Goal: Task Accomplishment & Management: Use online tool/utility

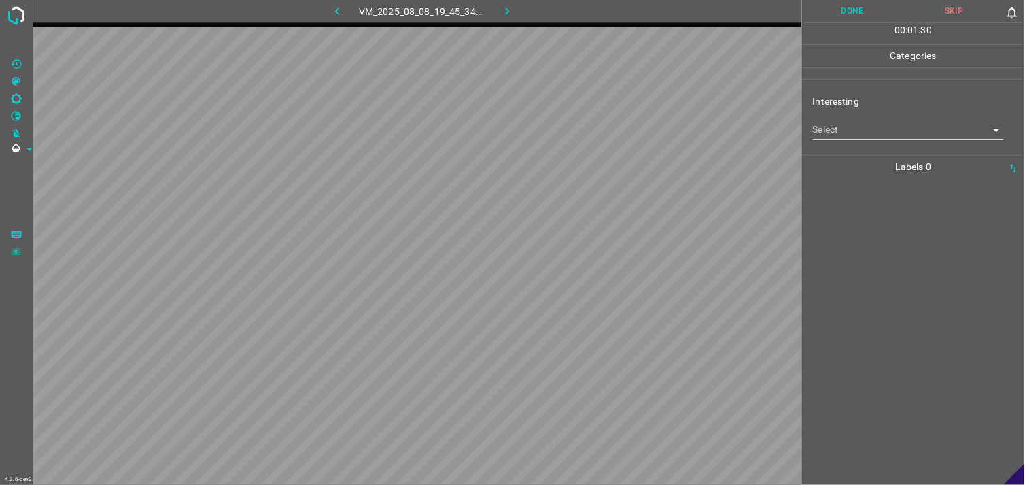
click at [888, 133] on body "4.3.6-dev2 VM_2025_08_08_19_45_34_690_07.gif Done Skip 0 00 : 01 : 30 Categorie…" at bounding box center [512, 242] width 1025 height 485
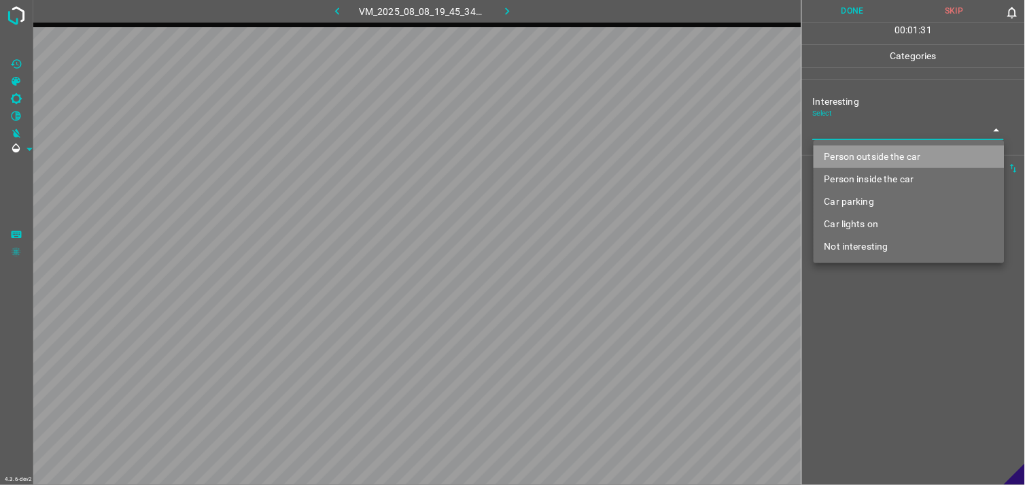
click at [905, 162] on li "Person outside the car" at bounding box center [909, 156] width 191 height 22
type input "Person outside the car"
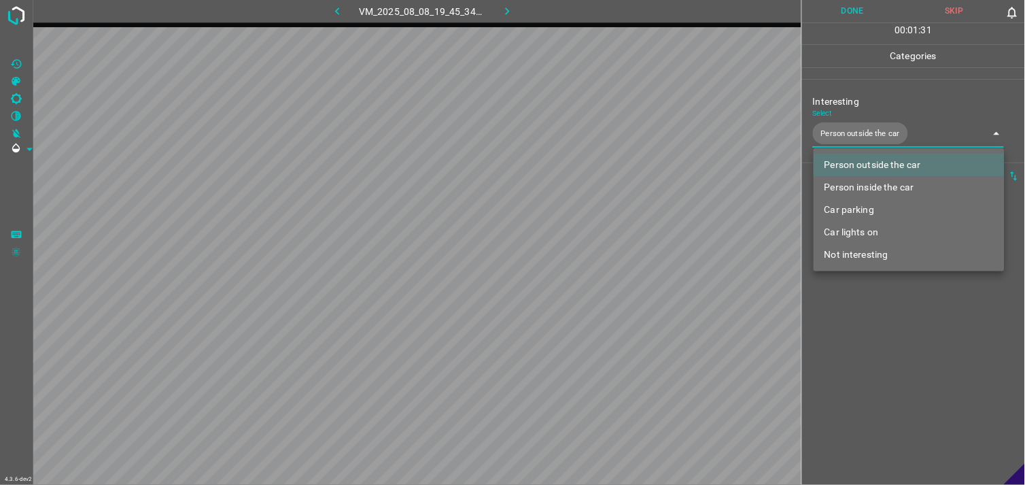
drag, startPoint x: 888, startPoint y: 363, endPoint x: 901, endPoint y: 309, distance: 55.2
click at [888, 362] on div at bounding box center [512, 242] width 1025 height 485
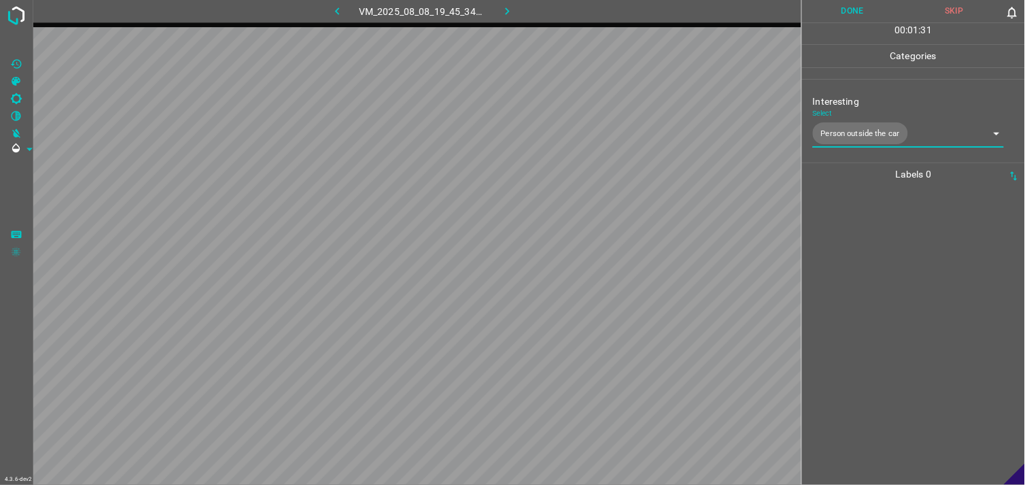
click at [901, 298] on div at bounding box center [913, 335] width 215 height 299
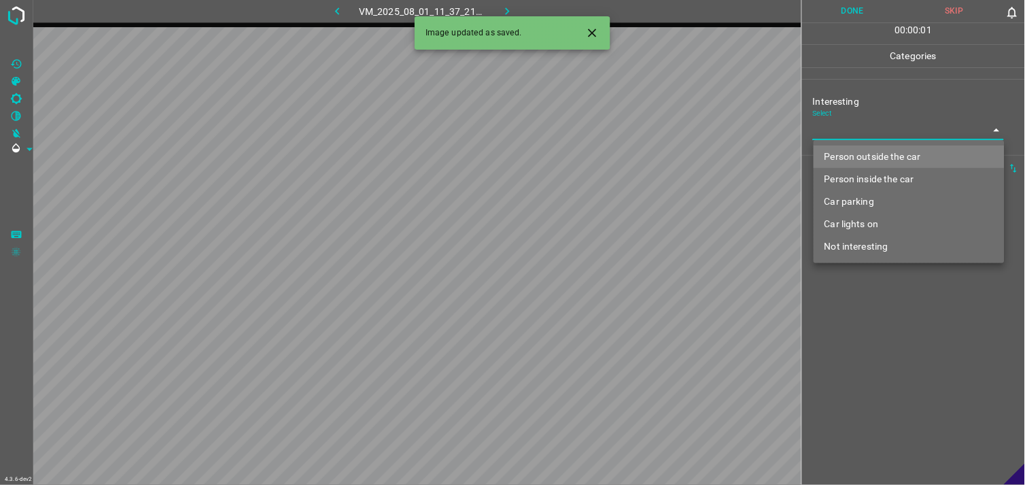
click at [869, 129] on body "4.3.6-dev2 VM_2025_08_01_11_37_21_515_00.gif Done Skip 0 00 : 00 : 01 Categorie…" at bounding box center [512, 242] width 1025 height 485
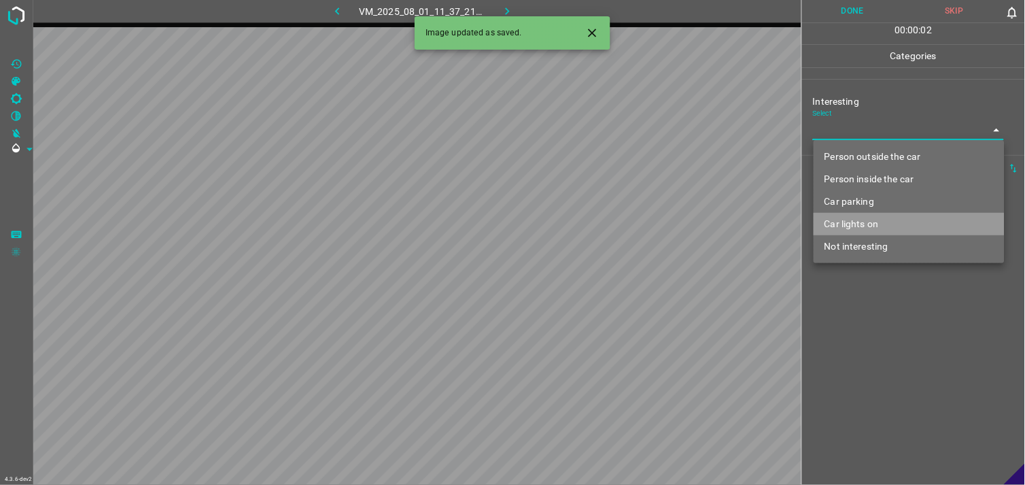
click at [870, 222] on li "Car lights on" at bounding box center [909, 224] width 191 height 22
type input "Car lights on"
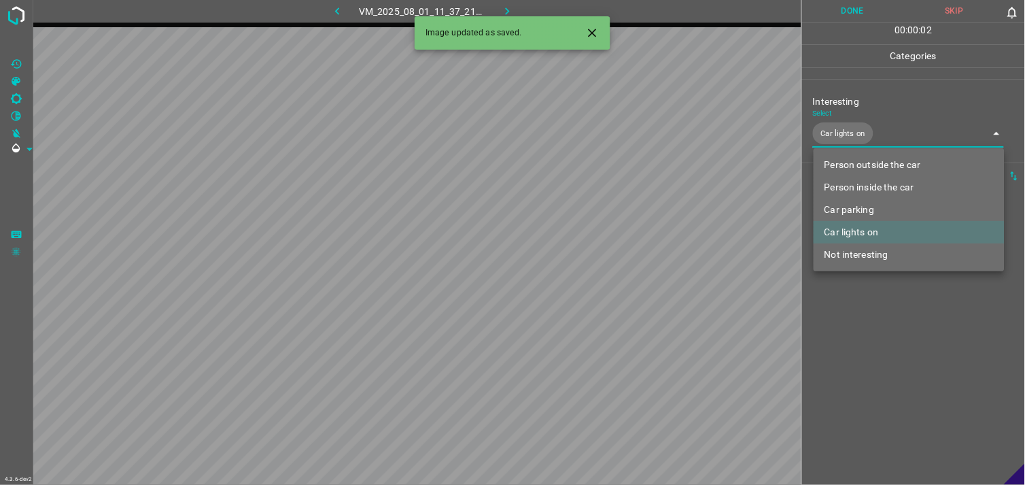
click at [881, 355] on div at bounding box center [512, 242] width 1025 height 485
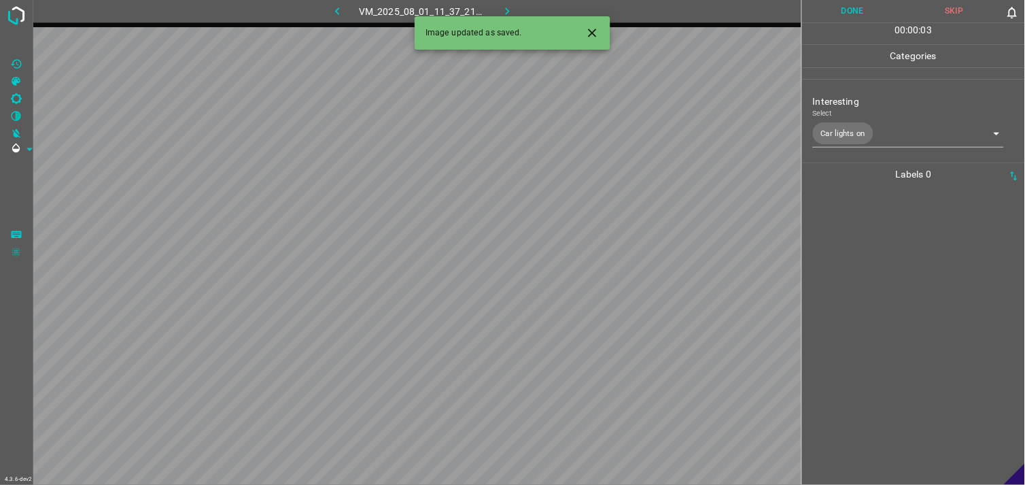
click at [875, 313] on div at bounding box center [913, 335] width 215 height 299
click at [896, 134] on body "4.3.6-dev2 VM_2025_08_01_11_11_39_179_06.gif Done Skip 0 00 : 00 : 05 Categorie…" at bounding box center [512, 242] width 1025 height 485
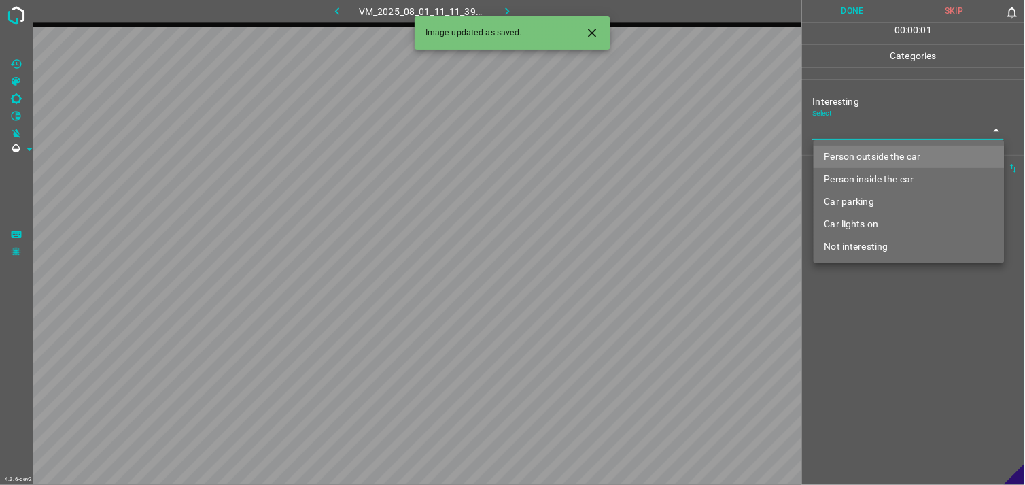
click at [888, 241] on li "Not interesting" at bounding box center [909, 246] width 191 height 22
type input "Not interesting"
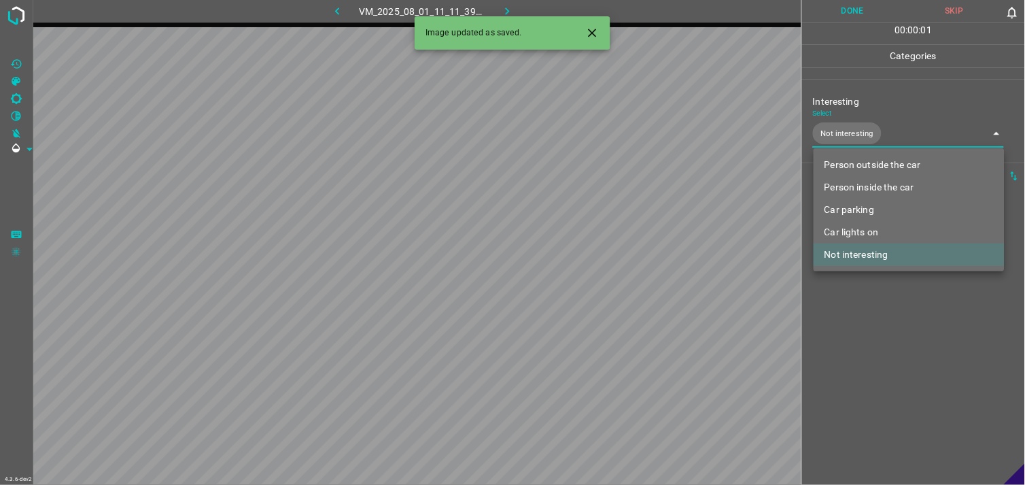
click at [896, 328] on div at bounding box center [512, 242] width 1025 height 485
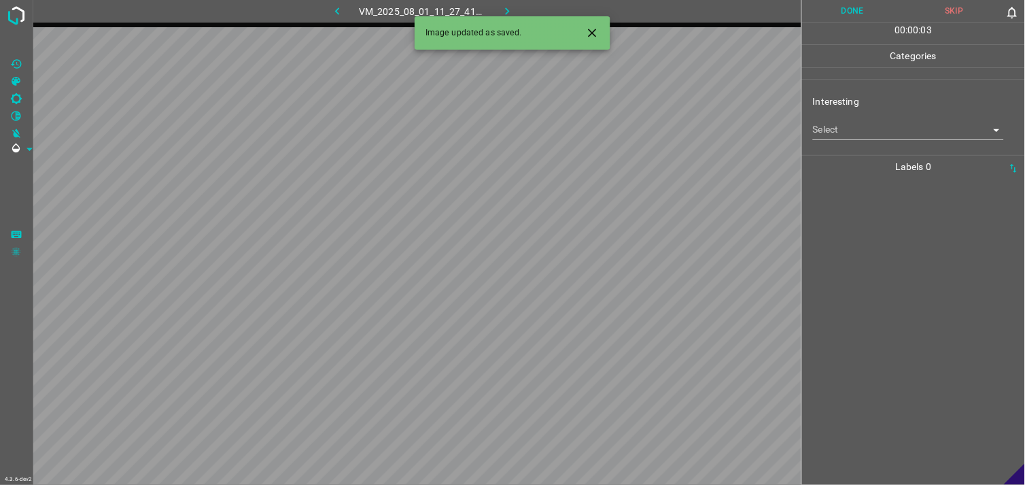
click at [869, 126] on body "4.3.6-dev2 VM_2025_08_01_11_27_41_366_03.gif Done Skip 0 00 : 00 : 03 Categorie…" at bounding box center [512, 242] width 1025 height 485
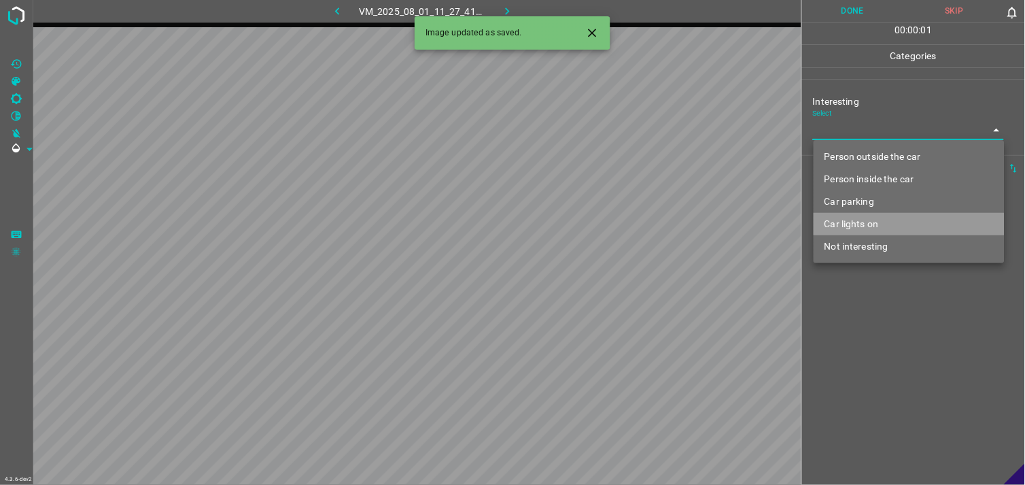
click at [880, 221] on li "Car lights on" at bounding box center [909, 224] width 191 height 22
type input "Car lights on"
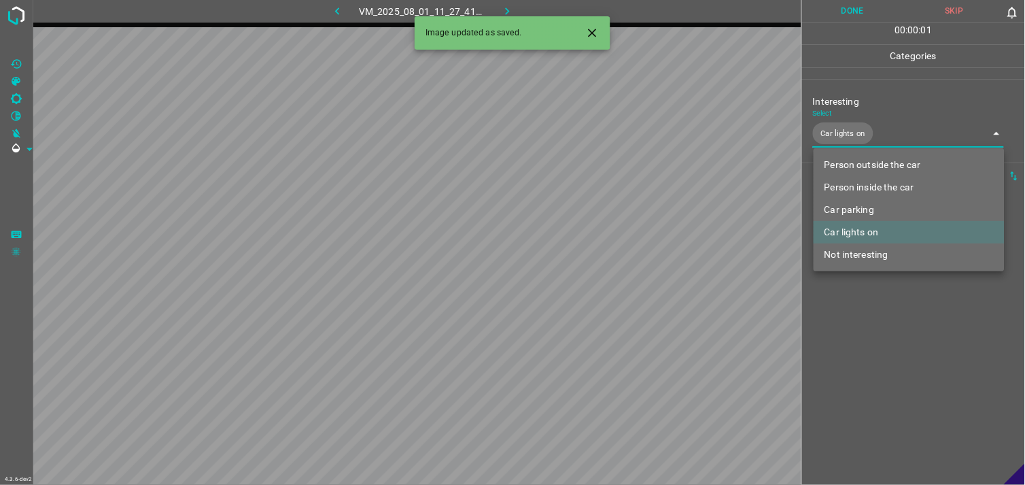
click at [881, 320] on div at bounding box center [512, 242] width 1025 height 485
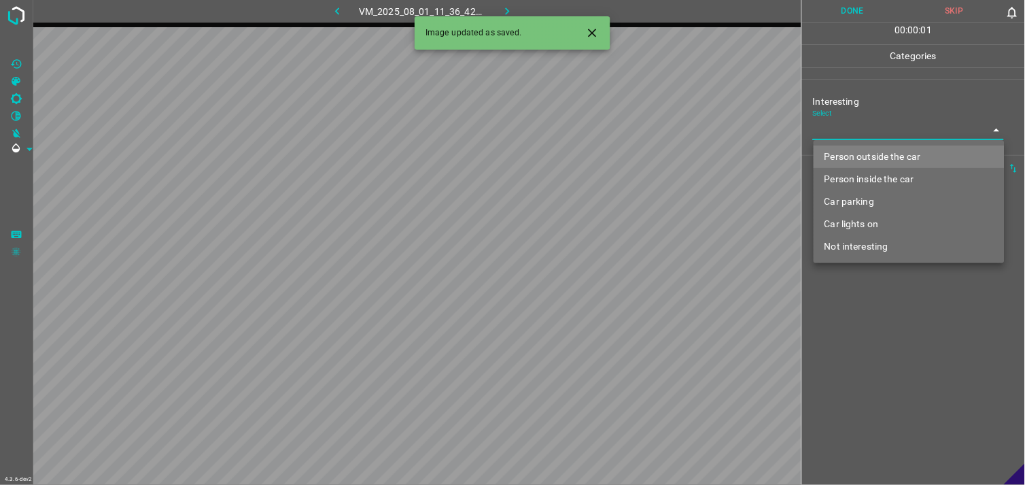
click at [886, 133] on body "4.3.6-dev2 VM_2025_08_01_11_36_42_477_05.gif Done Skip 0 00 : 00 : 01 Categorie…" at bounding box center [512, 242] width 1025 height 485
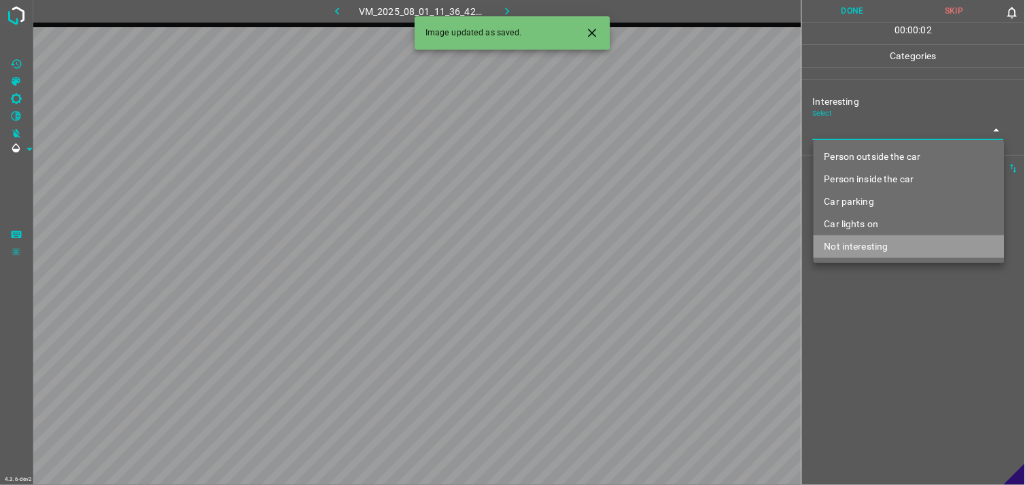
click at [890, 248] on li "Not interesting" at bounding box center [909, 246] width 191 height 22
type input "Not interesting"
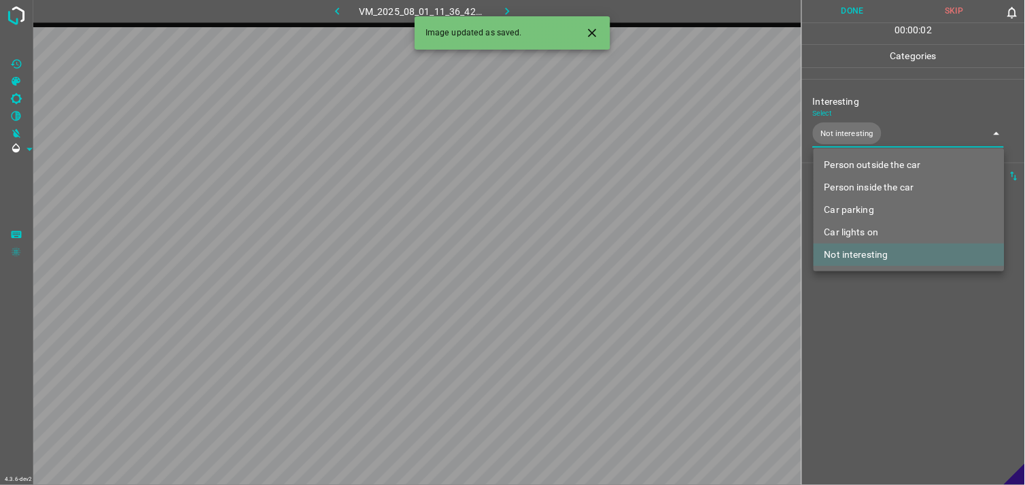
click at [882, 307] on div at bounding box center [512, 242] width 1025 height 485
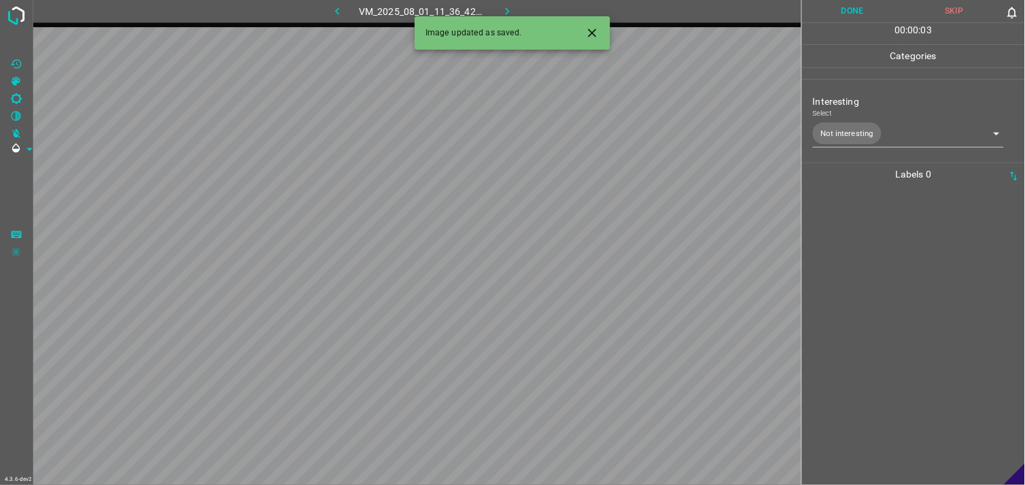
click at [878, 264] on div at bounding box center [913, 335] width 215 height 299
click at [889, 132] on body "4.3.6-dev2 VM_2025_08_01_11_36_42_477_04.gif Done Skip 0 00 : 00 : 01 Categorie…" at bounding box center [512, 242] width 1025 height 485
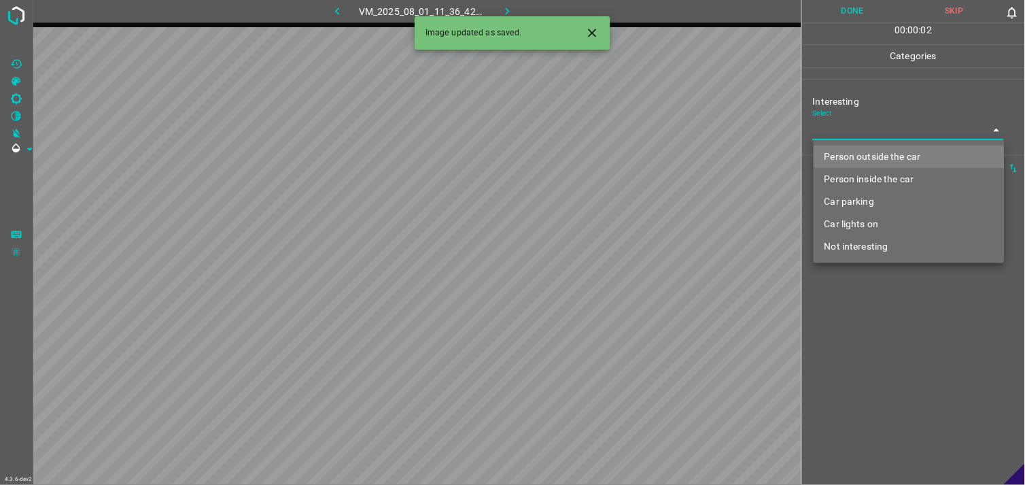
click at [899, 239] on li "Not interesting" at bounding box center [909, 246] width 191 height 22
type input "Not interesting"
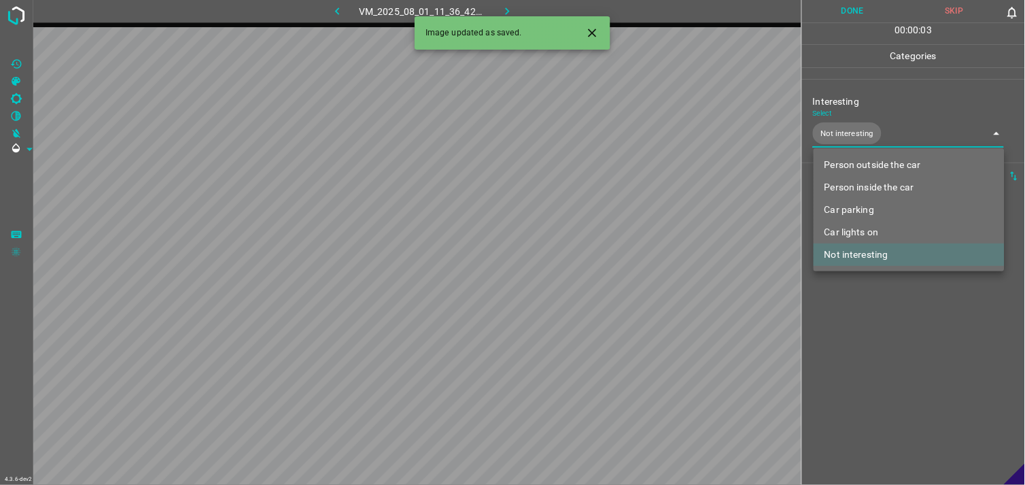
click at [911, 309] on div at bounding box center [512, 242] width 1025 height 485
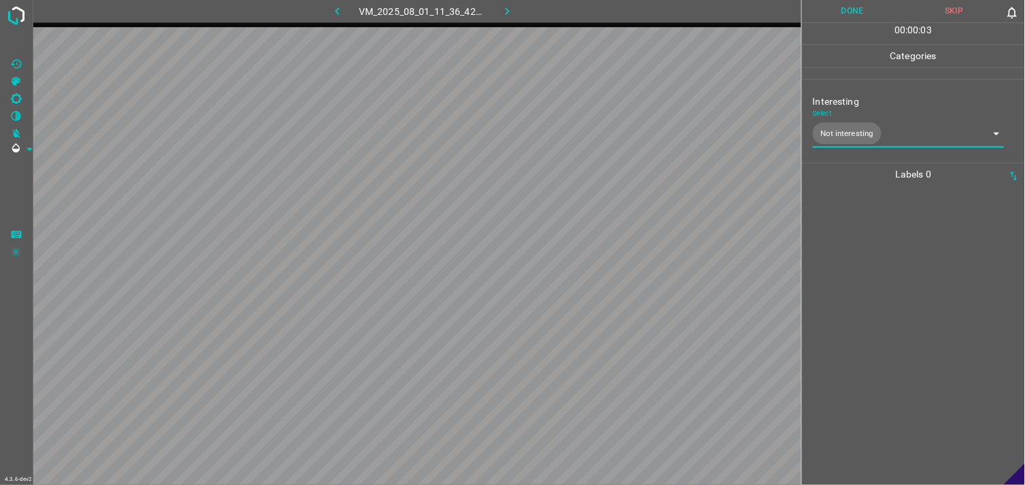
click at [898, 269] on div at bounding box center [913, 335] width 215 height 299
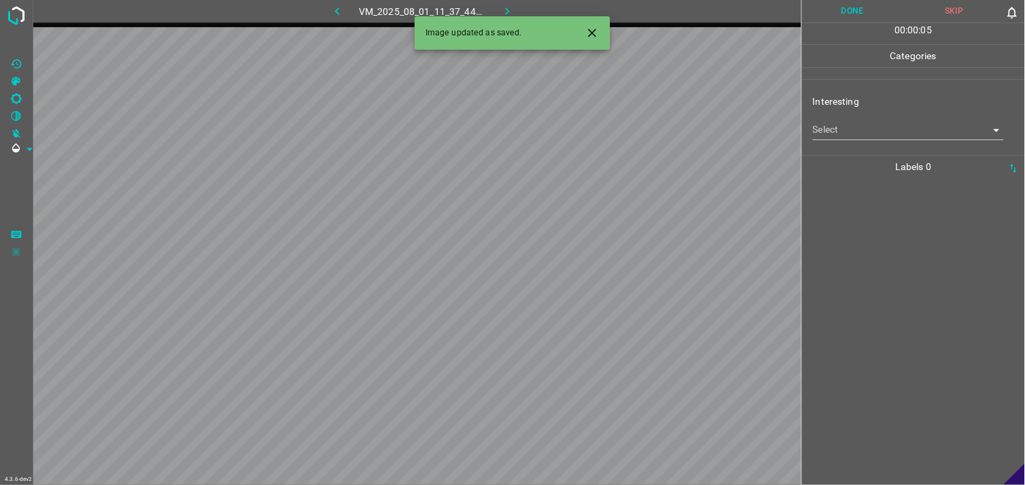
click at [862, 133] on body "4.3.6-dev2 VM_2025_08_01_11_37_44_483_02.gif Done Skip 0 00 : 00 : 05 Categorie…" at bounding box center [512, 242] width 1025 height 485
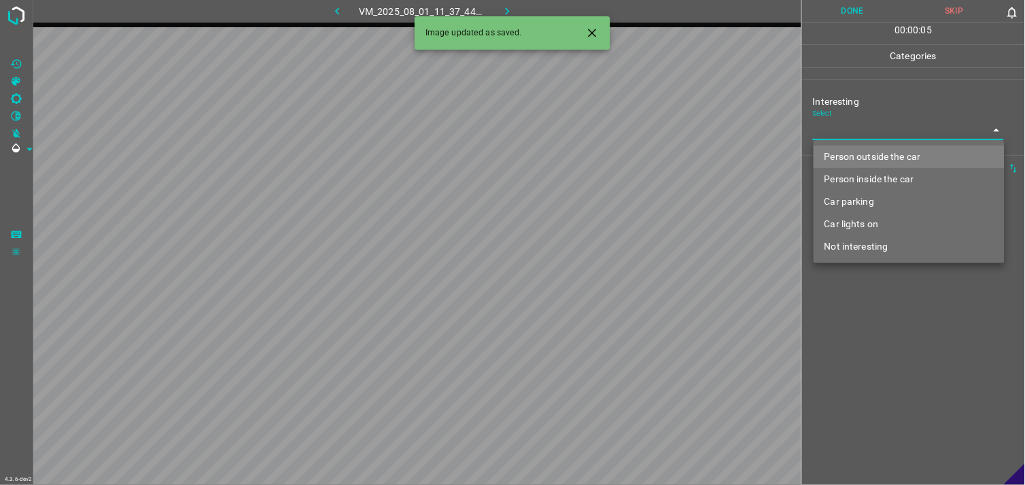
click at [878, 157] on li "Person outside the car" at bounding box center [909, 156] width 191 height 22
type input "Person outside the car"
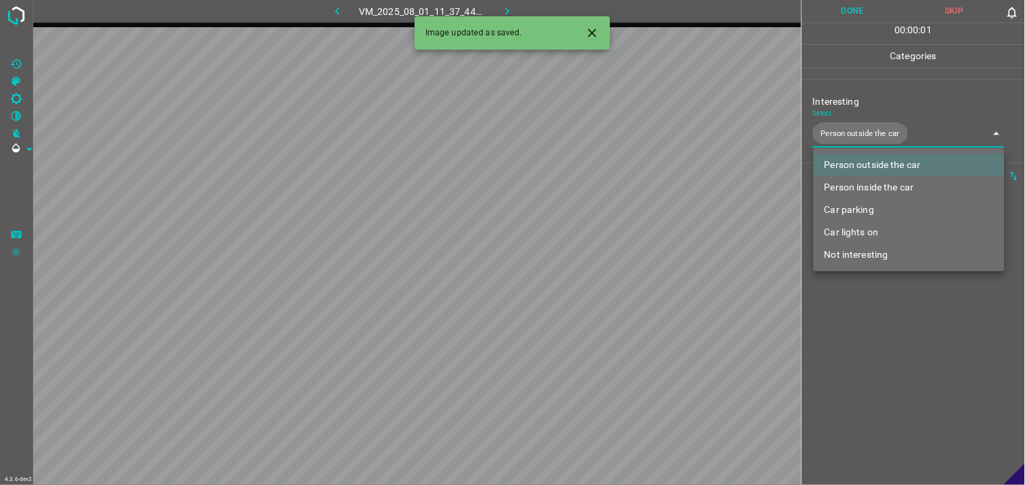
click at [941, 337] on div at bounding box center [512, 242] width 1025 height 485
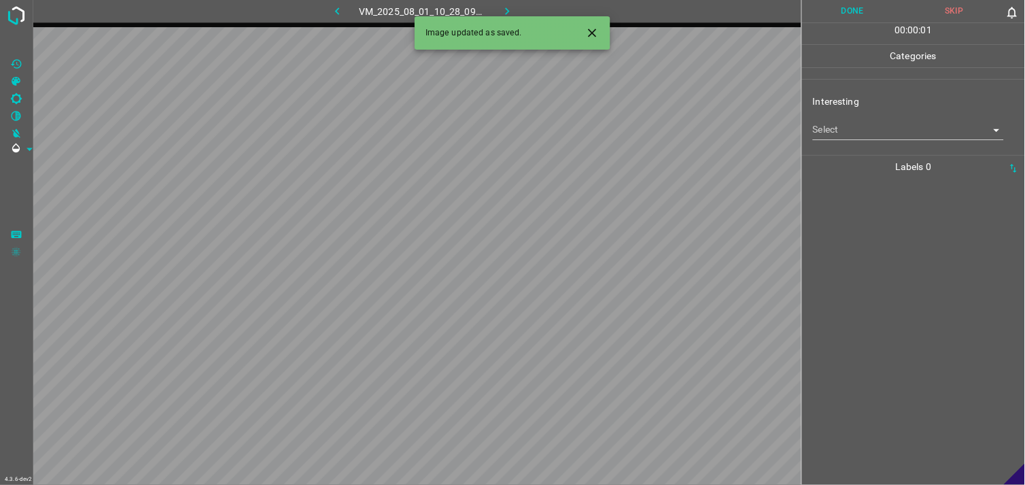
click at [855, 133] on body "4.3.6-dev2 VM_2025_08_01_10_28_09_046_03.gif Done Skip 0 00 : 00 : 01 Categorie…" at bounding box center [512, 242] width 1025 height 485
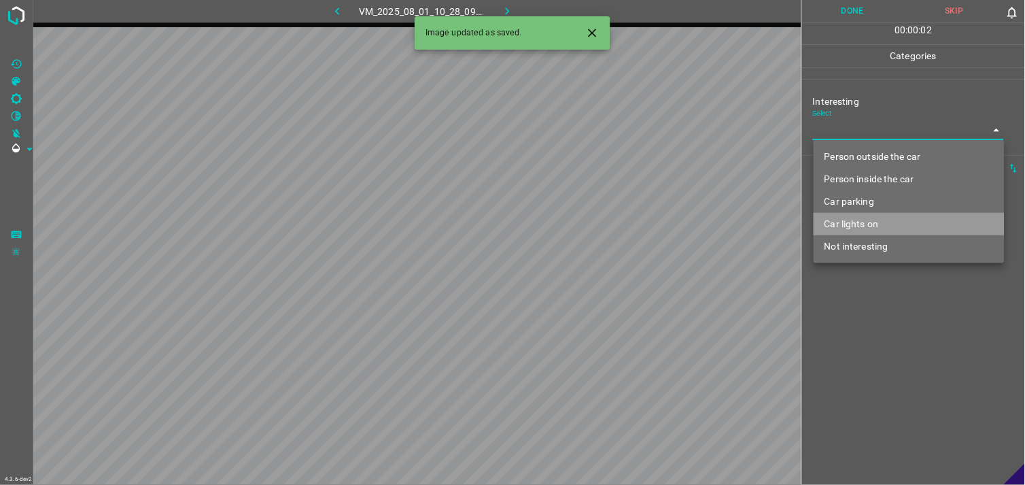
click at [866, 219] on li "Car lights on" at bounding box center [909, 224] width 191 height 22
type input "Car lights on"
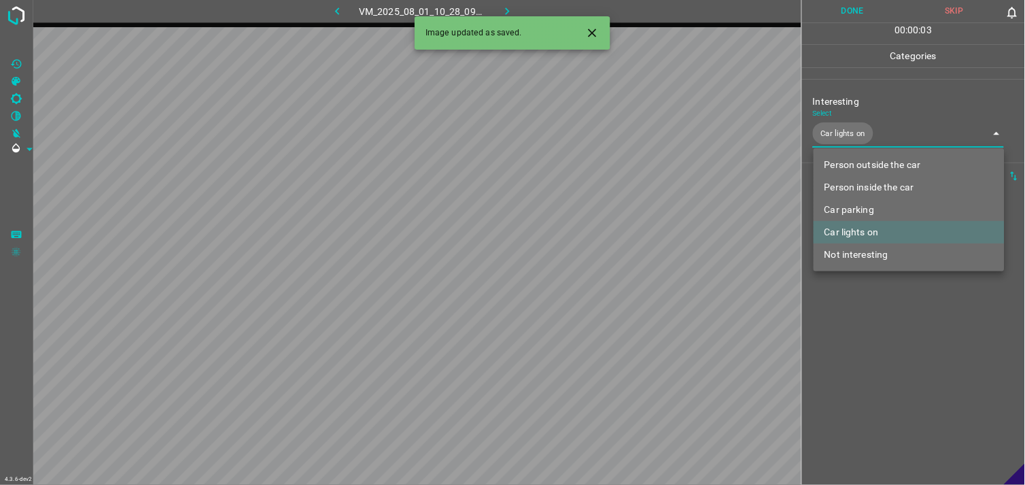
click at [871, 323] on div at bounding box center [512, 242] width 1025 height 485
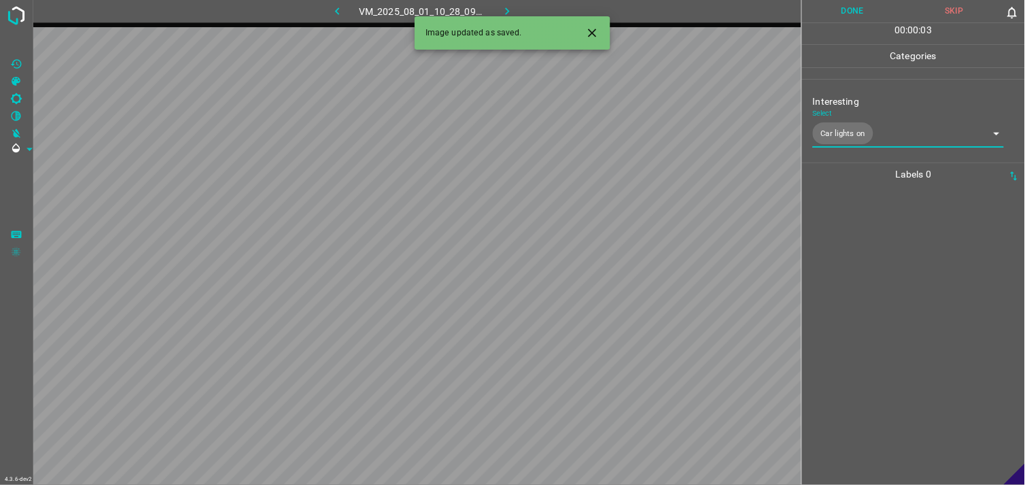
click at [868, 292] on div at bounding box center [913, 335] width 215 height 299
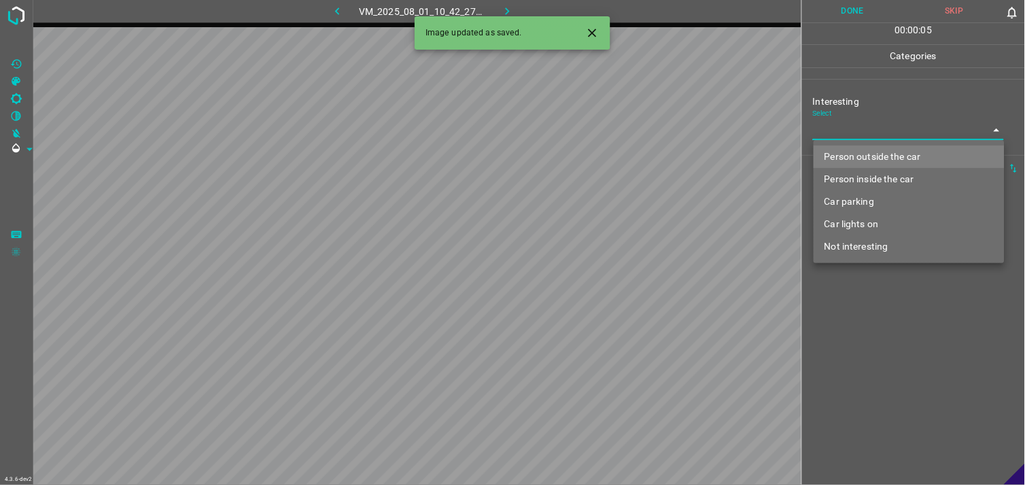
click at [848, 137] on body "4.3.6-dev2 VM_2025_08_01_10_42_27_773_04.gif Done Skip 0 00 : 00 : 05 Categorie…" at bounding box center [512, 242] width 1025 height 485
click at [889, 158] on li "Person outside the car" at bounding box center [909, 156] width 191 height 22
type input "Person outside the car"
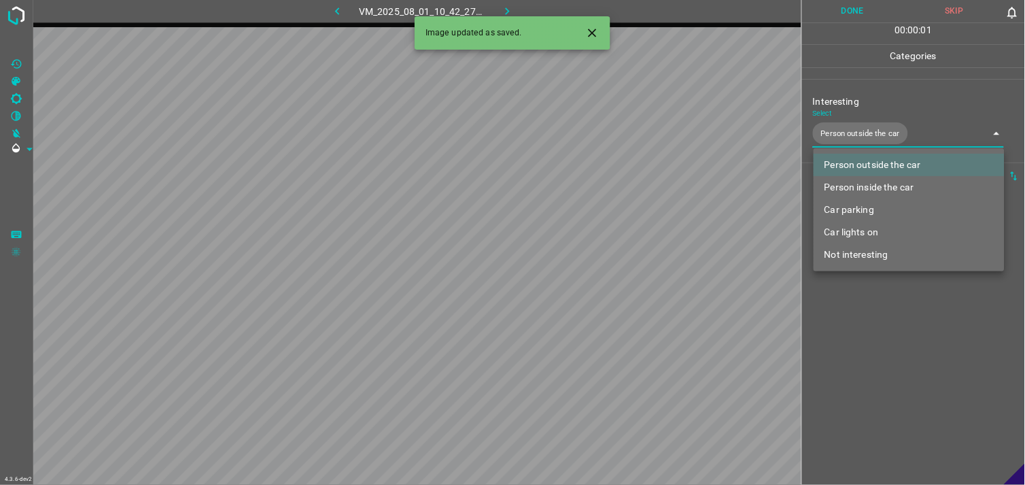
click at [909, 305] on div at bounding box center [512, 242] width 1025 height 485
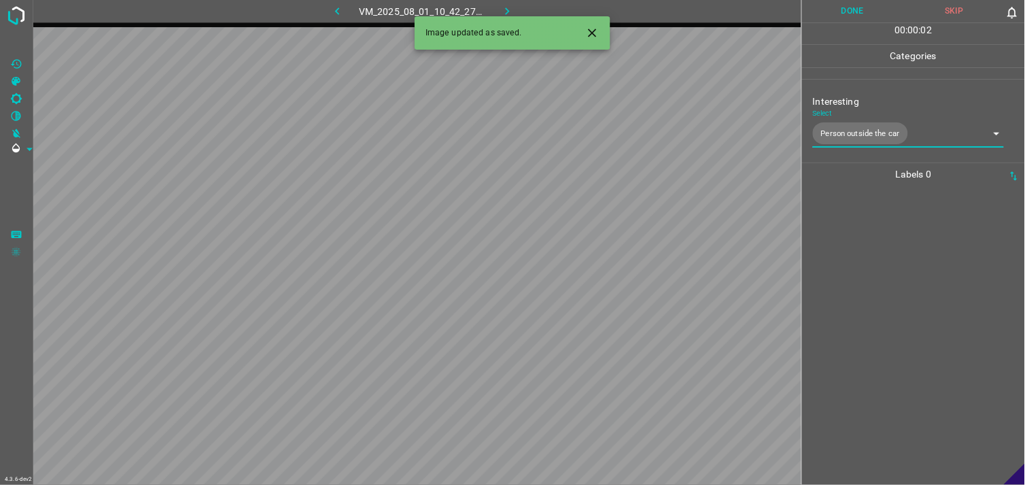
click at [901, 271] on div at bounding box center [913, 335] width 215 height 299
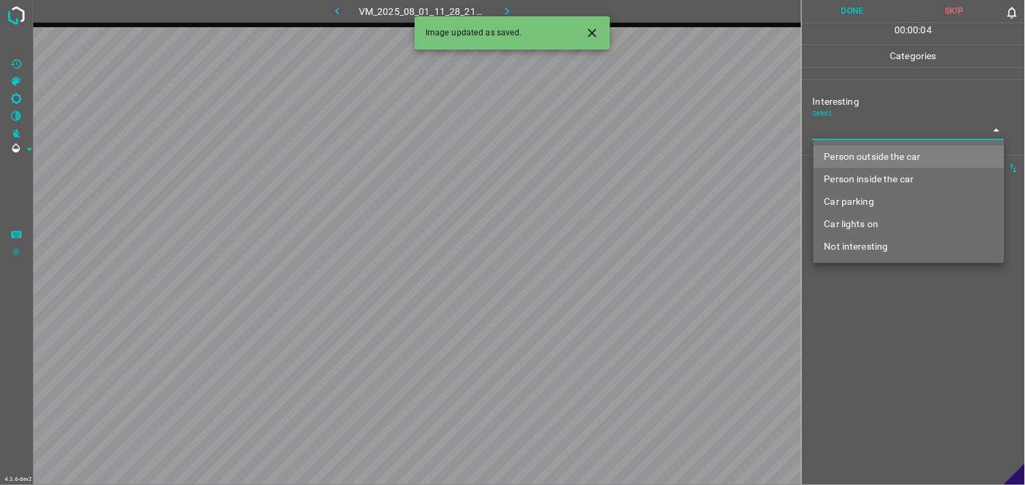
click at [865, 128] on body "4.3.6-dev2 VM_2025_08_01_11_28_21_036_00.gif Done Skip 0 00 : 00 : 04 Categorie…" at bounding box center [512, 242] width 1025 height 485
click at [881, 158] on li "Person outside the car" at bounding box center [909, 156] width 191 height 22
type input "Person outside the car"
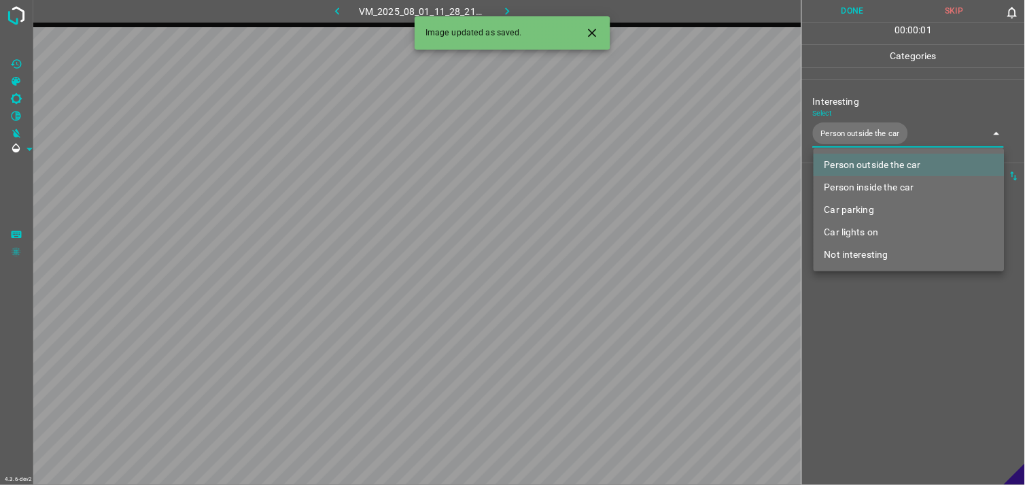
click at [905, 338] on div at bounding box center [512, 242] width 1025 height 485
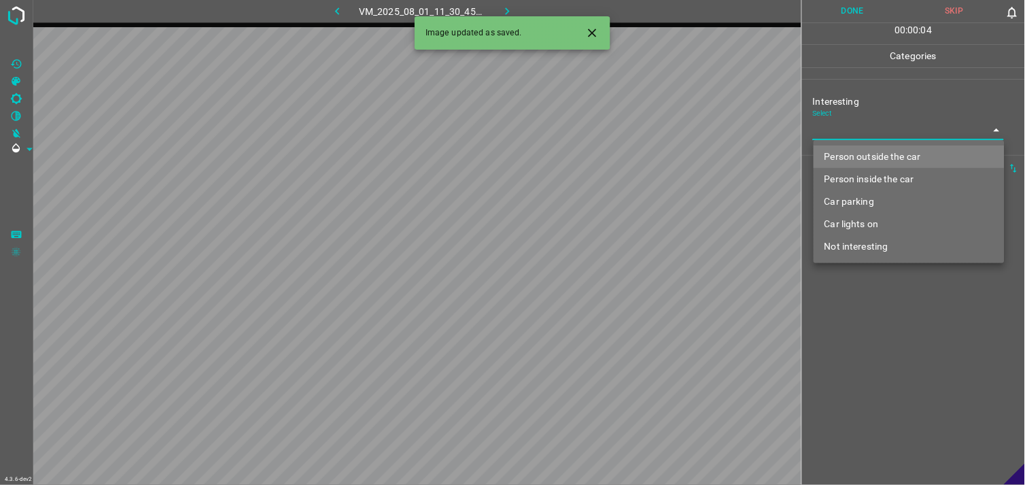
click at [861, 139] on body "4.3.6-dev2 VM_2025_08_01_11_30_45_995_00.gif Done Skip 0 00 : 00 : 04 Categorie…" at bounding box center [512, 242] width 1025 height 485
click at [870, 162] on li "Person outside the car" at bounding box center [909, 156] width 191 height 22
type input "Person outside the car"
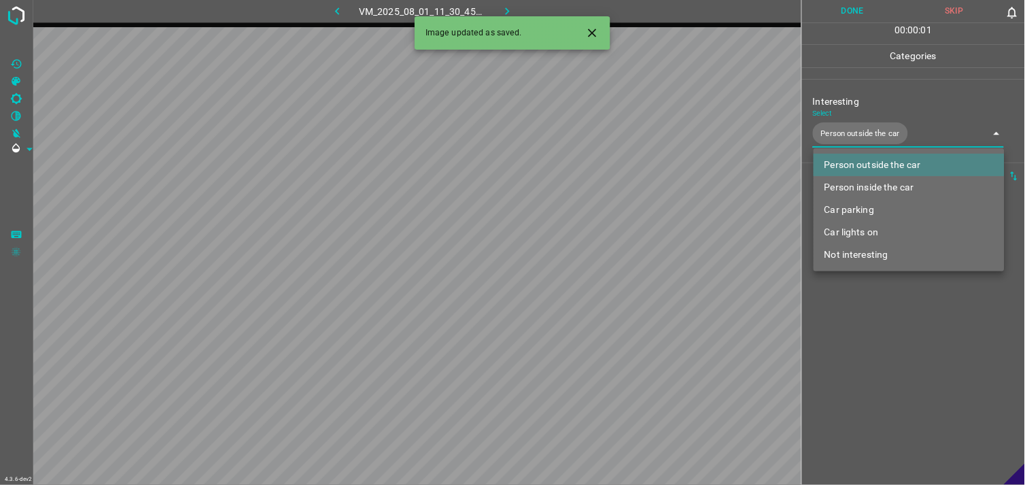
click at [887, 333] on div at bounding box center [512, 242] width 1025 height 485
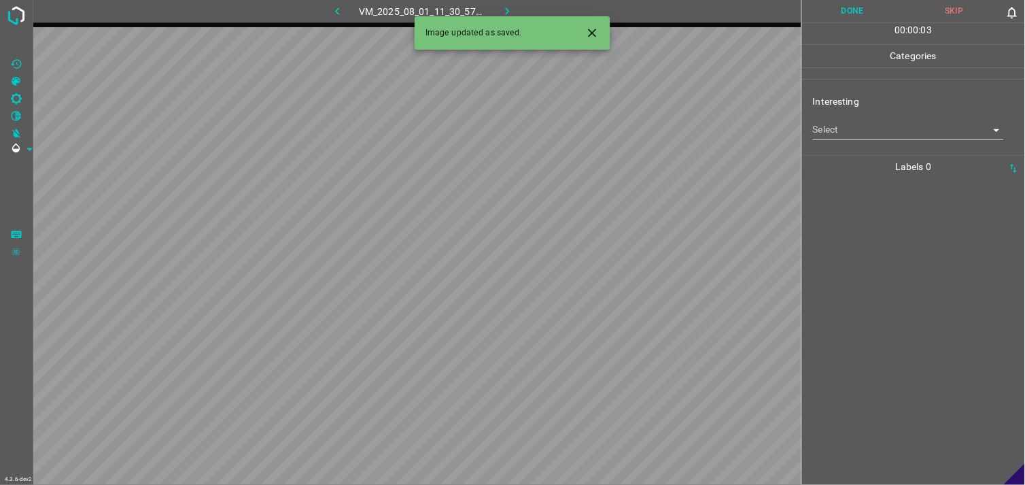
click at [888, 128] on body "4.3.6-dev2 VM_2025_08_01_11_30_57_000_03.gif Done Skip 0 00 : 00 : 03 Categorie…" at bounding box center [512, 242] width 1025 height 485
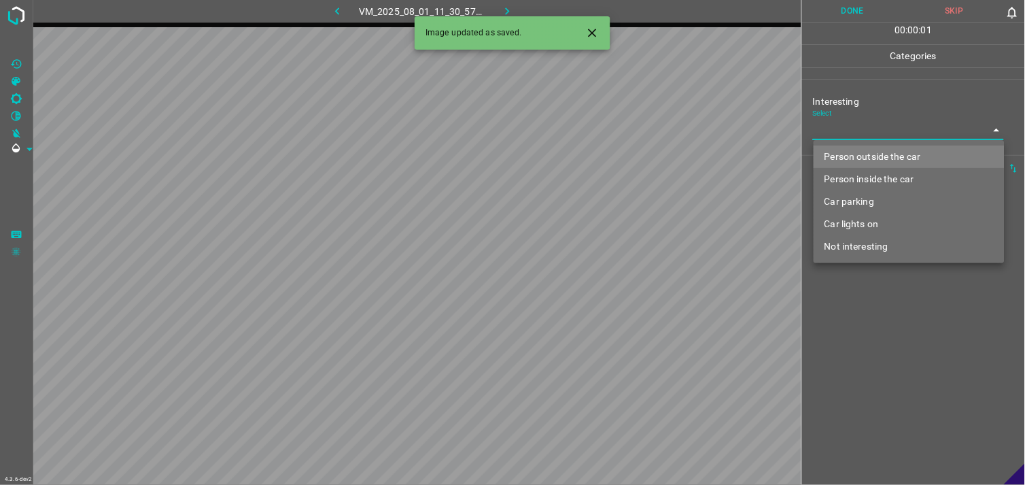
click at [896, 159] on li "Person outside the car" at bounding box center [909, 156] width 191 height 22
type input "Person outside the car"
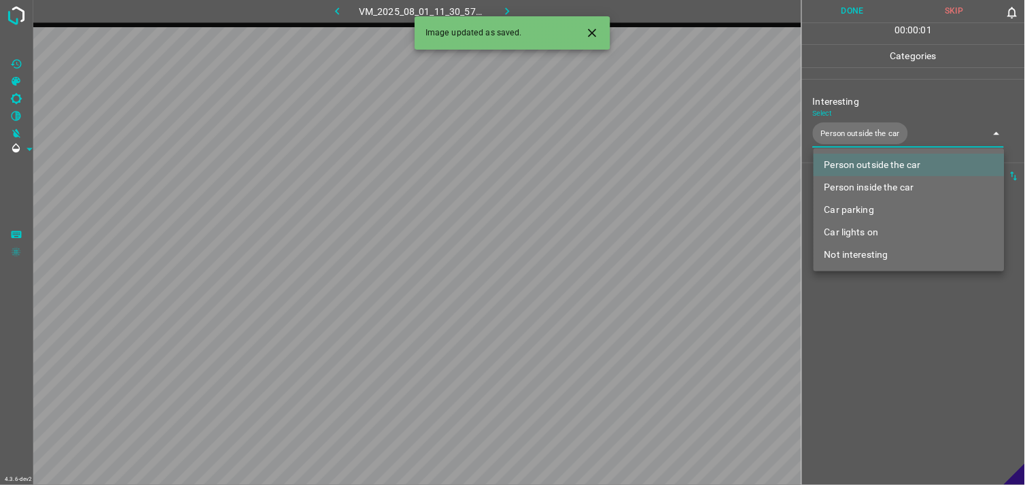
click at [869, 345] on div at bounding box center [512, 242] width 1025 height 485
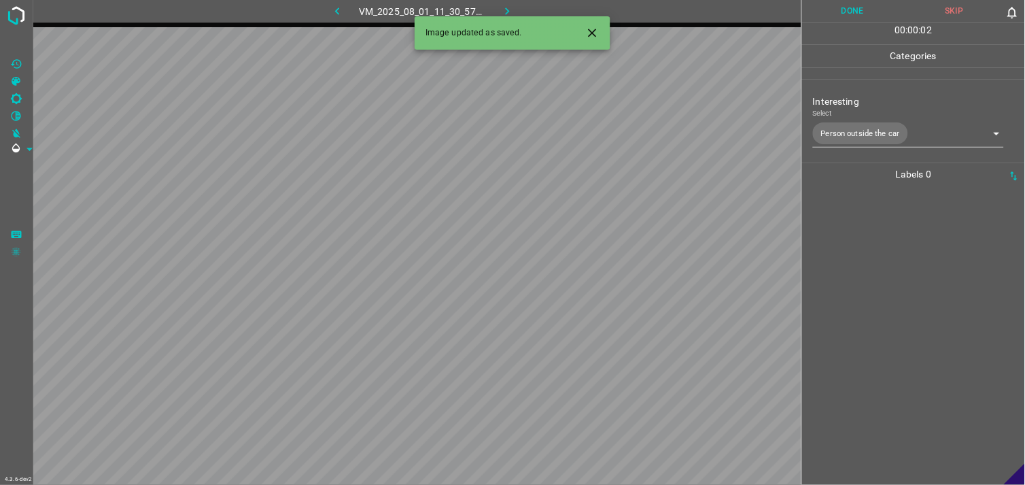
click at [867, 286] on div at bounding box center [913, 335] width 215 height 299
click at [881, 138] on body "4.3.6-dev2 VM_2025_08_01_10_28_09_046_01.gif Done Skip 0 00 : 00 : 04 Categorie…" at bounding box center [512, 242] width 1025 height 485
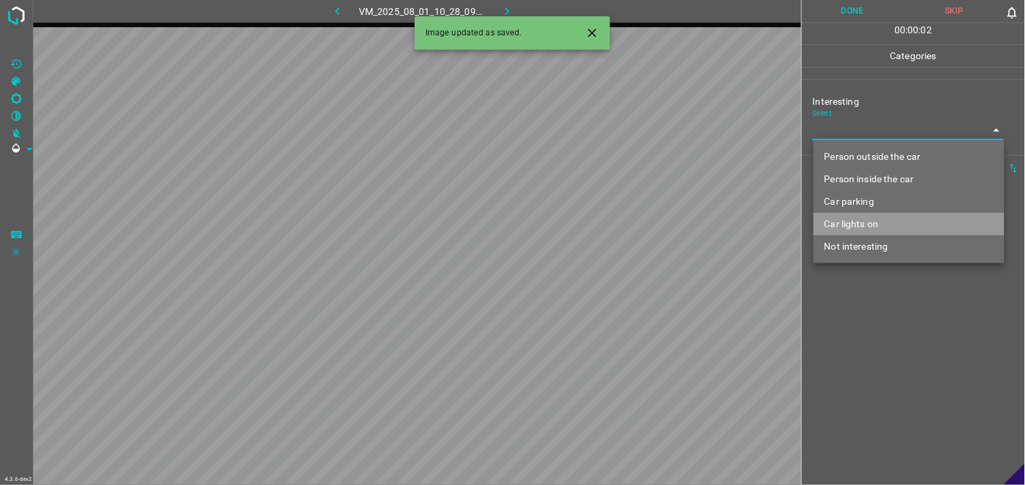
click at [888, 215] on li "Car lights on" at bounding box center [909, 224] width 191 height 22
type input "Car lights on"
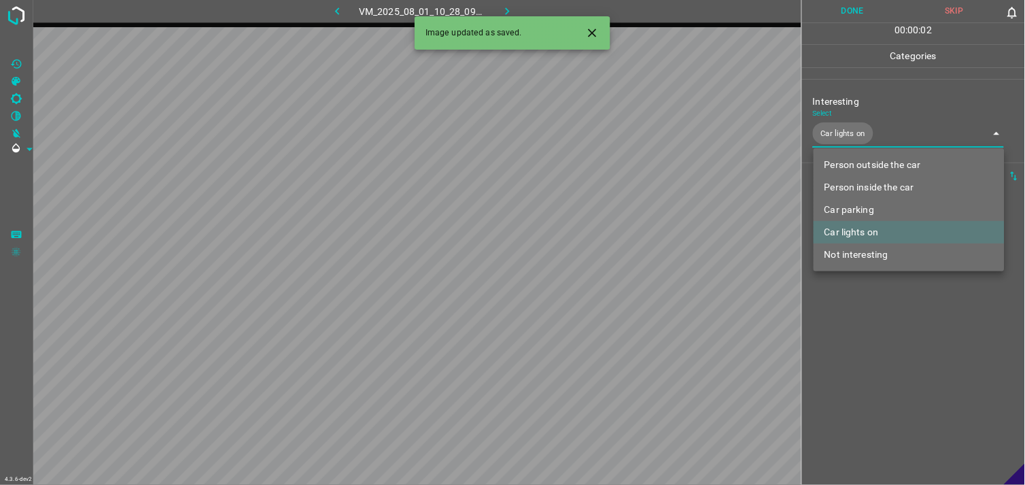
click at [884, 337] on div at bounding box center [512, 242] width 1025 height 485
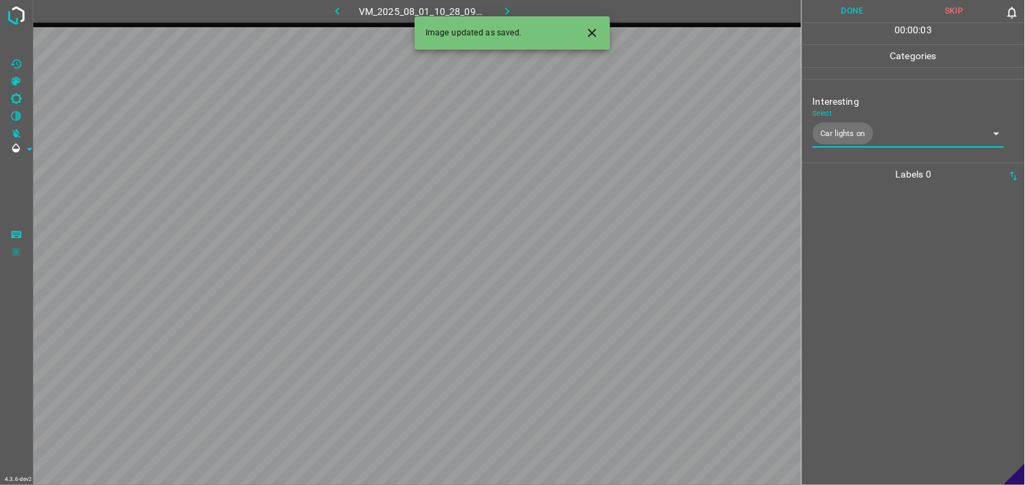
click at [880, 316] on div at bounding box center [913, 335] width 215 height 299
click at [894, 135] on body "4.3.6-dev2 VM_2025_08_01_10_32_25_560_12.gif Done Skip 0 00 : 00 : 01 Categorie…" at bounding box center [512, 242] width 1025 height 485
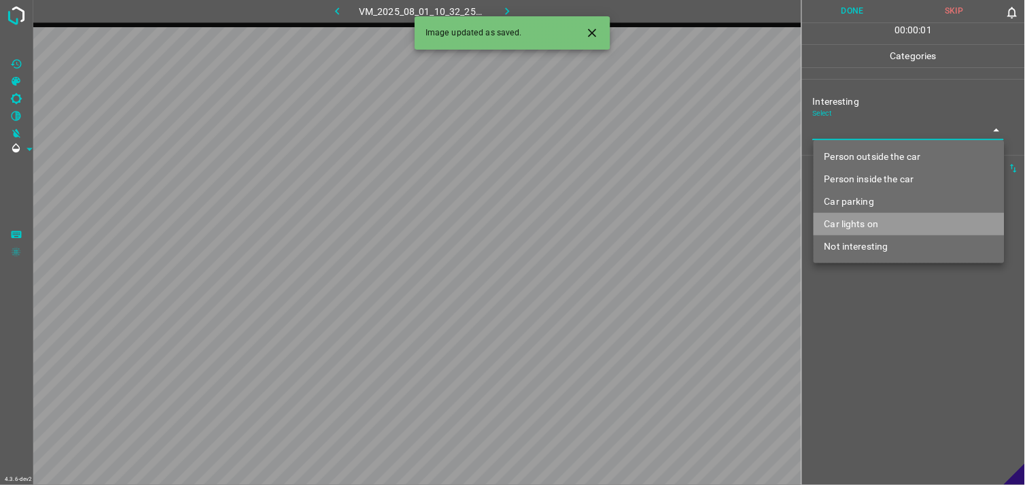
click at [881, 226] on li "Car lights on" at bounding box center [909, 224] width 191 height 22
type input "Car lights on"
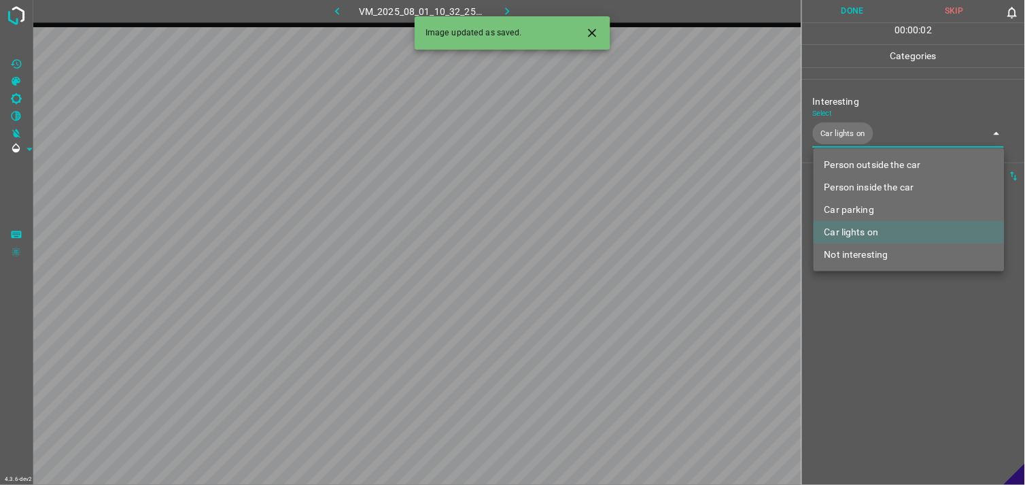
click at [892, 303] on div at bounding box center [512, 242] width 1025 height 485
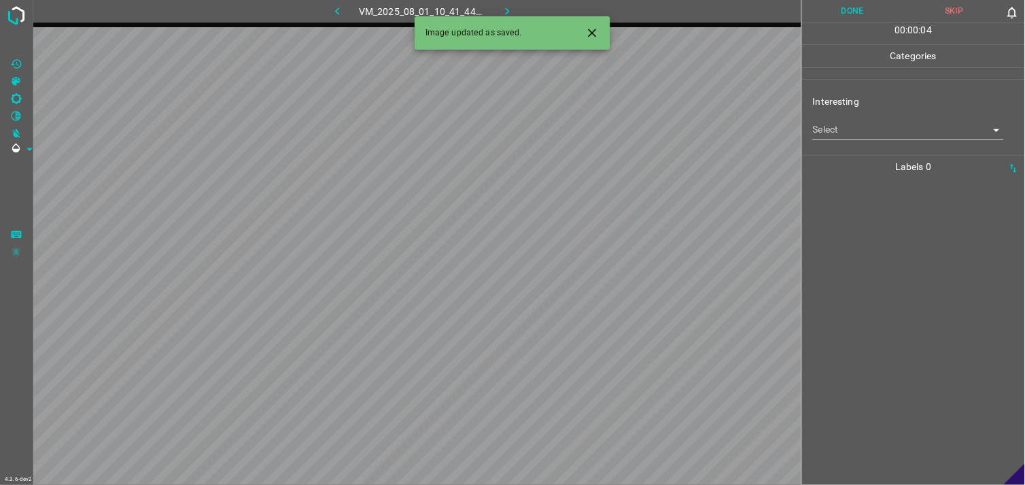
click at [878, 127] on body "4.3.6-dev2 VM_2025_08_01_10_41_44_168_04.gif Done Skip 0 00 : 00 : 04 Categorie…" at bounding box center [512, 242] width 1025 height 485
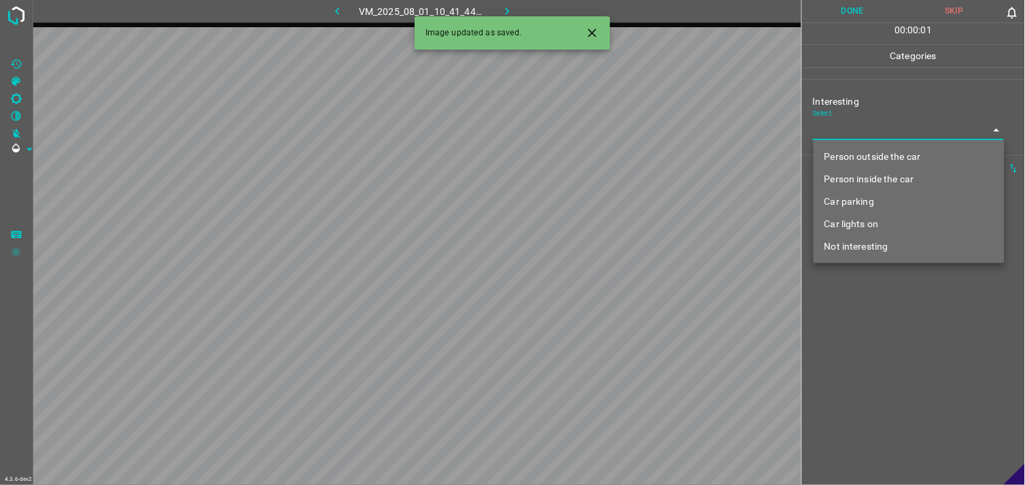
click at [880, 150] on li "Person outside the car" at bounding box center [909, 156] width 191 height 22
type input "Person outside the car"
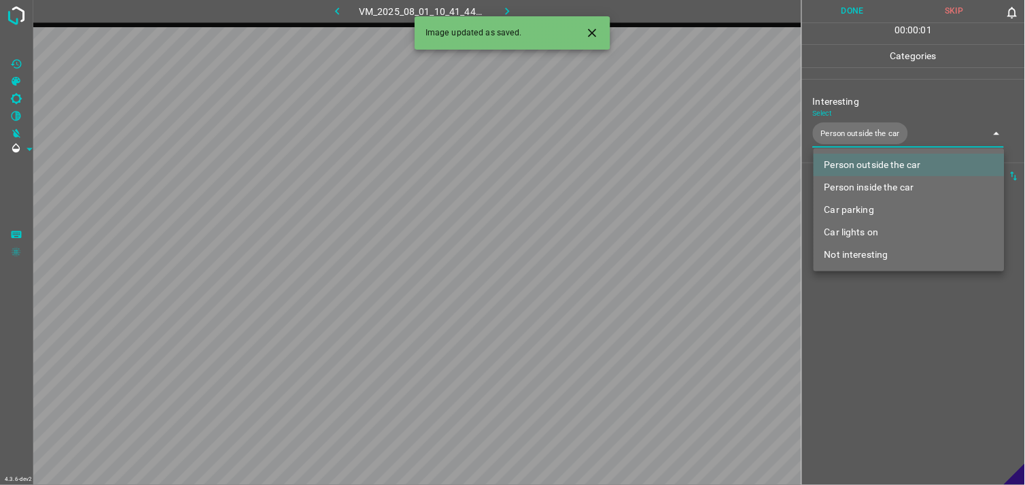
drag, startPoint x: 916, startPoint y: 322, endPoint x: 892, endPoint y: 283, distance: 45.5
click at [916, 322] on div at bounding box center [512, 242] width 1025 height 485
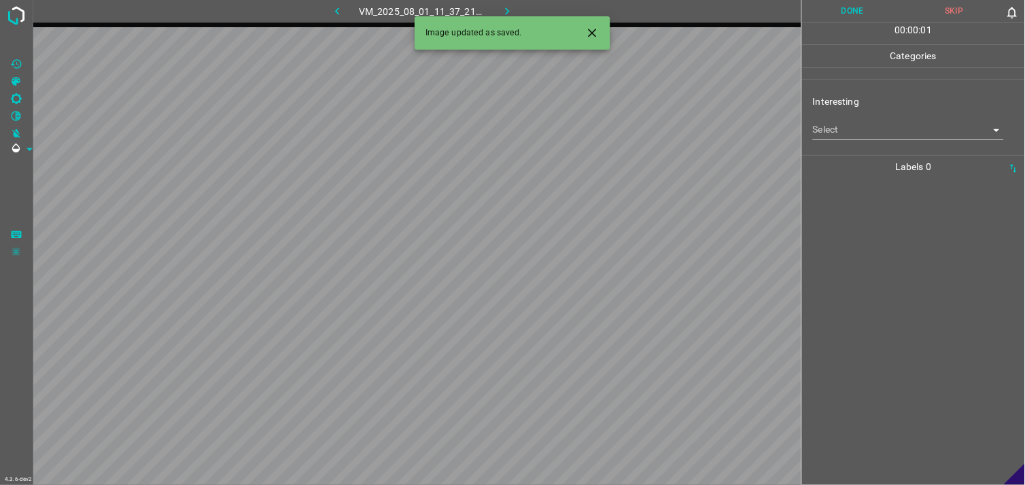
click at [863, 141] on div "Interesting Select ​" at bounding box center [913, 117] width 223 height 64
click at [867, 133] on body "4.3.6-dev2 VM_2025_08_01_11_37_21_515_02.gif Done Skip 0 00 : 00 : 01 Categorie…" at bounding box center [512, 242] width 1025 height 485
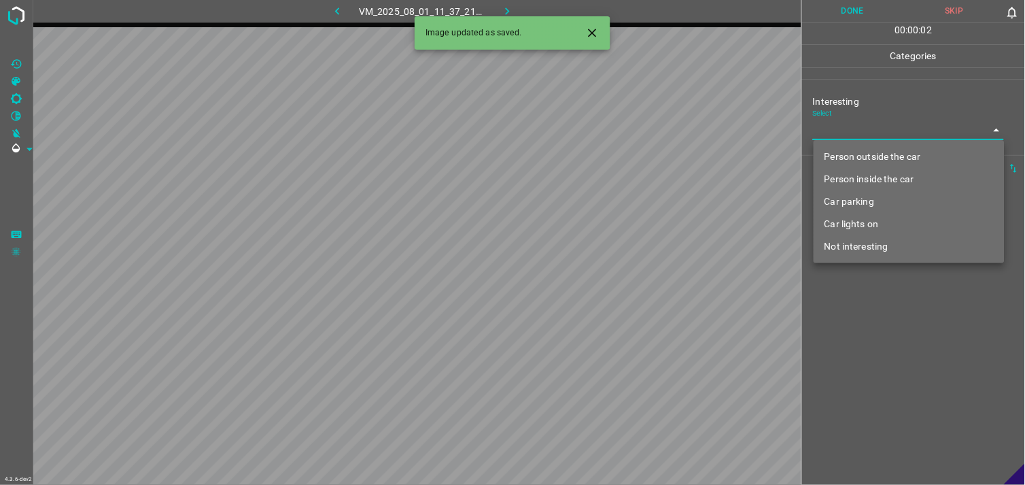
click at [873, 154] on li "Person outside the car" at bounding box center [909, 156] width 191 height 22
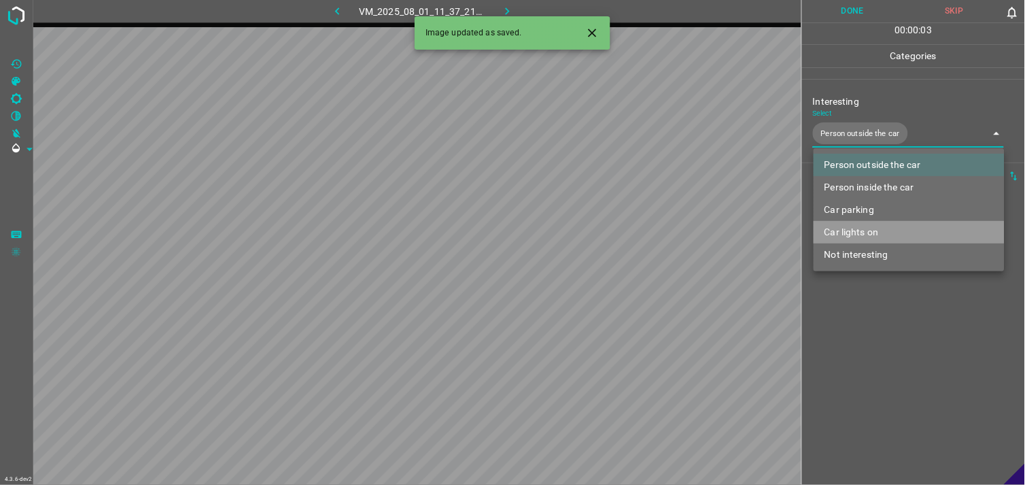
click at [882, 234] on li "Car lights on" at bounding box center [909, 232] width 191 height 22
type input "Person outside the car,Car lights on"
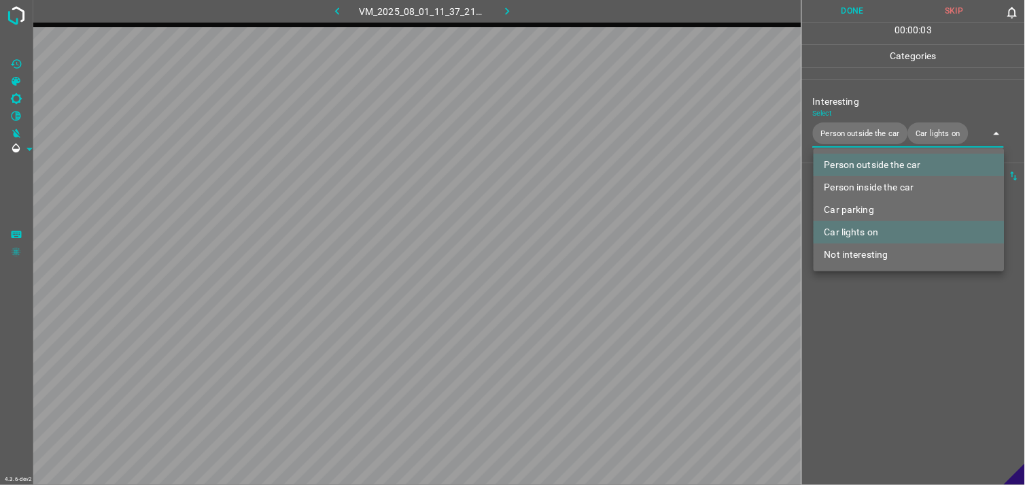
click at [911, 343] on div at bounding box center [512, 242] width 1025 height 485
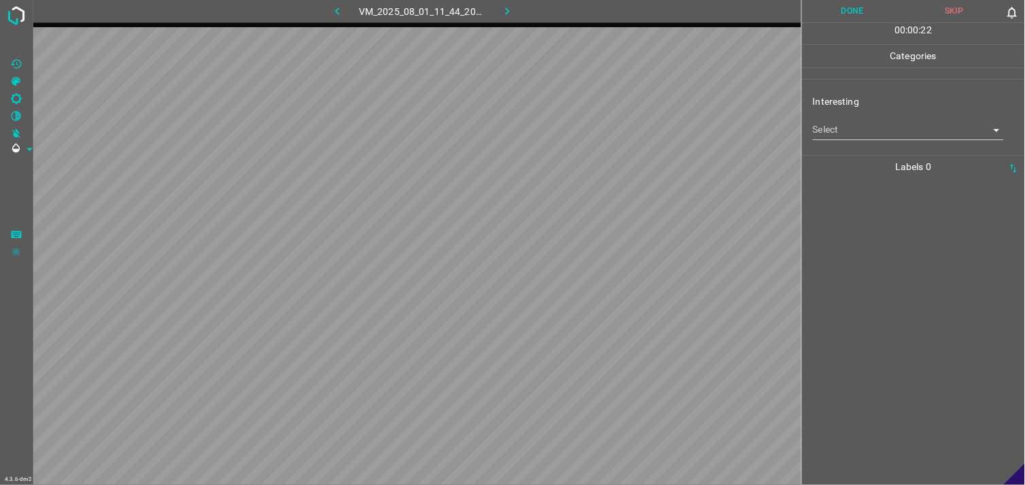
click at [882, 134] on body "4.3.6-dev2 VM_2025_08_01_11_44_20_306_10.gif Done Skip 0 00 : 00 : 22 Categorie…" at bounding box center [512, 242] width 1025 height 485
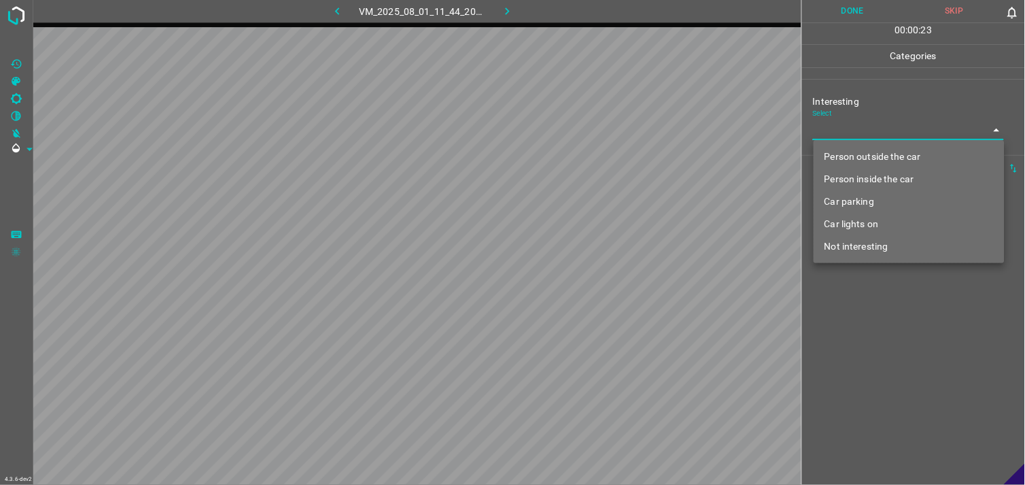
click at [891, 154] on li "Person outside the car" at bounding box center [909, 156] width 191 height 22
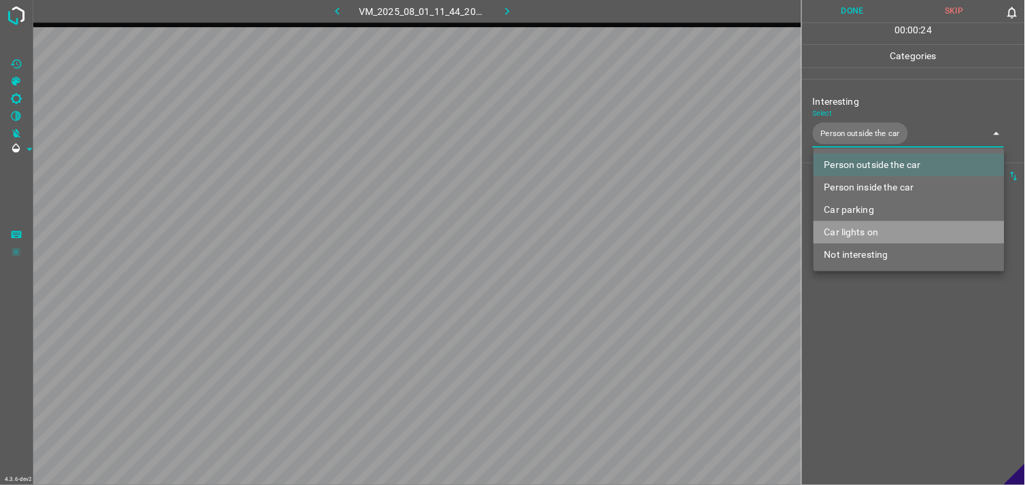
drag, startPoint x: 869, startPoint y: 232, endPoint x: 893, endPoint y: 279, distance: 52.3
click at [870, 232] on li "Car lights on" at bounding box center [909, 232] width 191 height 22
type input "Person outside the car,Car lights on"
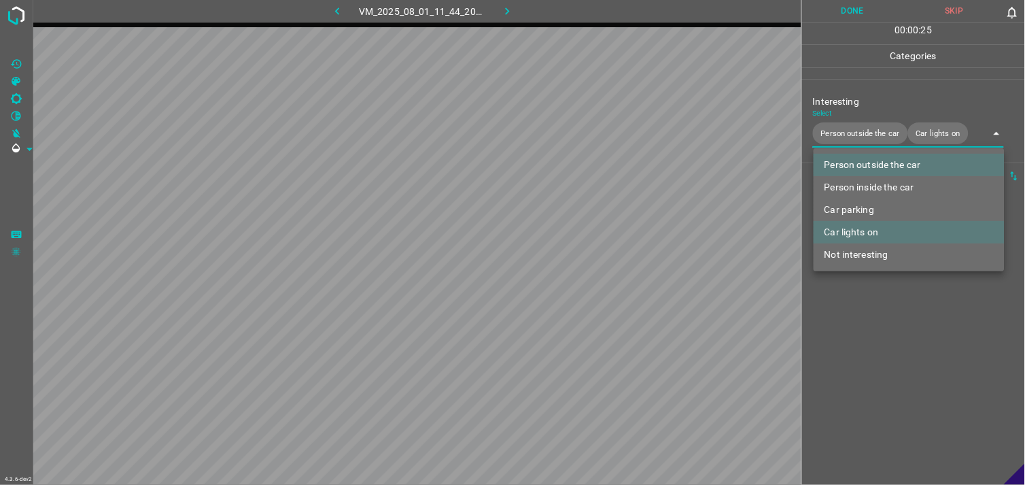
click at [918, 316] on div at bounding box center [512, 242] width 1025 height 485
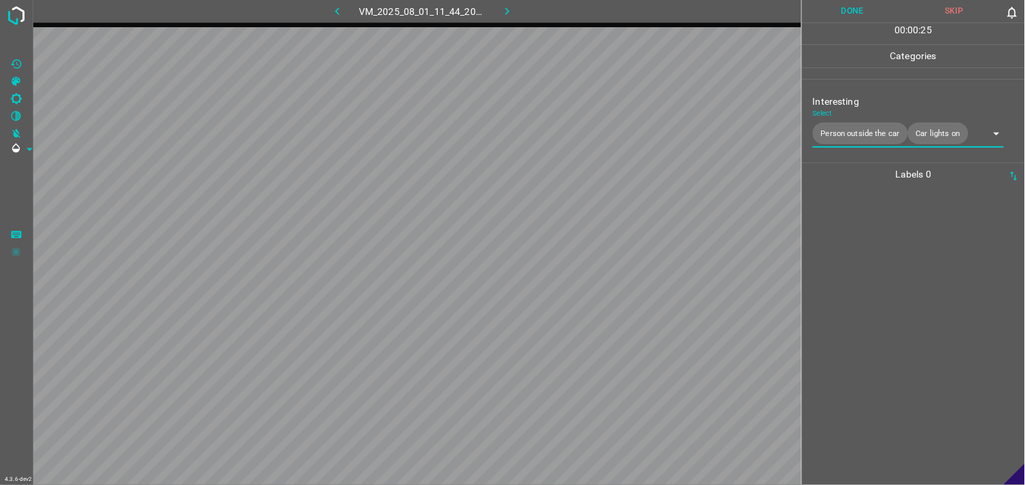
click at [899, 248] on div at bounding box center [913, 335] width 215 height 299
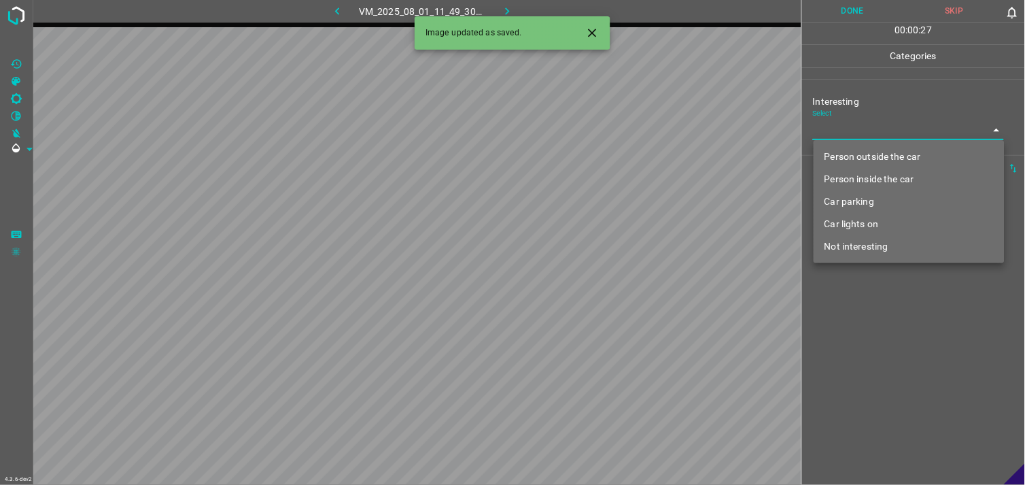
click at [858, 131] on body "4.3.6-dev2 VM_2025_08_01_11_49_30_770_09.gif Done Skip 0 00 : 00 : 27 Categorie…" at bounding box center [512, 242] width 1025 height 485
click at [872, 154] on li "Person outside the car" at bounding box center [909, 156] width 191 height 22
type input "Person outside the car"
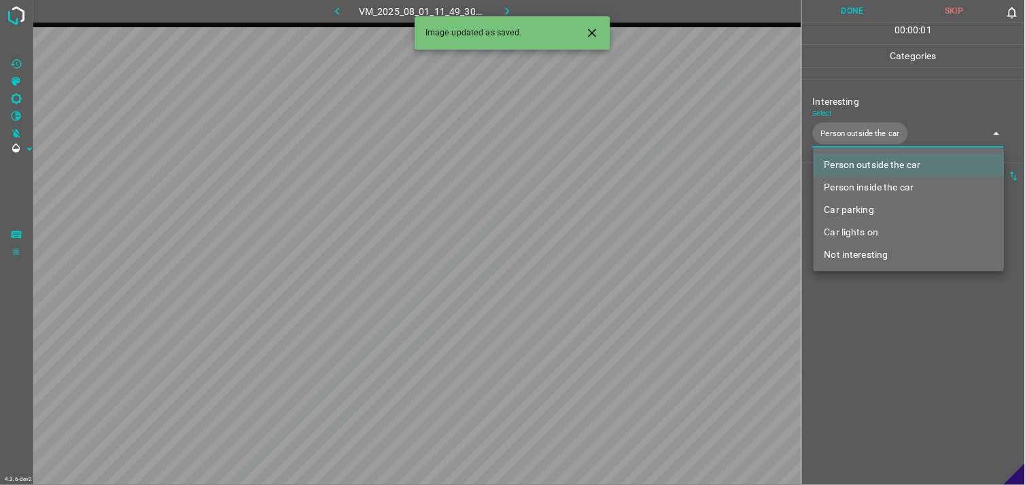
click at [919, 334] on div at bounding box center [512, 242] width 1025 height 485
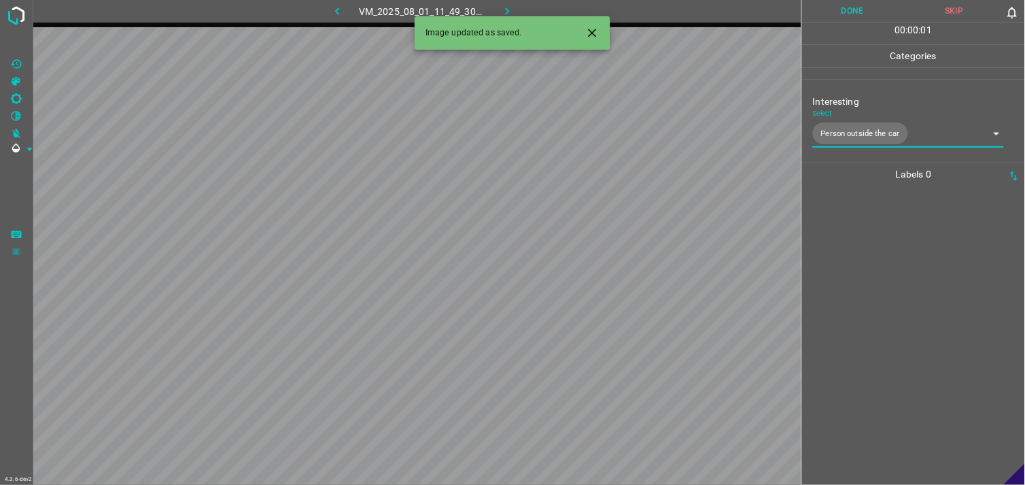
click at [903, 274] on div at bounding box center [913, 335] width 215 height 299
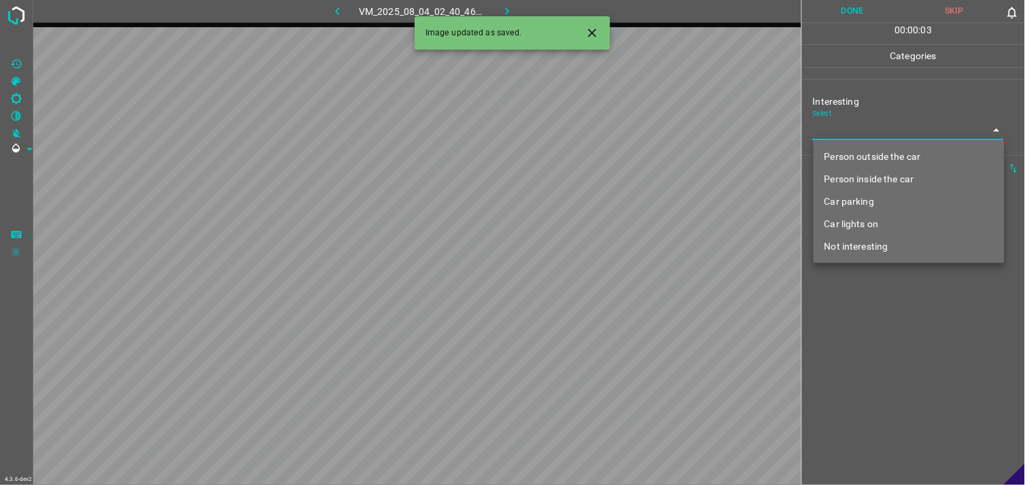
click at [874, 128] on body "4.3.6-dev2 VM_2025_08_04_02_40_46_313_01.gif Done Skip 0 00 : 00 : 03 Categorie…" at bounding box center [512, 242] width 1025 height 485
click at [875, 157] on li "Person outside the car" at bounding box center [909, 156] width 191 height 22
type input "Person outside the car"
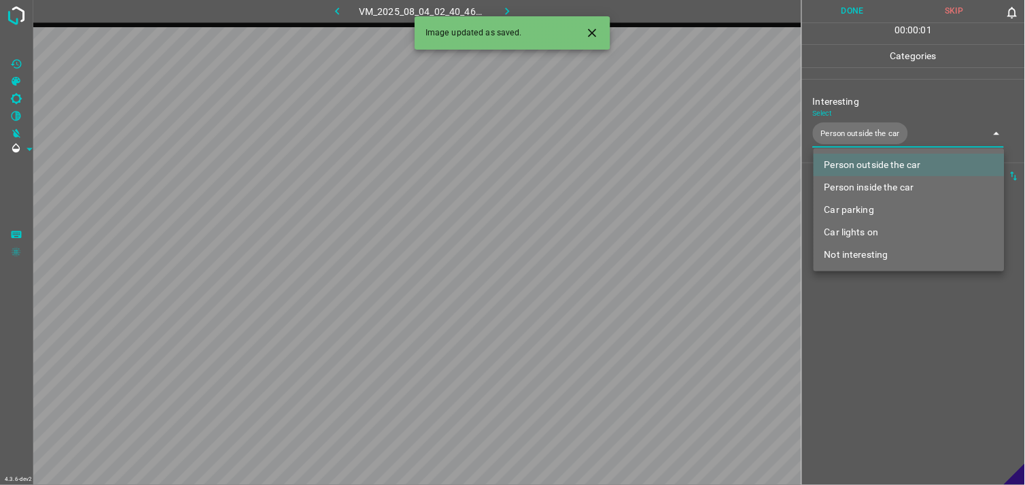
click at [899, 367] on div at bounding box center [512, 242] width 1025 height 485
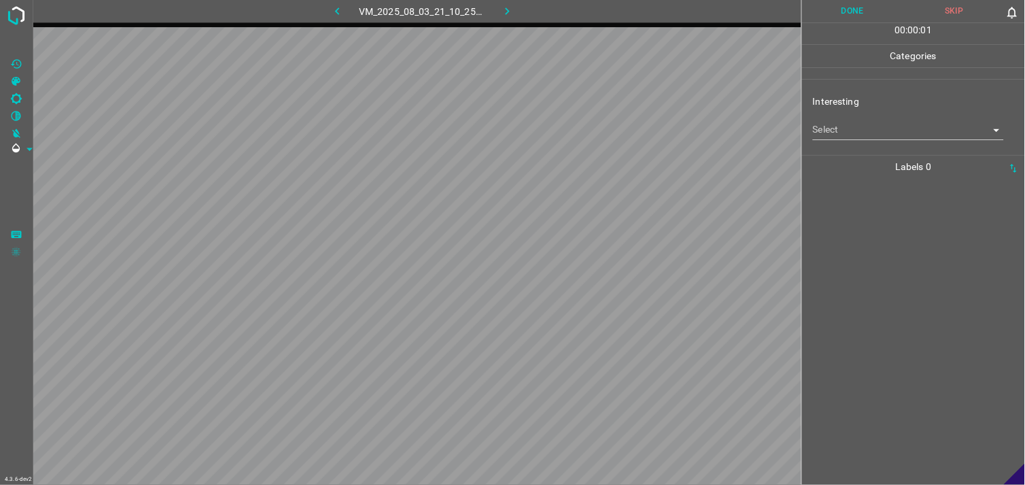
click at [824, 133] on body "4.3.6-dev2 VM_2025_08_03_21_10_25_411_07.gif Done Skip 0 00 : 00 : 01 Categorie…" at bounding box center [512, 242] width 1025 height 485
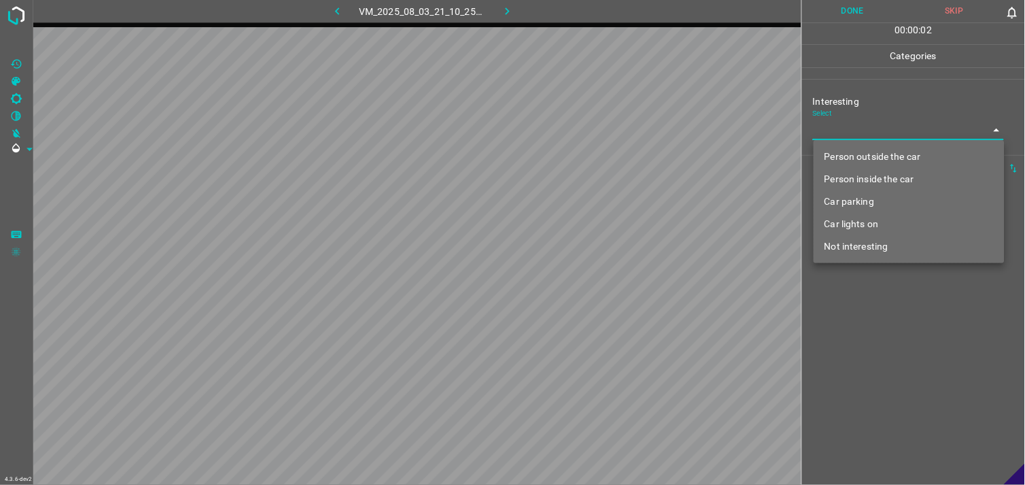
click at [854, 153] on li "Person outside the car" at bounding box center [909, 156] width 191 height 22
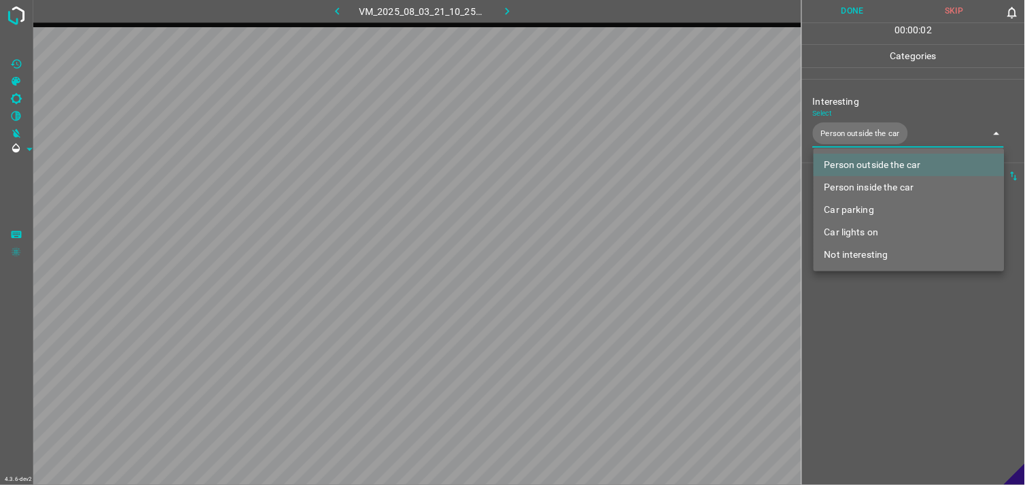
type input "Person outside the car"
click at [907, 321] on div at bounding box center [512, 242] width 1025 height 485
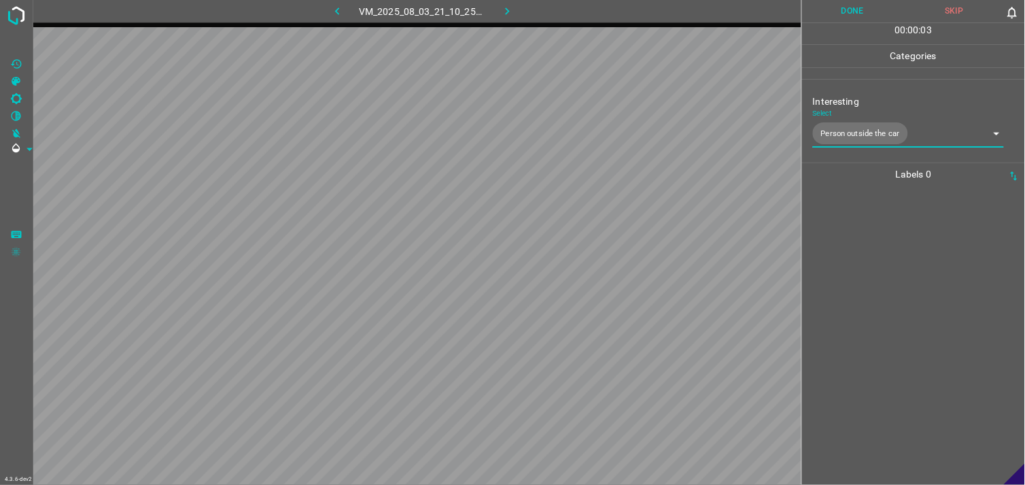
click at [892, 255] on div at bounding box center [913, 335] width 215 height 299
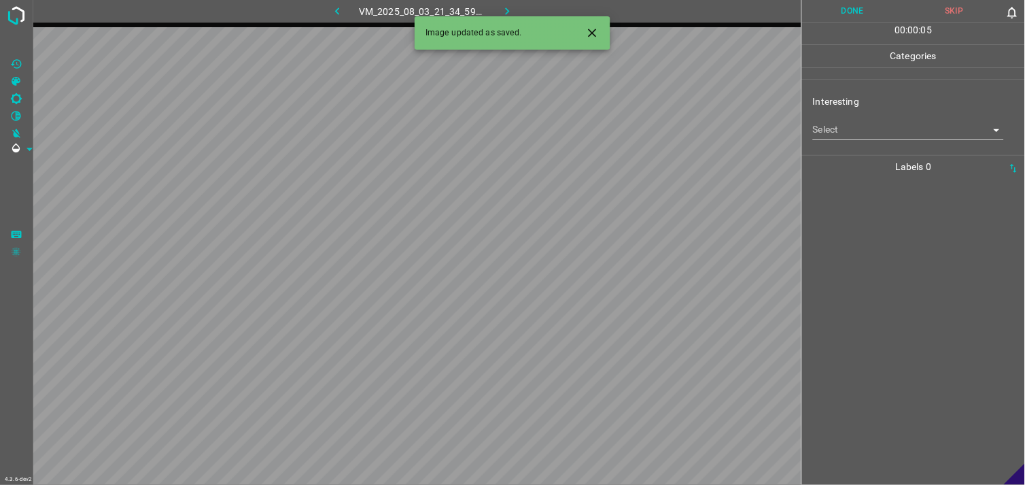
click at [873, 132] on body "4.3.6-dev2 VM_2025_08_03_21_34_59_691_01.gif Done Skip 0 00 : 00 : 05 Categorie…" at bounding box center [512, 242] width 1025 height 485
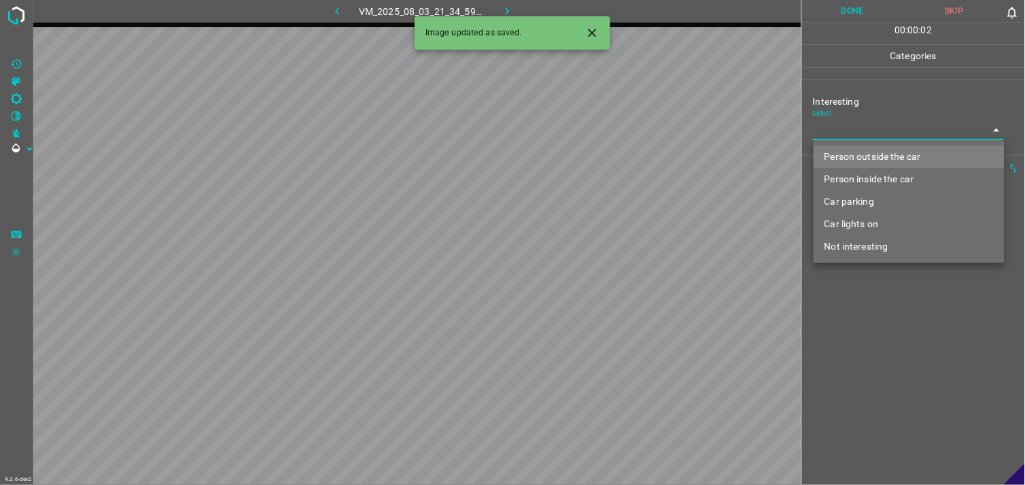
click at [868, 200] on li "Car parking" at bounding box center [909, 201] width 191 height 22
type input "Car parking"
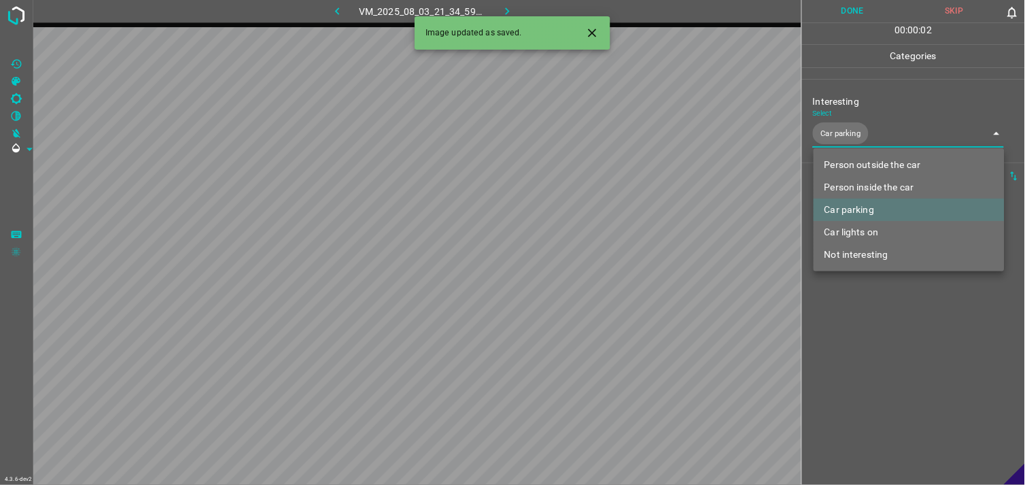
click at [865, 290] on div at bounding box center [512, 242] width 1025 height 485
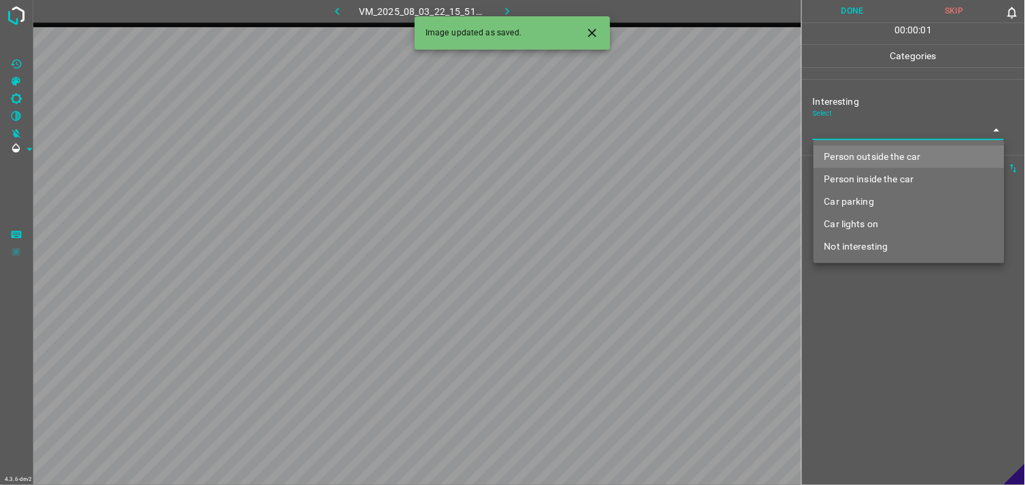
click at [892, 137] on body "4.3.6-dev2 VM_2025_08_03_22_15_51_316_01.gif Done Skip 0 00 : 00 : 01 Categorie…" at bounding box center [512, 242] width 1025 height 485
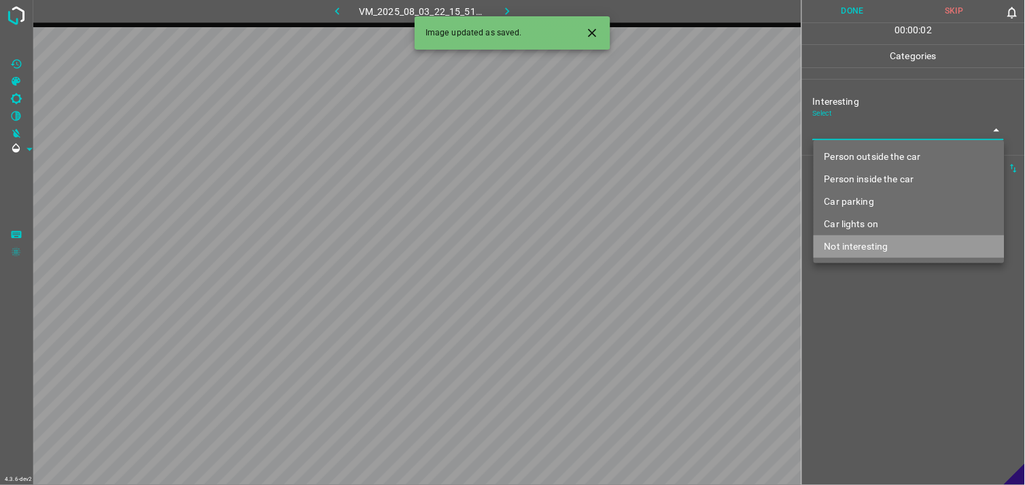
click at [901, 249] on li "Not interesting" at bounding box center [909, 246] width 191 height 22
type input "Not interesting"
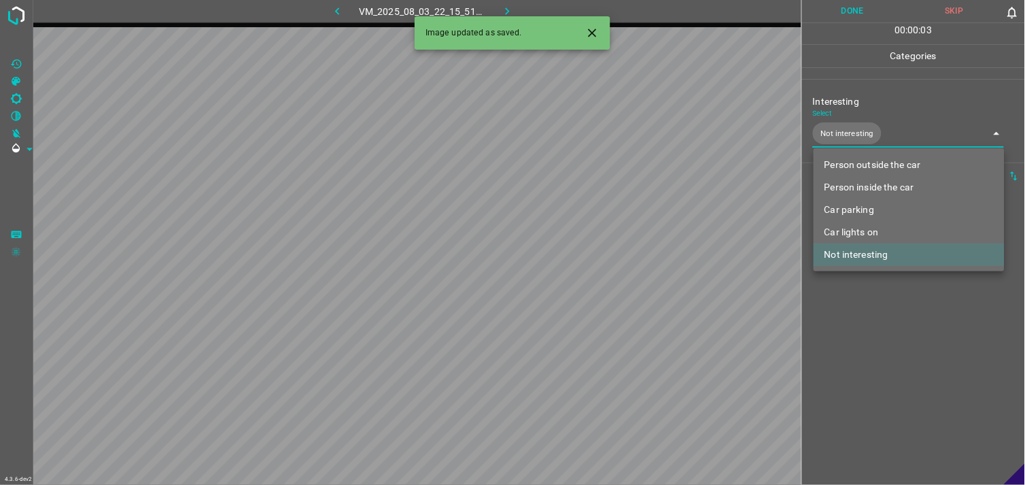
click at [884, 308] on div at bounding box center [512, 242] width 1025 height 485
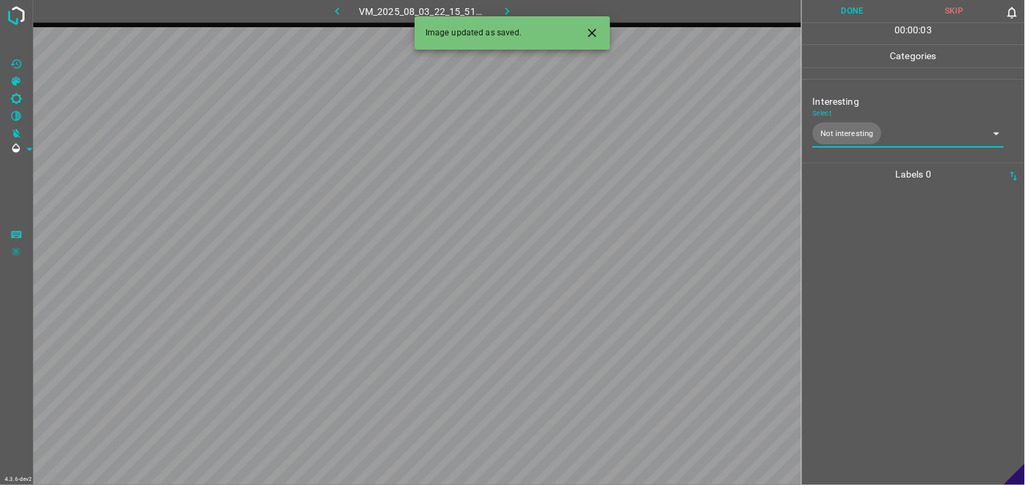
click at [884, 266] on div at bounding box center [913, 335] width 215 height 299
click at [875, 136] on body "4.3.6-dev2 VM_2025_08_04_02_42_19_855_02.gif Done Skip 0 00 : 00 : 02 Categorie…" at bounding box center [512, 242] width 1025 height 485
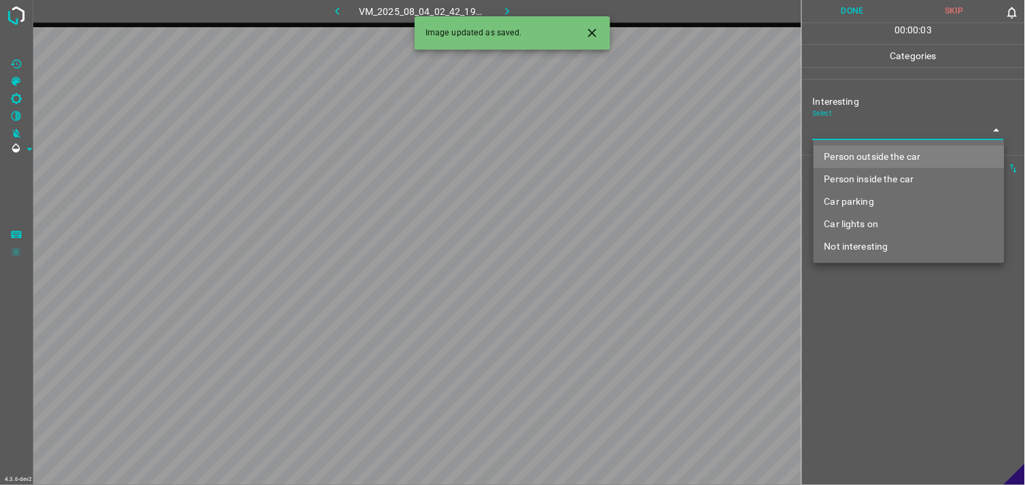
click at [885, 150] on li "Person outside the car" at bounding box center [909, 156] width 191 height 22
type input "Person outside the car"
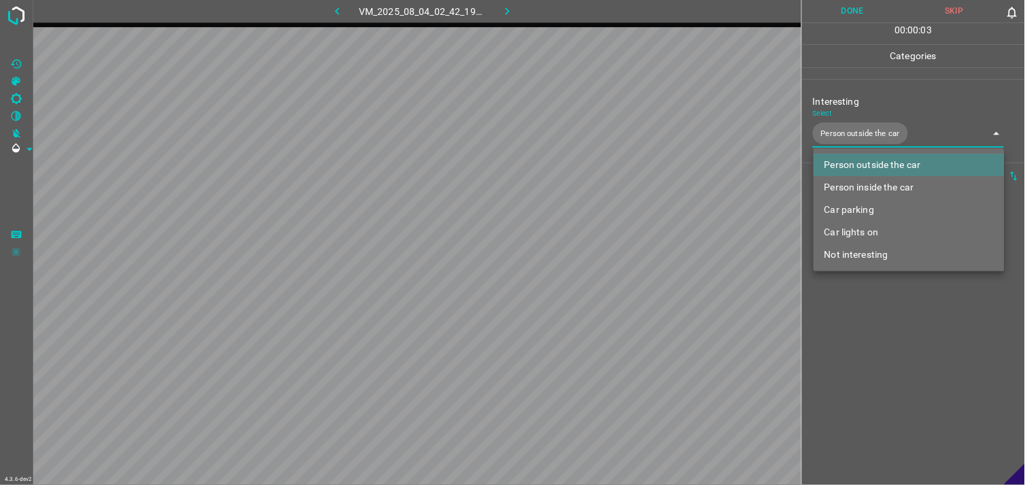
click at [907, 336] on div at bounding box center [512, 242] width 1025 height 485
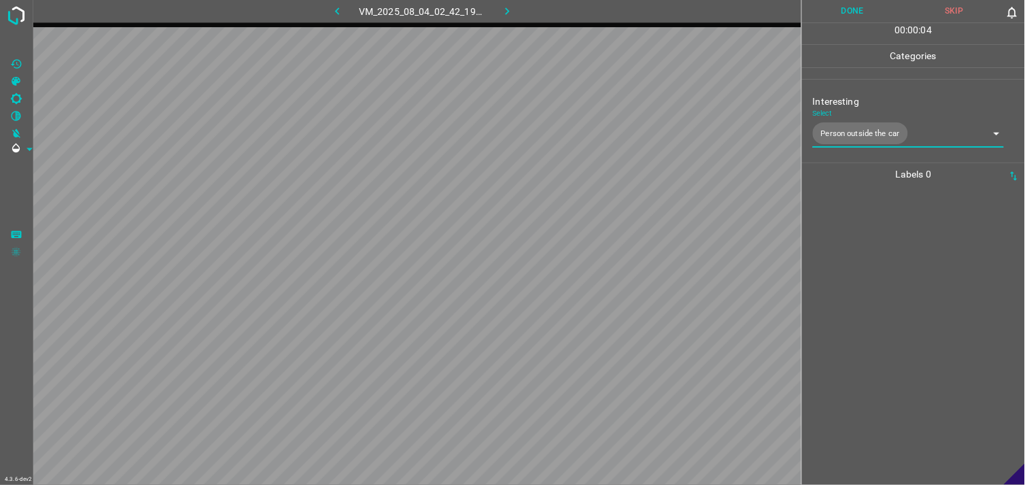
click at [915, 289] on div at bounding box center [913, 335] width 215 height 299
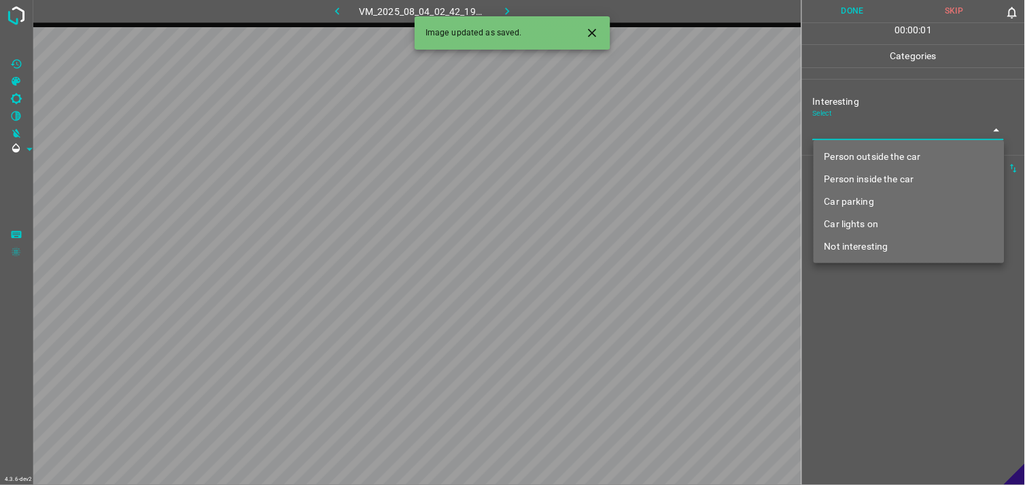
click at [888, 139] on body "4.3.6-dev2 VM_2025_08_04_02_42_19_855_05.gif Done Skip 0 00 : 00 : 01 Categorie…" at bounding box center [512, 242] width 1025 height 485
click at [887, 151] on li "Person outside the car" at bounding box center [909, 156] width 191 height 22
type input "Person outside the car"
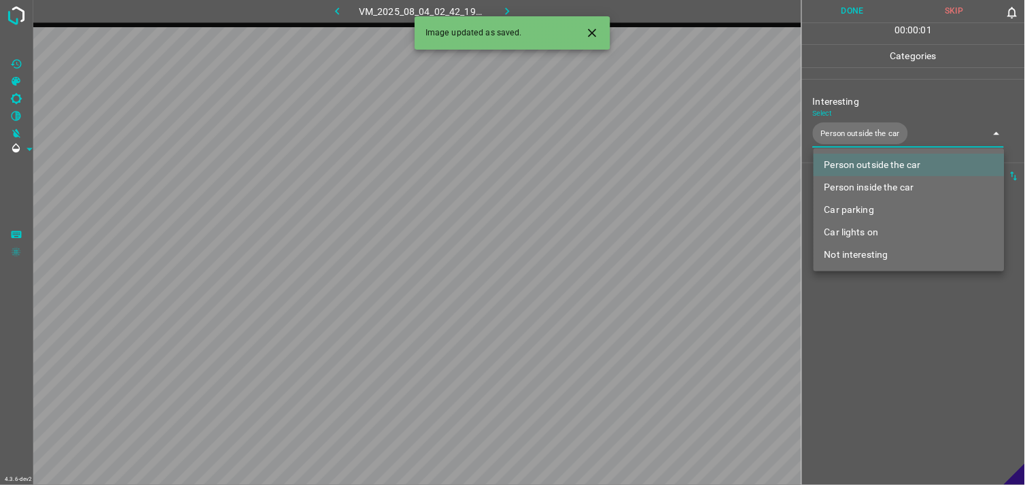
click at [878, 311] on div at bounding box center [512, 242] width 1025 height 485
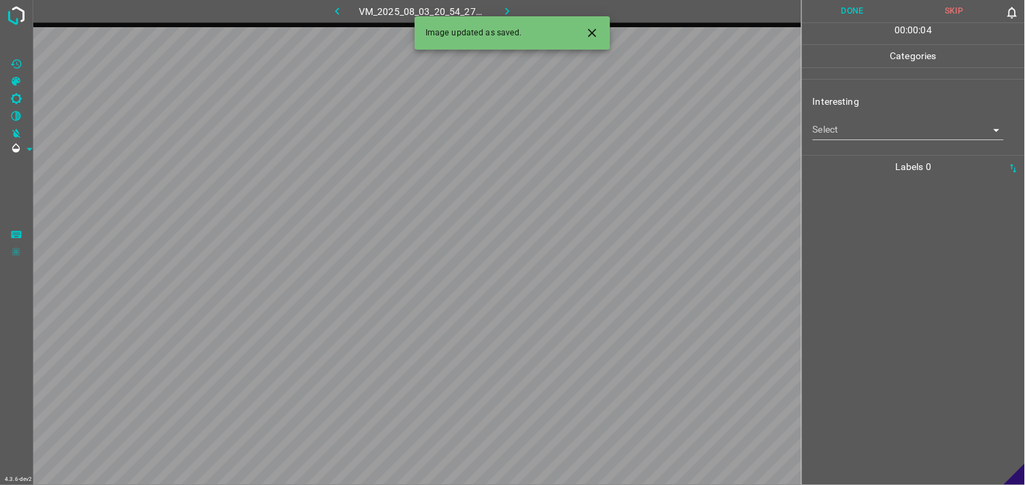
click at [922, 141] on div "Interesting Select ​" at bounding box center [913, 117] width 223 height 64
click at [915, 132] on body "4.3.6-dev2 VM_2025_08_03_20_54_27_977_02.gif Done Skip 0 00 : 00 : 01 Categorie…" at bounding box center [512, 242] width 1025 height 485
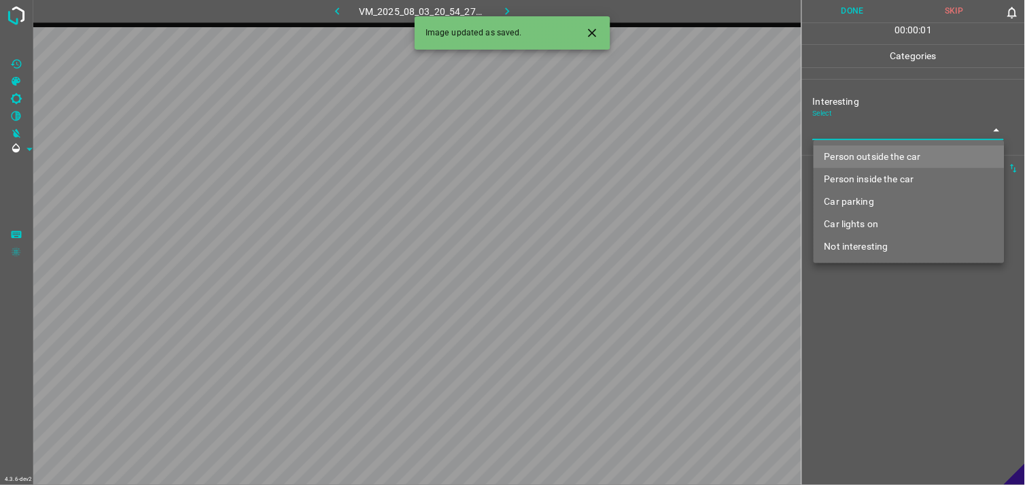
click at [919, 154] on li "Person outside the car" at bounding box center [909, 156] width 191 height 22
type input "Person outside the car"
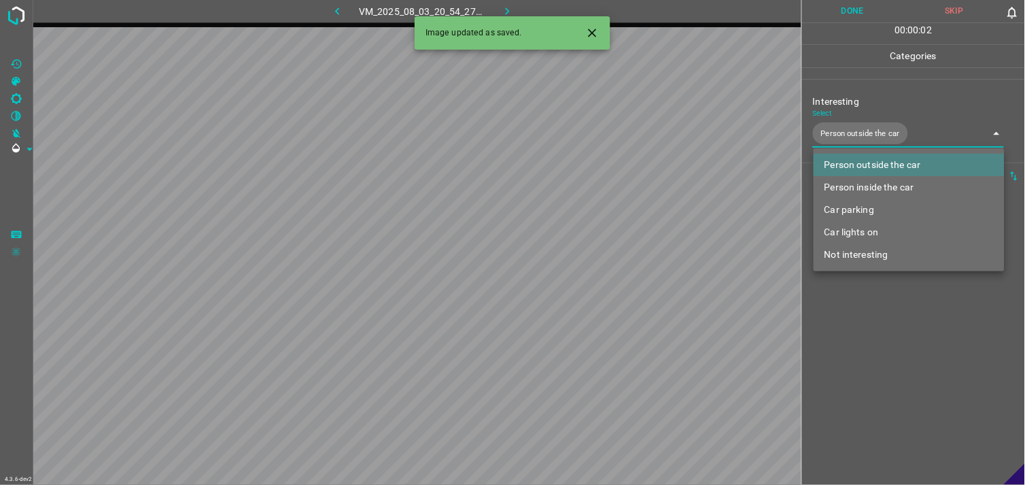
click at [896, 309] on div at bounding box center [512, 242] width 1025 height 485
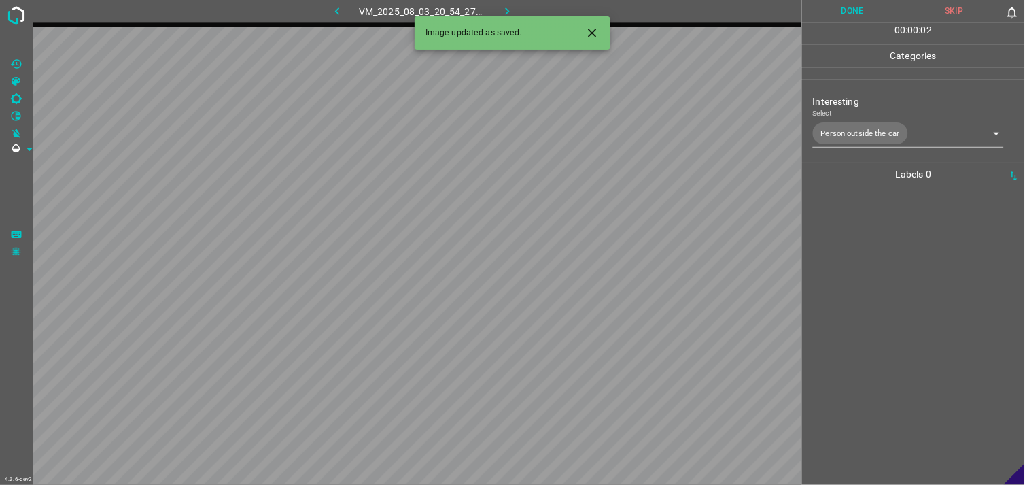
click at [893, 299] on div at bounding box center [913, 335] width 215 height 299
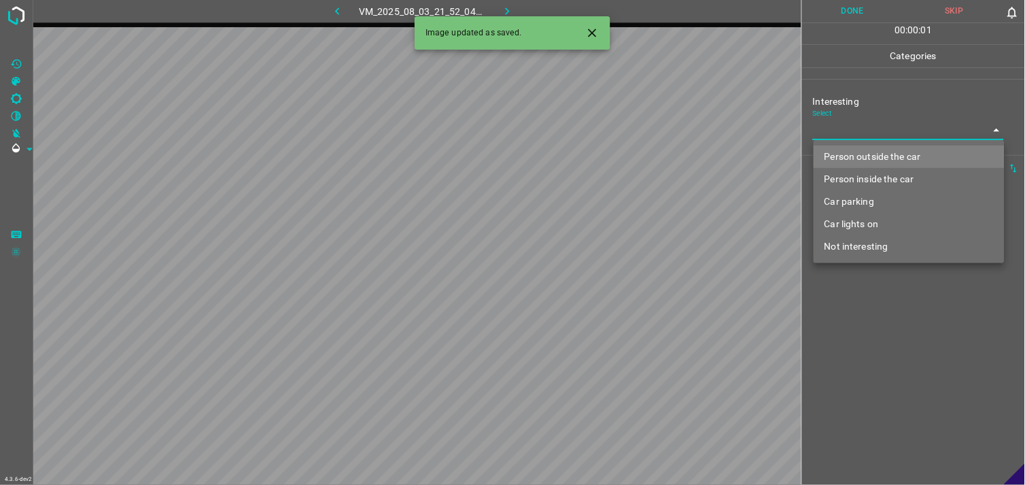
click at [858, 124] on body "4.3.6-dev2 VM_2025_08_03_21_52_04_336_03.gif Done Skip 0 00 : 00 : 01 Categorie…" at bounding box center [512, 242] width 1025 height 485
click at [869, 154] on li "Person outside the car" at bounding box center [909, 156] width 191 height 22
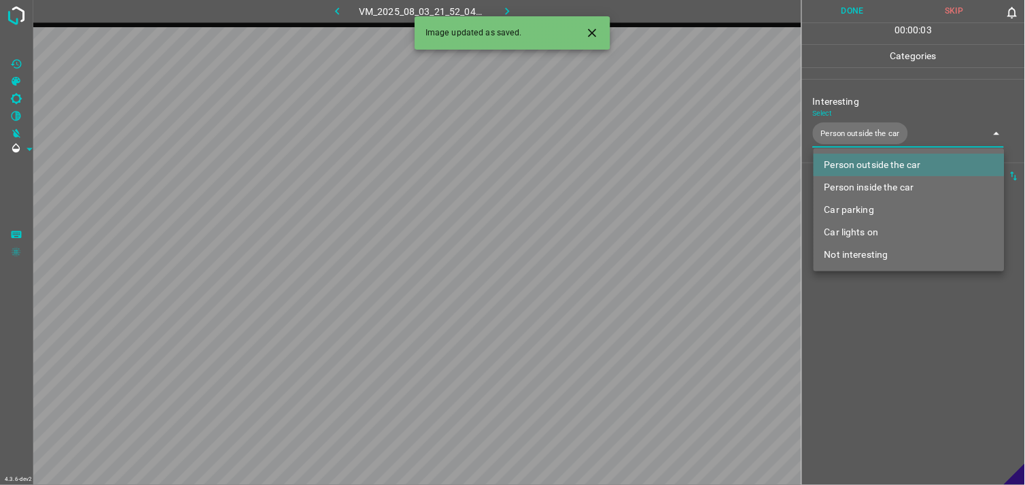
click at [864, 226] on li "Car lights on" at bounding box center [909, 232] width 191 height 22
type input "Person outside the car,Car lights on"
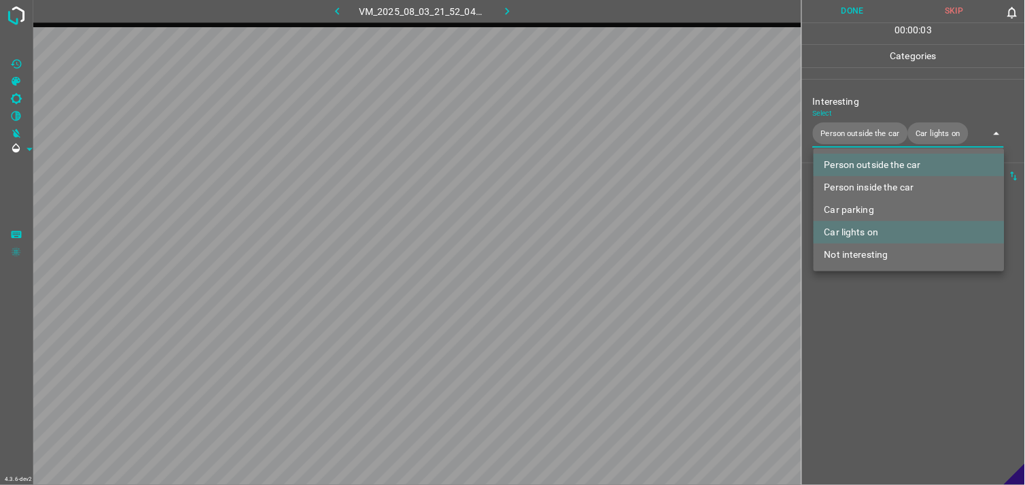
click at [901, 363] on div at bounding box center [512, 242] width 1025 height 485
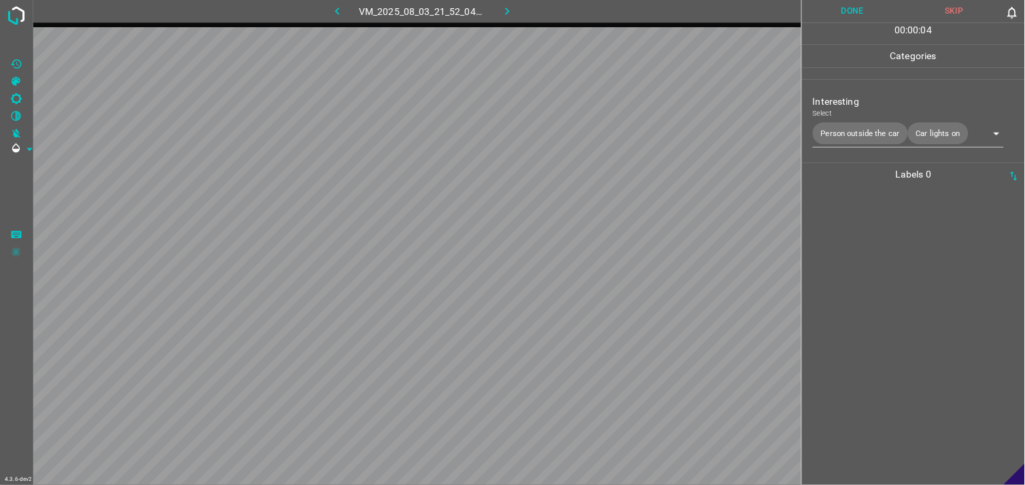
click at [915, 306] on div at bounding box center [913, 335] width 215 height 299
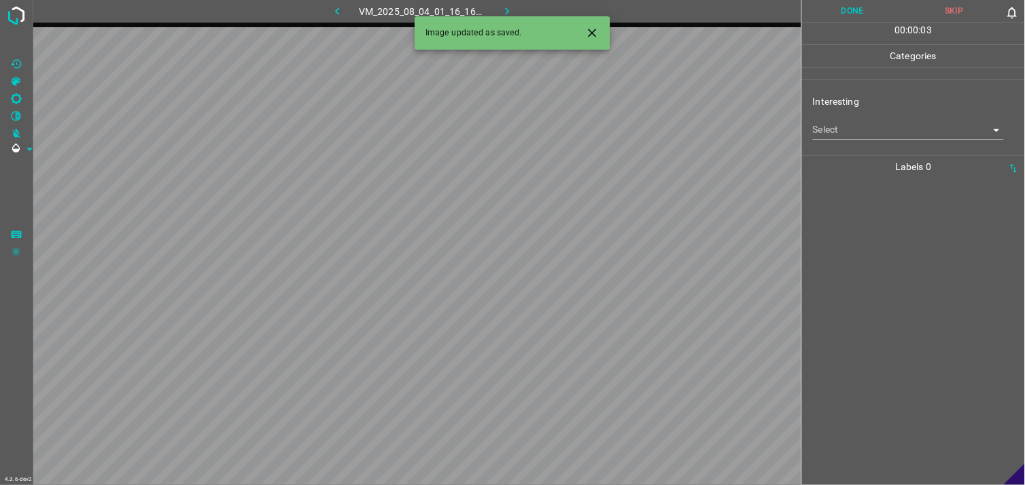
click at [844, 131] on body "4.3.6-dev2 VM_2025_08_04_01_16_16_543_03.gif Done Skip 0 00 : 00 : 03 Categorie…" at bounding box center [512, 242] width 1025 height 485
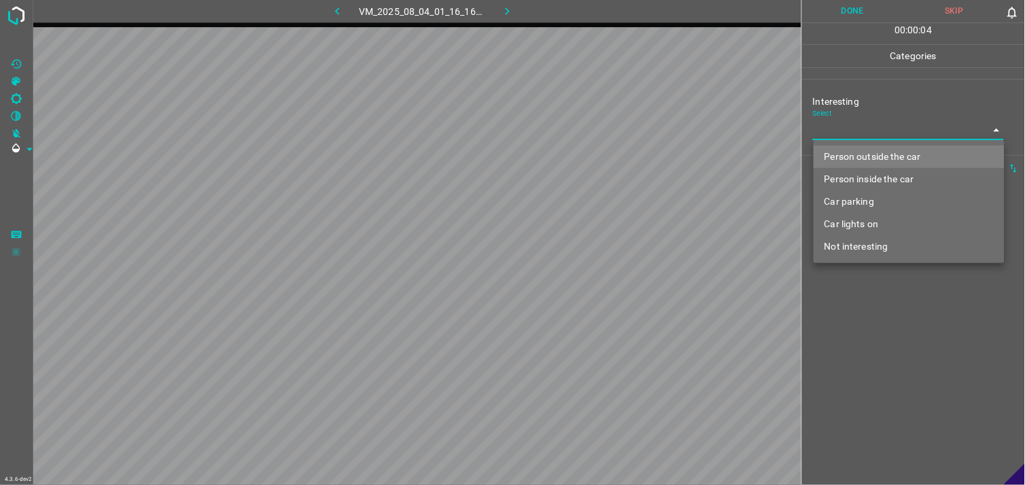
click at [861, 237] on li "Not interesting" at bounding box center [909, 246] width 191 height 22
type input "Not interesting"
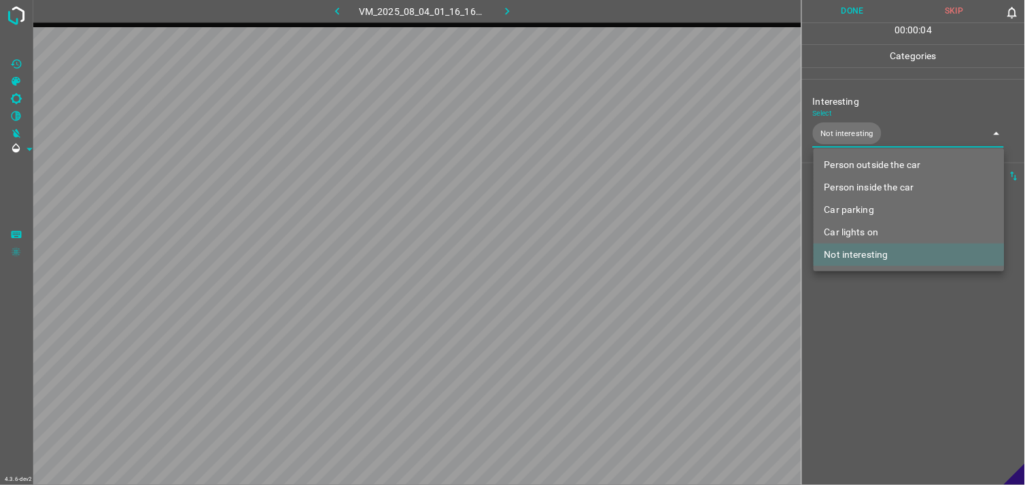
click at [879, 323] on div at bounding box center [512, 242] width 1025 height 485
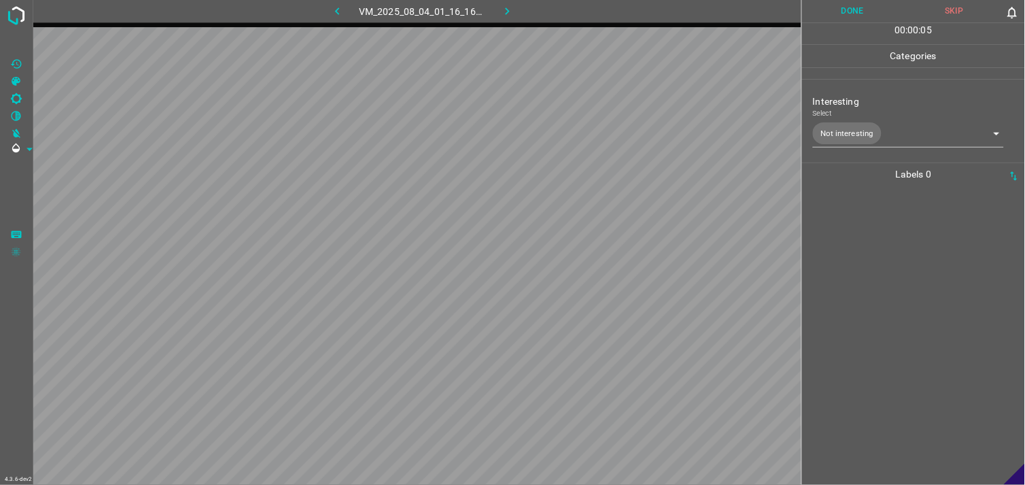
click at [882, 266] on div at bounding box center [913, 335] width 215 height 299
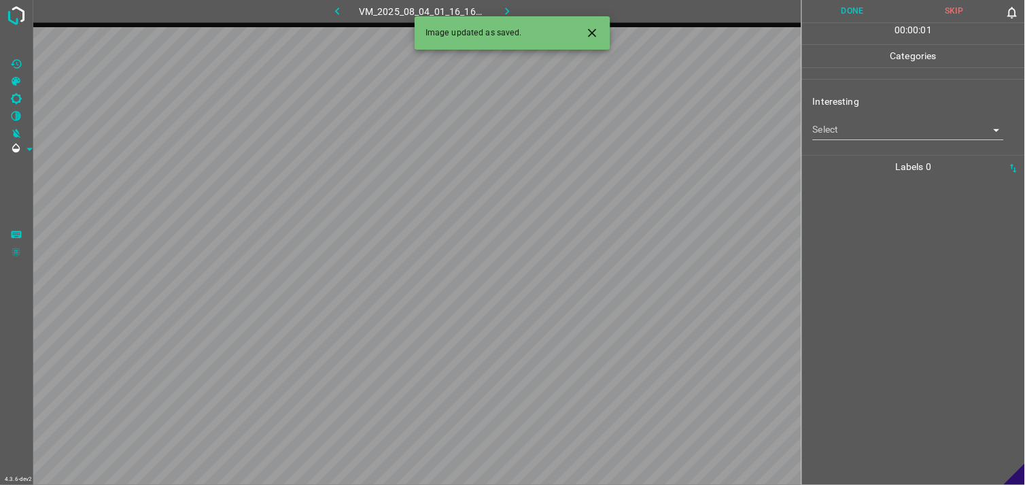
click at [840, 122] on body "4.3.6-dev2 VM_2025_08_04_01_16_16_543_04.gif Done Skip 0 00 : 00 : 01 Categorie…" at bounding box center [512, 242] width 1025 height 485
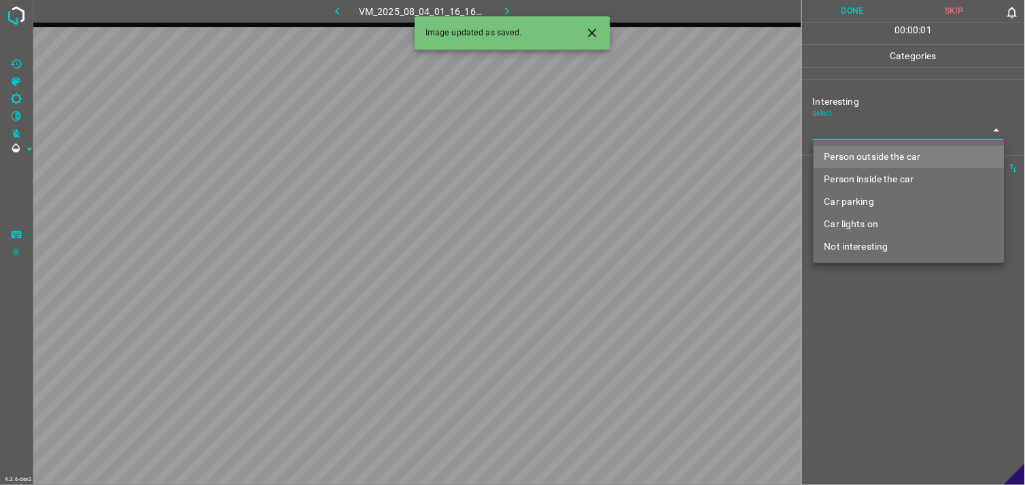
click at [868, 249] on li "Not interesting" at bounding box center [909, 246] width 191 height 22
type input "Not interesting"
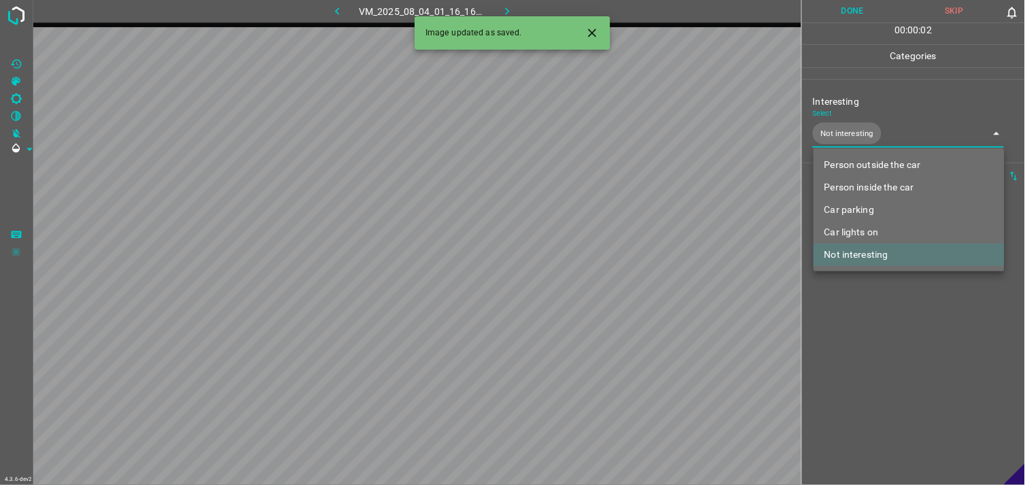
drag, startPoint x: 877, startPoint y: 299, endPoint x: 871, endPoint y: 284, distance: 16.2
click at [877, 298] on div at bounding box center [512, 242] width 1025 height 485
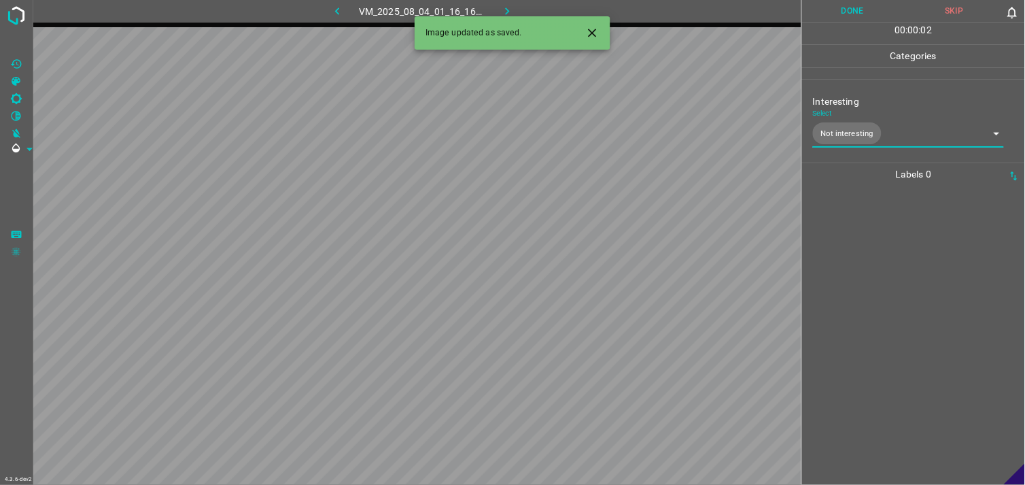
click at [867, 231] on div at bounding box center [913, 335] width 215 height 299
click at [861, 124] on body "4.3.6-dev2 VM_2025_08_04_01_08_01_458_05.gif Done Skip 0 00 : 00 : 01 Categorie…" at bounding box center [512, 242] width 1025 height 485
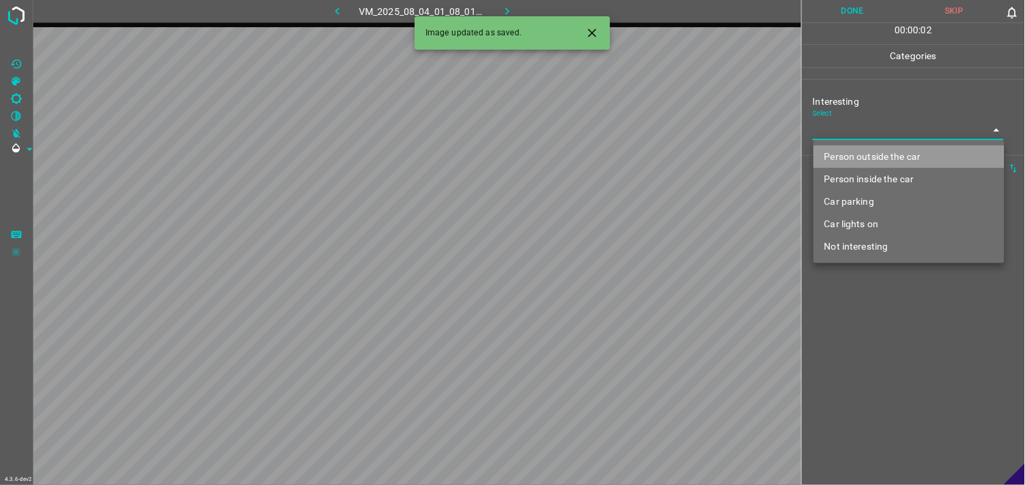
click at [873, 147] on li "Person outside the car" at bounding box center [909, 156] width 191 height 22
click at [873, 147] on ul "Person outside the car Person inside the car Car parking Car lights on Not inte…" at bounding box center [909, 201] width 191 height 123
type input "Person outside the car"
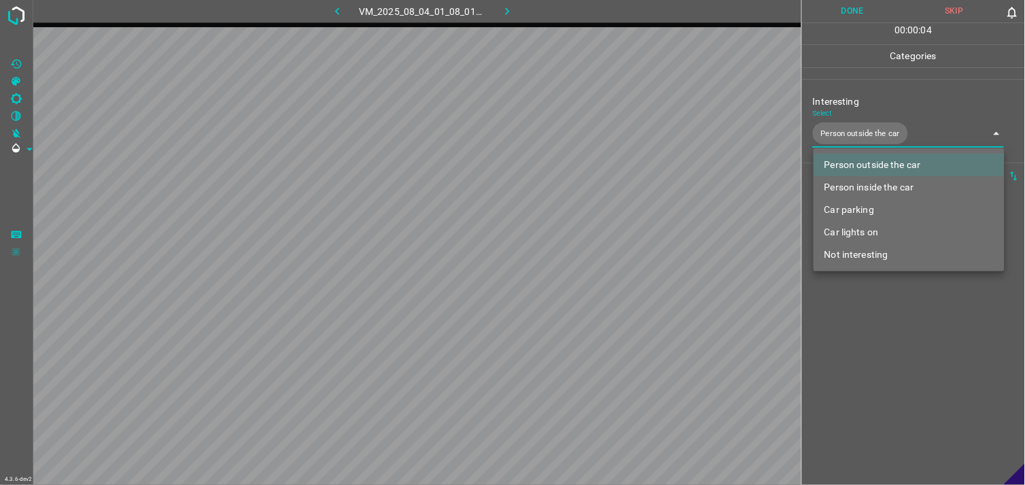
click at [861, 368] on div at bounding box center [512, 242] width 1025 height 485
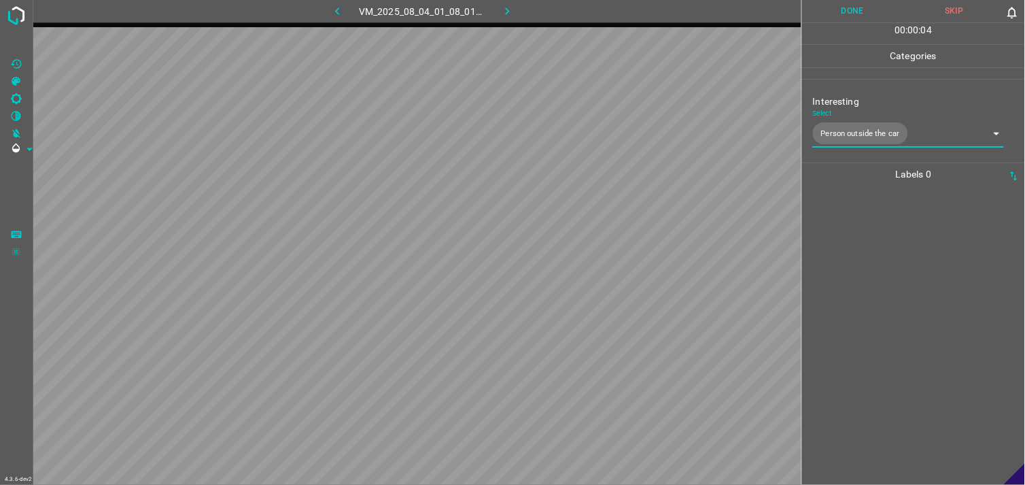
click at [884, 268] on div at bounding box center [913, 335] width 215 height 299
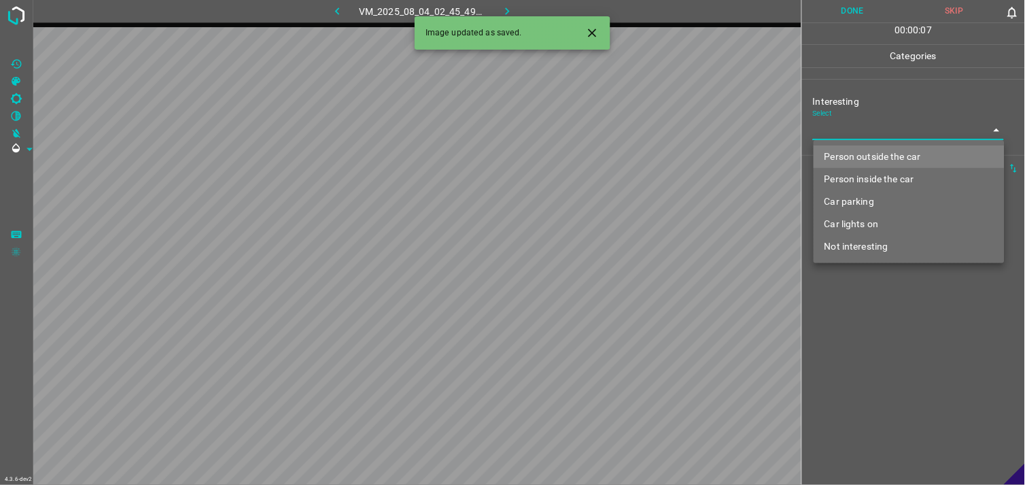
click at [871, 138] on body "4.3.6-dev2 VM_2025_08_04_02_45_49_363_02.gif Done Skip 0 00 : 00 : 07 Categorie…" at bounding box center [512, 242] width 1025 height 485
click at [877, 154] on li "Person outside the car" at bounding box center [909, 156] width 191 height 22
type input "Person outside the car"
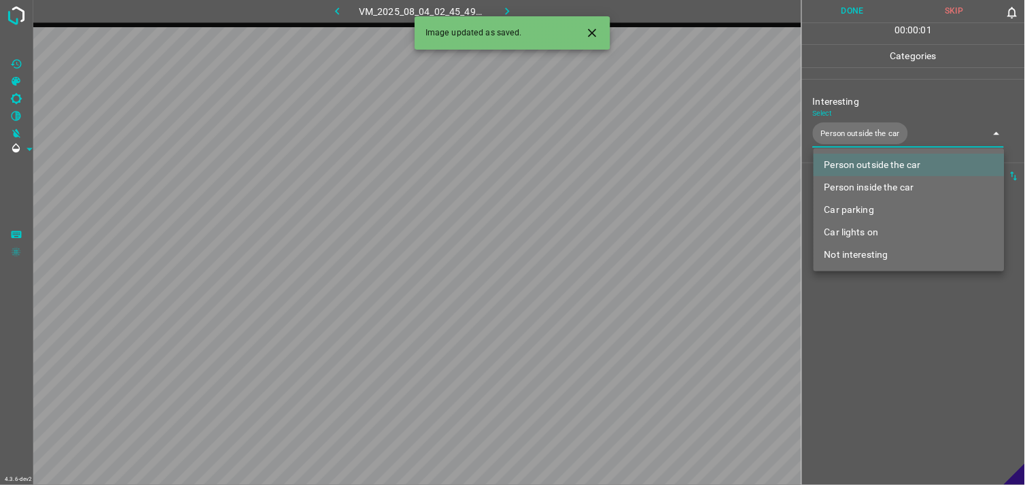
click at [886, 299] on div at bounding box center [512, 242] width 1025 height 485
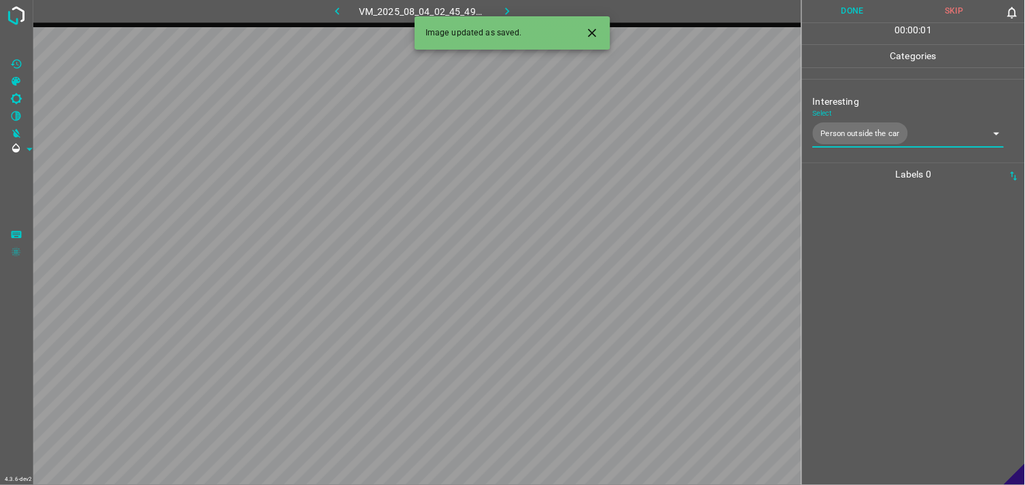
click at [882, 275] on div at bounding box center [913, 335] width 215 height 299
click at [853, 135] on body "4.3.6-dev2 VM_2025_08_04_02_45_49_363_05.gif Done Skip 0 00 : 00 : 03 Categorie…" at bounding box center [512, 242] width 1025 height 485
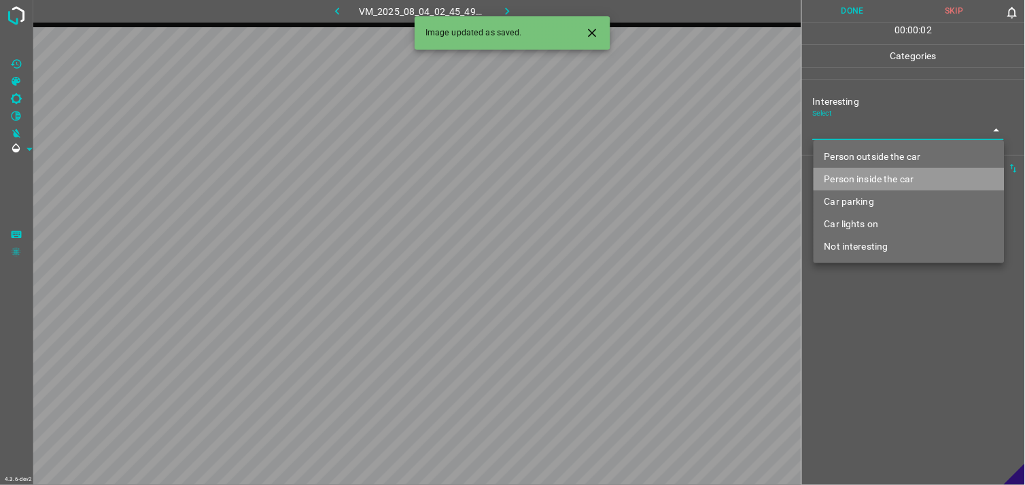
click at [873, 181] on li "Person inside the car" at bounding box center [909, 179] width 191 height 22
type input "Person inside the car"
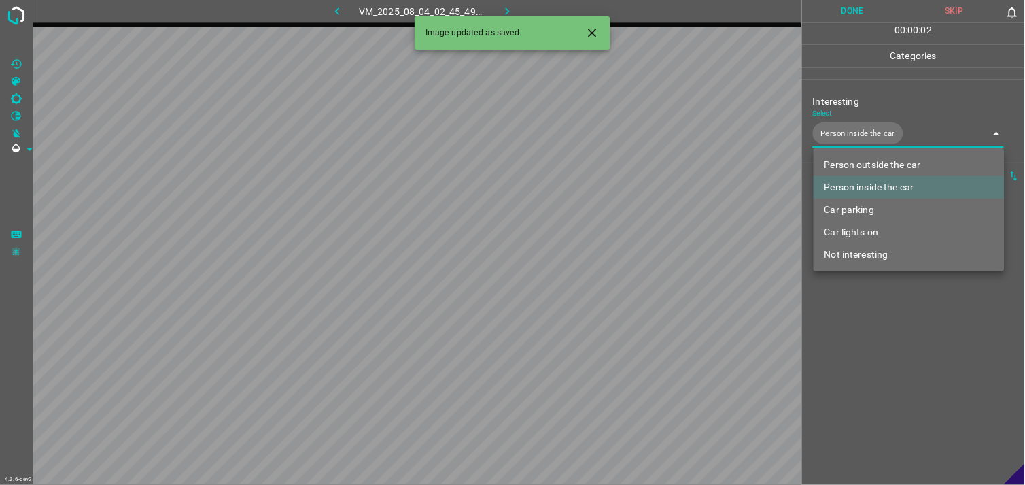
click at [898, 344] on div at bounding box center [512, 242] width 1025 height 485
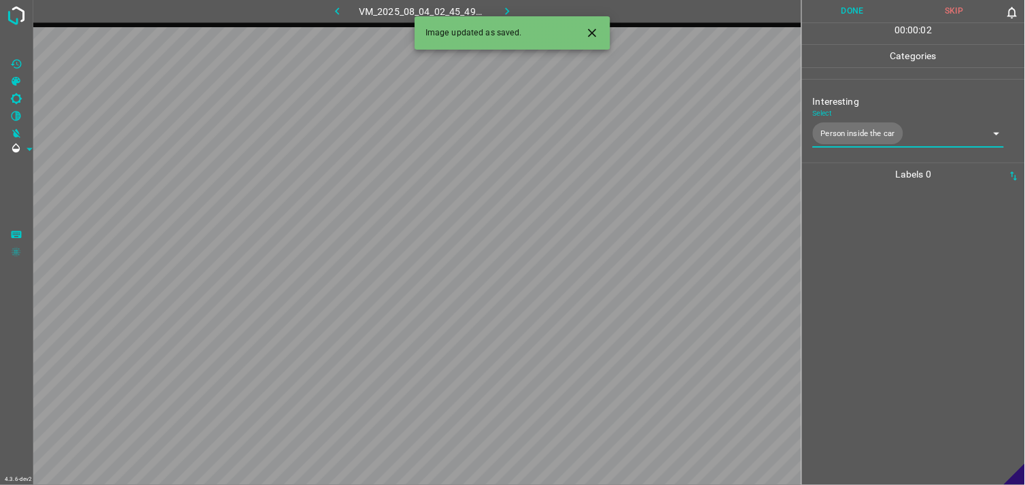
click at [896, 272] on div at bounding box center [913, 335] width 215 height 299
click at [877, 124] on body "4.3.6-dev2 VM_2025_08_03_21_10_25_411_04.gif Done Skip 0 00 : 00 : 04 Categorie…" at bounding box center [512, 242] width 1025 height 485
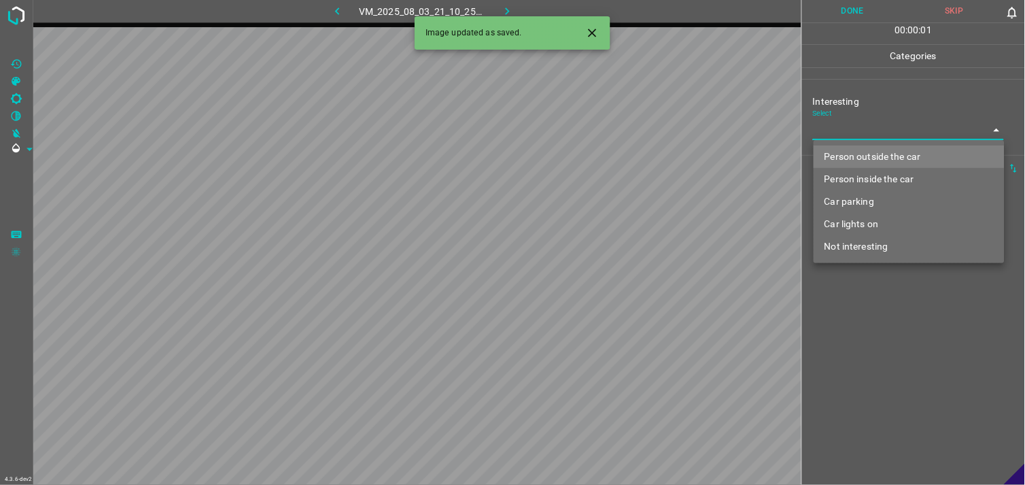
click at [882, 154] on li "Person outside the car" at bounding box center [909, 156] width 191 height 22
type input "Person outside the car"
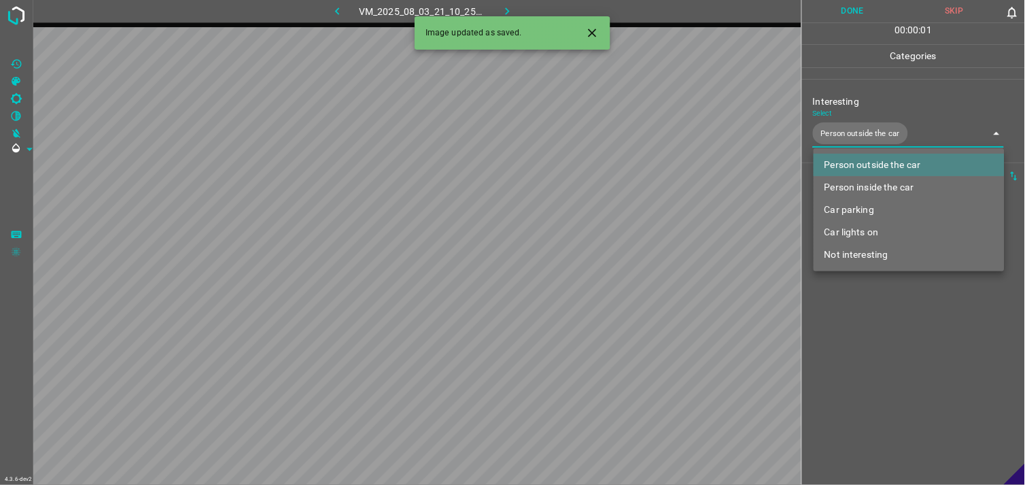
click at [874, 309] on div at bounding box center [512, 242] width 1025 height 485
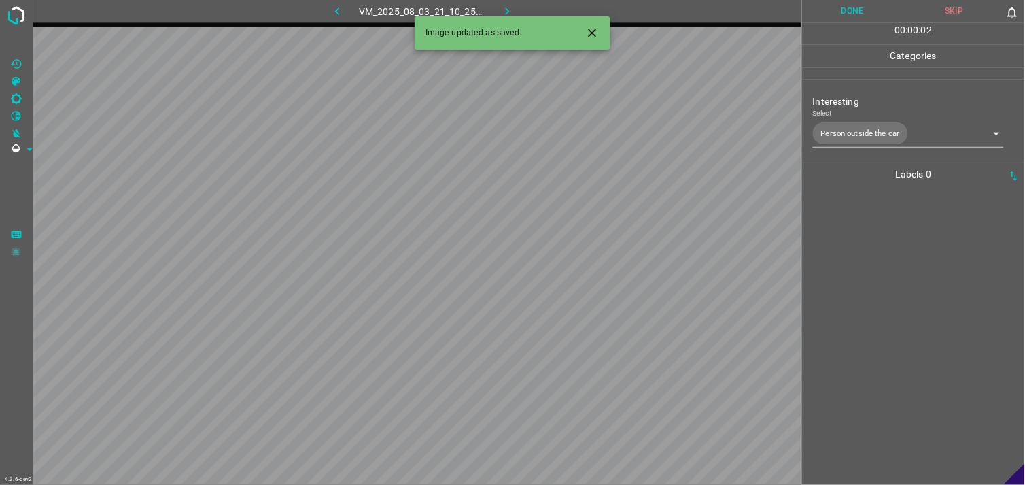
click at [891, 241] on div at bounding box center [913, 335] width 215 height 299
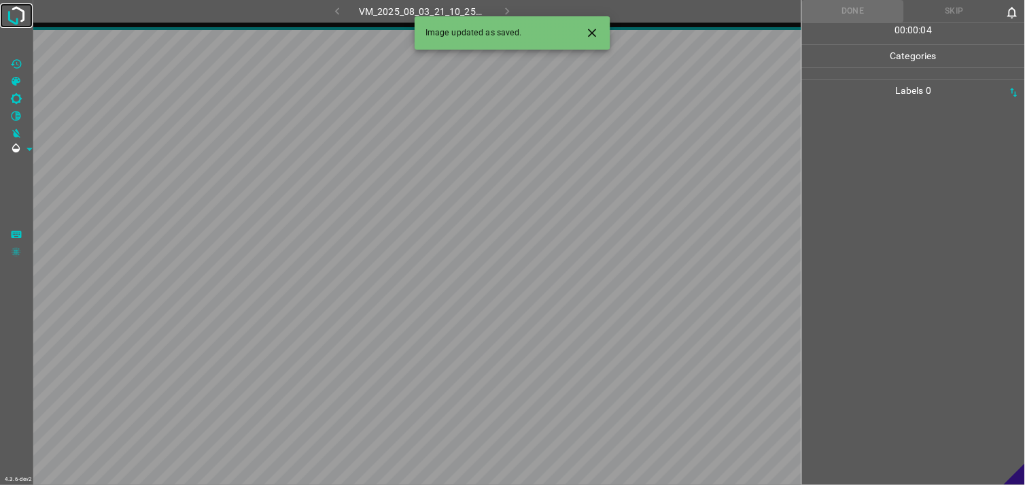
click at [18, 23] on img at bounding box center [16, 15] width 24 height 24
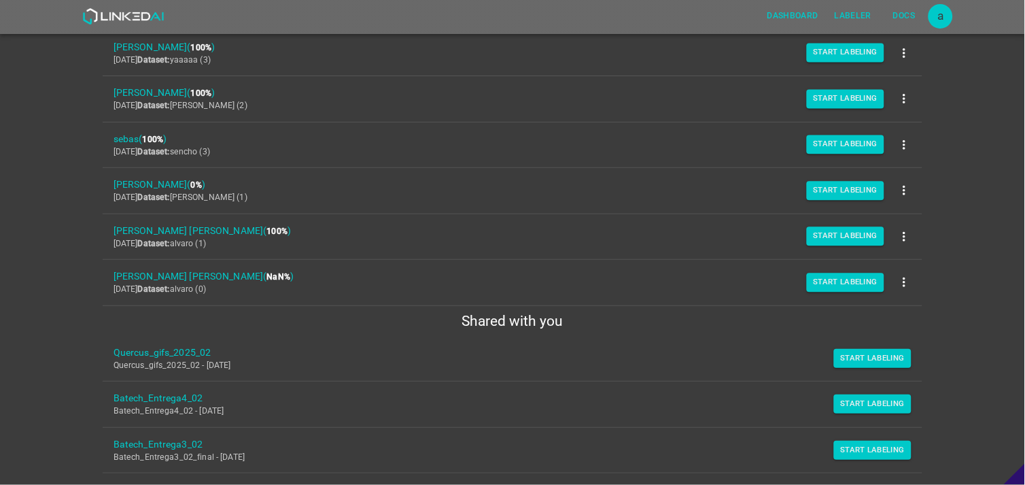
scroll to position [307, 0]
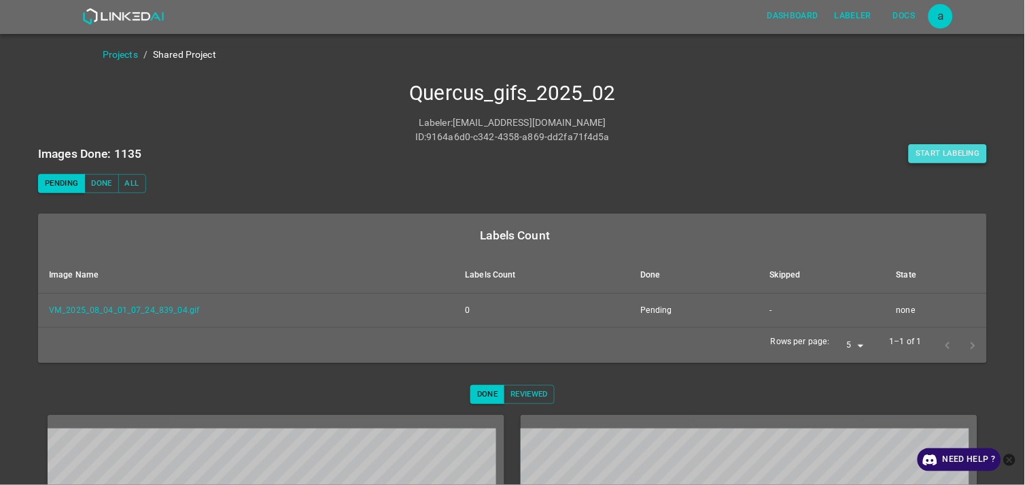
click at [918, 152] on button "Start Labeling" at bounding box center [948, 153] width 78 height 19
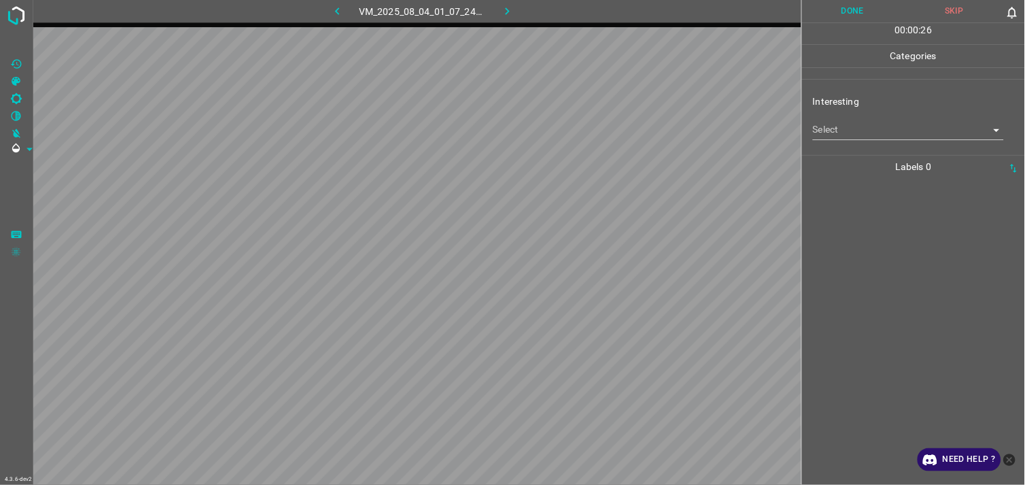
click at [881, 125] on body "4.3.6-dev2 VM_2025_08_04_01_07_24_839_04.gif Done Skip 0 00 : 00 : 26 Categorie…" at bounding box center [512, 242] width 1025 height 485
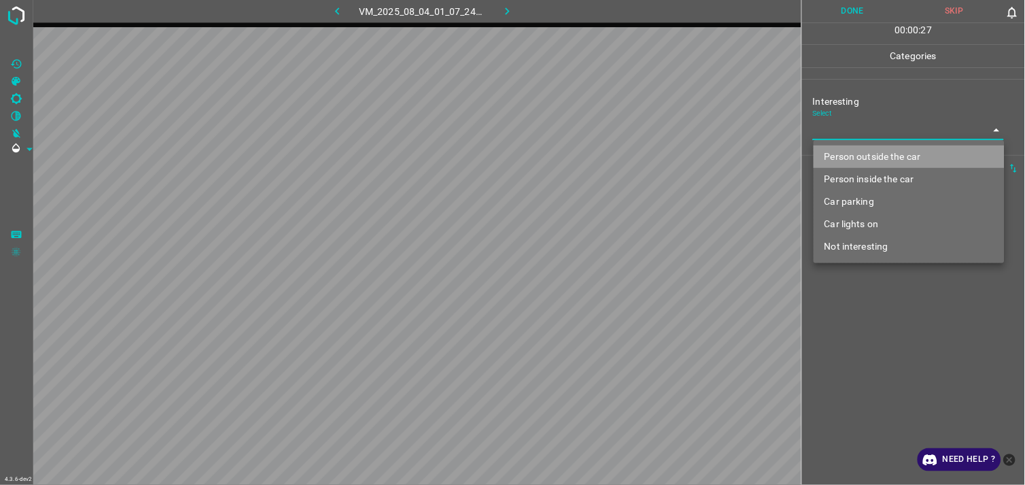
click at [879, 145] on li "Person outside the car" at bounding box center [909, 156] width 191 height 22
type input "Person outside the car"
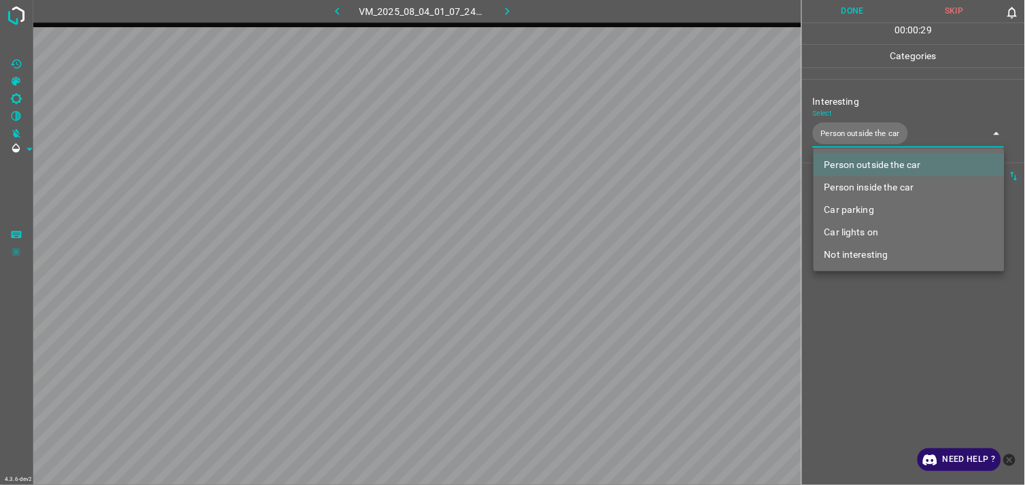
drag, startPoint x: 967, startPoint y: 376, endPoint x: 918, endPoint y: 330, distance: 66.9
click at [967, 376] on div at bounding box center [512, 242] width 1025 height 485
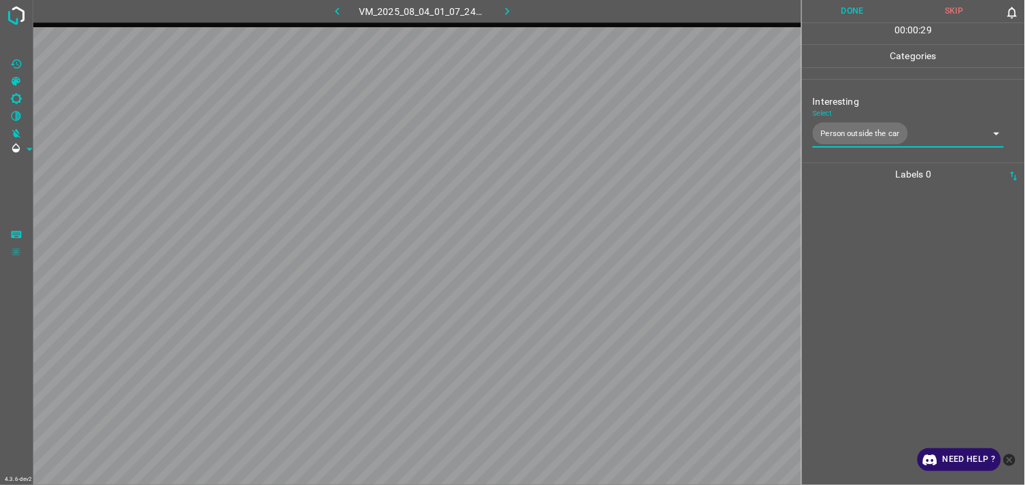
click at [887, 307] on div at bounding box center [913, 335] width 215 height 299
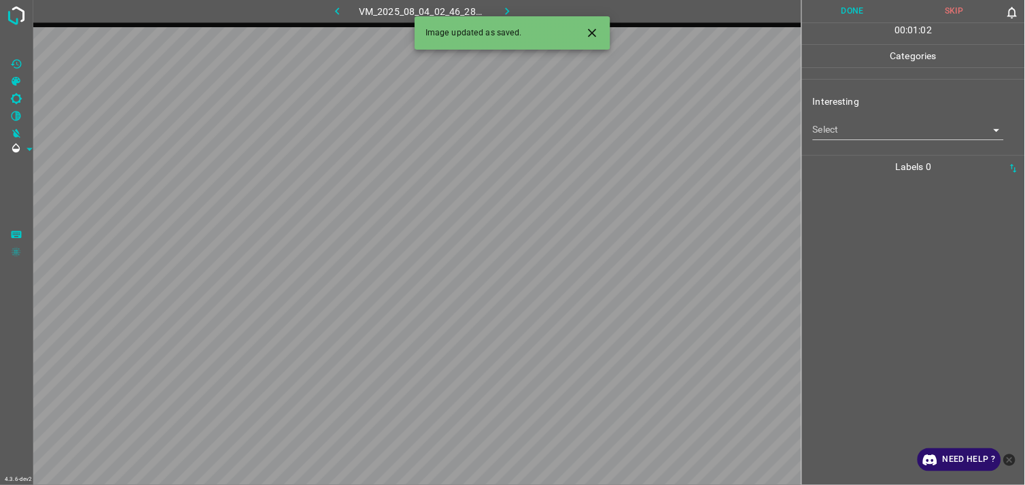
click at [897, 127] on body "4.3.6-dev2 VM_2025_08_04_02_46_28_210_01.gif Done Skip 0 00 : 01 : 02 Categorie…" at bounding box center [512, 242] width 1025 height 485
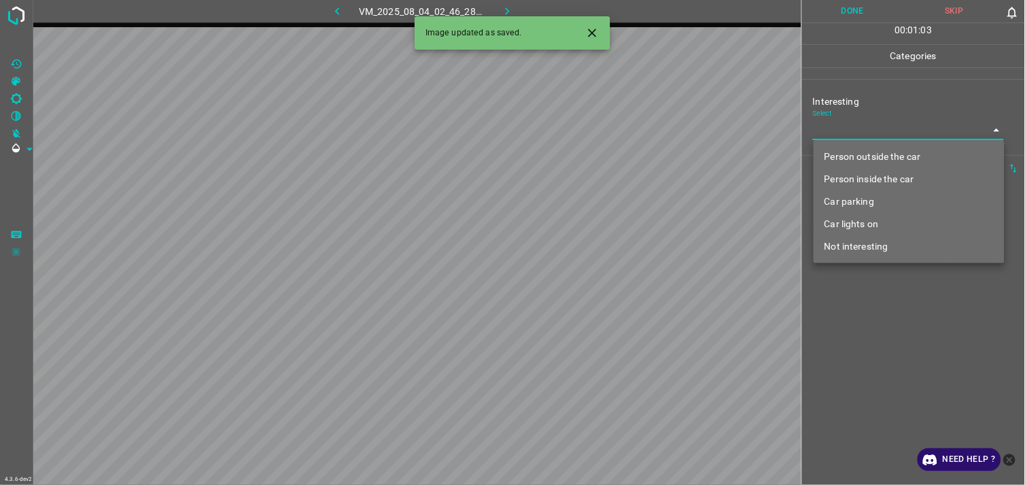
click at [880, 200] on li "Car parking" at bounding box center [909, 201] width 191 height 22
type input "Car parking"
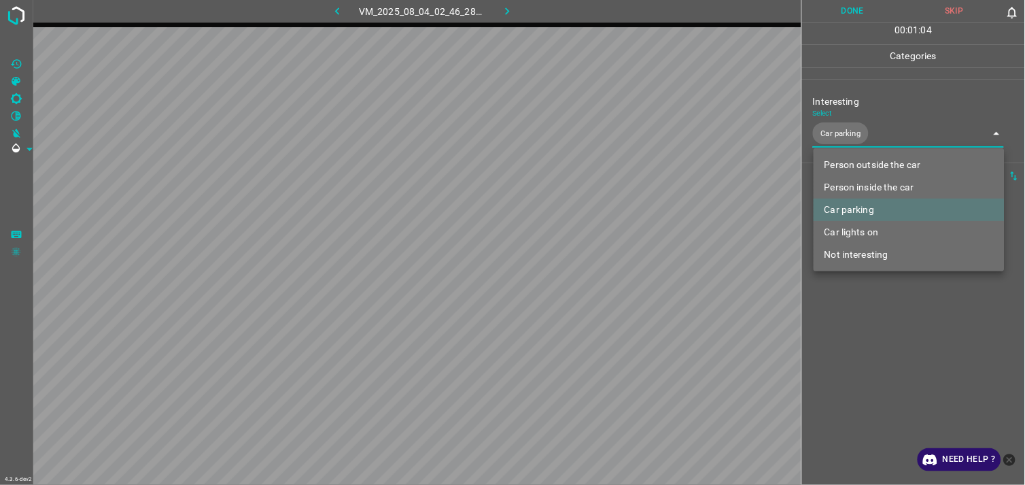
click at [886, 330] on div at bounding box center [512, 242] width 1025 height 485
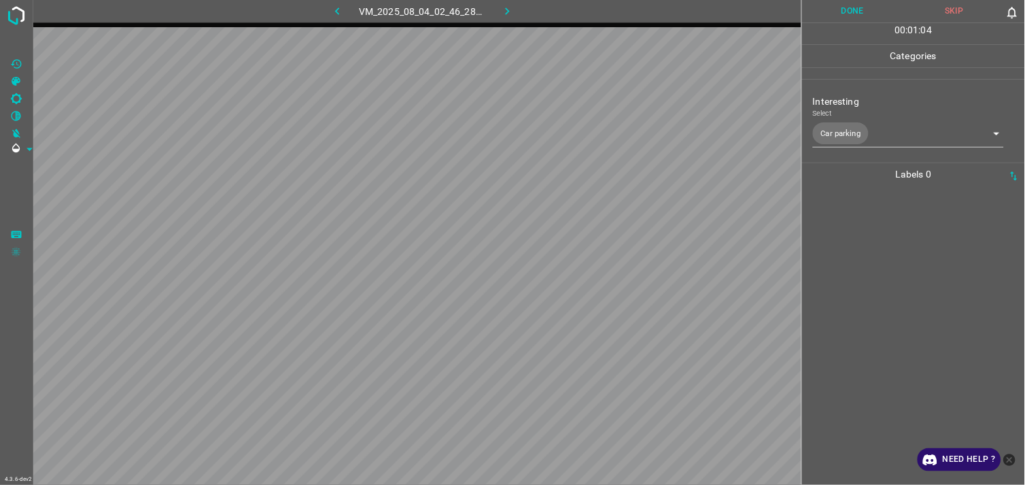
click at [884, 309] on div at bounding box center [913, 335] width 215 height 299
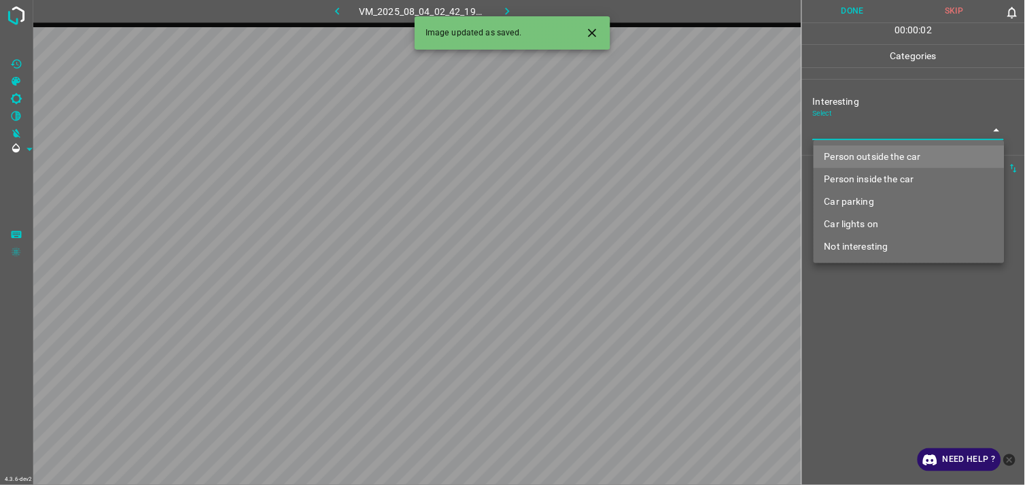
click at [891, 129] on body "4.3.6-dev2 VM_2025_08_04_02_42_19_855_08.gif Done Skip 0 00 : 00 : 02 Categorie…" at bounding box center [512, 242] width 1025 height 485
click at [892, 151] on li "Person outside the car" at bounding box center [909, 156] width 191 height 22
type input "Person outside the car"
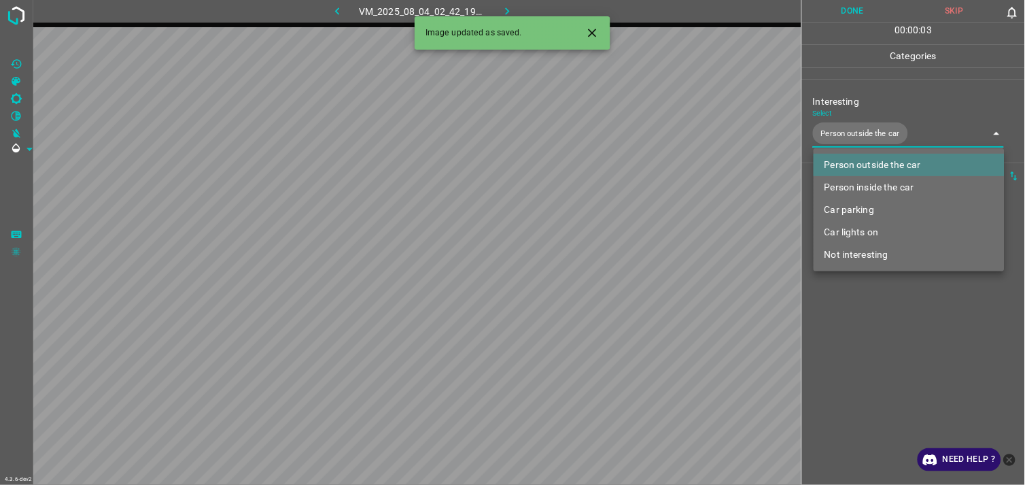
click at [885, 331] on div at bounding box center [512, 242] width 1025 height 485
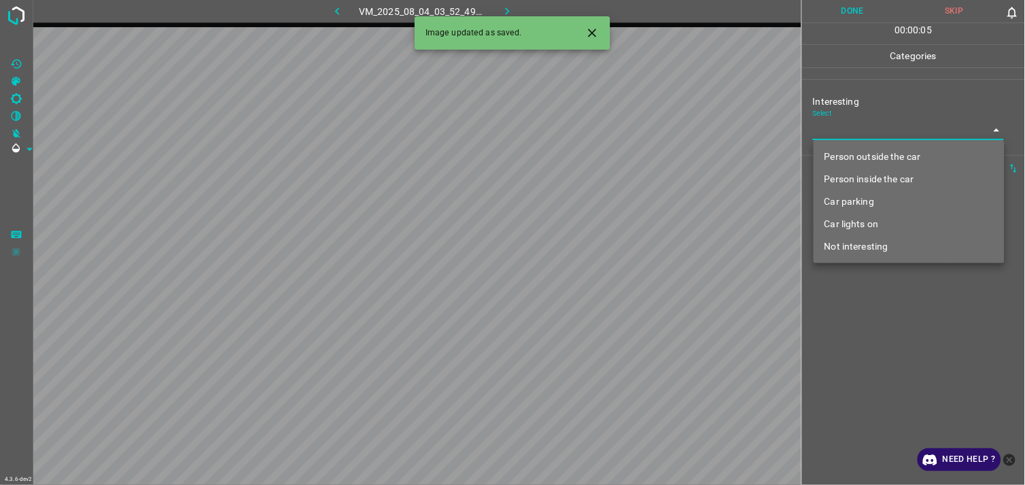
click at [880, 123] on body "4.3.6-dev2 VM_2025_08_04_03_52_49_282_02.gif Done Skip 0 00 : 00 : 05 Categorie…" at bounding box center [512, 242] width 1025 height 485
click at [884, 243] on li "Not interesting" at bounding box center [909, 246] width 191 height 22
type input "Not interesting"
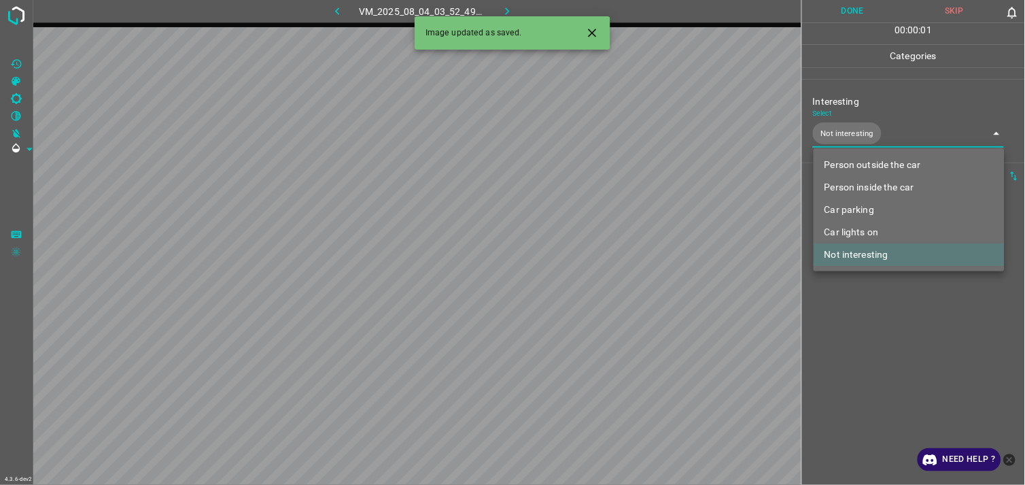
click at [888, 317] on div at bounding box center [512, 242] width 1025 height 485
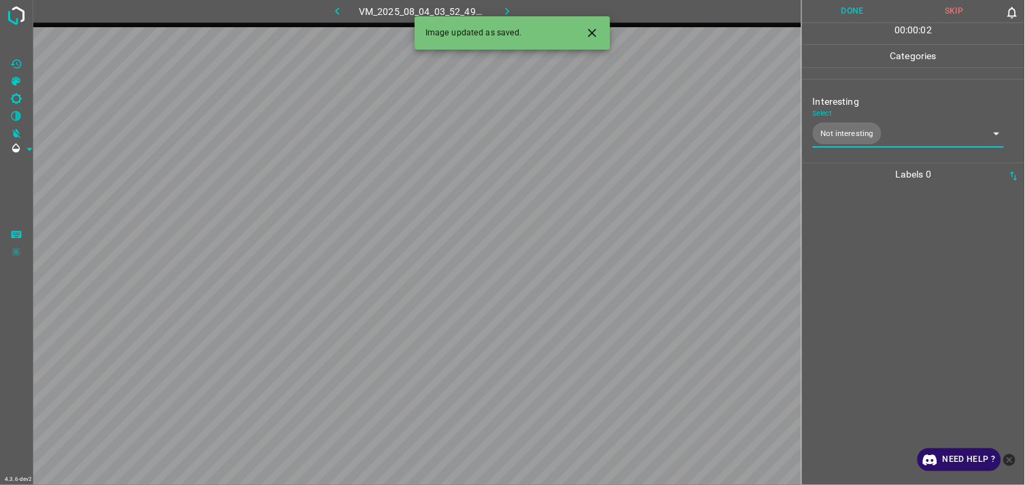
click at [888, 255] on div at bounding box center [913, 335] width 215 height 299
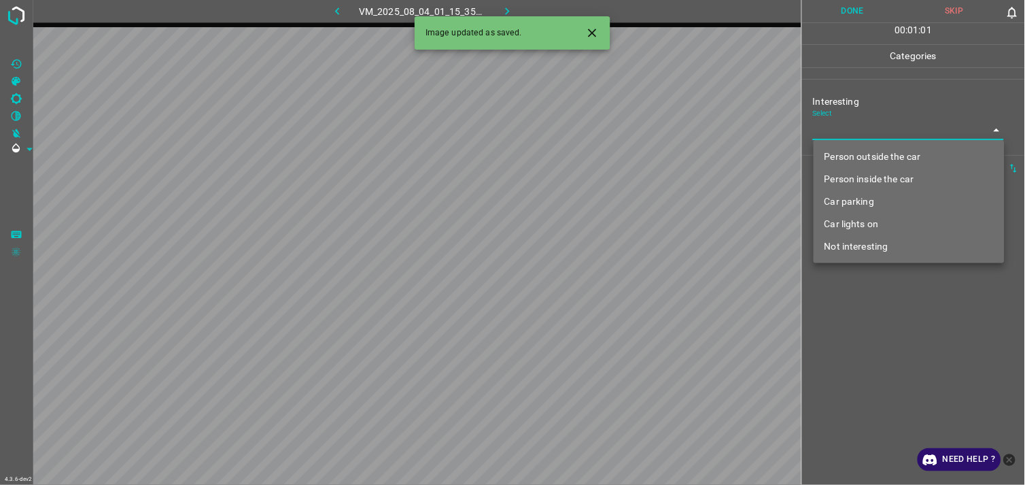
click at [899, 136] on body "4.3.6-dev2 VM_2025_08_04_01_15_35_846_05.gif Done Skip 0 00 : 01 : 01 Categorie…" at bounding box center [512, 242] width 1025 height 485
click at [908, 151] on li "Person outside the car" at bounding box center [909, 156] width 191 height 22
type input "Person outside the car"
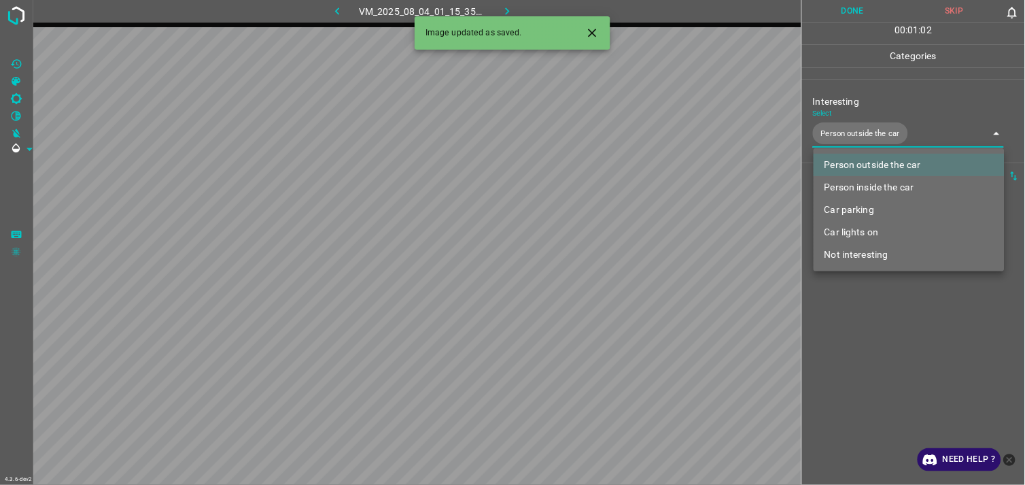
click at [899, 310] on div at bounding box center [512, 242] width 1025 height 485
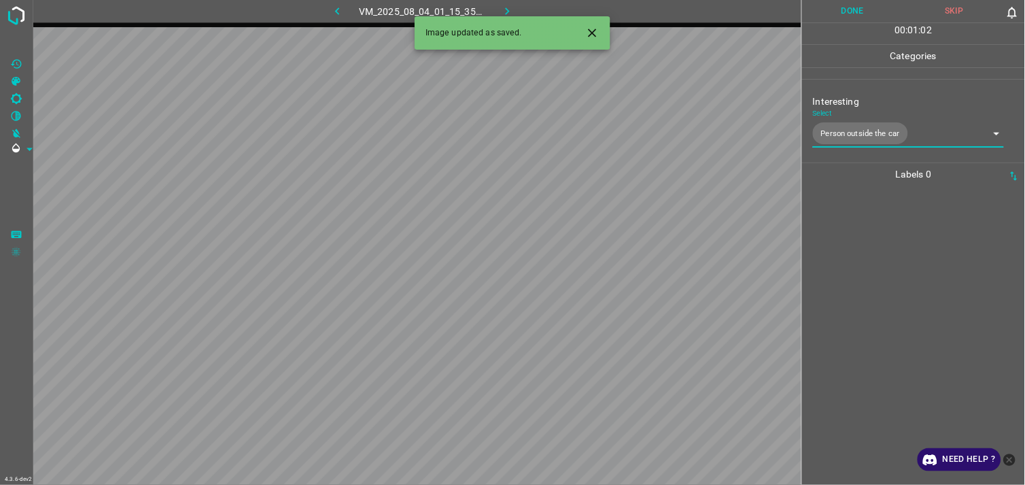
click at [906, 293] on div at bounding box center [913, 335] width 215 height 299
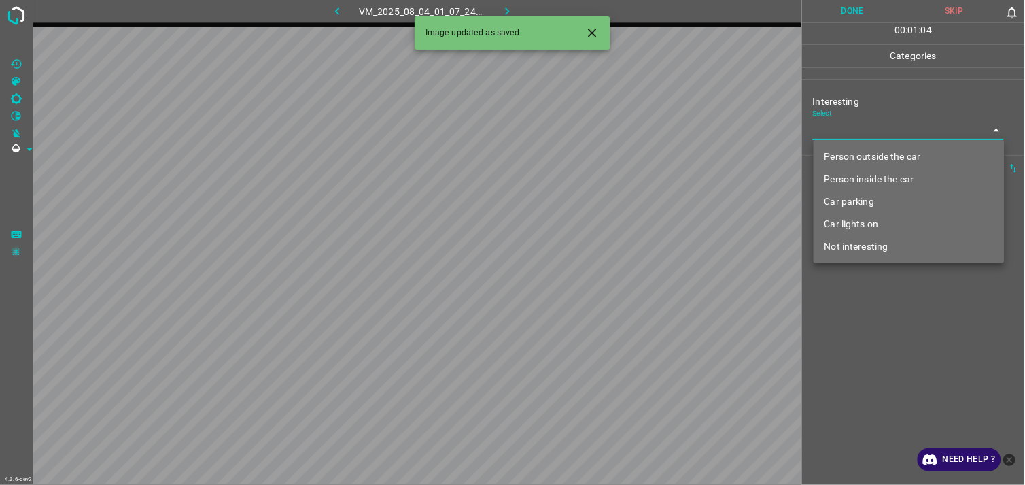
click at [887, 136] on body "4.3.6-dev2 VM_2025_08_04_01_07_24_839_02.gif Done Skip 0 00 : 01 : 04 Categorie…" at bounding box center [512, 242] width 1025 height 485
click at [888, 157] on li "Person outside the car" at bounding box center [909, 156] width 191 height 22
type input "Person outside the car"
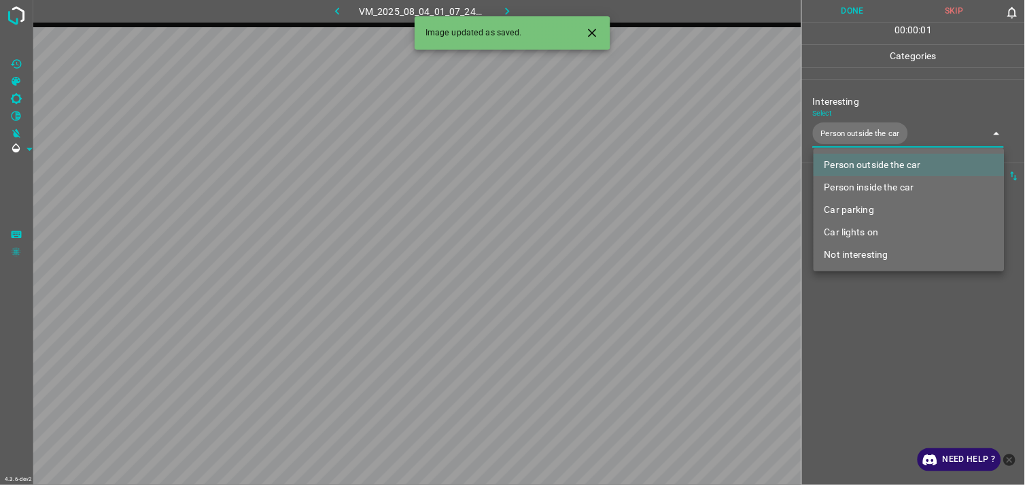
click at [892, 336] on div at bounding box center [512, 242] width 1025 height 485
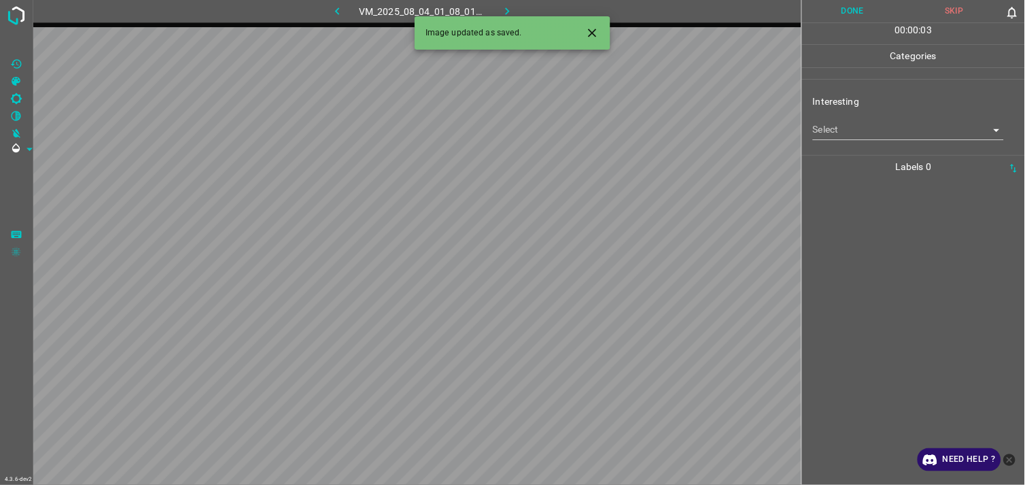
click at [862, 133] on body "4.3.6-dev2 VM_2025_08_04_01_08_01_458_07.gif Done Skip 0 00 : 00 : 03 Categorie…" at bounding box center [512, 242] width 1025 height 485
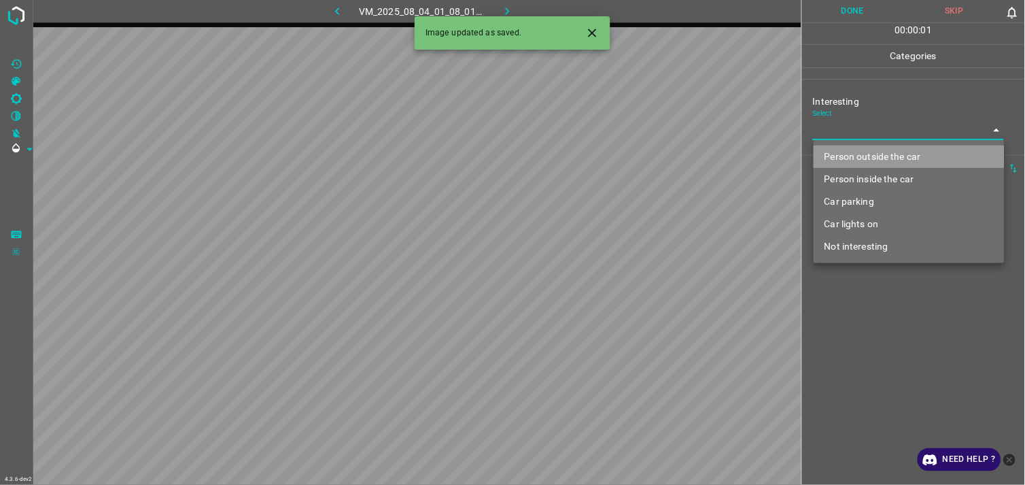
click at [875, 157] on li "Person outside the car" at bounding box center [909, 156] width 191 height 22
type input "Person outside the car"
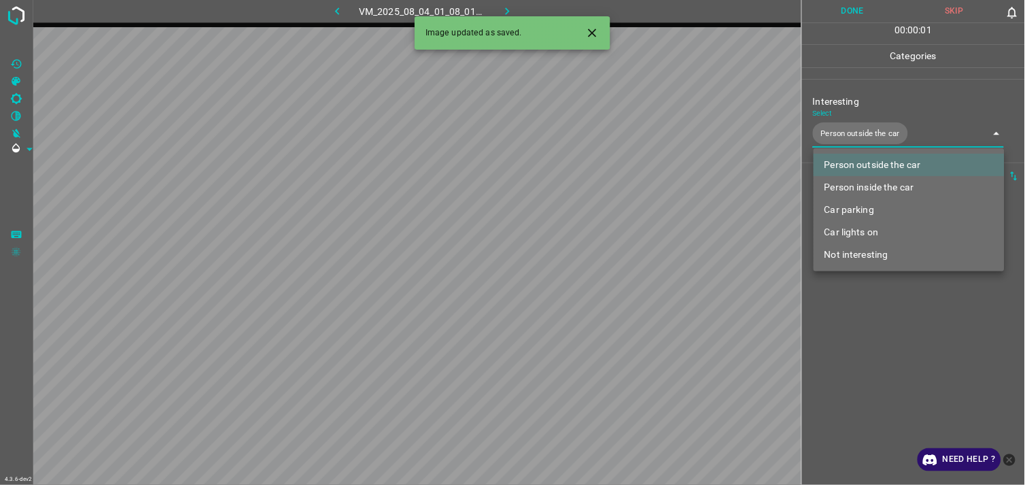
click at [896, 333] on div at bounding box center [512, 242] width 1025 height 485
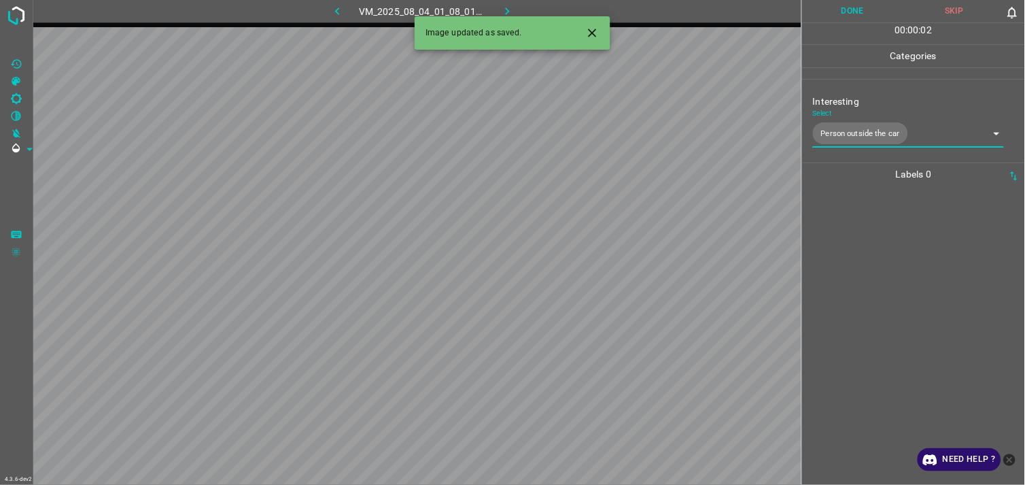
click at [899, 272] on div at bounding box center [913, 335] width 215 height 299
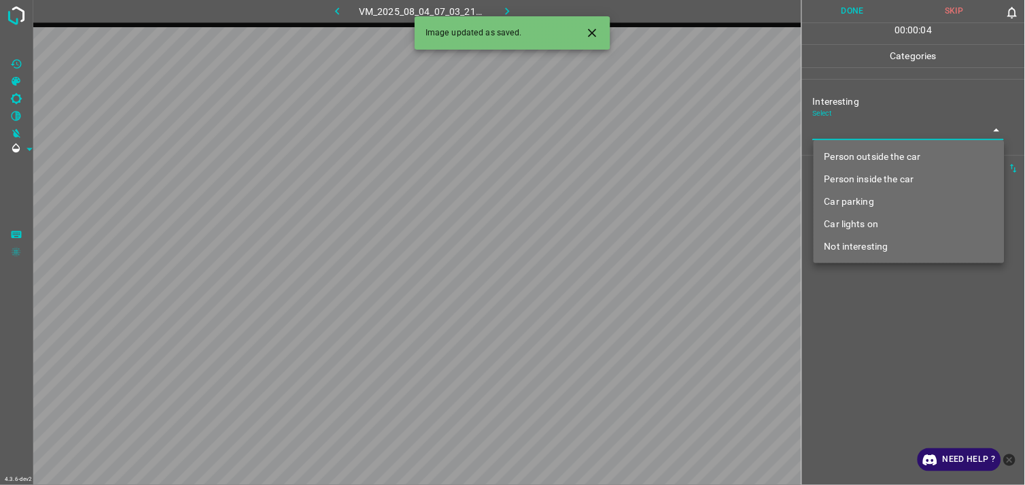
click at [878, 131] on body "4.3.6-dev2 VM_2025_08_04_07_03_21_537_02.gif Done Skip 0 00 : 00 : 04 Categorie…" at bounding box center [512, 242] width 1025 height 485
click at [880, 155] on li "Person outside the car" at bounding box center [909, 156] width 191 height 22
type input "Person outside the car"
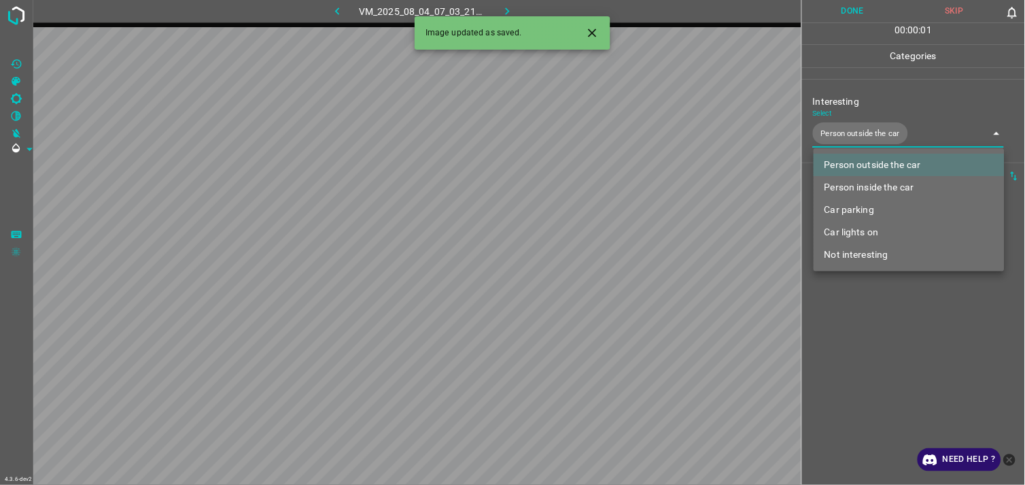
click at [879, 291] on div at bounding box center [512, 242] width 1025 height 485
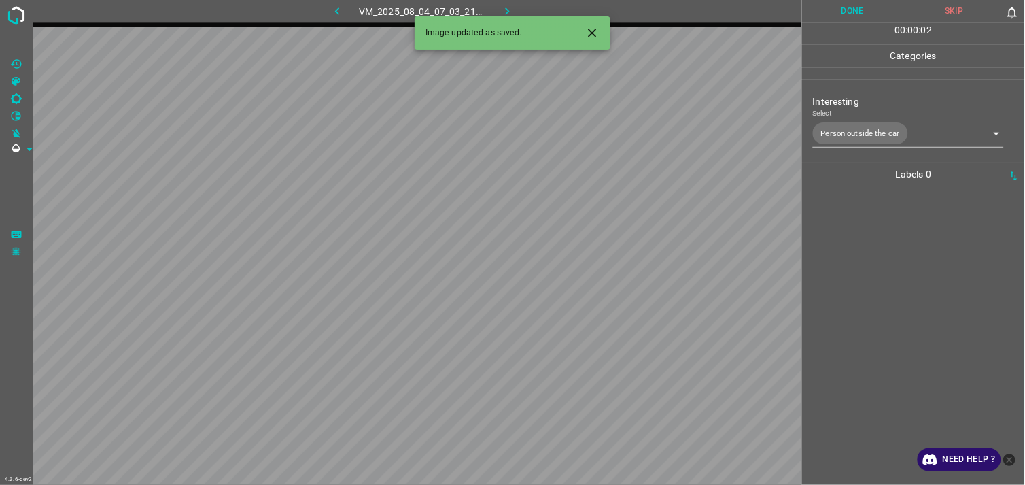
click at [873, 282] on div at bounding box center [913, 335] width 215 height 299
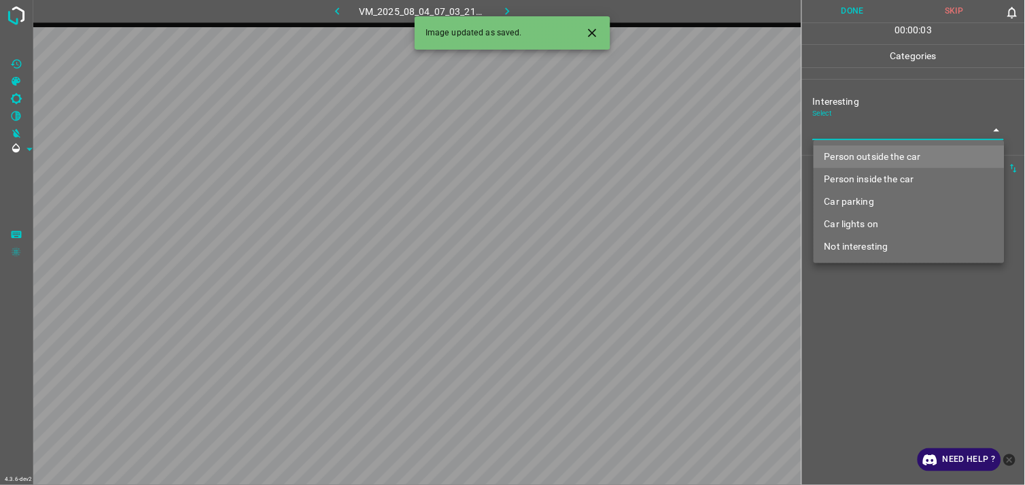
click at [881, 123] on body "4.3.6-dev2 VM_2025_08_04_07_03_21_537_03.gif Done Skip 0 00 : 00 : 03 Categorie…" at bounding box center [512, 242] width 1025 height 485
click at [886, 153] on li "Person outside the car" at bounding box center [909, 156] width 191 height 22
type input "Person outside the car"
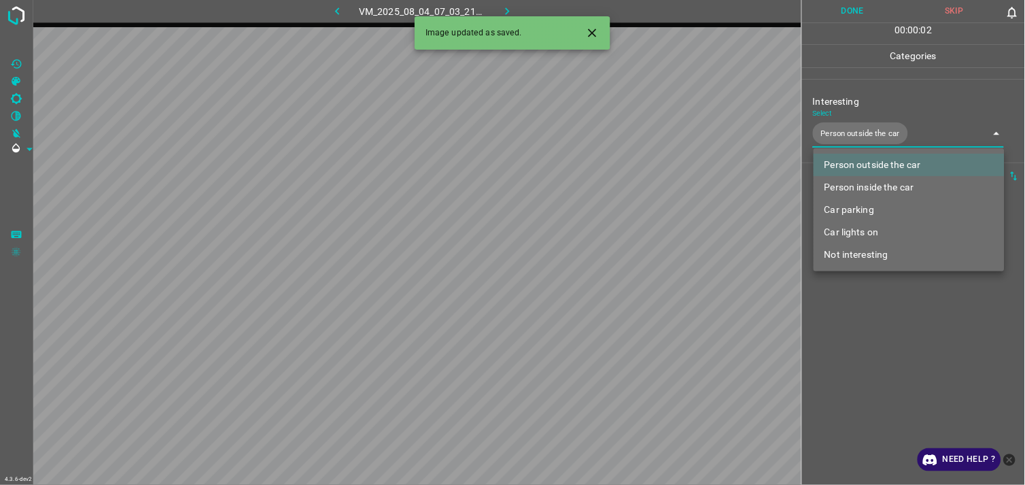
click at [896, 315] on div at bounding box center [512, 242] width 1025 height 485
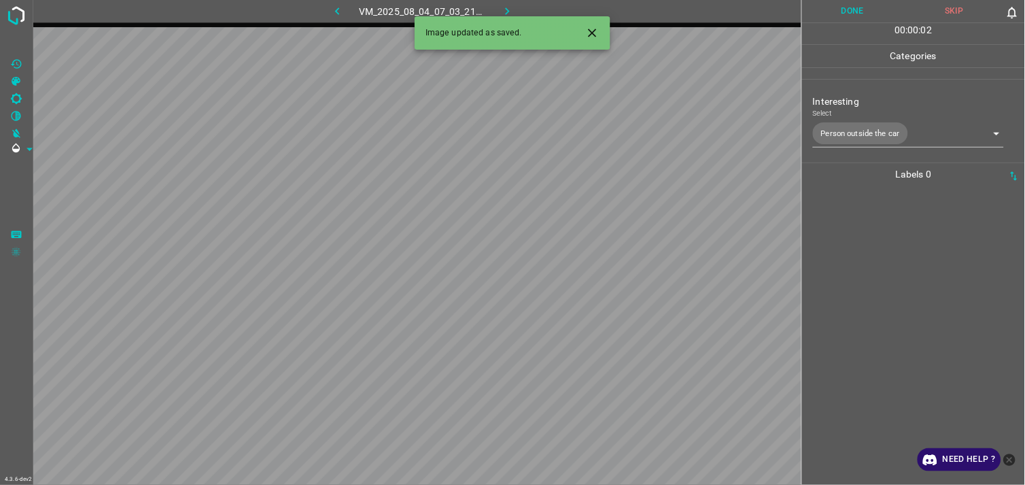
click at [890, 265] on div at bounding box center [913, 335] width 215 height 299
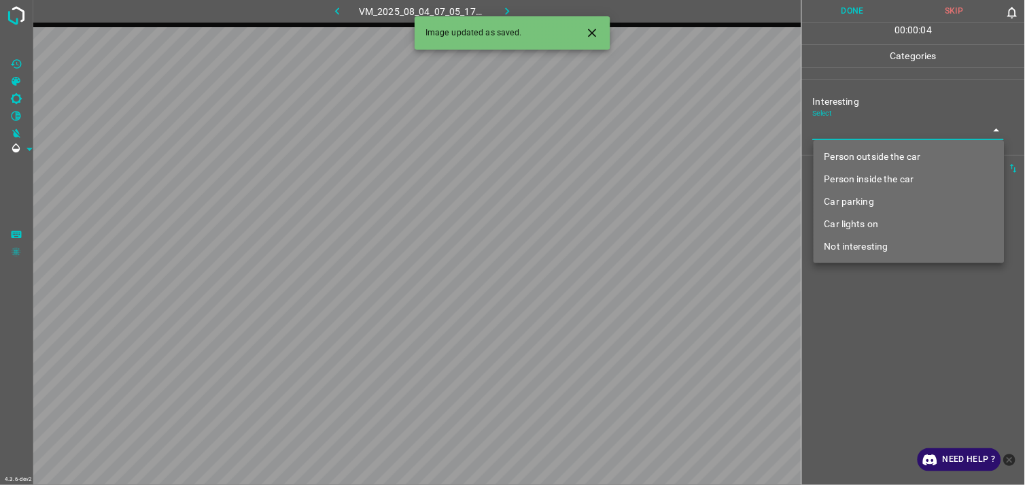
click at [851, 138] on body "4.3.6-dev2 VM_2025_08_04_07_05_17_197_01.gif Done Skip 0 00 : 00 : 04 Categorie…" at bounding box center [512, 242] width 1025 height 485
click at [858, 152] on li "Person outside the car" at bounding box center [909, 156] width 191 height 22
type input "Person outside the car"
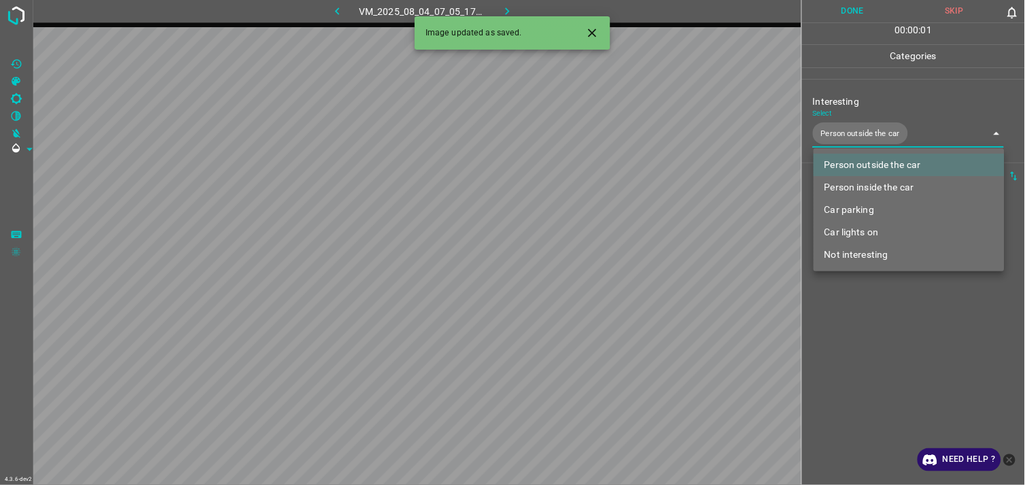
drag, startPoint x: 908, startPoint y: 308, endPoint x: 897, endPoint y: 268, distance: 41.6
click at [908, 309] on div at bounding box center [512, 242] width 1025 height 485
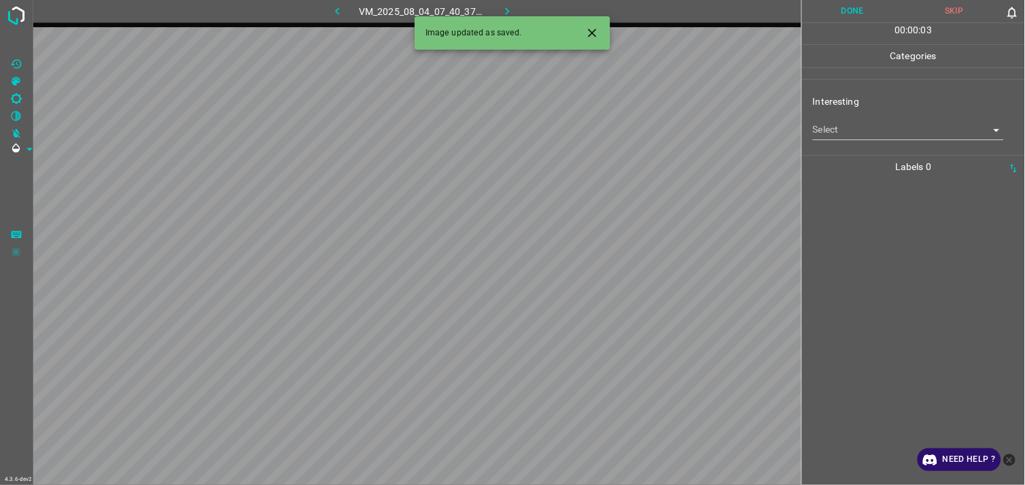
click at [859, 132] on body "4.3.6-dev2 VM_2025_08_04_07_40_37_331_01.gif Done Skip 0 00 : 00 : 03 Categorie…" at bounding box center [512, 242] width 1025 height 485
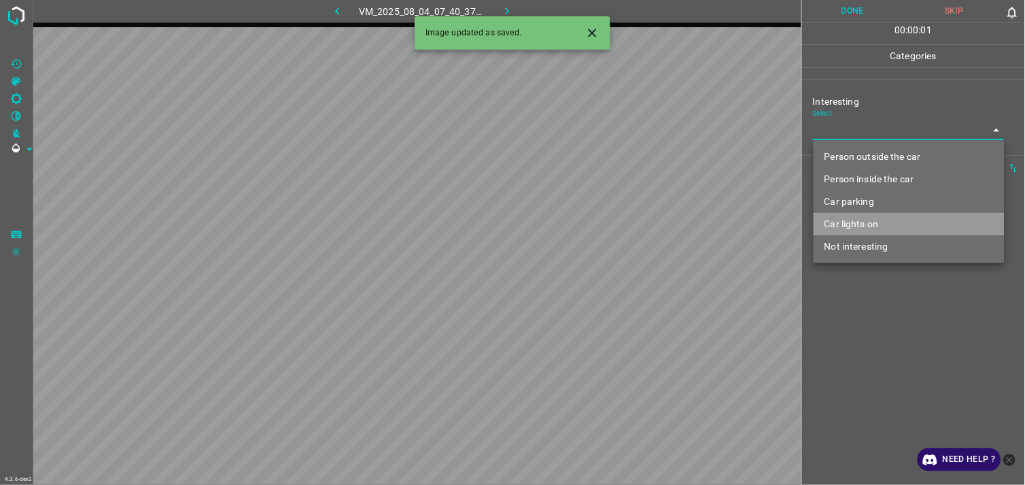
click at [879, 220] on li "Car lights on" at bounding box center [909, 224] width 191 height 22
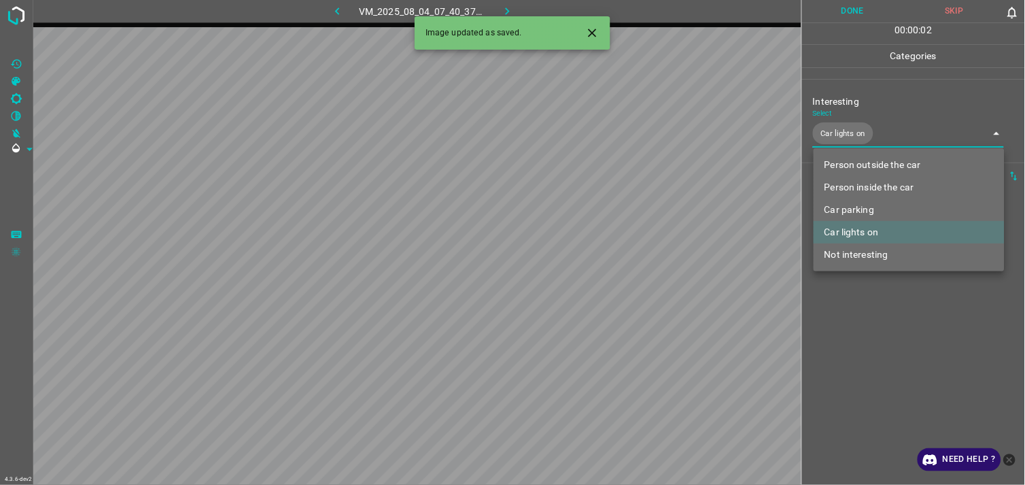
click at [887, 184] on li "Person inside the car" at bounding box center [909, 187] width 191 height 22
type input "Car lights on,Person inside the car"
click at [886, 328] on div at bounding box center [512, 242] width 1025 height 485
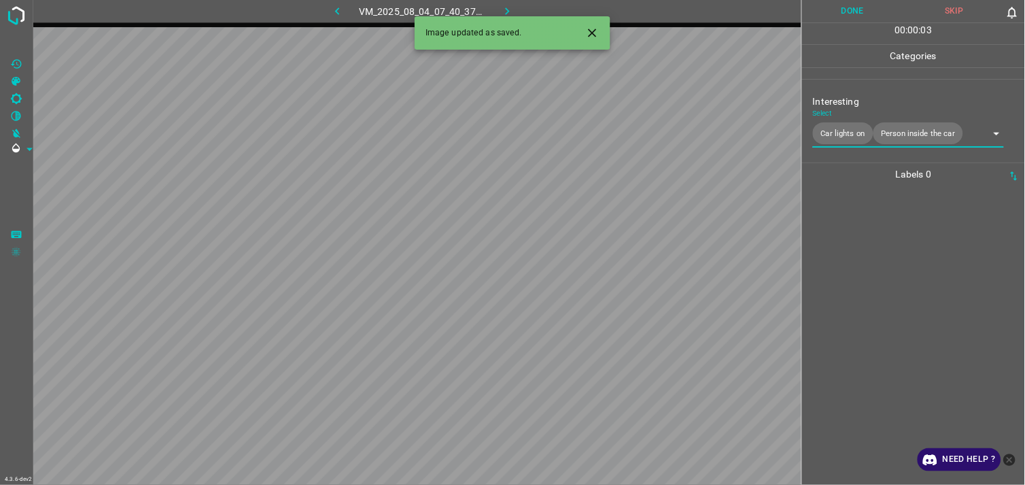
click at [881, 275] on div at bounding box center [913, 335] width 215 height 299
click at [847, 129] on body "4.3.6-dev2 VM_2025_08_04_01_07_24_839_01.gif Done Skip 0 00 : 00 : 05 Categorie…" at bounding box center [512, 242] width 1025 height 485
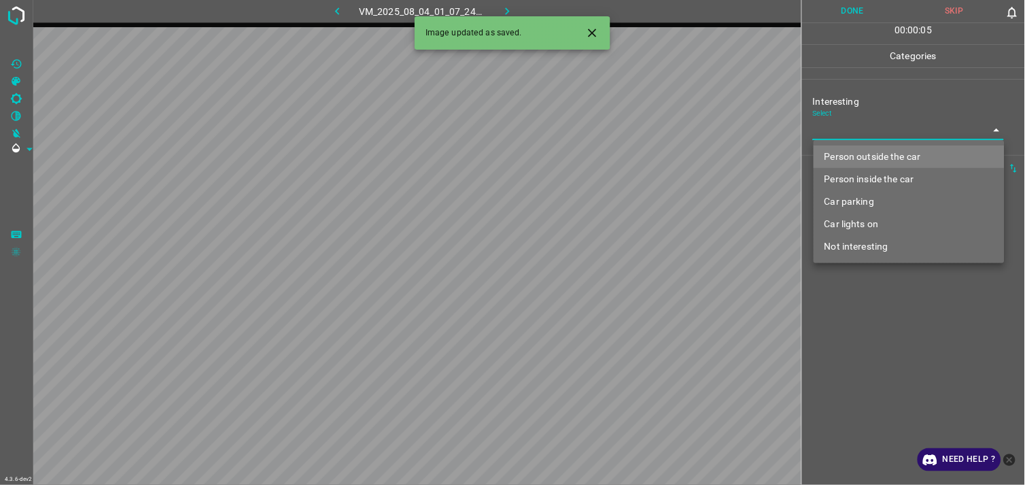
click at [886, 156] on li "Person outside the car" at bounding box center [909, 156] width 191 height 22
type input "Person outside the car"
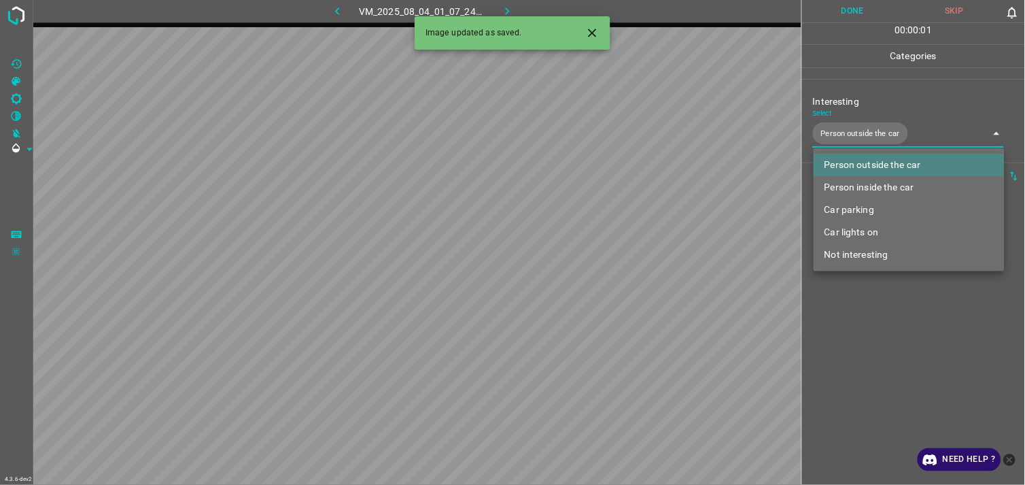
click at [888, 321] on div at bounding box center [512, 242] width 1025 height 485
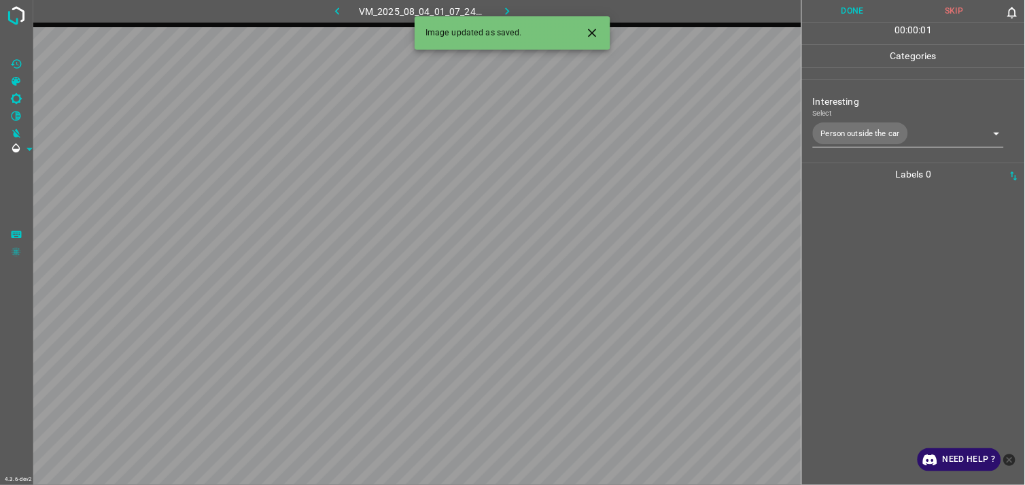
click at [898, 284] on div at bounding box center [913, 335] width 215 height 299
click at [875, 122] on body "4.3.6-dev2 VM_2025_08_04_01_16_16_543_00.gif Done Skip 0 00 : 00 : 04 Categorie…" at bounding box center [512, 242] width 1025 height 485
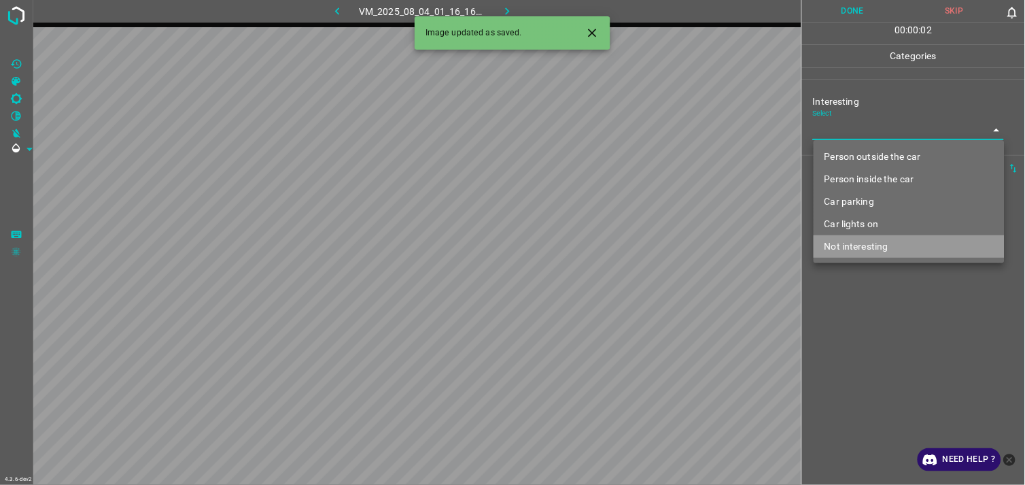
click at [861, 245] on li "Not interesting" at bounding box center [909, 246] width 191 height 22
type input "Not interesting"
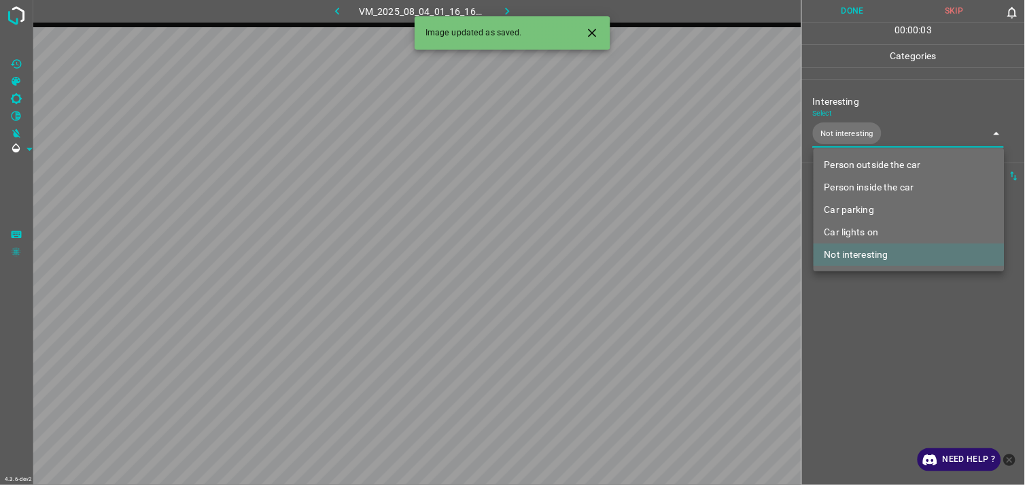
click at [890, 313] on div at bounding box center [512, 242] width 1025 height 485
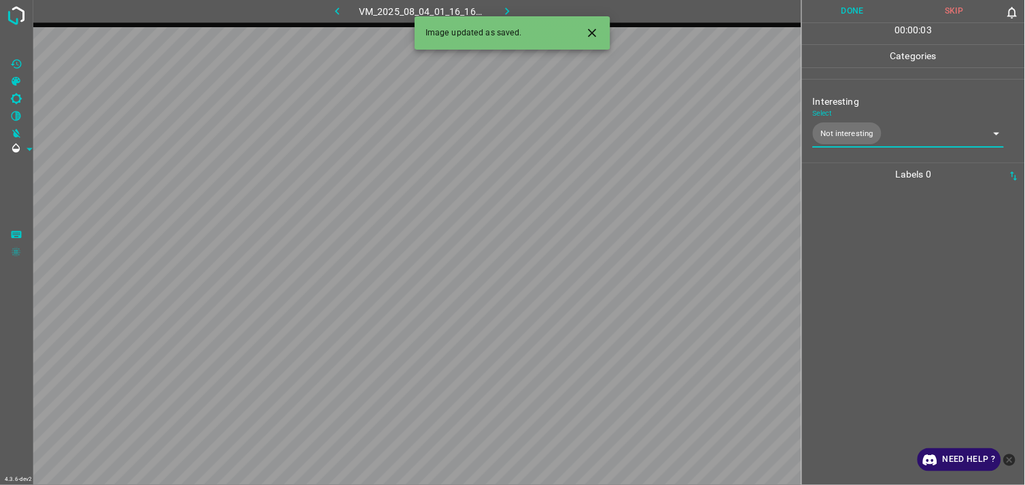
click at [891, 273] on div at bounding box center [913, 335] width 215 height 299
click at [854, 129] on body "4.3.6-dev2 VM_2025_08_04_01_16_16_543_05.gif Done Skip 0 00 : 00 : 05 Categorie…" at bounding box center [512, 242] width 1025 height 485
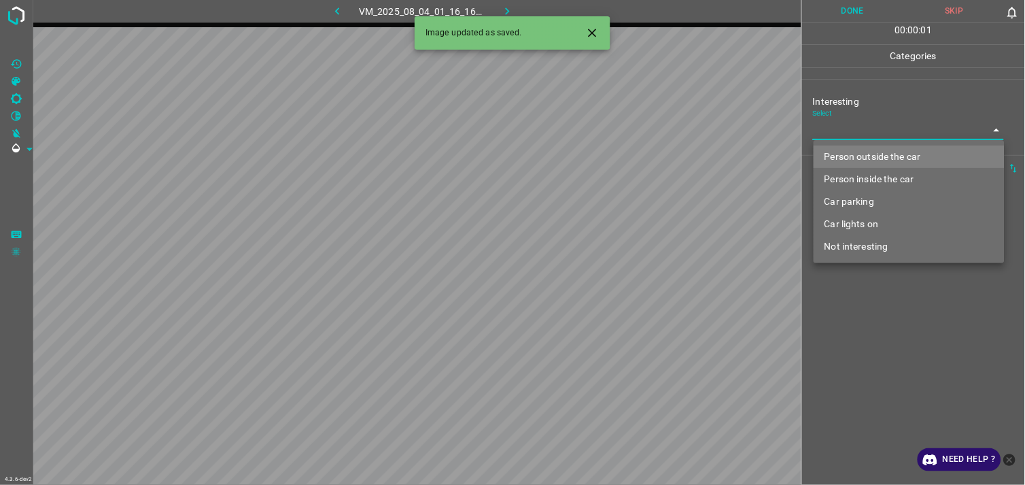
click at [863, 249] on li "Not interesting" at bounding box center [909, 246] width 191 height 22
type input "Not interesting"
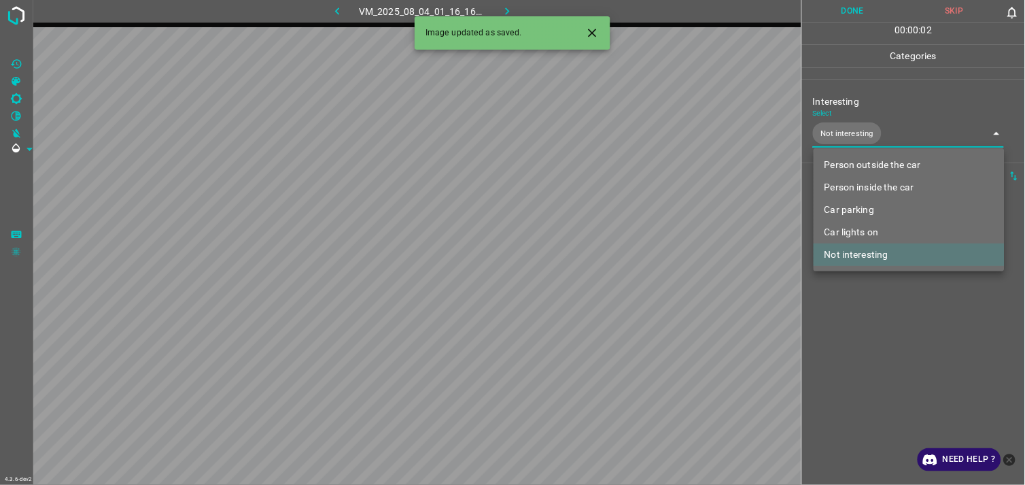
click at [866, 326] on div at bounding box center [512, 242] width 1025 height 485
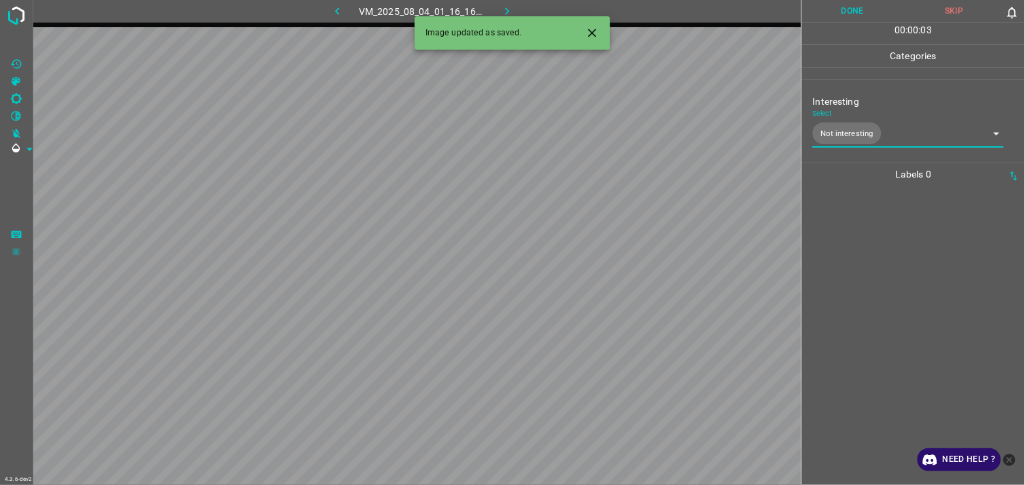
click at [871, 281] on div at bounding box center [913, 335] width 215 height 299
click at [877, 128] on body "4.3.6-dev2 VM_2025_08_04_07_40_37_331_03.gif Done Skip 0 00 : 00 : 05 Categorie…" at bounding box center [512, 242] width 1025 height 485
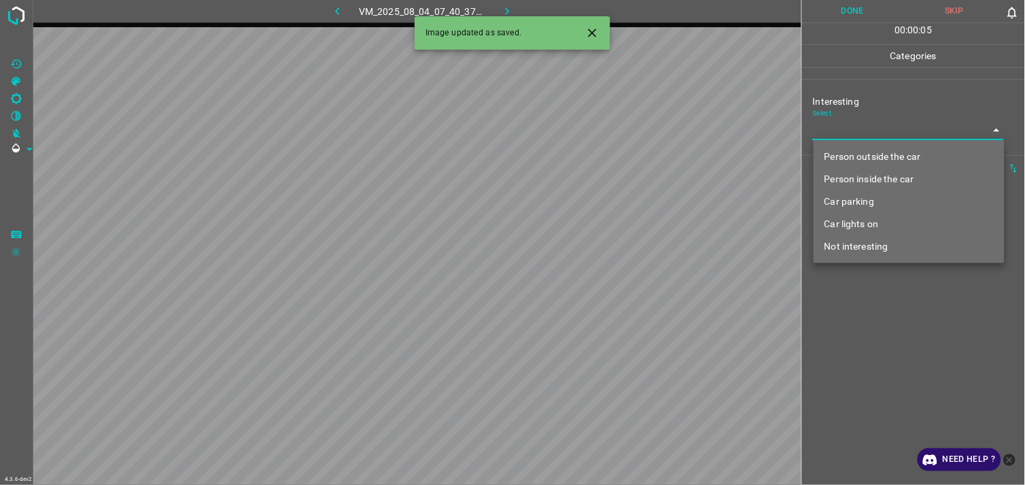
click at [877, 225] on li "Car lights on" at bounding box center [909, 224] width 191 height 22
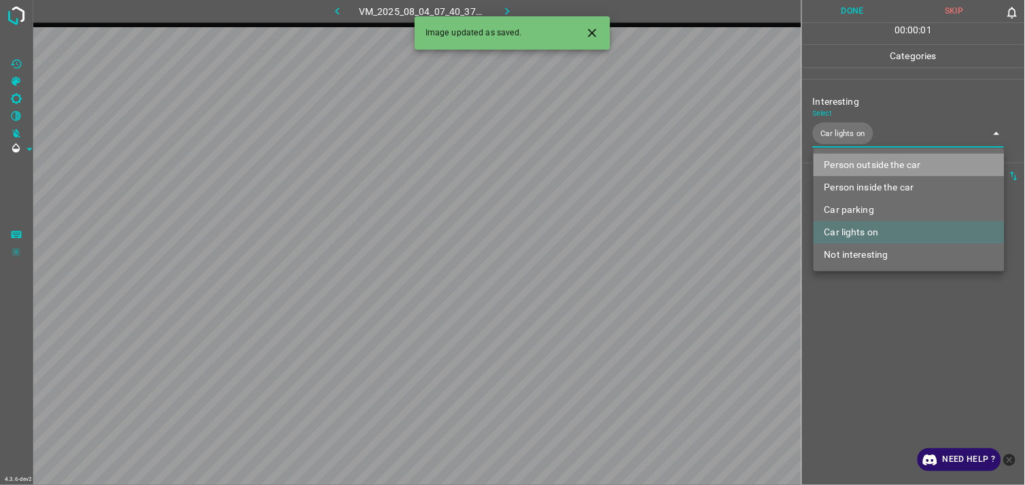
click at [893, 160] on li "Person outside the car" at bounding box center [909, 165] width 191 height 22
type input "Car lights on,Person outside the car"
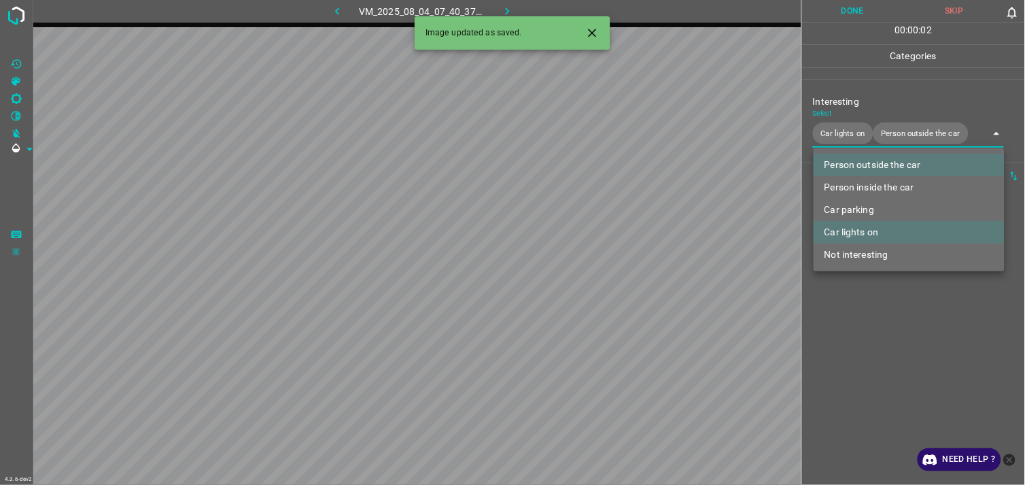
click at [899, 328] on div at bounding box center [512, 242] width 1025 height 485
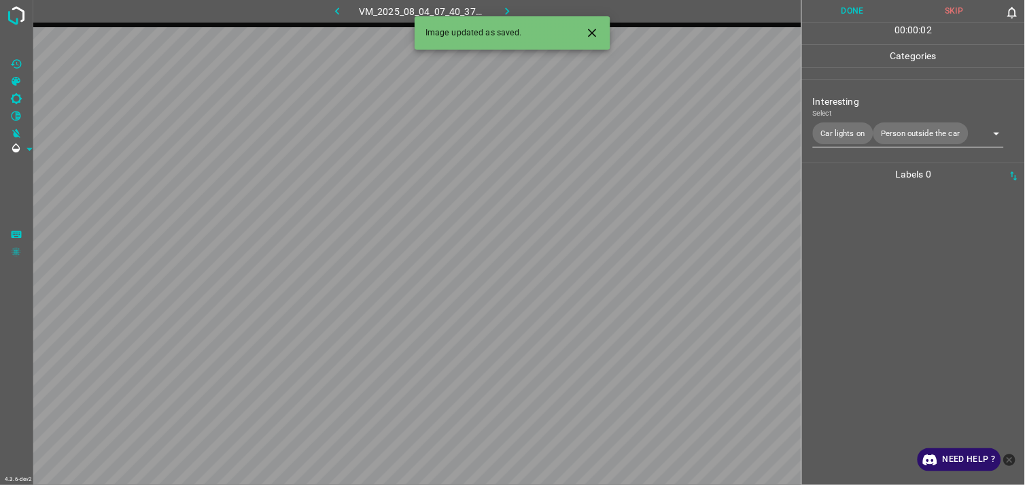
click at [902, 285] on div at bounding box center [913, 335] width 215 height 299
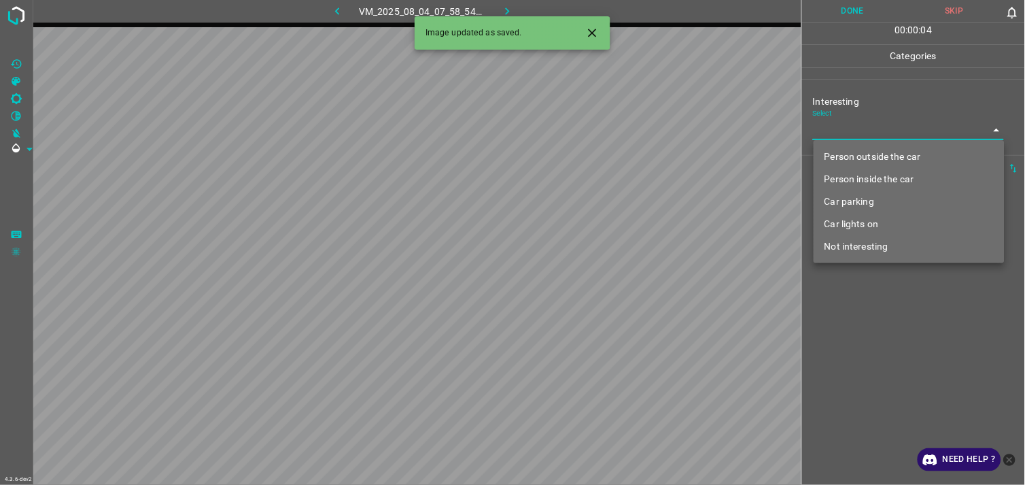
click at [853, 137] on body "4.3.6-dev2 VM_2025_08_04_07_58_54_289_06.gif Done Skip 0 00 : 00 : 04 Categorie…" at bounding box center [512, 242] width 1025 height 485
click at [853, 137] on div at bounding box center [512, 242] width 1025 height 485
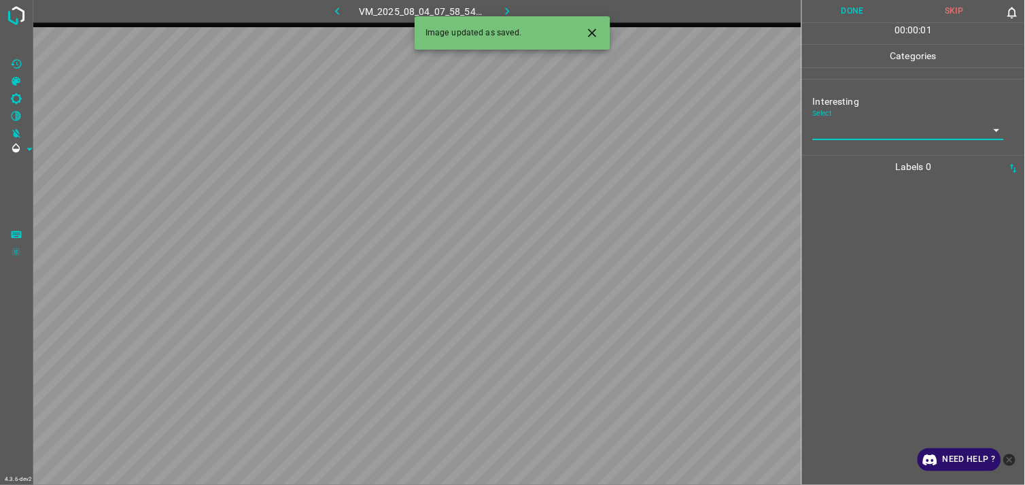
click at [861, 133] on body "4.3.6-dev2 VM_2025_08_04_07_58_54_289_06.gif Done Skip 0 00 : 00 : 01 Categorie…" at bounding box center [512, 242] width 1025 height 485
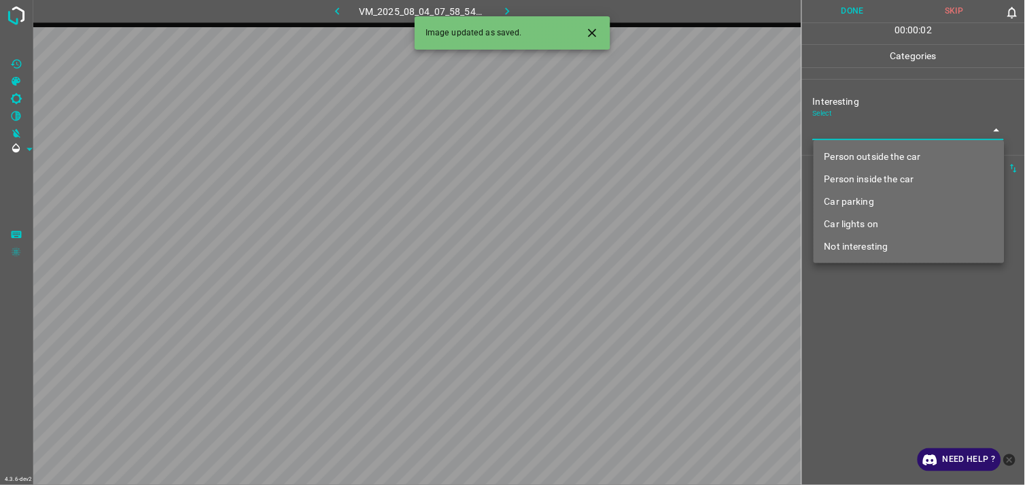
click at [863, 226] on li "Car lights on" at bounding box center [909, 224] width 191 height 22
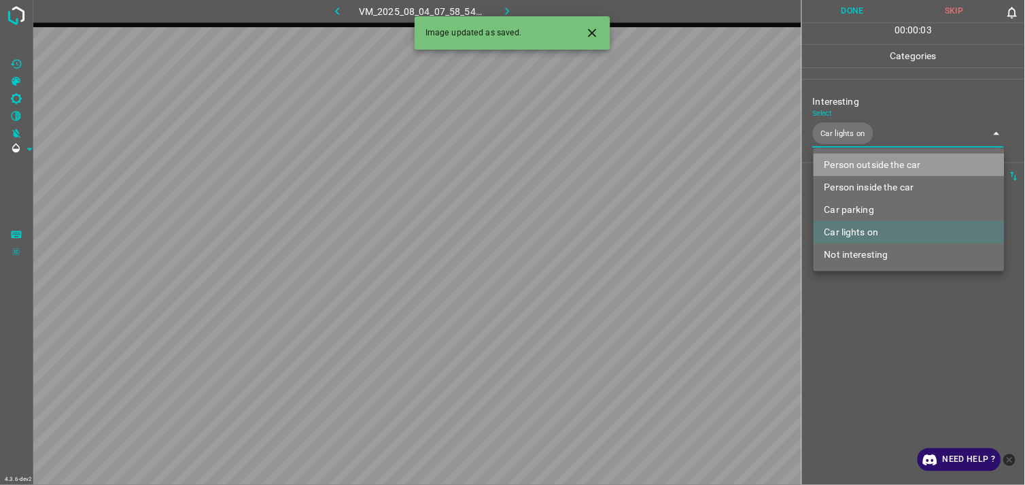
click at [880, 165] on li "Person outside the car" at bounding box center [909, 165] width 191 height 22
type input "Car lights on,Person outside the car"
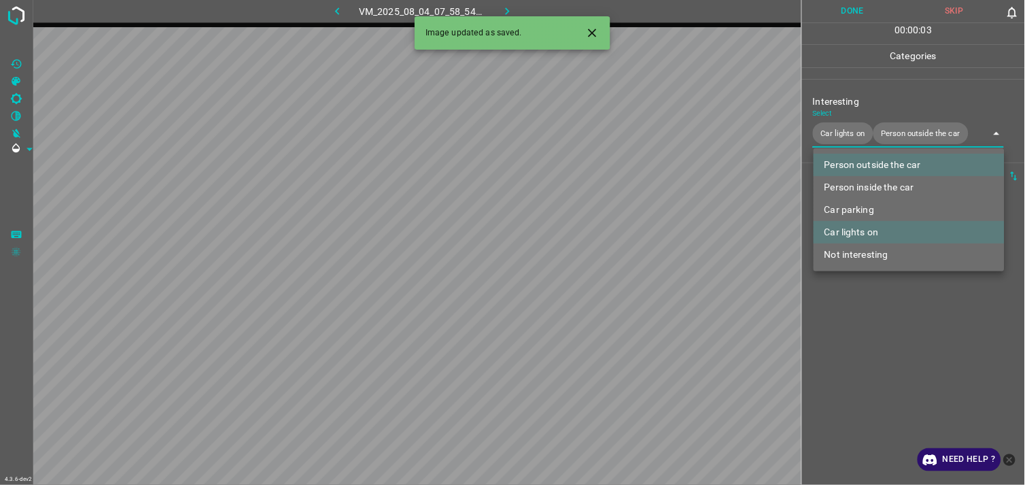
click at [881, 329] on div at bounding box center [512, 242] width 1025 height 485
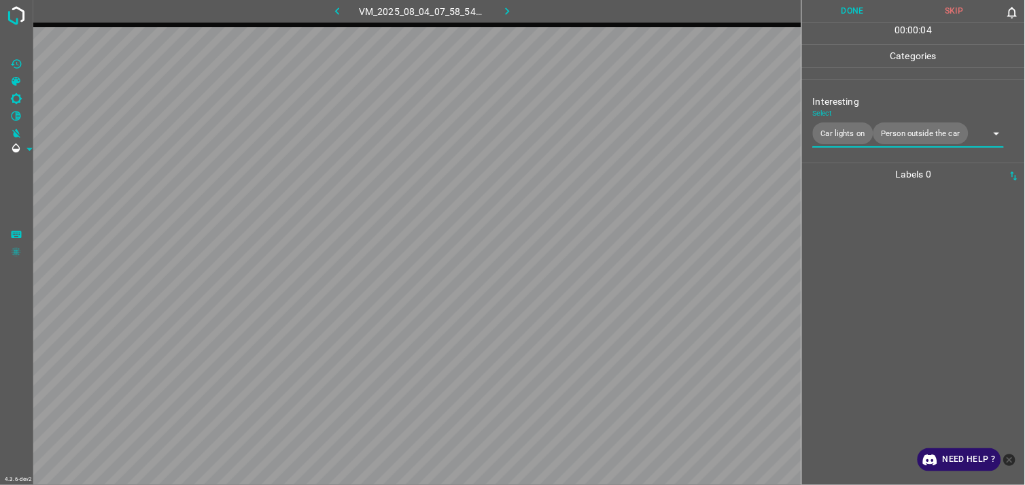
click at [888, 276] on div at bounding box center [913, 335] width 215 height 299
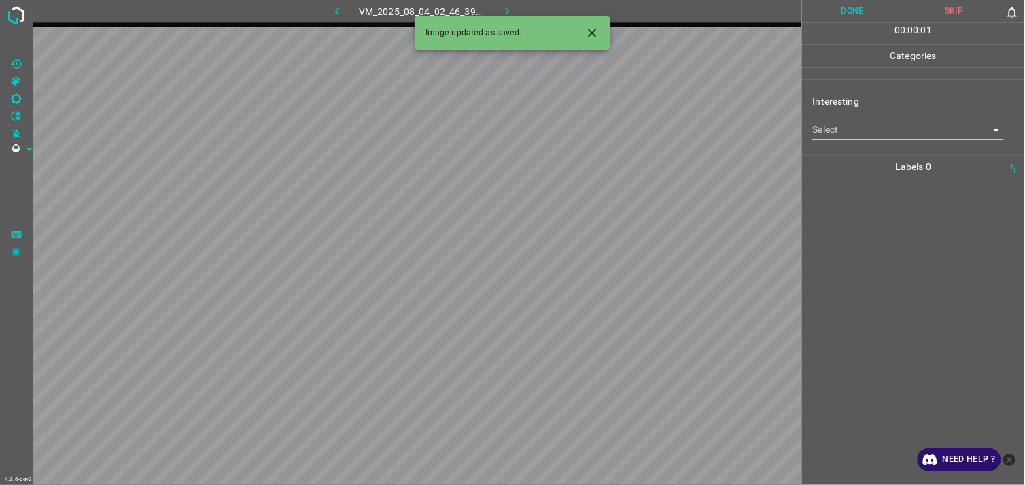
click at [878, 140] on div "Interesting Select ​" at bounding box center [913, 117] width 223 height 64
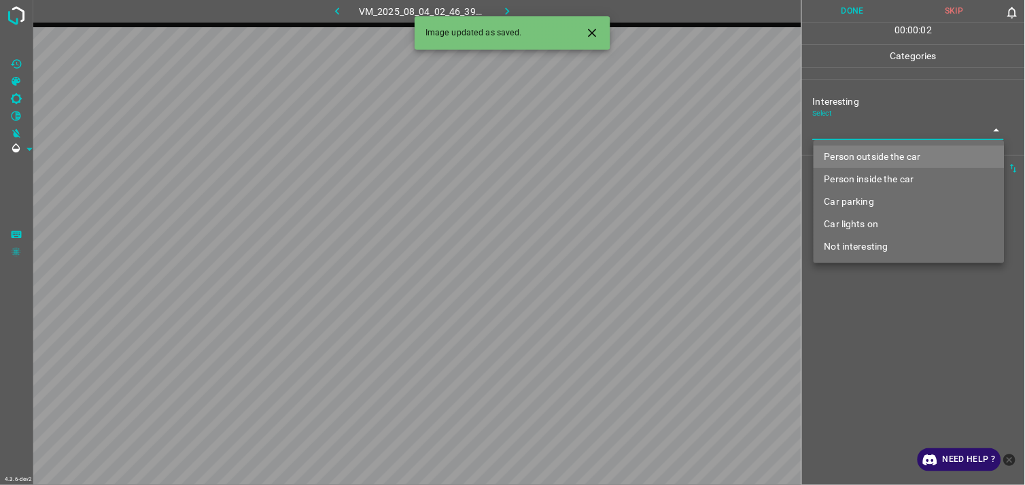
click at [878, 136] on body "4.3.6-dev2 VM_2025_08_04_02_46_39_345_01.gif Done Skip 0 00 : 00 : 02 Categorie…" at bounding box center [512, 242] width 1025 height 485
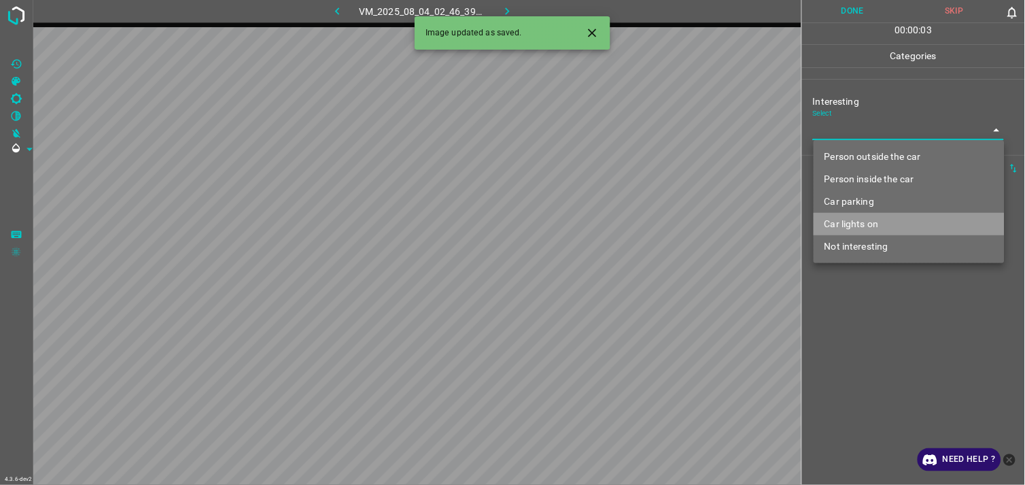
click at [882, 219] on li "Car lights on" at bounding box center [909, 224] width 191 height 22
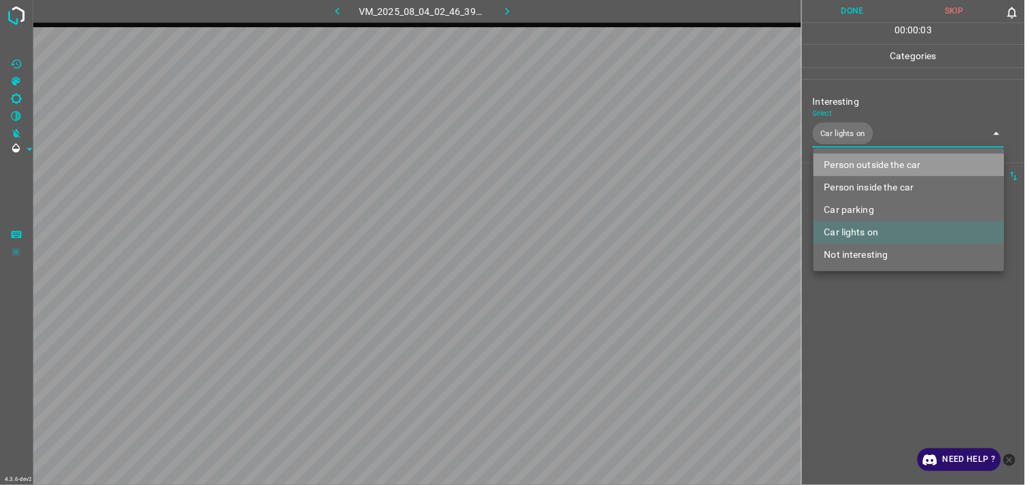
click at [891, 167] on li "Person outside the car" at bounding box center [909, 165] width 191 height 22
type input "Car lights on,Person outside the car"
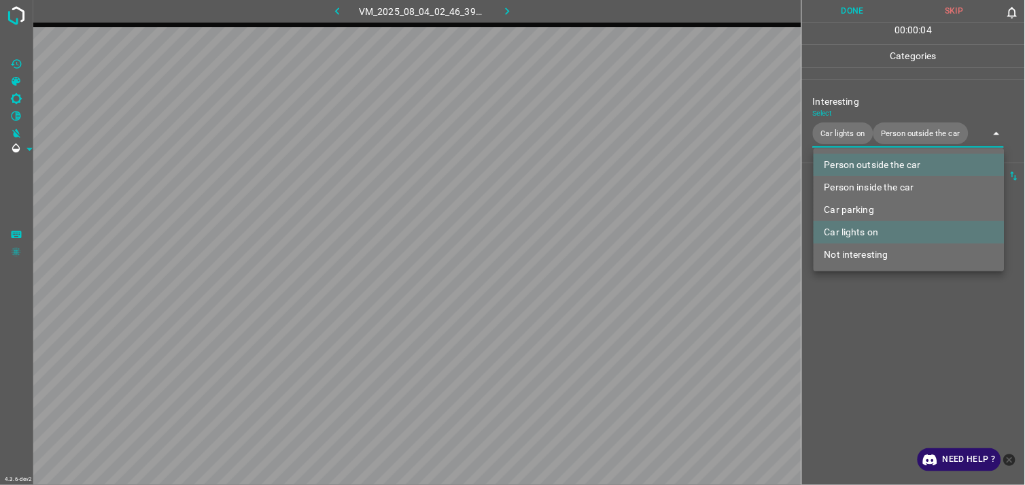
click at [907, 306] on div at bounding box center [512, 242] width 1025 height 485
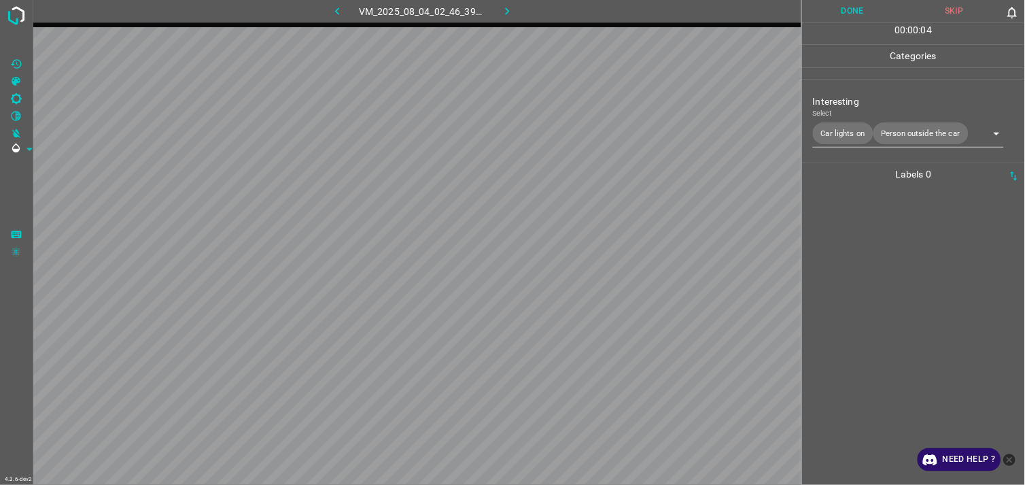
click at [906, 251] on div at bounding box center [913, 335] width 215 height 299
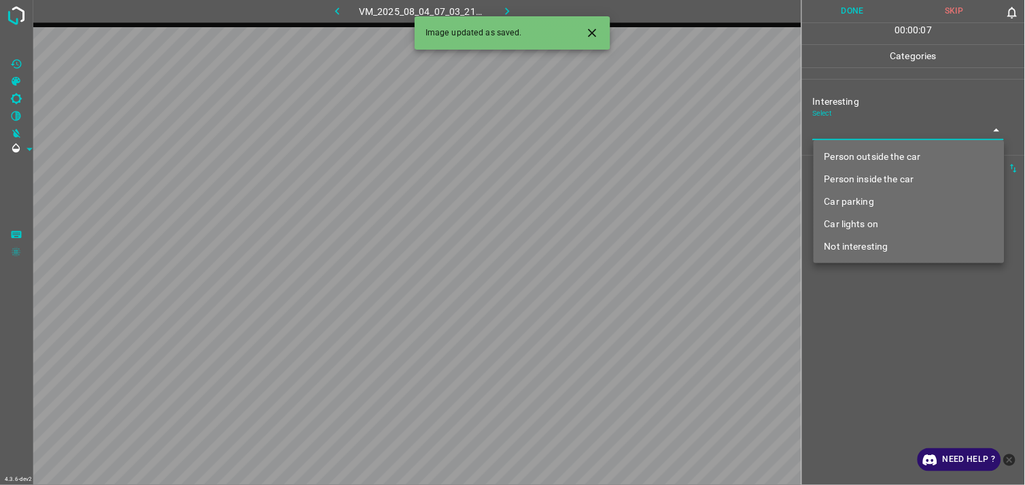
click at [863, 137] on body "4.3.6-dev2 VM_2025_08_04_07_03_21_537_06.gif Done Skip 0 00 : 00 : 07 Categorie…" at bounding box center [512, 242] width 1025 height 485
click at [870, 158] on li "Person outside the car" at bounding box center [909, 156] width 191 height 22
type input "Person outside the car"
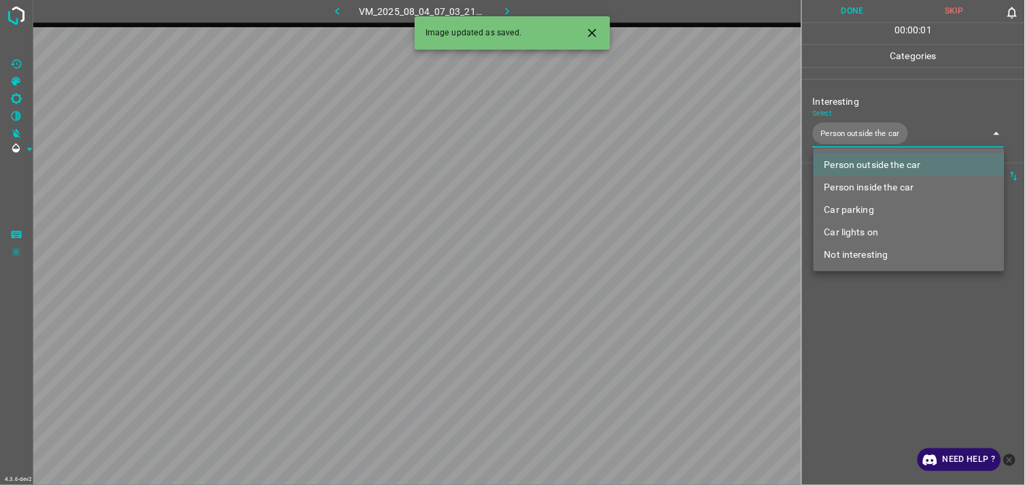
click at [871, 320] on div at bounding box center [512, 242] width 1025 height 485
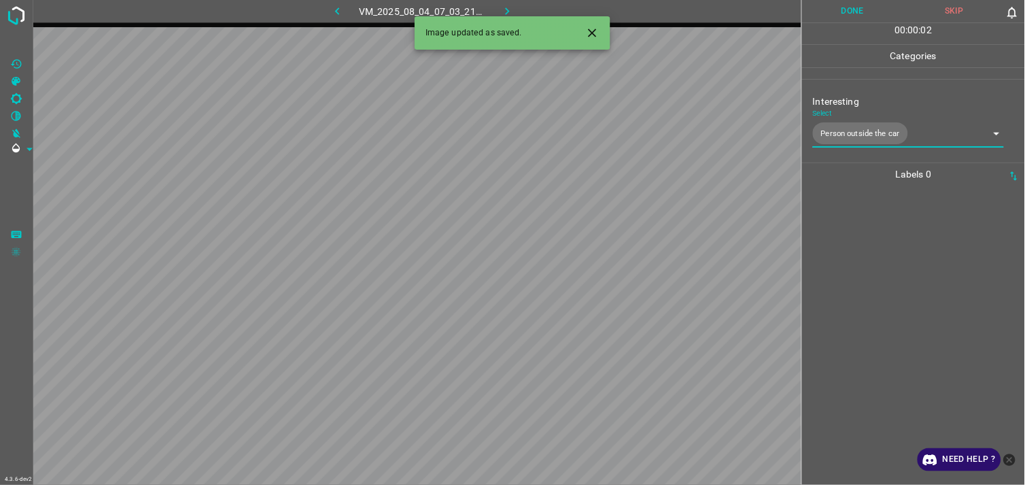
click at [872, 255] on div at bounding box center [913, 335] width 215 height 299
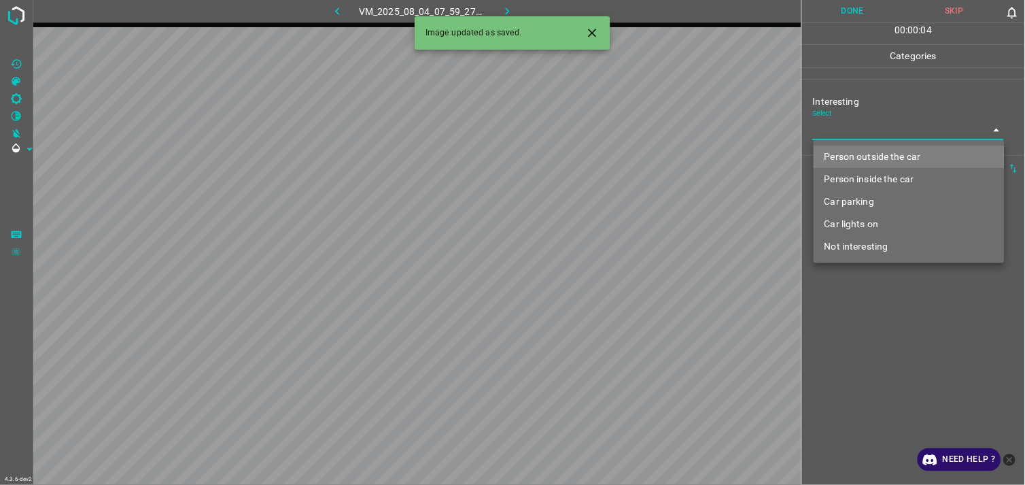
click at [870, 126] on body "4.3.6-dev2 VM_2025_08_04_07_59_27_731_07.gif Done Skip 0 00 : 00 : 04 Categorie…" at bounding box center [512, 242] width 1025 height 485
click at [887, 152] on li "Person outside the car" at bounding box center [909, 156] width 191 height 22
type input "Person outside the car"
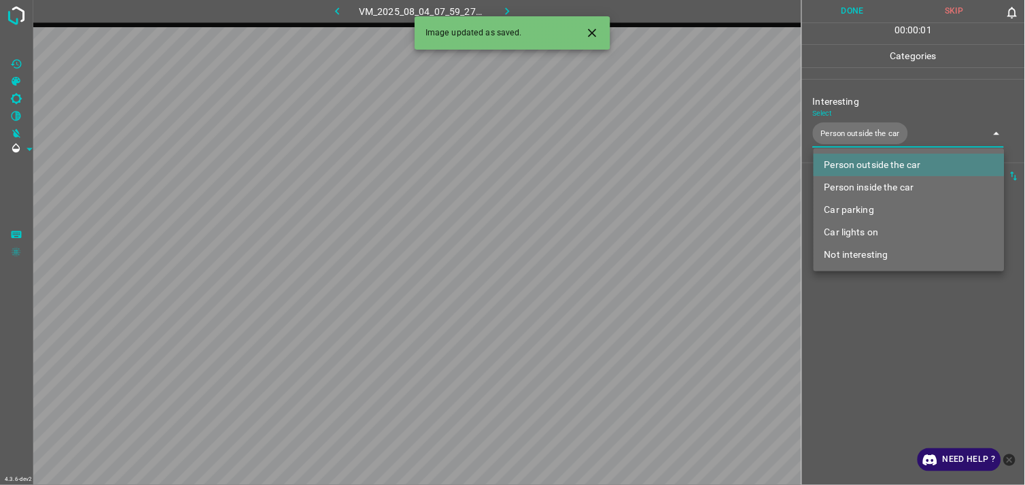
drag, startPoint x: 871, startPoint y: 330, endPoint x: 896, endPoint y: 290, distance: 47.3
click at [871, 329] on div at bounding box center [512, 242] width 1025 height 485
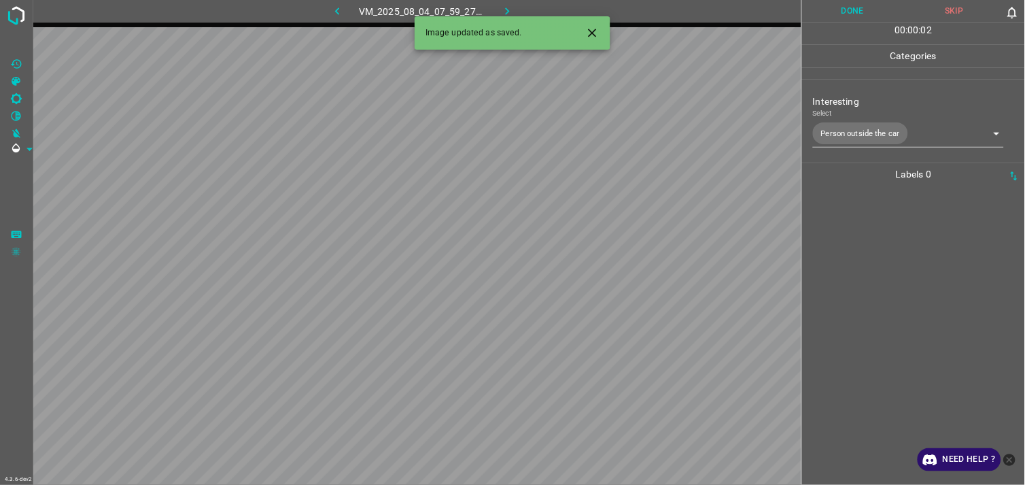
click at [915, 253] on div at bounding box center [913, 335] width 215 height 299
click at [865, 141] on div "Interesting Select ​" at bounding box center [913, 117] width 223 height 64
click at [871, 137] on body "4.3.6-dev2 VM_2025_08_04_07_52_00_207_02.gif Done Skip 0 00 : 00 : 02 Categorie…" at bounding box center [512, 242] width 1025 height 485
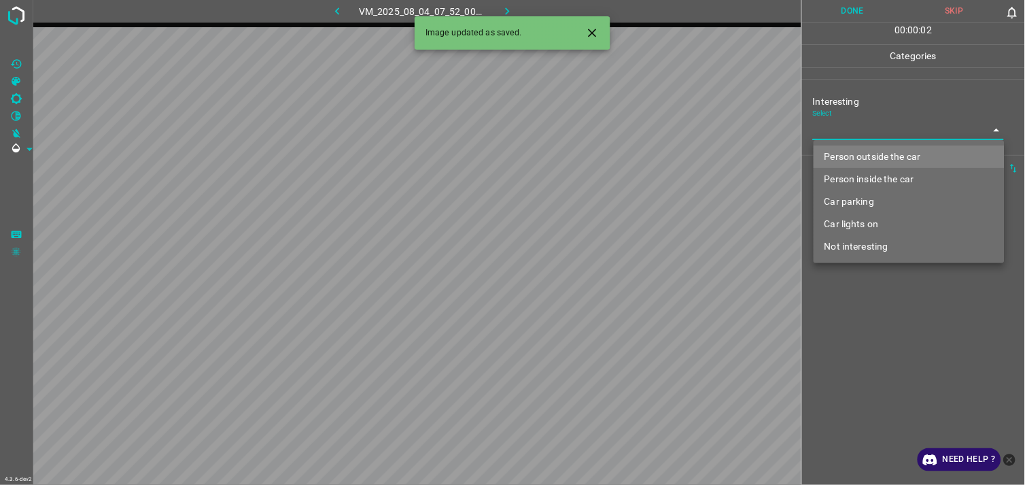
click at [852, 243] on li "Not interesting" at bounding box center [909, 246] width 191 height 22
type input "Not interesting"
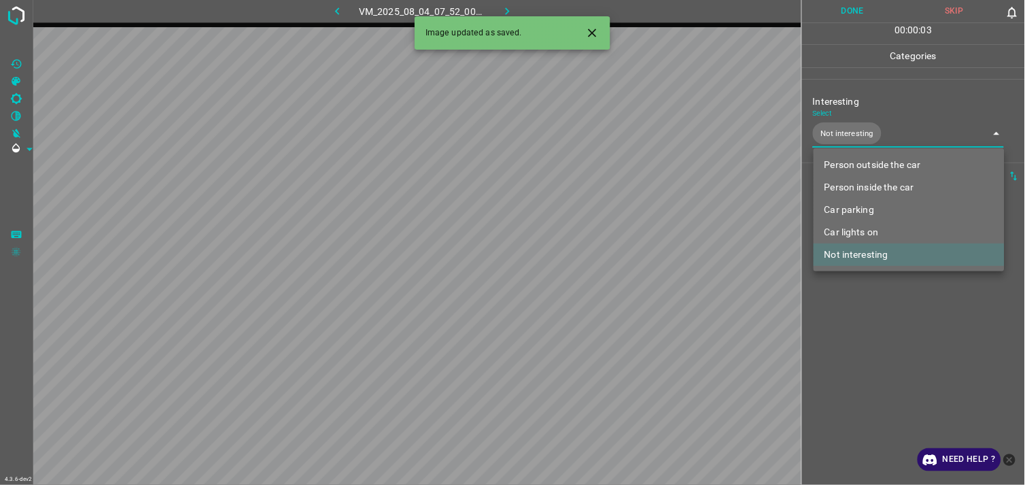
click at [880, 305] on div at bounding box center [512, 242] width 1025 height 485
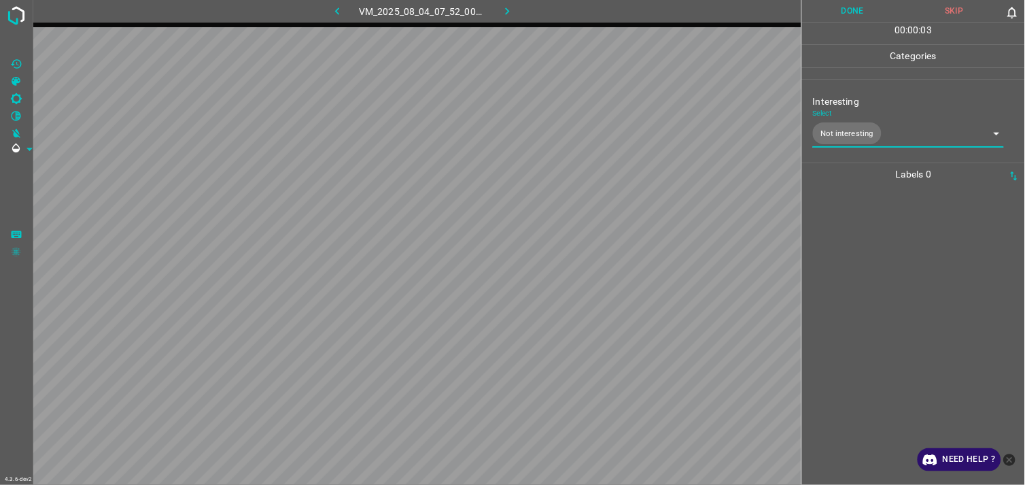
click at [878, 266] on div at bounding box center [913, 335] width 215 height 299
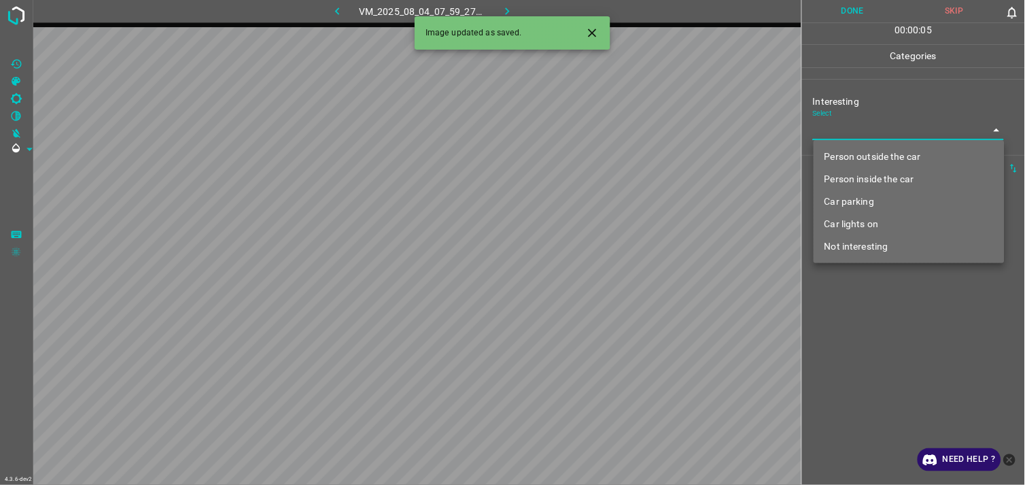
click at [855, 123] on body "4.3.6-dev2 VM_2025_08_04_07_59_27_731_08.gif Done Skip 0 00 : 00 : 05 Categorie…" at bounding box center [512, 242] width 1025 height 485
click at [871, 146] on li "Person outside the car" at bounding box center [909, 156] width 191 height 22
type input "Person outside the car"
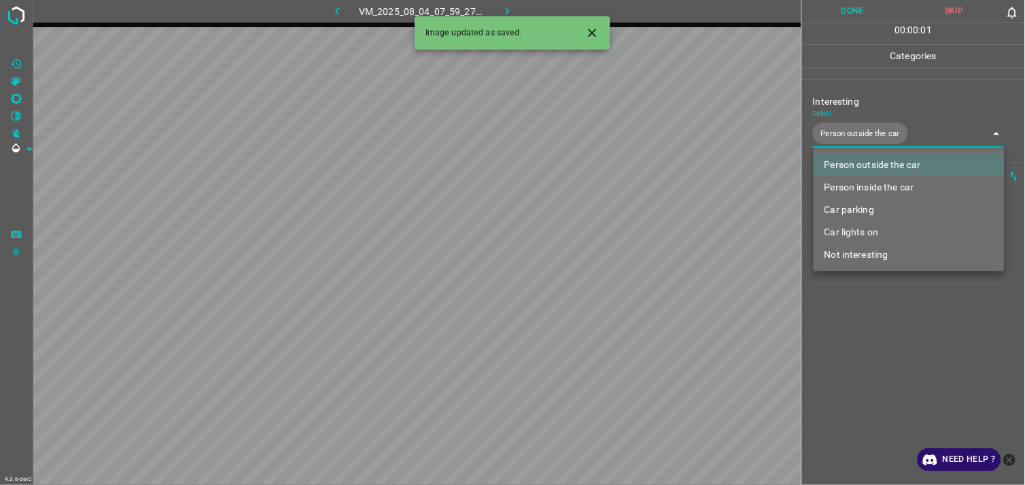
click at [875, 313] on div at bounding box center [512, 242] width 1025 height 485
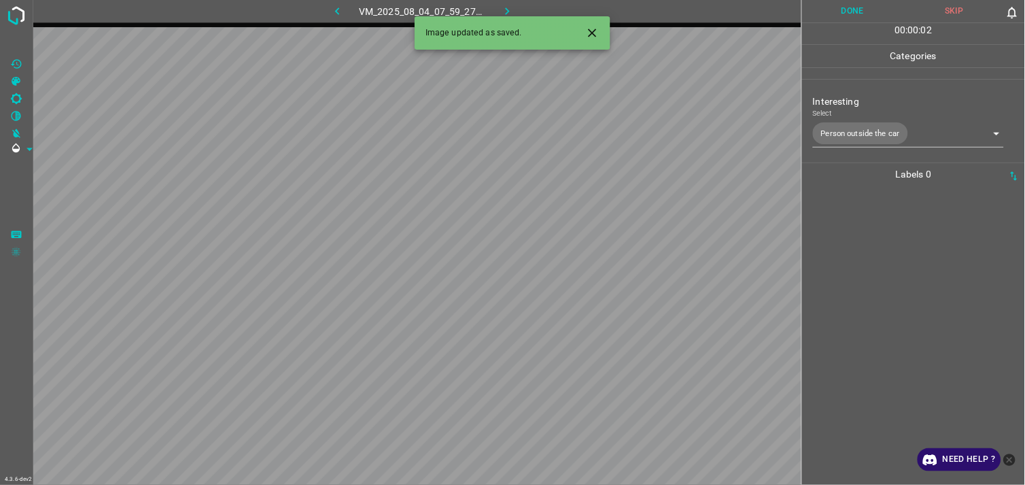
click at [878, 254] on div at bounding box center [913, 335] width 215 height 299
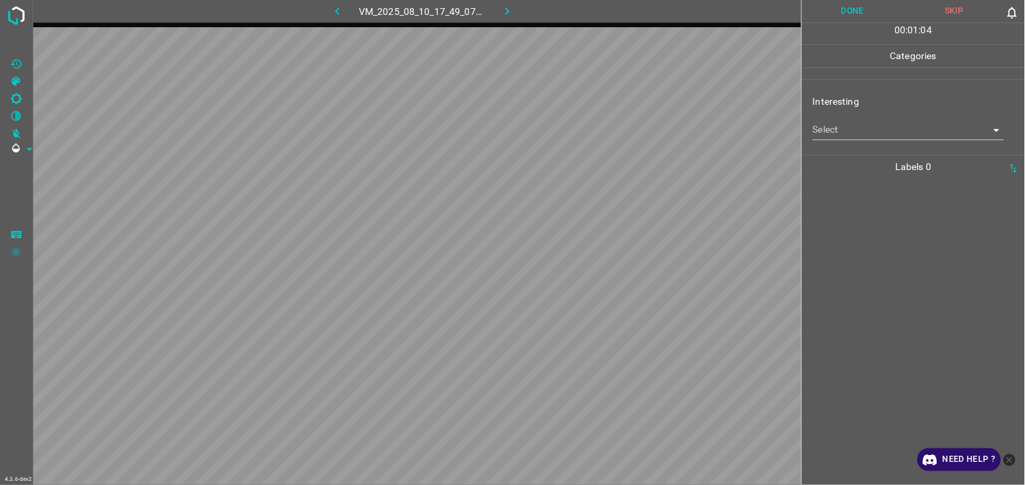
click at [865, 117] on div "Select ​" at bounding box center [908, 124] width 191 height 31
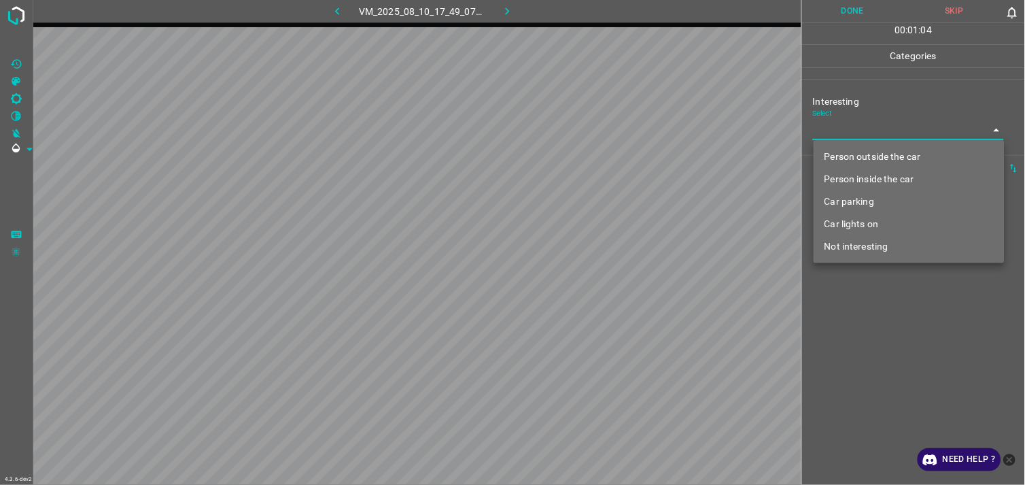
click at [864, 121] on body "4.3.6-dev2 VM_2025_08_10_17_49_07_754_03.gif Done Skip 0 00 : 01 : 04 Categorie…" at bounding box center [512, 242] width 1025 height 485
click at [875, 219] on li "Car lights on" at bounding box center [909, 224] width 191 height 22
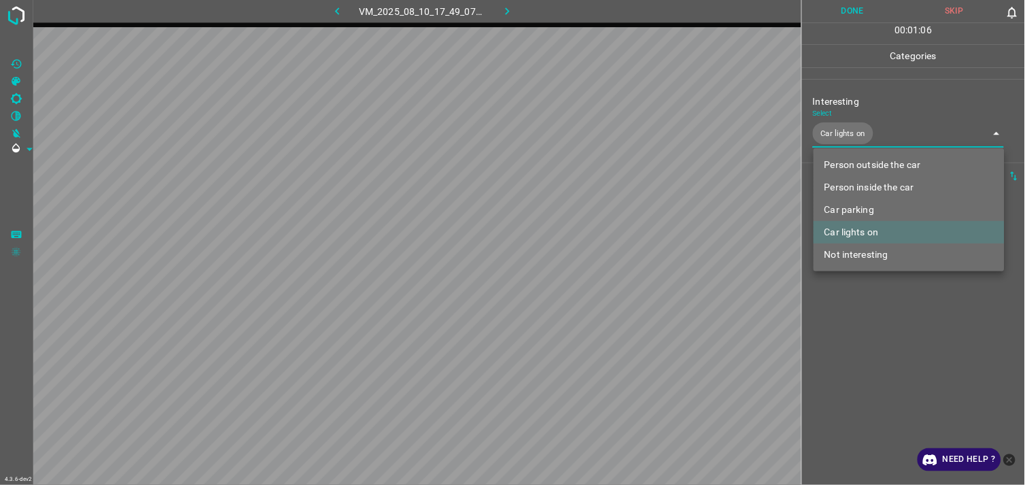
click at [858, 168] on li "Person outside the car" at bounding box center [909, 165] width 191 height 22
type input "Car lights on,Person outside the car"
click at [897, 327] on div at bounding box center [512, 242] width 1025 height 485
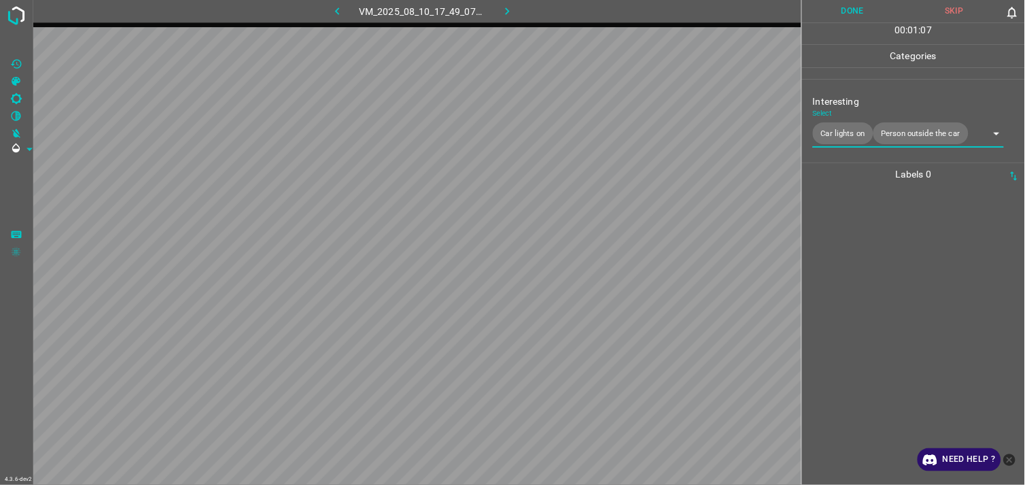
click at [899, 275] on div at bounding box center [913, 335] width 215 height 299
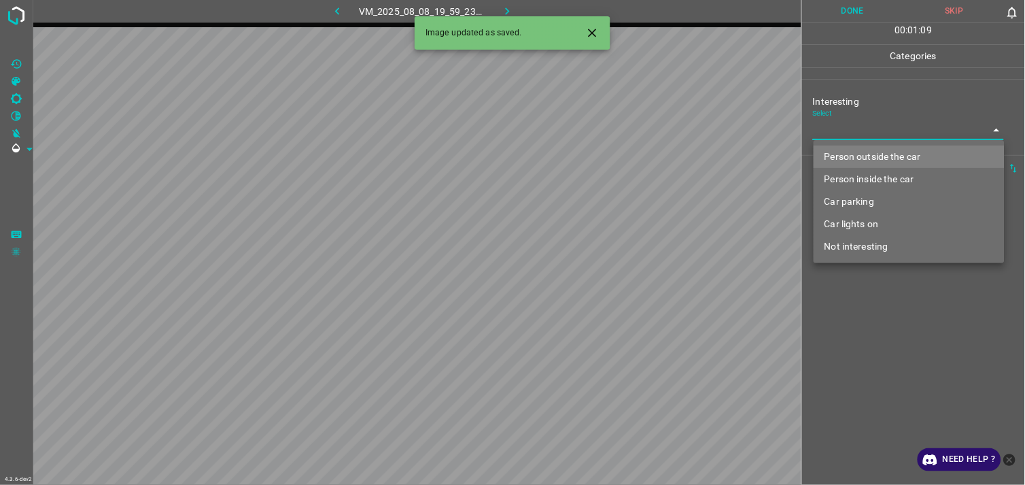
click at [873, 135] on body "4.3.6-dev2 VM_2025_08_08_19_59_23_738_01.gif Done Skip 0 00 : 01 : 09 Categorie…" at bounding box center [512, 242] width 1025 height 485
click at [889, 154] on li "Person outside the car" at bounding box center [909, 156] width 191 height 22
type input "Person outside the car"
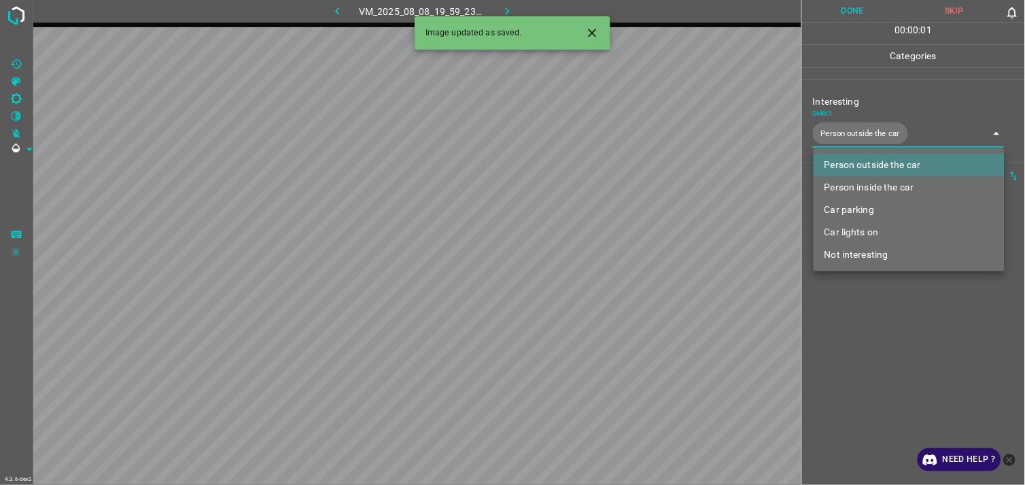
click at [903, 317] on div at bounding box center [512, 242] width 1025 height 485
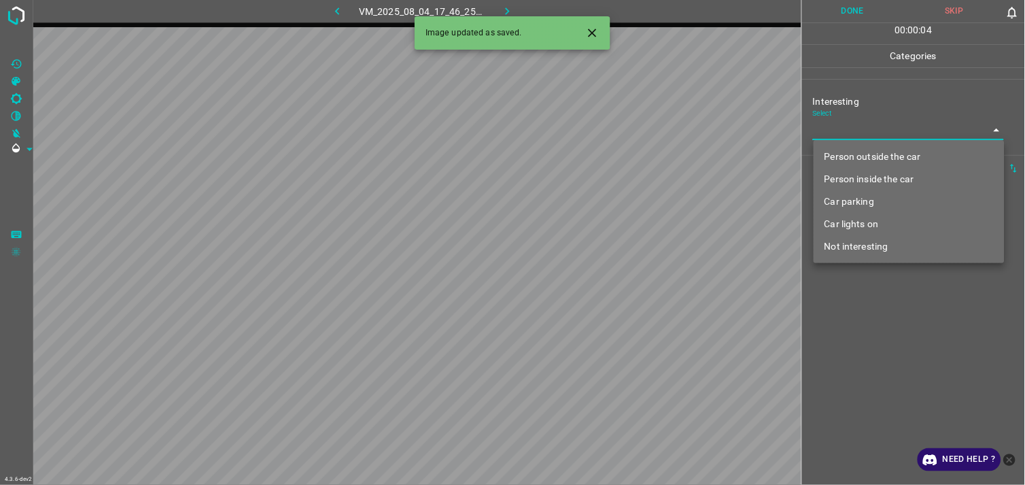
click at [861, 133] on body "4.3.6-dev2 VM_2025_08_04_17_46_25_511_02.gif Done Skip 0 00 : 00 : 04 Categorie…" at bounding box center [512, 242] width 1025 height 485
click at [884, 153] on li "Person outside the car" at bounding box center [909, 156] width 191 height 22
type input "Person outside the car"
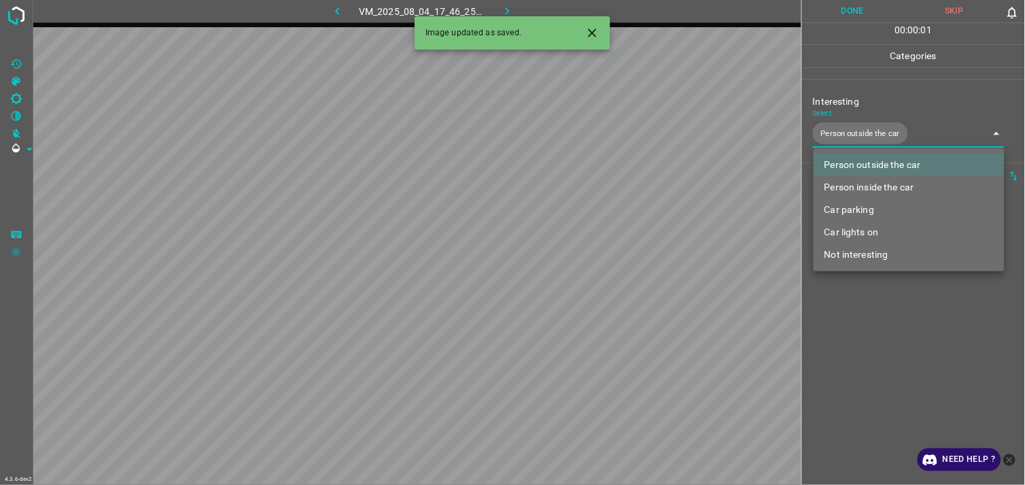
click at [892, 301] on div at bounding box center [512, 242] width 1025 height 485
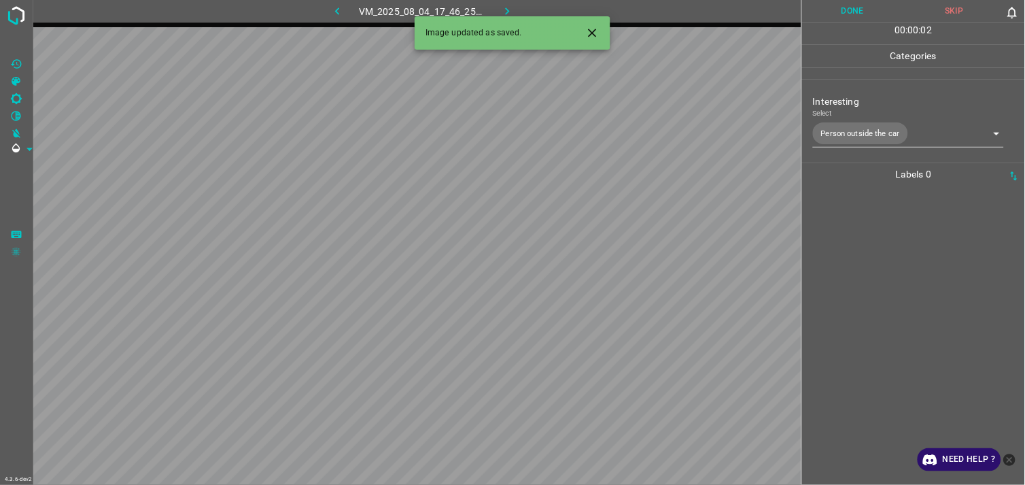
click at [899, 258] on div at bounding box center [913, 335] width 215 height 299
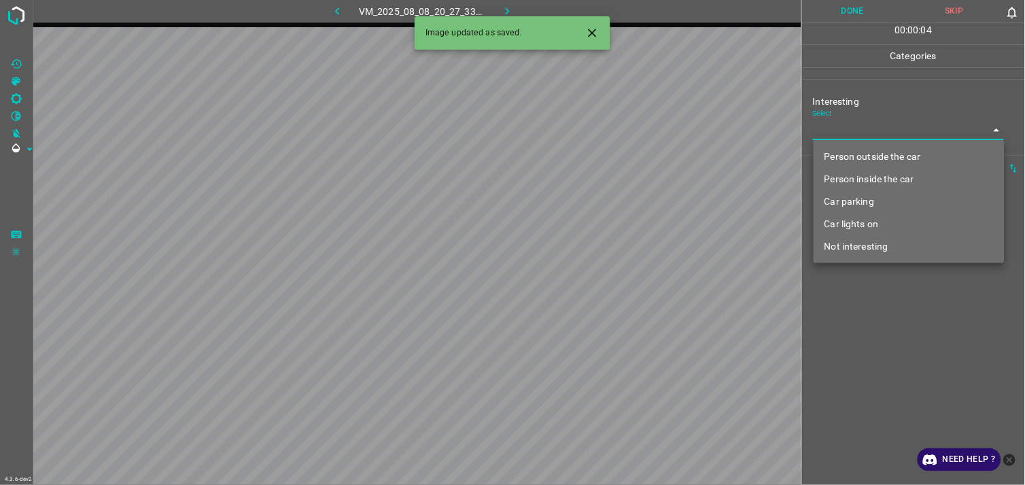
click at [871, 133] on body "4.3.6-dev2 VM_2025_08_08_20_27_33_796_01.gif Done Skip 0 00 : 00 : 04 Categorie…" at bounding box center [512, 242] width 1025 height 485
click at [888, 153] on li "Person outside the car" at bounding box center [909, 156] width 191 height 22
type input "Person outside the car"
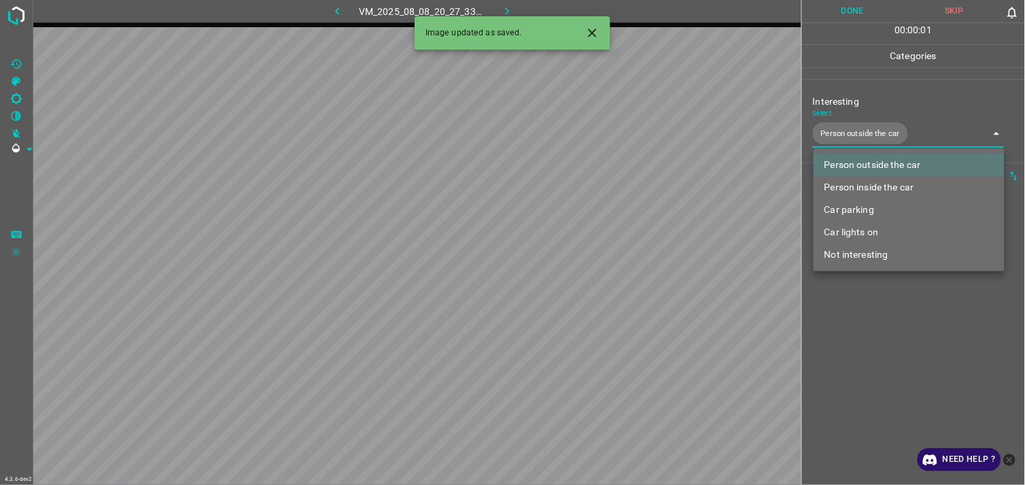
click at [892, 294] on div at bounding box center [512, 242] width 1025 height 485
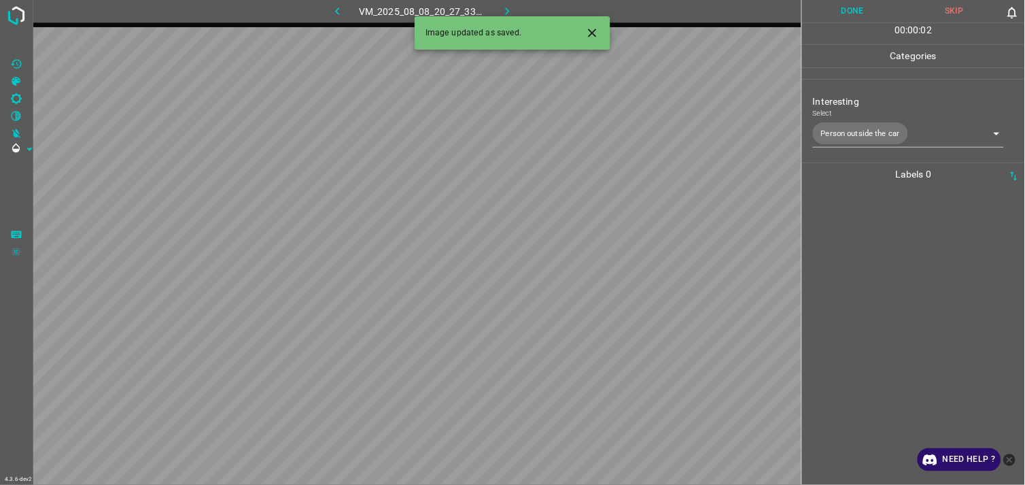
click at [882, 275] on div at bounding box center [913, 335] width 215 height 299
click at [867, 137] on body "4.3.6-dev2 VM_2025_08_03_19_08_40_547_06.gif Done Skip 0 00 : 00 : 03 Categorie…" at bounding box center [512, 242] width 1025 height 485
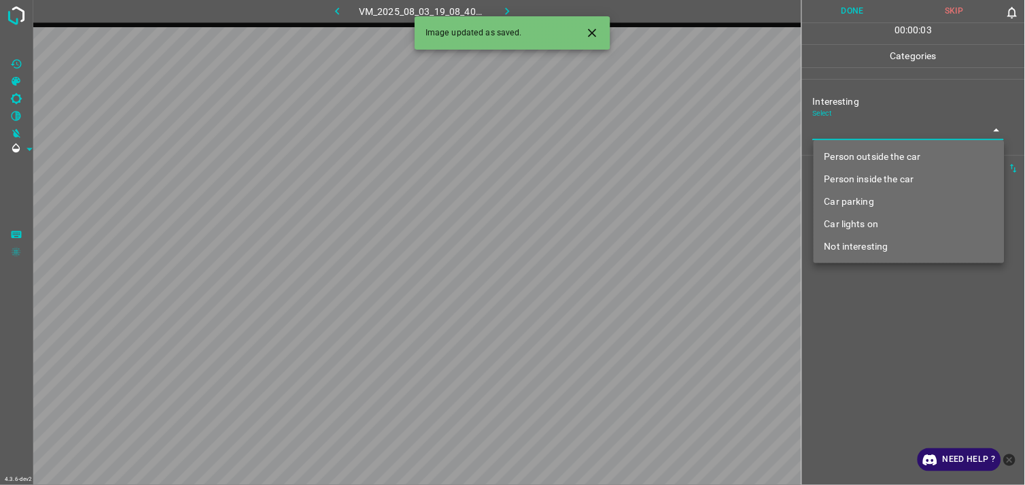
click at [880, 158] on li "Person outside the car" at bounding box center [909, 156] width 191 height 22
type input "Person outside the car"
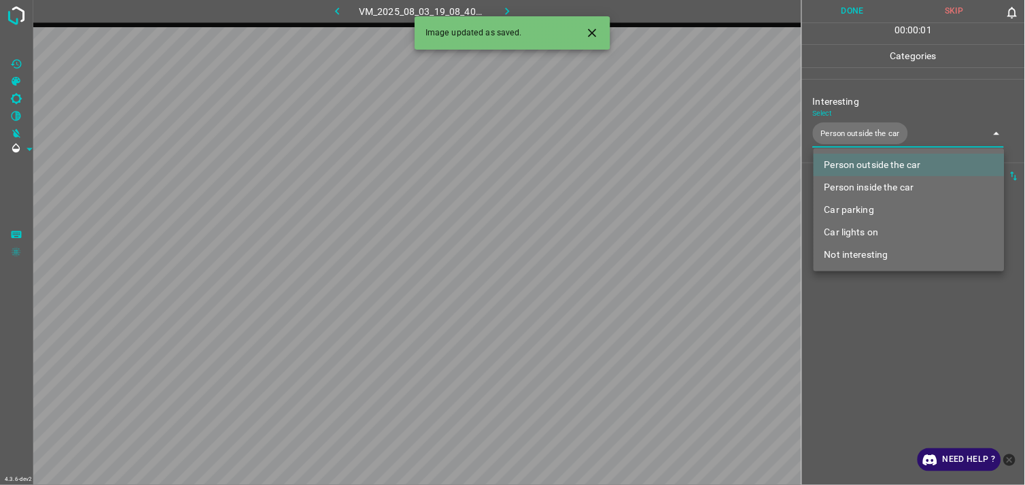
click at [884, 321] on div at bounding box center [512, 242] width 1025 height 485
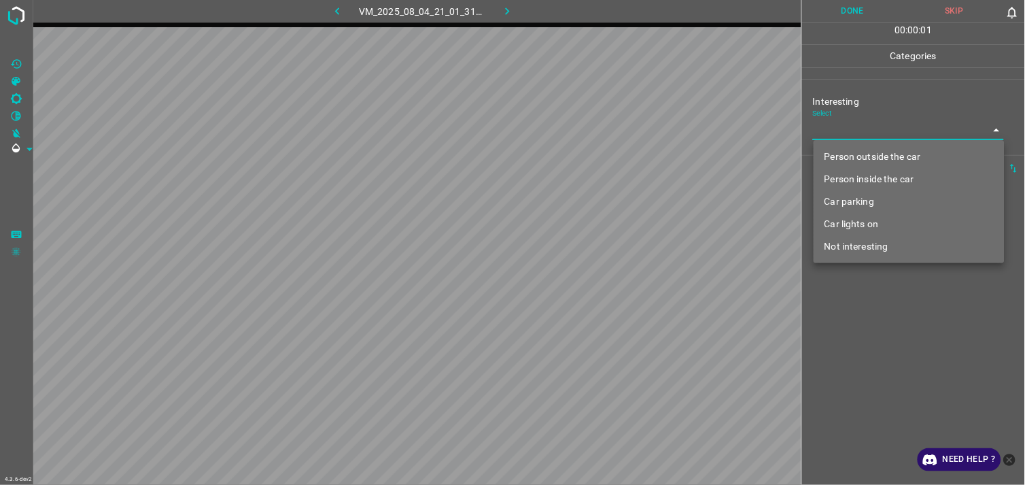
click at [884, 135] on body "4.3.6-dev2 VM_2025_08_04_21_01_31_881_08.gif Done Skip 0 00 : 00 : 01 Categorie…" at bounding box center [512, 242] width 1025 height 485
click at [891, 154] on li "Person outside the car" at bounding box center [909, 156] width 191 height 22
type input "Person outside the car"
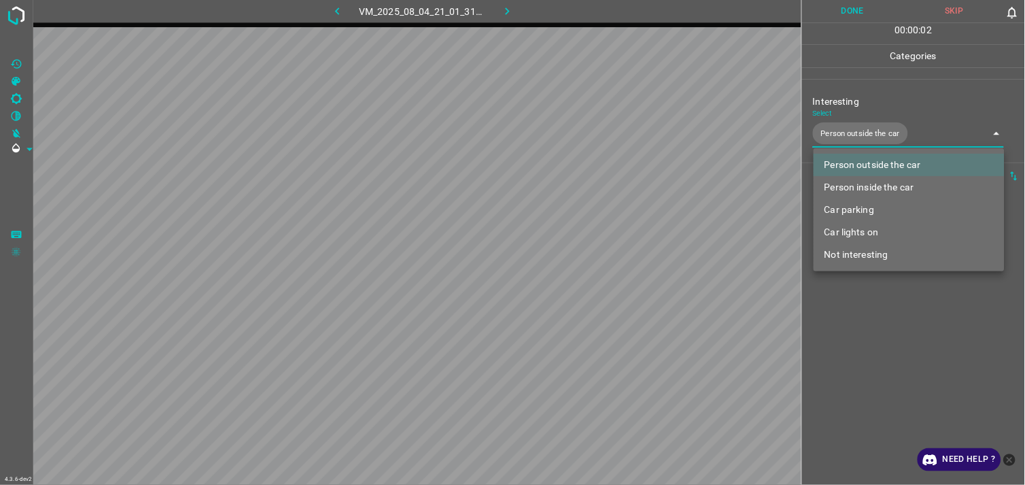
click at [877, 313] on div at bounding box center [512, 242] width 1025 height 485
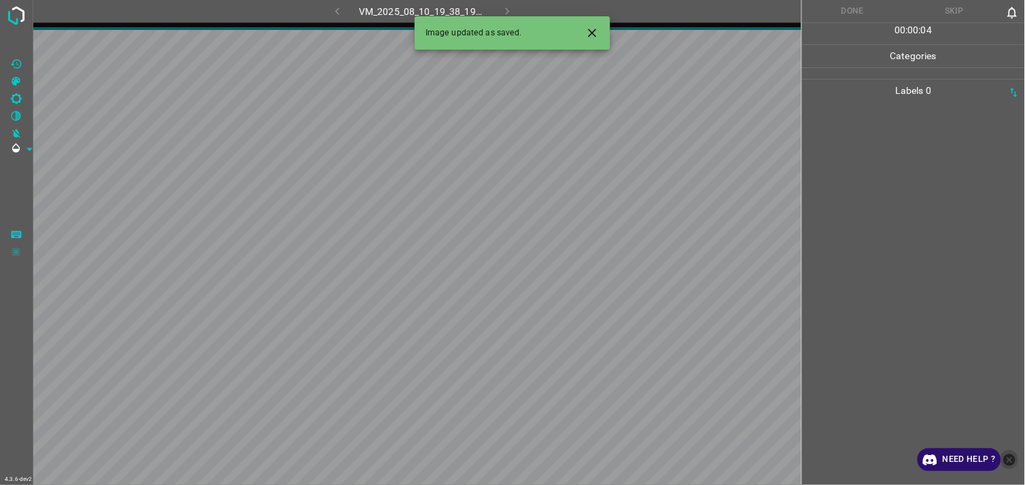
click at [1013, 457] on icon "close-help" at bounding box center [1010, 459] width 12 height 12
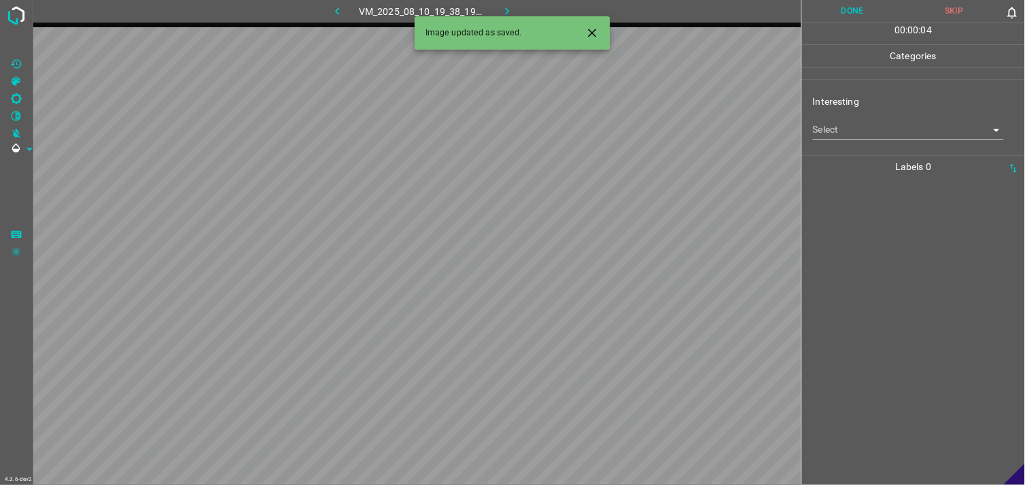
click at [927, 132] on body "4.3.6-dev2 VM_2025_08_10_19_38_19_119_01.gif Done Skip 0 00 : 00 : 04 Categorie…" at bounding box center [512, 242] width 1025 height 485
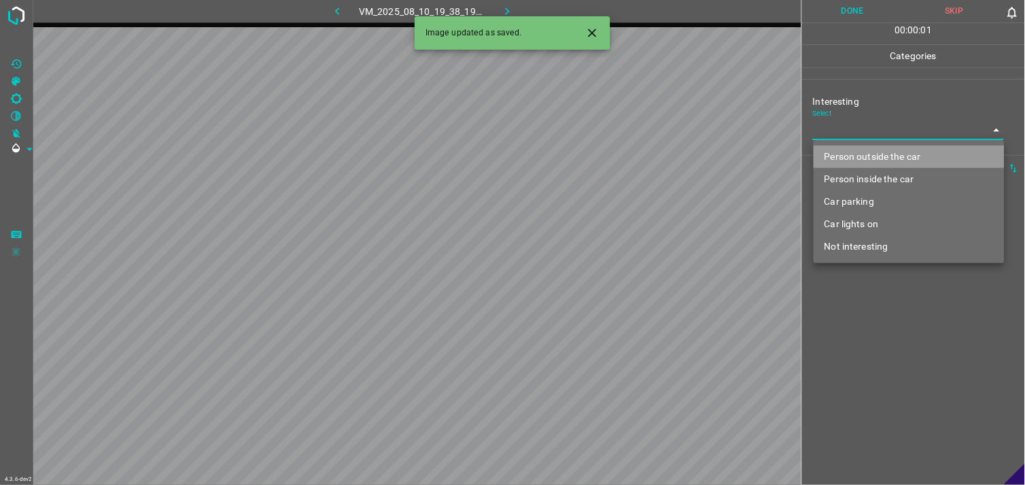
click at [930, 154] on li "Person outside the car" at bounding box center [909, 156] width 191 height 22
type input "Person outside the car"
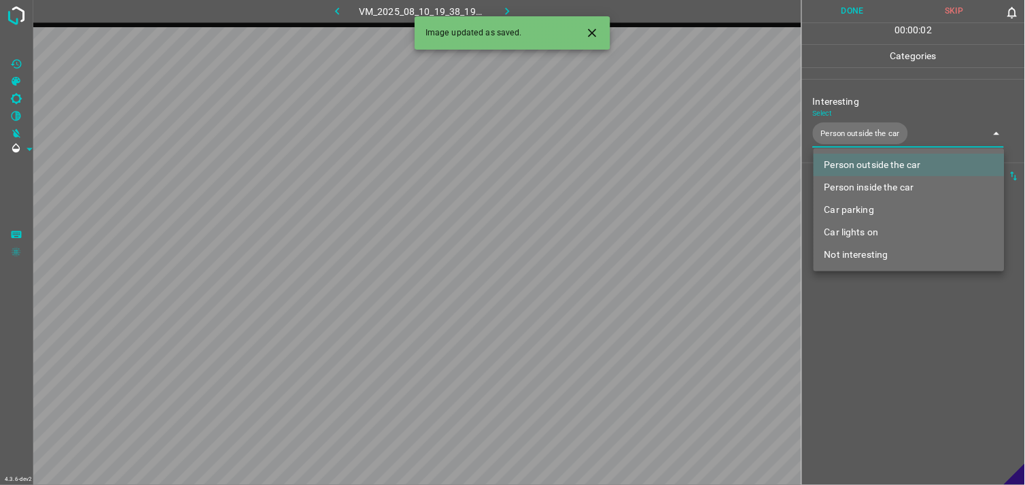
click at [909, 351] on div at bounding box center [512, 242] width 1025 height 485
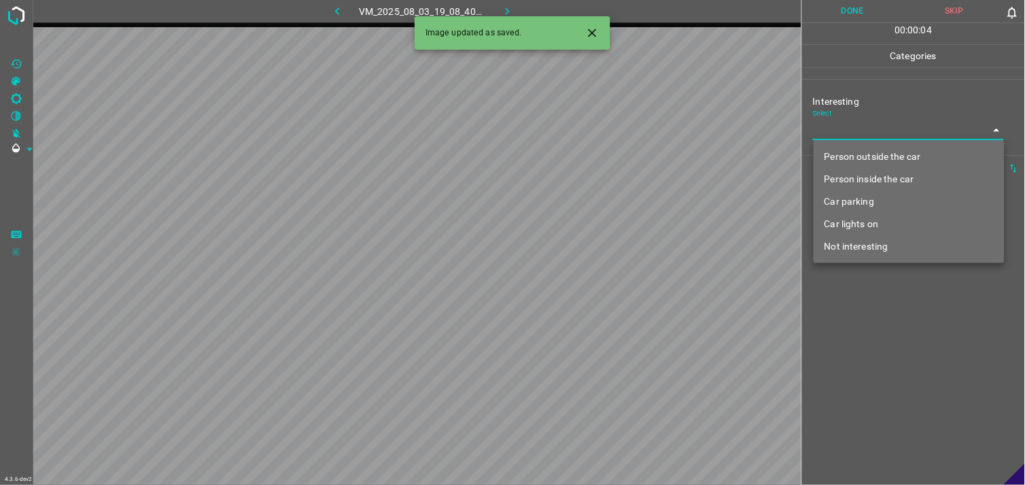
click at [844, 133] on body "4.3.6-dev2 VM_2025_08_03_19_08_40_547_01.gif Done Skip 0 00 : 00 : 04 Categorie…" at bounding box center [512, 242] width 1025 height 485
click at [860, 157] on li "Person outside the car" at bounding box center [909, 156] width 191 height 22
type input "Person outside the car"
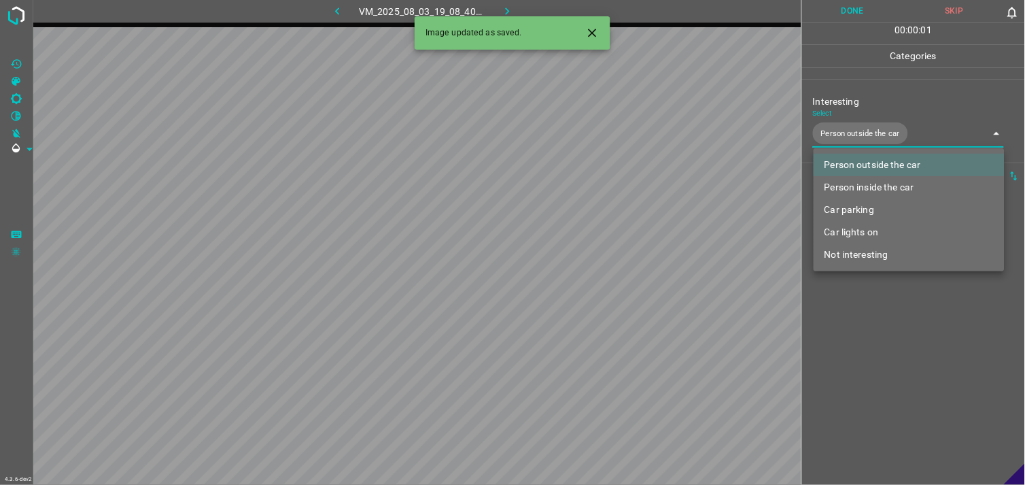
click at [888, 322] on div at bounding box center [512, 242] width 1025 height 485
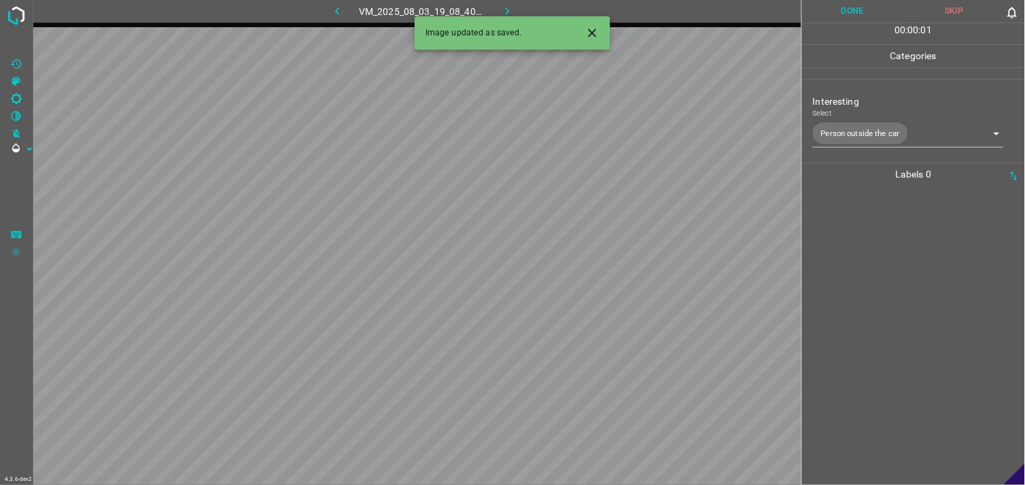
click at [873, 281] on div at bounding box center [913, 335] width 215 height 299
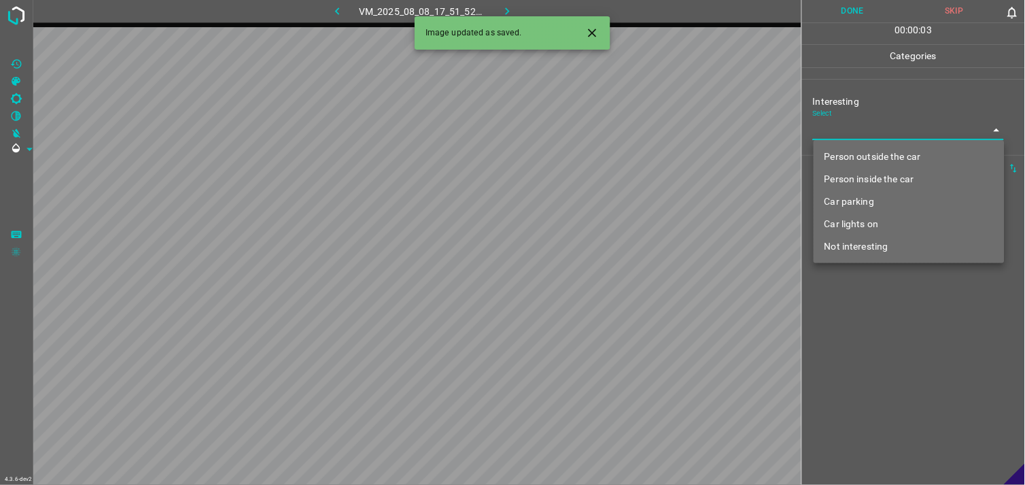
click at [884, 129] on body "4.3.6-dev2 VM_2025_08_08_17_51_52_802_04.gif Done Skip 0 00 : 00 : 03 Categorie…" at bounding box center [512, 242] width 1025 height 485
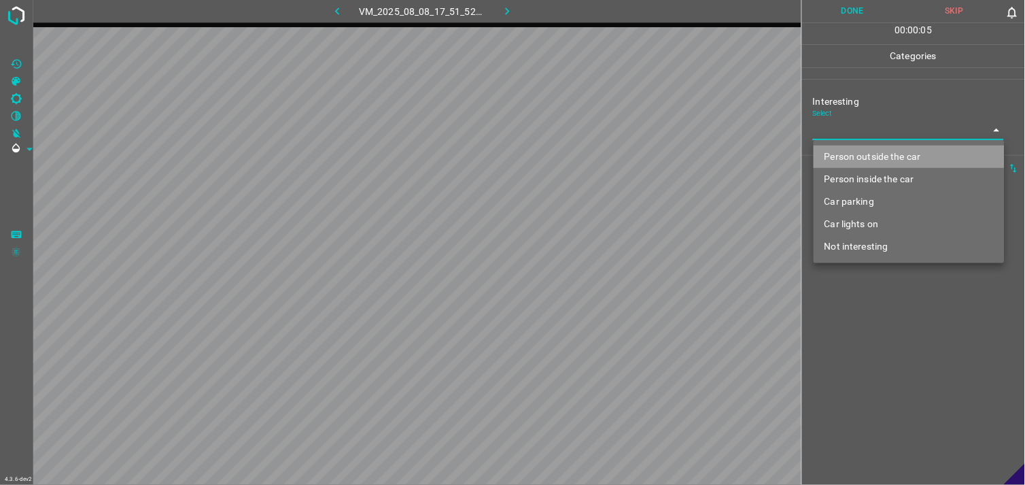
click at [892, 145] on li "Person outside the car" at bounding box center [909, 156] width 191 height 22
type input "Person outside the car"
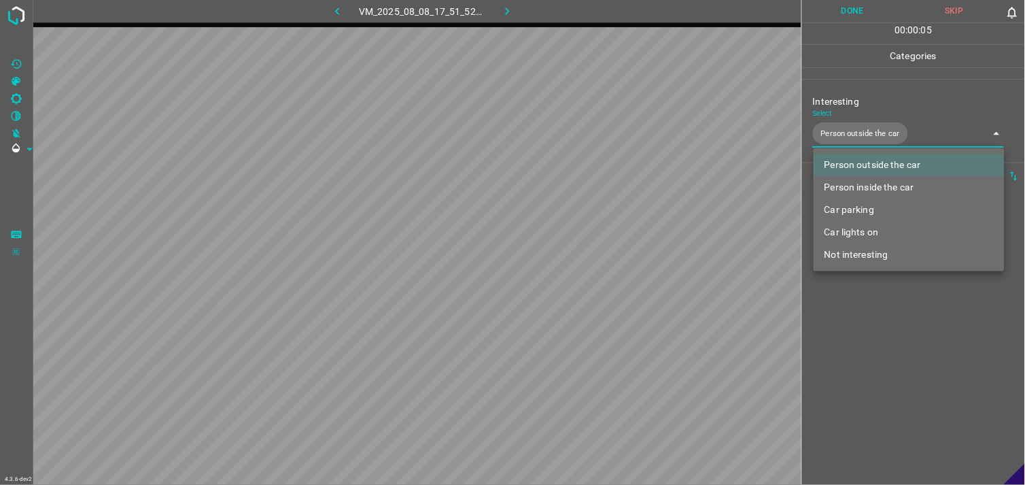
click at [913, 342] on div at bounding box center [512, 242] width 1025 height 485
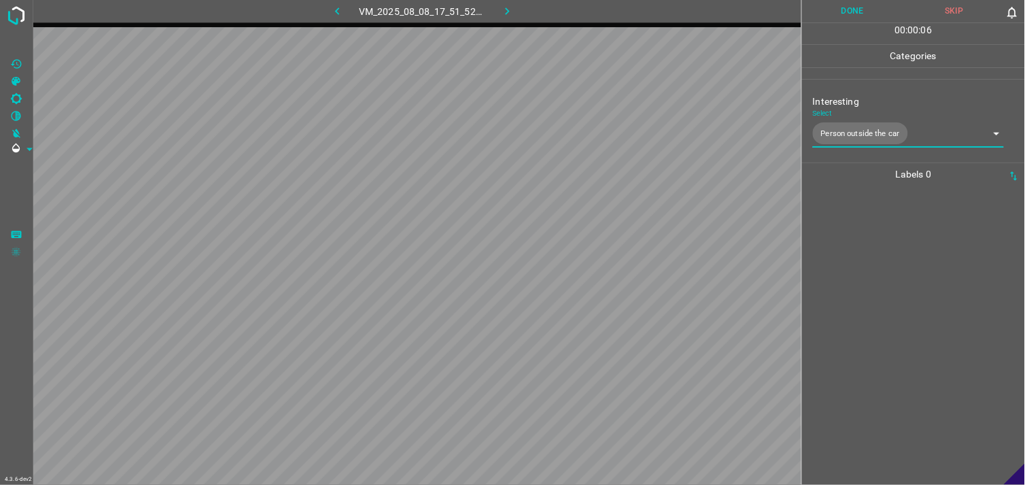
click at [859, 294] on div at bounding box center [913, 335] width 215 height 299
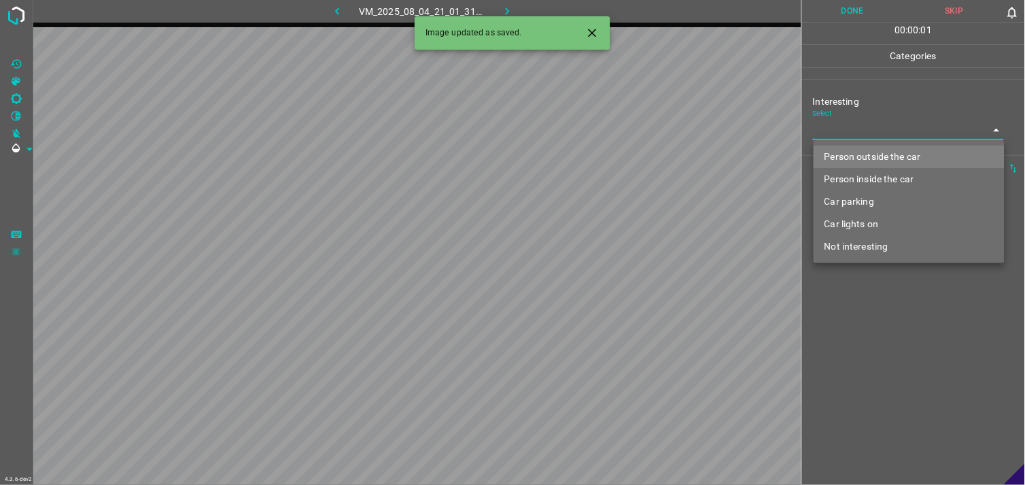
click at [875, 139] on body "4.3.6-dev2 VM_2025_08_04_21_01_31_881_10.gif Done Skip 0 00 : 00 : 01 Categorie…" at bounding box center [512, 242] width 1025 height 485
click at [875, 140] on ul "Person outside the car Person inside the car Car parking Car lights on Not inte…" at bounding box center [909, 201] width 191 height 123
click at [881, 158] on li "Person outside the car" at bounding box center [909, 156] width 191 height 22
click at [873, 317] on div at bounding box center [512, 242] width 1025 height 485
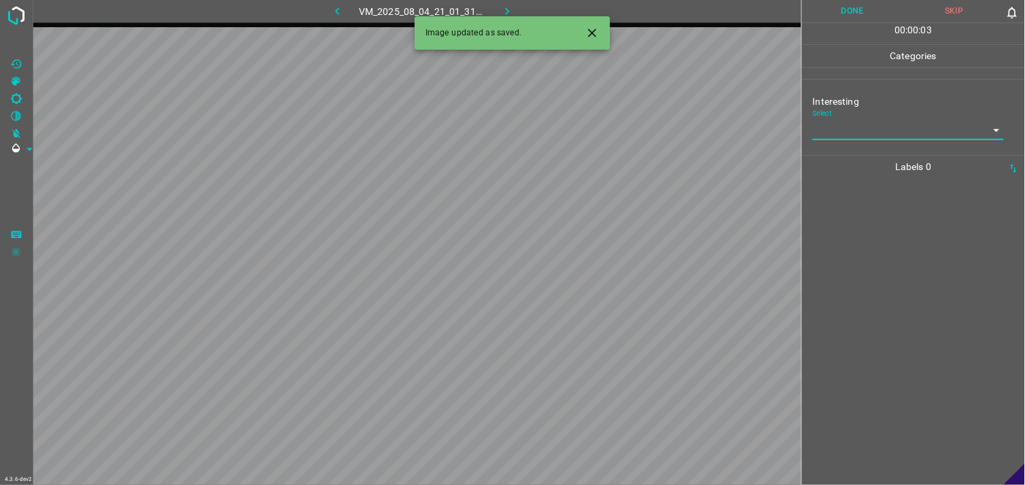
click at [874, 120] on body "4.3.6-dev2 VM_2025_08_04_21_01_31_881_10.gif Done Skip 0 00 : 00 : 03 Categorie…" at bounding box center [512, 242] width 1025 height 485
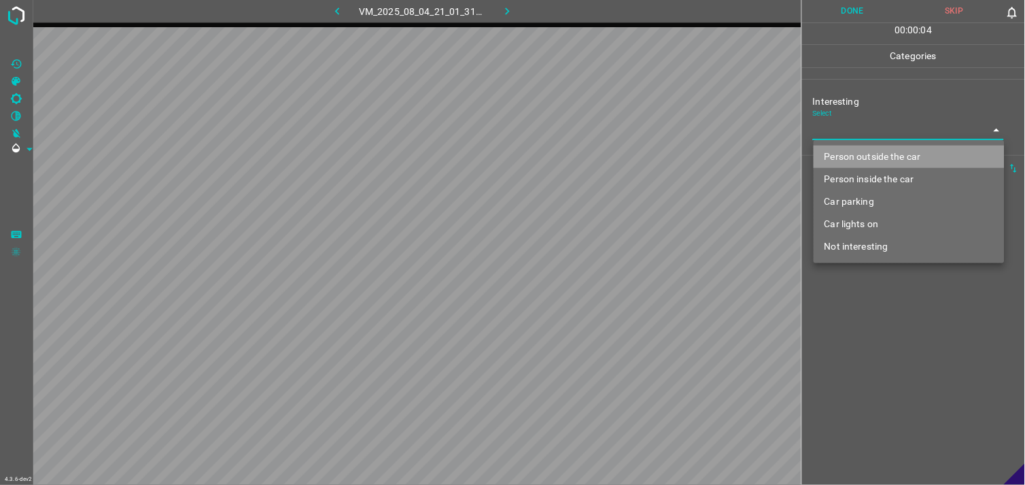
click at [881, 150] on li "Person outside the car" at bounding box center [909, 156] width 191 height 22
type input "Person outside the car"
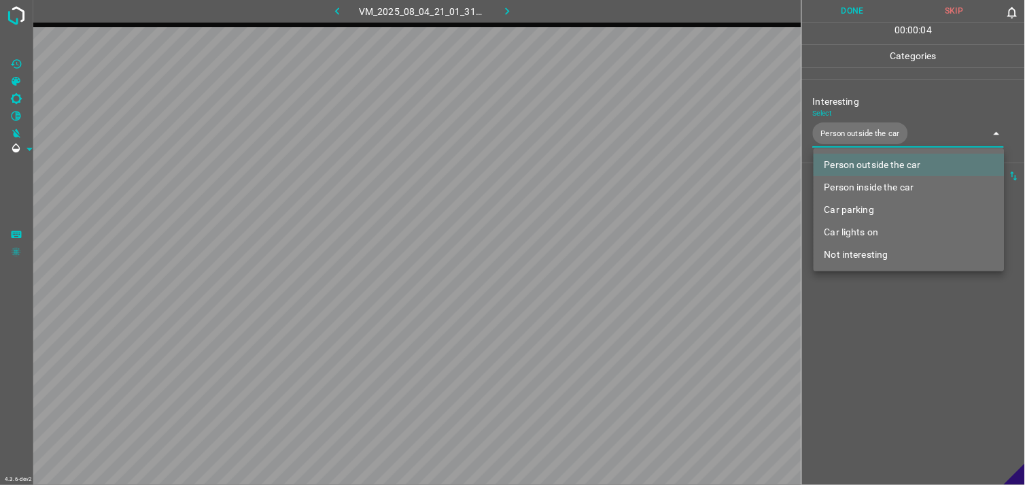
click at [848, 322] on div at bounding box center [512, 242] width 1025 height 485
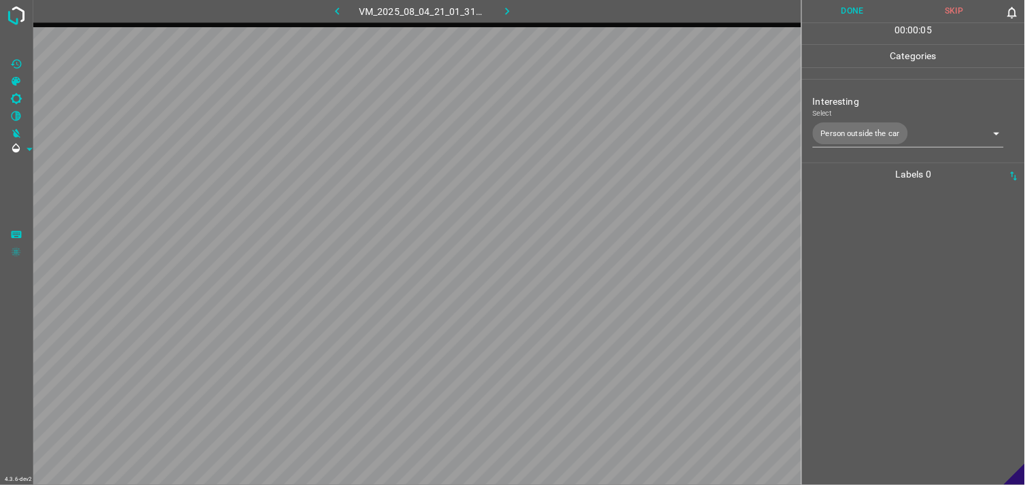
click at [884, 265] on div at bounding box center [913, 335] width 215 height 299
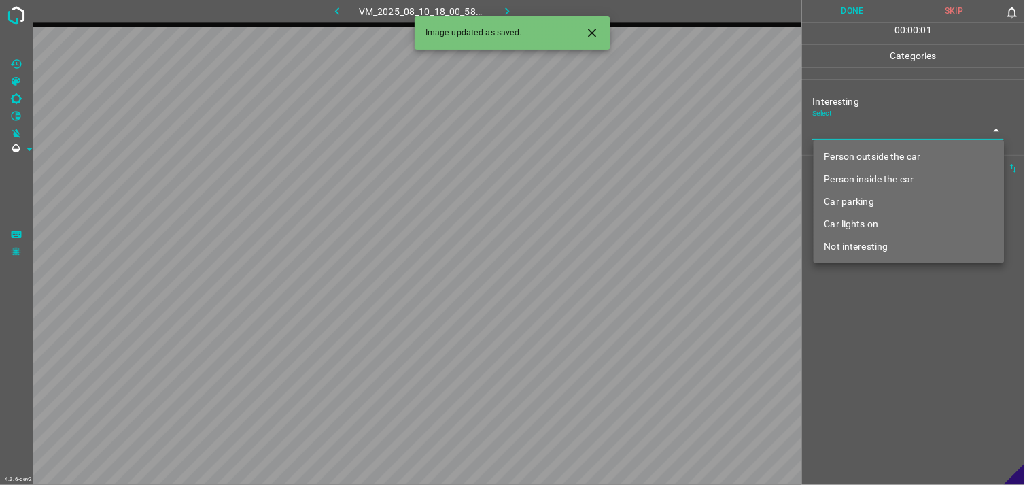
click at [841, 132] on body "4.3.6-dev2 VM_2025_08_10_18_00_58_469_07.gif Done Skip 0 00 : 00 : 01 Categorie…" at bounding box center [512, 242] width 1025 height 485
click at [890, 245] on li "Not interesting" at bounding box center [909, 246] width 191 height 22
type input "Not interesting"
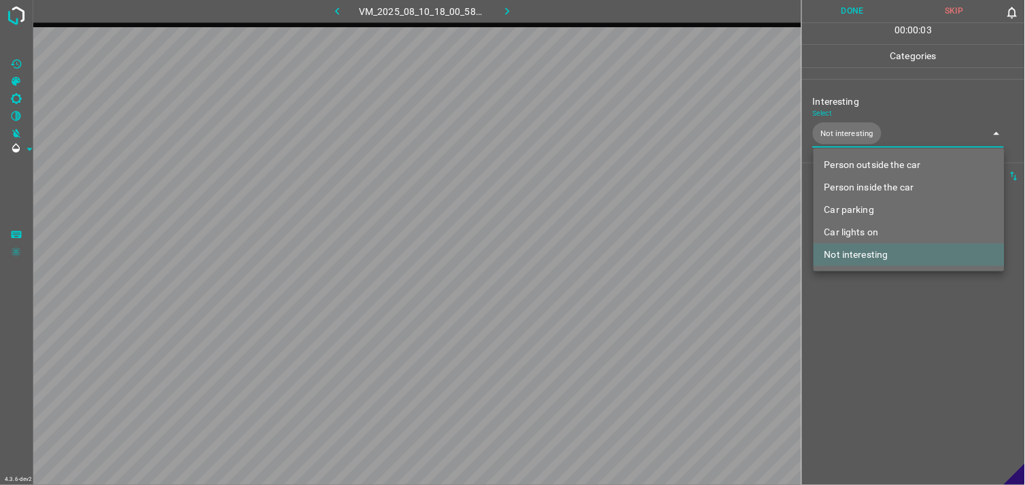
click at [901, 320] on div at bounding box center [512, 242] width 1025 height 485
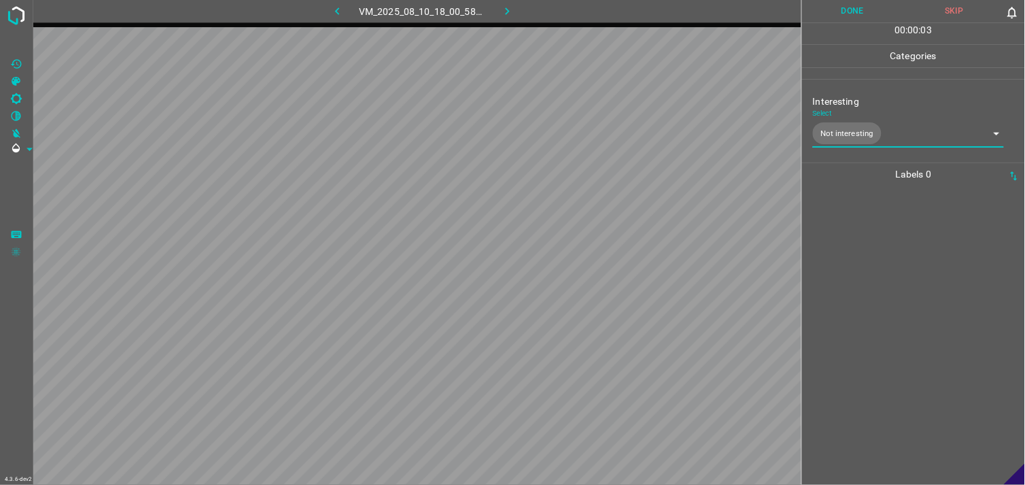
click at [898, 262] on div at bounding box center [913, 335] width 215 height 299
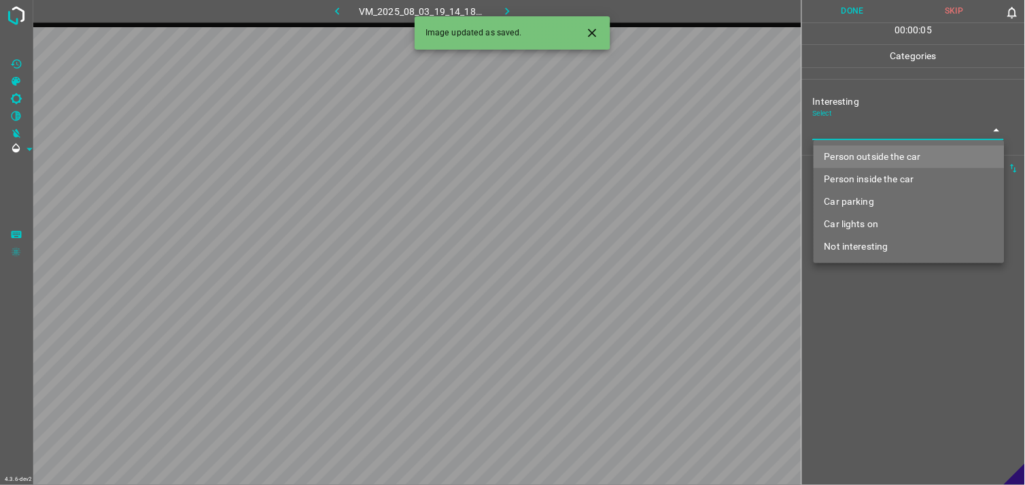
click at [886, 136] on body "4.3.6-dev2 VM_2025_08_03_19_14_18_900_04.gif Done Skip 0 00 : 00 : 05 Categorie…" at bounding box center [512, 242] width 1025 height 485
click at [894, 155] on li "Person outside the car" at bounding box center [909, 156] width 191 height 22
type input "Person outside the car"
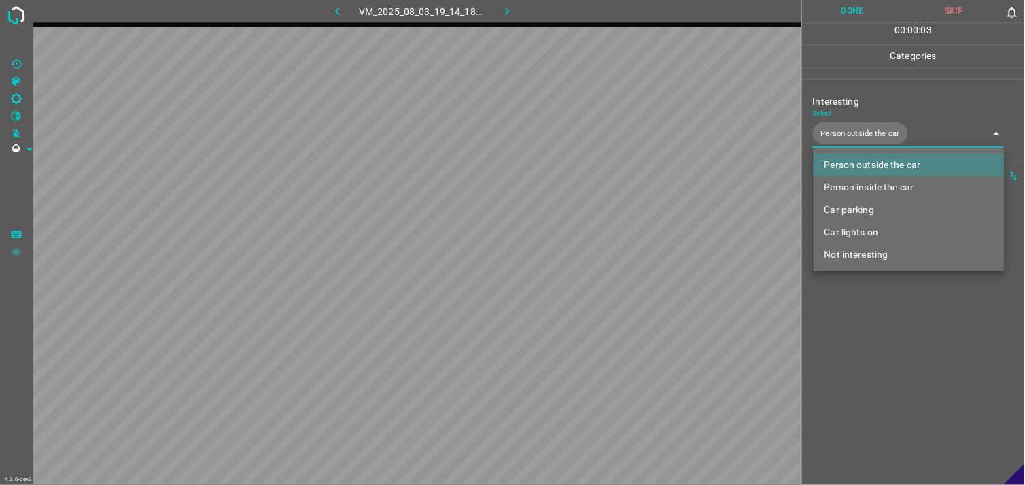
click at [879, 277] on div at bounding box center [512, 242] width 1025 height 485
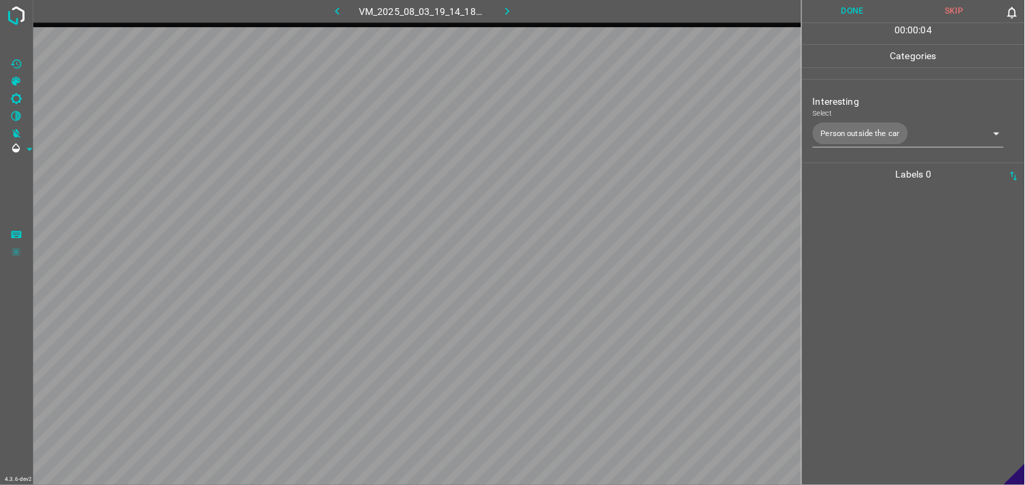
click at [886, 249] on div at bounding box center [913, 335] width 215 height 299
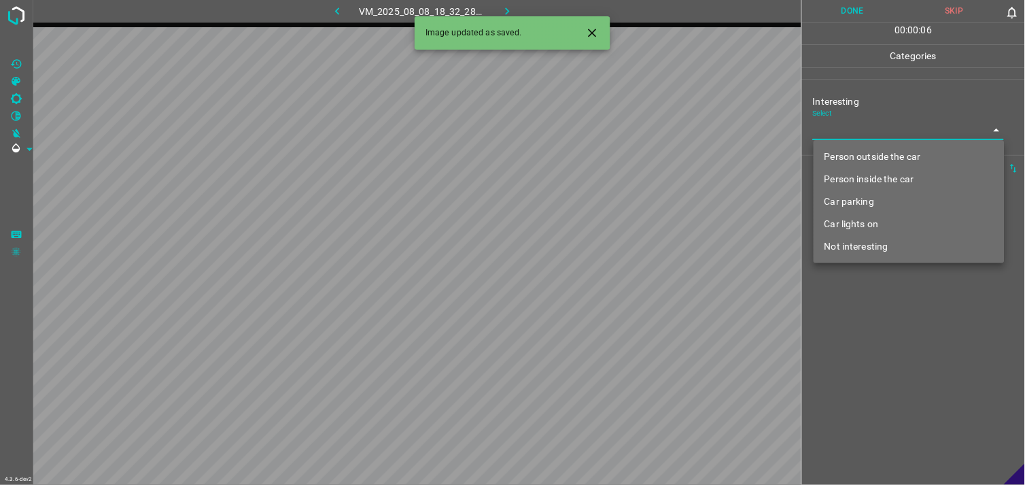
click at [882, 128] on body "4.3.6-dev2 VM_2025_08_08_18_32_28_303_01.gif Done Skip 0 00 : 00 : 06 Categorie…" at bounding box center [512, 242] width 1025 height 485
click at [885, 154] on li "Person outside the car" at bounding box center [909, 156] width 191 height 22
type input "Person outside the car"
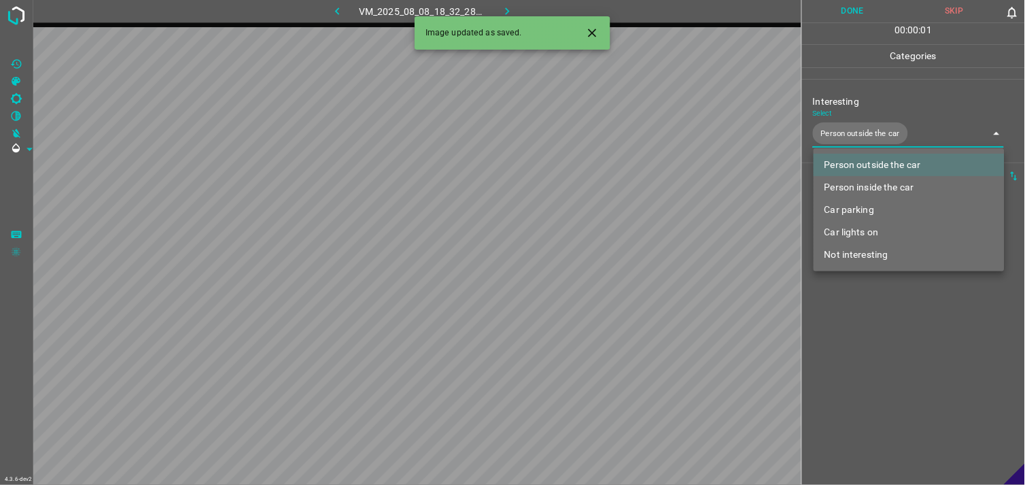
click at [914, 364] on div at bounding box center [512, 242] width 1025 height 485
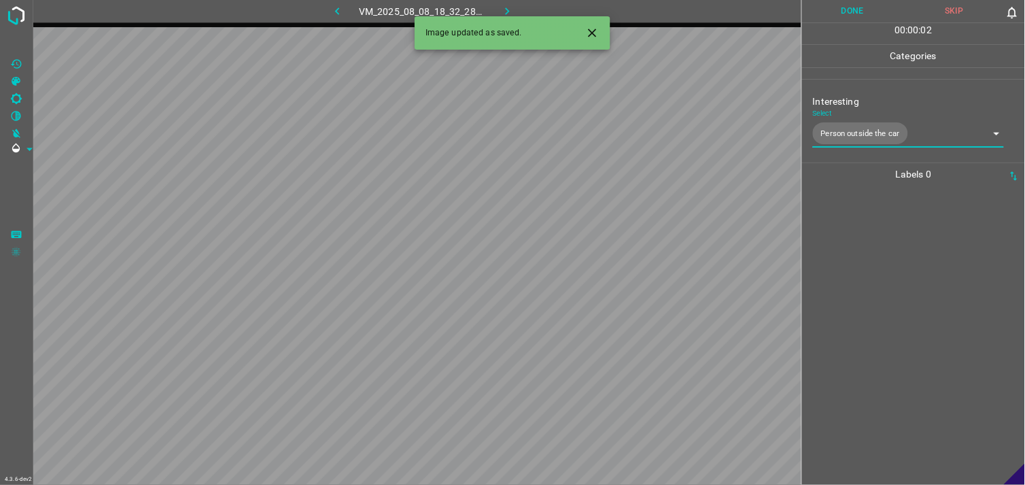
click at [885, 288] on div at bounding box center [913, 335] width 215 height 299
click at [831, 136] on body "4.3.6-dev2 VM_2025_08_09_17_12_07_156_02.gif Done Skip 0 00 : 00 : 04 Categorie…" at bounding box center [512, 242] width 1025 height 485
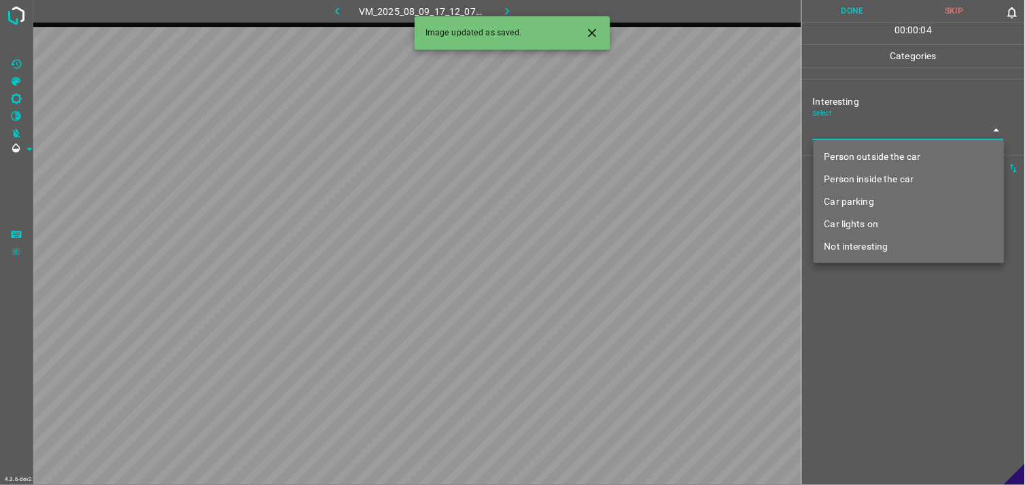
click at [847, 156] on li "Person outside the car" at bounding box center [909, 156] width 191 height 22
click at [861, 333] on div at bounding box center [512, 242] width 1025 height 485
click at [860, 123] on body "4.3.6-dev2 VM_2025_08_09_17_12_07_156_02.gif Done Skip 0 00 : 00 : 02 Categorie…" at bounding box center [512, 242] width 1025 height 485
click at [863, 163] on li "Person outside the car" at bounding box center [909, 156] width 191 height 22
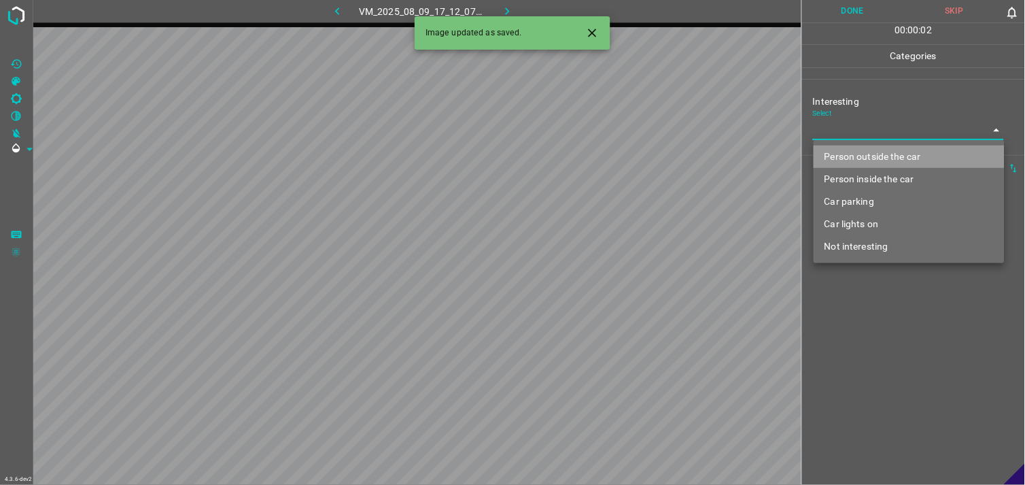
type input "Person outside the car"
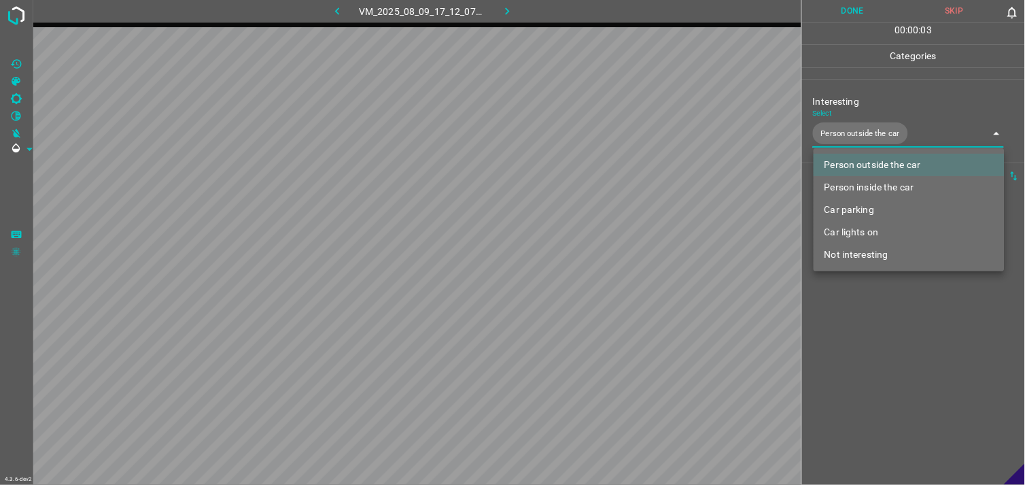
click at [861, 321] on div at bounding box center [512, 242] width 1025 height 485
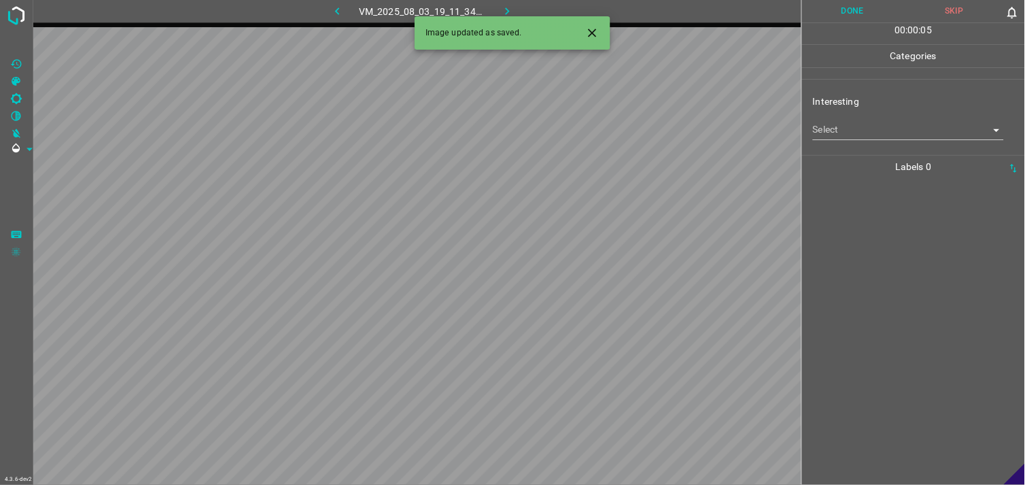
click at [863, 124] on body "4.3.6-dev2 VM_2025_08_03_19_11_34_508_00.gif Done Skip 0 00 : 00 : 05 Categorie…" at bounding box center [512, 242] width 1025 height 485
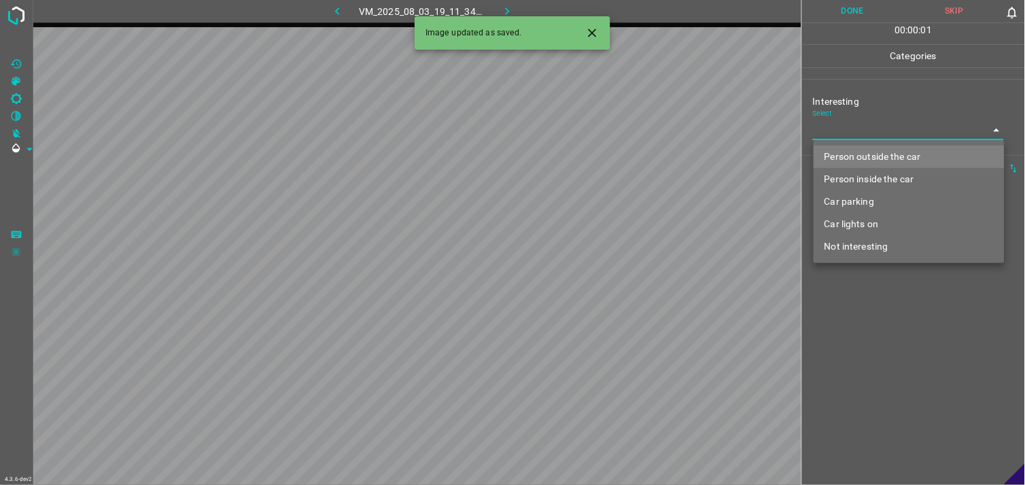
click at [865, 241] on li "Not interesting" at bounding box center [909, 246] width 191 height 22
type input "Not interesting"
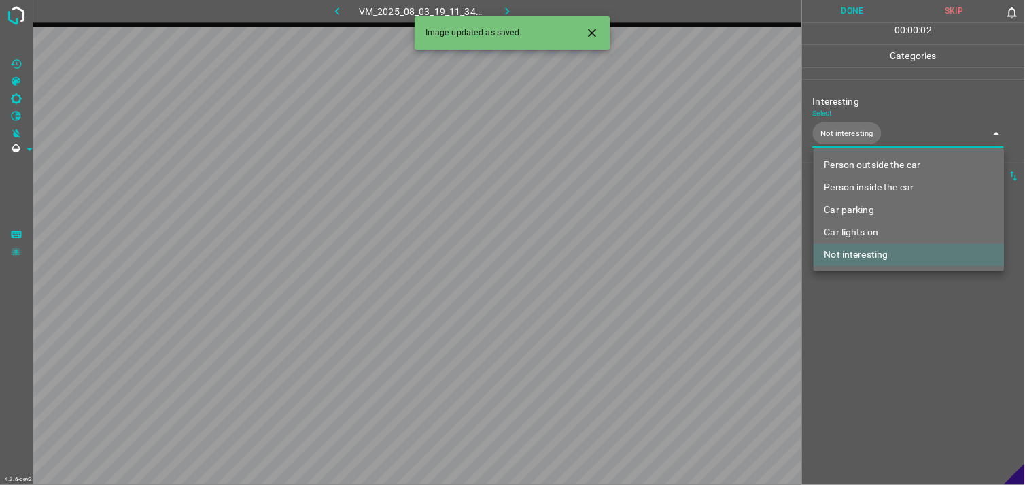
click at [871, 317] on div at bounding box center [512, 242] width 1025 height 485
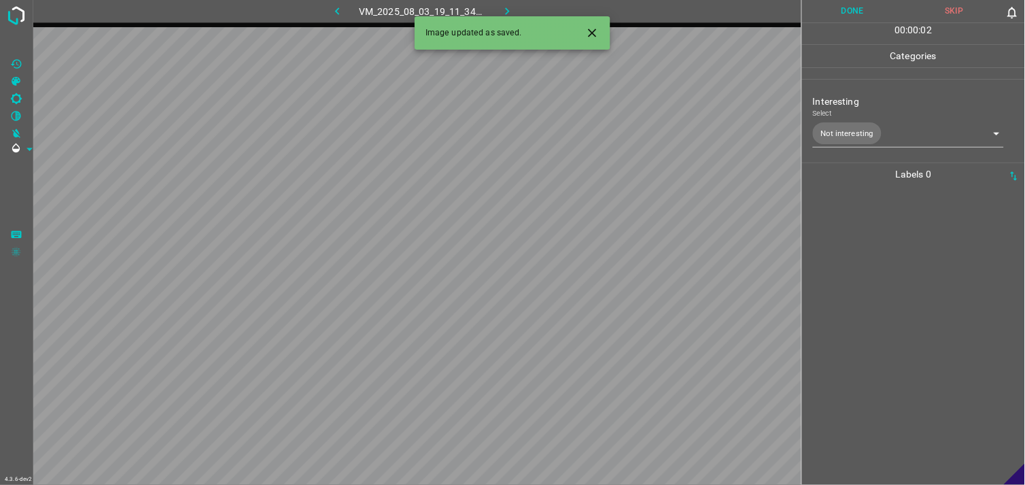
click at [858, 256] on div at bounding box center [913, 335] width 215 height 299
click at [870, 127] on body "4.3.6-dev2 VM_2025_08_10_18_46_43_603_06.gif Done Skip 0 00 : 00 : 04 Categorie…" at bounding box center [512, 242] width 1025 height 485
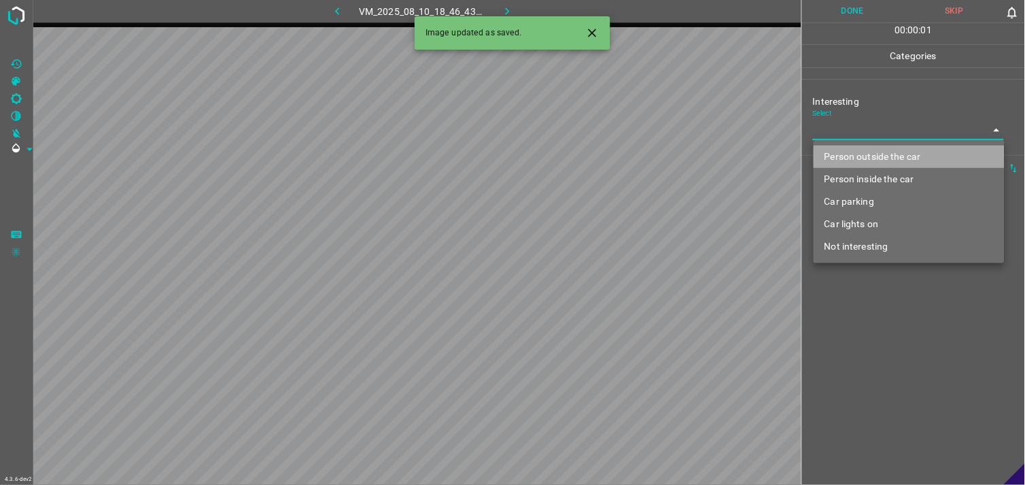
click at [874, 148] on li "Person outside the car" at bounding box center [909, 156] width 191 height 22
type input "Person outside the car"
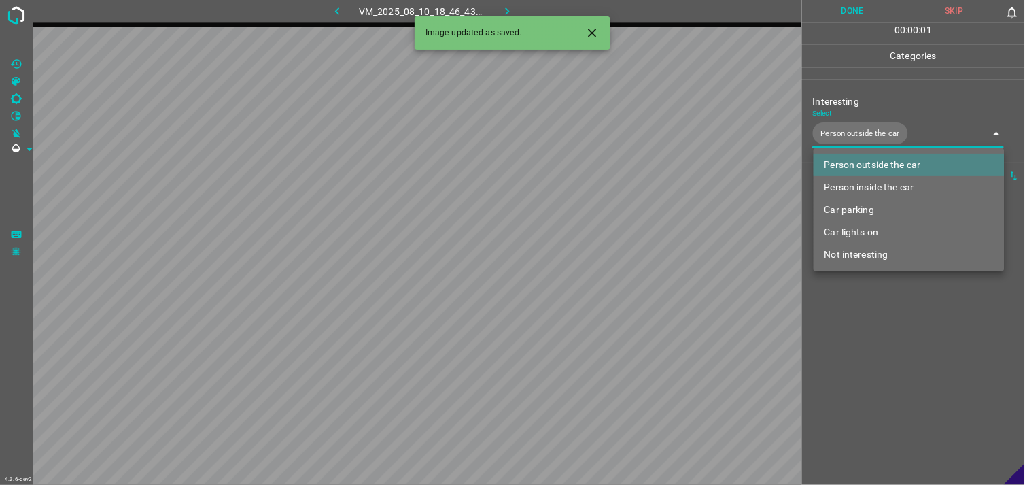
click at [884, 368] on div at bounding box center [512, 242] width 1025 height 485
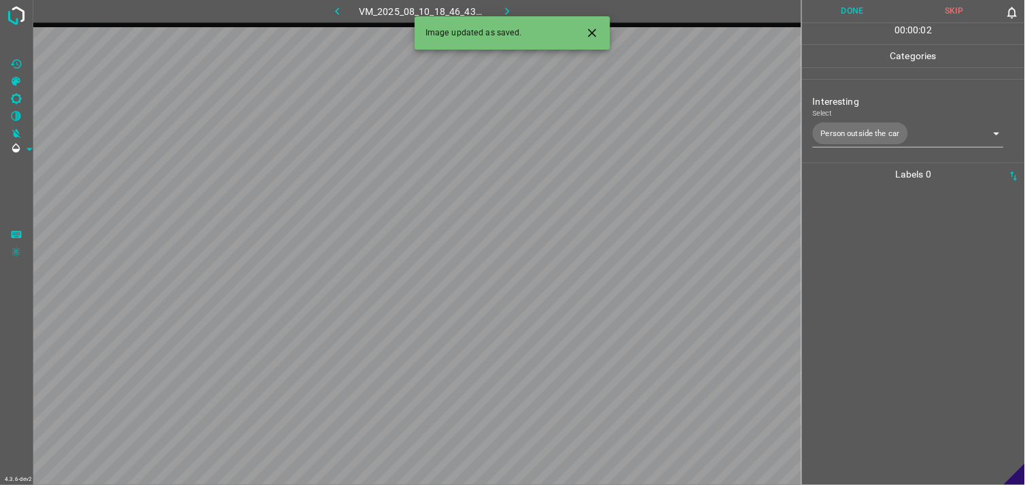
click at [893, 315] on div at bounding box center [913, 335] width 215 height 299
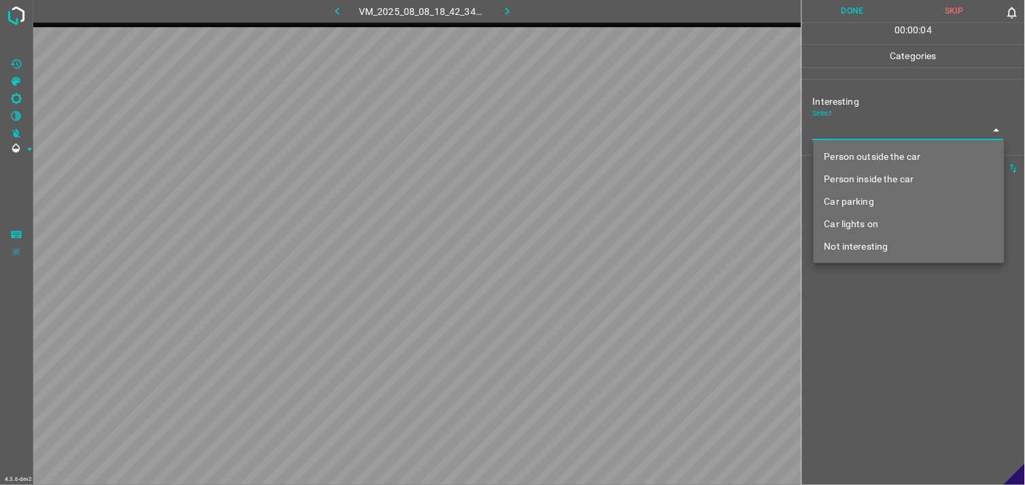
click at [897, 136] on body "4.3.6-dev2 VM_2025_08_08_18_42_34_466_02.gif Done Skip 0 00 : 00 : 04 Categorie…" at bounding box center [512, 242] width 1025 height 485
click at [900, 158] on li "Person outside the car" at bounding box center [909, 156] width 191 height 22
type input "Person outside the car"
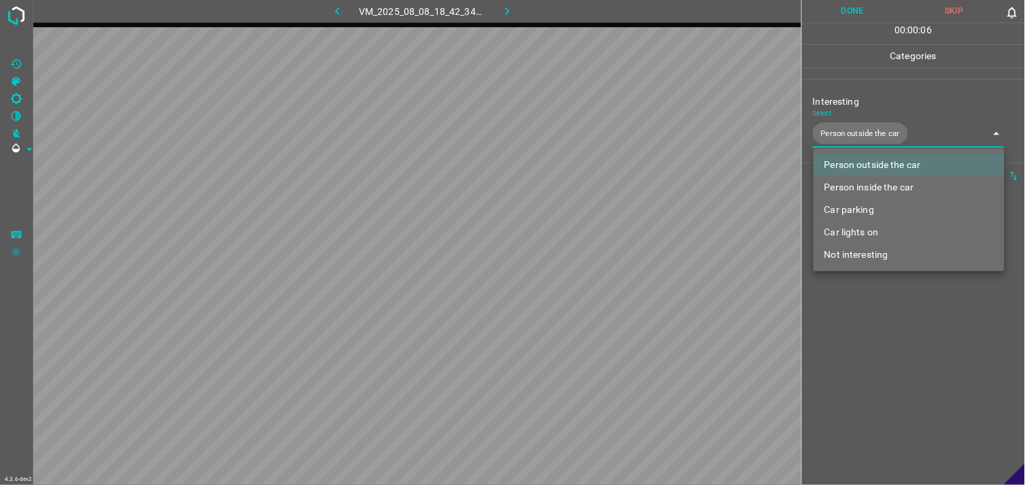
click at [884, 360] on div at bounding box center [512, 242] width 1025 height 485
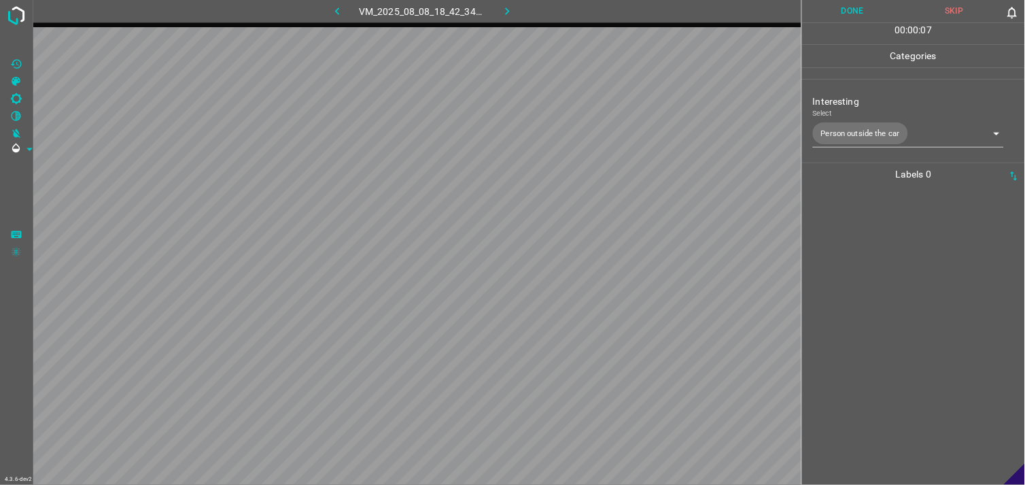
click at [913, 290] on div at bounding box center [913, 335] width 215 height 299
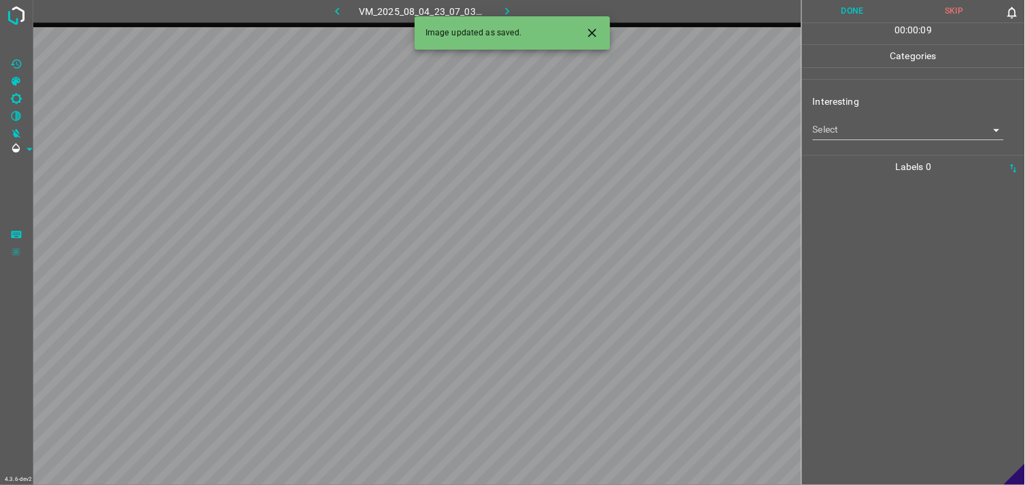
click at [839, 131] on body "4.3.6-dev2 VM_2025_08_04_23_07_03_128_10.gif Done Skip 0 00 : 00 : 09 Categorie…" at bounding box center [512, 242] width 1025 height 485
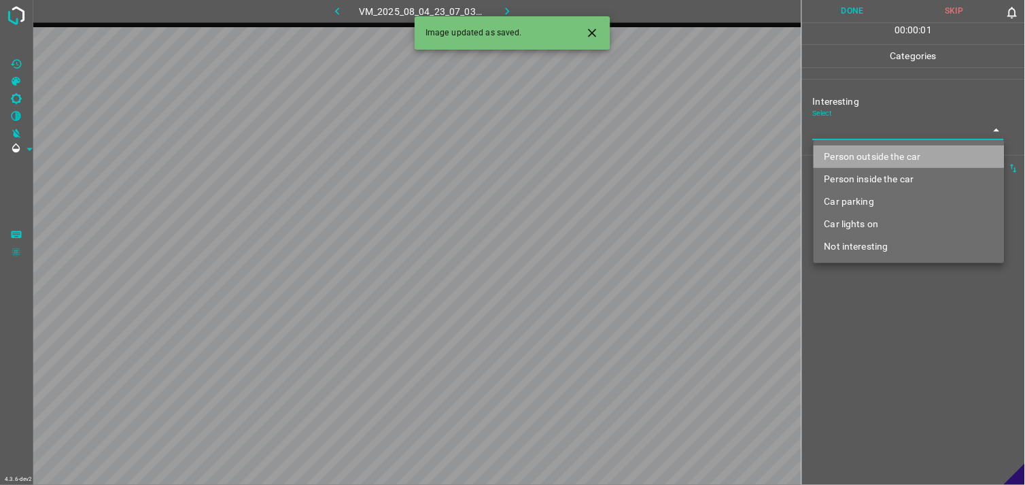
click at [852, 152] on li "Person outside the car" at bounding box center [909, 156] width 191 height 22
type input "Person outside the car"
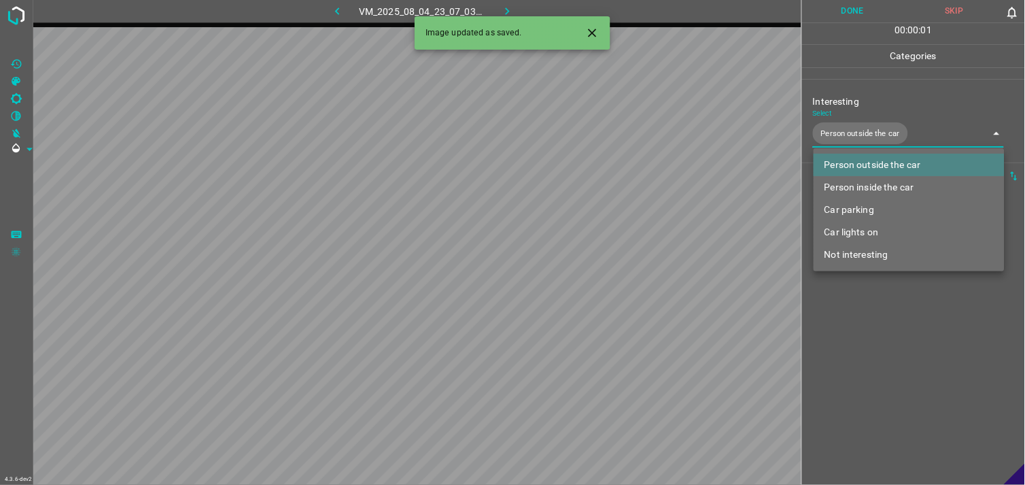
click at [875, 354] on div at bounding box center [512, 242] width 1025 height 485
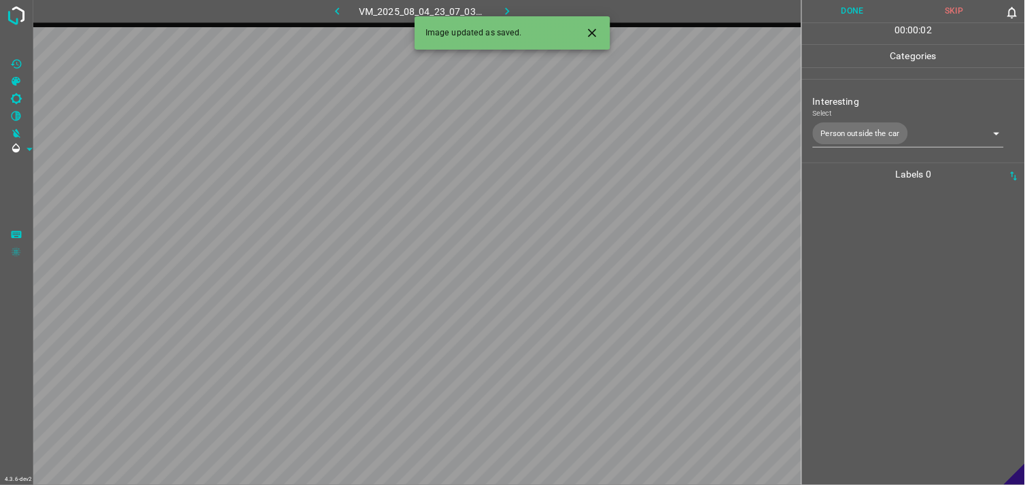
click at [874, 276] on div at bounding box center [913, 335] width 215 height 299
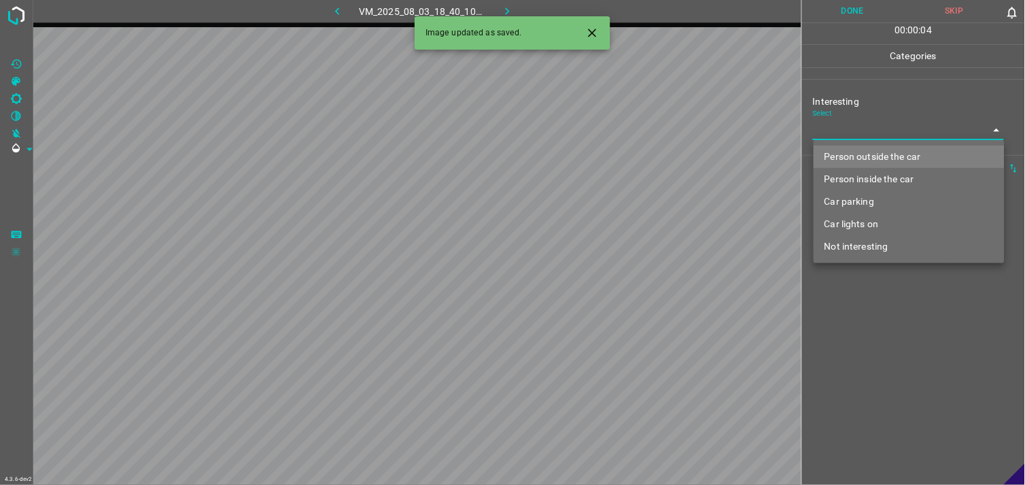
click at [865, 139] on body "4.3.6-dev2 VM_2025_08_03_18_40_10_114_01.gif Done Skip 0 00 : 00 : 04 Categorie…" at bounding box center [512, 242] width 1025 height 485
click at [878, 201] on li "Car parking" at bounding box center [909, 201] width 191 height 22
type input "Car parking"
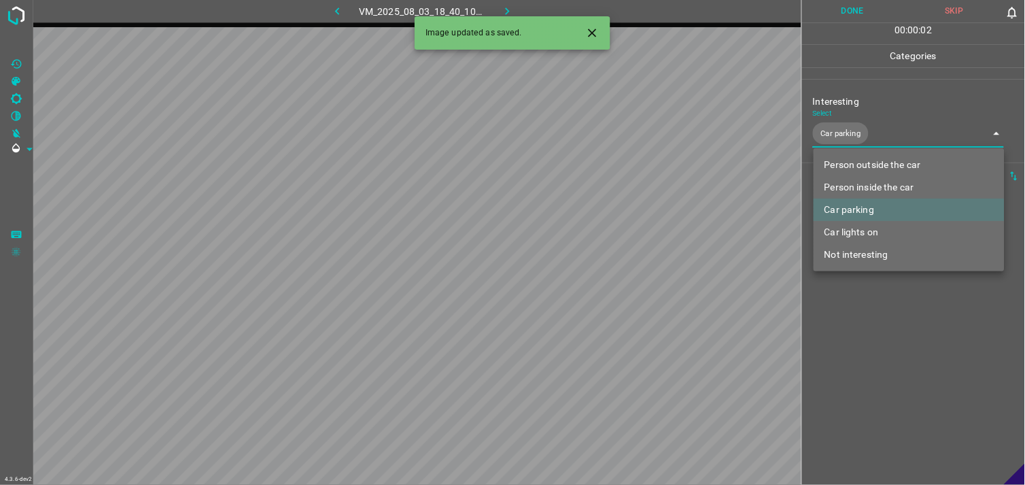
click at [873, 338] on div at bounding box center [512, 242] width 1025 height 485
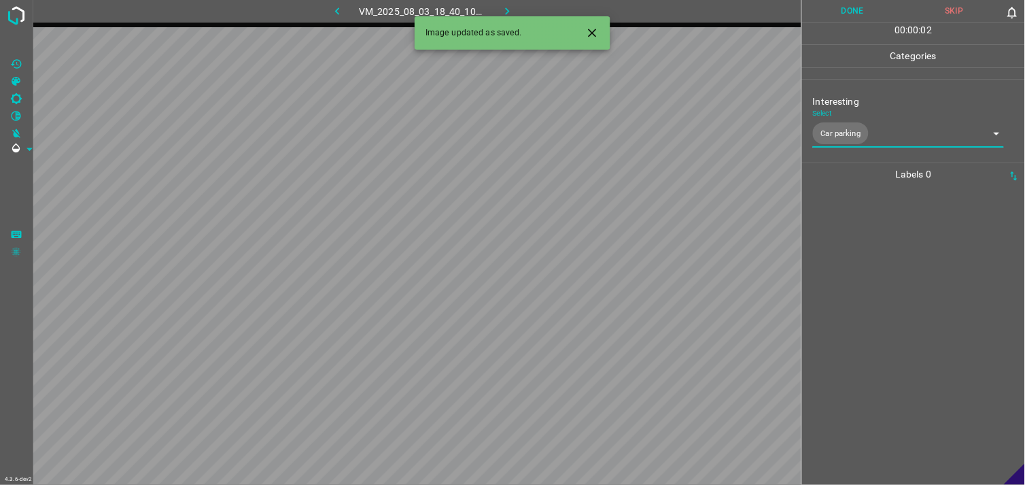
click at [874, 314] on div at bounding box center [913, 335] width 215 height 299
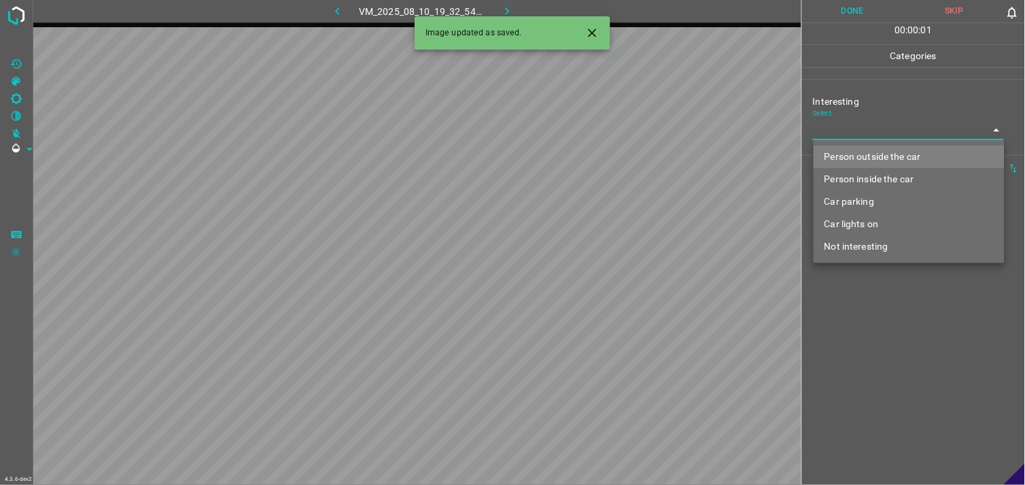
click at [886, 136] on body "4.3.6-dev2 VM_2025_08_10_19_32_54_116_02.gif Done Skip 0 00 : 00 : 01 Categorie…" at bounding box center [512, 242] width 1025 height 485
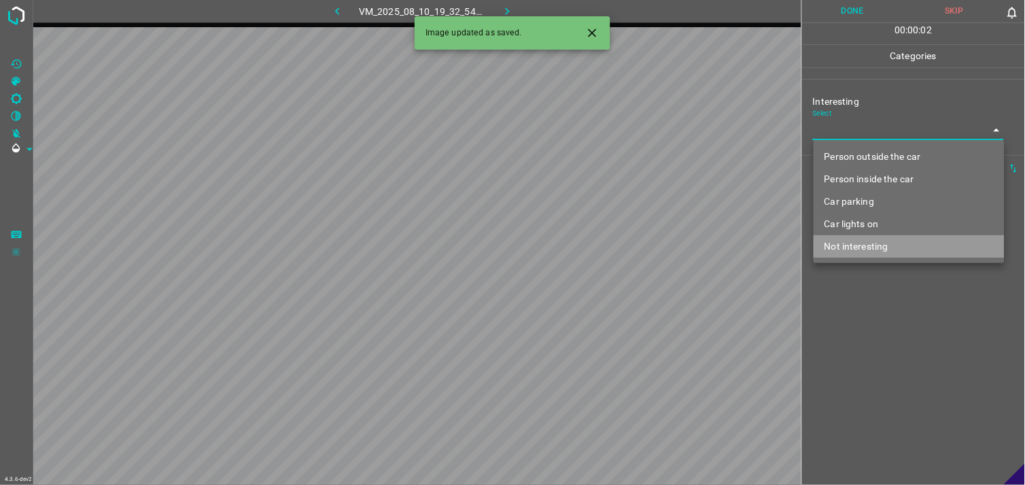
click at [884, 241] on li "Not interesting" at bounding box center [909, 246] width 191 height 22
type input "Not interesting"
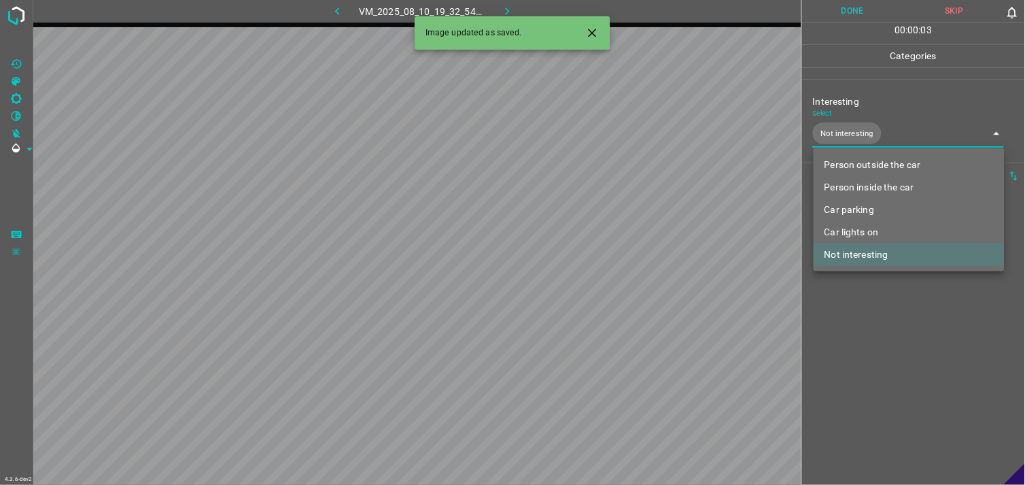
click at [887, 340] on div at bounding box center [512, 242] width 1025 height 485
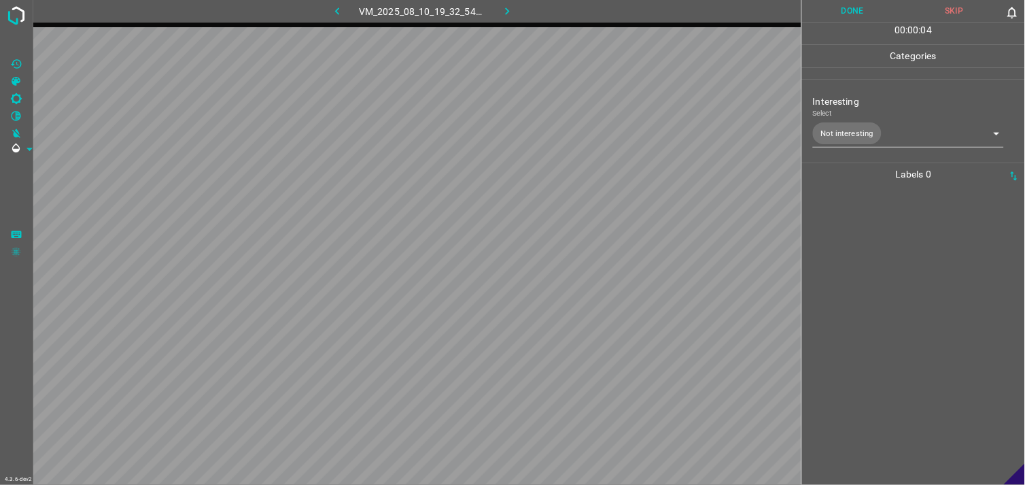
click at [887, 254] on div at bounding box center [913, 335] width 215 height 299
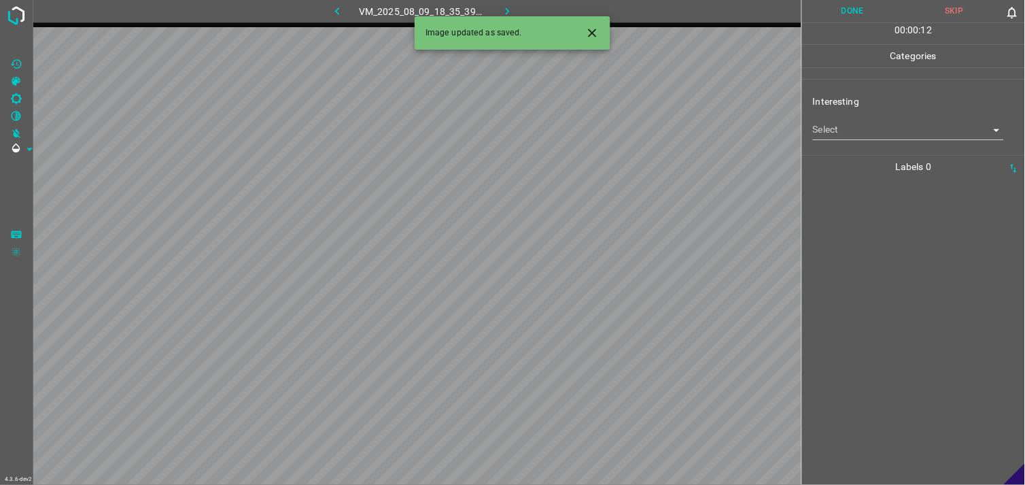
click at [873, 141] on div "Interesting Select ​" at bounding box center [913, 117] width 223 height 64
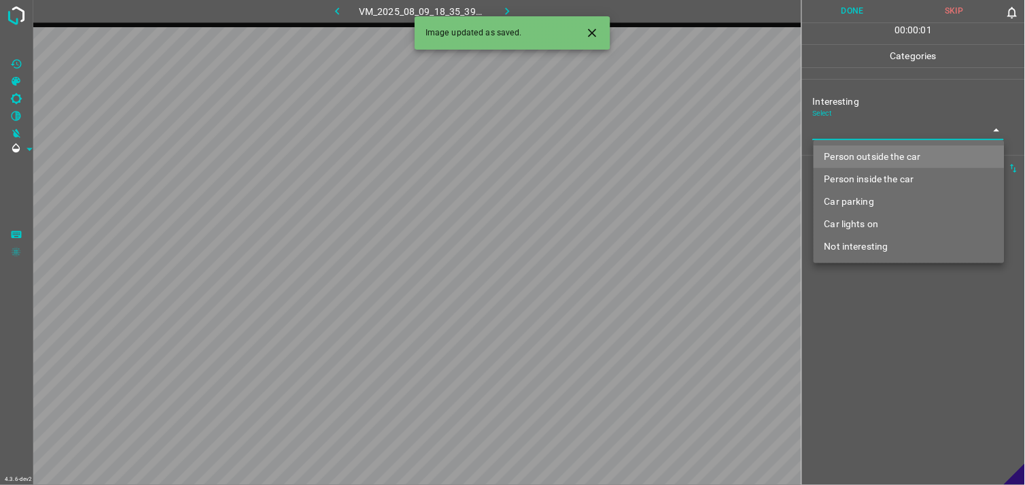
click at [880, 133] on body "4.3.6-dev2 VM_2025_08_09_18_35_39_731_02.gif Done Skip 0 00 : 00 : 01 Categorie…" at bounding box center [512, 242] width 1025 height 485
click at [875, 163] on li "Person outside the car" at bounding box center [909, 156] width 191 height 22
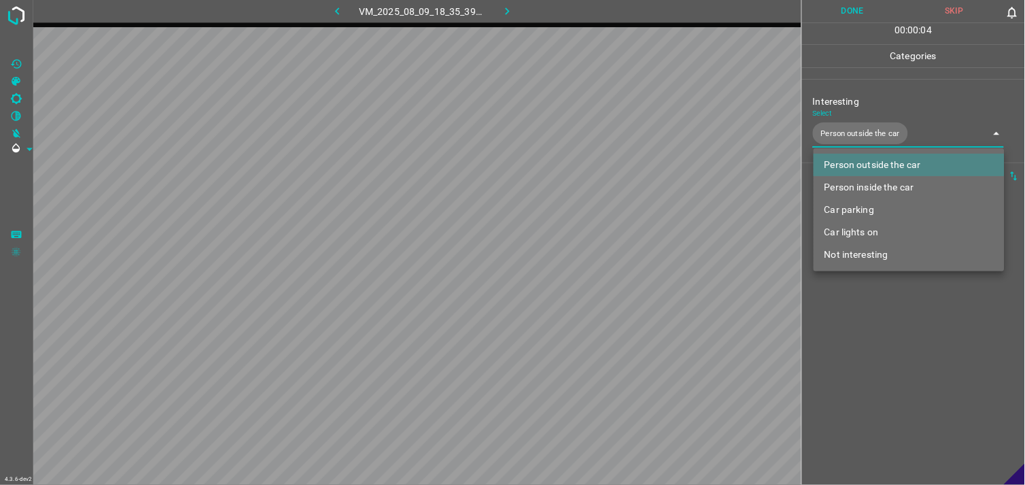
click at [873, 236] on li "Car lights on" at bounding box center [909, 232] width 191 height 22
type input "Person outside the car,Car lights on"
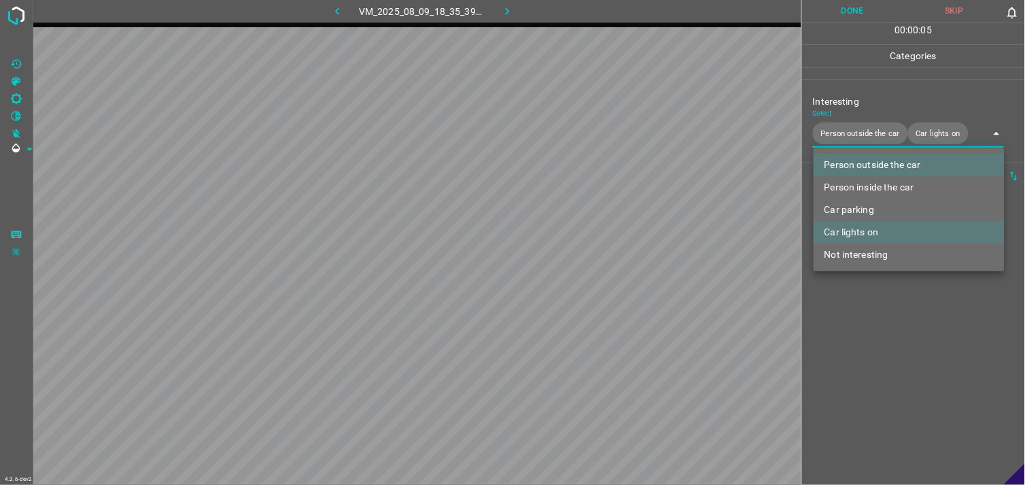
click at [882, 319] on div at bounding box center [512, 242] width 1025 height 485
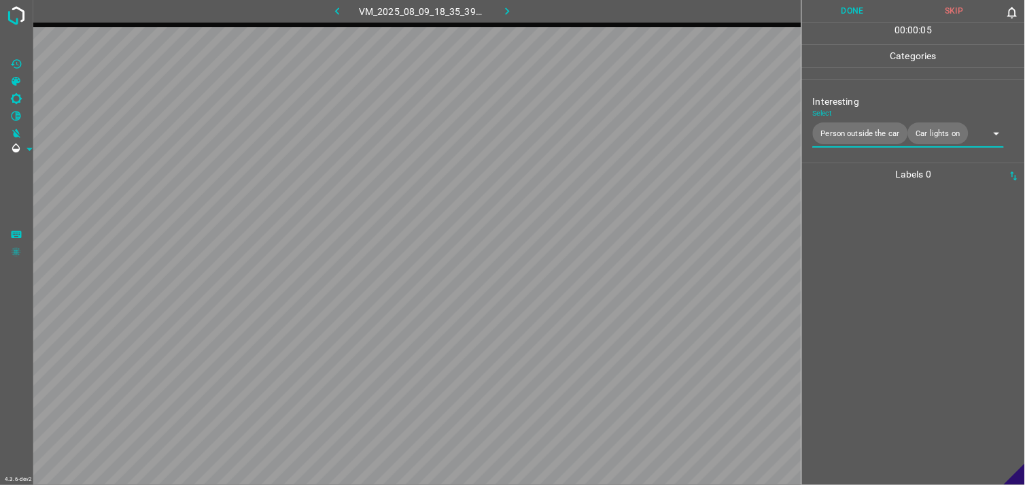
click at [889, 273] on div at bounding box center [913, 335] width 215 height 299
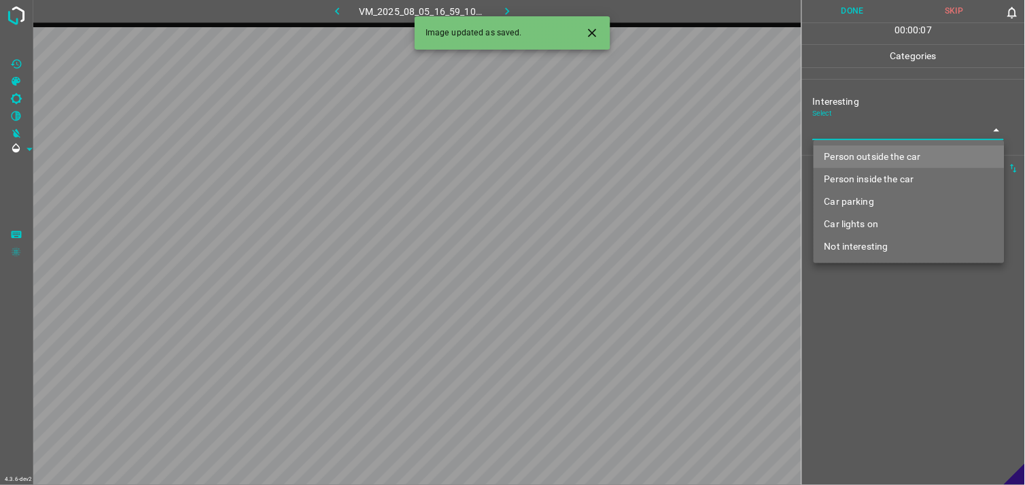
click at [882, 126] on body "4.3.6-dev2 VM_2025_08_05_16_59_10_922_05.gif Done Skip 0 00 : 00 : 07 Categorie…" at bounding box center [512, 242] width 1025 height 485
click at [878, 150] on li "Person outside the car" at bounding box center [909, 156] width 191 height 22
type input "Person outside the car"
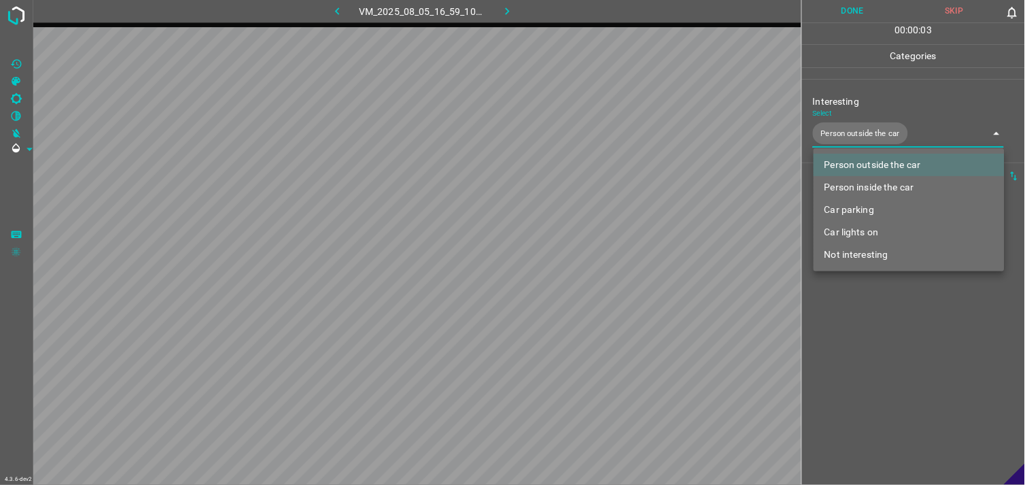
click at [856, 291] on div at bounding box center [512, 242] width 1025 height 485
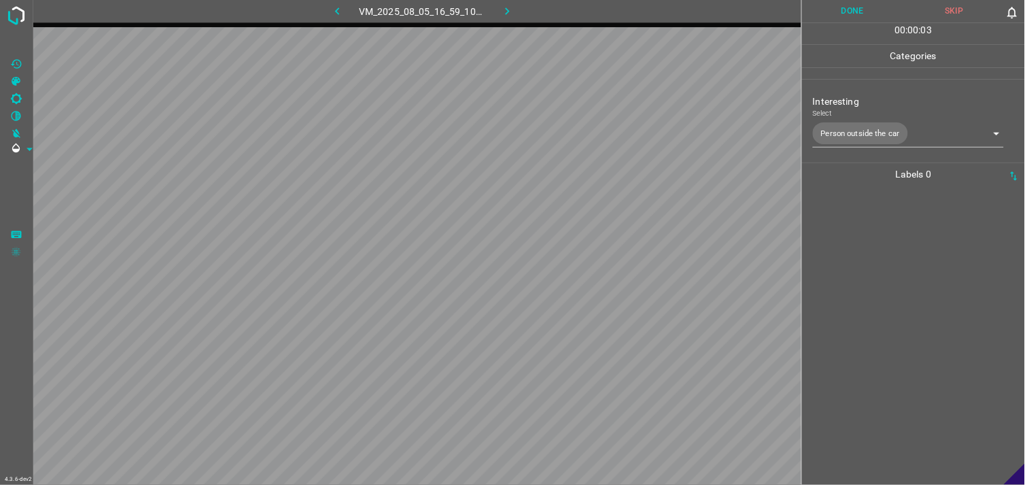
click at [852, 253] on div at bounding box center [913, 335] width 215 height 299
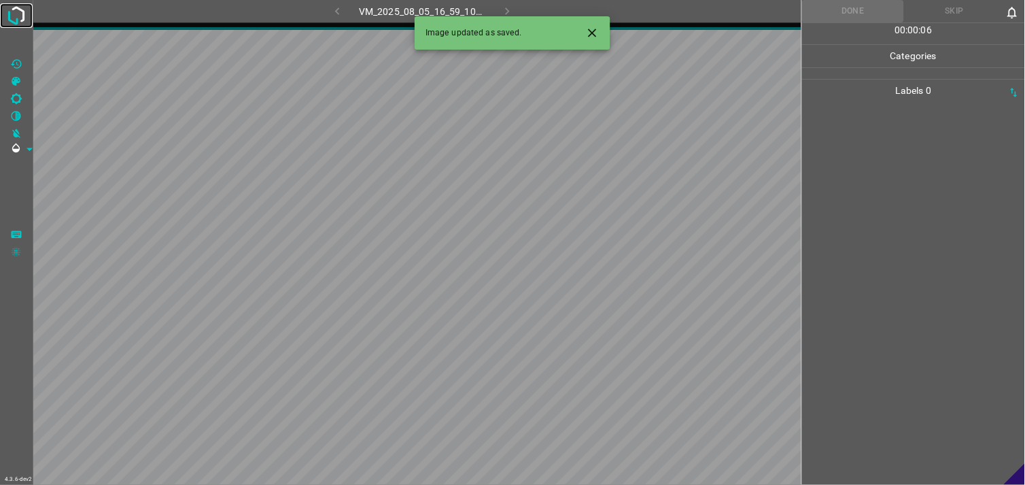
click at [16, 14] on img at bounding box center [16, 15] width 24 height 24
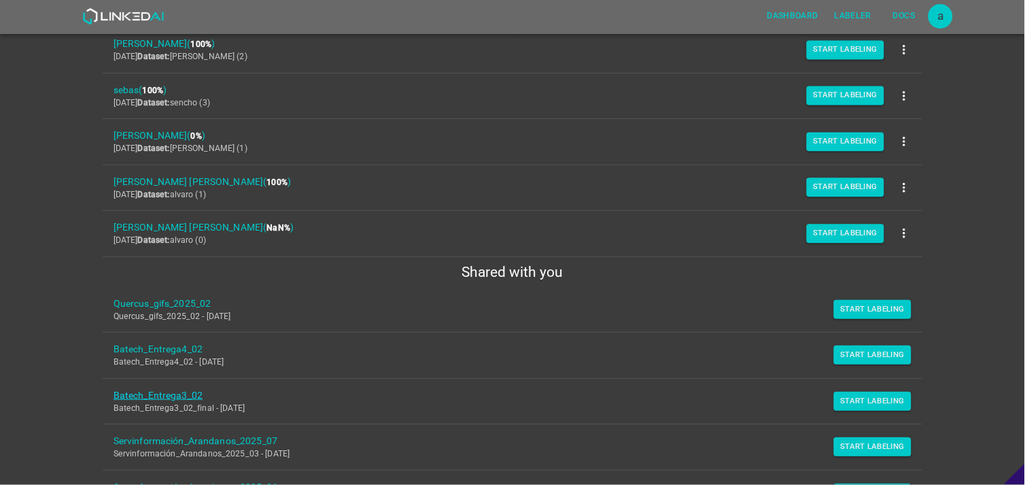
scroll to position [231, 0]
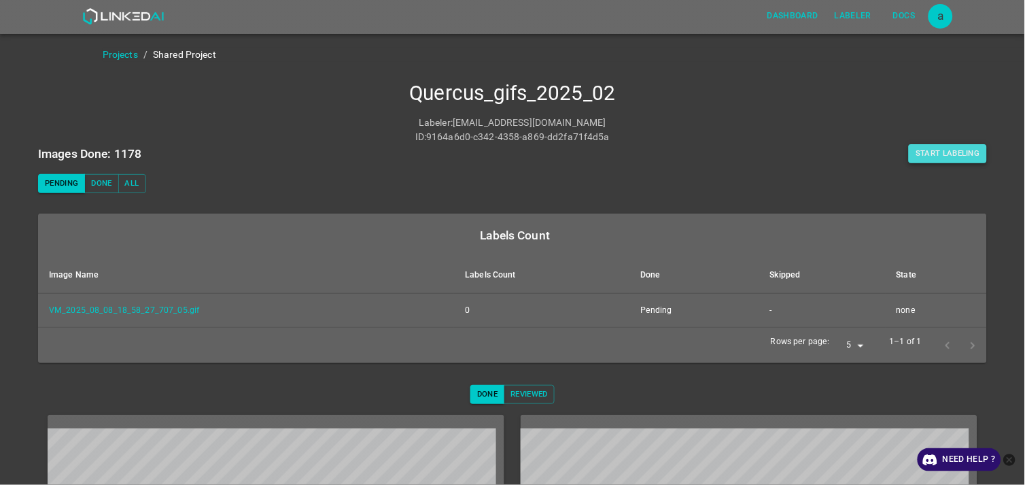
click at [922, 150] on button "Start Labeling" at bounding box center [948, 153] width 78 height 19
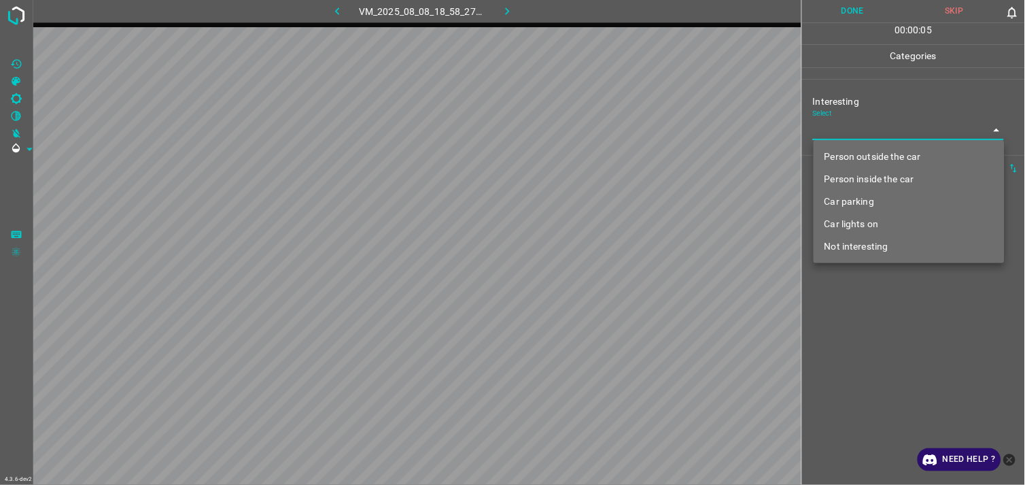
click at [864, 135] on body "4.3.6-dev2 VM_2025_08_08_18_58_27_707_05.gif Done Skip 0 00 : 00 : 05 Categorie…" at bounding box center [512, 242] width 1025 height 485
click at [867, 192] on li "Car parking" at bounding box center [909, 201] width 191 height 22
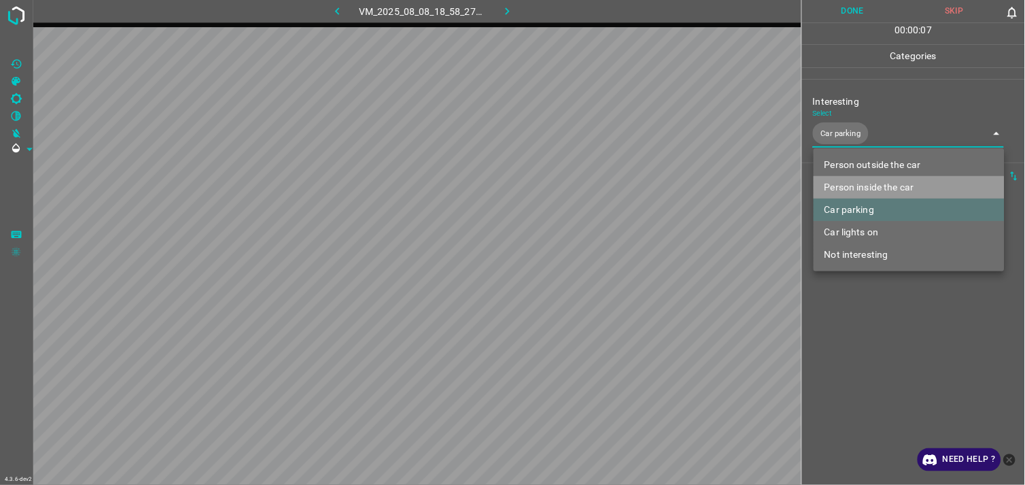
click at [873, 181] on li "Person inside the car" at bounding box center [909, 187] width 191 height 22
type input "Car parking,Person inside the car"
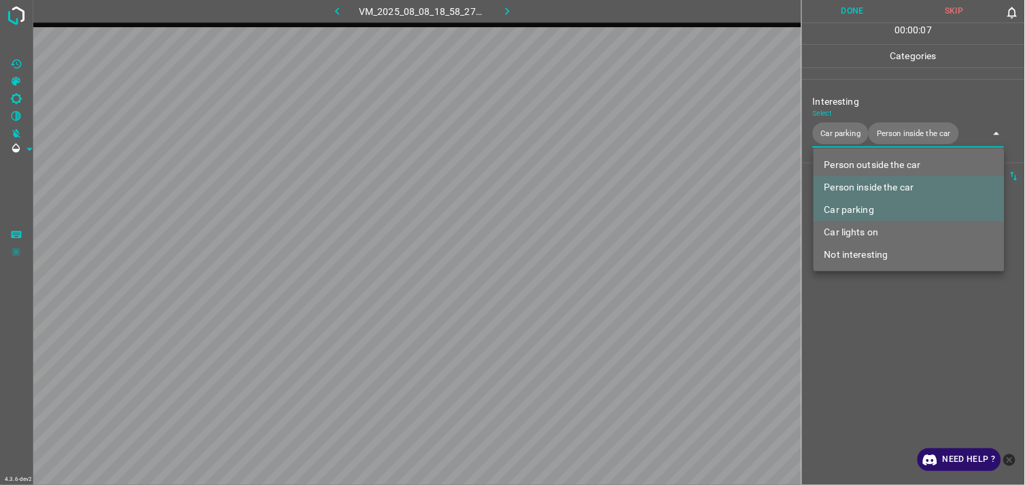
drag, startPoint x: 888, startPoint y: 351, endPoint x: 894, endPoint y: 343, distance: 10.2
click at [889, 350] on div at bounding box center [512, 242] width 1025 height 485
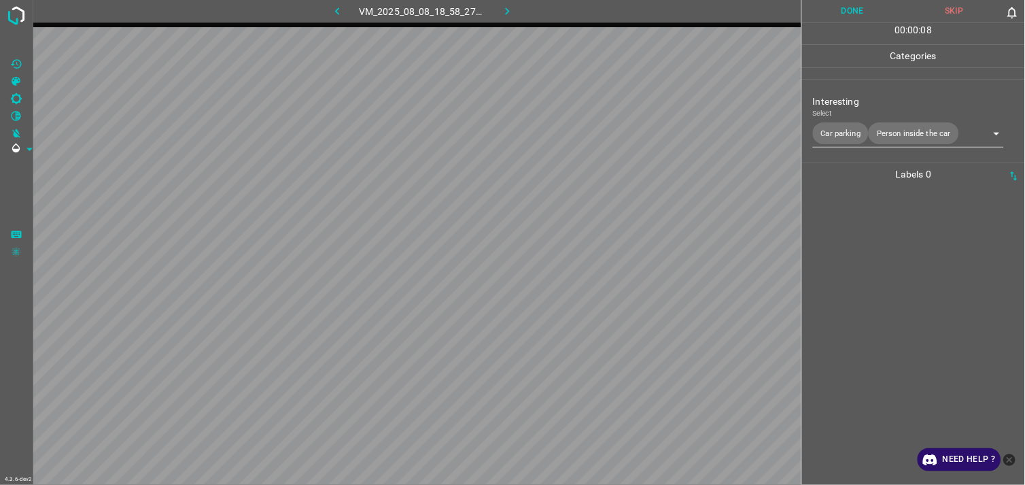
click at [895, 286] on div at bounding box center [913, 335] width 215 height 299
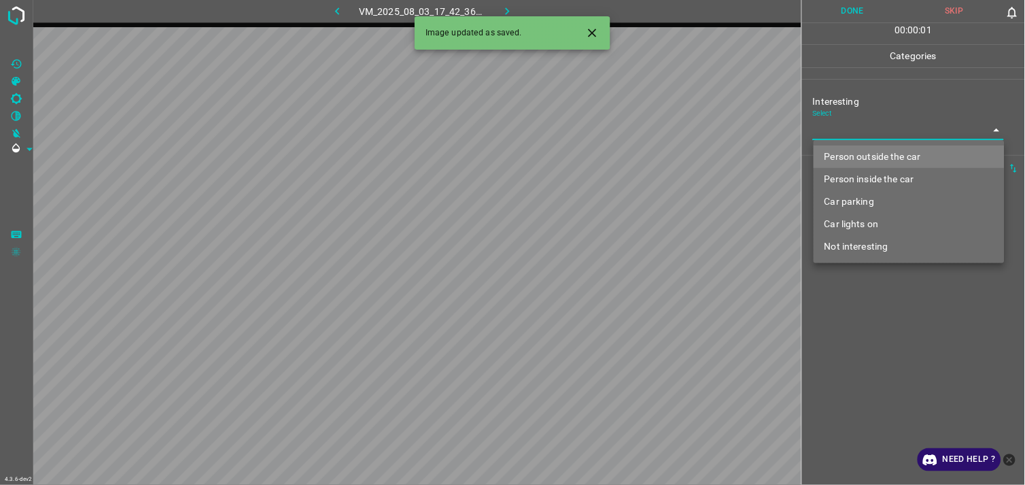
click at [825, 131] on body "4.3.6-dev2 VM_2025_08_03_17_42_36_832_05.gif Done Skip 0 00 : 00 : 01 Categorie…" at bounding box center [512, 242] width 1025 height 485
click at [853, 154] on li "Person outside the car" at bounding box center [909, 156] width 191 height 22
type input "Person outside the car"
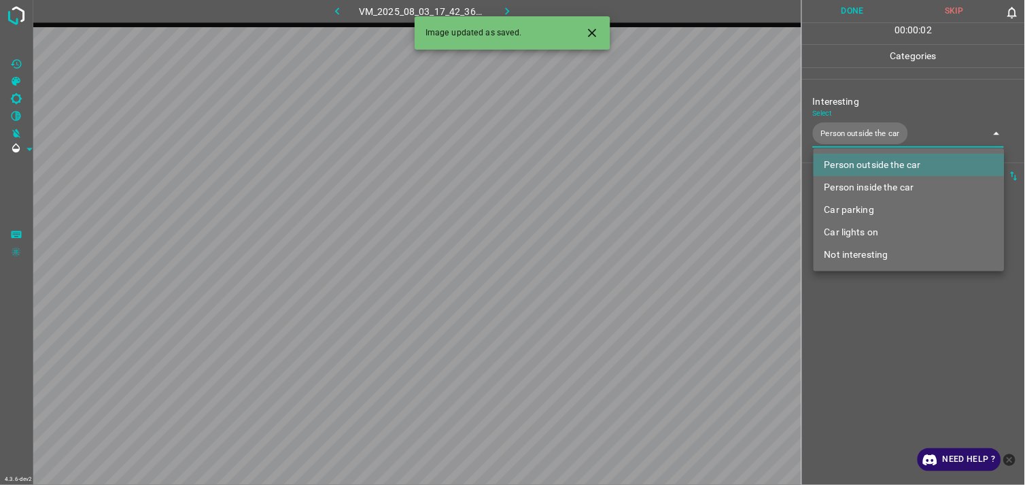
drag, startPoint x: 884, startPoint y: 355, endPoint x: 875, endPoint y: 333, distance: 23.2
click at [875, 335] on div at bounding box center [512, 242] width 1025 height 485
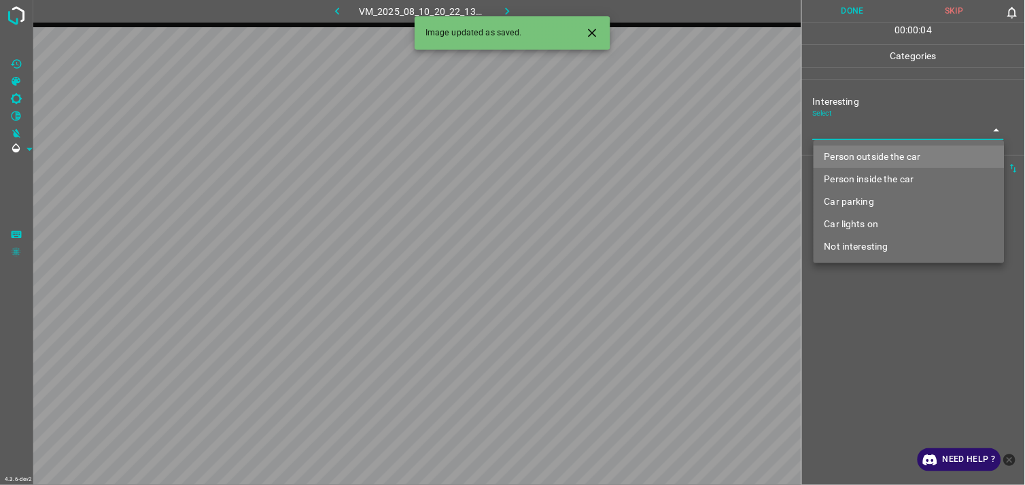
click at [838, 127] on body "4.3.6-dev2 VM_2025_08_10_20_22_13_547_00.gif Done Skip 0 00 : 00 : 04 Categorie…" at bounding box center [512, 242] width 1025 height 485
click at [854, 148] on li "Person outside the car" at bounding box center [909, 156] width 191 height 22
type input "Person outside the car"
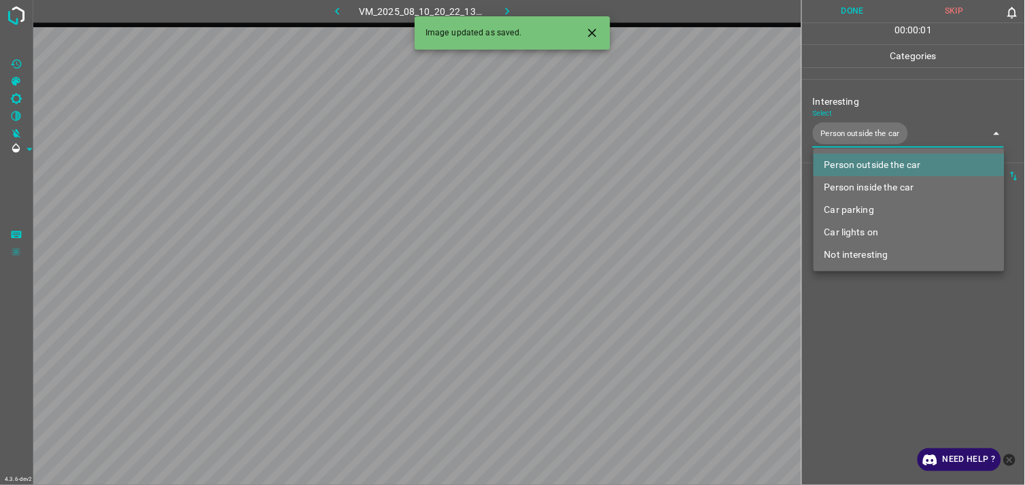
click at [905, 333] on div at bounding box center [512, 242] width 1025 height 485
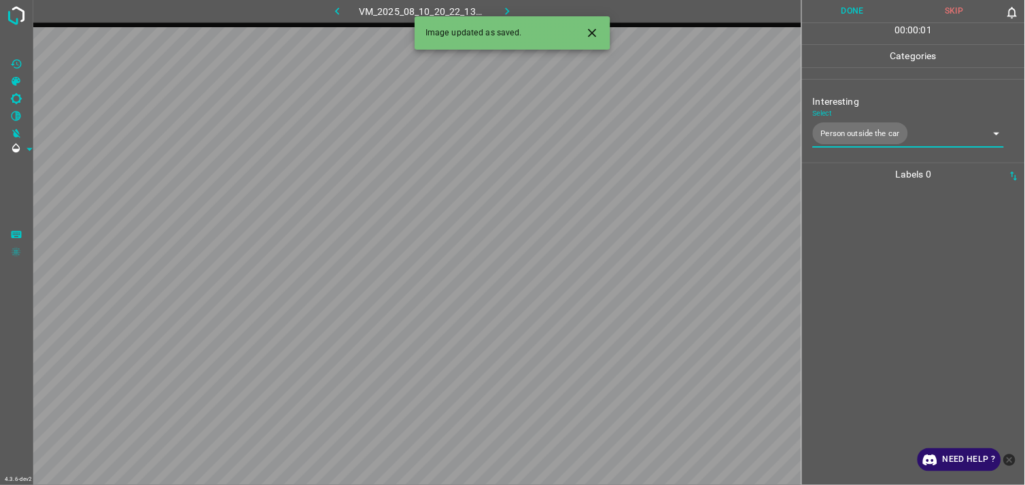
click at [902, 286] on div at bounding box center [913, 335] width 215 height 299
click at [844, 131] on body "4.3.6-dev2 VM_2025_08_05_17_02_03_862_01.gif Done Skip 0 00 : 00 : 03 Categorie…" at bounding box center [512, 242] width 1025 height 485
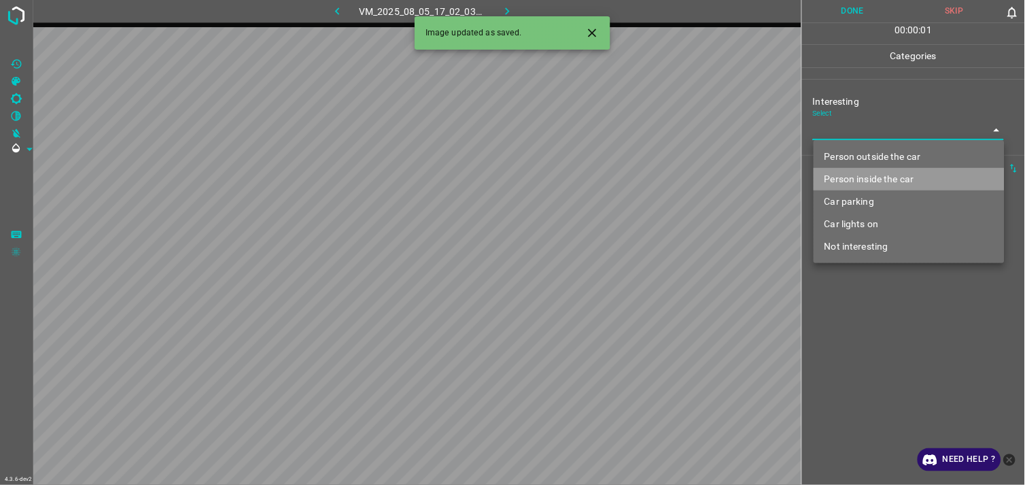
click at [858, 180] on li "Person inside the car" at bounding box center [909, 179] width 191 height 22
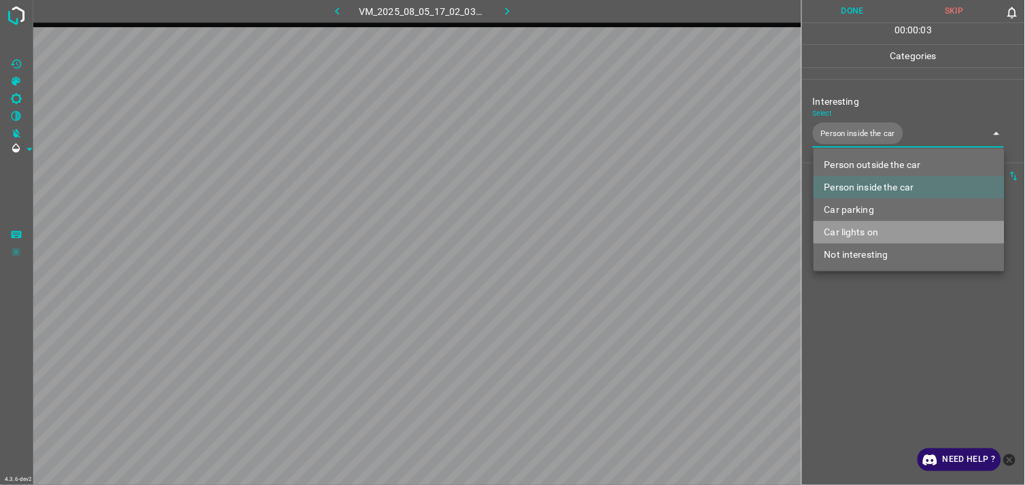
click at [865, 228] on li "Car lights on" at bounding box center [909, 232] width 191 height 22
type input "Person inside the car,Car lights on"
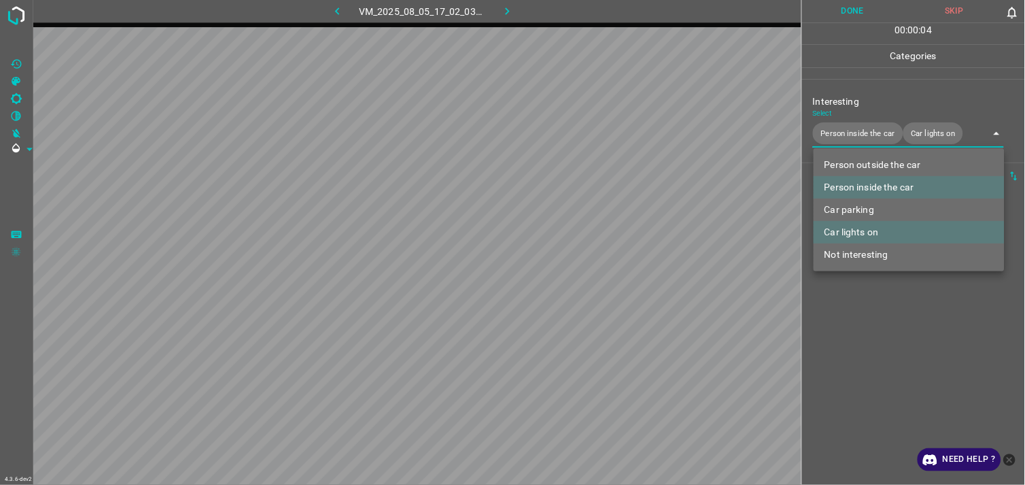
click at [873, 318] on div at bounding box center [512, 242] width 1025 height 485
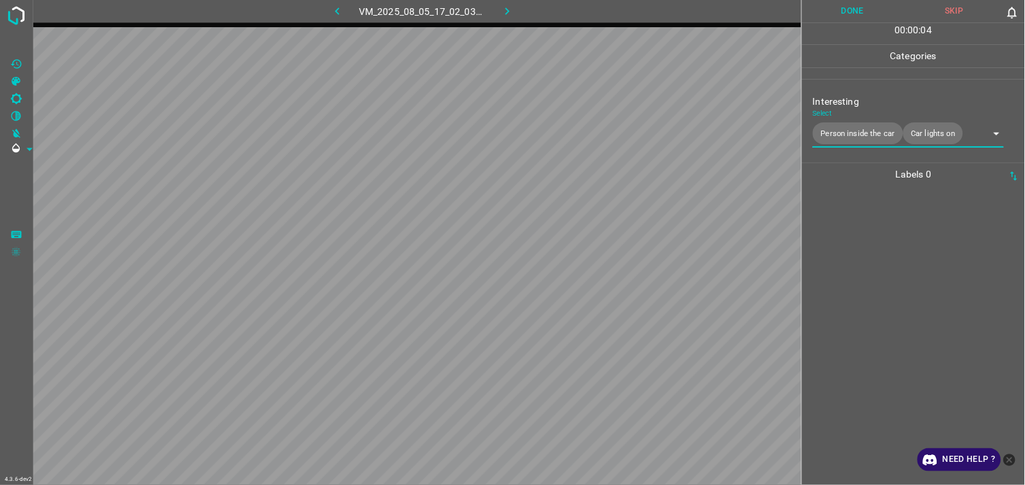
click at [879, 276] on div at bounding box center [913, 335] width 215 height 299
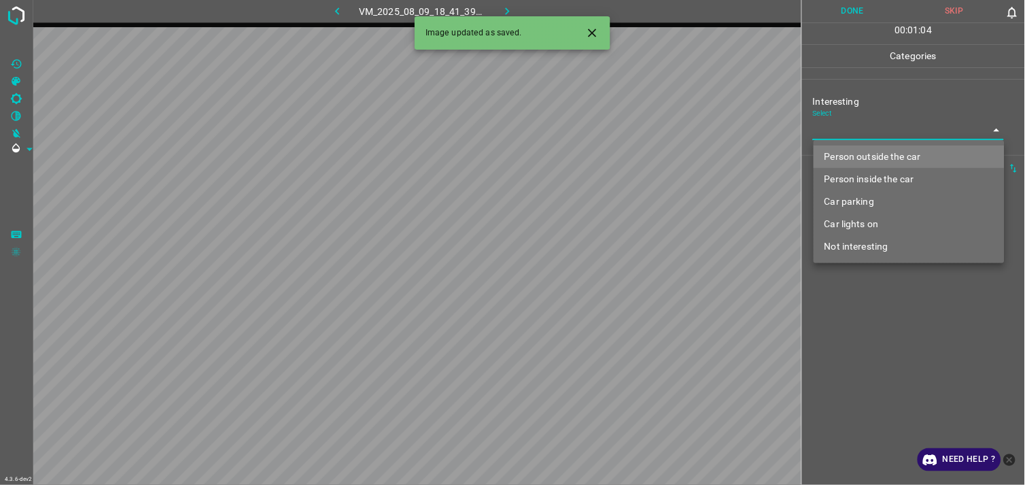
click at [873, 124] on body "4.3.6-dev2 VM_2025_08_09_18_41_39_355_02.gif Done Skip 0 00 : 01 : 04 Categorie…" at bounding box center [512, 242] width 1025 height 485
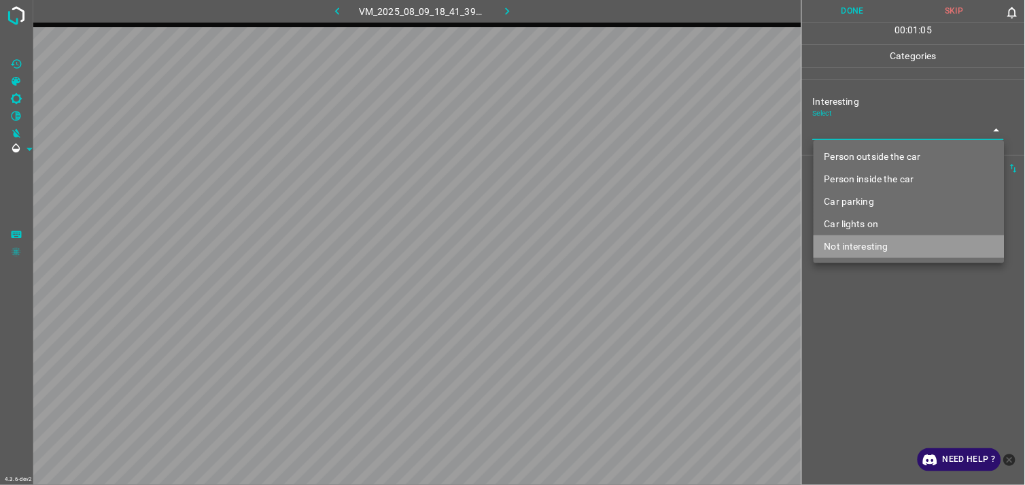
click at [880, 239] on li "Not interesting" at bounding box center [909, 246] width 191 height 22
type input "Not interesting"
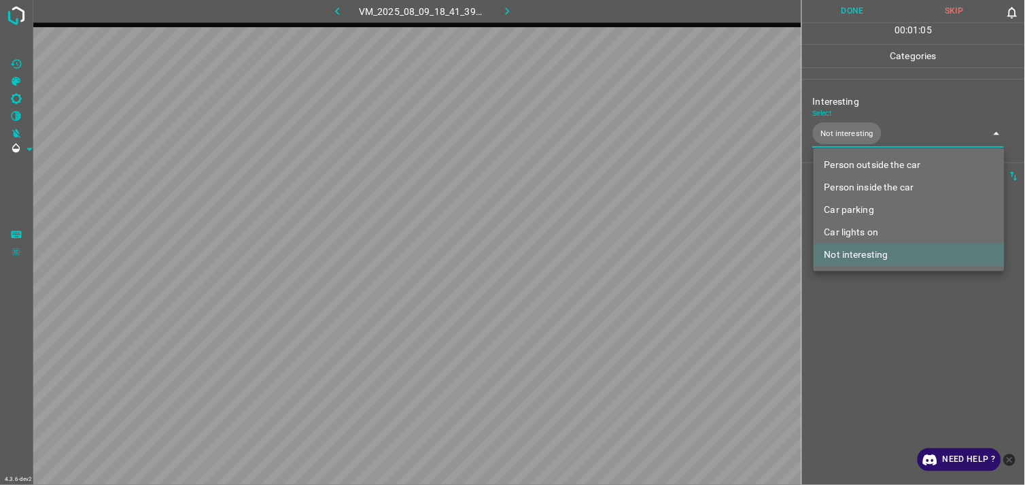
click at [881, 291] on div at bounding box center [512, 242] width 1025 height 485
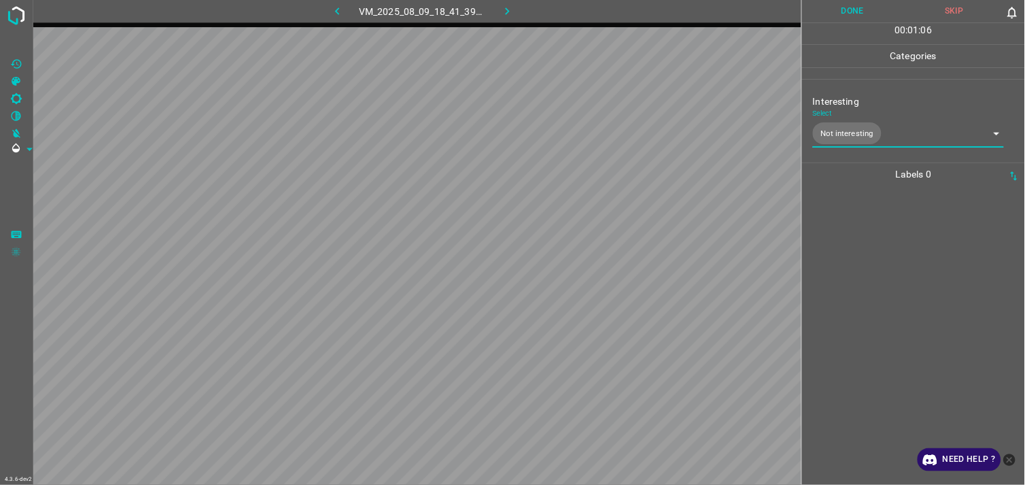
click at [884, 282] on div at bounding box center [913, 335] width 215 height 299
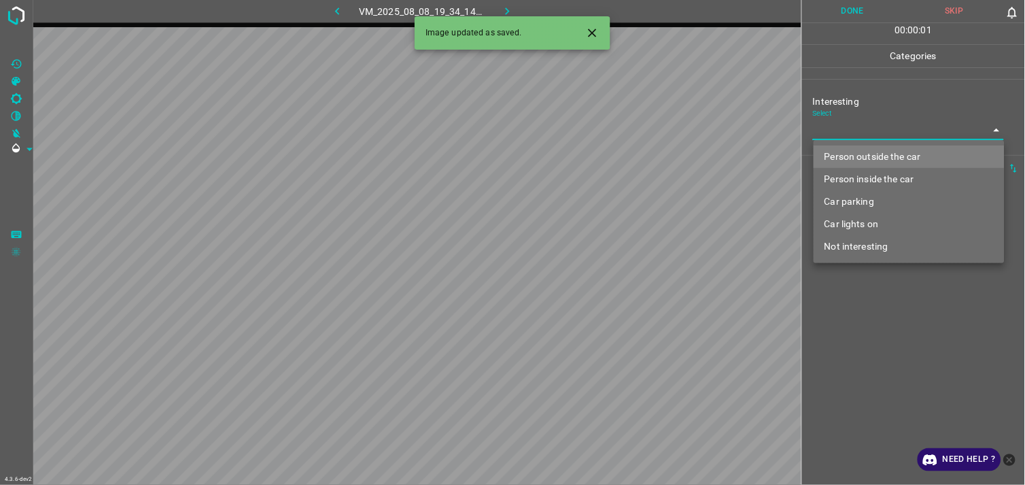
click at [860, 133] on body "4.3.6-dev2 VM_2025_08_08_19_34_14_704_01.gif Done Skip 0 00 : 00 : 01 Categorie…" at bounding box center [512, 242] width 1025 height 485
click at [888, 159] on li "Person outside the car" at bounding box center [909, 156] width 191 height 22
type input "Person outside the car"
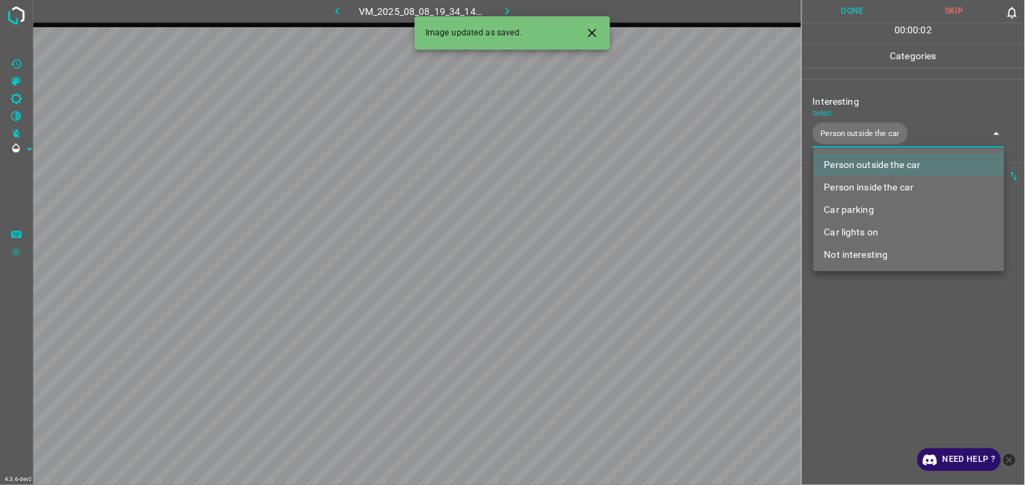
click at [875, 322] on div at bounding box center [512, 242] width 1025 height 485
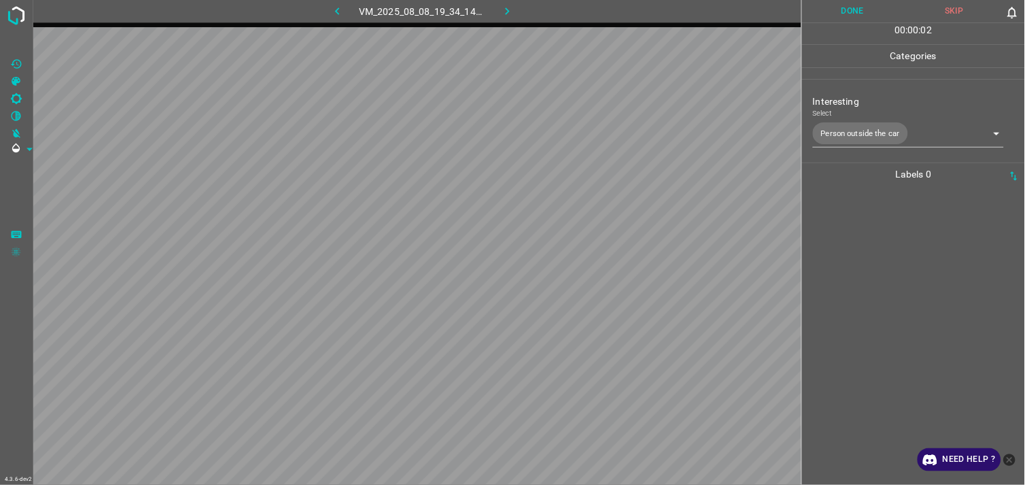
click at [878, 308] on div at bounding box center [913, 335] width 215 height 299
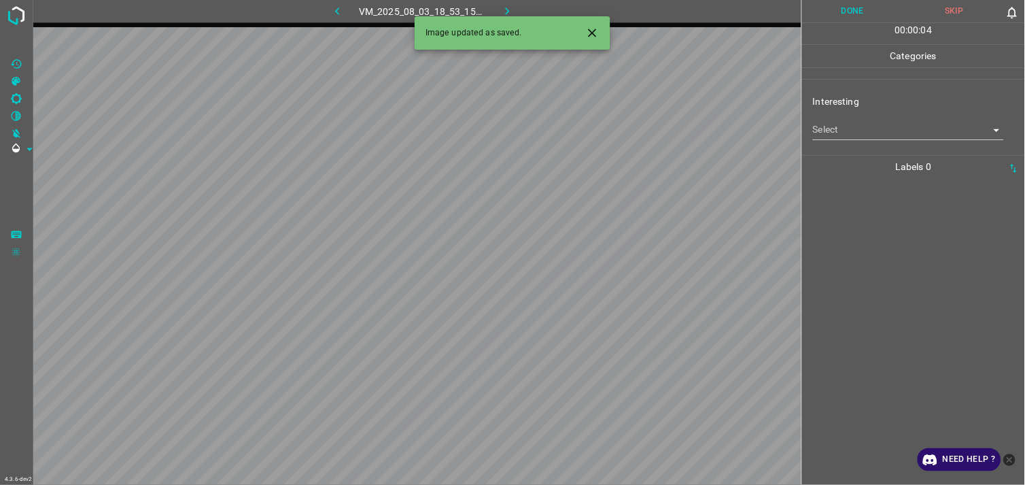
click at [884, 124] on body "4.3.6-dev2 VM_2025_08_03_18_53_15_582_00.gif Done Skip 0 00 : 00 : 04 Categorie…" at bounding box center [512, 242] width 1025 height 485
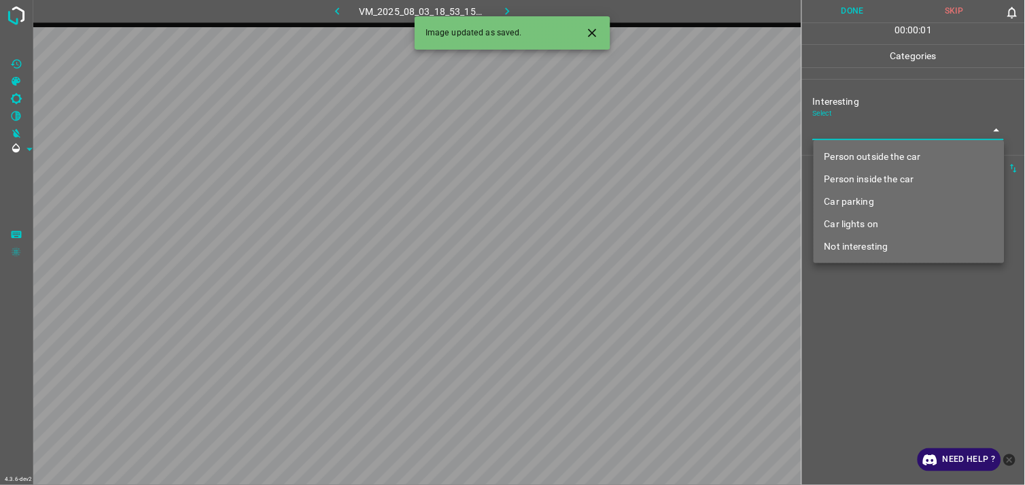
click at [892, 150] on li "Person outside the car" at bounding box center [909, 156] width 191 height 22
type input "Person outside the car"
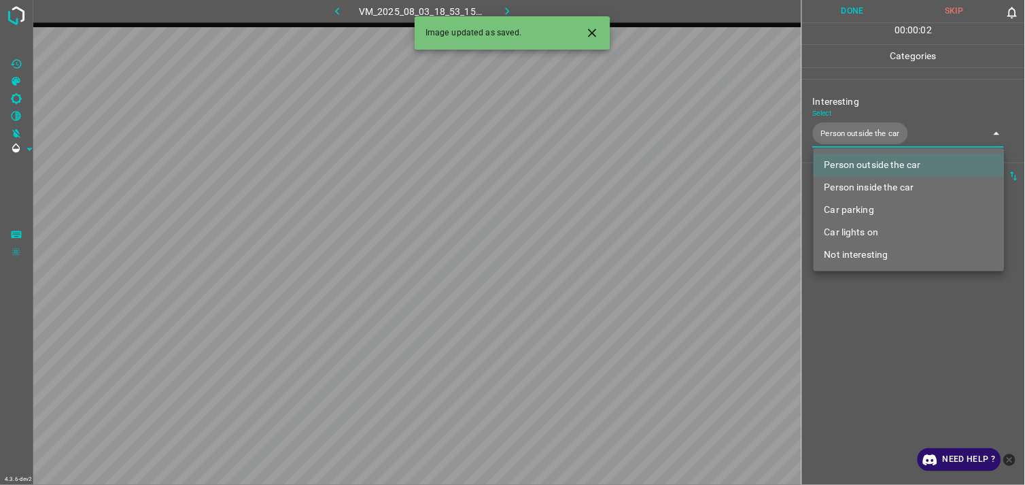
click at [906, 343] on div at bounding box center [512, 242] width 1025 height 485
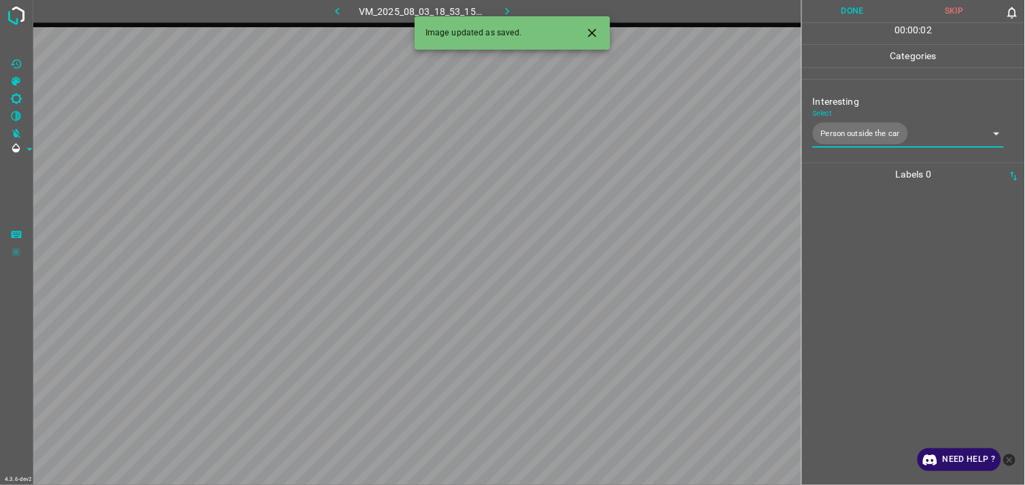
click at [894, 328] on div at bounding box center [913, 335] width 215 height 299
click at [877, 132] on body "4.3.6-dev2 VM_2025_08_10_20_00_52_942_05.gif Done Skip 0 00 : 00 : 02 Categorie…" at bounding box center [512, 242] width 1025 height 485
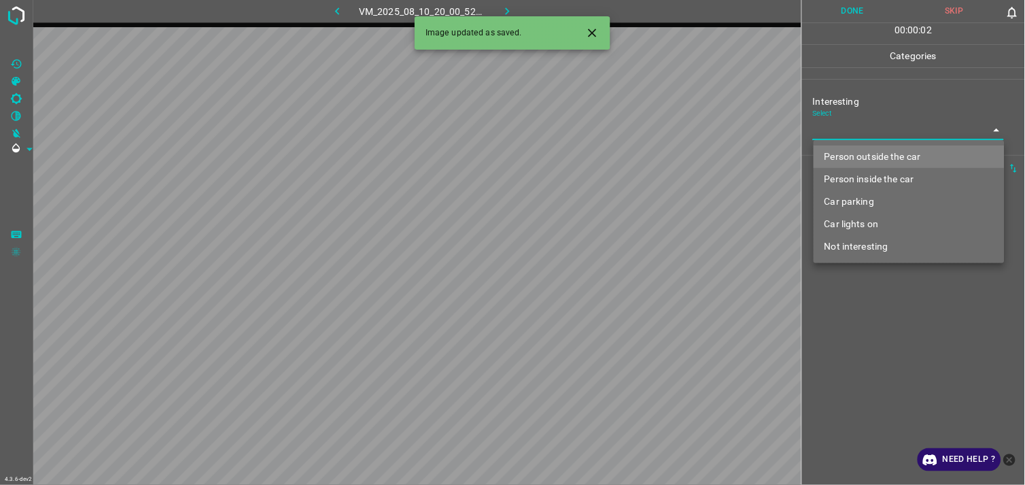
click at [867, 157] on li "Person outside the car" at bounding box center [909, 156] width 191 height 22
type input "Person outside the car"
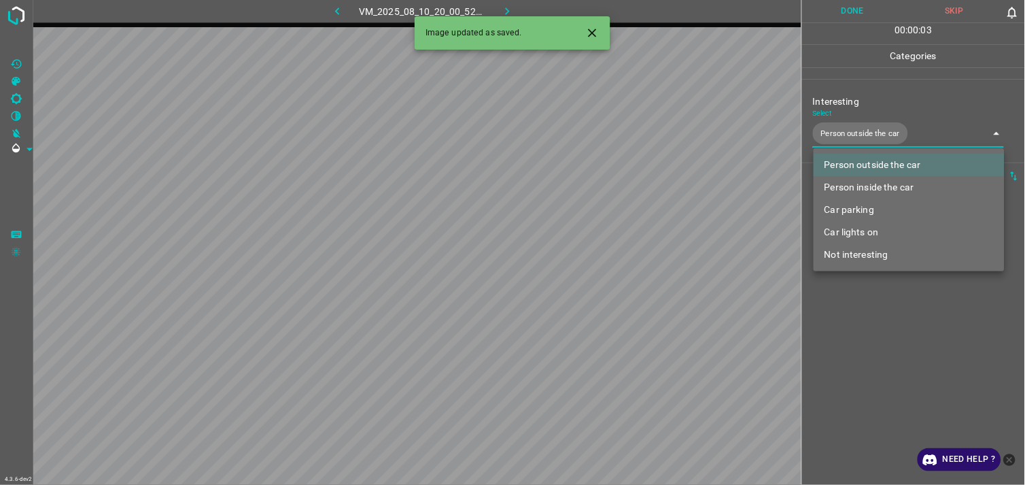
click at [888, 307] on div at bounding box center [512, 242] width 1025 height 485
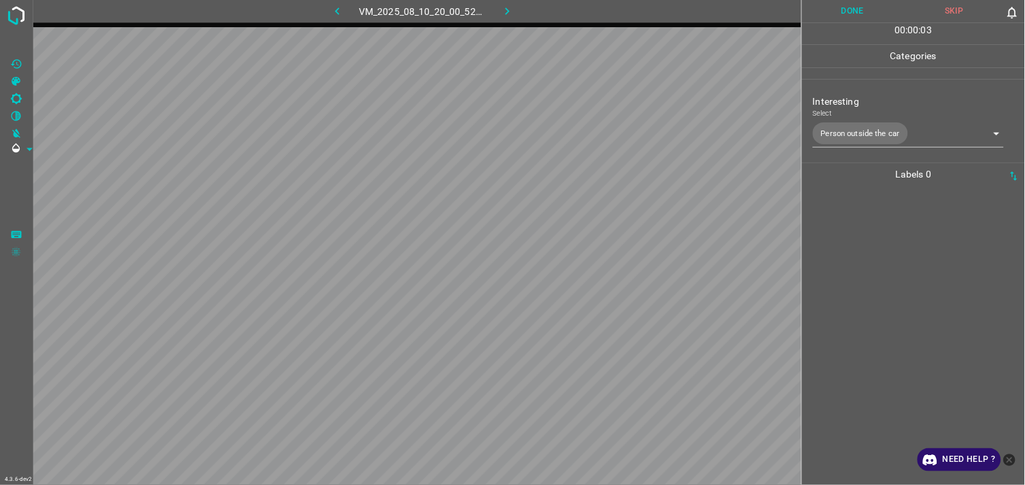
click at [884, 299] on div at bounding box center [913, 335] width 215 height 299
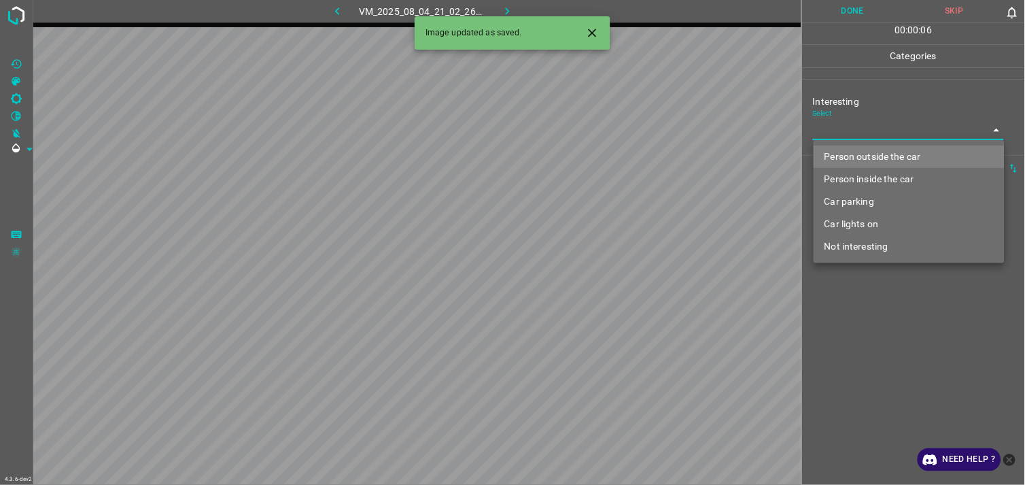
click at [881, 128] on body "4.3.6-dev2 VM_2025_08_04_21_02_26_978_02.gif Done Skip 0 00 : 00 : 06 Categorie…" at bounding box center [512, 242] width 1025 height 485
click at [893, 152] on li "Person outside the car" at bounding box center [909, 156] width 191 height 22
type input "Person outside the car"
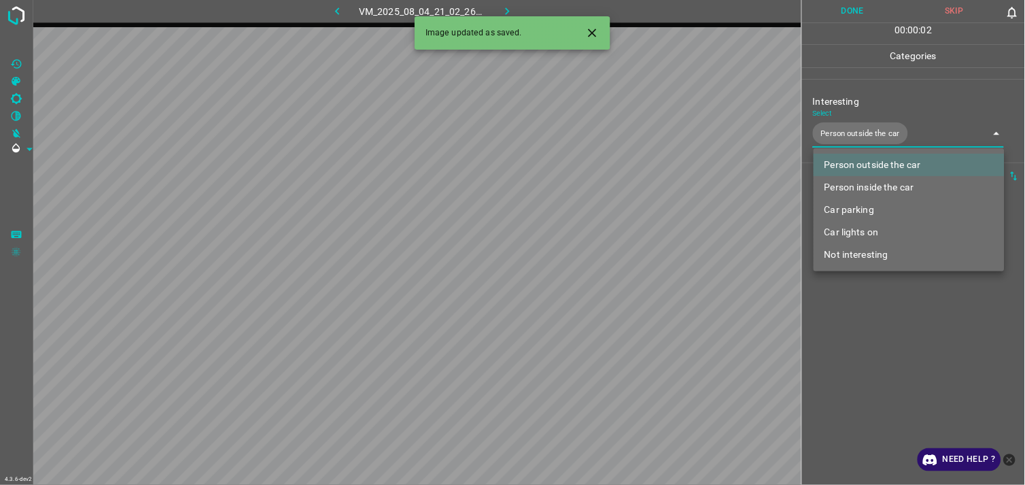
click at [911, 349] on div at bounding box center [512, 242] width 1025 height 485
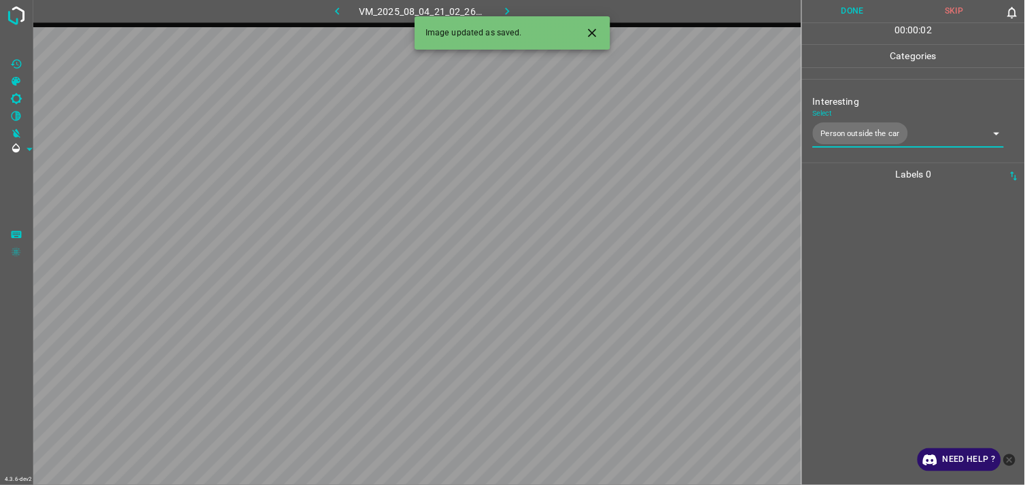
click at [894, 294] on div at bounding box center [913, 335] width 215 height 299
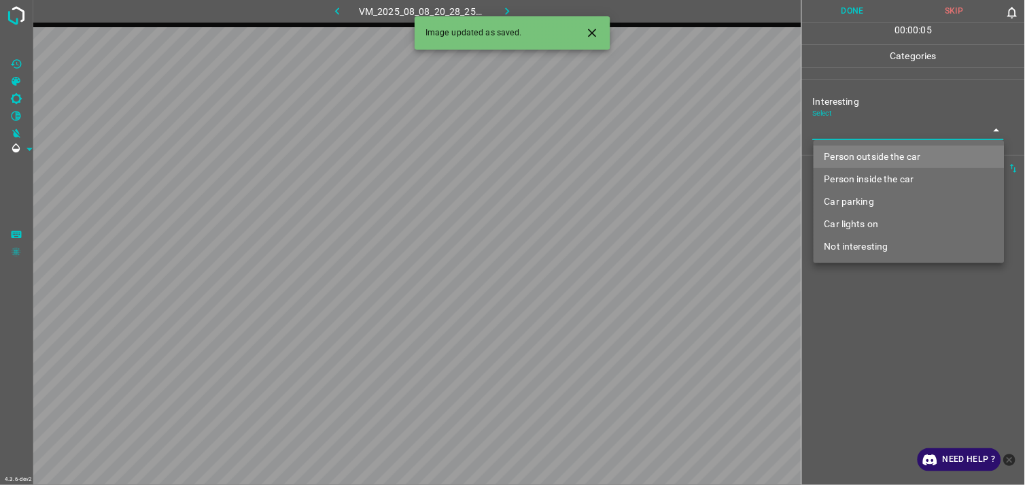
click at [864, 133] on body "4.3.6-dev2 VM_2025_08_08_20_28_25_984_02.gif Done Skip 0 00 : 00 : 05 Categorie…" at bounding box center [512, 242] width 1025 height 485
click at [873, 195] on li "Car parking" at bounding box center [909, 201] width 191 height 22
type input "Car parking"
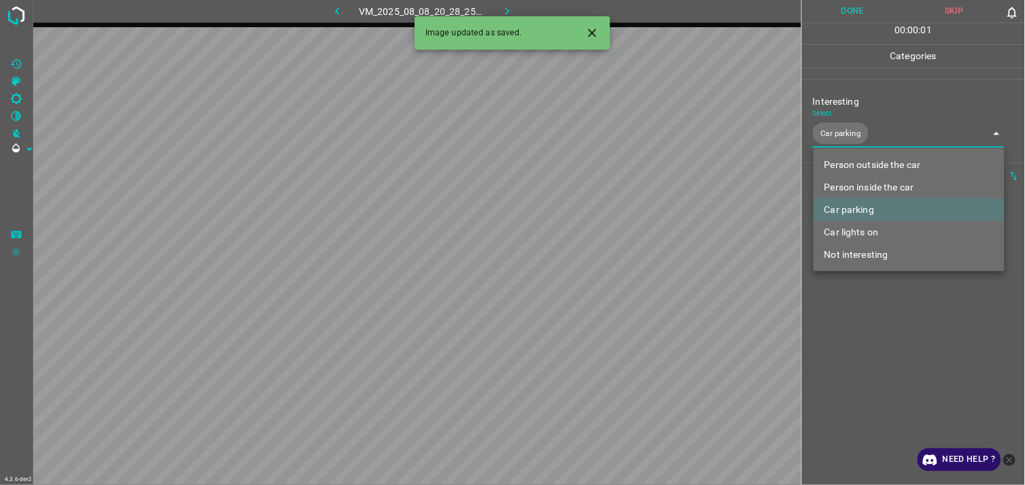
click at [881, 381] on div at bounding box center [512, 242] width 1025 height 485
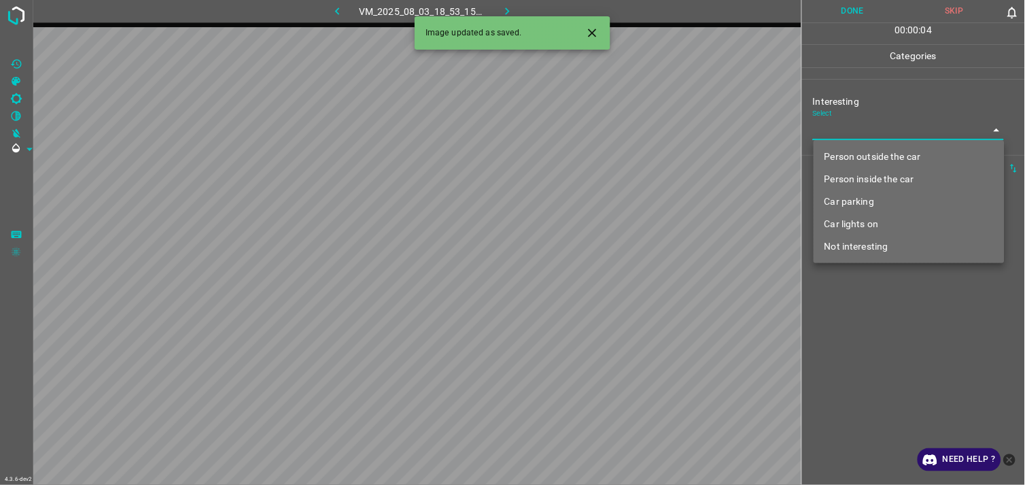
click at [870, 124] on body "4.3.6-dev2 VM_2025_08_03_18_53_15_582_05.gif Done Skip 0 00 : 00 : 04 Categorie…" at bounding box center [512, 242] width 1025 height 485
click at [880, 159] on li "Person outside the car" at bounding box center [909, 156] width 191 height 22
type input "Person outside the car"
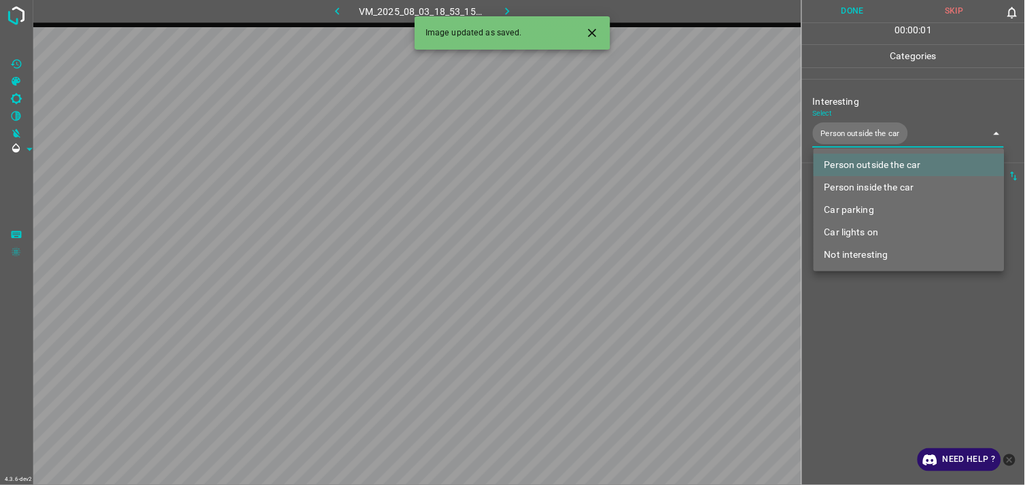
click at [892, 335] on div at bounding box center [512, 242] width 1025 height 485
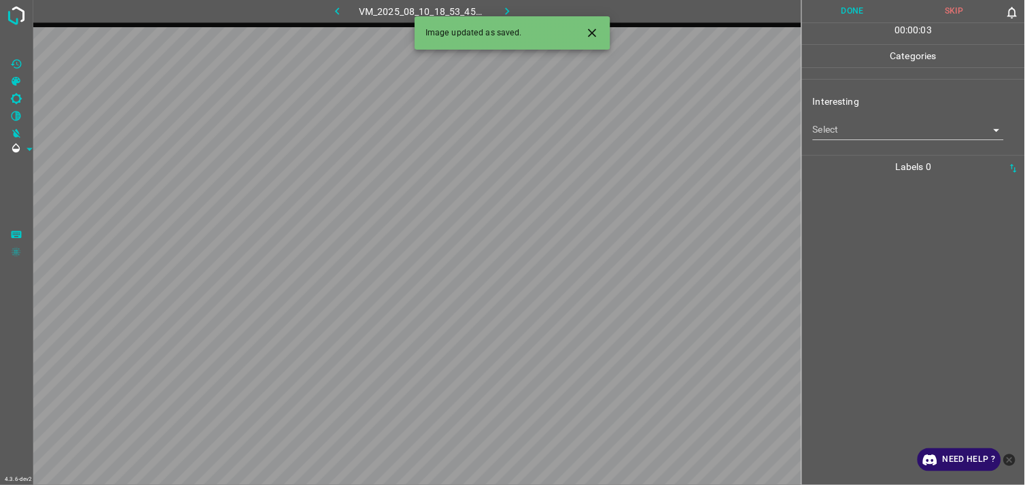
click at [891, 129] on body "4.3.6-dev2 VM_2025_08_10_18_53_45_651_05.gif Done Skip 0 00 : 00 : 03 Categorie…" at bounding box center [512, 242] width 1025 height 485
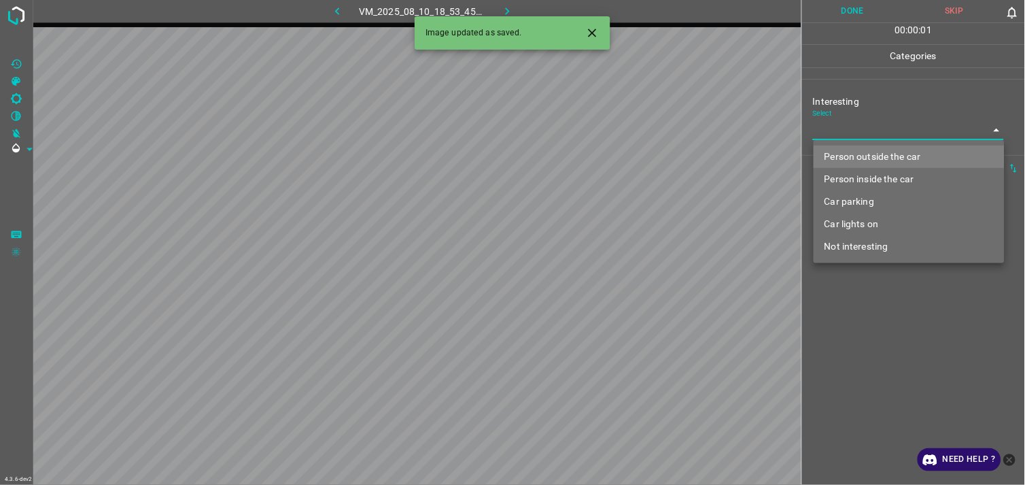
click at [898, 152] on li "Person outside the car" at bounding box center [909, 156] width 191 height 22
type input "Person outside the car"
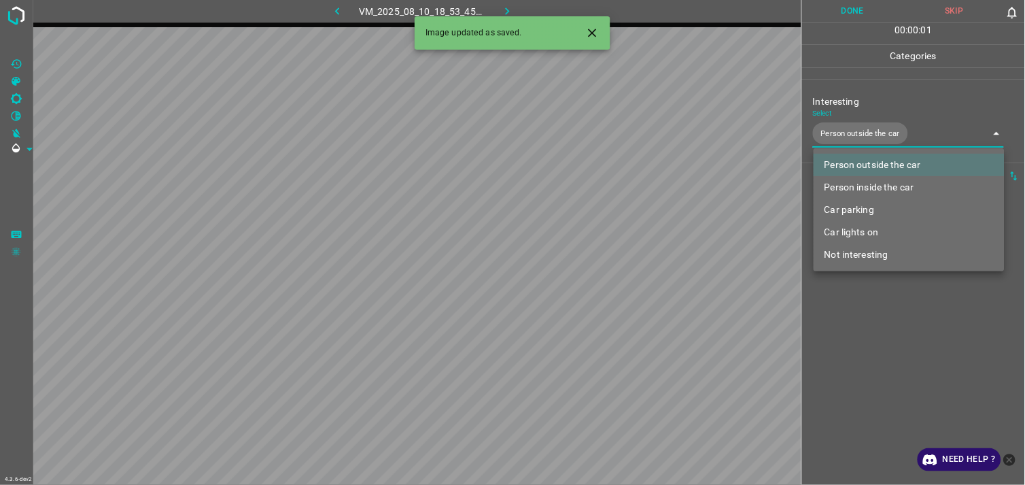
click at [896, 311] on div at bounding box center [512, 242] width 1025 height 485
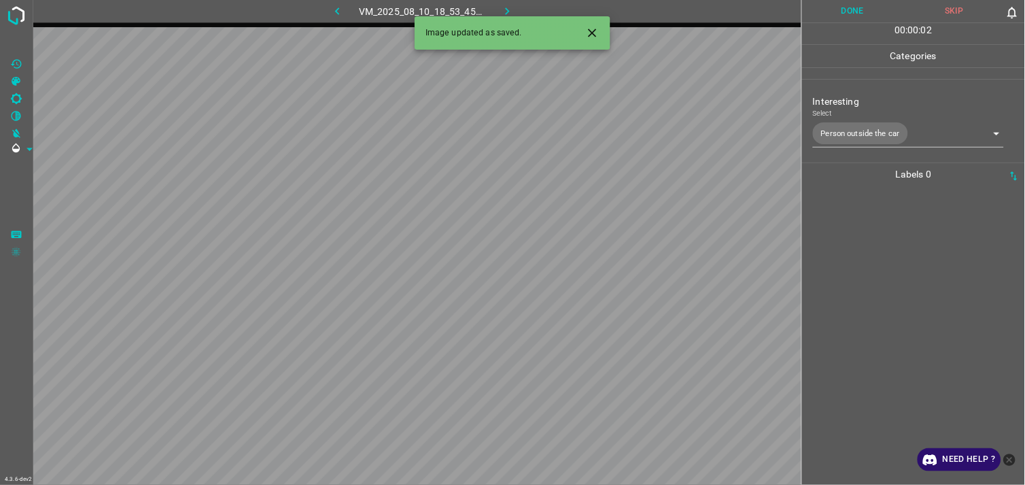
click at [880, 277] on div at bounding box center [913, 335] width 215 height 299
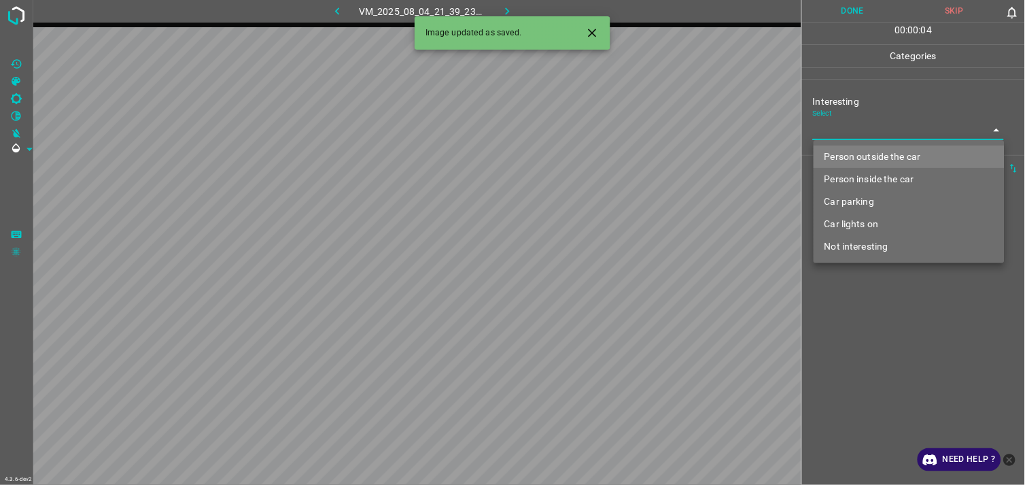
click at [866, 139] on body "4.3.6-dev2 VM_2025_08_04_21_39_23_003_03.gif Done Skip 0 00 : 00 : 04 Categorie…" at bounding box center [512, 242] width 1025 height 485
click at [881, 152] on li "Person outside the car" at bounding box center [909, 156] width 191 height 22
type input "Person outside the car"
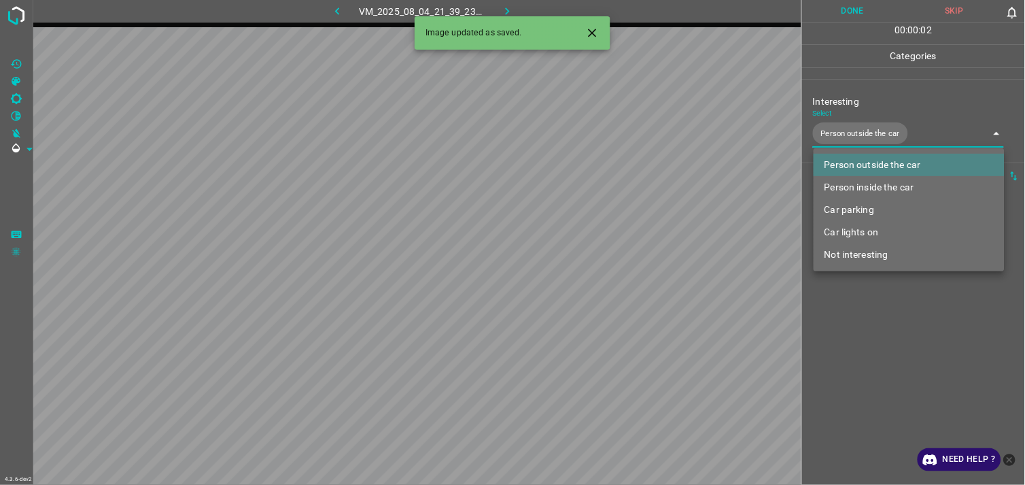
click at [908, 350] on div at bounding box center [512, 242] width 1025 height 485
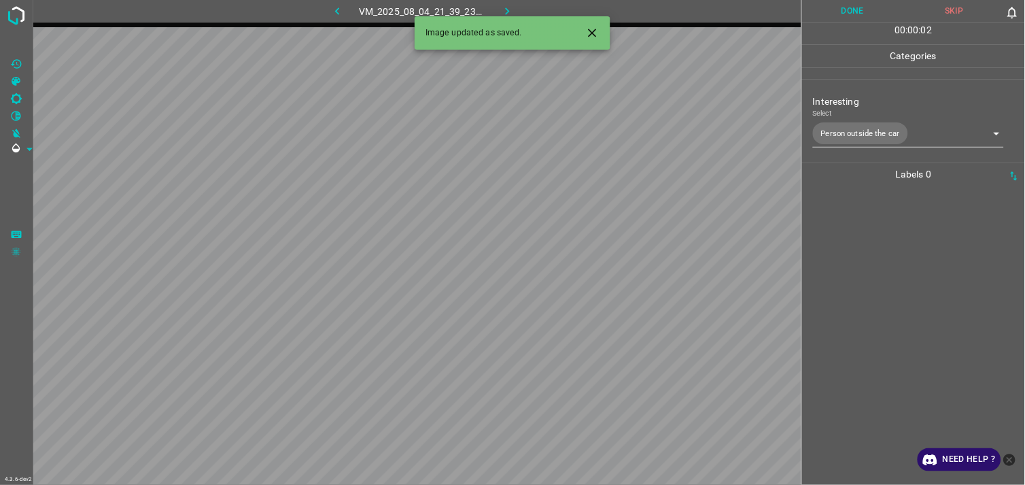
click at [900, 311] on div at bounding box center [913, 335] width 215 height 299
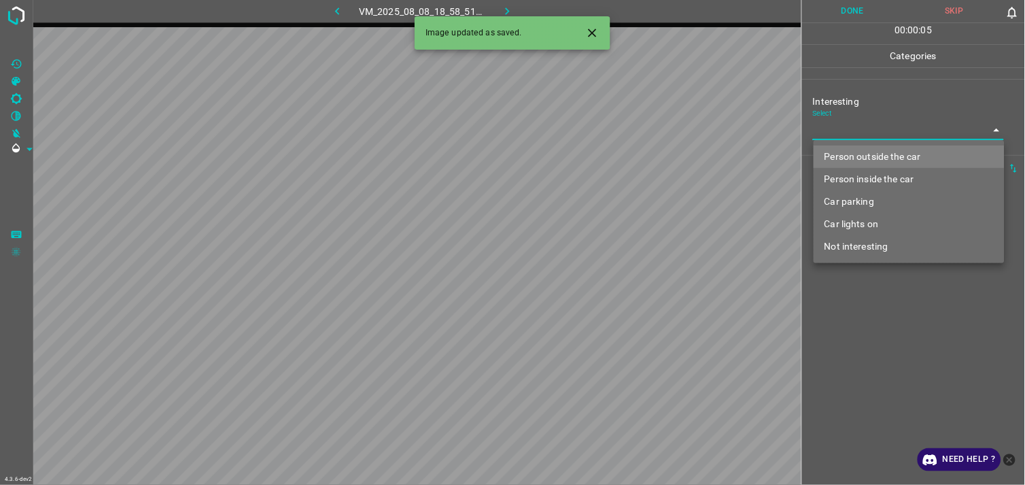
click at [862, 138] on body "4.3.6-dev2 VM_2025_08_08_18_58_51_799_01.gif Done Skip 0 00 : 00 : 05 Categorie…" at bounding box center [512, 242] width 1025 height 485
click at [869, 160] on li "Person outside the car" at bounding box center [909, 156] width 191 height 22
type input "Person outside the car"
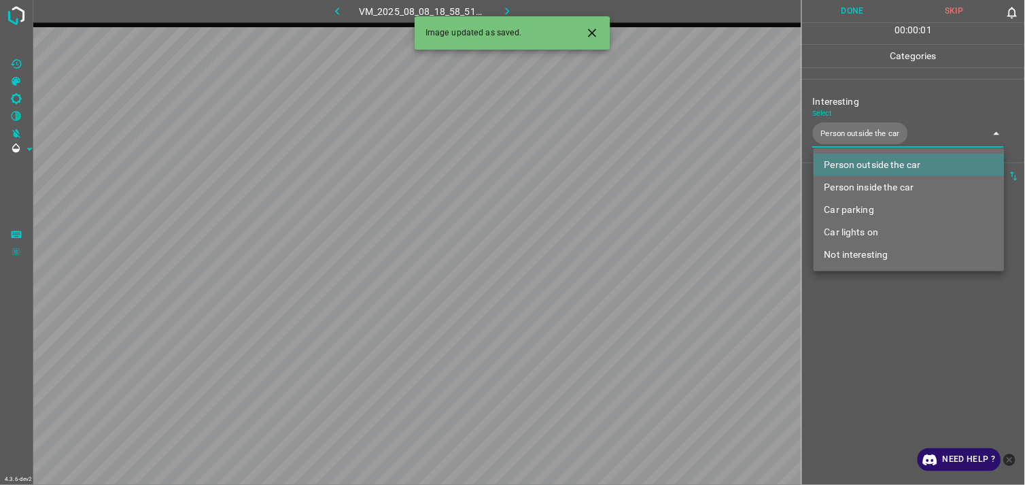
click at [891, 324] on div at bounding box center [512, 242] width 1025 height 485
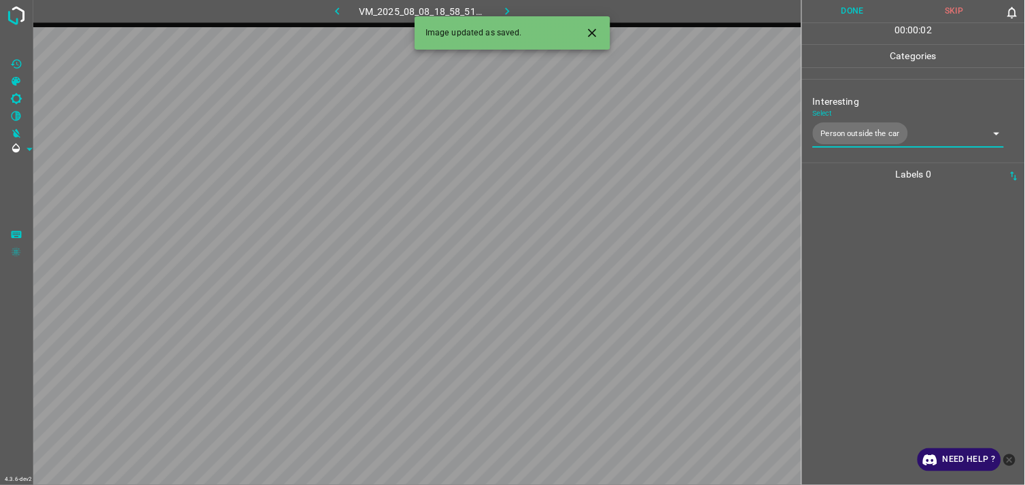
click at [884, 311] on div at bounding box center [913, 335] width 215 height 299
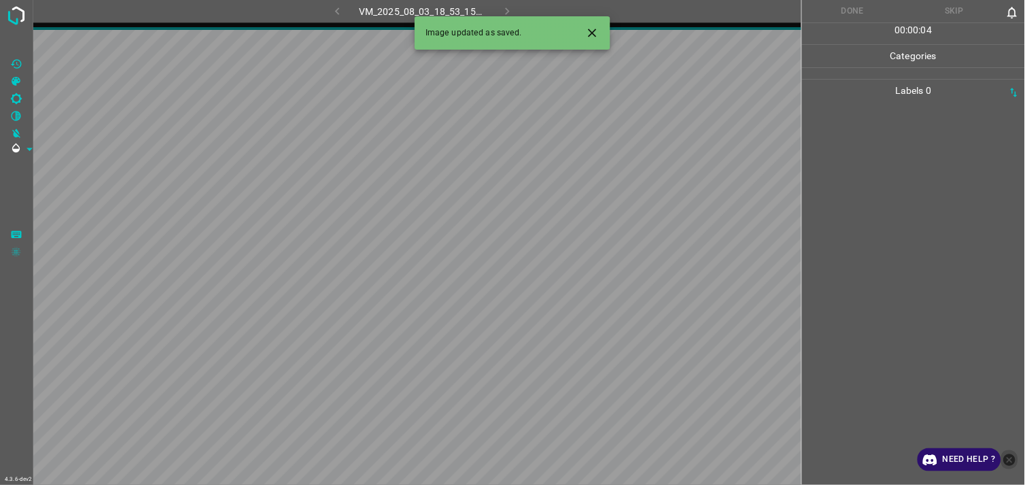
click at [1009, 459] on icon "close-help" at bounding box center [1010, 460] width 14 height 14
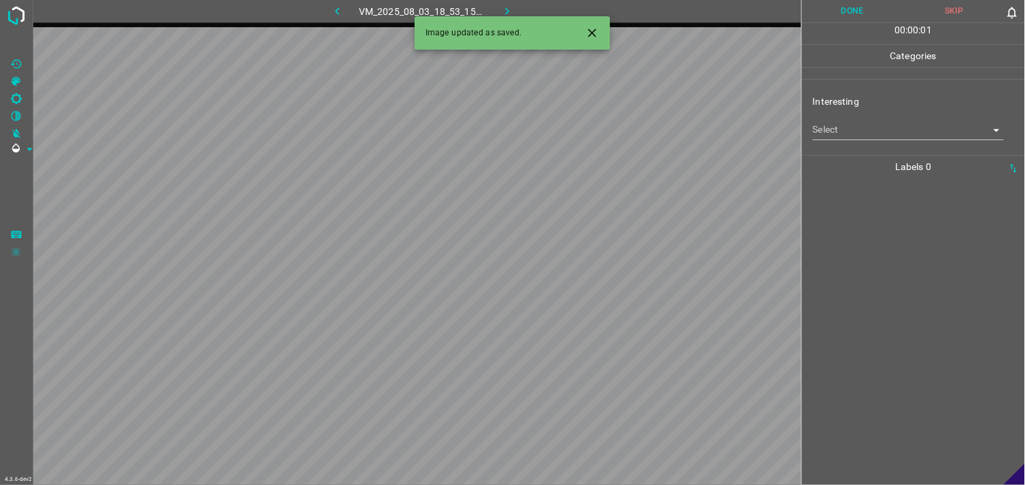
click at [822, 130] on body "4.3.6-dev2 VM_2025_08_03_18_53_15_582_08.gif Done Skip 0 00 : 00 : 01 Categorie…" at bounding box center [512, 242] width 1025 height 485
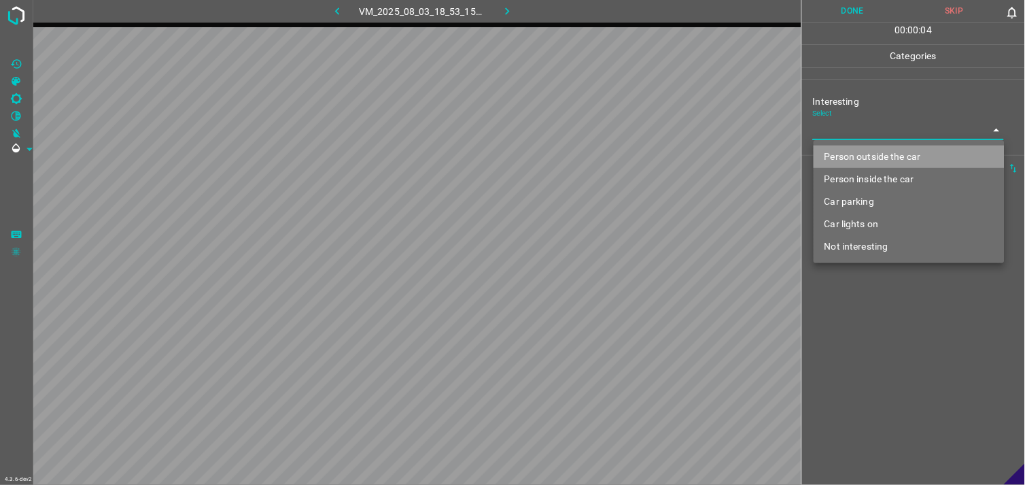
click at [864, 160] on li "Person outside the car" at bounding box center [909, 156] width 191 height 22
type input "Person outside the car"
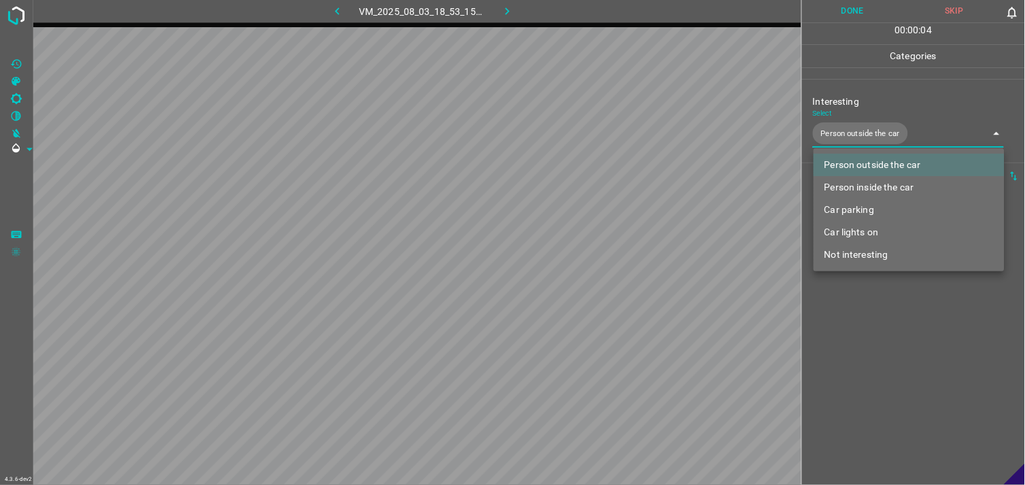
click at [893, 331] on div at bounding box center [512, 242] width 1025 height 485
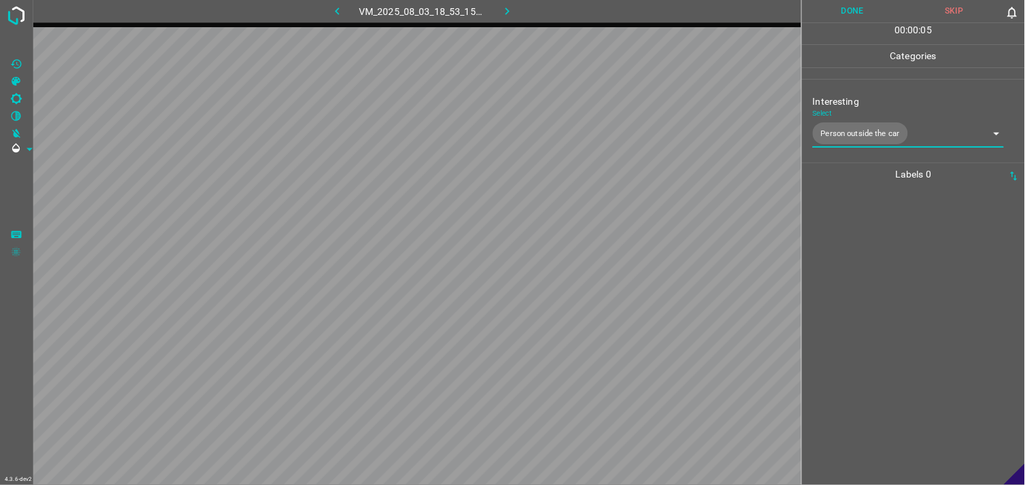
click at [881, 284] on div at bounding box center [913, 335] width 215 height 299
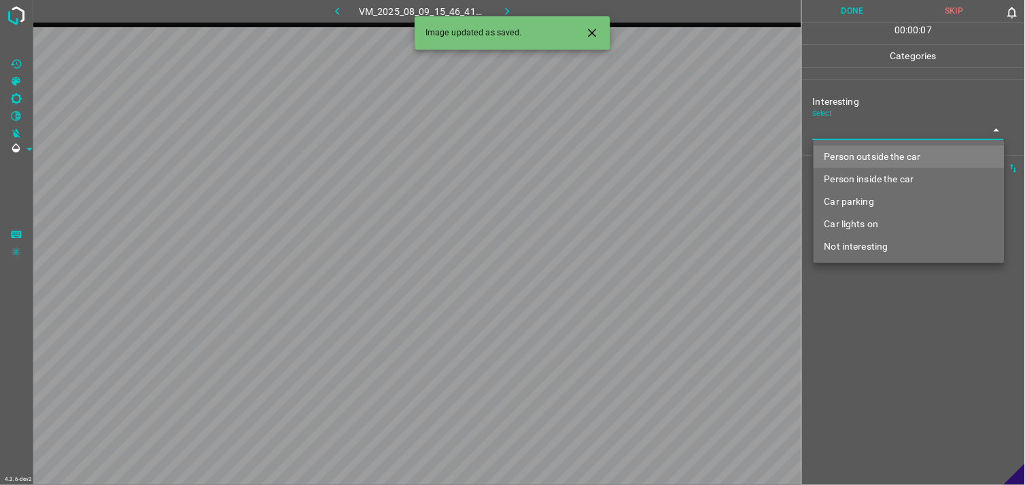
click at [882, 126] on body "4.3.6-dev2 VM_2025_08_09_15_46_41_880_02.gif Done Skip 0 00 : 00 : 07 Categorie…" at bounding box center [512, 242] width 1025 height 485
click at [889, 154] on li "Person outside the car" at bounding box center [909, 156] width 191 height 22
type input "Person outside the car"
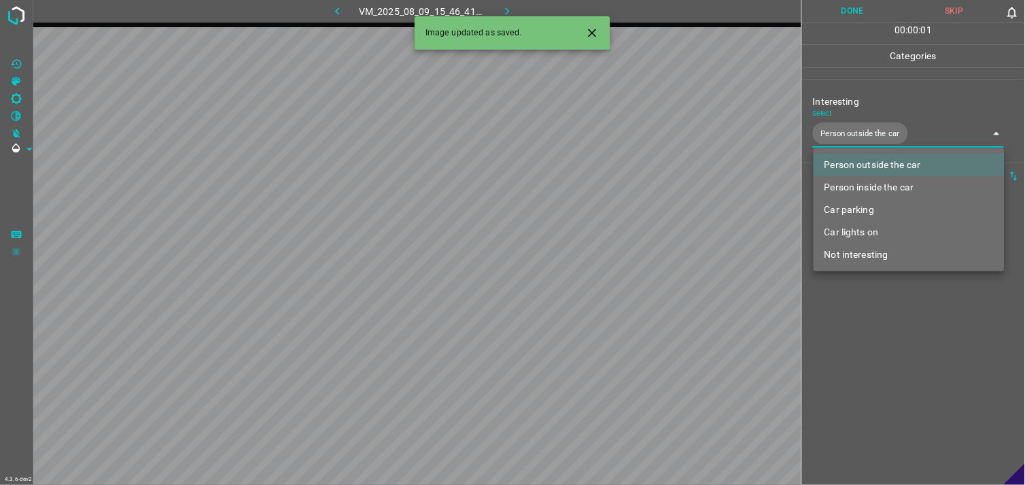
click at [927, 311] on div at bounding box center [512, 242] width 1025 height 485
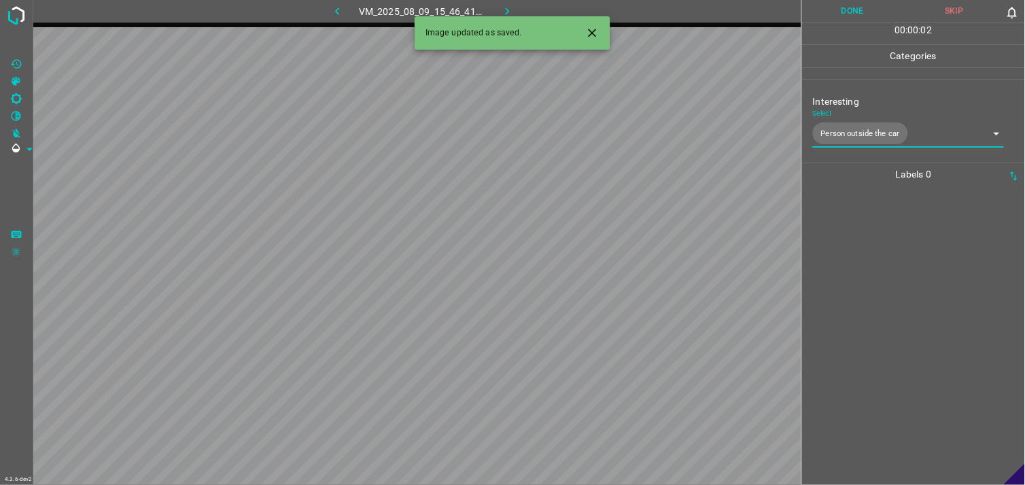
click at [933, 291] on div at bounding box center [913, 335] width 215 height 299
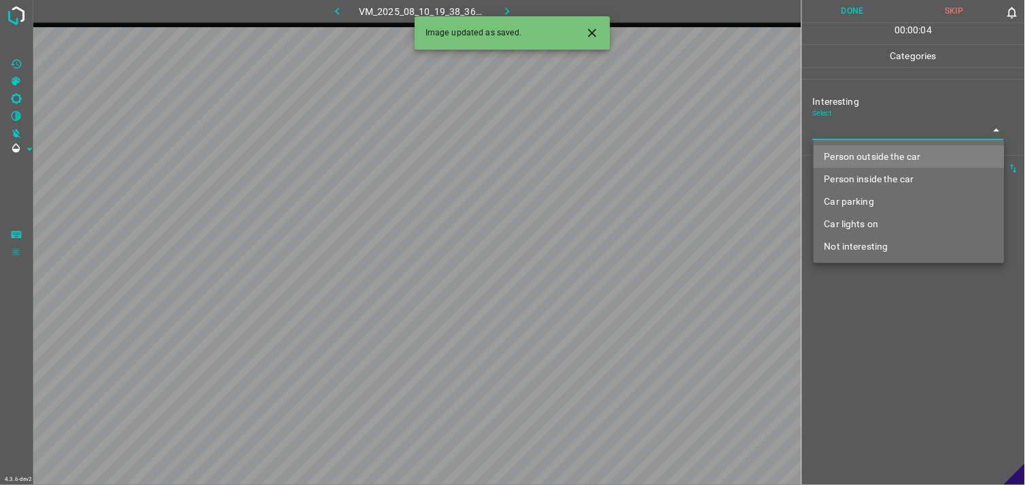
click at [853, 133] on body "4.3.6-dev2 VM_2025_08_10_19_38_36_837_00.gif Done Skip 0 00 : 00 : 04 Categorie…" at bounding box center [512, 242] width 1025 height 485
click at [858, 161] on li "Person outside the car" at bounding box center [909, 156] width 191 height 22
type input "Person outside the car"
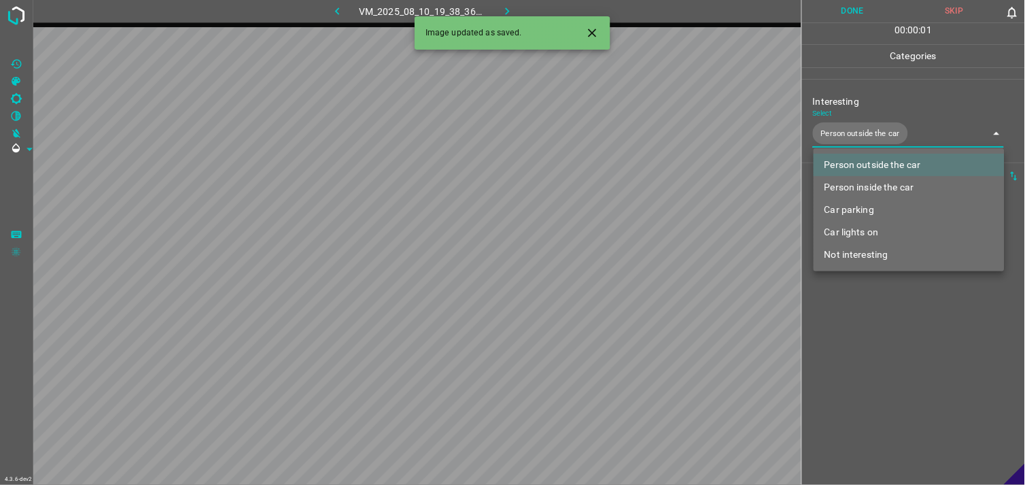
drag, startPoint x: 850, startPoint y: 347, endPoint x: 856, endPoint y: 331, distance: 17.7
click at [851, 347] on div at bounding box center [512, 242] width 1025 height 485
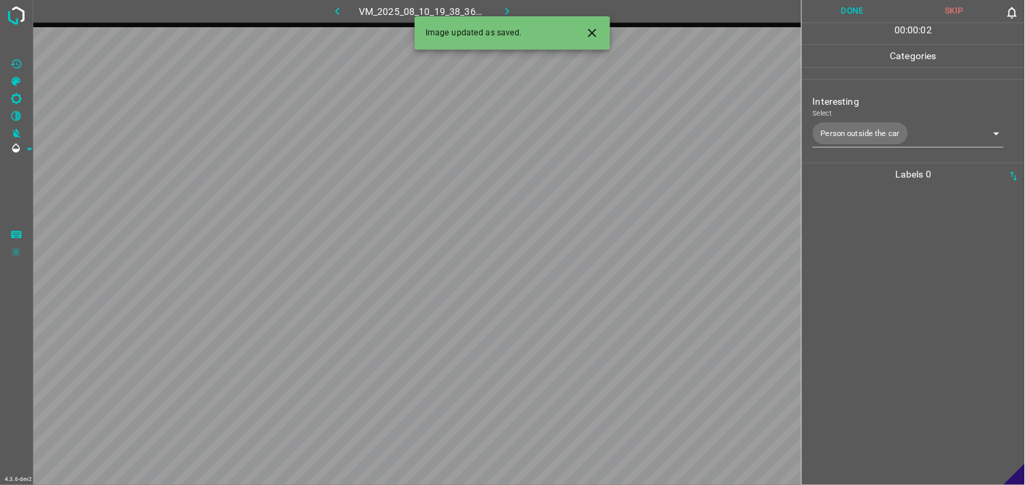
click at [858, 295] on div at bounding box center [913, 335] width 215 height 299
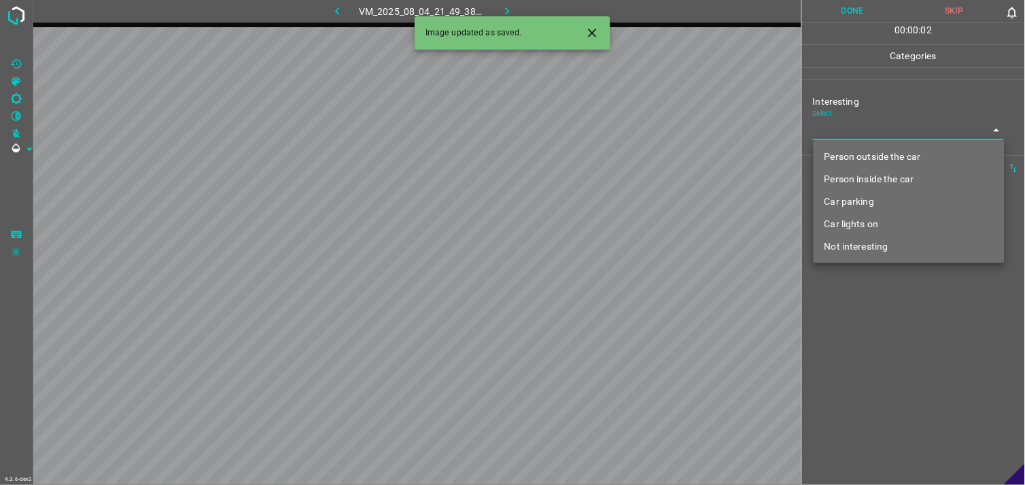
click at [852, 136] on body "4.3.6-dev2 VM_2025_08_04_21_49_38_712_03.gif Done Skip 0 00 : 00 : 02 Categorie…" at bounding box center [512, 242] width 1025 height 485
click at [848, 160] on li "Person outside the car" at bounding box center [909, 156] width 191 height 22
type input "Person outside the car"
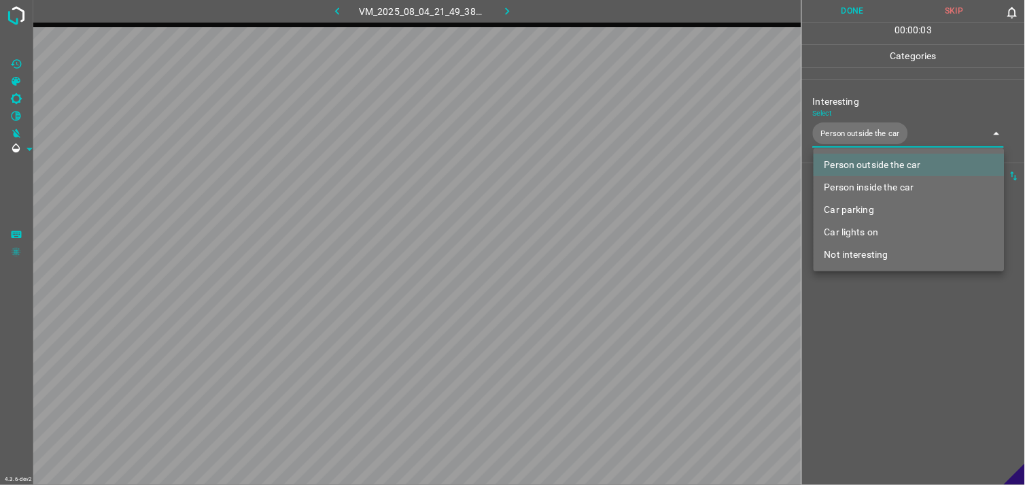
click at [858, 306] on div at bounding box center [512, 242] width 1025 height 485
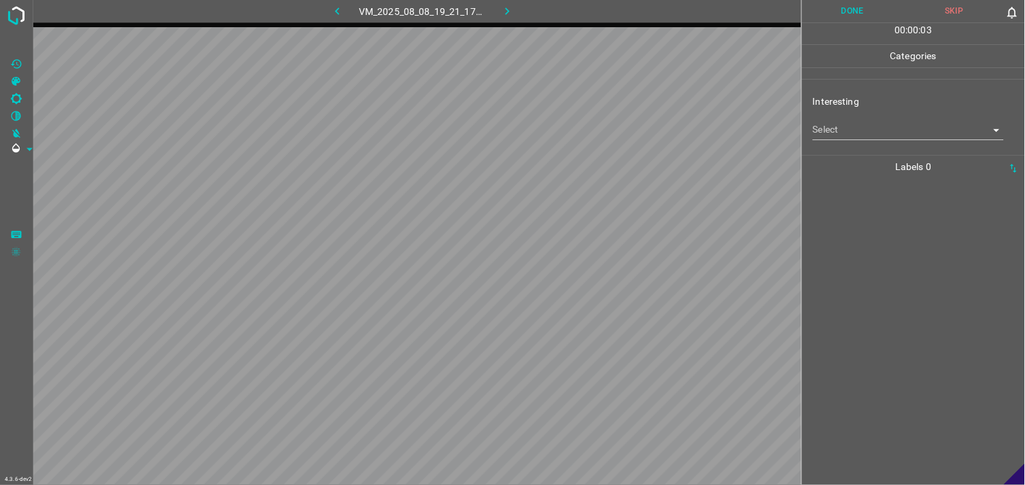
click at [871, 141] on div "Interesting Select ​" at bounding box center [913, 117] width 223 height 64
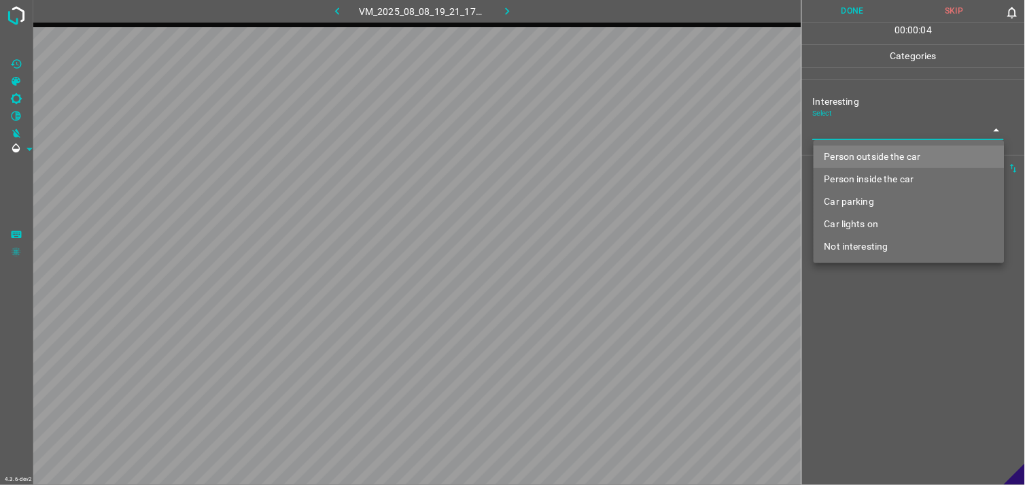
click at [893, 135] on body "4.3.6-dev2 VM_2025_08_08_19_21_17_211_04.gif Done Skip 0 00 : 00 : 04 Categorie…" at bounding box center [512, 242] width 1025 height 485
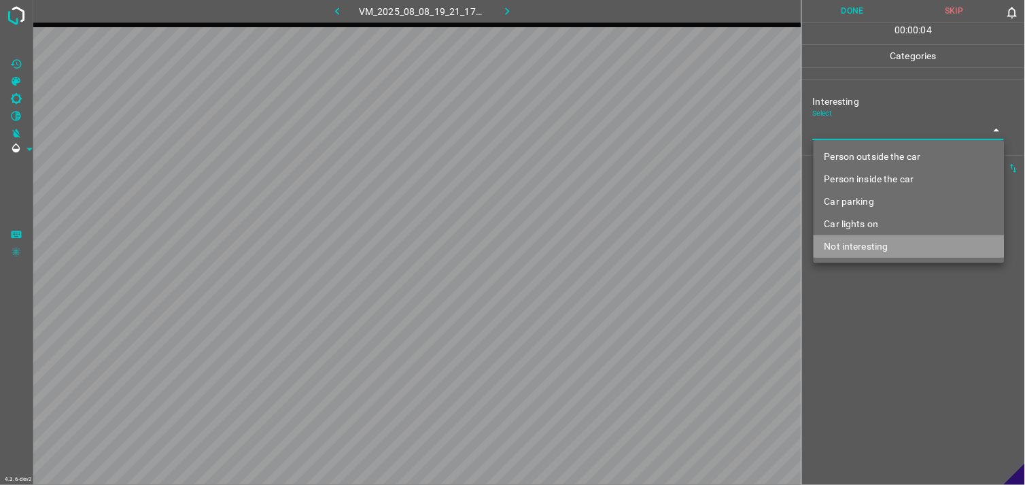
click at [878, 243] on li "Not interesting" at bounding box center [909, 246] width 191 height 22
type input "Not interesting"
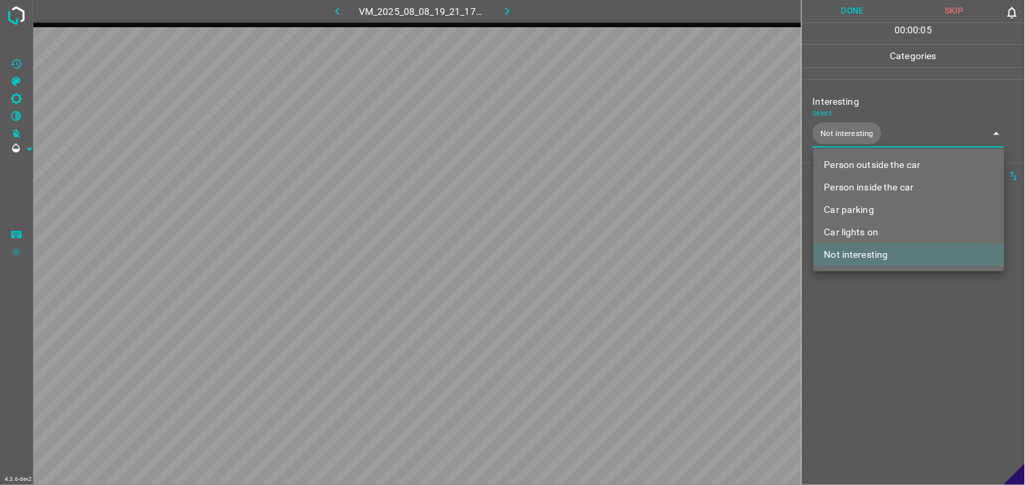
drag, startPoint x: 862, startPoint y: 321, endPoint x: 873, endPoint y: 288, distance: 35.3
click at [861, 318] on div at bounding box center [512, 242] width 1025 height 485
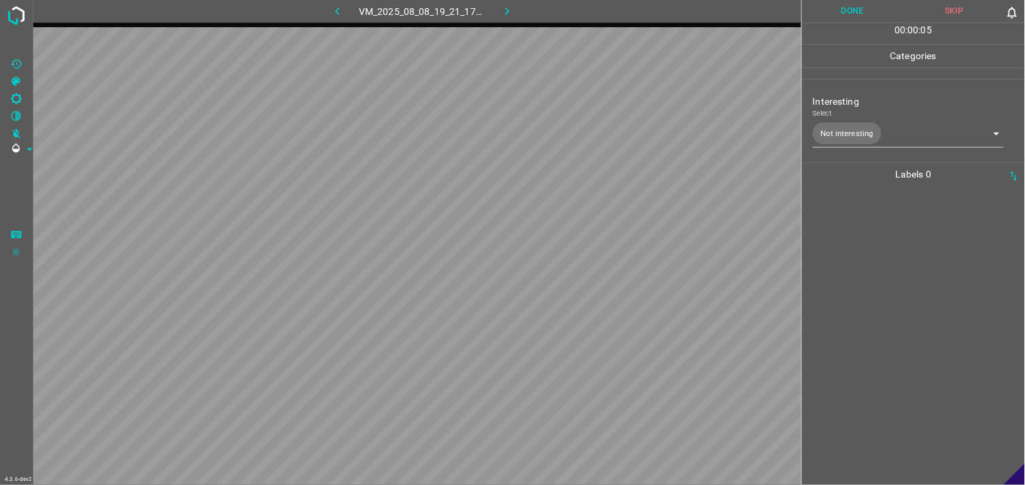
click at [880, 253] on div at bounding box center [913, 335] width 215 height 299
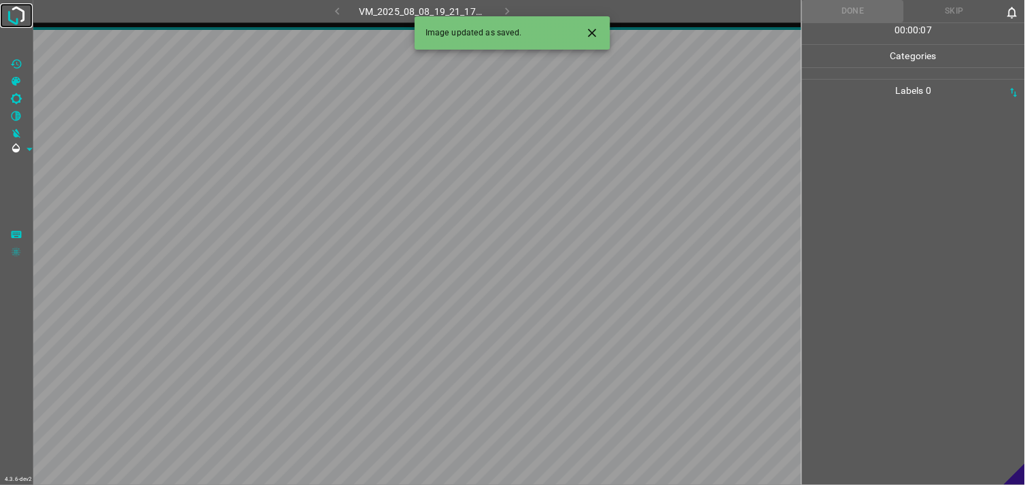
click at [18, 15] on img at bounding box center [16, 15] width 24 height 24
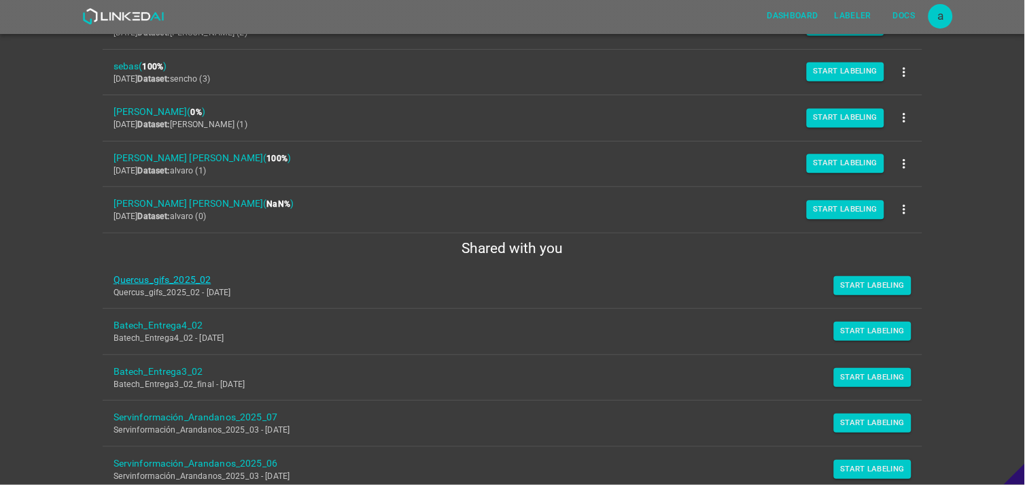
scroll to position [155, 0]
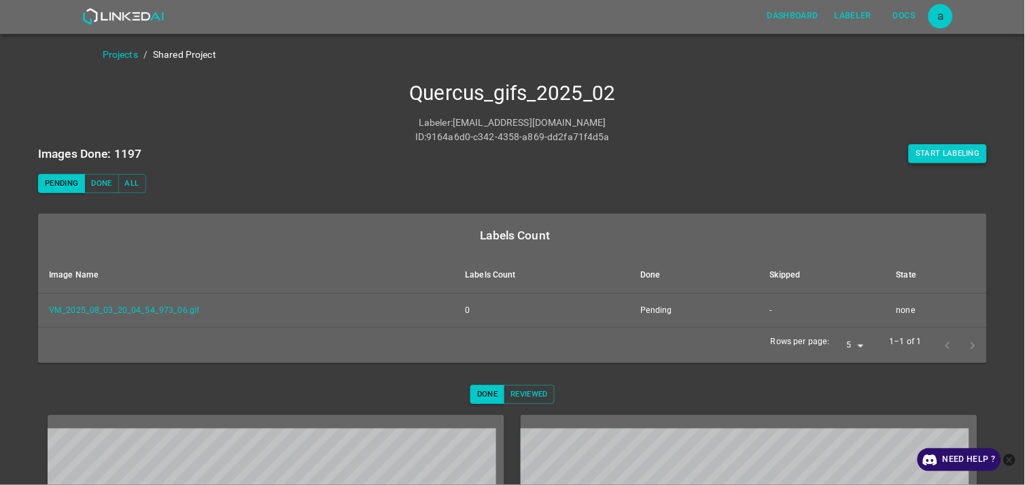
click at [936, 158] on button "Start Labeling" at bounding box center [948, 153] width 78 height 19
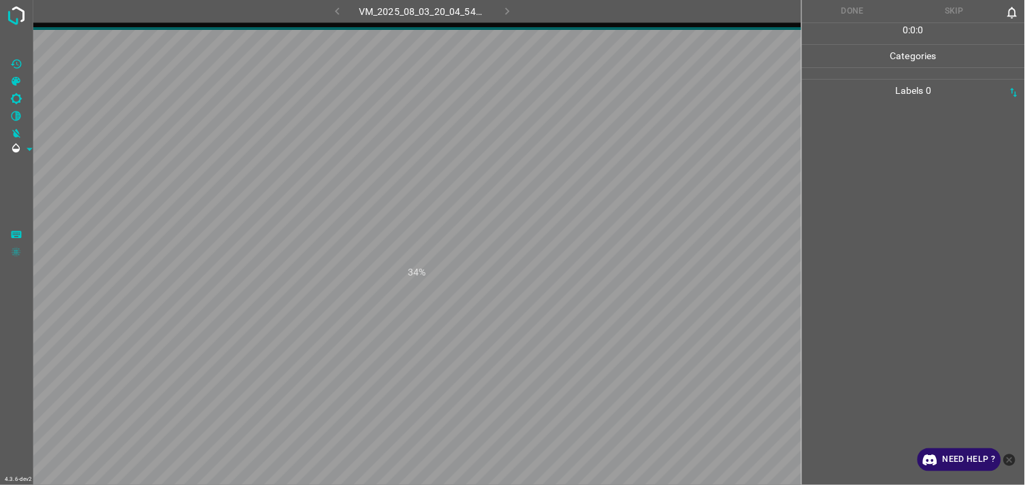
click at [1007, 461] on icon "close-help" at bounding box center [1010, 459] width 12 height 12
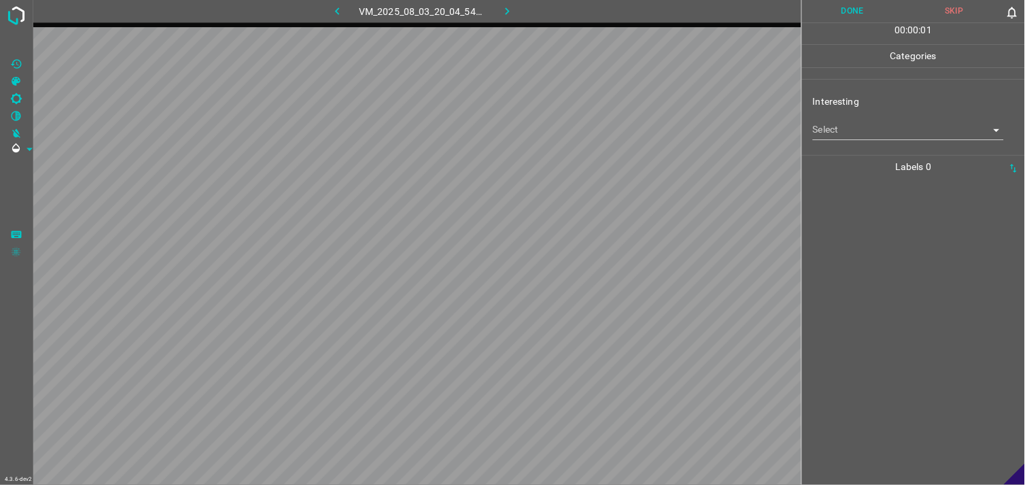
click at [881, 130] on body "4.3.6-dev2 VM_2025_08_03_20_04_54_973_06.gif Done Skip 0 00 : 00 : 01 Categorie…" at bounding box center [512, 242] width 1025 height 485
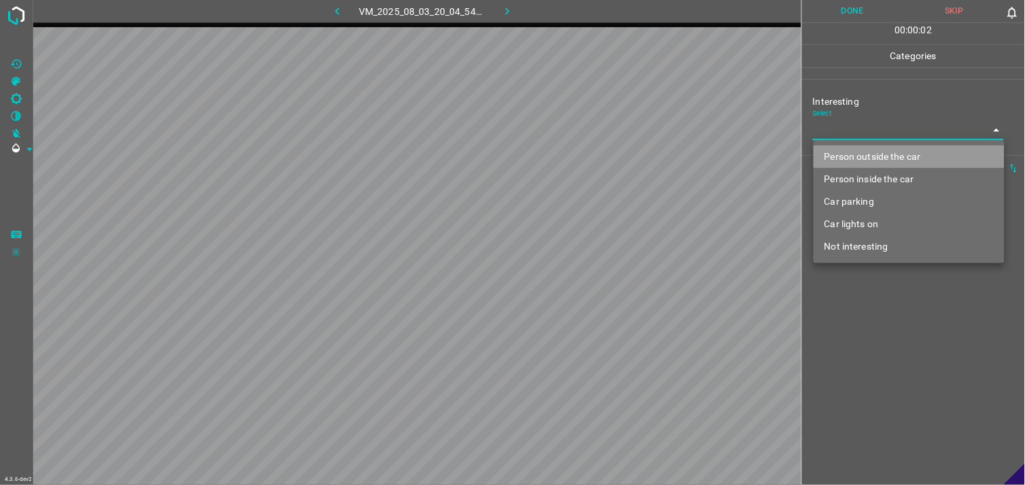
click at [868, 158] on li "Person outside the car" at bounding box center [909, 156] width 191 height 22
type input "Person outside the car"
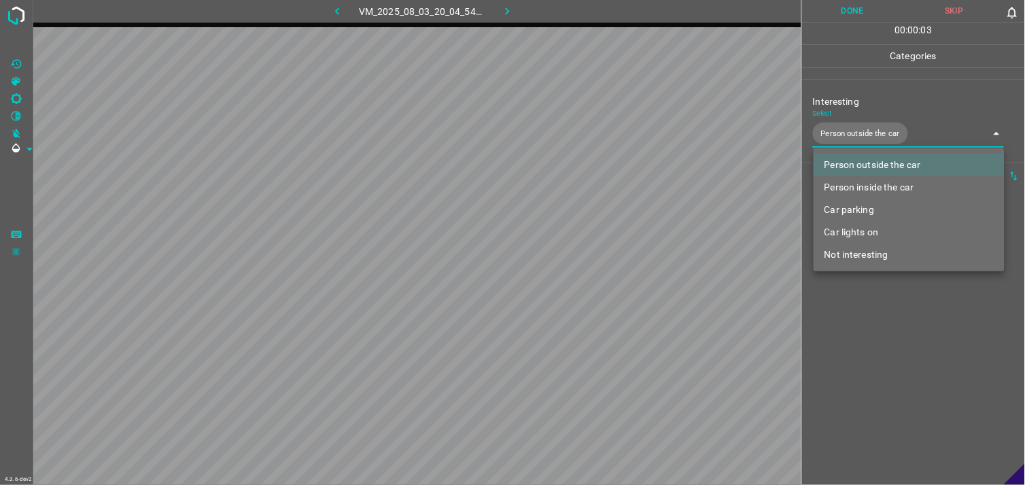
click at [898, 349] on div at bounding box center [512, 242] width 1025 height 485
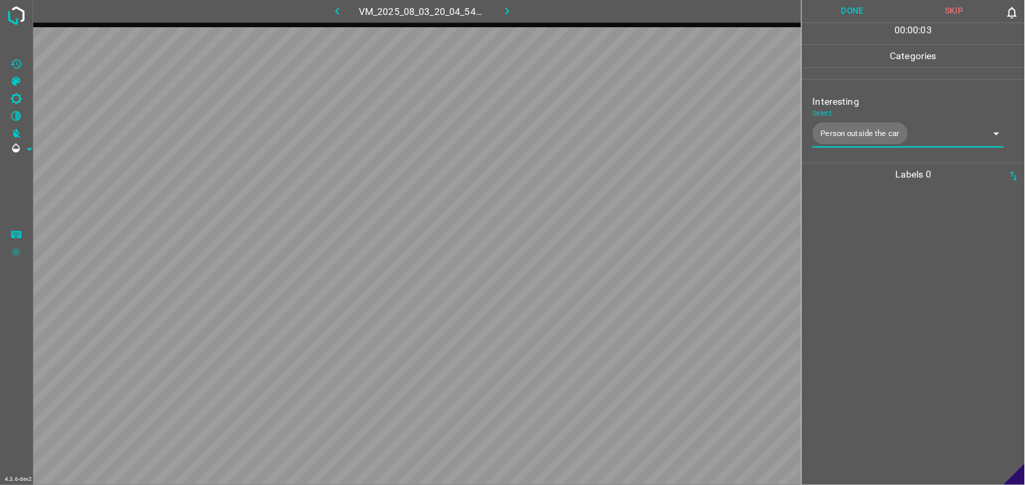
click at [890, 269] on div at bounding box center [913, 335] width 215 height 299
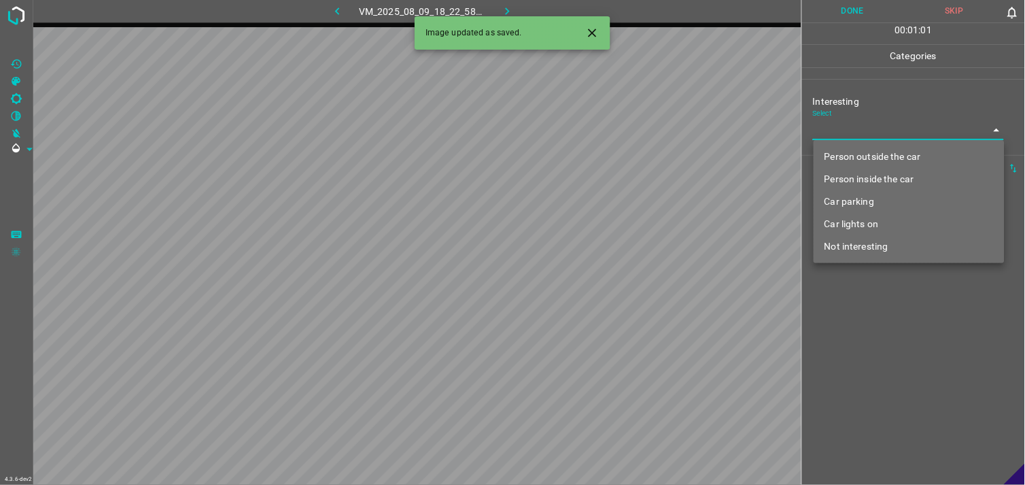
click at [873, 135] on body "4.3.6-dev2 VM_2025_08_09_18_22_58_240_10.gif Done Skip 0 00 : 01 : 01 Categorie…" at bounding box center [512, 242] width 1025 height 485
click at [875, 254] on li "Not interesting" at bounding box center [909, 246] width 191 height 22
type input "Not interesting"
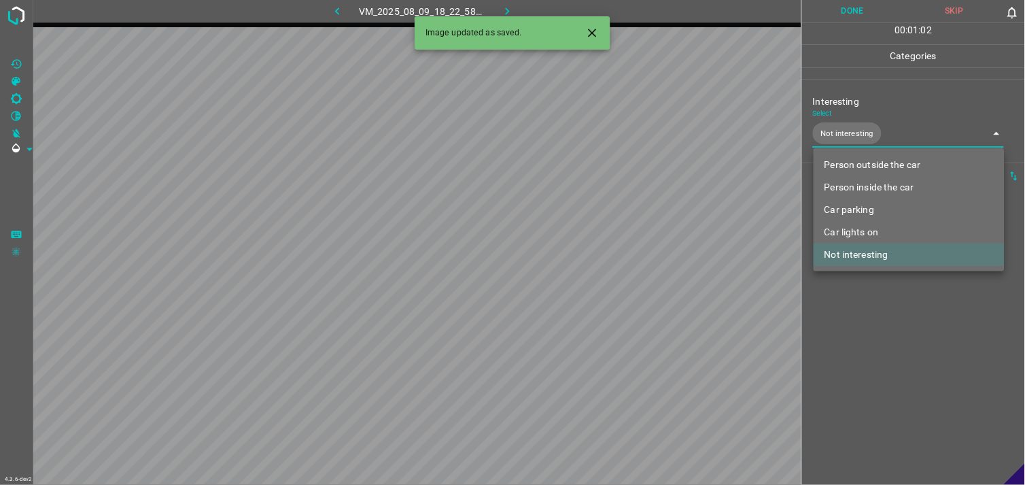
click at [870, 300] on div at bounding box center [512, 242] width 1025 height 485
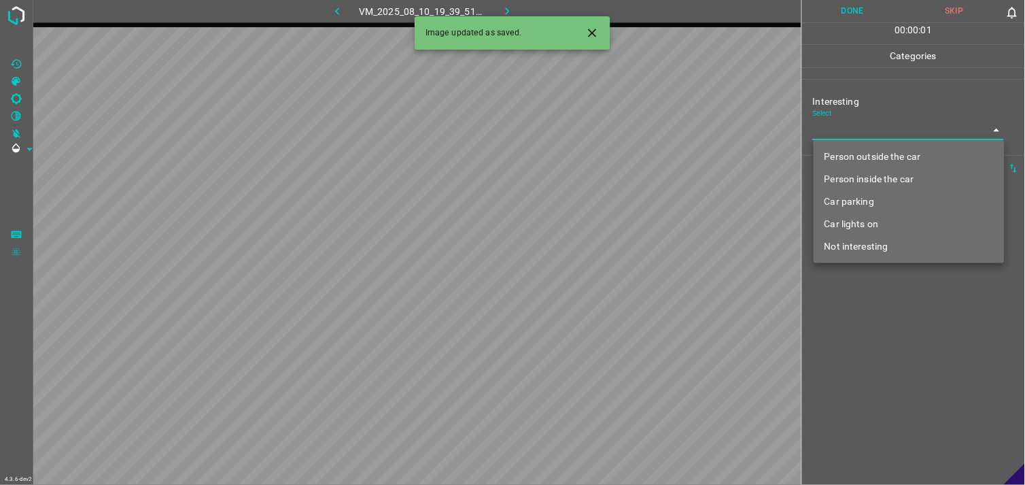
click at [865, 129] on body "4.3.6-dev2 VM_2025_08_10_19_39_51_079_03.gif Done Skip 0 00 : 00 : 01 Categorie…" at bounding box center [512, 242] width 1025 height 485
click at [867, 226] on li "Car lights on" at bounding box center [909, 224] width 191 height 22
type input "Car lights on"
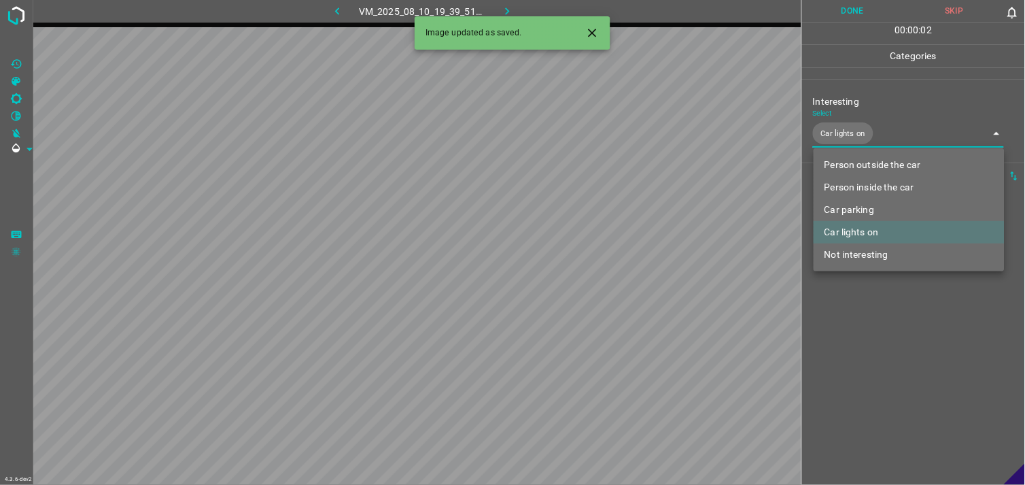
click at [878, 338] on div at bounding box center [512, 242] width 1025 height 485
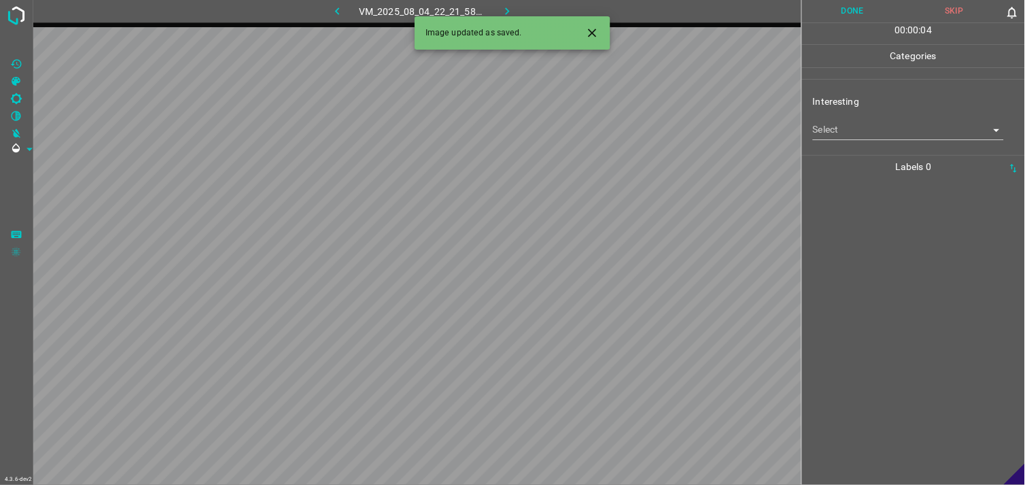
click at [854, 126] on body "4.3.6-dev2 VM_2025_08_04_22_21_58_384_03.gif Done Skip 0 00 : 00 : 04 Categorie…" at bounding box center [512, 242] width 1025 height 485
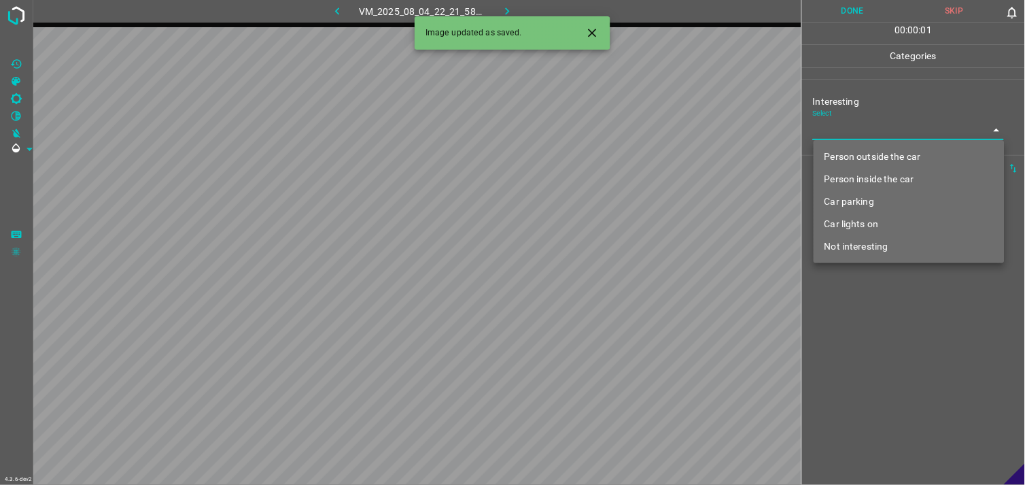
click at [864, 232] on li "Car lights on" at bounding box center [909, 224] width 191 height 22
type input "Car lights on"
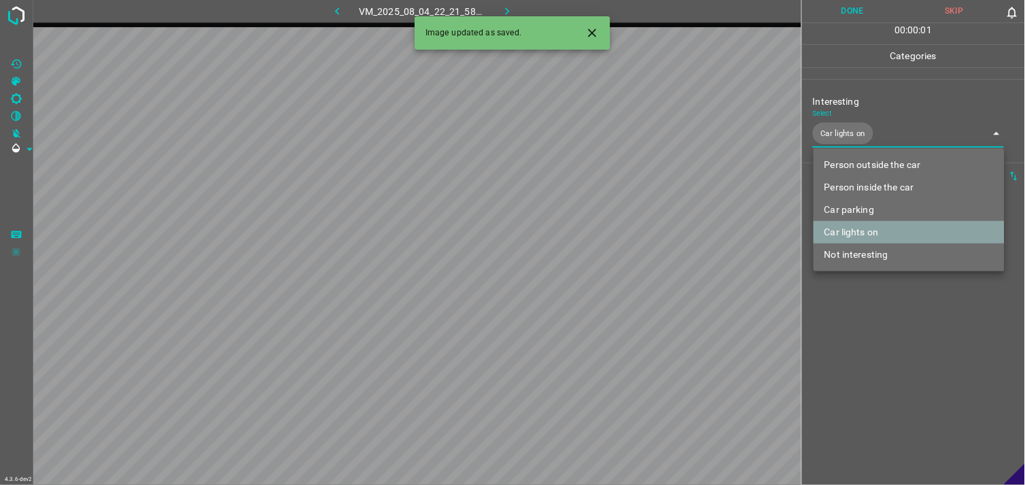
click at [864, 232] on li "Car lights on" at bounding box center [909, 232] width 191 height 22
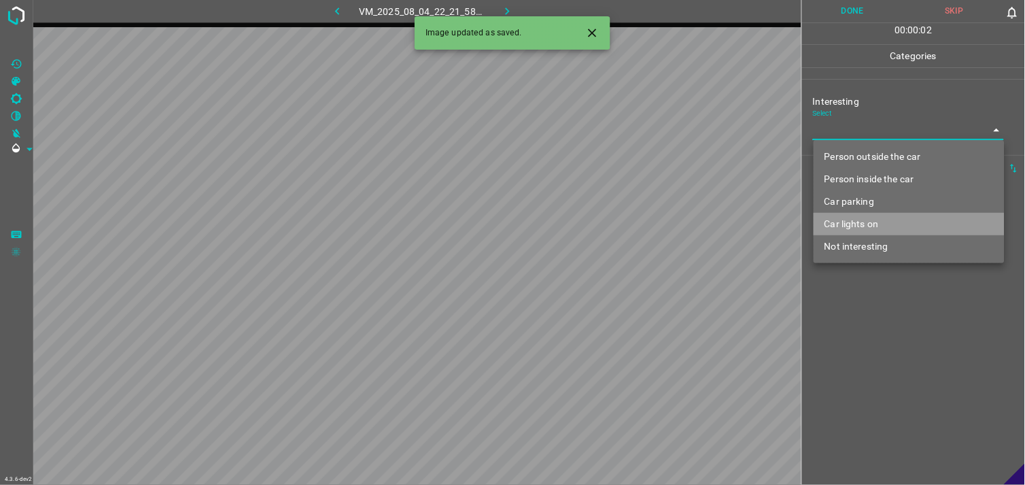
click at [861, 218] on li "Car lights on" at bounding box center [909, 224] width 191 height 22
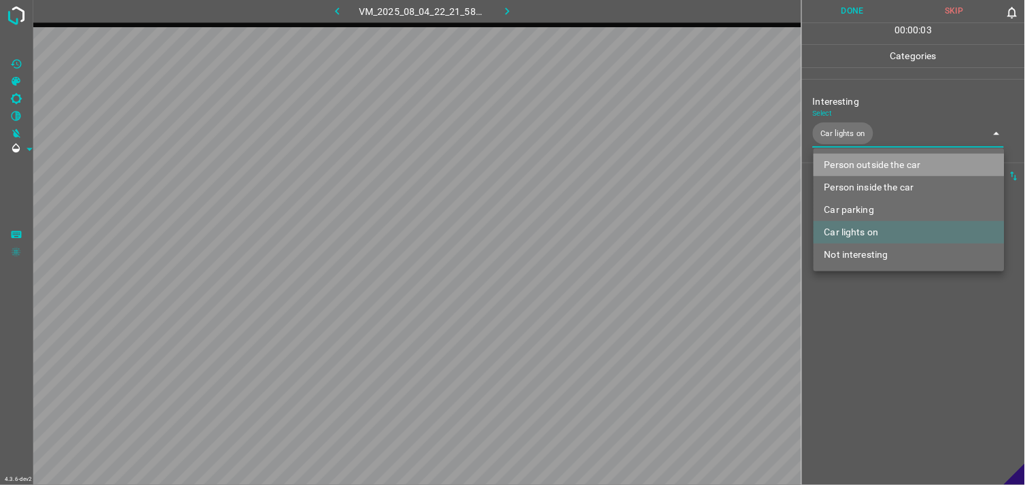
click at [880, 161] on li "Person outside the car" at bounding box center [909, 165] width 191 height 22
type input "Car lights on,Person outside the car"
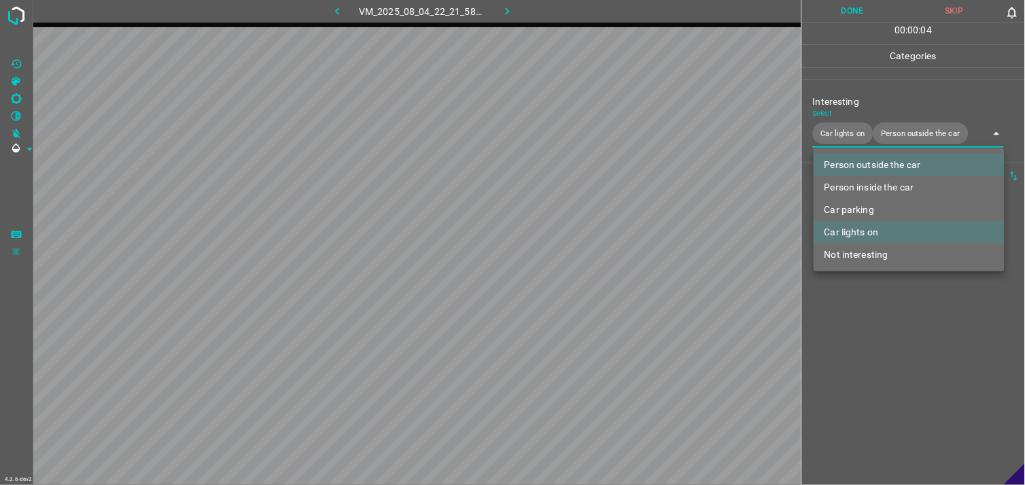
click at [890, 345] on div at bounding box center [512, 242] width 1025 height 485
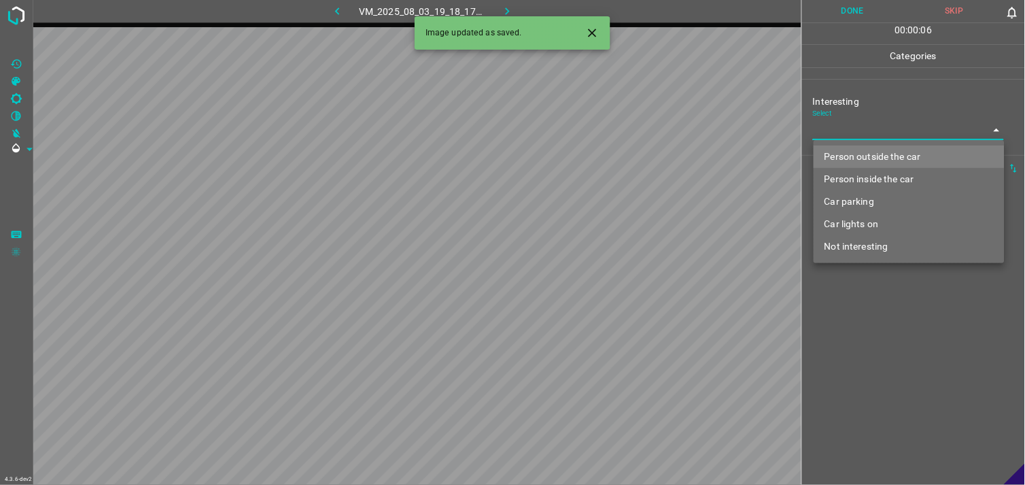
click at [850, 124] on body "4.3.6-dev2 VM_2025_08_03_19_18_17_892_00.gif Done Skip 0 00 : 00 : 06 Categorie…" at bounding box center [512, 242] width 1025 height 485
click at [868, 154] on li "Person outside the car" at bounding box center [909, 156] width 191 height 22
type input "Person outside the car"
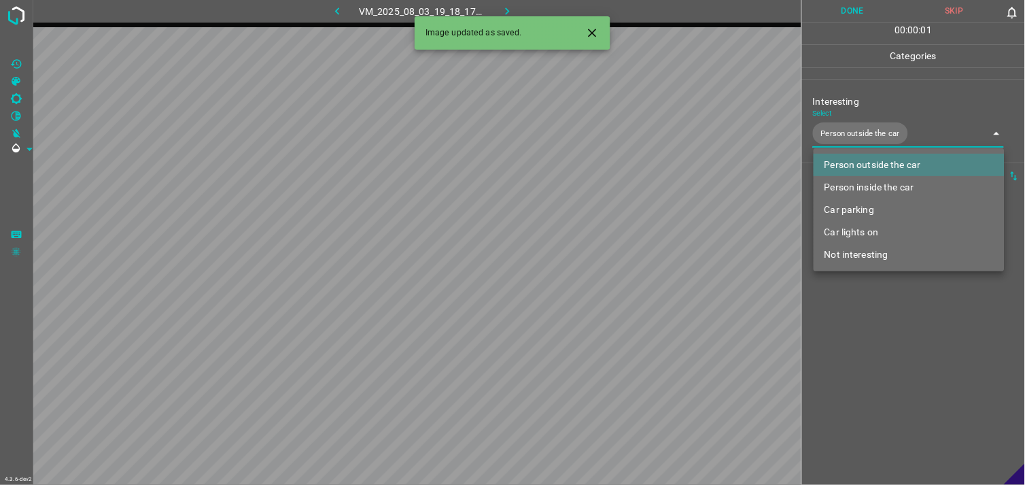
click at [954, 372] on div at bounding box center [512, 242] width 1025 height 485
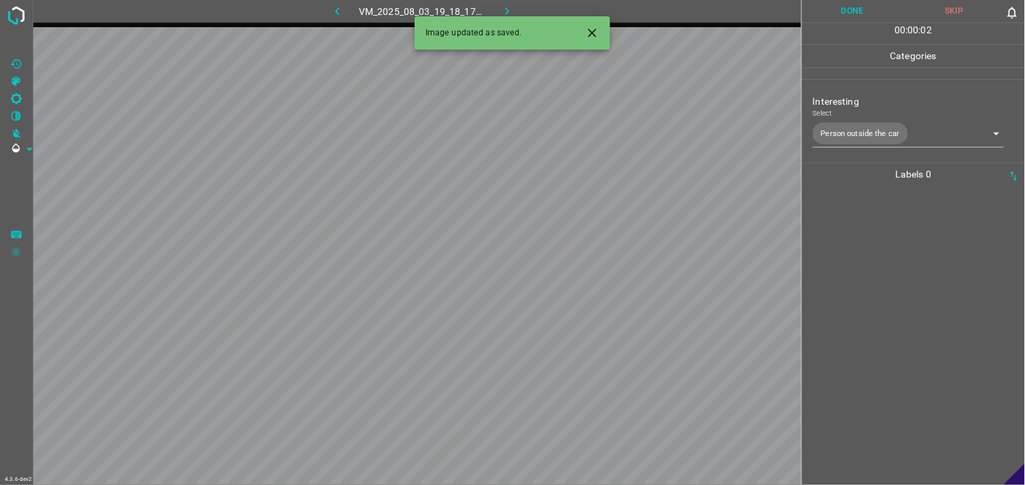
click at [912, 286] on div at bounding box center [913, 335] width 215 height 299
click at [837, 133] on body "4.3.6-dev2 VM_2025_08_10_19_33_41_247_06.gif Done Skip 0 00 : 00 : 03 Categorie…" at bounding box center [512, 242] width 1025 height 485
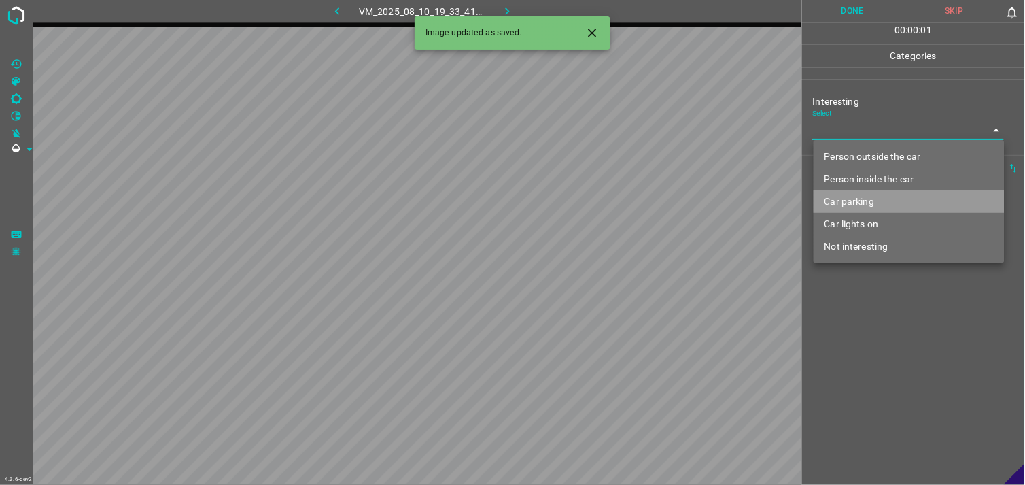
click at [855, 192] on li "Car parking" at bounding box center [909, 201] width 191 height 22
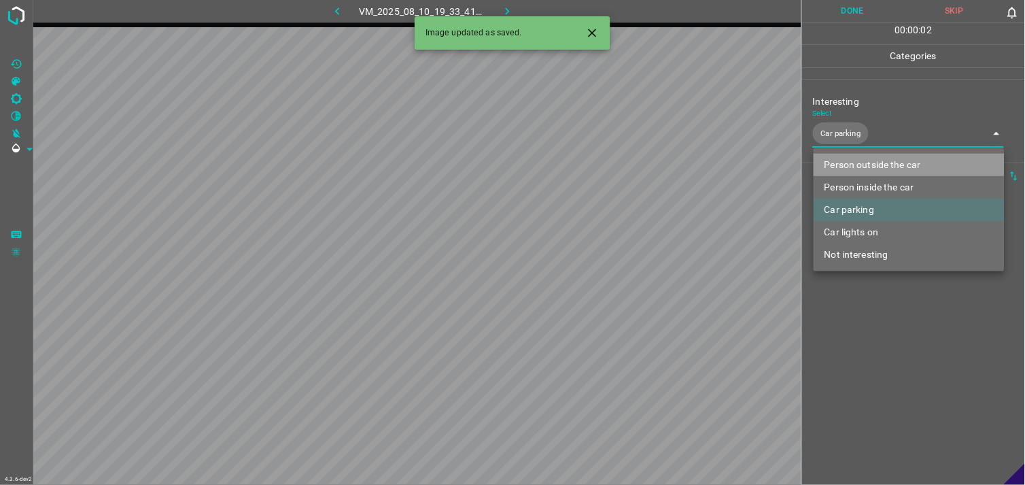
click at [878, 156] on li "Person outside the car" at bounding box center [909, 165] width 191 height 22
type input "Car parking,Person outside the car"
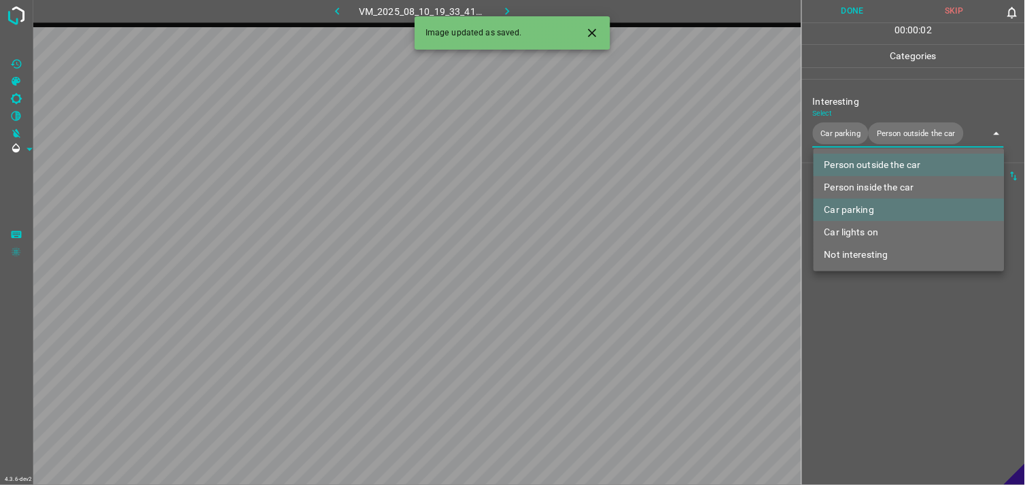
click at [885, 320] on div at bounding box center [512, 242] width 1025 height 485
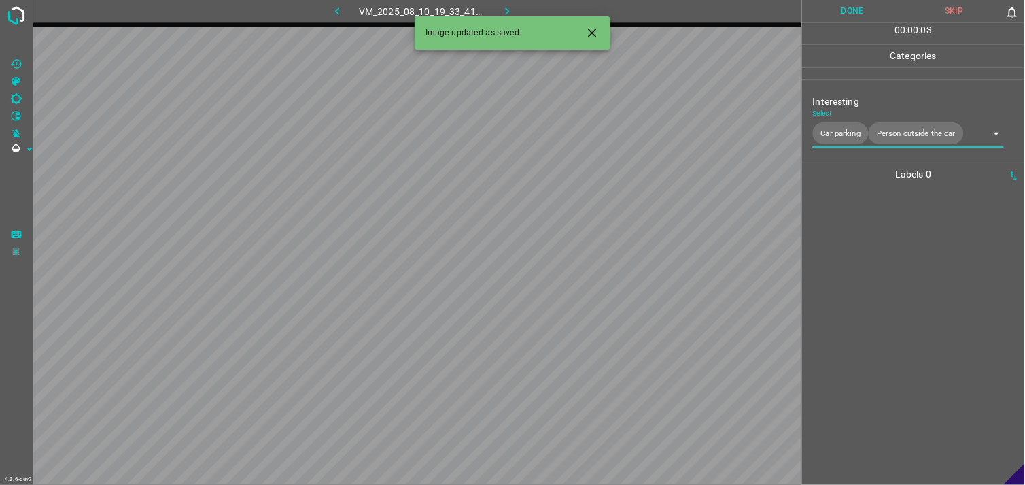
click at [886, 276] on div at bounding box center [913, 335] width 215 height 299
click at [866, 134] on body "4.3.6-dev2 VM_2025_08_08_19_54_27_959_03.gif Done Skip 0 00 : 00 : 05 Categorie…" at bounding box center [512, 242] width 1025 height 485
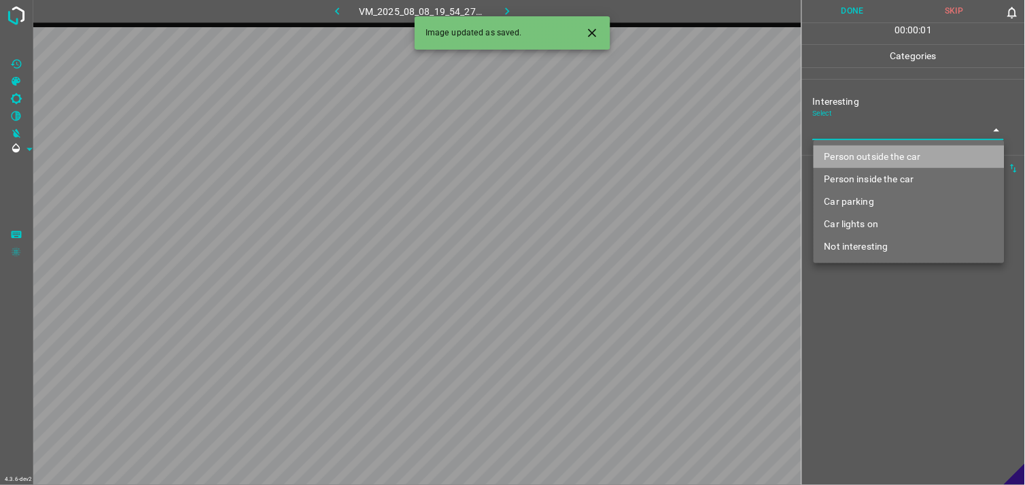
click at [874, 154] on li "Person outside the car" at bounding box center [909, 156] width 191 height 22
type input "Person outside the car"
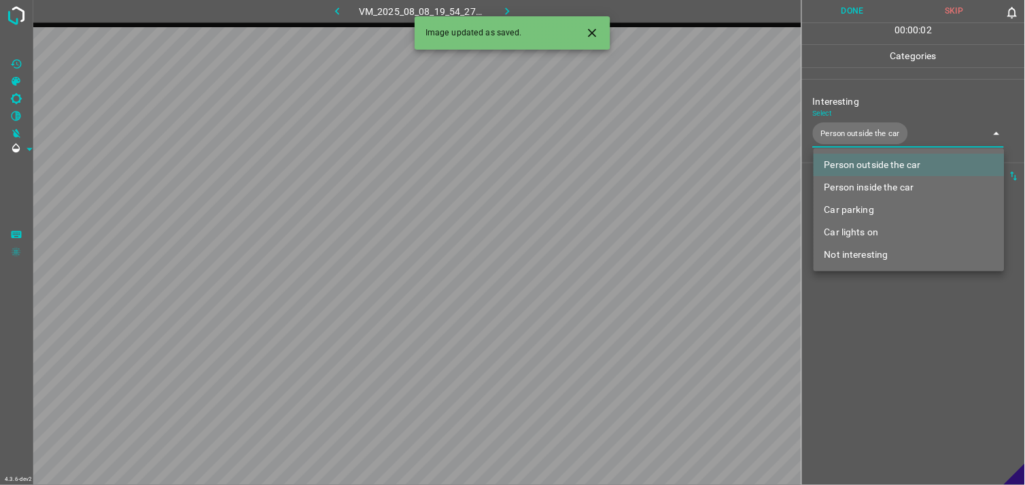
click at [892, 322] on div at bounding box center [512, 242] width 1025 height 485
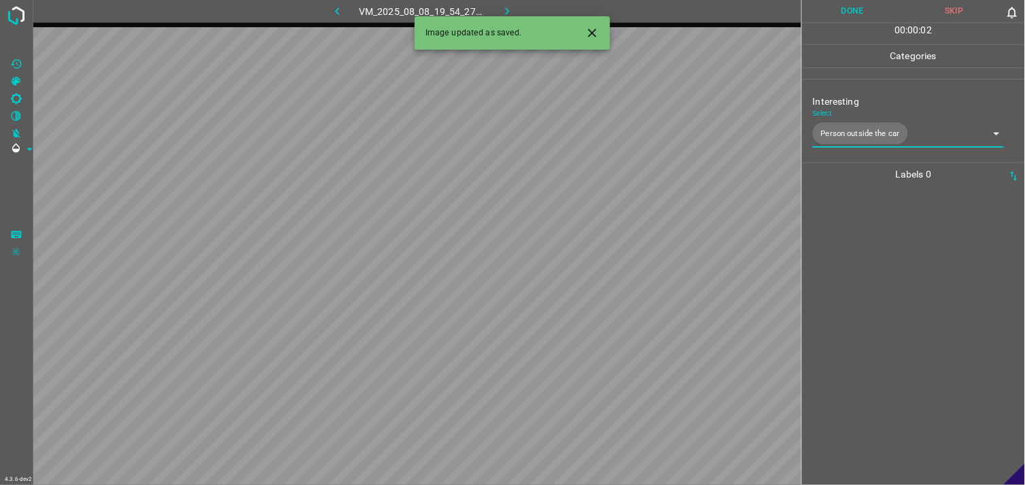
click at [884, 247] on div at bounding box center [913, 335] width 215 height 299
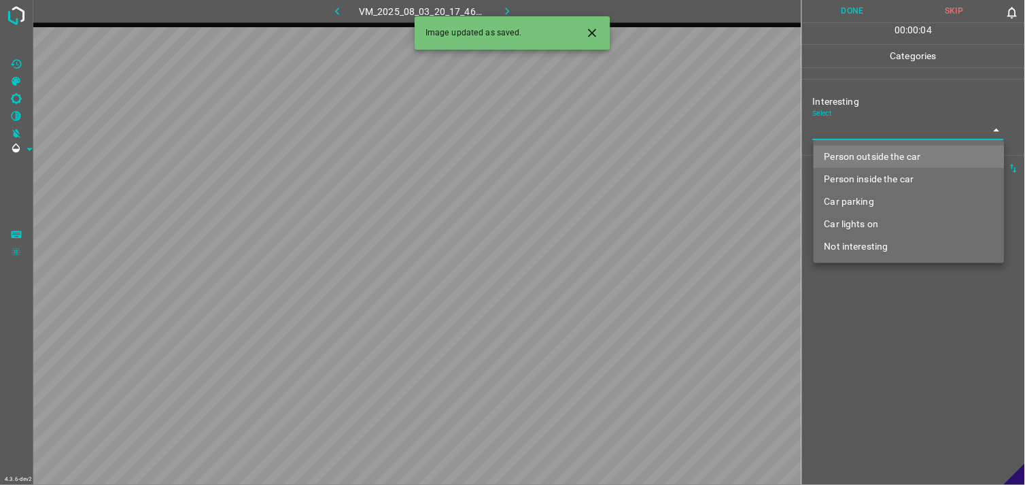
click at [854, 134] on body "4.3.6-dev2 VM_2025_08_03_20_17_46_948_01.gif Done Skip 0 00 : 00 : 04 Categorie…" at bounding box center [512, 242] width 1025 height 485
click at [868, 155] on li "Person outside the car" at bounding box center [909, 156] width 191 height 22
type input "Person outside the car"
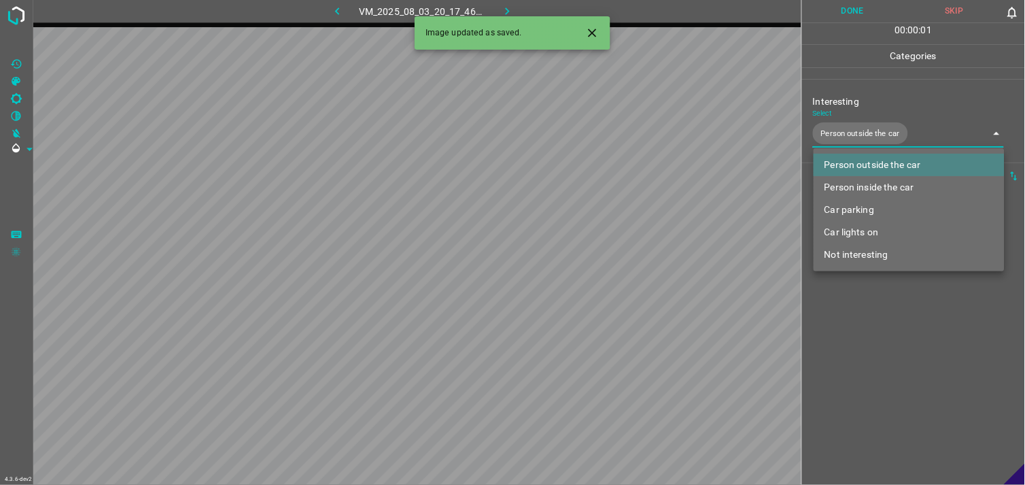
click at [900, 323] on div at bounding box center [512, 242] width 1025 height 485
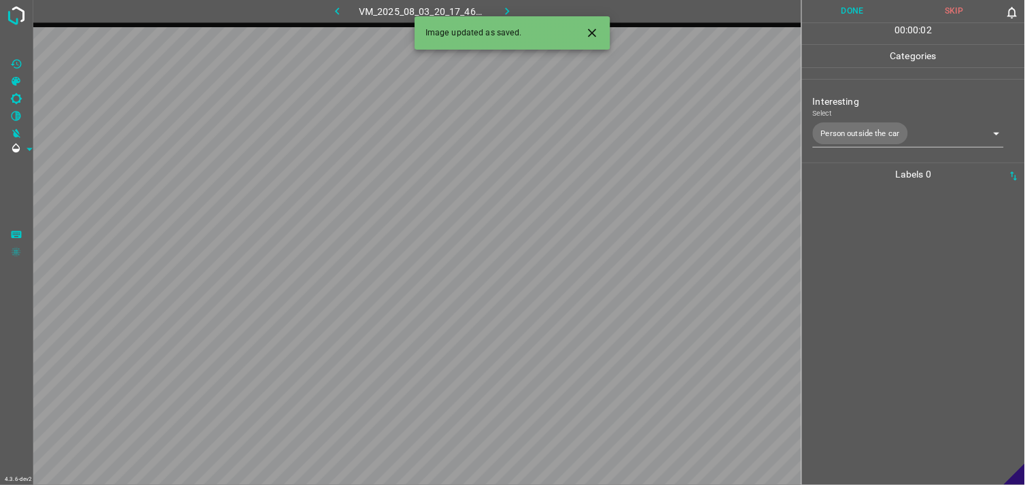
click at [899, 288] on div at bounding box center [913, 335] width 215 height 299
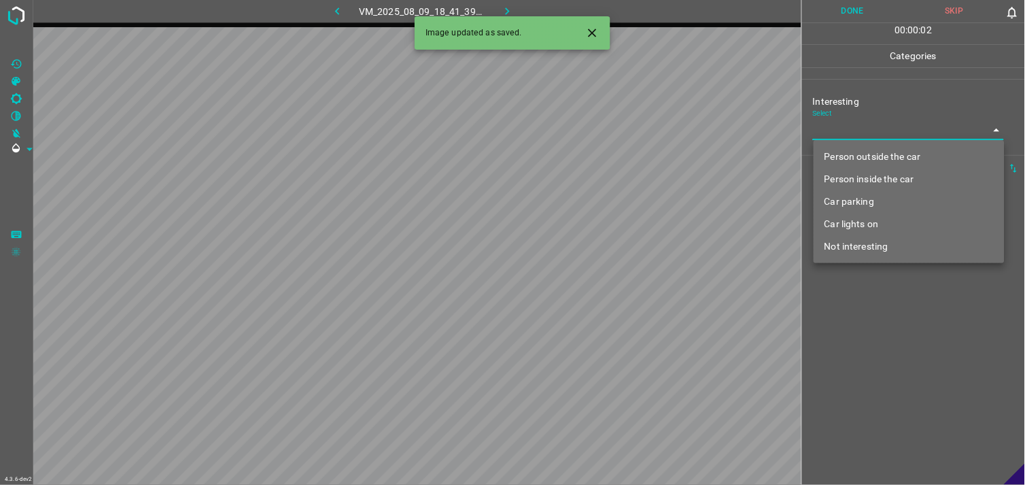
click at [874, 133] on body "4.3.6-dev2 VM_2025_08_09_18_41_39_355_03.gif Done Skip 0 00 : 00 : 02 Categorie…" at bounding box center [512, 242] width 1025 height 485
click at [881, 246] on li "Not interesting" at bounding box center [909, 246] width 191 height 22
type input "Not interesting"
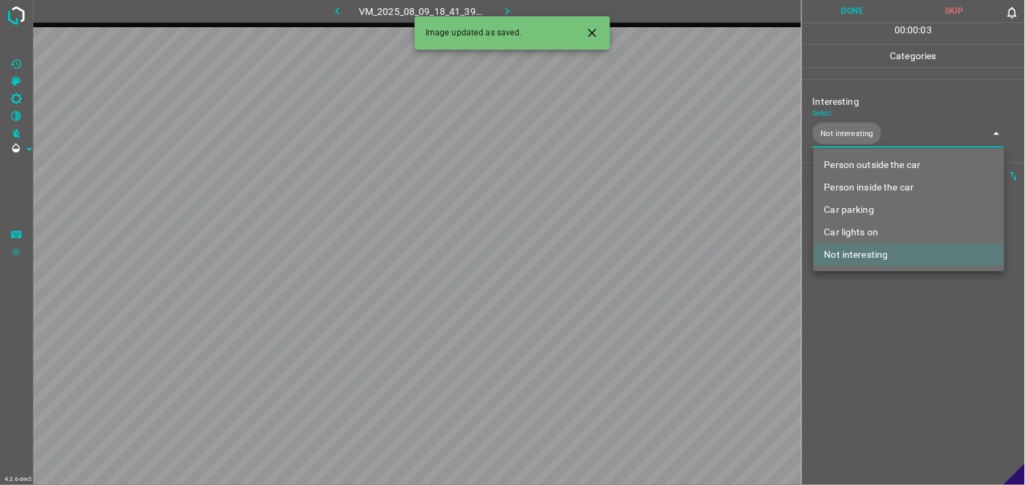
click at [874, 302] on div at bounding box center [512, 242] width 1025 height 485
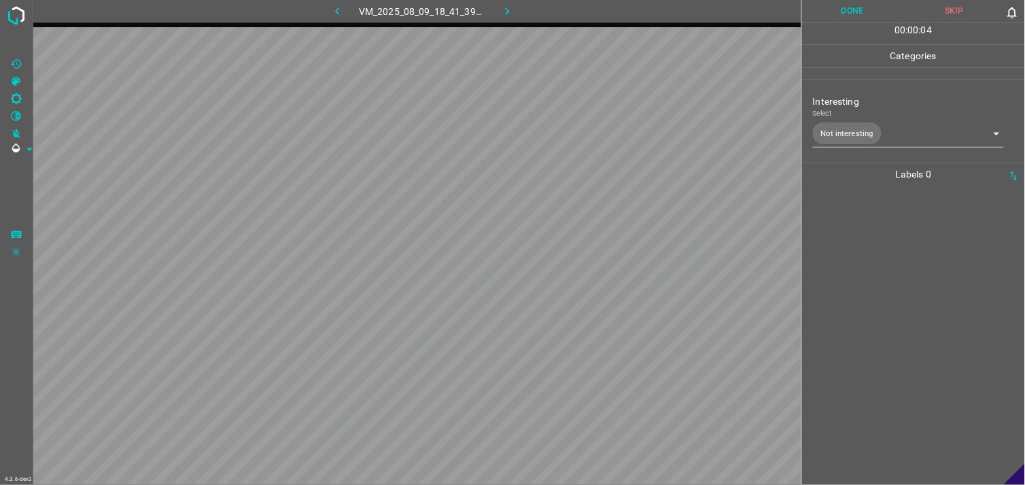
click at [869, 265] on div at bounding box center [913, 335] width 215 height 299
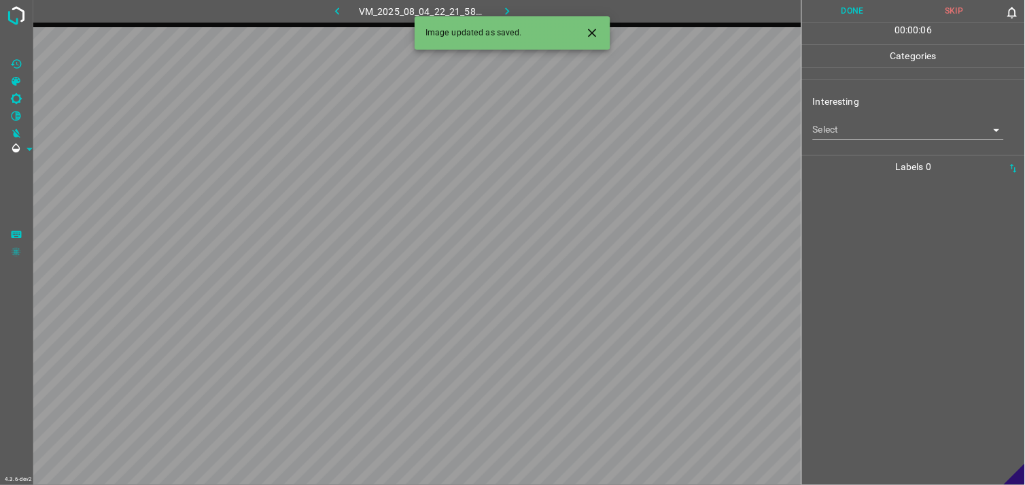
click at [854, 124] on body "4.3.6-dev2 VM_2025_08_04_22_21_58_384_10.gif Done Skip 0 00 : 00 : 06 Categorie…" at bounding box center [512, 242] width 1025 height 485
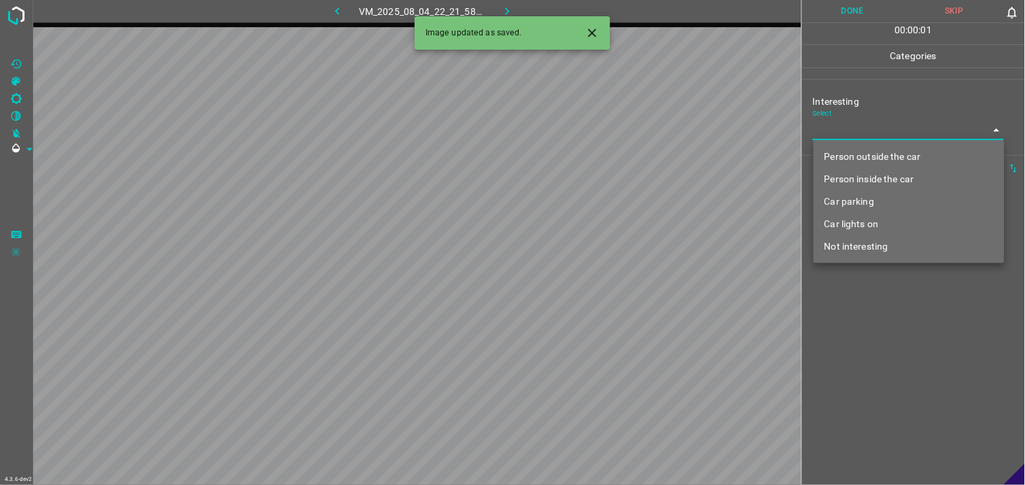
click at [848, 227] on li "Car lights on" at bounding box center [909, 224] width 191 height 22
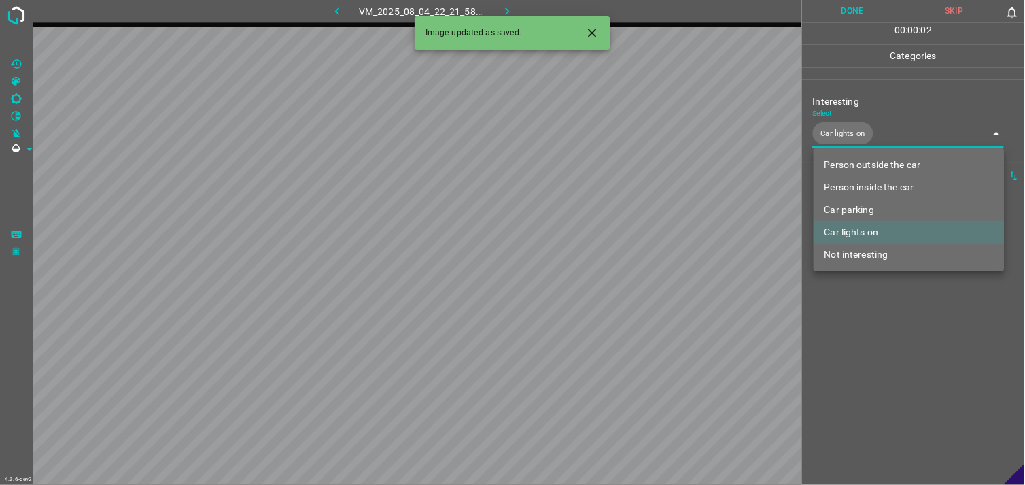
click at [878, 169] on li "Person outside the car" at bounding box center [909, 165] width 191 height 22
type input "Car lights on,Person outside the car"
click at [874, 343] on div at bounding box center [512, 242] width 1025 height 485
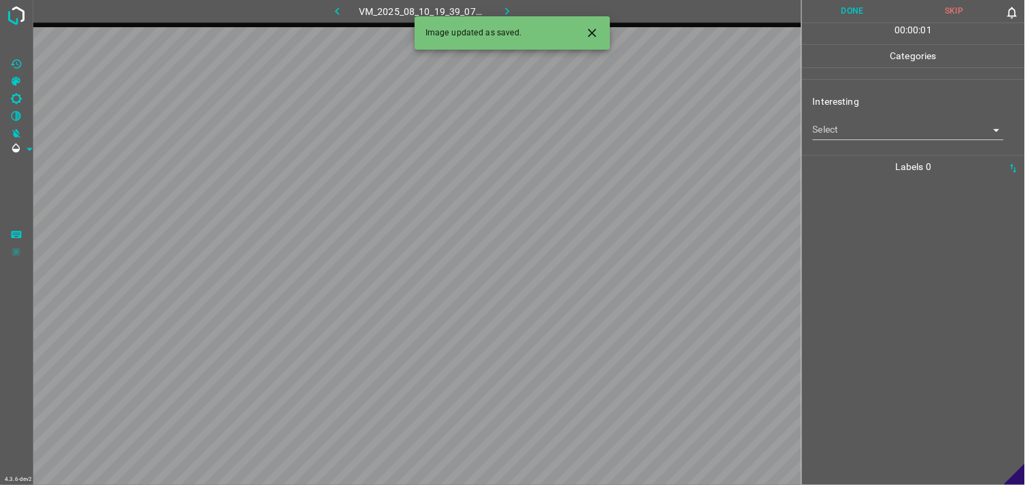
click at [882, 137] on body "4.3.6-dev2 VM_2025_08_10_19_39_07_583_04.gif Done Skip 0 00 : 00 : 01 Categorie…" at bounding box center [512, 242] width 1025 height 485
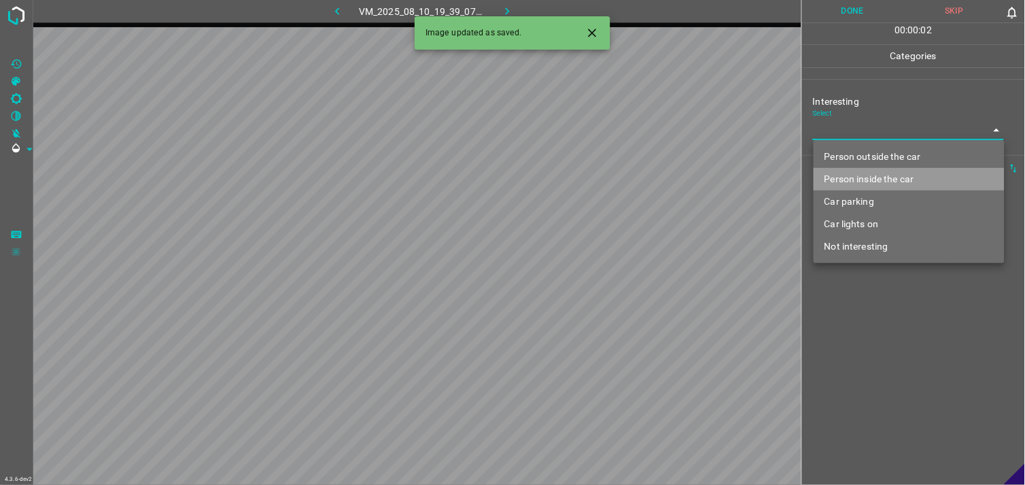
click at [888, 184] on li "Person inside the car" at bounding box center [909, 179] width 191 height 22
type input "Person inside the car"
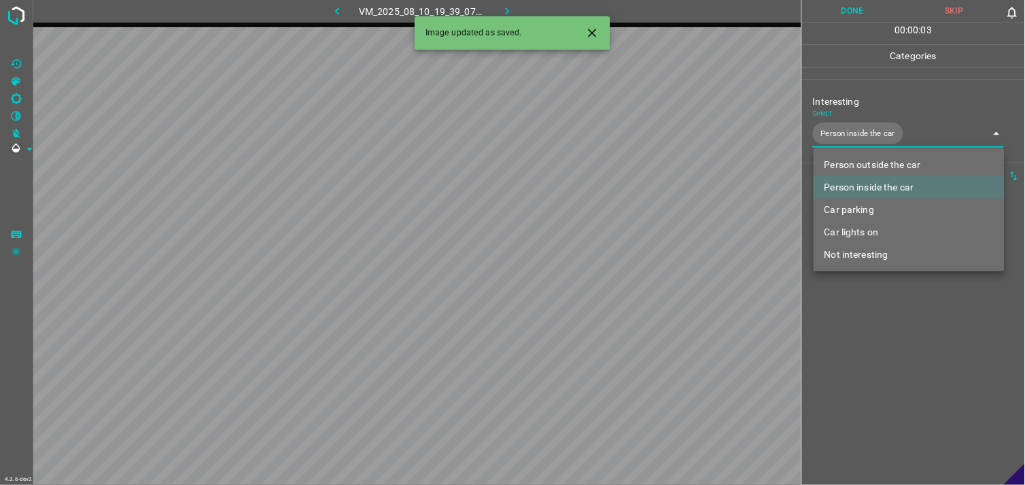
click at [894, 317] on div at bounding box center [512, 242] width 1025 height 485
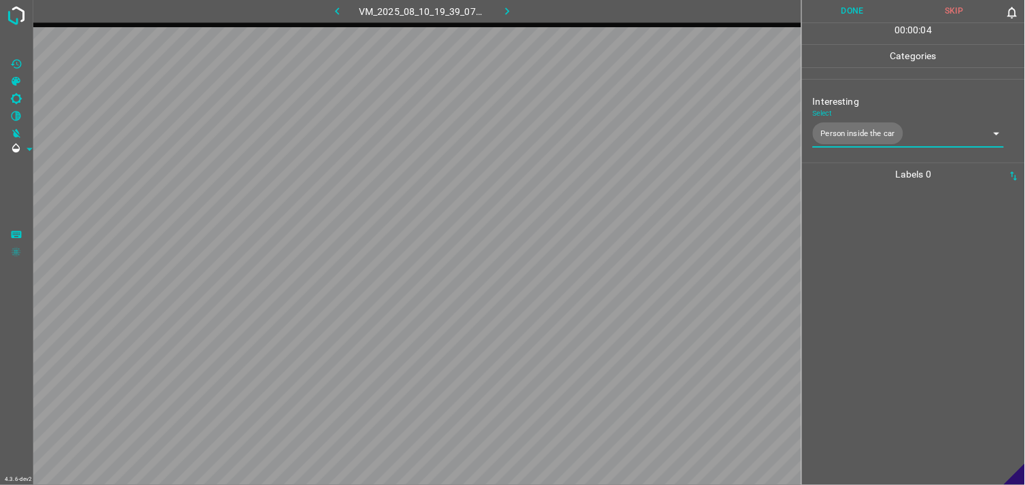
click at [905, 208] on div at bounding box center [913, 335] width 215 height 299
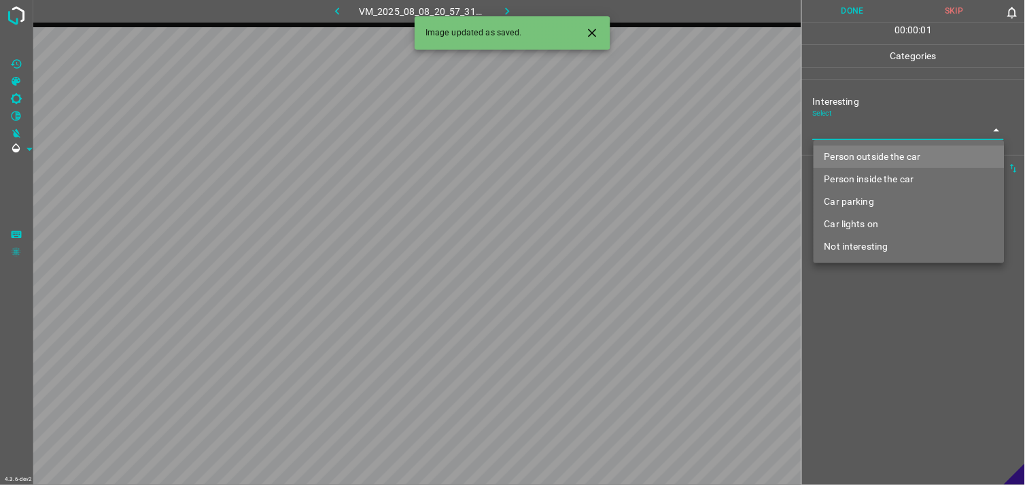
click at [886, 133] on body "4.3.6-dev2 VM_2025_08_08_20_57_31_729_08.gif Done Skip 0 00 : 00 : 01 Categorie…" at bounding box center [512, 242] width 1025 height 485
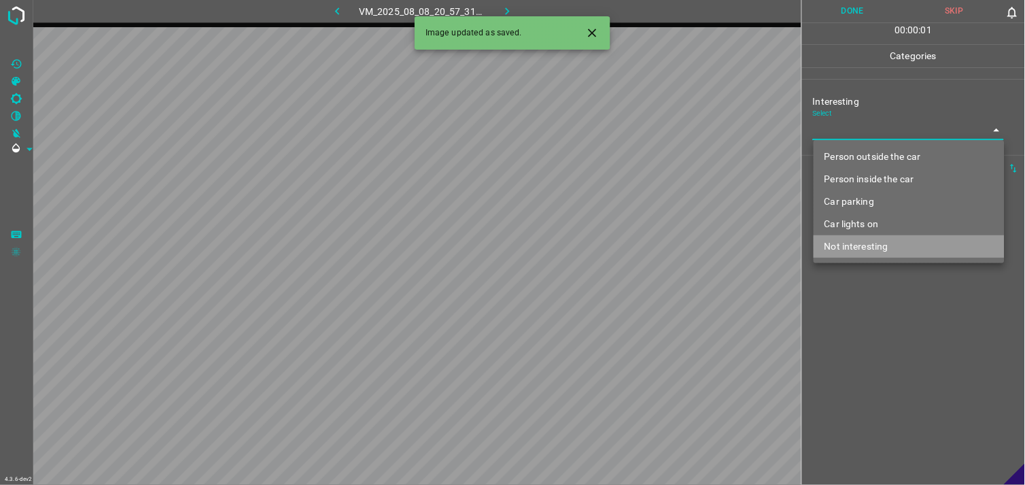
click at [894, 249] on li "Not interesting" at bounding box center [909, 246] width 191 height 22
type input "Not interesting"
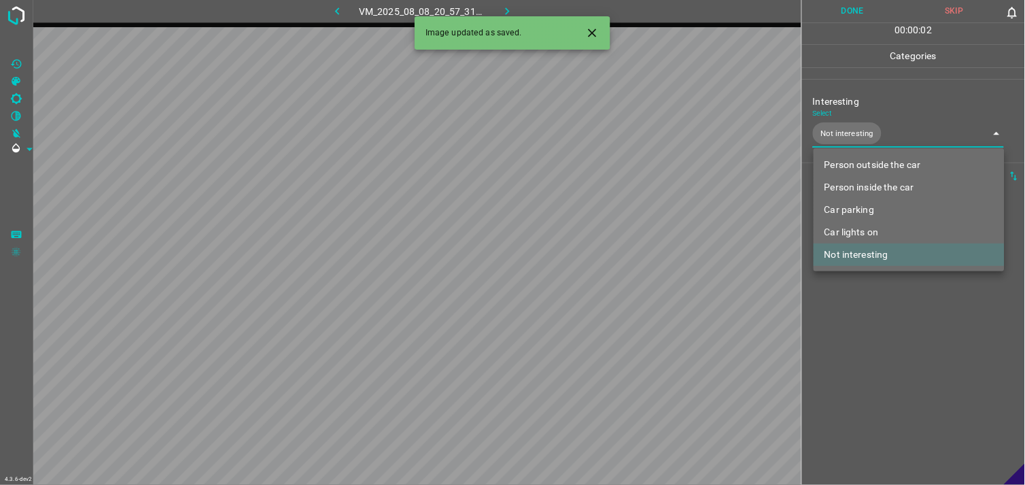
drag, startPoint x: 888, startPoint y: 298, endPoint x: 878, endPoint y: 247, distance: 52.1
click at [886, 293] on div at bounding box center [512, 242] width 1025 height 485
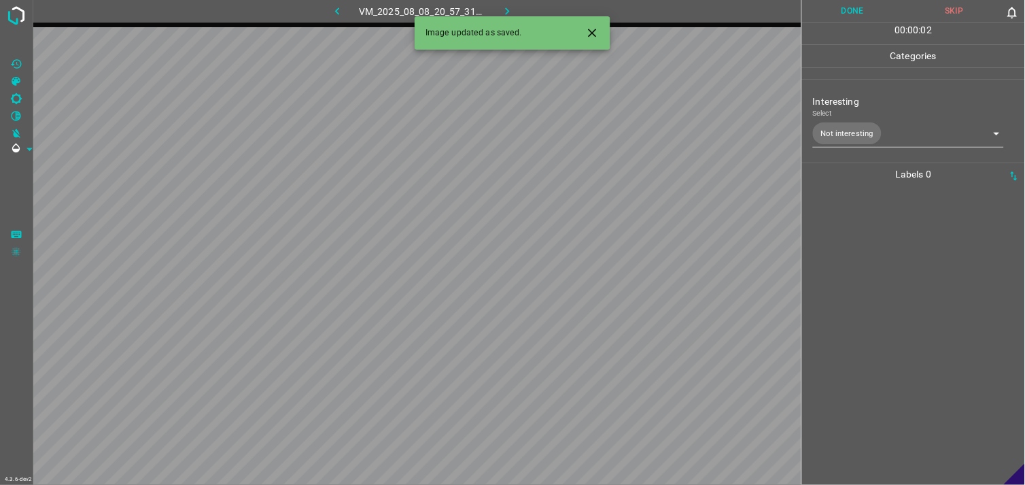
click at [875, 224] on div at bounding box center [913, 335] width 215 height 299
click at [844, 124] on body "4.3.6-dev2 VM_2025_08_03_18_33_15_267_02.gif Done Skip 0 00 : 00 : 01 Categorie…" at bounding box center [512, 242] width 1025 height 485
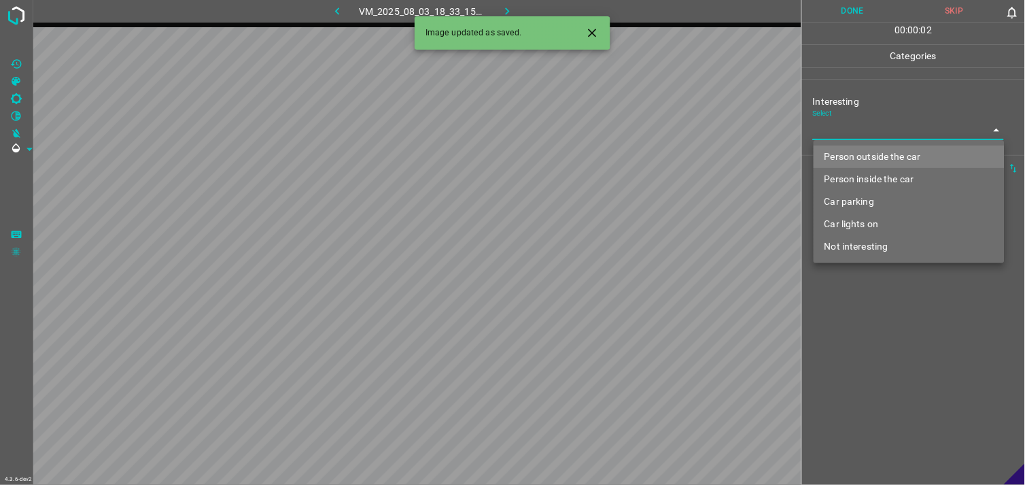
click at [850, 154] on li "Person outside the car" at bounding box center [909, 156] width 191 height 22
type input "Person outside the car"
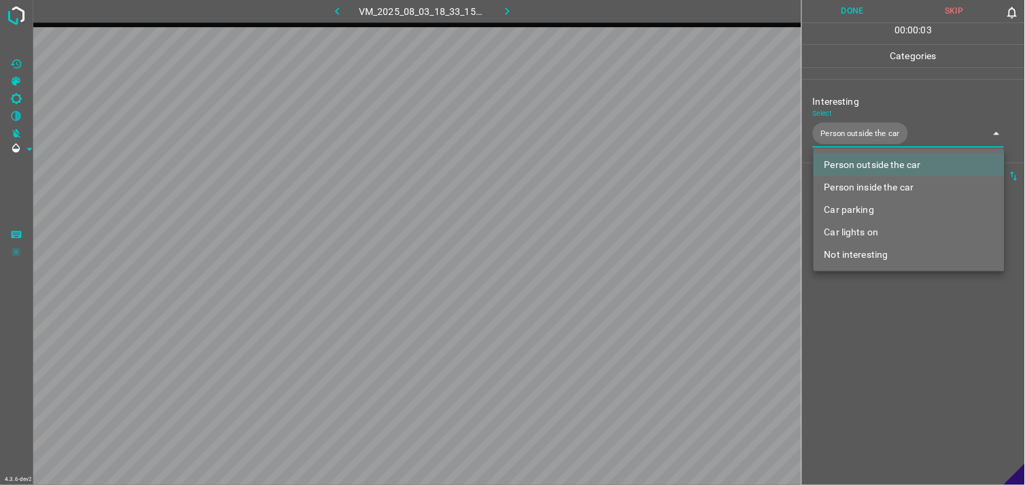
click at [856, 299] on div at bounding box center [512, 242] width 1025 height 485
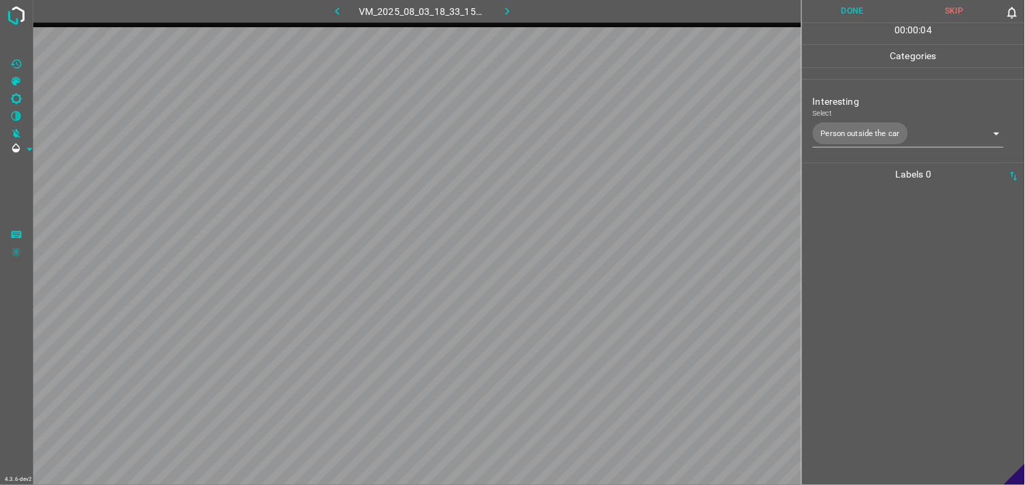
click at [852, 235] on div at bounding box center [913, 335] width 215 height 299
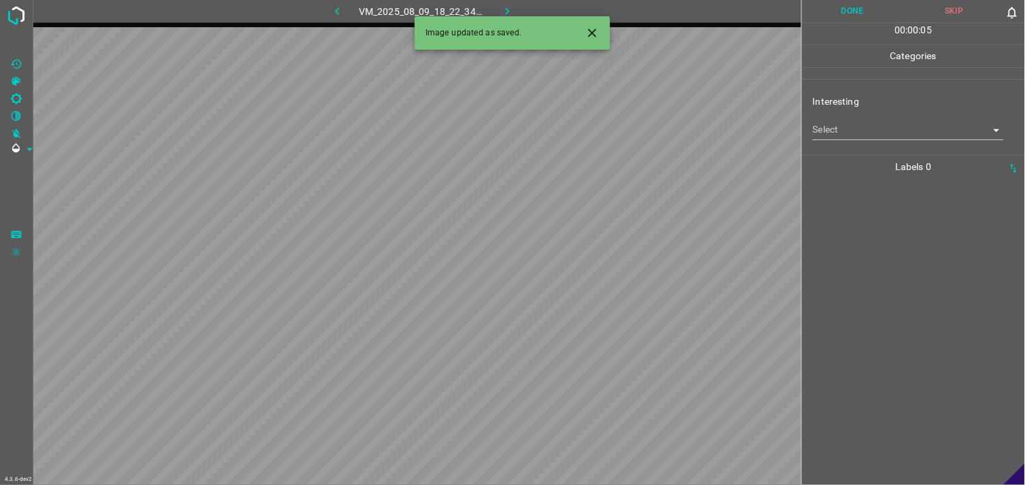
click at [868, 129] on body "4.3.6-dev2 VM_2025_08_09_18_22_34_570_05.gif Done Skip 0 00 : 00 : 05 Categorie…" at bounding box center [512, 242] width 1025 height 485
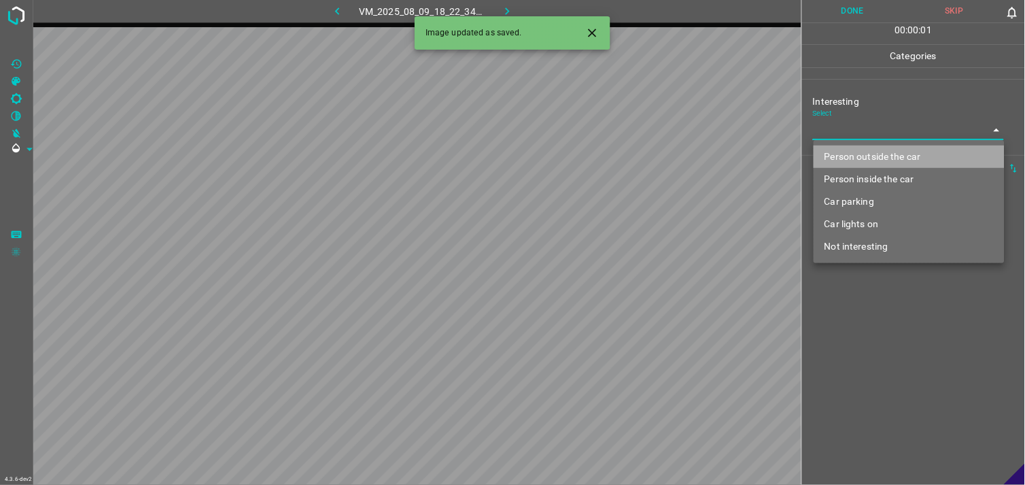
click at [874, 160] on li "Person outside the car" at bounding box center [909, 156] width 191 height 22
type input "Person outside the car"
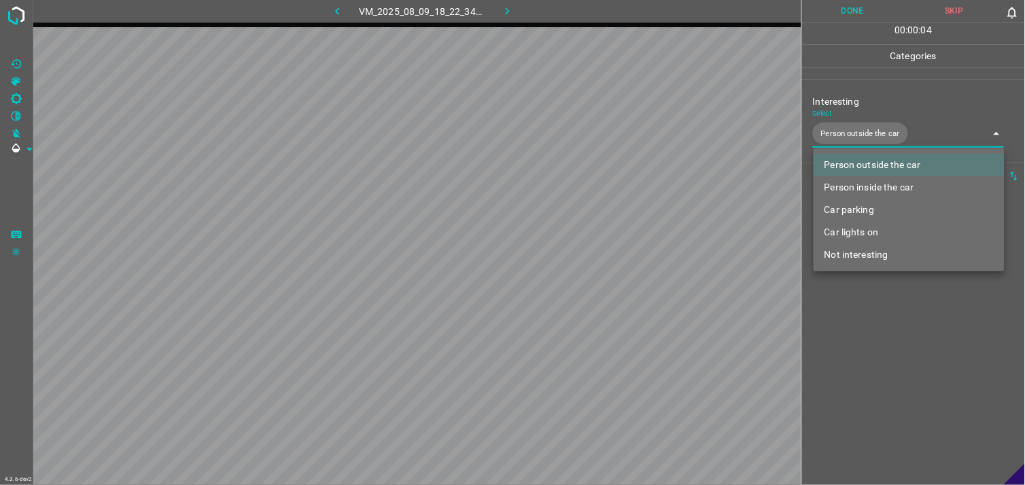
click at [853, 334] on div at bounding box center [512, 242] width 1025 height 485
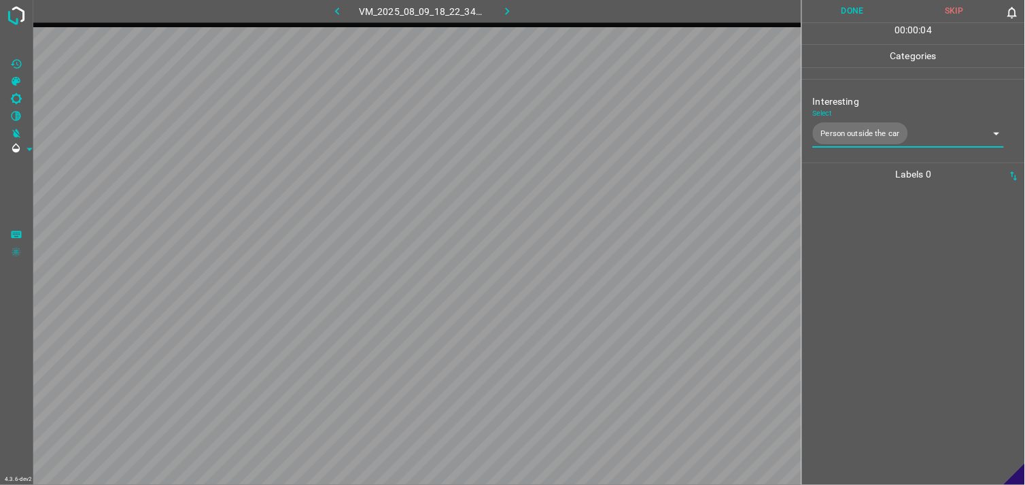
click at [851, 258] on div at bounding box center [913, 335] width 215 height 299
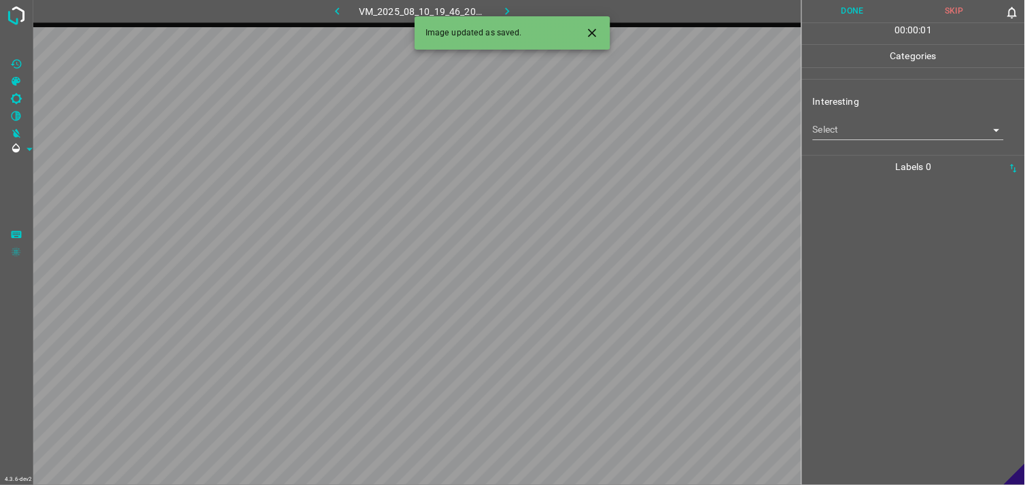
click at [874, 150] on ul "Interesting Select ​" at bounding box center [913, 117] width 223 height 75
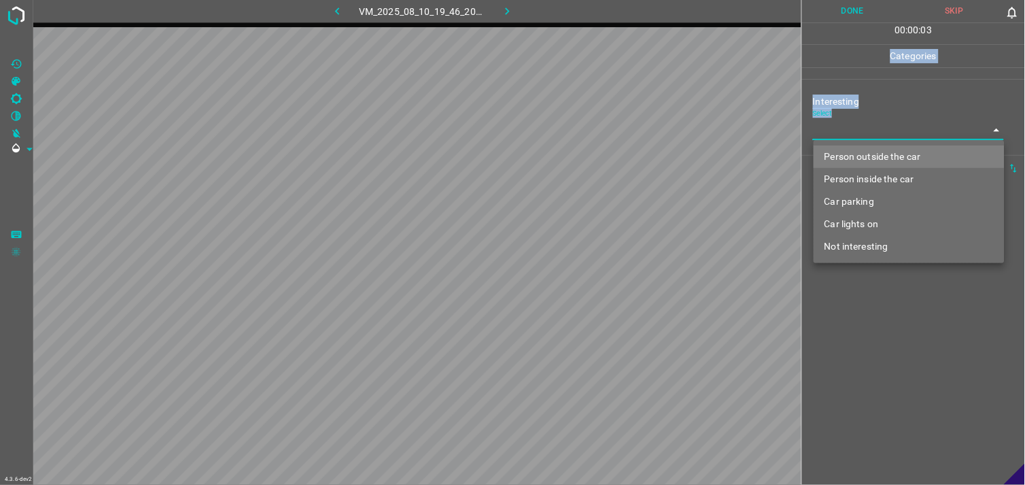
click at [869, 132] on body "4.3.6-dev2 VM_2025_08_10_19_46_20_538_03.gif Done Skip 0 00 : 00 : 03 Categorie…" at bounding box center [512, 242] width 1025 height 485
click at [850, 204] on li "Car parking" at bounding box center [909, 201] width 191 height 22
type input "Car parking"
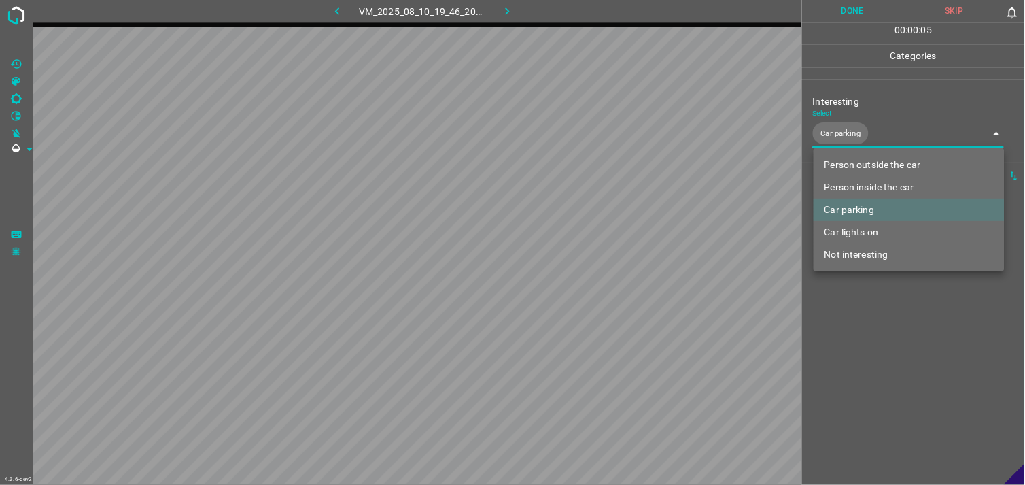
click at [882, 286] on div at bounding box center [512, 242] width 1025 height 485
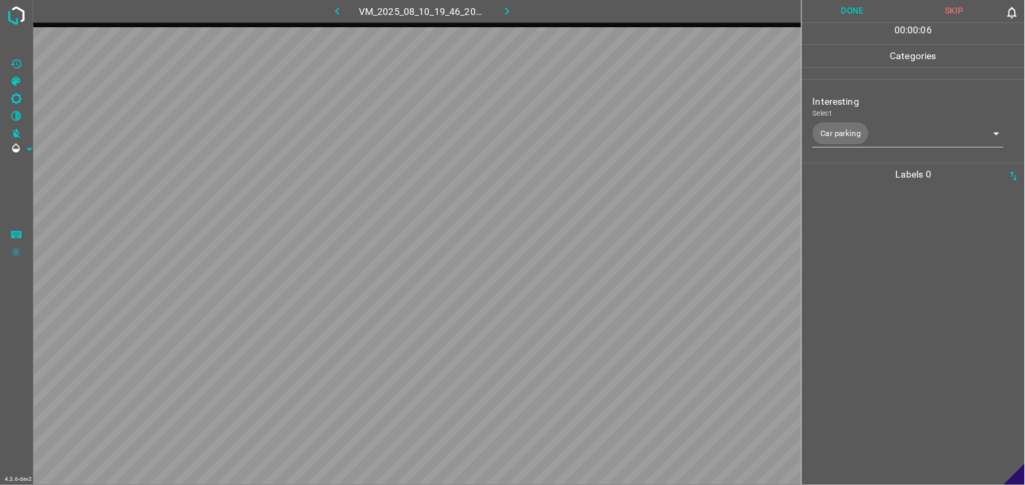
click at [866, 273] on div at bounding box center [913, 335] width 215 height 299
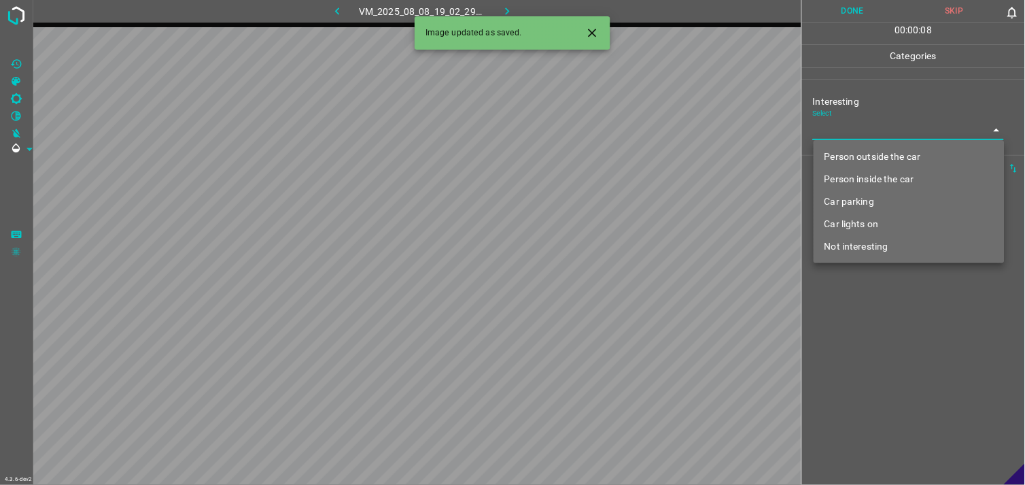
click at [846, 137] on body "4.3.6-dev2 VM_2025_08_08_19_02_29_392_12.gif Done Skip 0 00 : 00 : 08 Categorie…" at bounding box center [512, 242] width 1025 height 485
click at [862, 155] on li "Person outside the car" at bounding box center [909, 156] width 191 height 22
type input "Person outside the car"
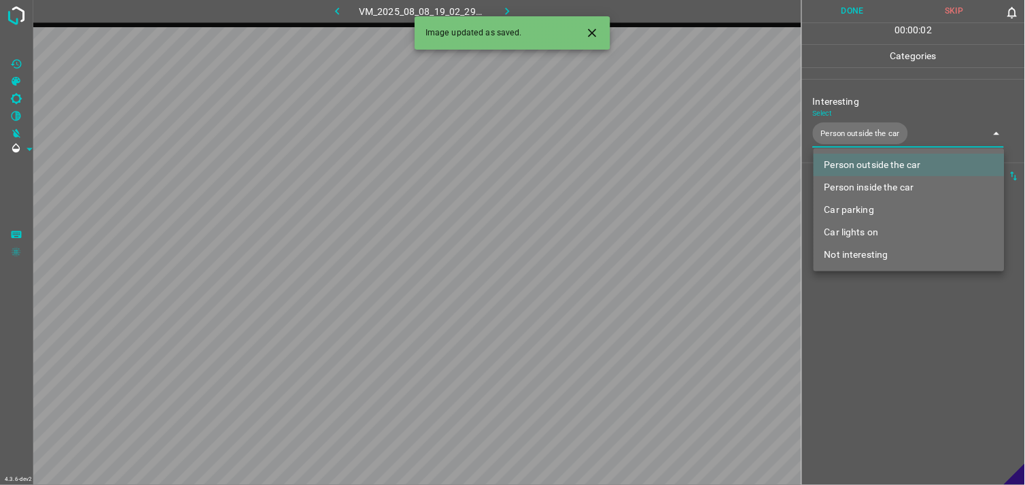
click at [872, 319] on div at bounding box center [512, 242] width 1025 height 485
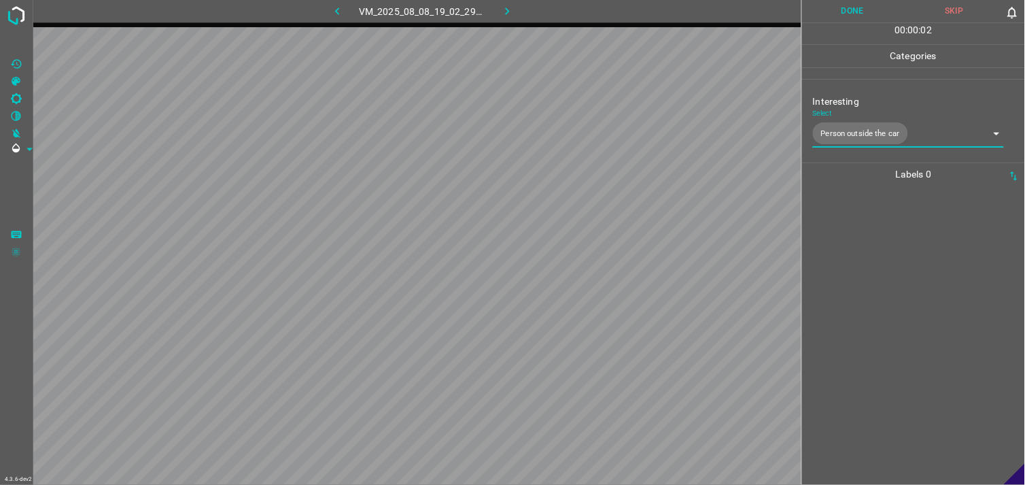
click at [863, 245] on div at bounding box center [913, 335] width 215 height 299
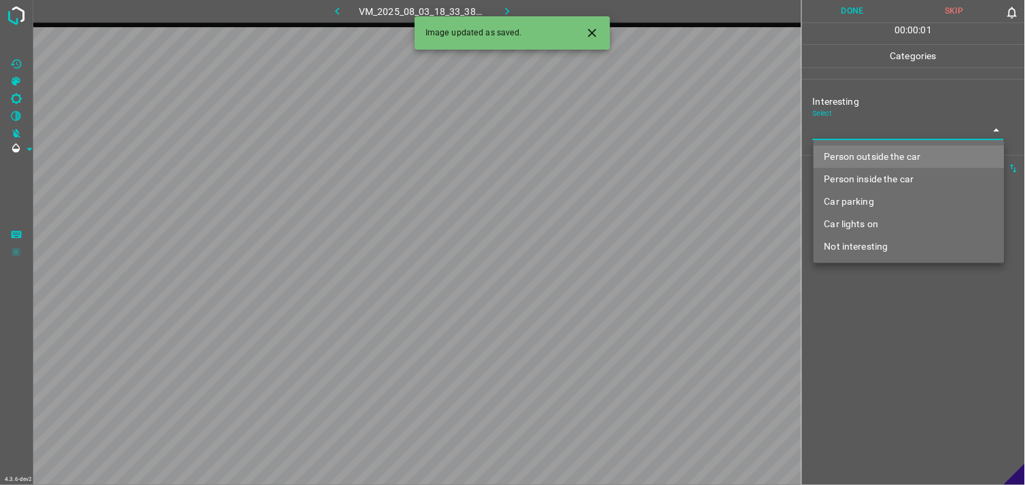
click at [851, 125] on body "4.3.6-dev2 VM_2025_08_03_18_33_38_832_10.gif Done Skip 0 00 : 00 : 01 Categorie…" at bounding box center [512, 242] width 1025 height 485
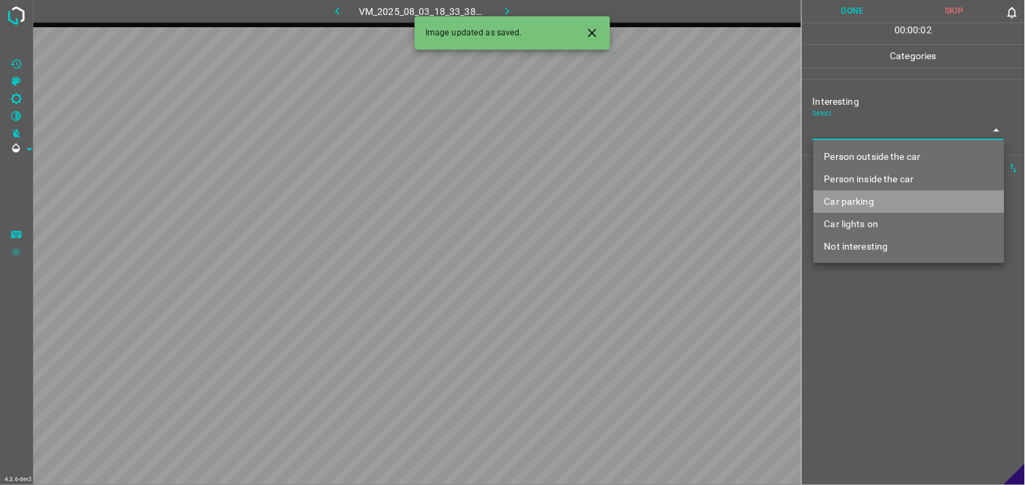
click at [850, 192] on li "Car parking" at bounding box center [909, 201] width 191 height 22
type input "Car parking"
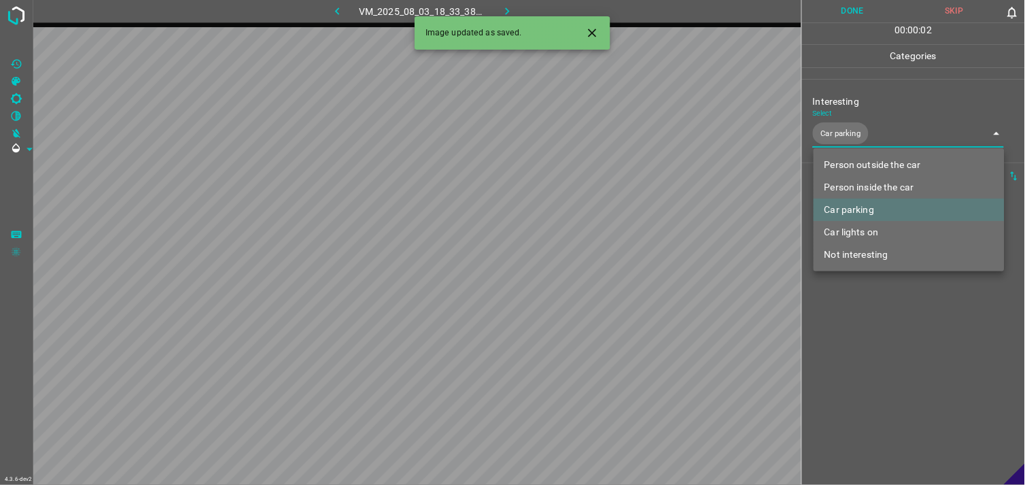
click at [854, 310] on div at bounding box center [512, 242] width 1025 height 485
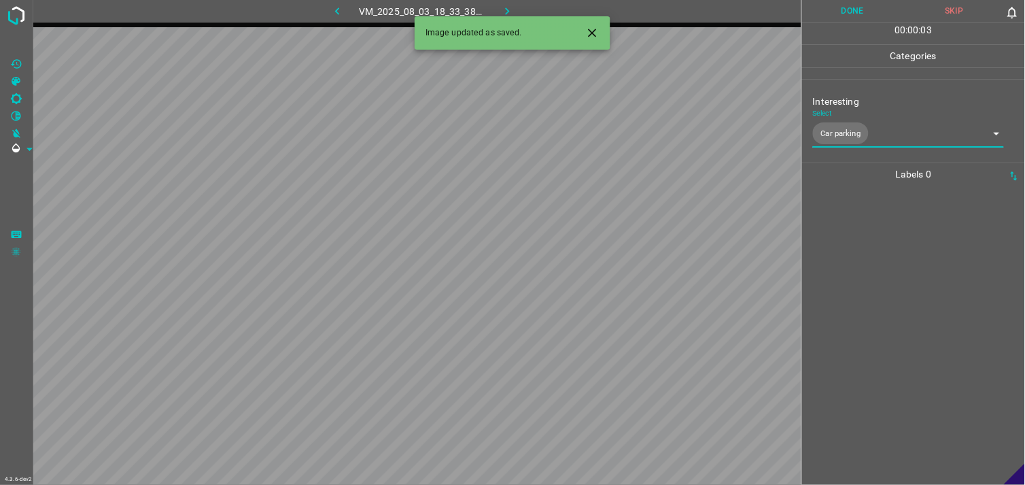
click at [848, 251] on div at bounding box center [913, 335] width 215 height 299
click at [850, 133] on body "4.3.6-dev2 VM_2025_08_04_23_07_03_128_03.gif Done Skip 0 00 : 00 : 05 Categorie…" at bounding box center [512, 242] width 1025 height 485
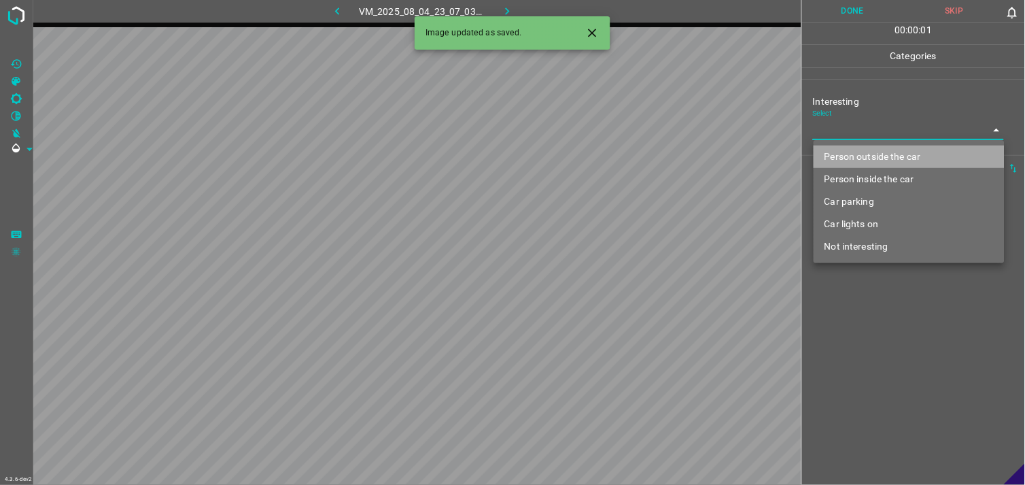
click at [863, 151] on li "Person outside the car" at bounding box center [909, 156] width 191 height 22
type input "Person outside the car"
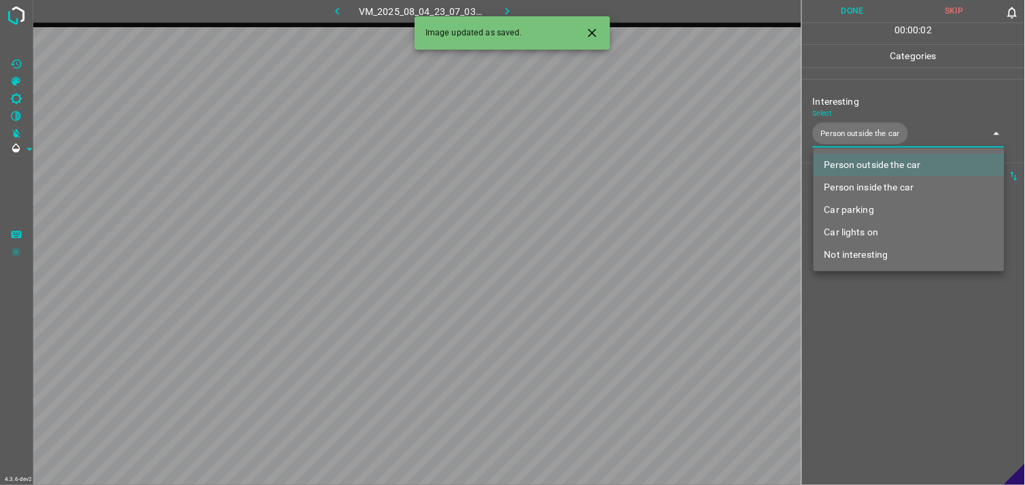
click at [892, 306] on div at bounding box center [512, 242] width 1025 height 485
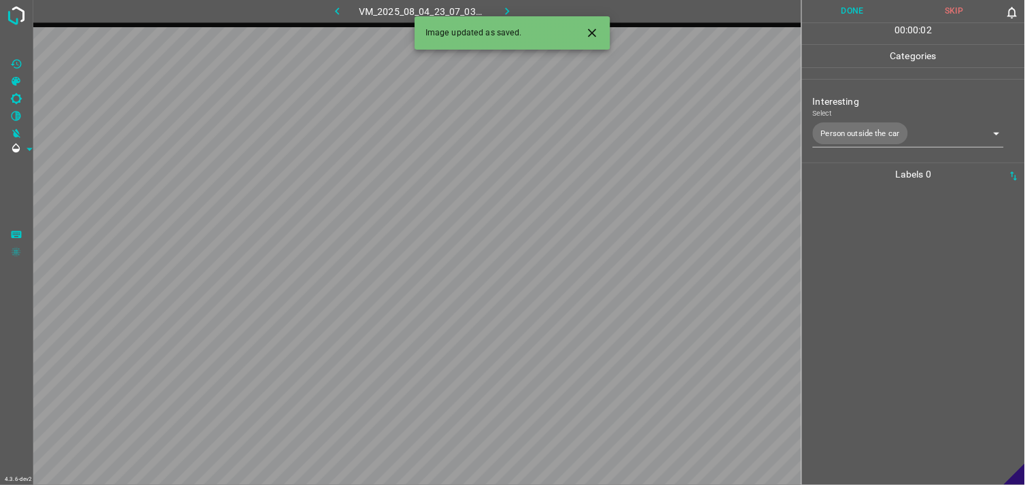
click at [865, 260] on div at bounding box center [913, 335] width 215 height 299
click at [850, 123] on body "4.3.6-dev2 VM_2025_08_10_20_00_52_942_02.gif Done Skip 0 00 : 00 : 04 Categorie…" at bounding box center [512, 242] width 1025 height 485
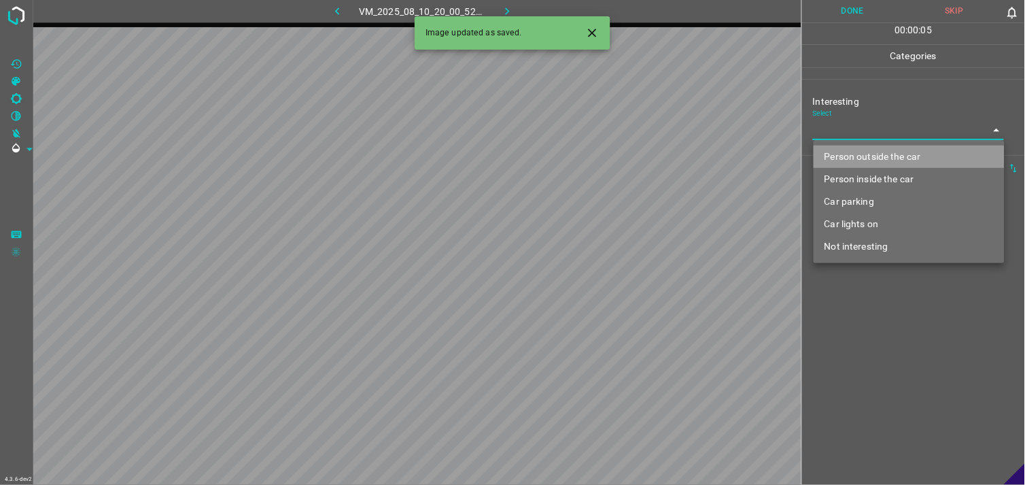
click at [867, 154] on li "Person outside the car" at bounding box center [909, 156] width 191 height 22
type input "Person outside the car"
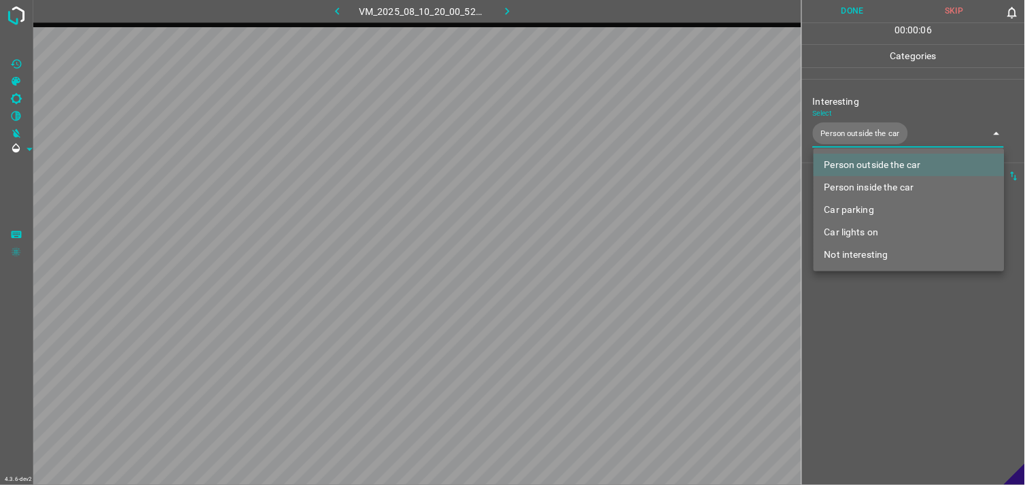
click at [850, 306] on div at bounding box center [512, 242] width 1025 height 485
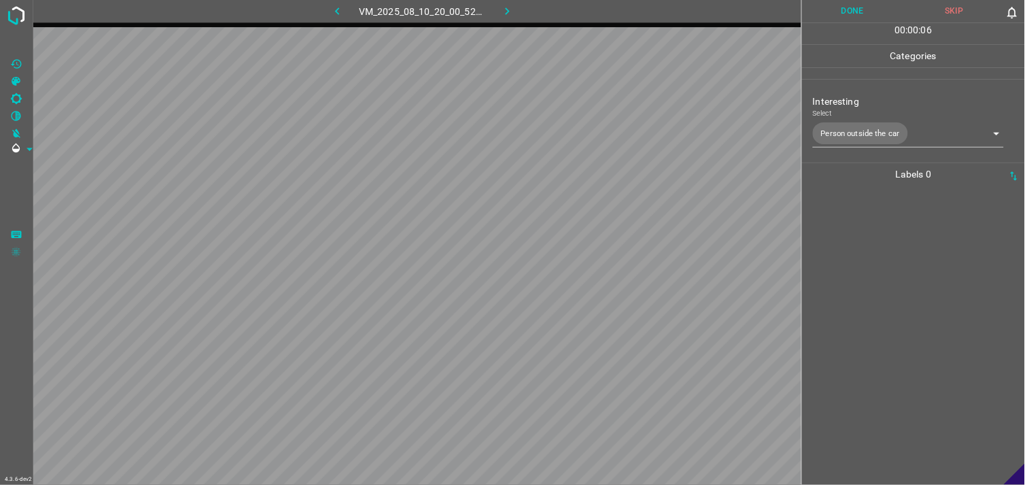
click at [856, 268] on div at bounding box center [913, 335] width 215 height 299
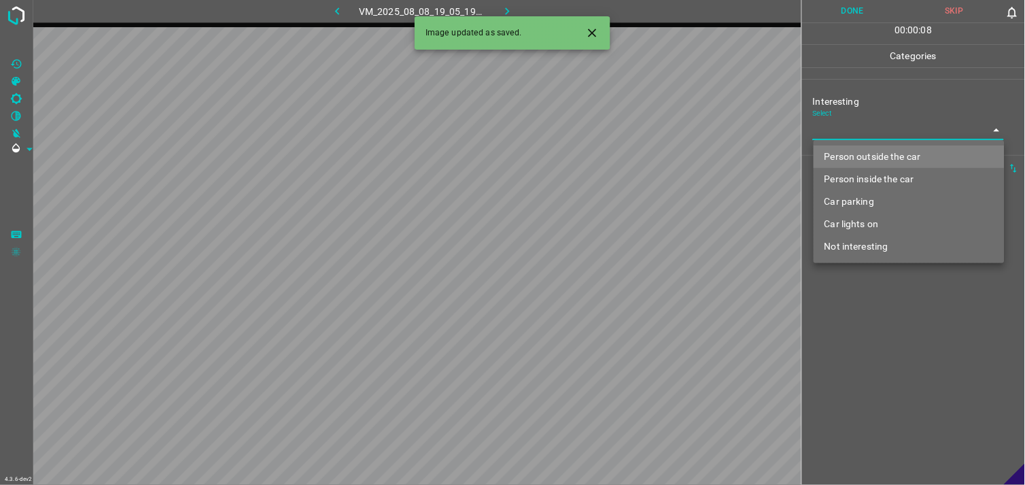
click at [839, 134] on body "4.3.6-dev2 VM_2025_08_08_19_05_19_650_06.gif Done Skip 0 00 : 00 : 08 Categorie…" at bounding box center [512, 242] width 1025 height 485
click at [855, 154] on li "Person outside the car" at bounding box center [909, 156] width 191 height 22
type input "Person outside the car"
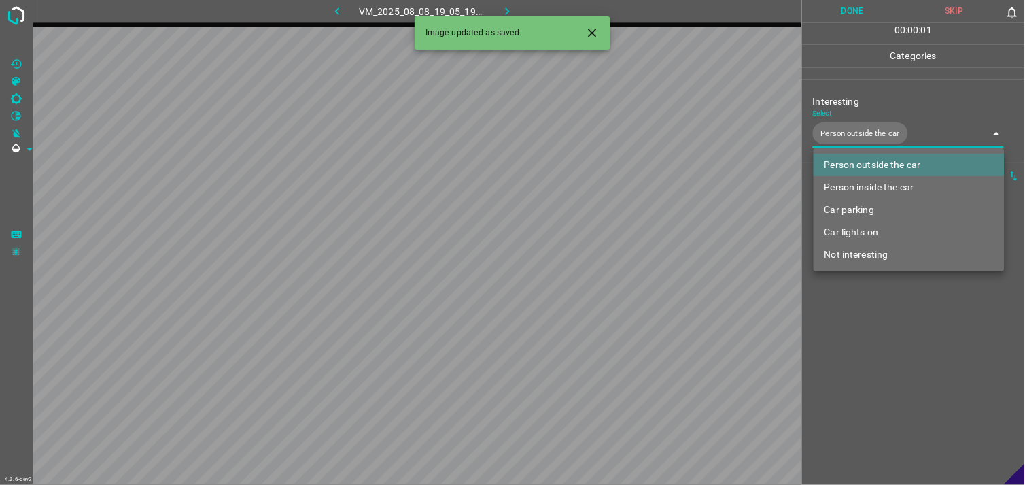
click at [852, 305] on div at bounding box center [512, 242] width 1025 height 485
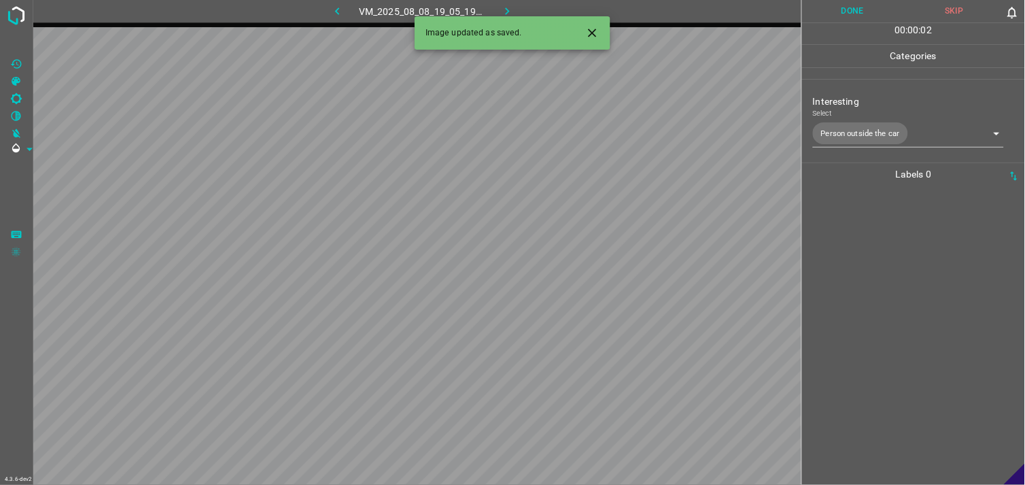
click at [865, 232] on div at bounding box center [913, 335] width 215 height 299
click at [855, 137] on body "4.3.6-dev2 VM_2025_08_04_23_07_36_219_08.gif Done Skip 0 00 : 00 : 04 Categorie…" at bounding box center [512, 242] width 1025 height 485
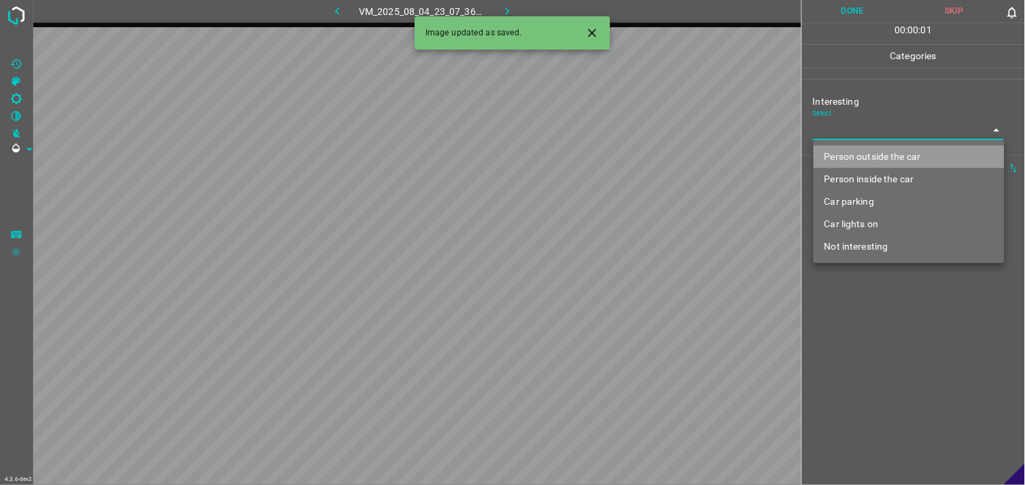
click at [860, 154] on li "Person outside the car" at bounding box center [909, 156] width 191 height 22
type input "Person outside the car"
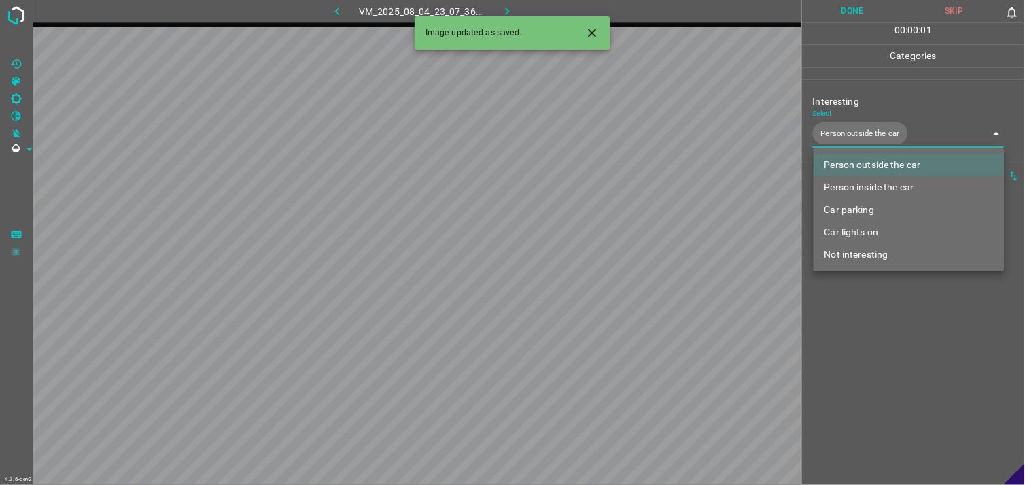
click at [852, 321] on div at bounding box center [512, 242] width 1025 height 485
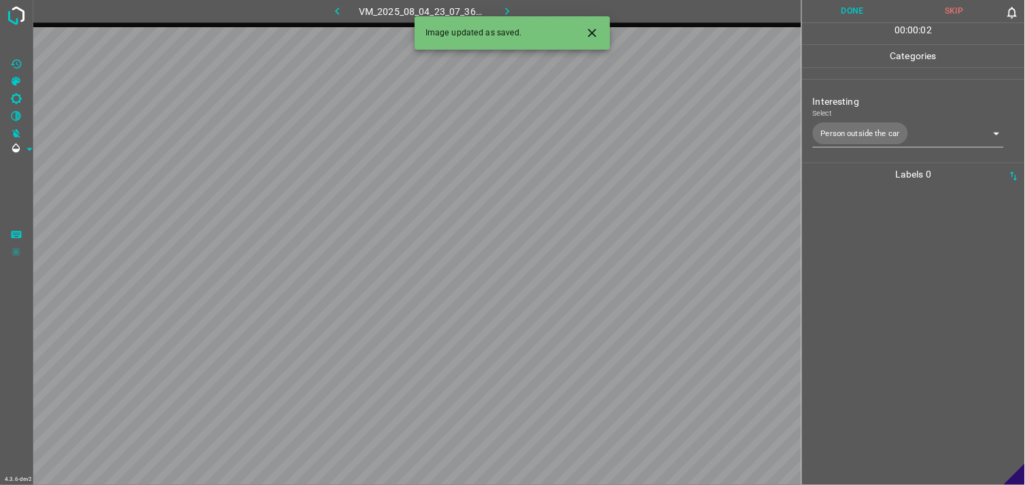
click at [848, 283] on div at bounding box center [913, 335] width 215 height 299
click at [841, 133] on body "4.3.6-dev2 VM_2025_08_09_15_04_16_100_04.gif Done Skip 0 00 : 00 : 02 Categorie…" at bounding box center [512, 242] width 1025 height 485
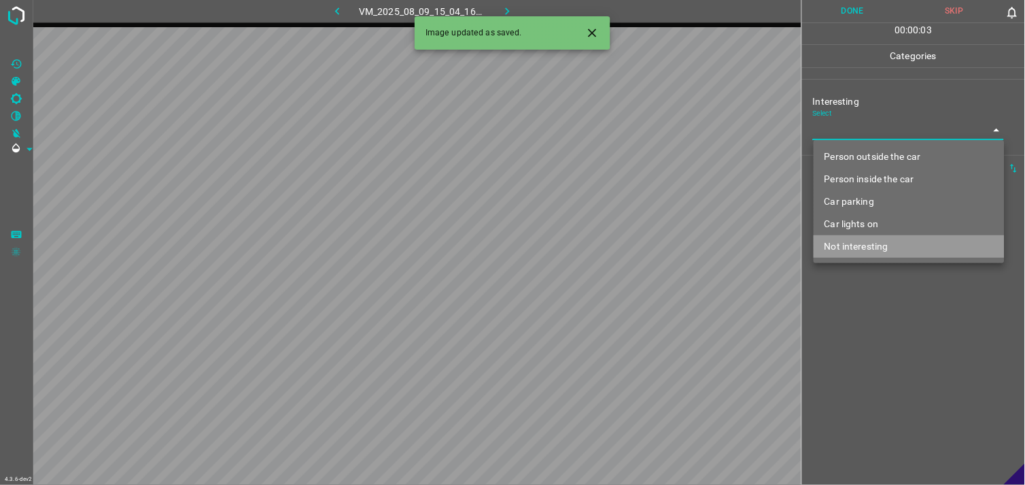
click at [857, 243] on li "Not interesting" at bounding box center [909, 246] width 191 height 22
type input "Not interesting"
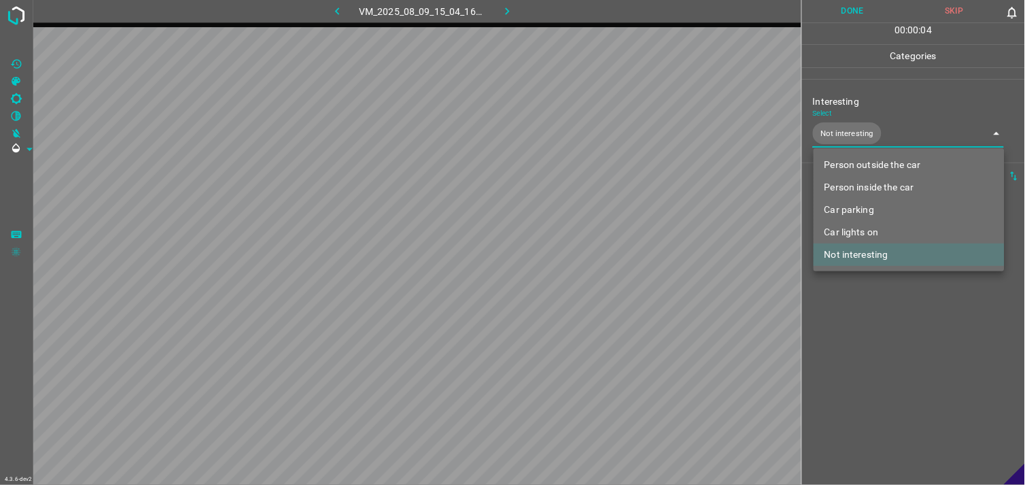
drag, startPoint x: 867, startPoint y: 351, endPoint x: 866, endPoint y: 295, distance: 55.8
click at [867, 350] on div at bounding box center [512, 242] width 1025 height 485
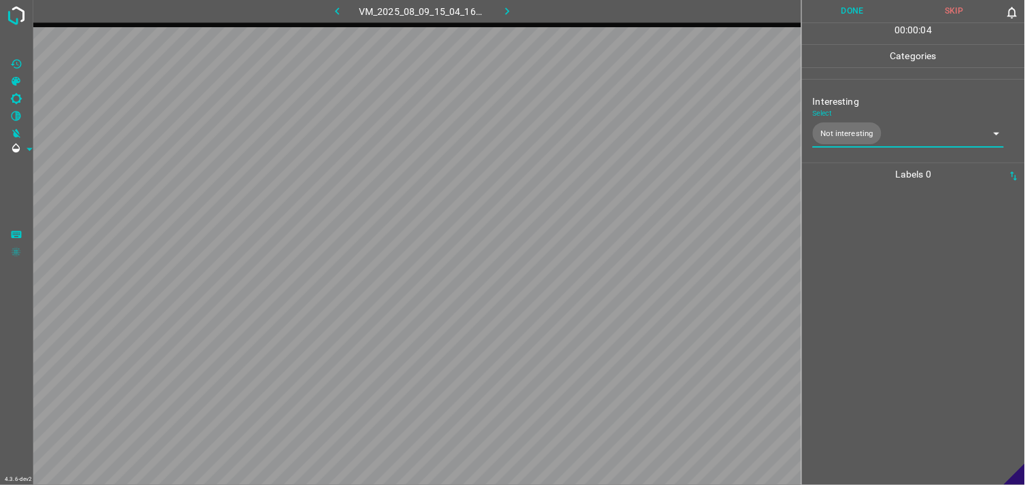
click at [868, 266] on div at bounding box center [913, 335] width 215 height 299
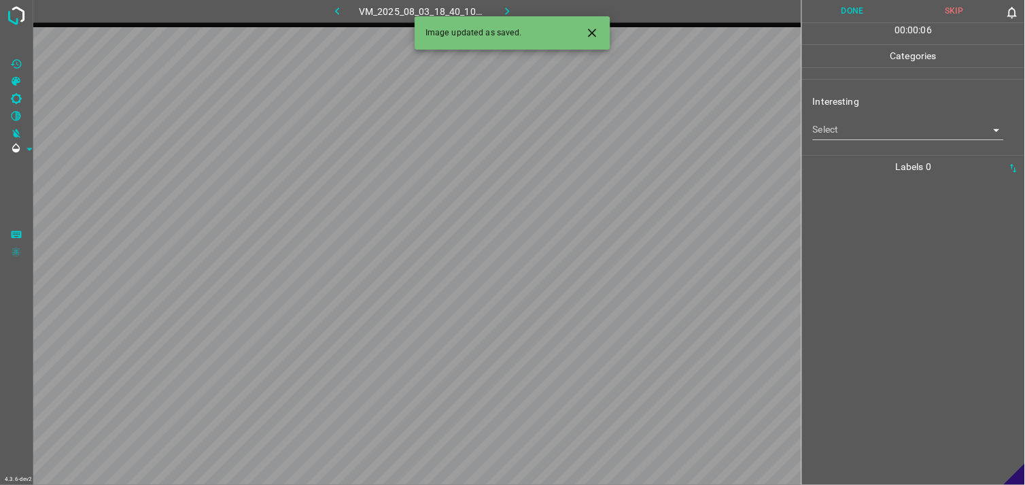
click at [838, 128] on body "4.3.6-dev2 VM_2025_08_03_18_40_10_114_02.gif Done Skip 0 00 : 00 : 06 Categorie…" at bounding box center [512, 242] width 1025 height 485
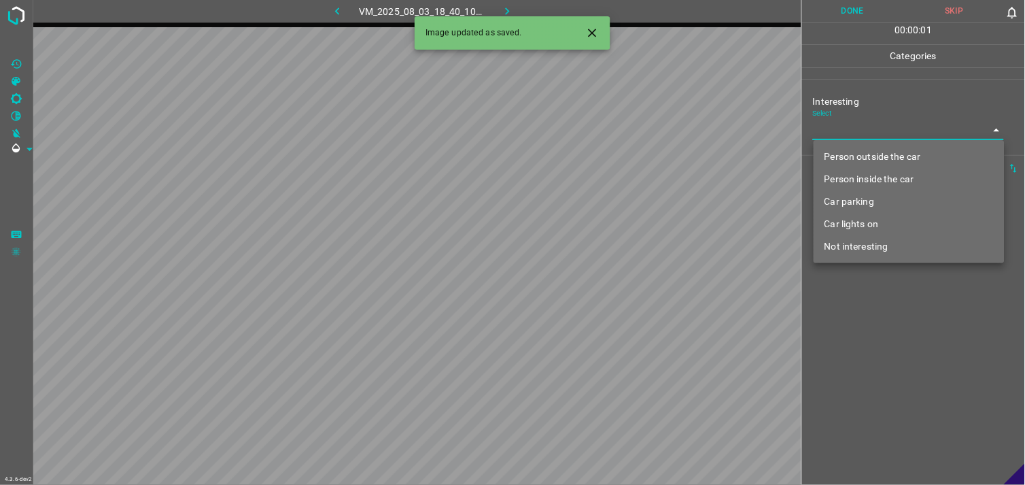
click at [846, 194] on li "Car parking" at bounding box center [909, 201] width 191 height 22
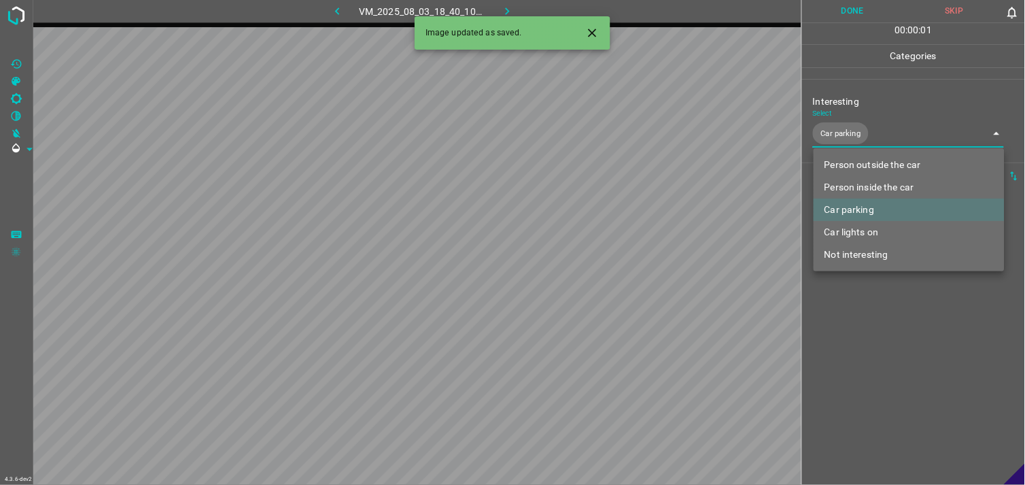
type input "Car parking"
click at [866, 354] on div at bounding box center [512, 242] width 1025 height 485
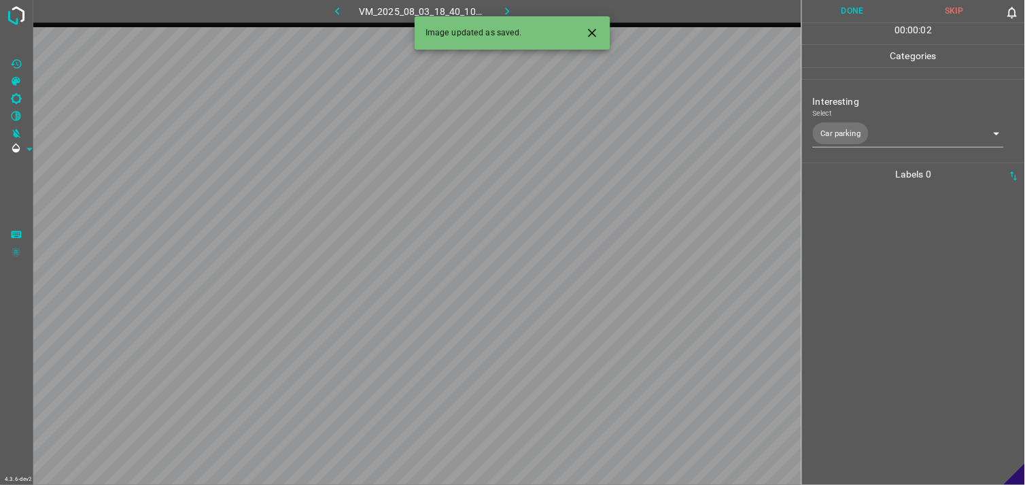
click at [867, 285] on div at bounding box center [913, 335] width 215 height 299
click at [848, 143] on div "Interesting Select ​" at bounding box center [913, 117] width 223 height 64
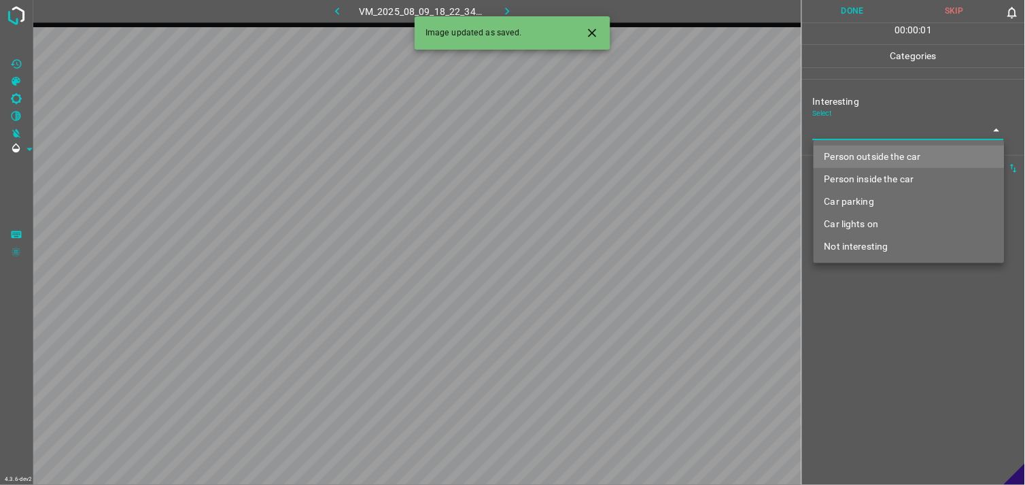
click at [855, 133] on body "4.3.6-dev2 VM_2025_08_09_18_22_34_570_03.gif Done Skip 0 00 : 00 : 01 Categorie…" at bounding box center [512, 242] width 1025 height 485
click at [865, 154] on li "Person outside the car" at bounding box center [909, 156] width 191 height 22
type input "Person outside the car"
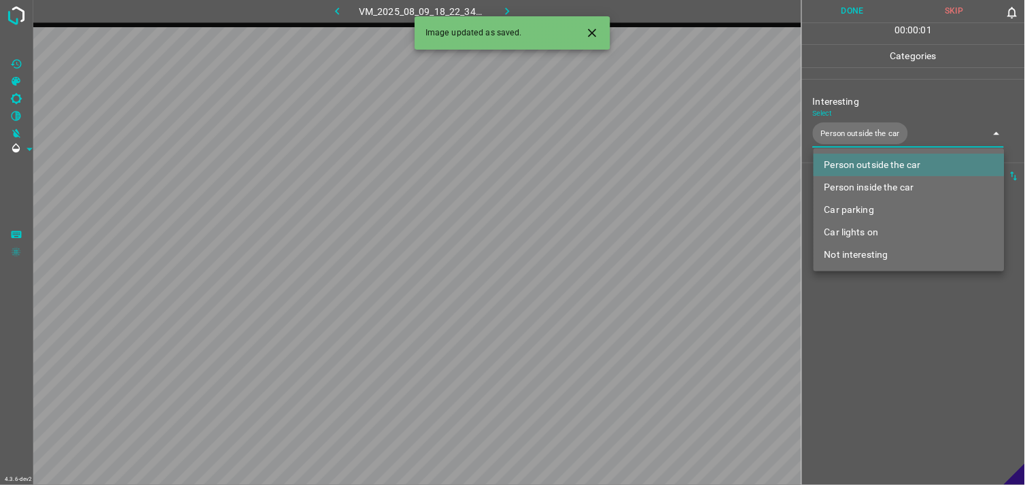
click at [901, 311] on div at bounding box center [512, 242] width 1025 height 485
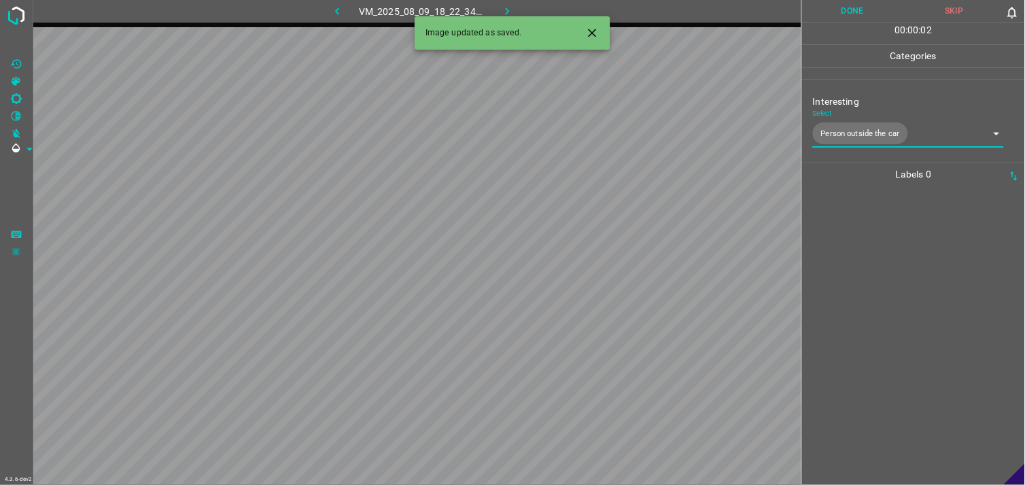
click at [887, 260] on div at bounding box center [913, 335] width 215 height 299
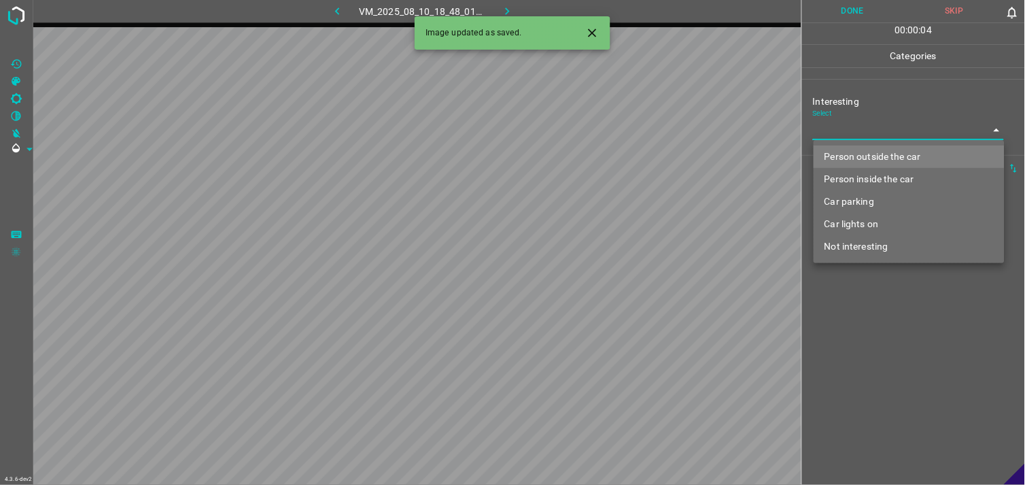
click at [856, 139] on body "4.3.6-dev2 VM_2025_08_10_18_48_01_446_03.gif Done Skip 0 00 : 00 : 04 Categorie…" at bounding box center [512, 242] width 1025 height 485
click at [857, 154] on li "Person outside the car" at bounding box center [909, 156] width 191 height 22
type input "Person outside the car"
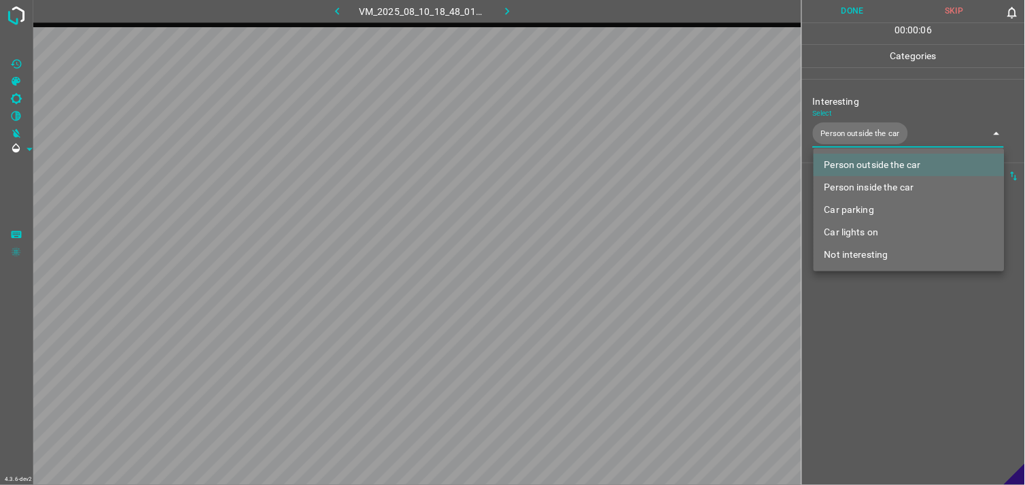
click at [854, 317] on div at bounding box center [512, 242] width 1025 height 485
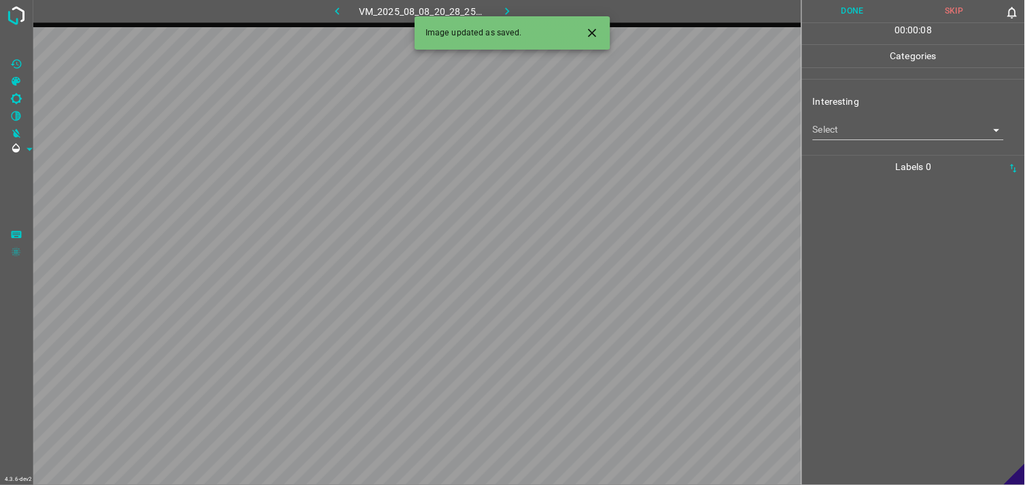
click at [833, 137] on body "4.3.6-dev2 VM_2025_08_08_20_28_25_984_00.gif Done Skip 0 00 : 00 : 08 Categorie…" at bounding box center [512, 242] width 1025 height 485
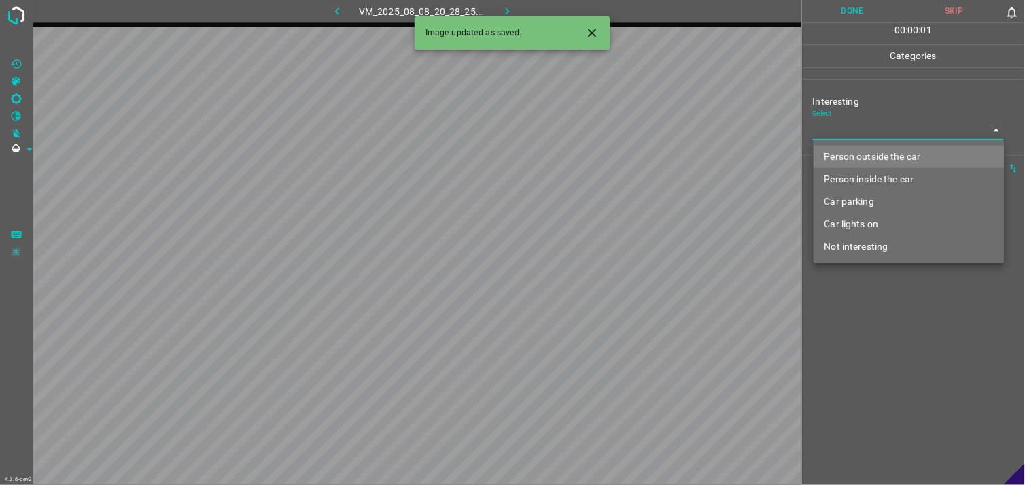
click at [871, 192] on li "Car parking" at bounding box center [909, 201] width 191 height 22
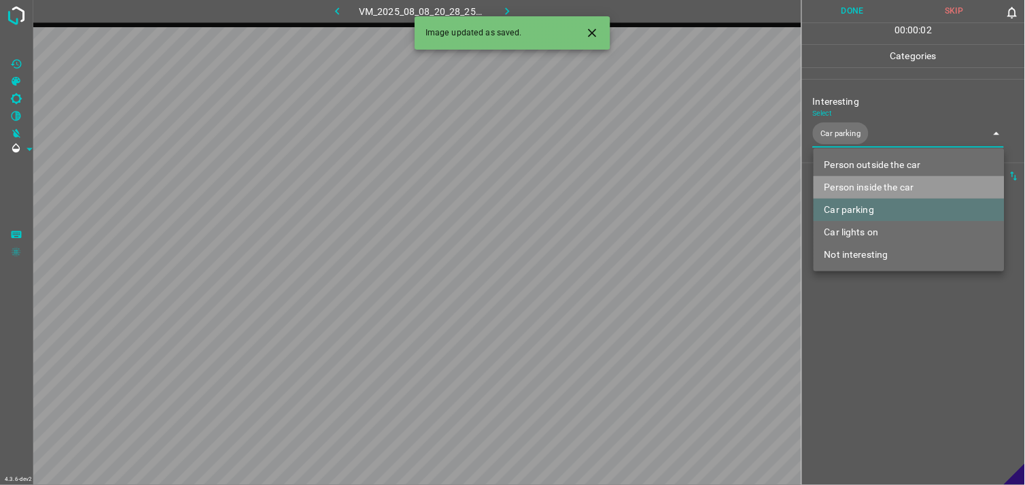
click at [886, 182] on li "Person inside the car" at bounding box center [909, 187] width 191 height 22
type input "Car parking,Person inside the car"
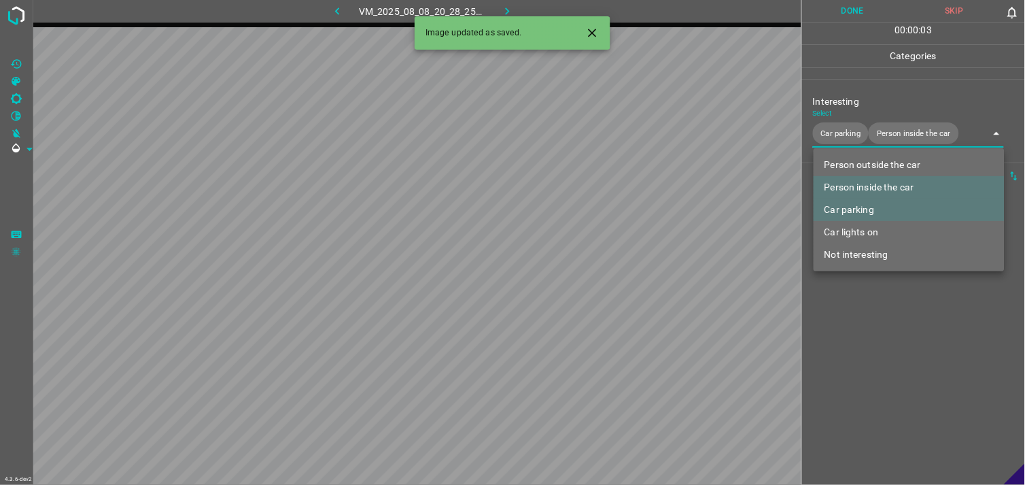
click at [904, 298] on div at bounding box center [512, 242] width 1025 height 485
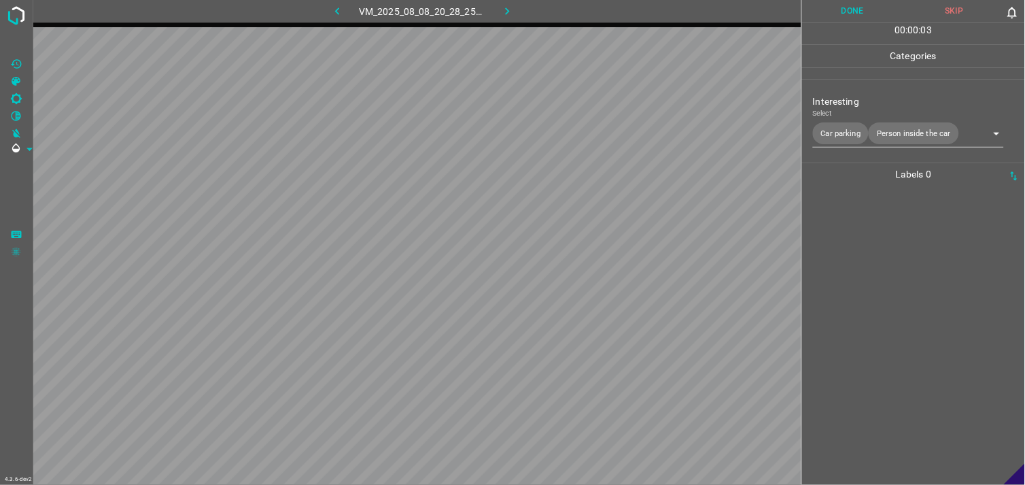
click at [871, 223] on div at bounding box center [913, 335] width 215 height 299
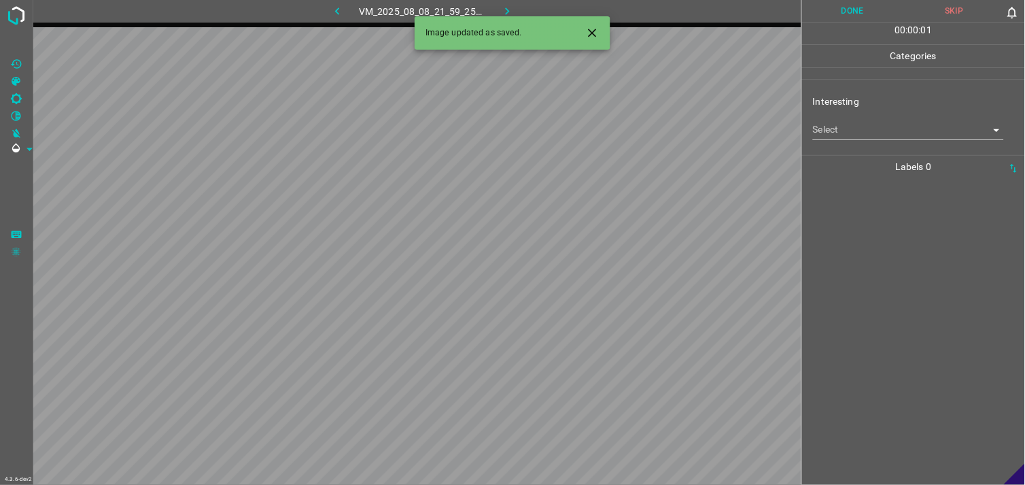
click at [829, 131] on body "4.3.6-dev2 VM_2025_08_08_21_59_25_668_05.gif Done Skip 0 00 : 00 : 01 Categorie…" at bounding box center [512, 242] width 1025 height 485
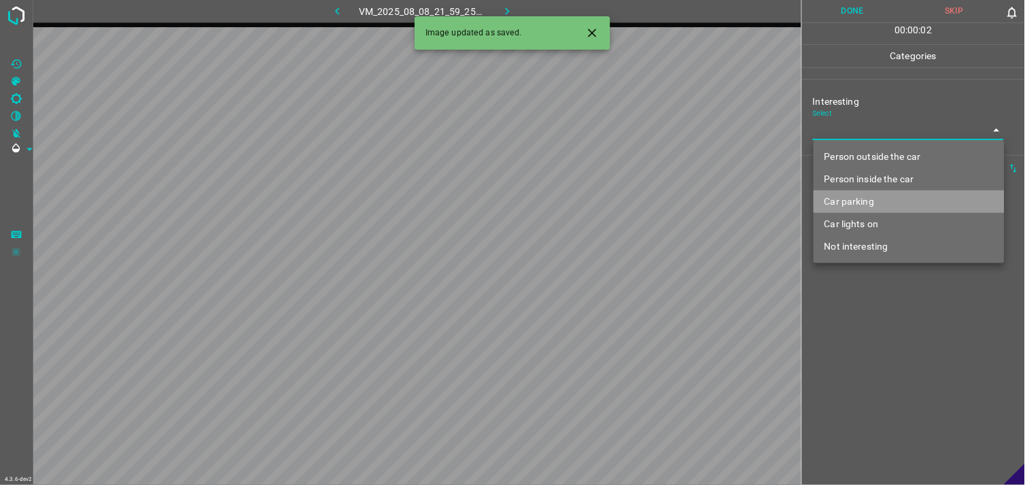
click at [850, 200] on li "Car parking" at bounding box center [909, 201] width 191 height 22
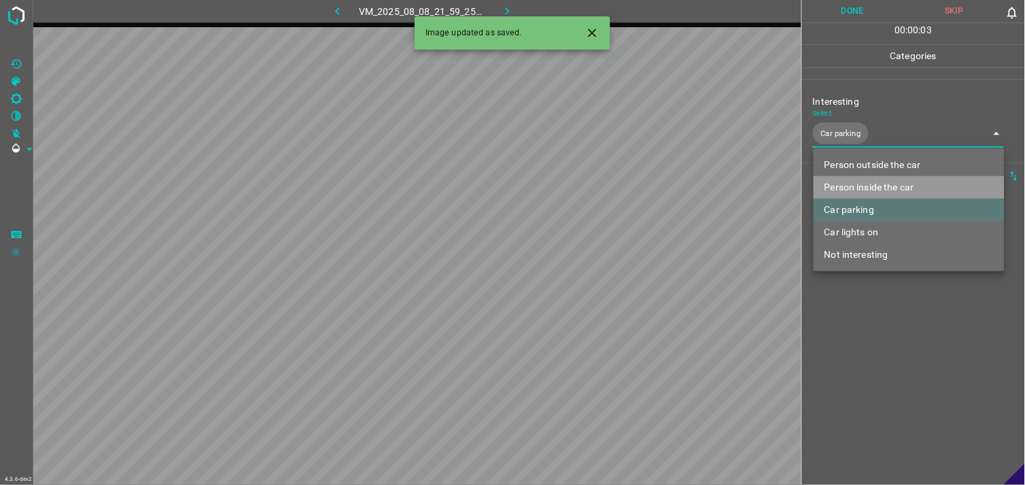
click at [847, 184] on li "Person inside the car" at bounding box center [909, 187] width 191 height 22
type input "Car parking,Person inside the car"
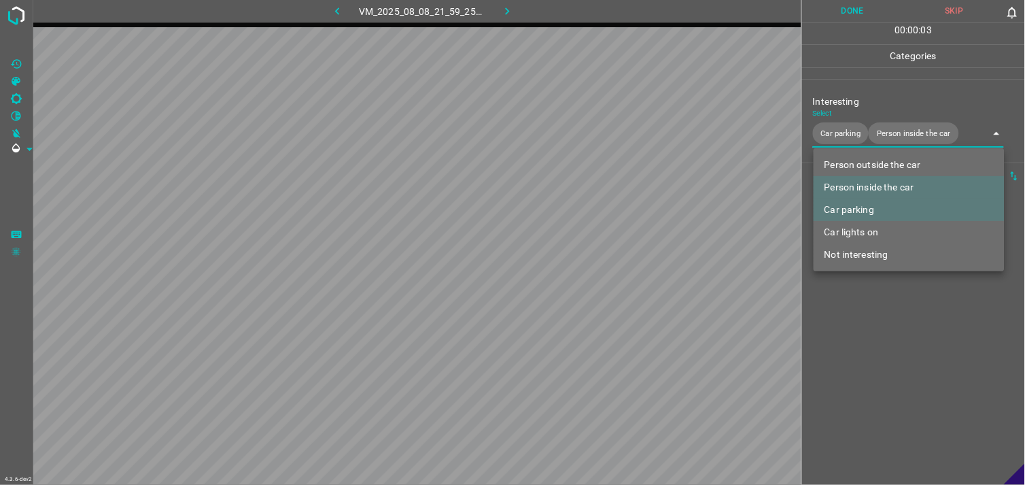
click at [865, 313] on div at bounding box center [512, 242] width 1025 height 485
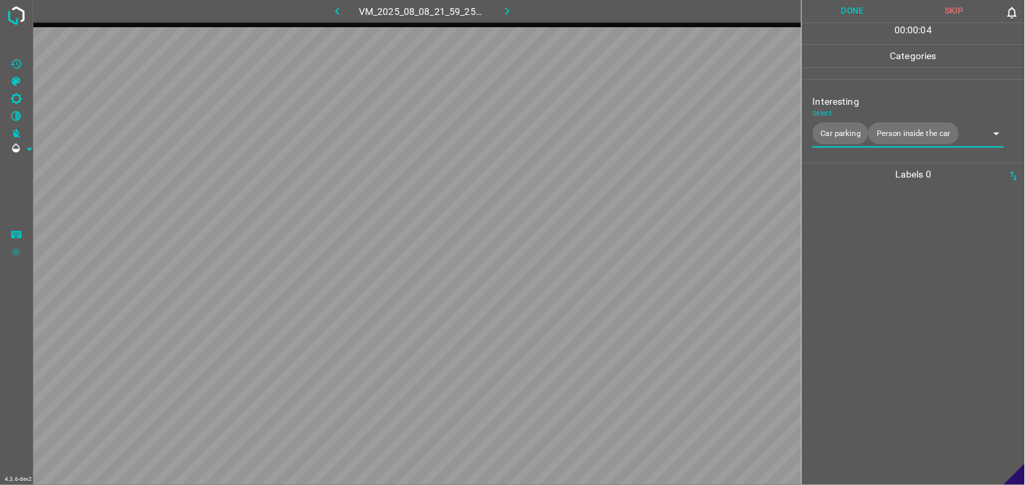
click at [850, 258] on div at bounding box center [913, 335] width 215 height 299
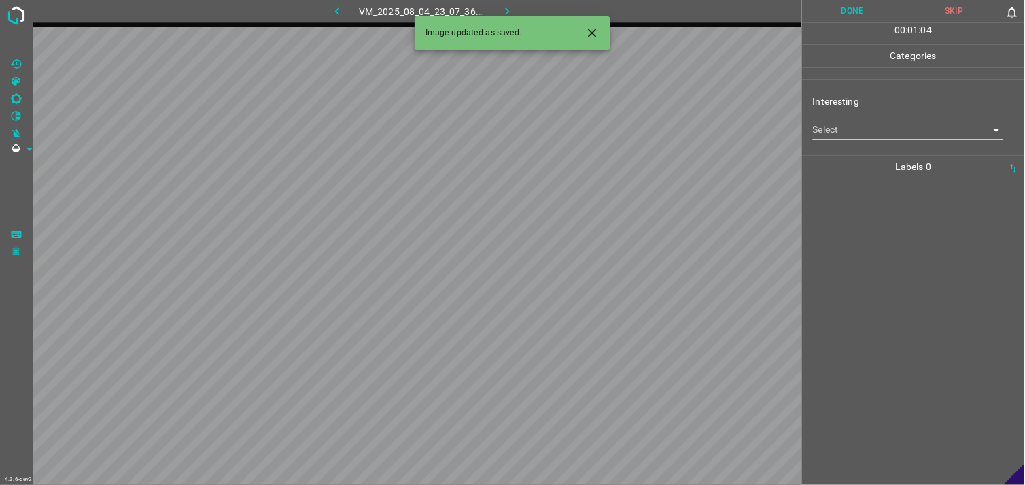
click at [862, 124] on body "4.3.6-dev2 VM_2025_08_04_23_07_36_219_10.gif Done Skip 0 00 : 01 : 04 Categorie…" at bounding box center [512, 242] width 1025 height 485
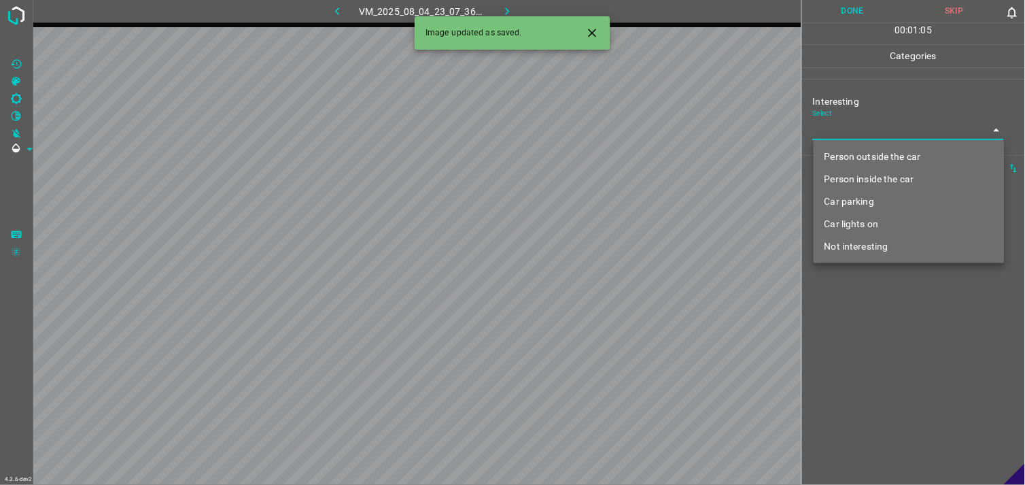
click at [861, 157] on li "Person outside the car" at bounding box center [909, 156] width 191 height 22
type input "Person outside the car"
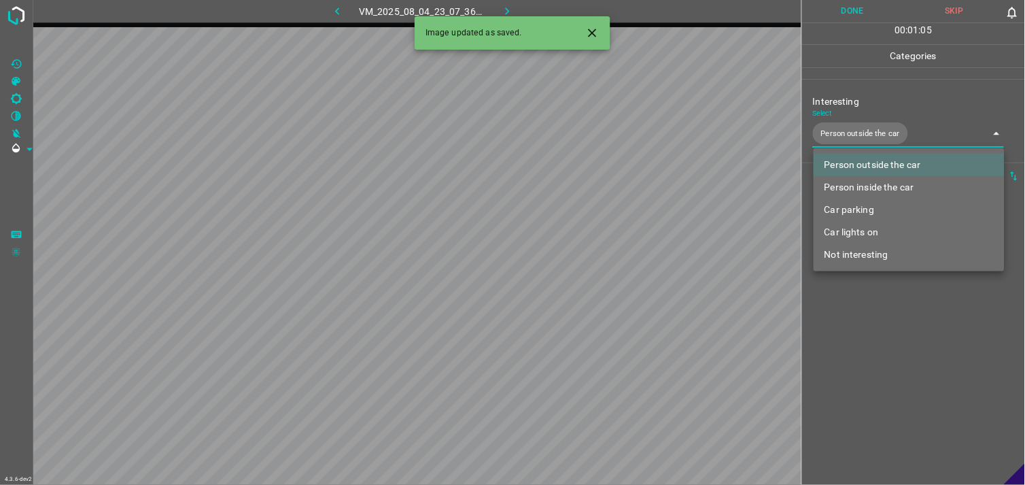
click at [861, 329] on div at bounding box center [512, 242] width 1025 height 485
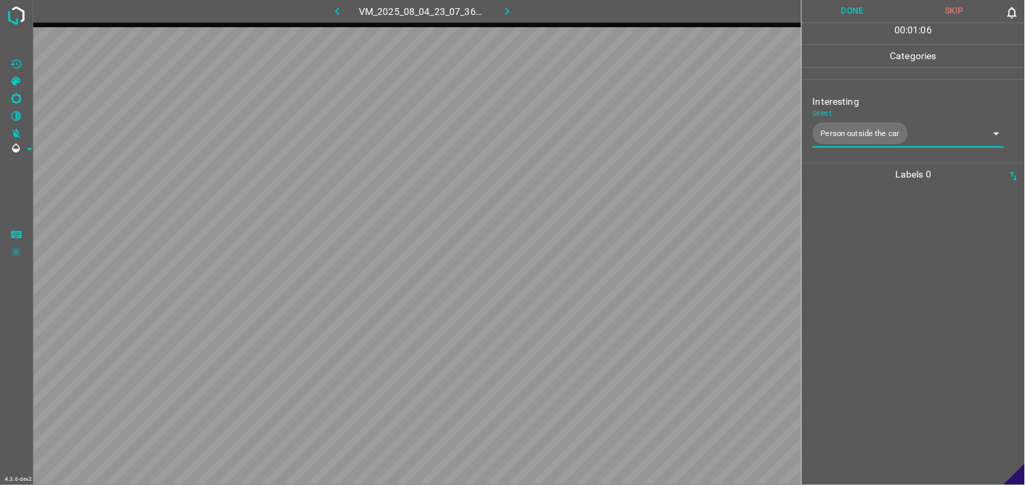
click at [858, 254] on div at bounding box center [913, 335] width 215 height 299
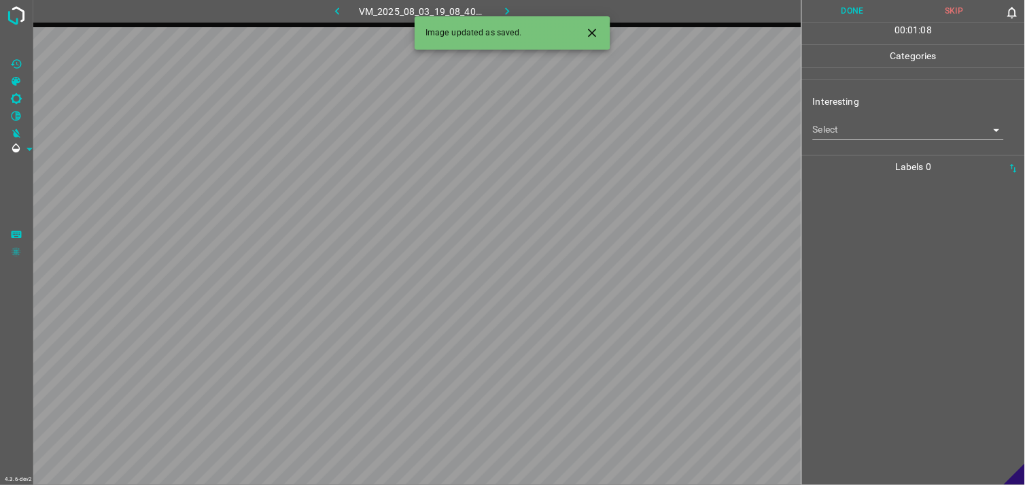
click at [858, 133] on body "4.3.6-dev2 VM_2025_08_03_19_08_40_547_07.gif Done Skip 0 00 : 01 : 08 Categorie…" at bounding box center [512, 242] width 1025 height 485
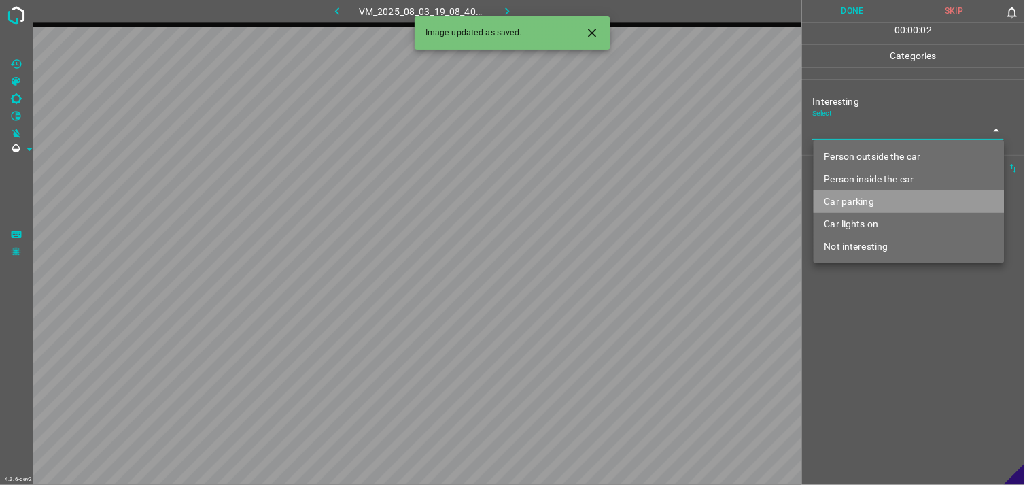
click at [881, 194] on li "Car parking" at bounding box center [909, 201] width 191 height 22
type input "Car parking"
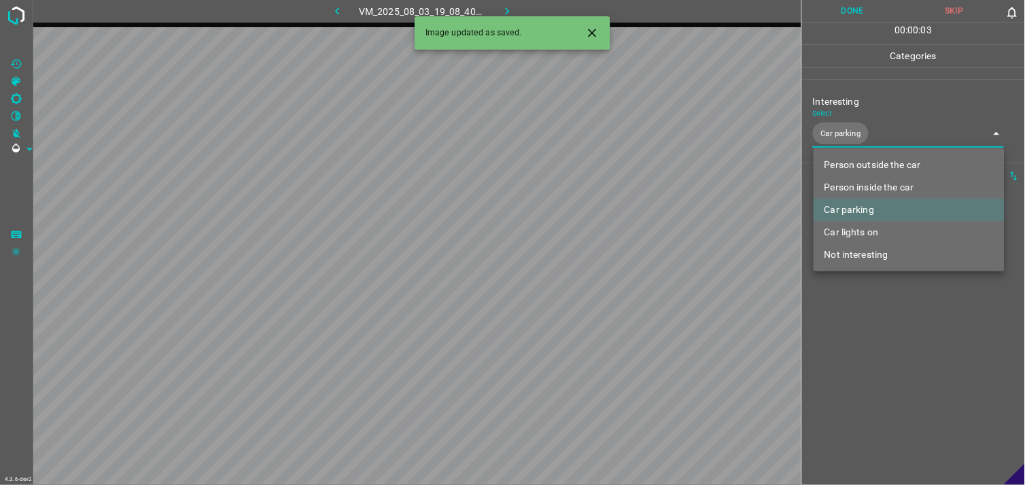
click at [889, 301] on div at bounding box center [512, 242] width 1025 height 485
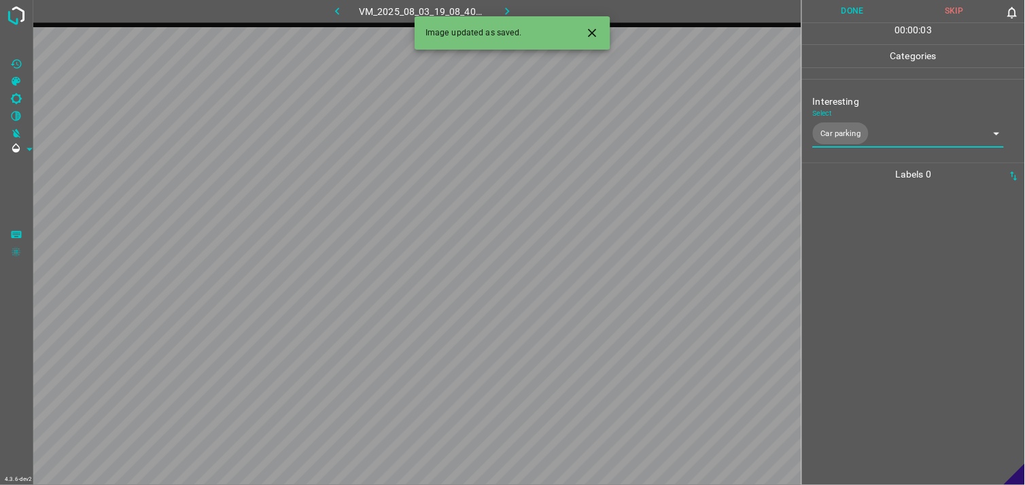
click at [877, 265] on div at bounding box center [913, 335] width 215 height 299
click at [864, 135] on body "4.3.6-dev2 VM_2025_08_03_19_14_18_900_09.gif Done Skip 0 00 : 00 : 05 Categorie…" at bounding box center [512, 242] width 1025 height 485
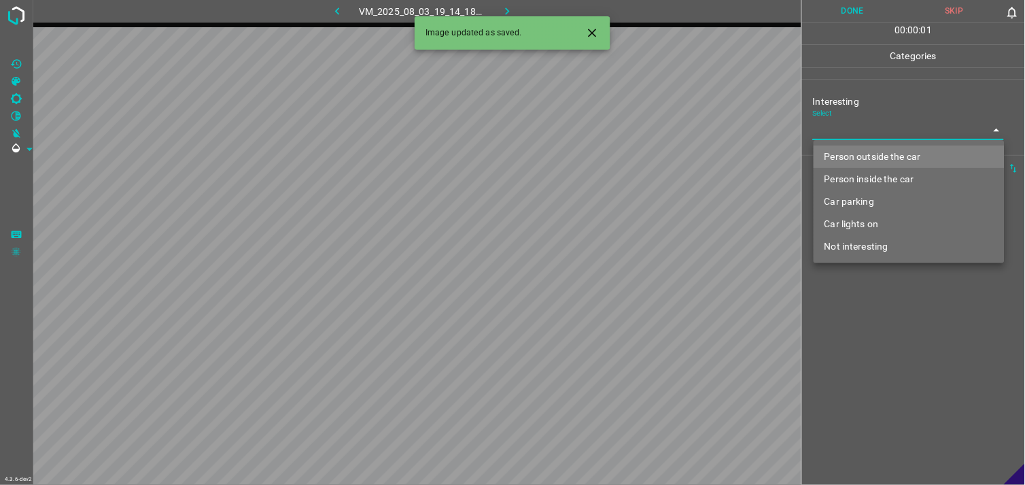
click at [875, 252] on li "Not interesting" at bounding box center [909, 246] width 191 height 22
type input "Not interesting"
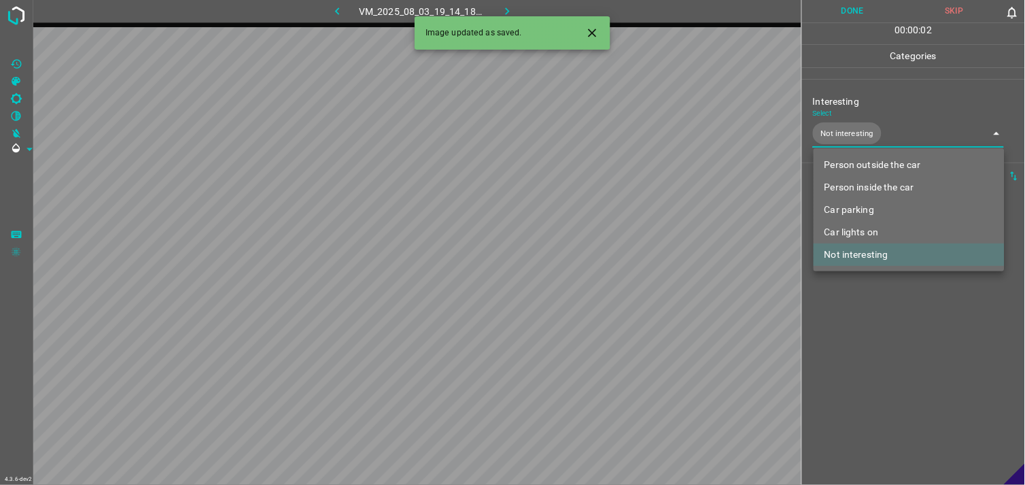
click at [889, 305] on div at bounding box center [512, 242] width 1025 height 485
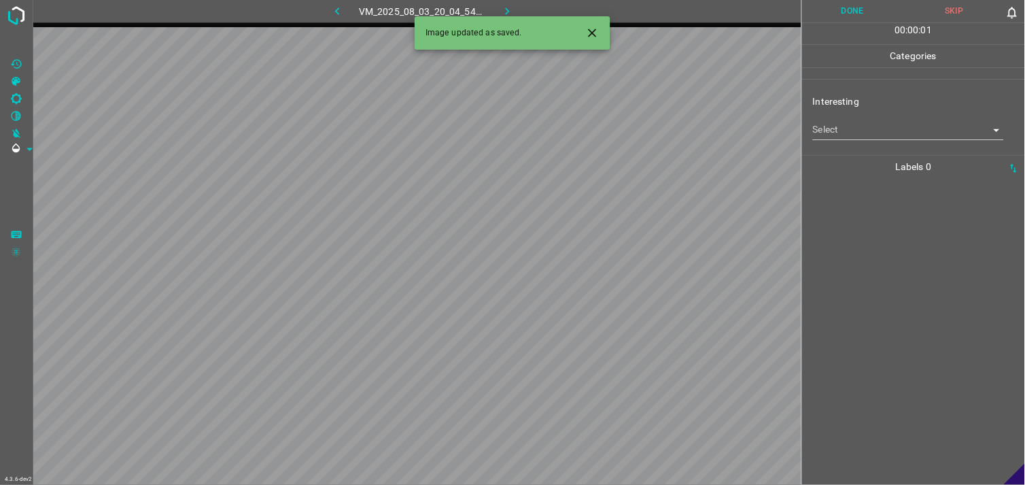
click at [870, 141] on div "Interesting Select ​" at bounding box center [913, 117] width 223 height 64
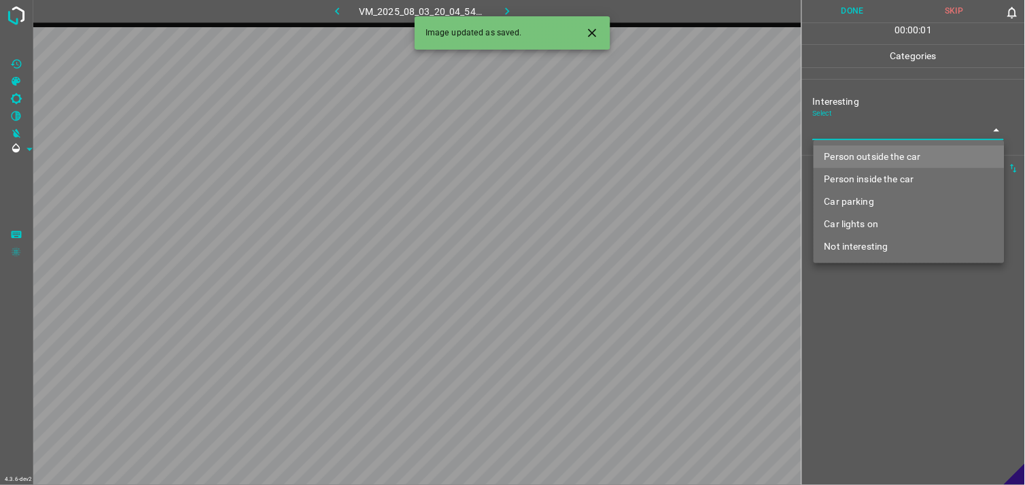
click at [875, 132] on body "4.3.6-dev2 VM_2025_08_03_20_04_54_973_04.gif Done Skip 0 00 : 00 : 01 Categorie…" at bounding box center [512, 242] width 1025 height 485
click at [884, 152] on li "Person outside the car" at bounding box center [909, 156] width 191 height 22
type input "Person outside the car"
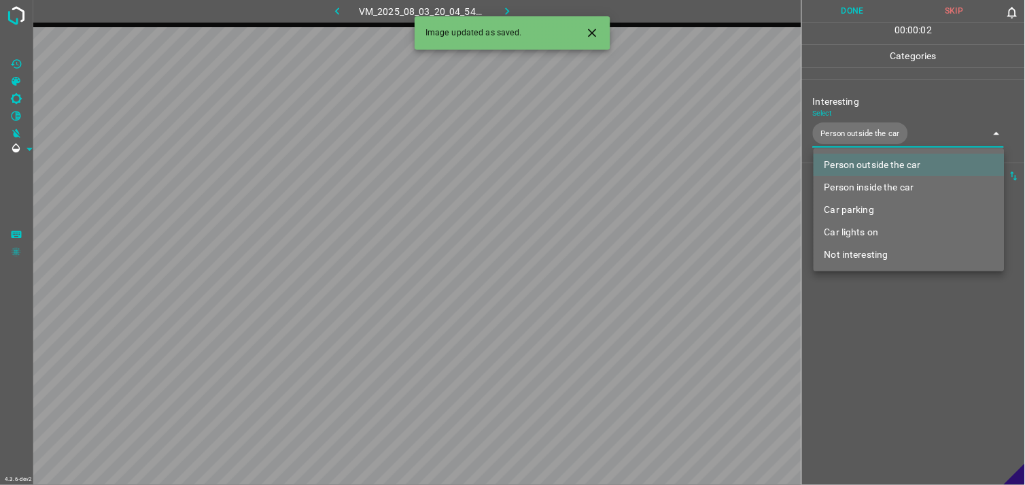
click at [892, 300] on div at bounding box center [512, 242] width 1025 height 485
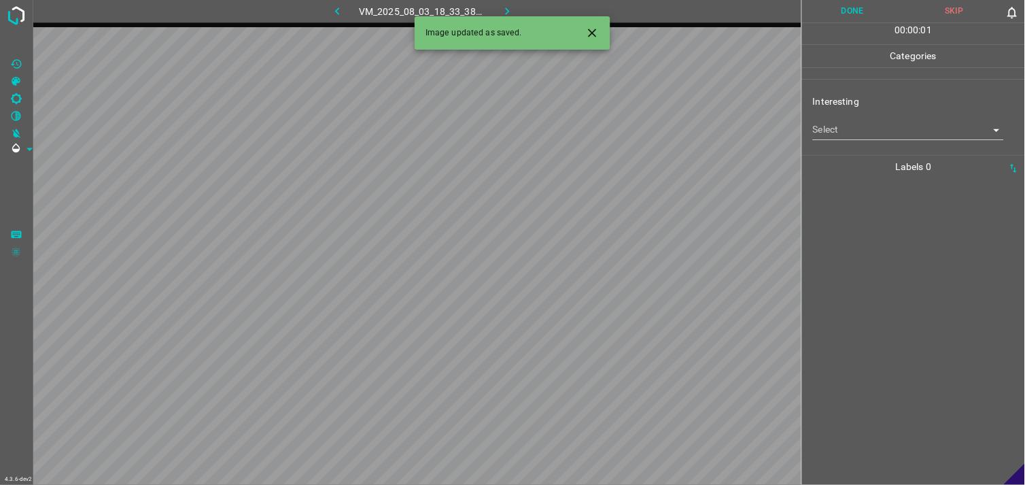
click at [852, 141] on div "Interesting Select ​" at bounding box center [913, 117] width 223 height 64
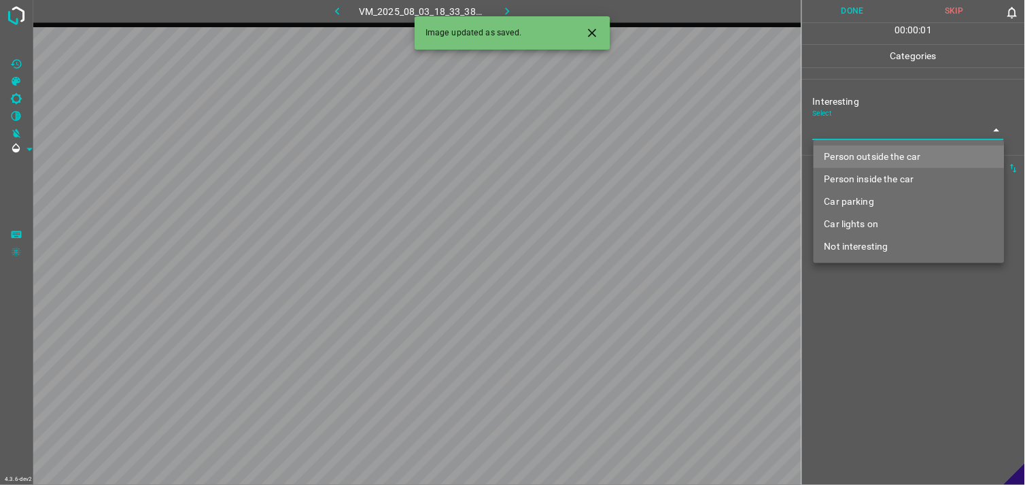
click at [852, 131] on body "4.3.6-dev2 VM_2025_08_03_18_33_38_832_07.gif Done Skip 0 00 : 00 : 01 Categorie…" at bounding box center [512, 242] width 1025 height 485
click at [857, 164] on li "Person outside the car" at bounding box center [909, 156] width 191 height 22
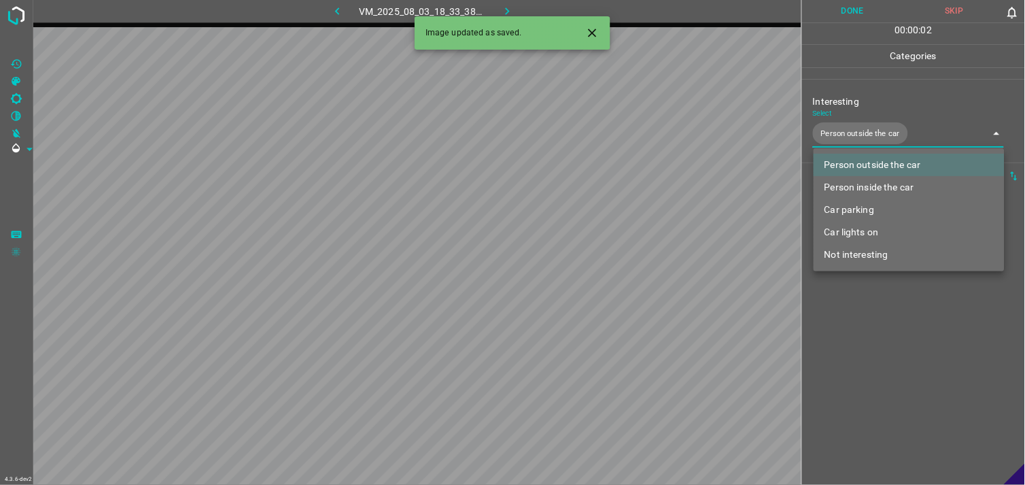
type input "Person outside the car"
click at [874, 287] on div at bounding box center [512, 242] width 1025 height 485
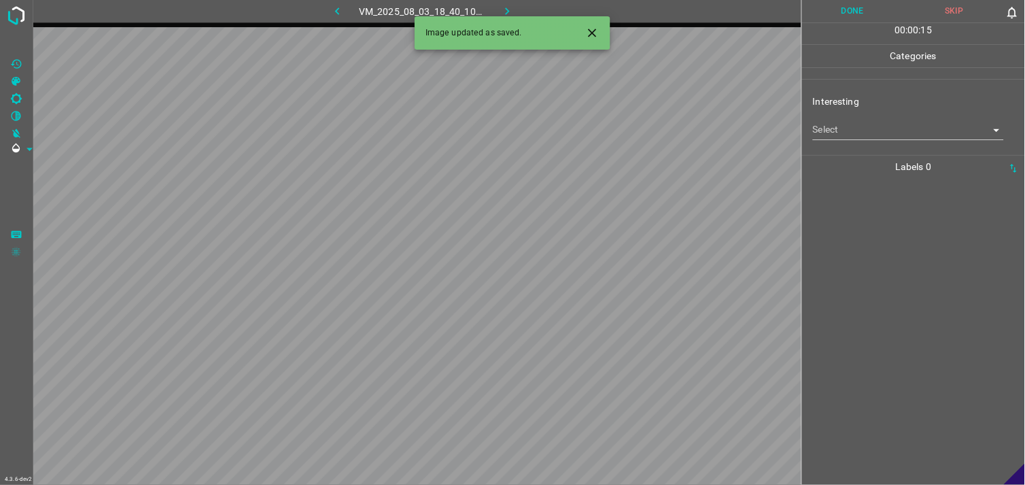
click at [869, 151] on ul "Interesting Select ​" at bounding box center [913, 117] width 223 height 75
click at [869, 143] on div "Interesting Select ​" at bounding box center [913, 117] width 223 height 64
click at [871, 131] on body "4.3.6-dev2 VM_2025_08_03_18_40_10_114_04.gif Done Skip 0 00 : 00 : 16 Categorie…" at bounding box center [512, 242] width 1025 height 485
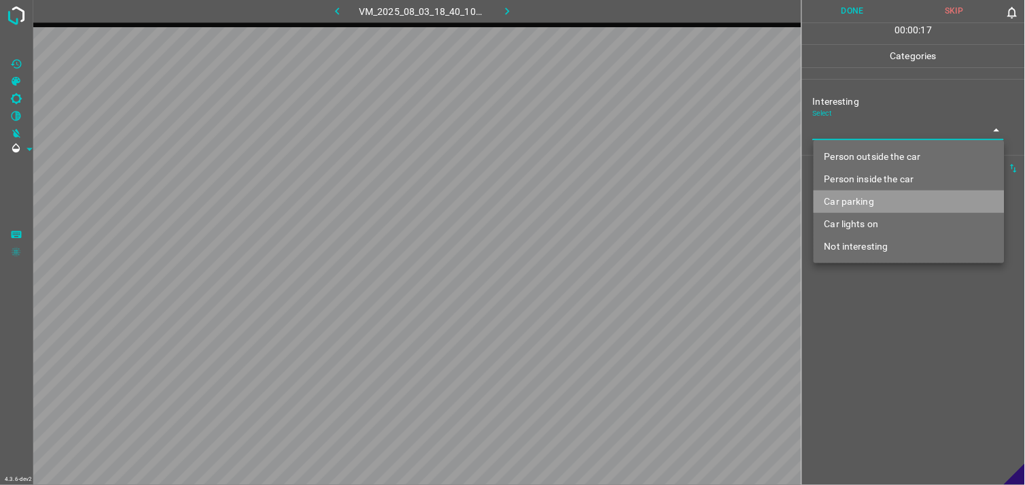
click at [862, 202] on li "Car parking" at bounding box center [909, 201] width 191 height 22
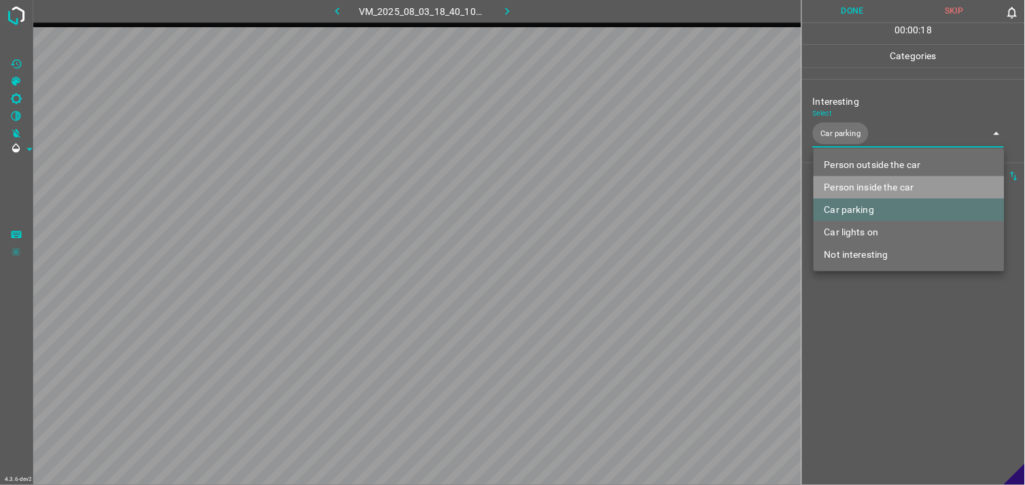
click at [869, 186] on li "Person inside the car" at bounding box center [909, 187] width 191 height 22
type input "Car parking,Person inside the car"
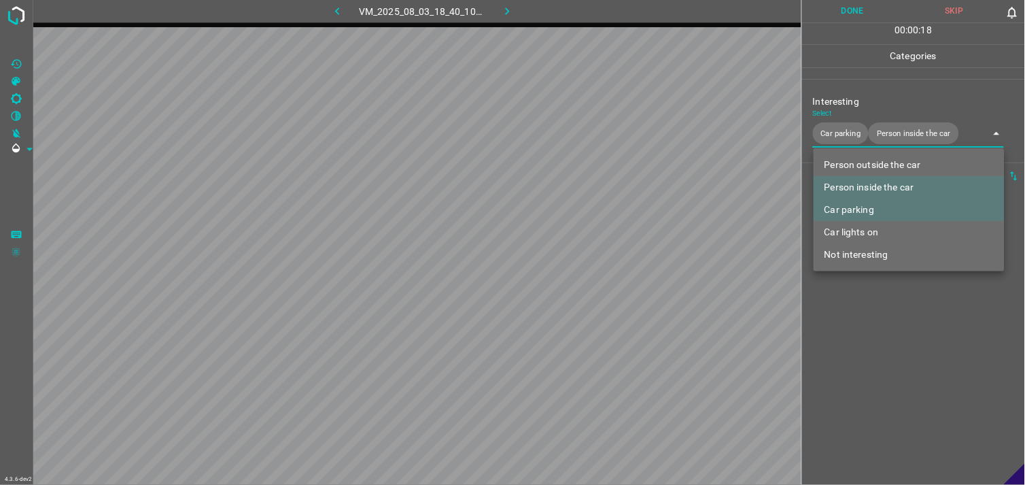
click at [875, 328] on div at bounding box center [512, 242] width 1025 height 485
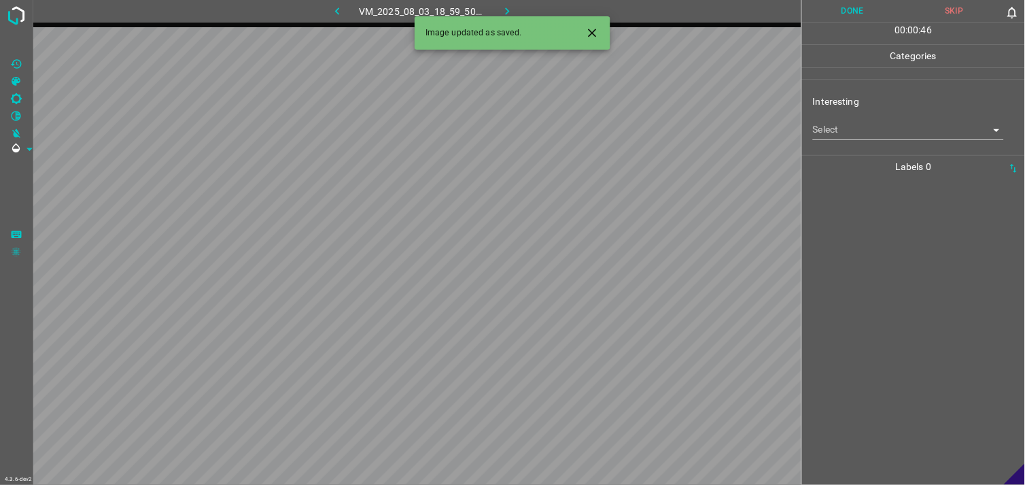
click at [867, 127] on body "4.3.6-dev2 VM_2025_08_03_18_59_50_621_02.gif Done Skip 0 00 : 00 : 46 Categorie…" at bounding box center [512, 242] width 1025 height 485
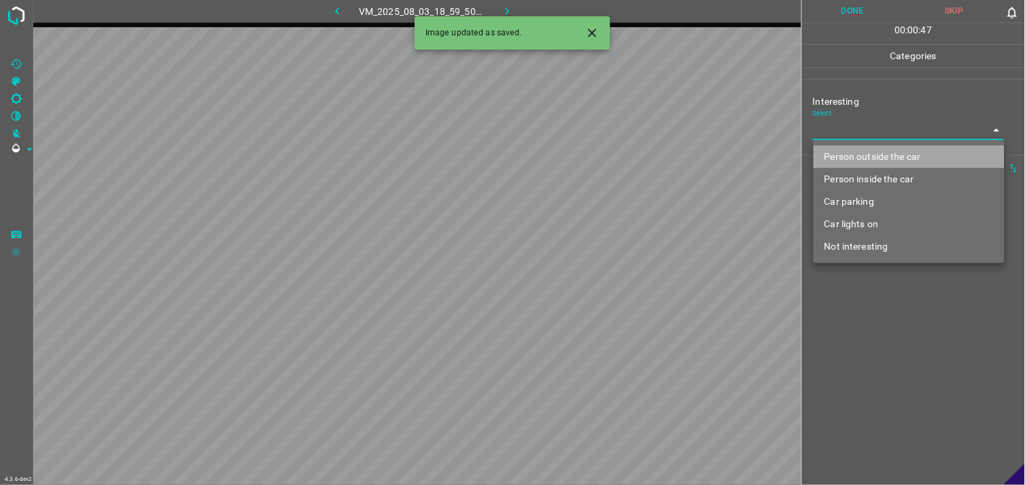
click at [884, 157] on li "Person outside the car" at bounding box center [909, 156] width 191 height 22
type input "Person outside the car"
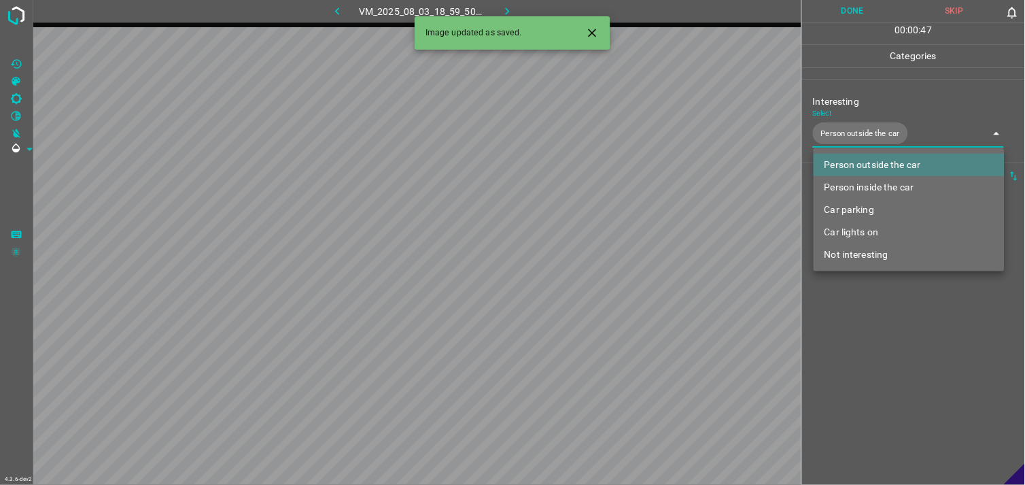
click at [862, 316] on div at bounding box center [512, 242] width 1025 height 485
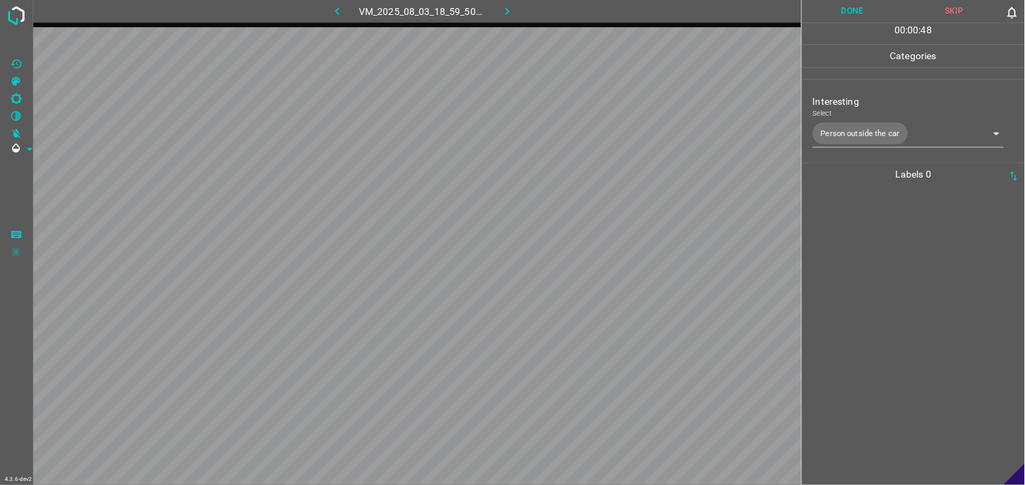
click at [860, 281] on div at bounding box center [913, 335] width 215 height 299
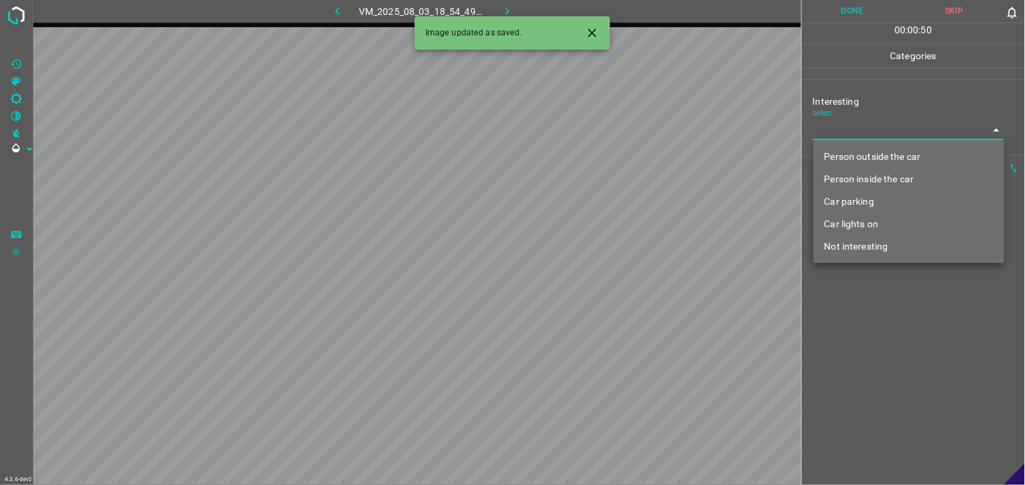
click at [839, 123] on body "4.3.6-dev2 VM_2025_08_03_18_54_49_177_03.gif Done Skip 0 00 : 00 : 50 Categorie…" at bounding box center [512, 242] width 1025 height 485
click at [848, 239] on li "Not interesting" at bounding box center [909, 246] width 191 height 22
type input "Not interesting"
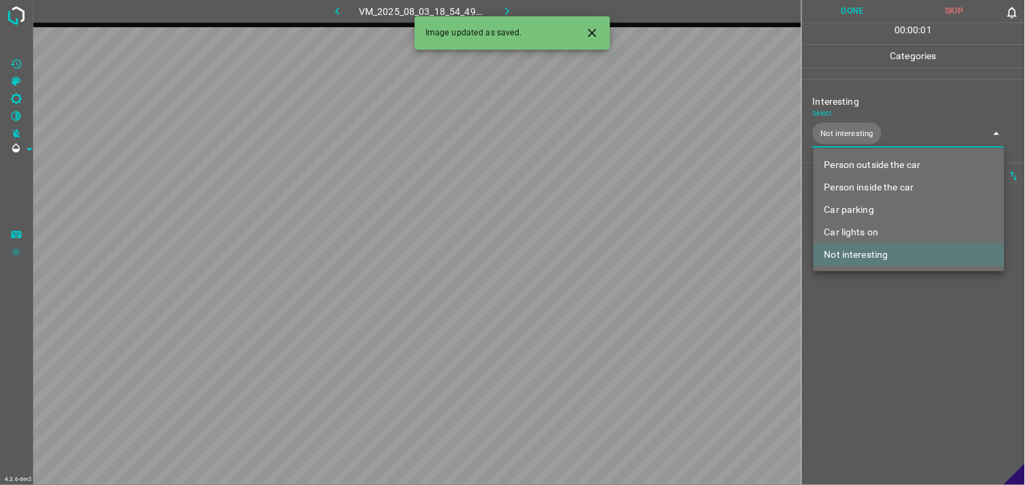
click at [880, 309] on div at bounding box center [512, 242] width 1025 height 485
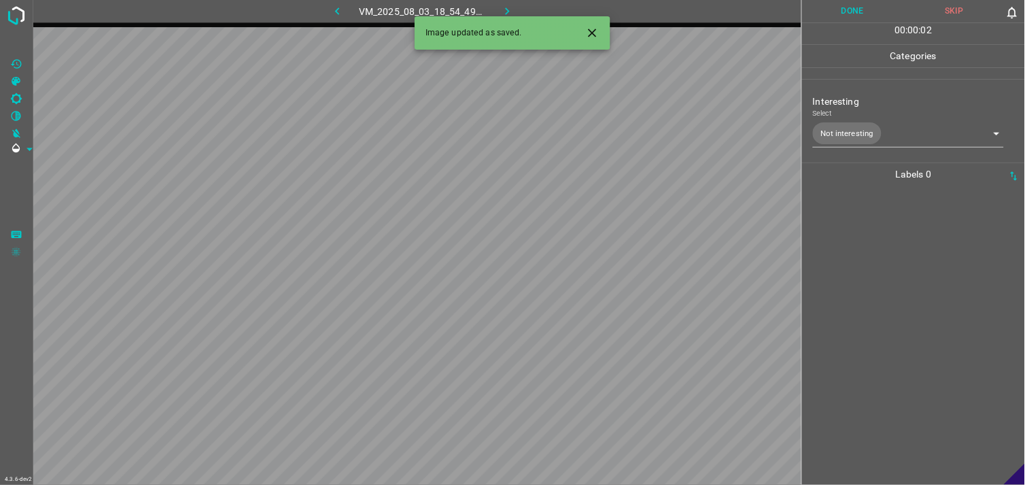
click at [879, 254] on div at bounding box center [913, 335] width 215 height 299
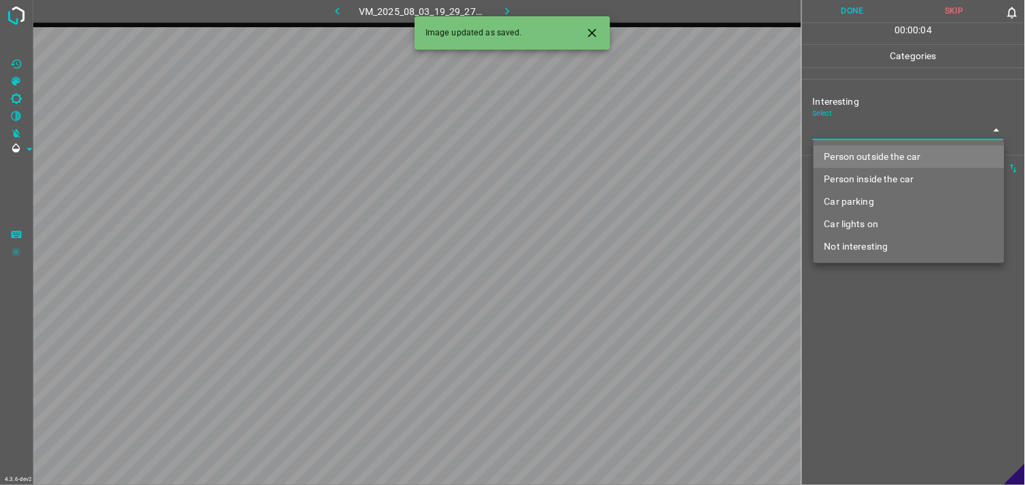
click at [881, 137] on body "4.3.6-dev2 VM_2025_08_03_19_29_27_761_05.gif Done Skip 0 00 : 00 : 04 Categorie…" at bounding box center [512, 242] width 1025 height 485
click at [878, 154] on li "Person outside the car" at bounding box center [909, 156] width 191 height 22
type input "Person outside the car"
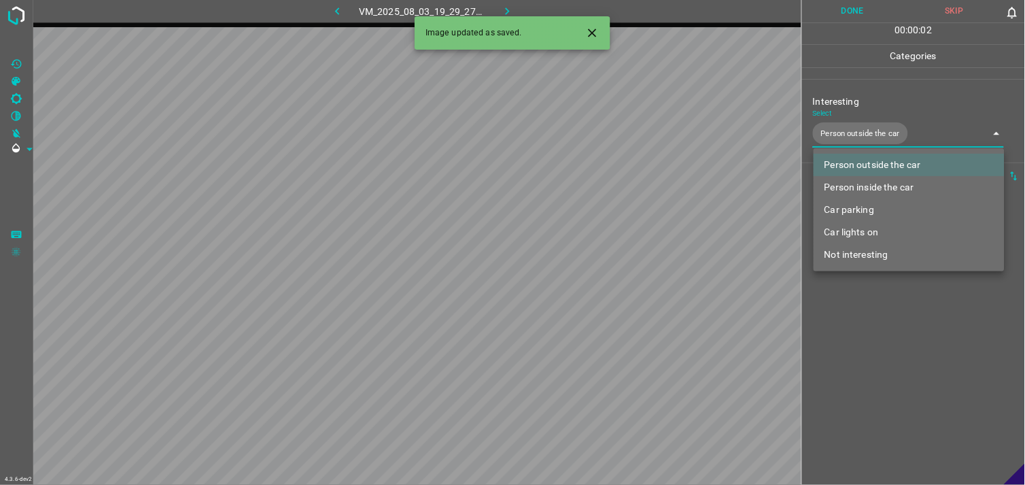
click at [886, 343] on div at bounding box center [512, 242] width 1025 height 485
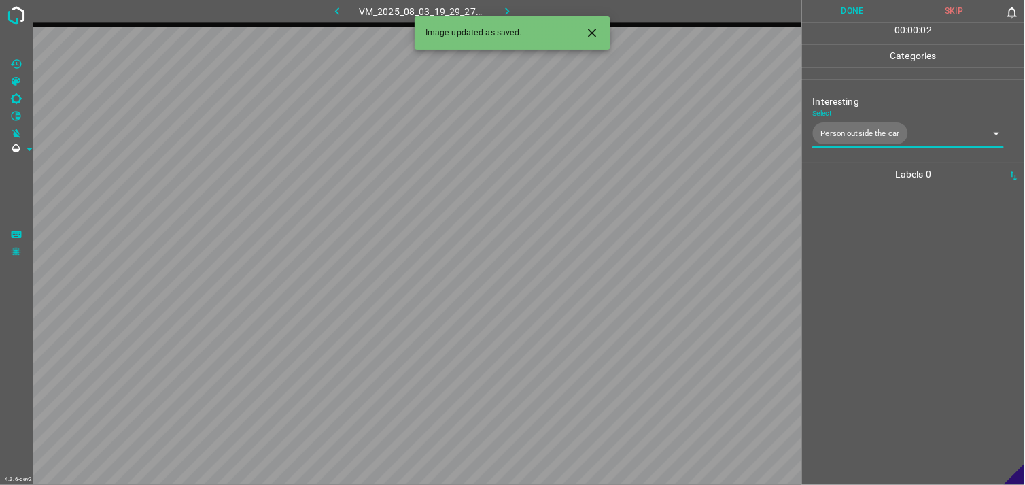
click at [884, 283] on div at bounding box center [913, 335] width 215 height 299
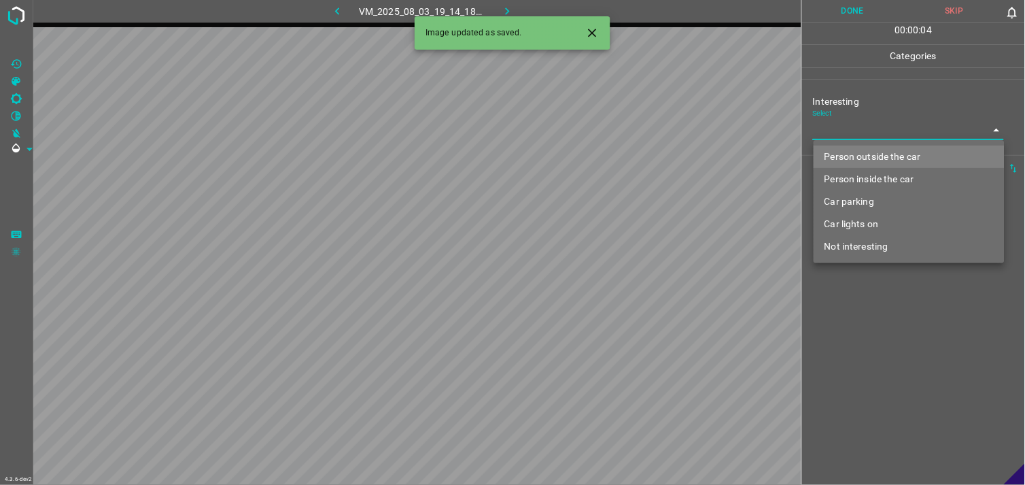
click at [867, 134] on body "4.3.6-dev2 VM_2025_08_03_19_14_18_900_05.gif Done Skip 0 00 : 00 : 04 Categorie…" at bounding box center [512, 242] width 1025 height 485
click at [873, 151] on li "Person outside the car" at bounding box center [909, 156] width 191 height 22
type input "Person outside the car"
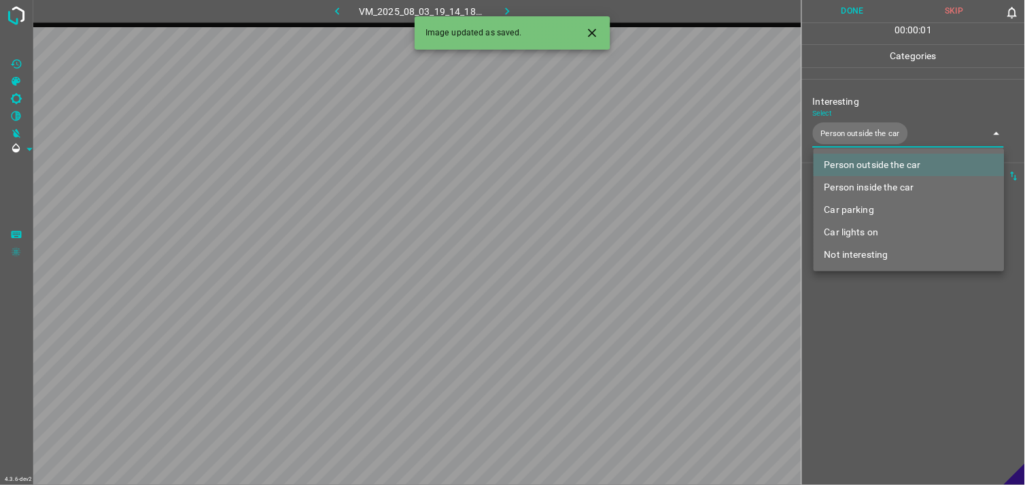
click at [864, 358] on div at bounding box center [512, 242] width 1025 height 485
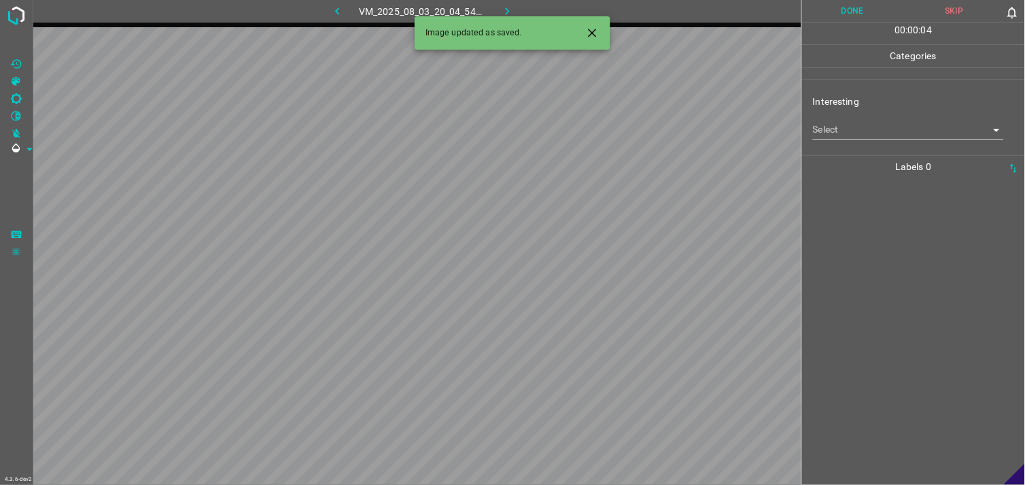
click at [908, 132] on body "4.3.6-dev2 VM_2025_08_03_20_04_54_973_00.gif Done Skip 0 00 : 00 : 04 Categorie…" at bounding box center [512, 242] width 1025 height 485
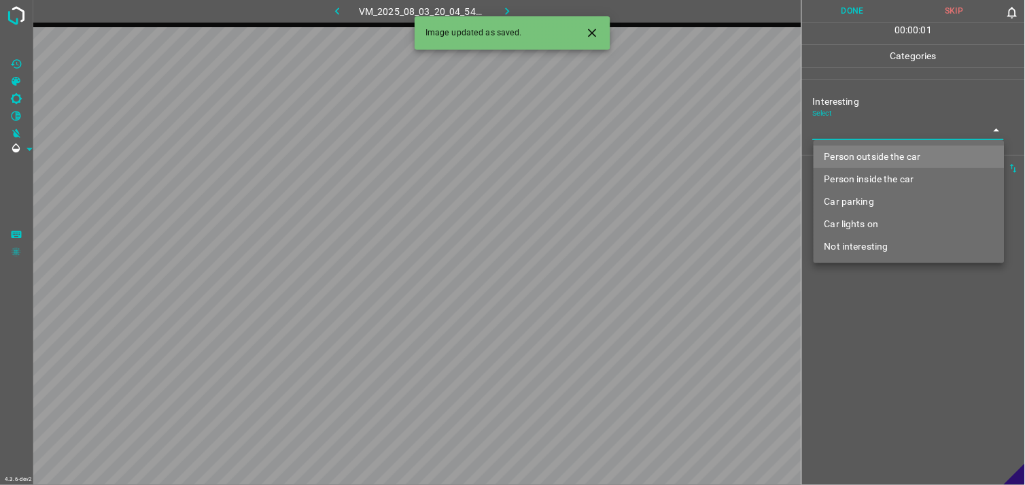
click at [904, 151] on li "Person outside the car" at bounding box center [909, 156] width 191 height 22
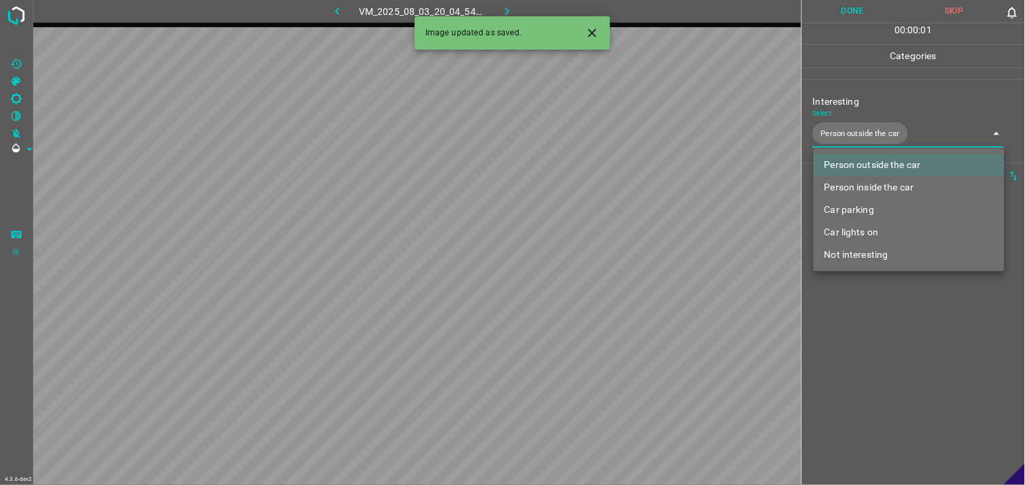
type input "Person outside the car"
click at [904, 331] on div at bounding box center [512, 242] width 1025 height 485
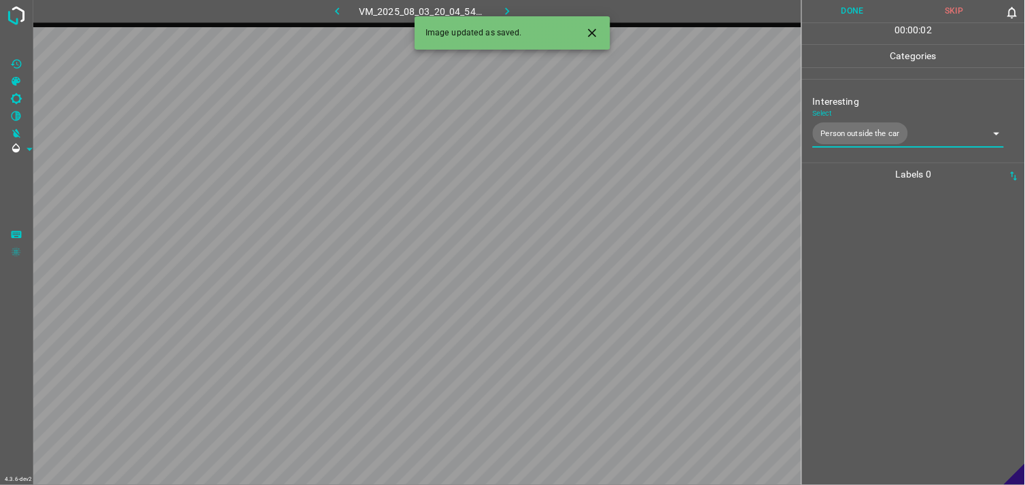
click at [907, 268] on div at bounding box center [913, 335] width 215 height 299
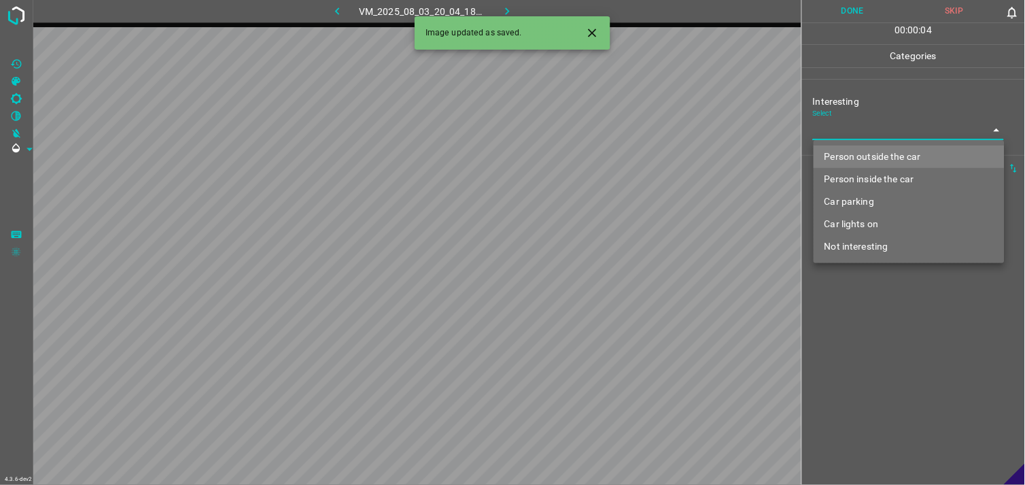
click at [848, 128] on body "4.3.6-dev2 VM_2025_08_03_20_04_18_577_01.gif Done Skip 0 00 : 00 : 04 Categorie…" at bounding box center [512, 242] width 1025 height 485
click at [856, 153] on li "Person outside the car" at bounding box center [909, 156] width 191 height 22
type input "Person outside the car"
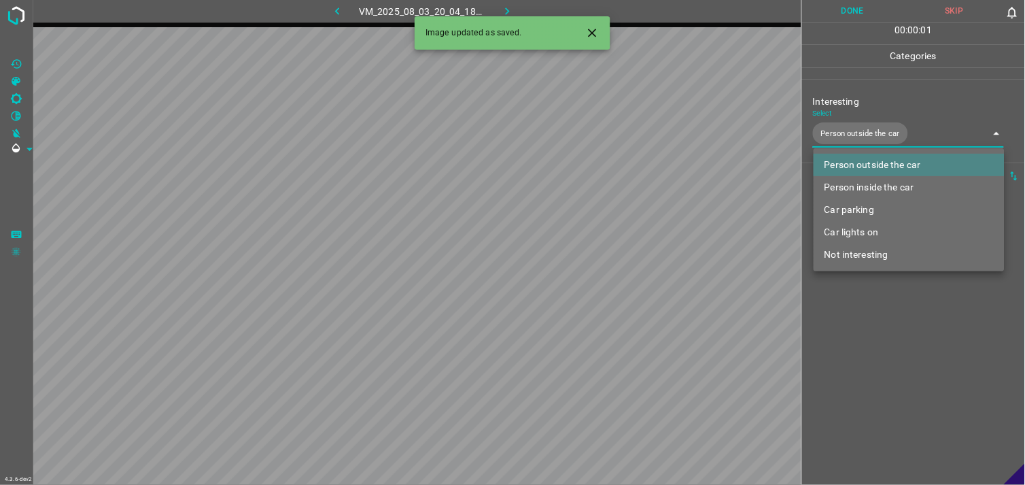
click at [873, 314] on div at bounding box center [512, 242] width 1025 height 485
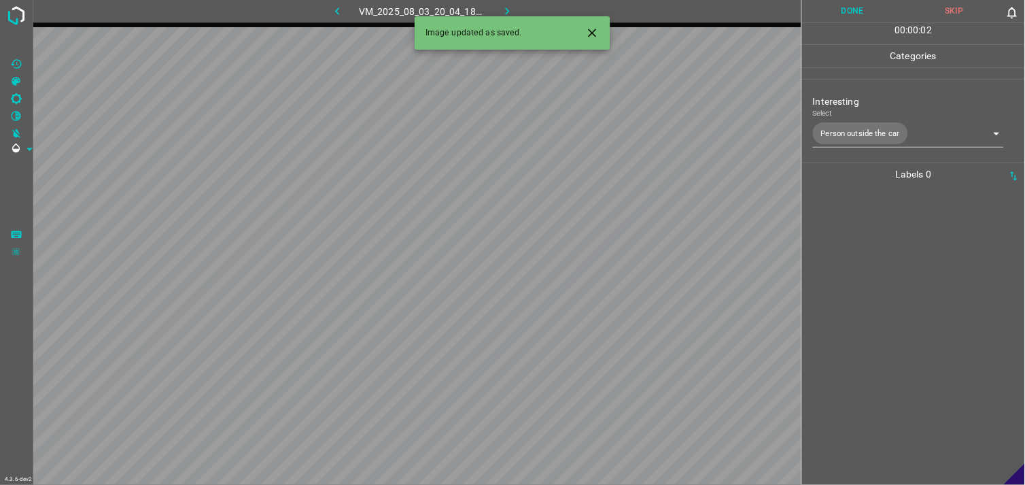
click at [877, 281] on div at bounding box center [913, 335] width 215 height 299
click at [862, 137] on body "4.3.6-dev2 VM_2025_08_03_19_18_17_892_06.gif Done Skip 0 00 : 00 : 52 Categorie…" at bounding box center [512, 242] width 1025 height 485
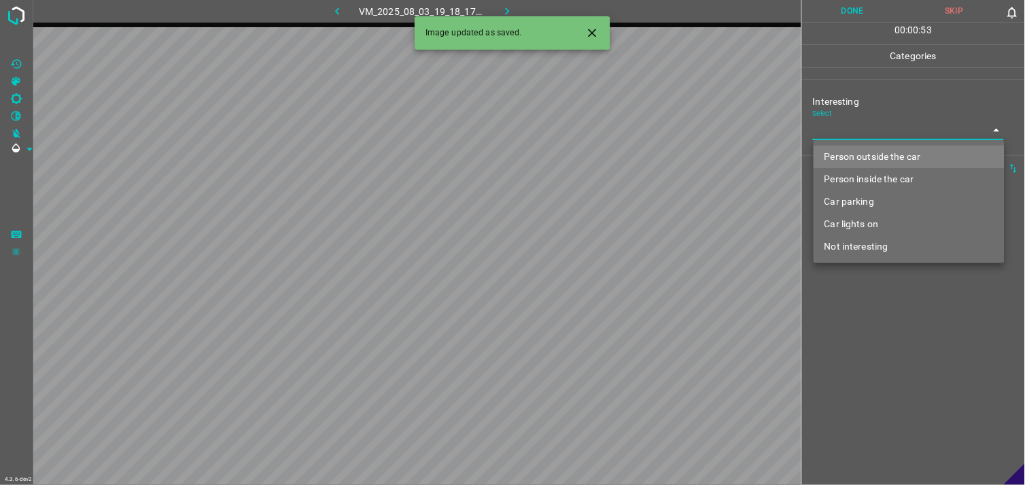
click at [874, 154] on li "Person outside the car" at bounding box center [909, 156] width 191 height 22
type input "Person outside the car"
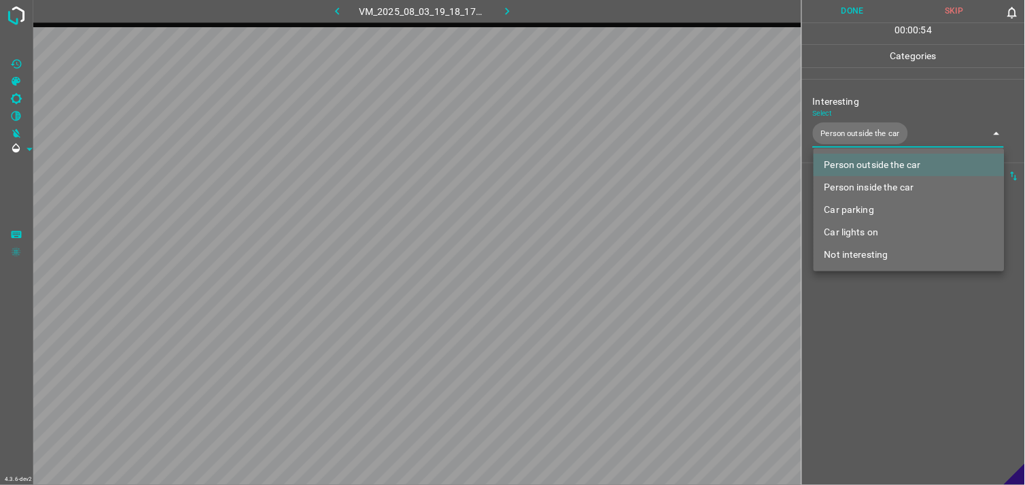
click at [882, 344] on div at bounding box center [512, 242] width 1025 height 485
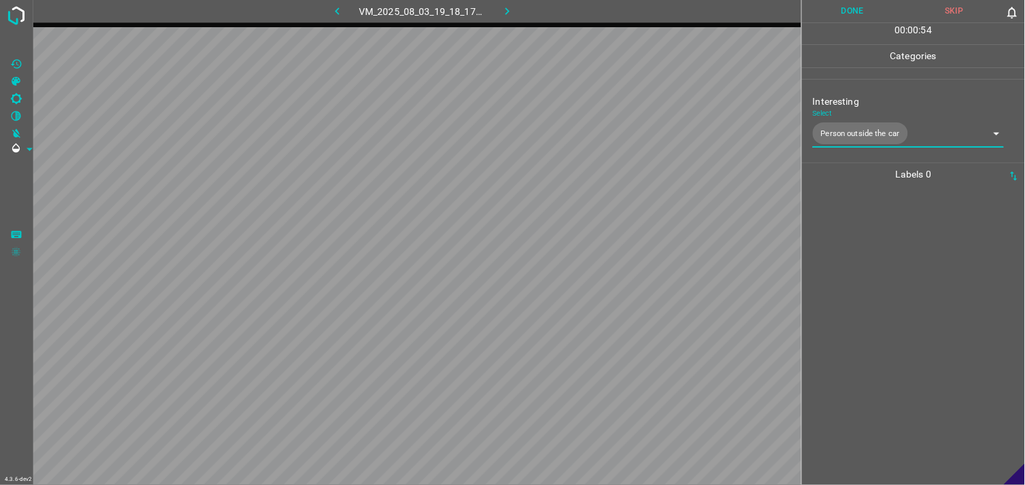
click at [892, 296] on div at bounding box center [913, 335] width 215 height 299
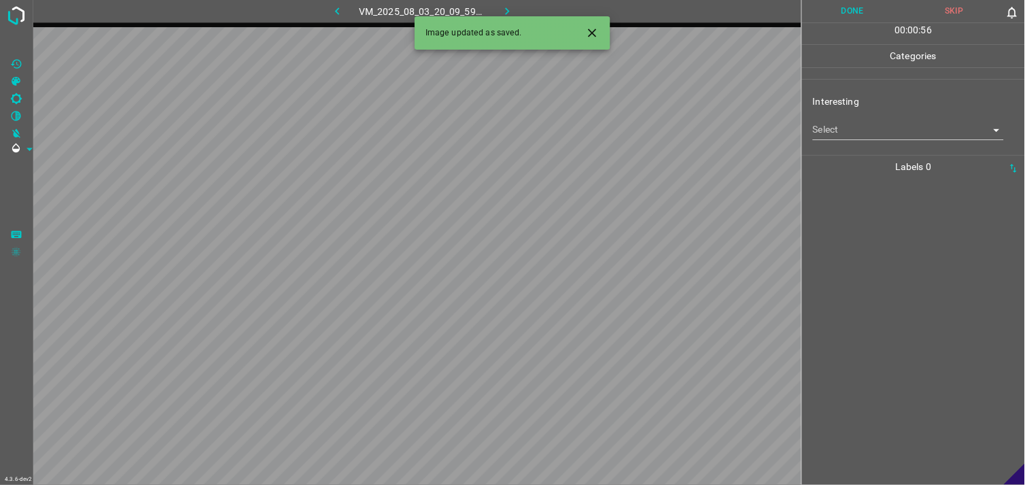
click at [881, 131] on body "4.3.6-dev2 VM_2025_08_03_20_09_59_276_03.gif Done Skip 0 00 : 00 : 56 Categorie…" at bounding box center [512, 242] width 1025 height 485
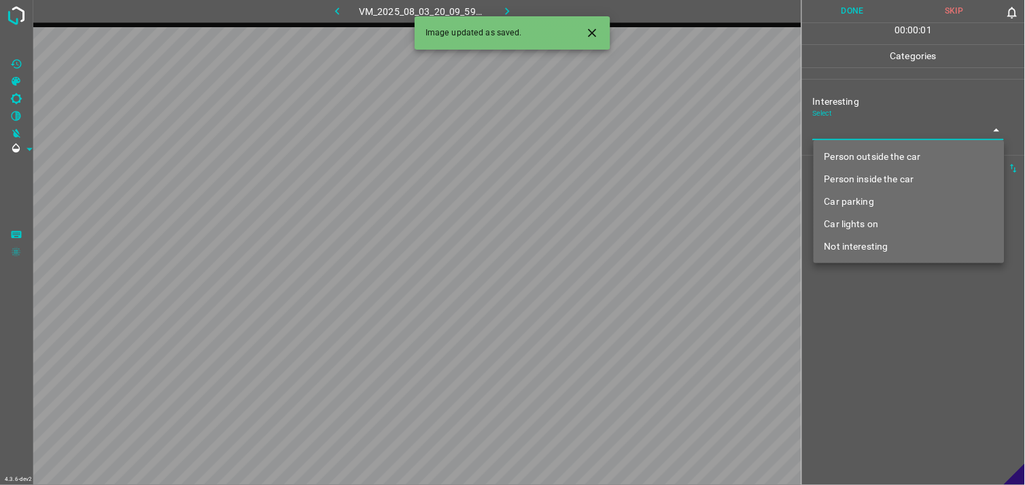
click at [879, 203] on li "Car parking" at bounding box center [909, 201] width 191 height 22
type input "Car parking"
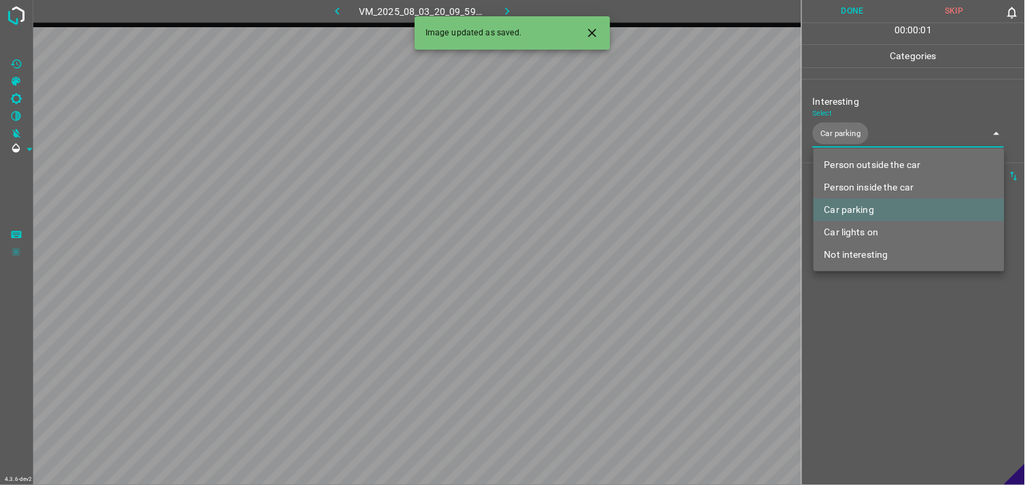
click at [885, 302] on div at bounding box center [512, 242] width 1025 height 485
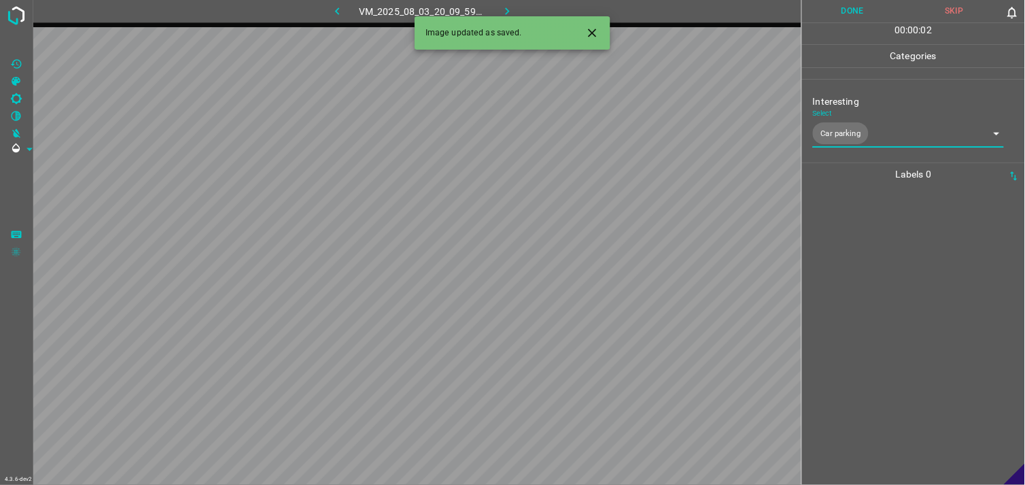
click at [887, 281] on div at bounding box center [913, 335] width 215 height 299
click at [865, 140] on div "Interesting Select ​" at bounding box center [913, 117] width 223 height 64
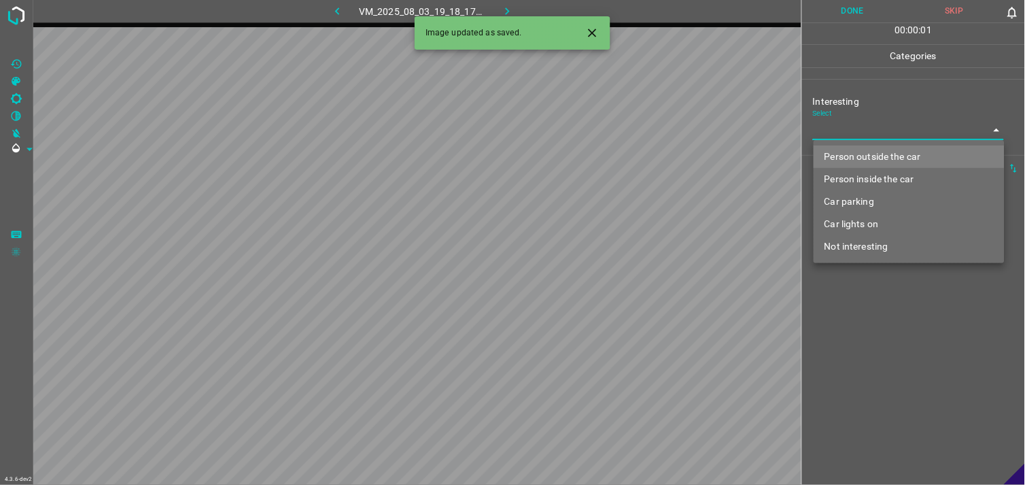
click at [870, 133] on body "4.3.6-dev2 VM_2025_08_03_19_18_17_892_09.gif Done Skip 0 00 : 00 : 01 Categorie…" at bounding box center [512, 242] width 1025 height 485
click at [881, 158] on li "Person outside the car" at bounding box center [909, 156] width 191 height 22
type input "Person outside the car"
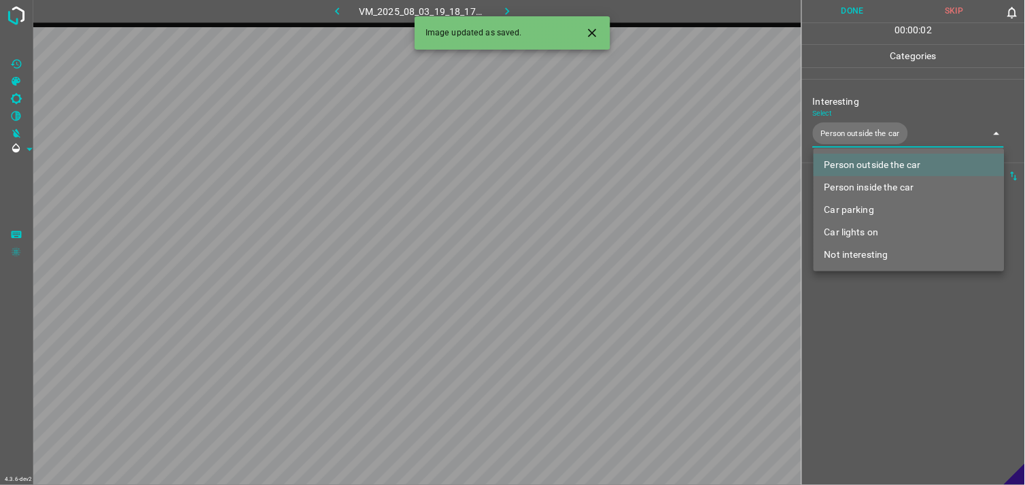
click at [880, 300] on div at bounding box center [512, 242] width 1025 height 485
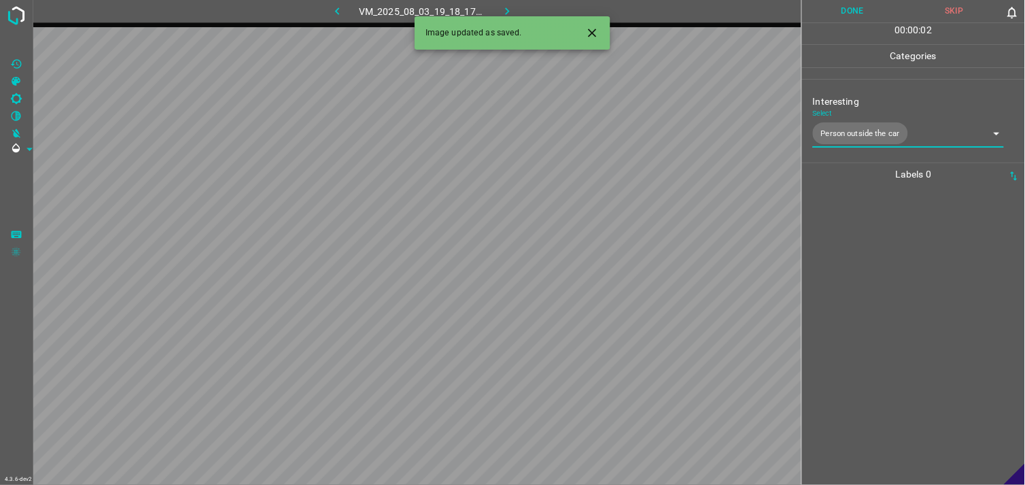
click at [871, 273] on div at bounding box center [913, 335] width 215 height 299
click at [834, 129] on body "4.3.6-dev2 VM_2025_08_03_19_44_43_927_01.gif Done Skip 0 00 : 00 : 04 Categorie…" at bounding box center [512, 242] width 1025 height 485
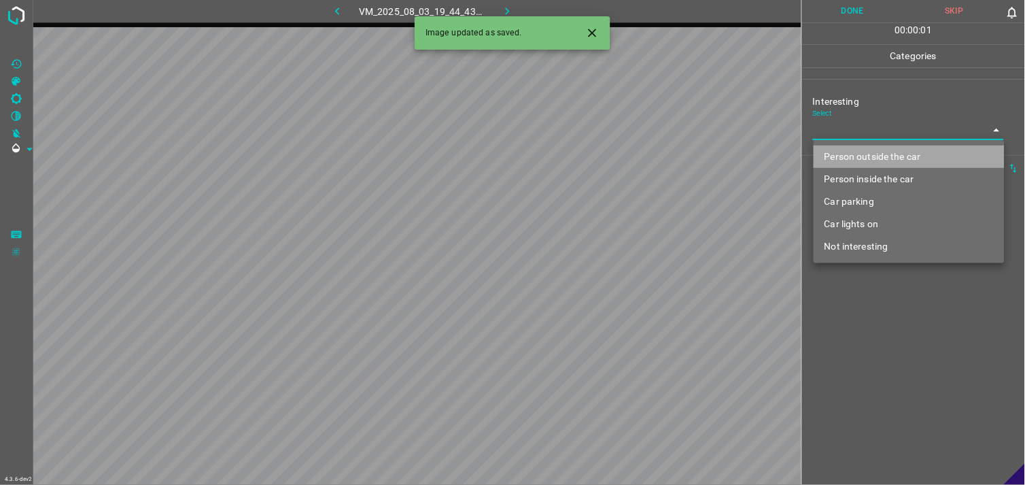
click at [848, 146] on li "Person outside the car" at bounding box center [909, 156] width 191 height 22
type input "Person outside the car"
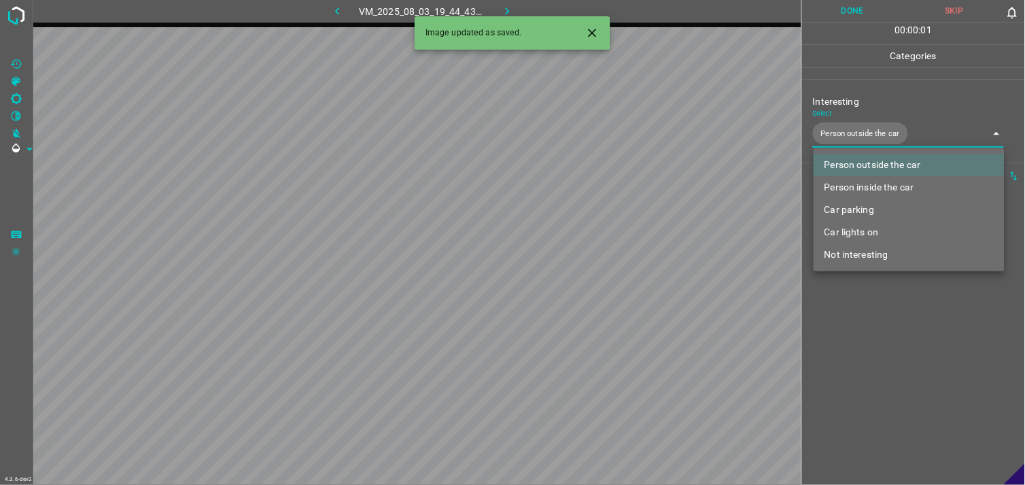
click at [899, 335] on div at bounding box center [512, 242] width 1025 height 485
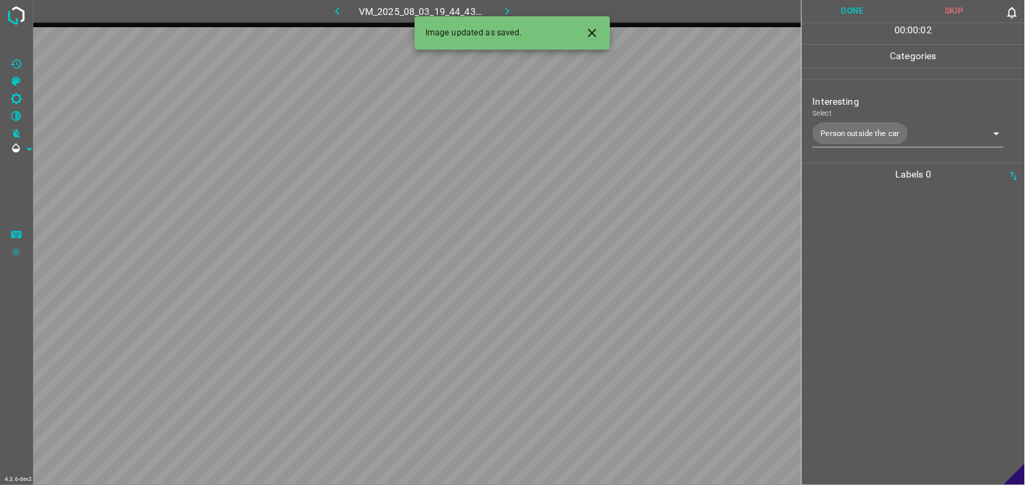
click at [897, 300] on div at bounding box center [913, 335] width 215 height 299
click at [853, 129] on body "4.3.6-dev2 VM_2025_08_03_20_02_48_365_05.gif Done Skip 0 00 : 00 : 04 Categorie…" at bounding box center [512, 242] width 1025 height 485
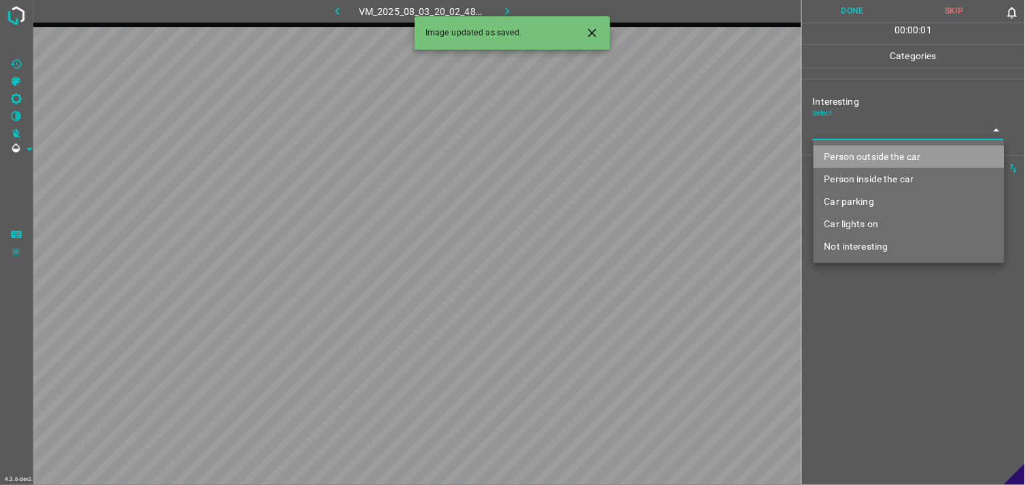
click at [867, 156] on li "Person outside the car" at bounding box center [909, 156] width 191 height 22
type input "Person outside the car"
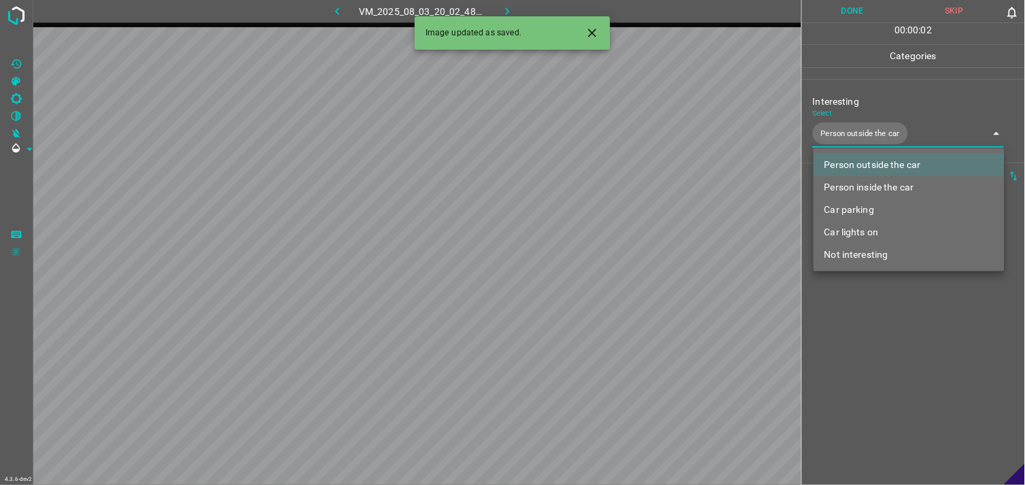
click at [875, 300] on div at bounding box center [512, 242] width 1025 height 485
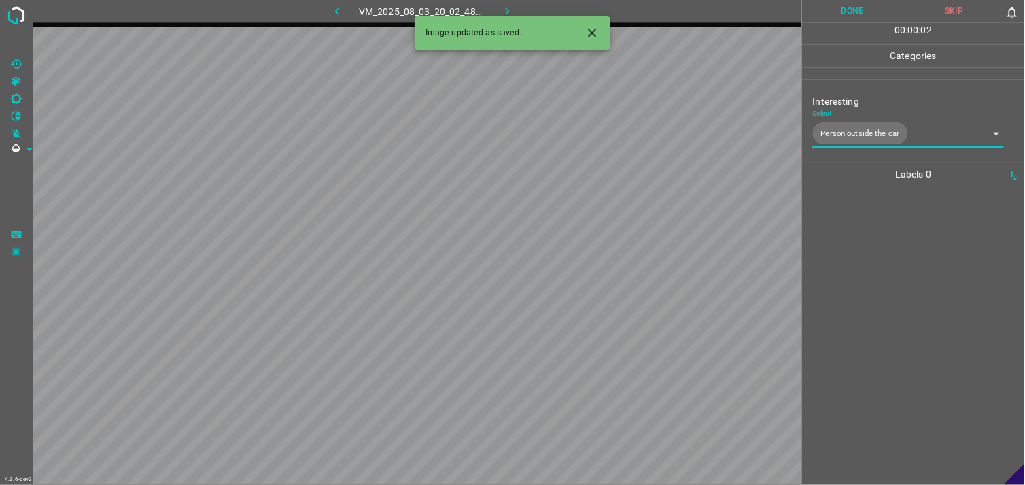
click at [866, 266] on div at bounding box center [913, 335] width 215 height 299
click at [880, 134] on body "4.3.6-dev2 VM_2025_08_03_18_14_30_344_02.gif Done Skip 0 00 : 01 : 03 Categorie…" at bounding box center [512, 242] width 1025 height 485
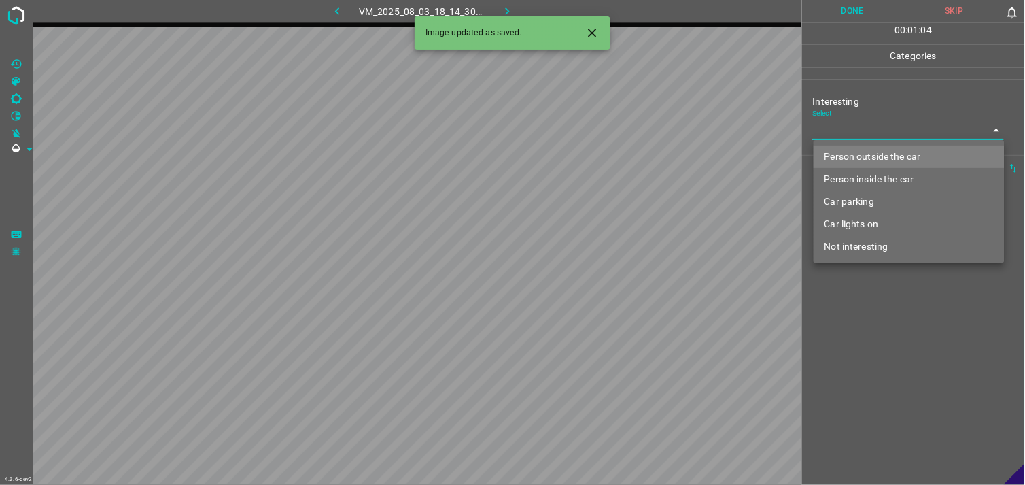
click at [882, 155] on li "Person outside the car" at bounding box center [909, 156] width 191 height 22
type input "Person outside the car"
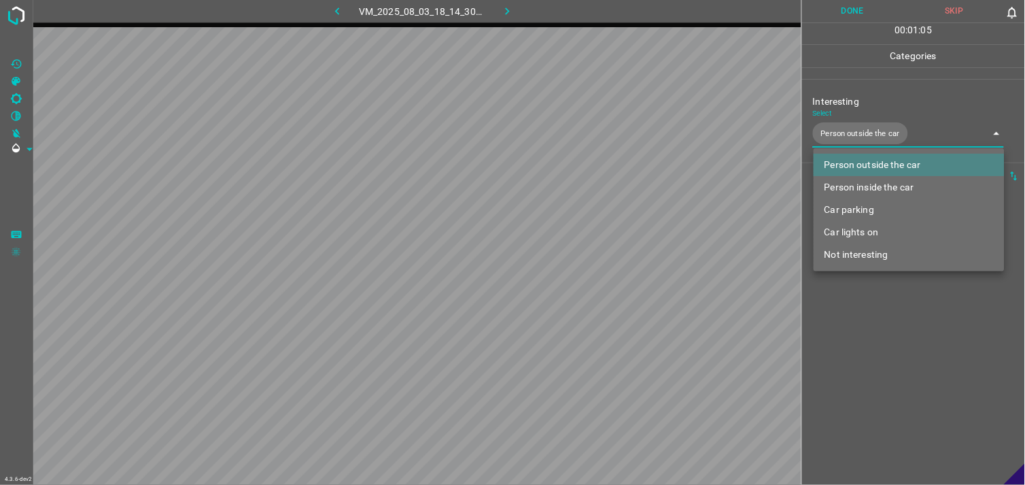
click at [884, 316] on div at bounding box center [512, 242] width 1025 height 485
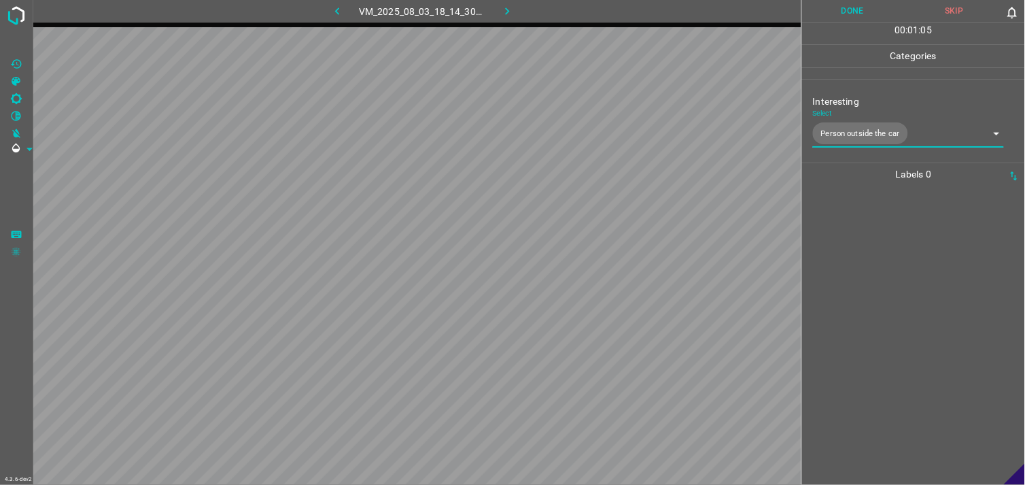
click at [875, 282] on div at bounding box center [913, 335] width 215 height 299
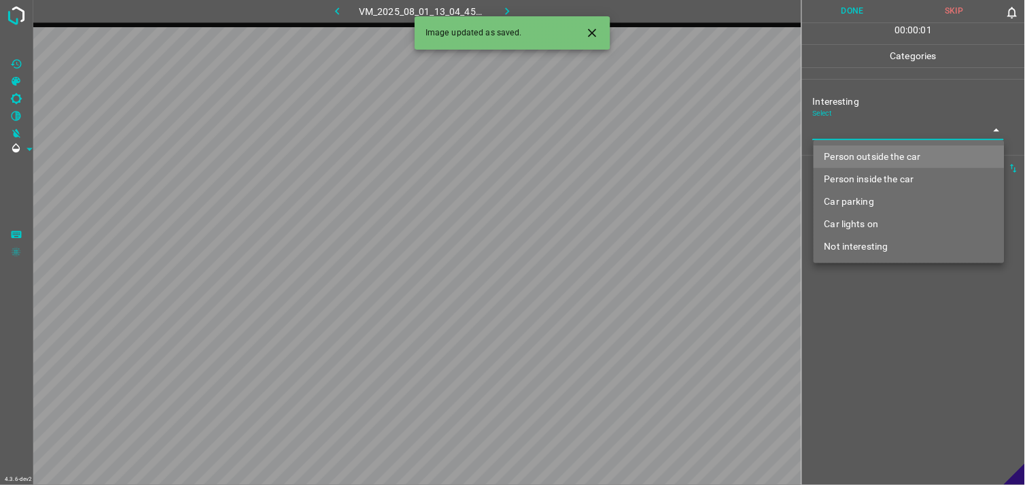
click at [878, 131] on body "4.3.6-dev2 VM_2025_08_01_13_04_45_116_05.gif Done Skip 0 00 : 00 : 01 Categorie…" at bounding box center [512, 242] width 1025 height 485
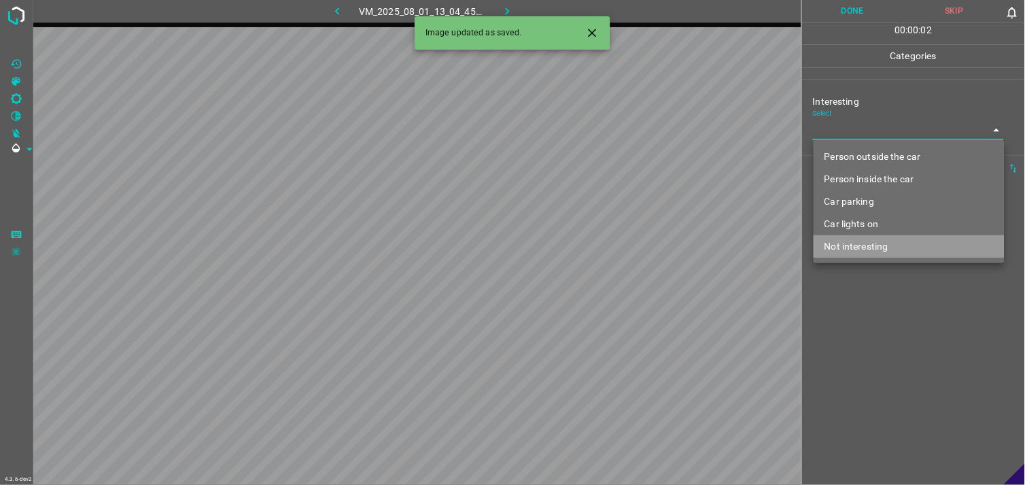
click at [882, 249] on li "Not interesting" at bounding box center [909, 246] width 191 height 22
type input "Not interesting"
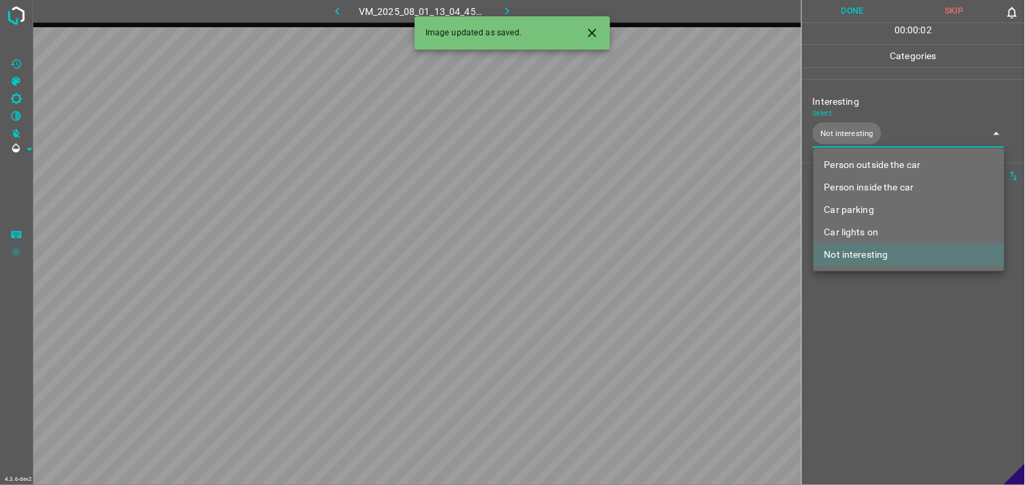
click at [884, 315] on div at bounding box center [512, 242] width 1025 height 485
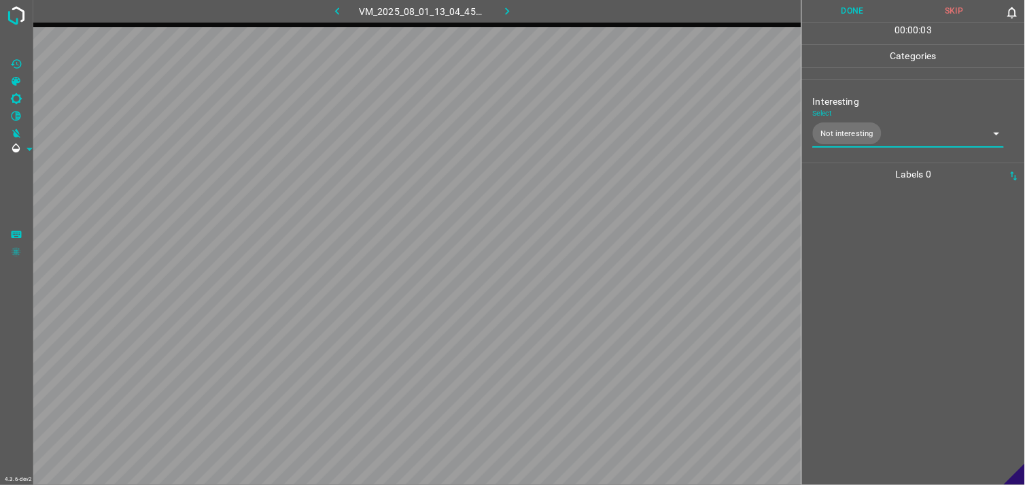
click at [888, 279] on div at bounding box center [913, 335] width 215 height 299
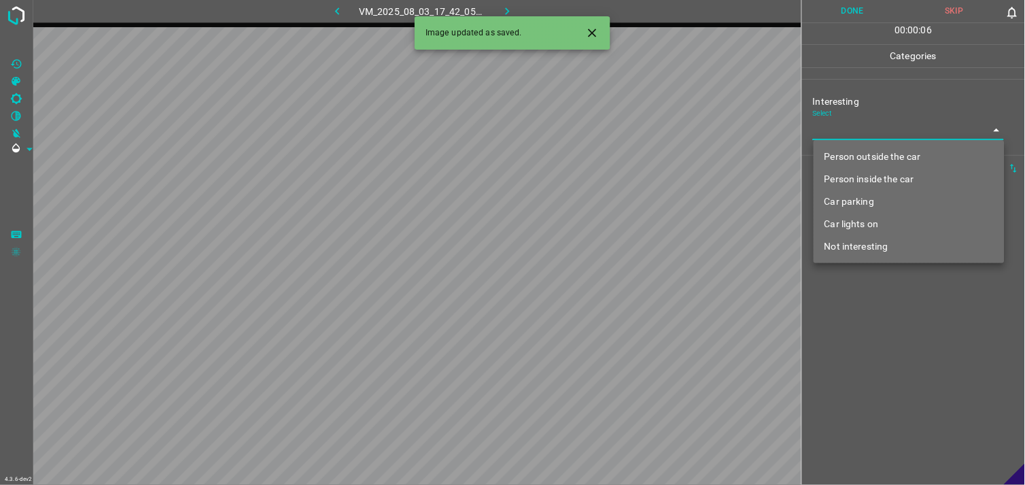
click at [859, 134] on body "4.3.6-dev2 VM_2025_08_03_17_42_05_188_07.gif Done Skip 0 00 : 00 : 06 Categorie…" at bounding box center [512, 242] width 1025 height 485
click at [867, 245] on li "Not interesting" at bounding box center [909, 246] width 191 height 22
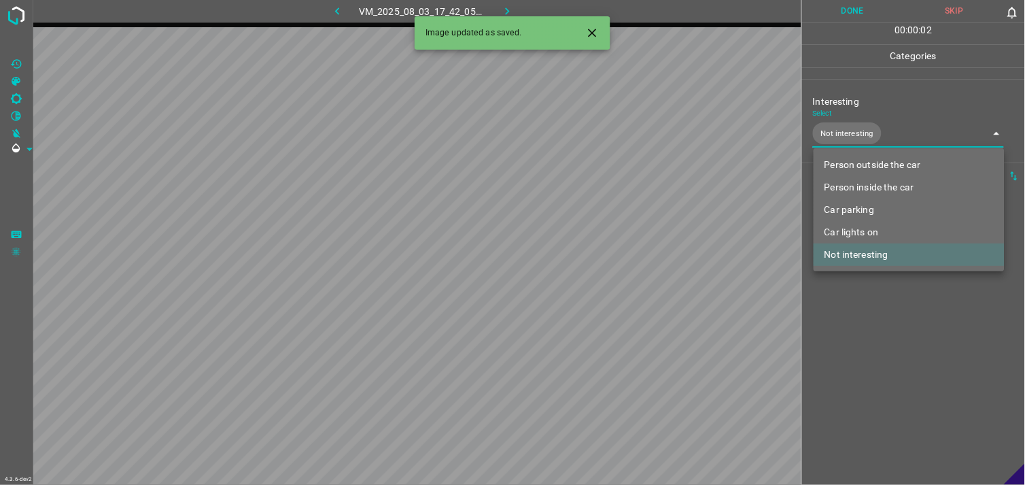
click at [879, 167] on li "Person outside the car" at bounding box center [909, 165] width 191 height 22
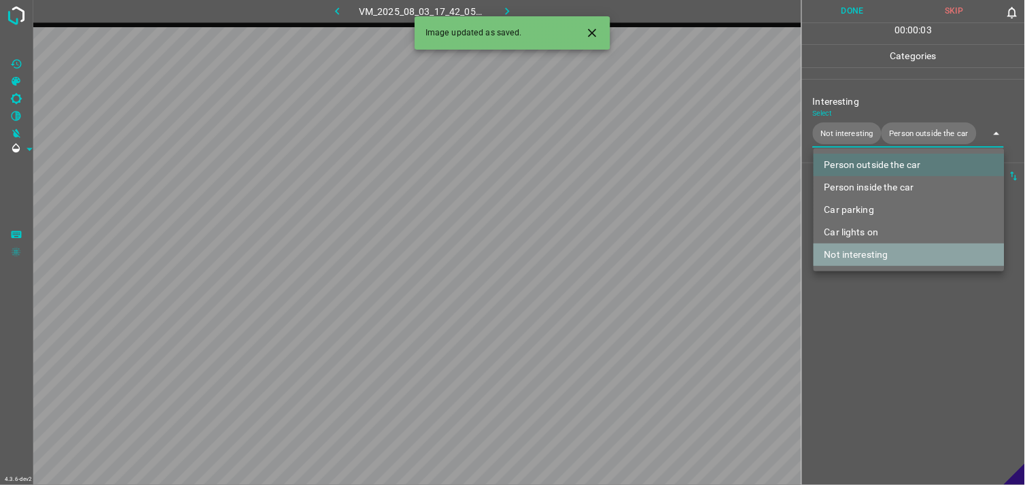
click at [872, 256] on li "Not interesting" at bounding box center [909, 254] width 191 height 22
type input "Person outside the car"
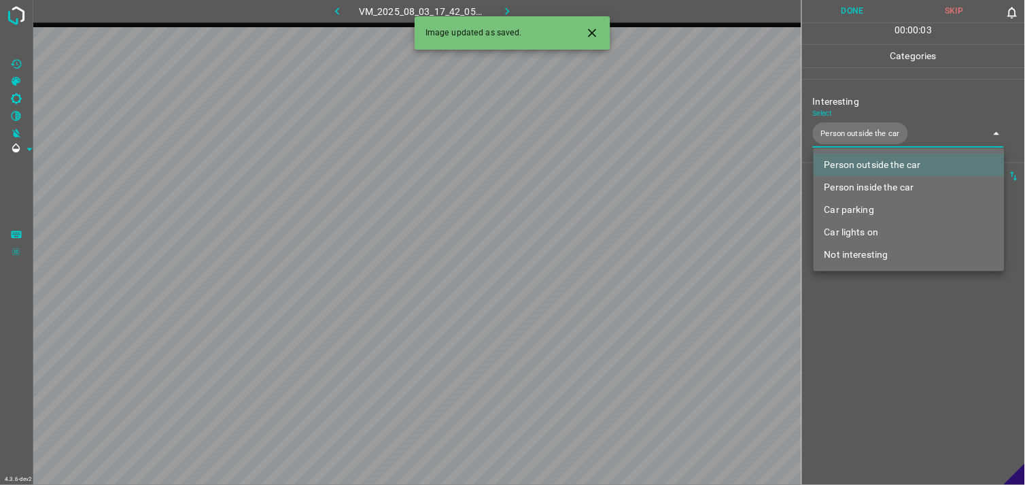
click at [875, 300] on div at bounding box center [512, 242] width 1025 height 485
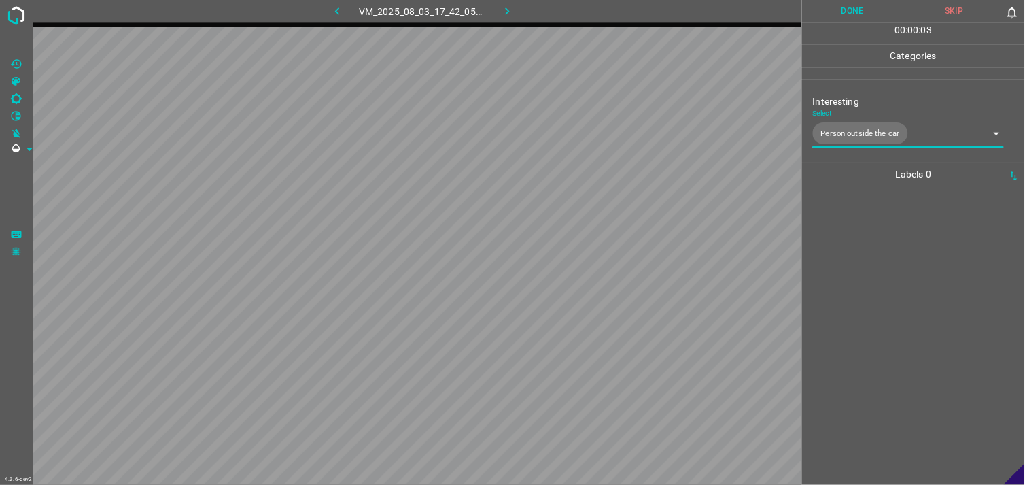
click at [870, 258] on div at bounding box center [913, 335] width 215 height 299
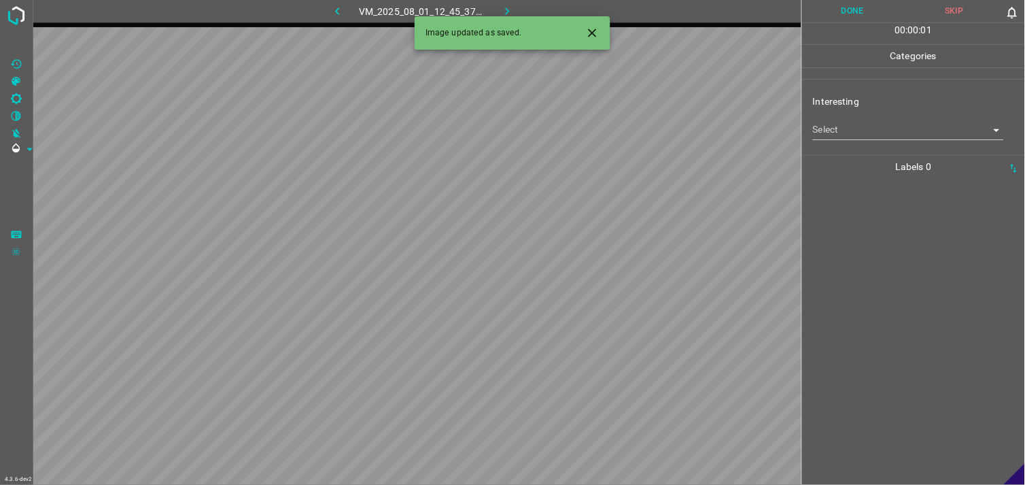
click at [860, 135] on body "4.3.6-dev2 VM_2025_08_01_12_45_37_380_05.gif Done Skip 0 00 : 00 : 01 Categorie…" at bounding box center [512, 242] width 1025 height 485
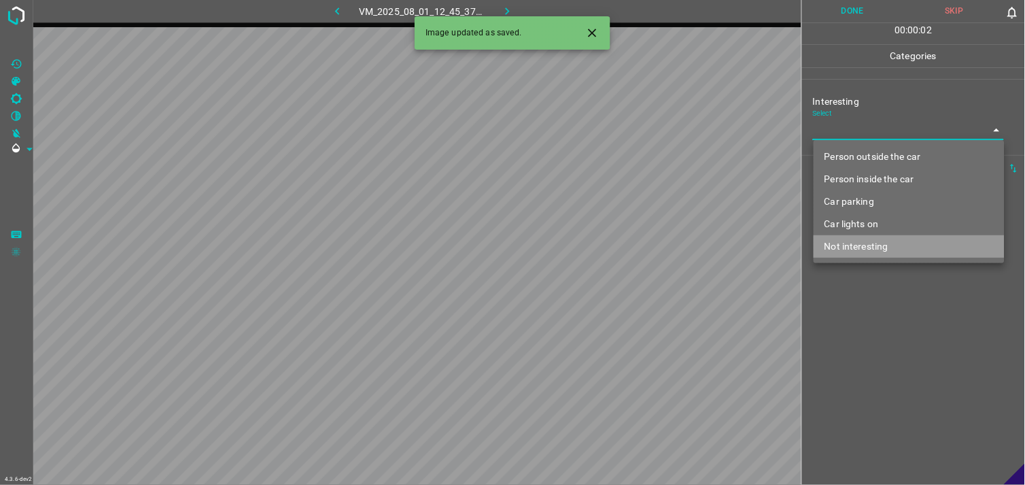
click at [872, 245] on li "Not interesting" at bounding box center [909, 246] width 191 height 22
type input "Not interesting"
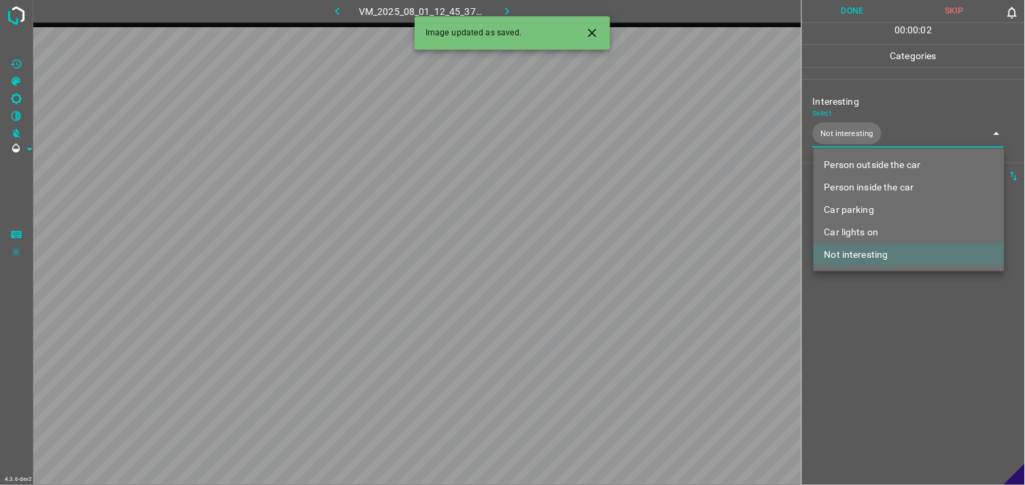
click at [894, 300] on div at bounding box center [512, 242] width 1025 height 485
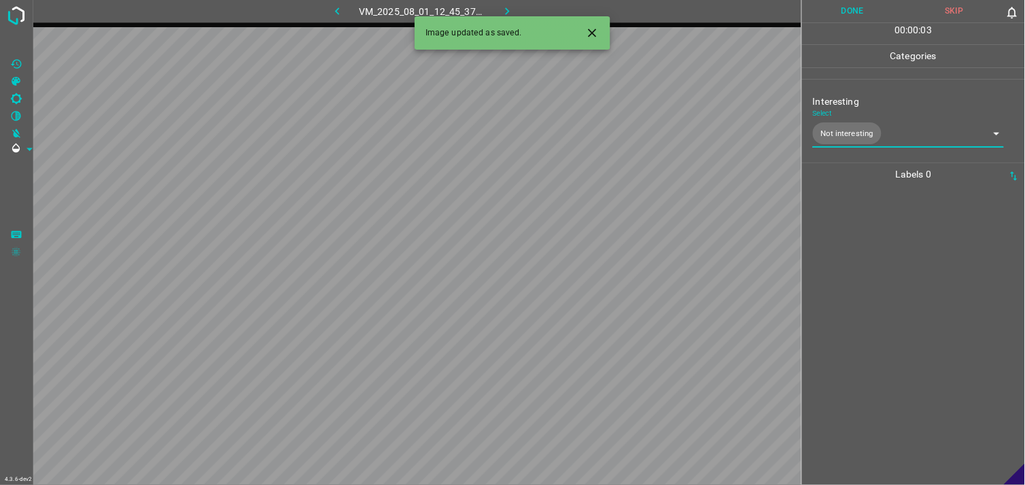
click at [892, 249] on div at bounding box center [913, 335] width 215 height 299
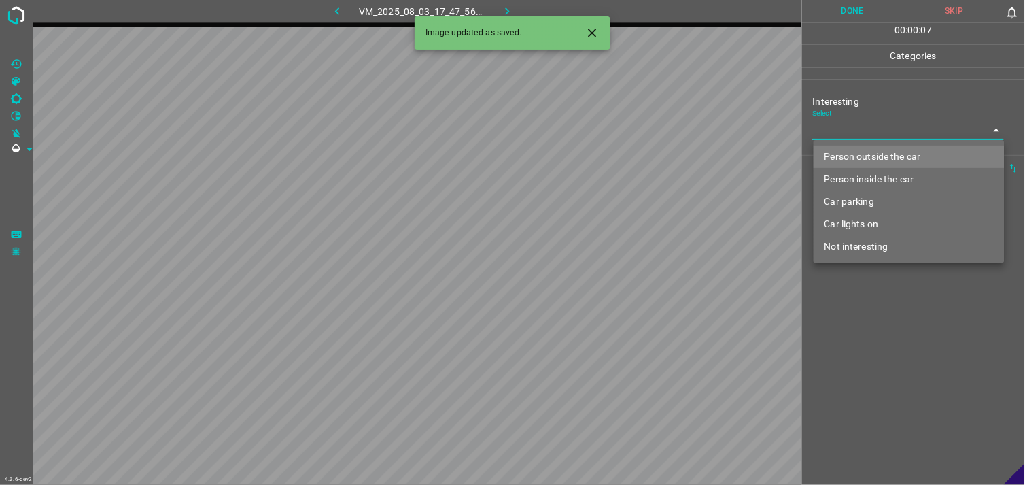
click at [862, 137] on body "4.3.6-dev2 VM_2025_08_03_17_47_56_345_00.gif Done Skip 0 00 : 00 : 07 Categorie…" at bounding box center [512, 242] width 1025 height 485
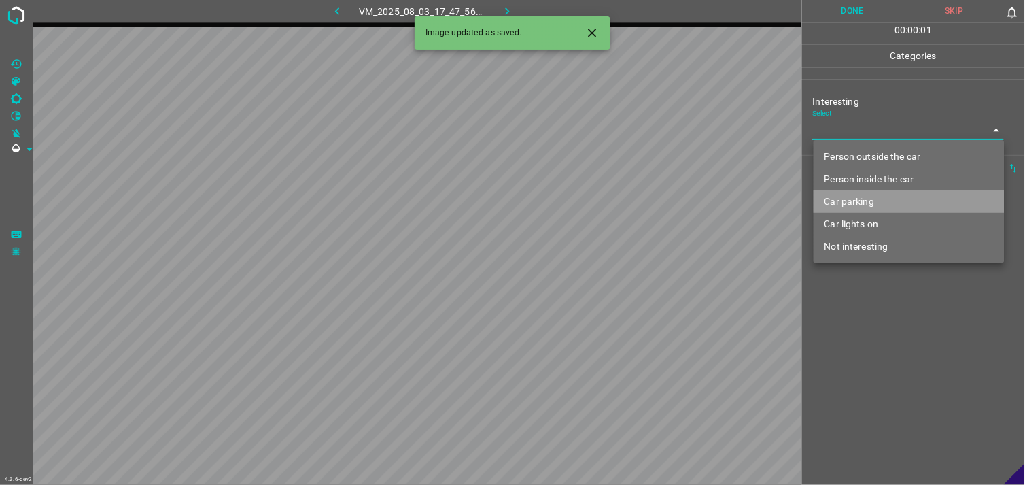
click at [862, 198] on li "Car parking" at bounding box center [909, 201] width 191 height 22
type input "Car parking"
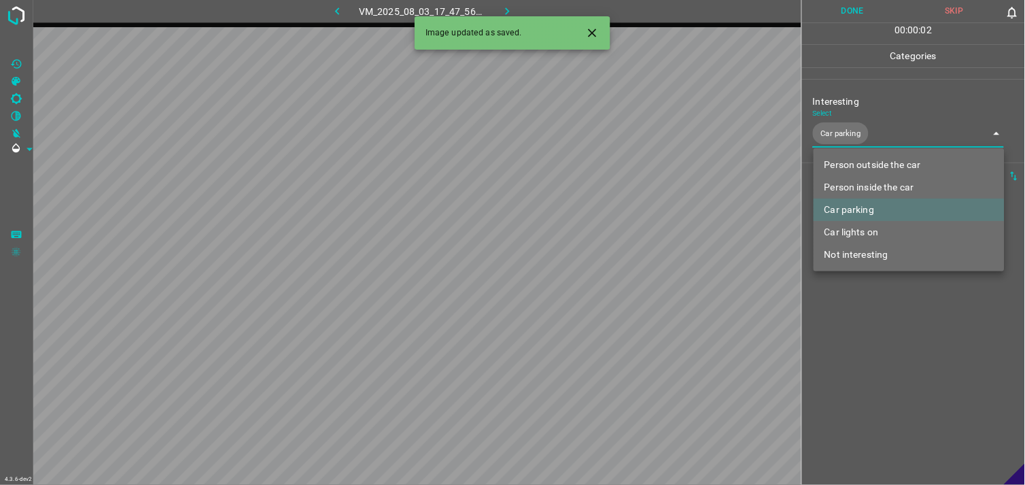
click at [882, 357] on div at bounding box center [512, 242] width 1025 height 485
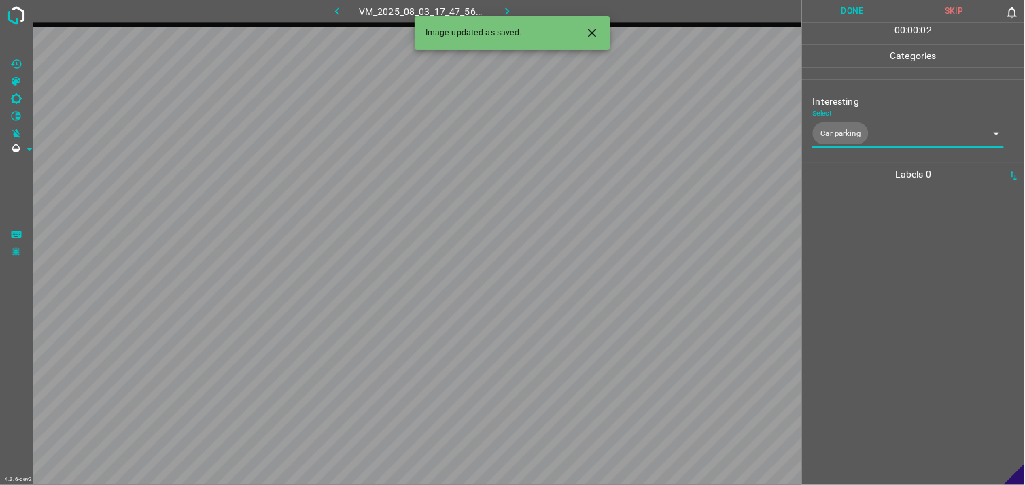
click at [886, 315] on div at bounding box center [913, 335] width 215 height 299
click at [884, 135] on body "4.3.6-dev2 VM_2025_08_01_13_05_09_246_00.gif Done Skip 0 00 : 00 : 04 Categorie…" at bounding box center [512, 242] width 1025 height 485
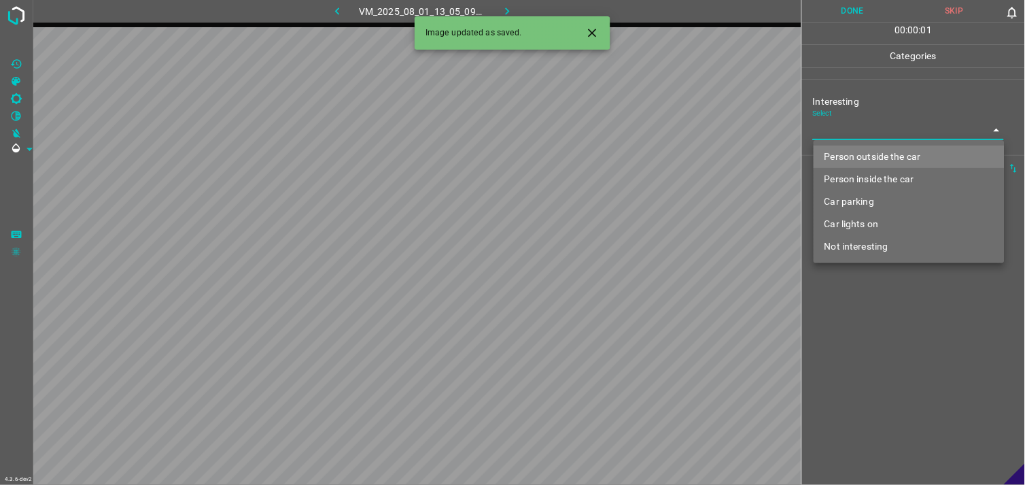
click at [886, 154] on li "Person outside the car" at bounding box center [909, 156] width 191 height 22
type input "Person outside the car"
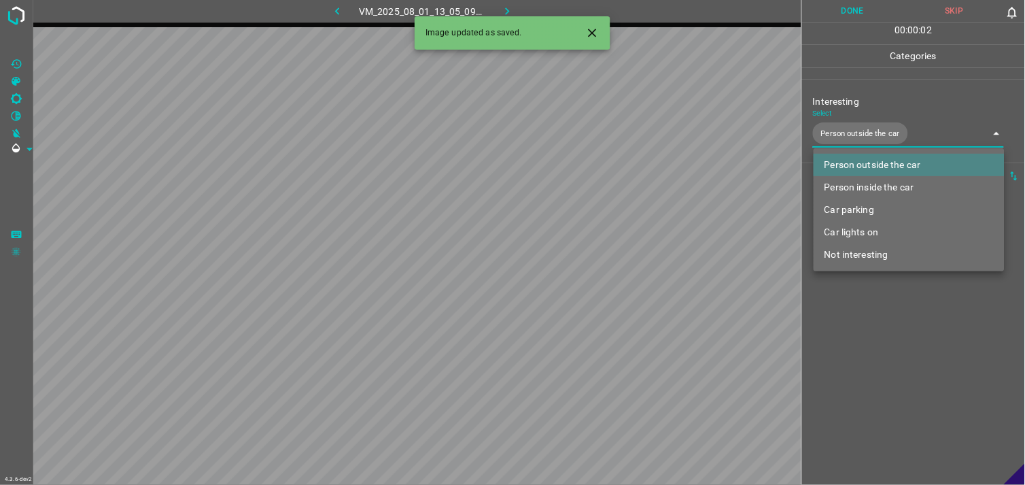
click at [894, 341] on div at bounding box center [512, 242] width 1025 height 485
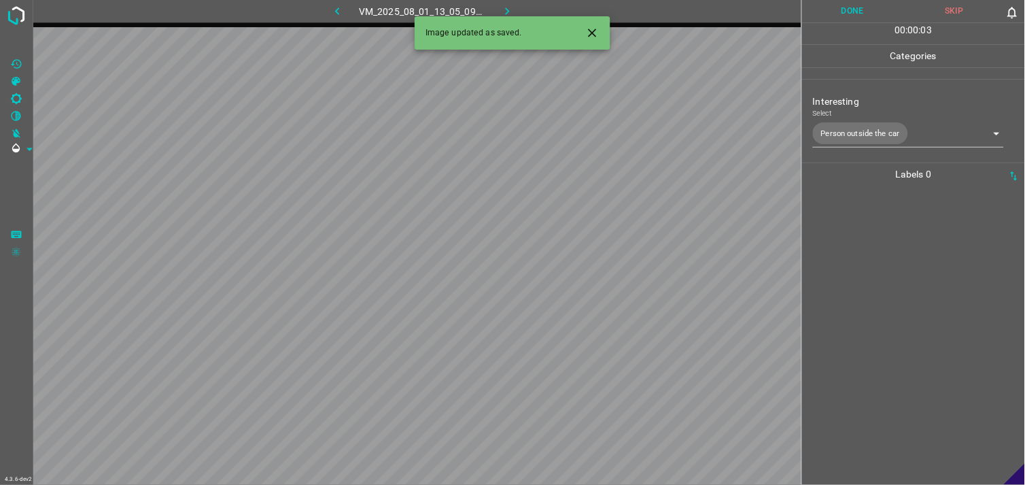
click at [899, 243] on div at bounding box center [913, 335] width 215 height 299
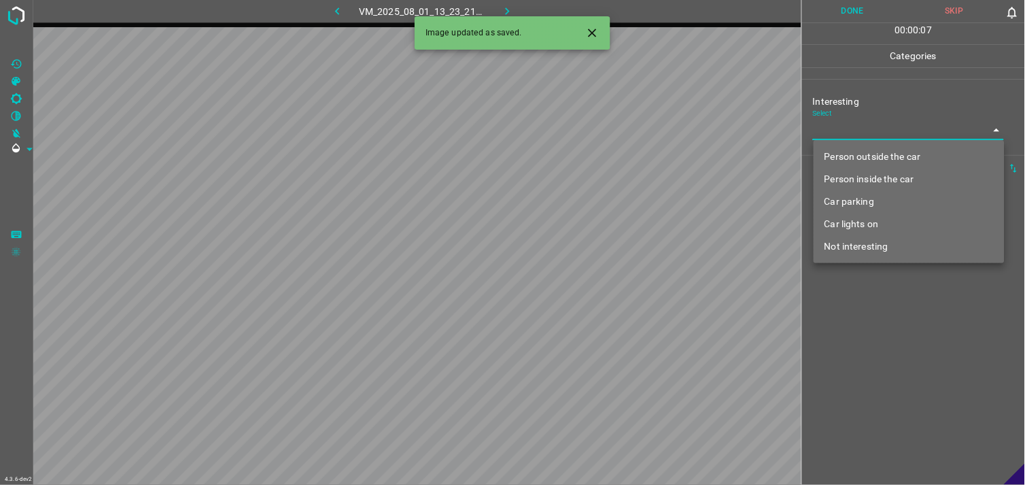
click at [853, 124] on body "4.3.6-dev2 VM_2025_08_01_13_23_21_618_00.gif Done Skip 0 00 : 00 : 07 Categorie…" at bounding box center [512, 242] width 1025 height 485
click at [867, 156] on li "Person outside the car" at bounding box center [909, 156] width 191 height 22
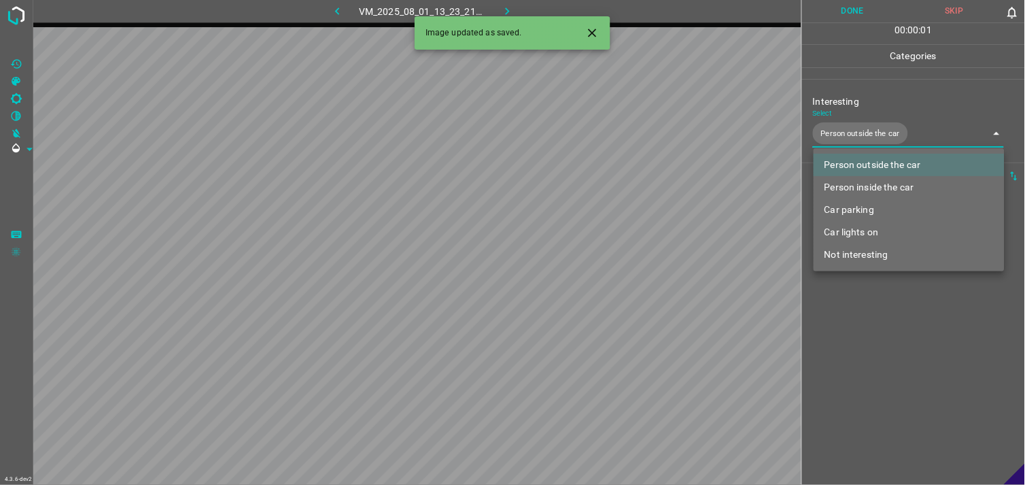
click at [864, 231] on li "Car lights on" at bounding box center [909, 232] width 191 height 22
type input "Person outside the car,Car lights on"
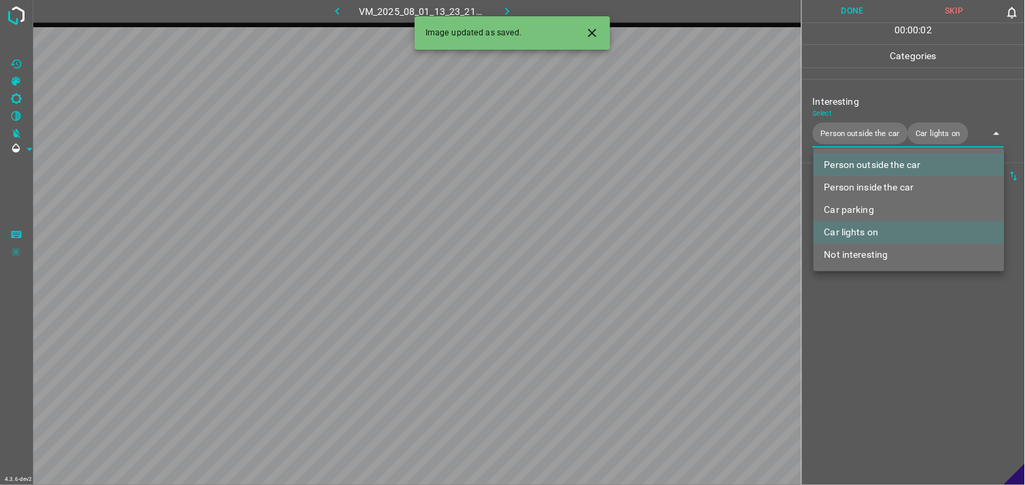
click at [887, 324] on div at bounding box center [512, 242] width 1025 height 485
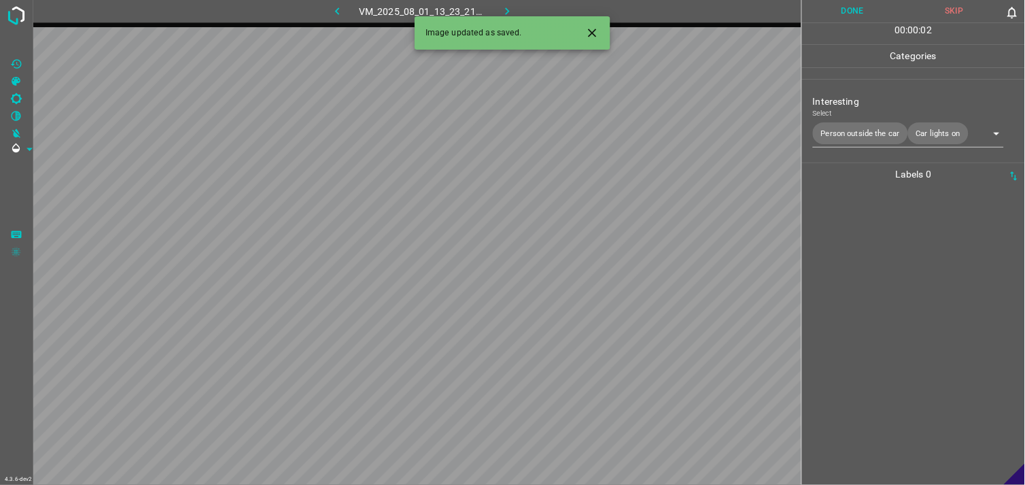
click at [902, 256] on div at bounding box center [913, 335] width 215 height 299
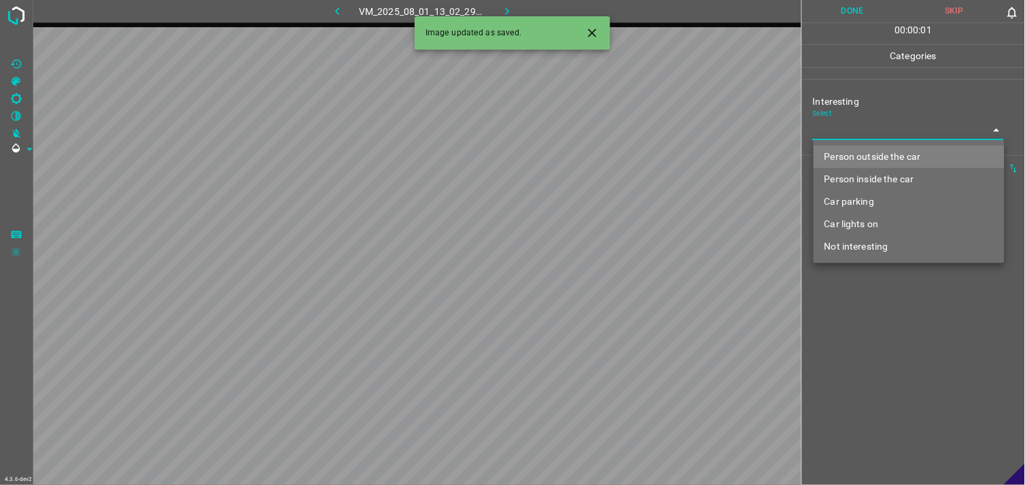
click at [854, 137] on body "4.3.6-dev2 VM_2025_08_01_13_02_29_086_08.gif Done Skip 0 00 : 00 : 01 Categorie…" at bounding box center [512, 242] width 1025 height 485
click at [868, 171] on li "Person inside the car" at bounding box center [909, 179] width 191 height 22
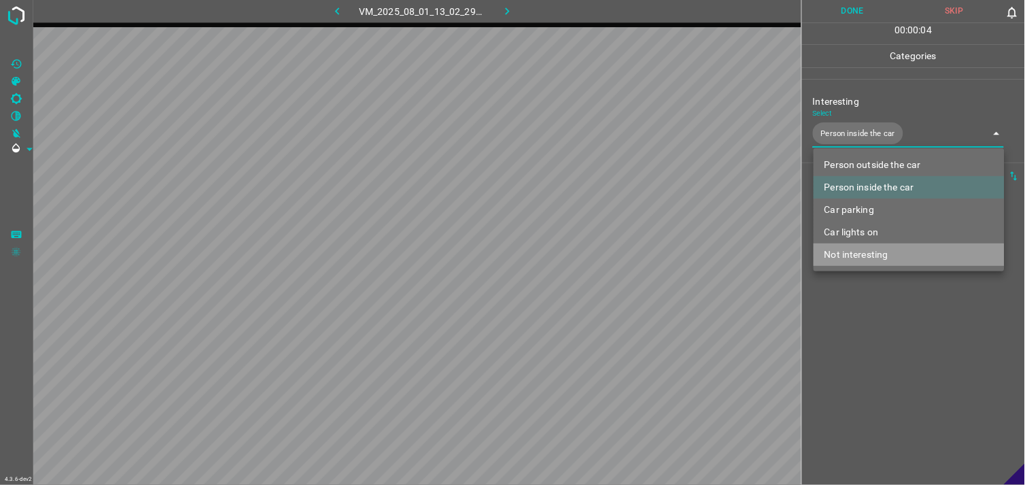
click at [865, 247] on li "Not interesting" at bounding box center [909, 254] width 191 height 22
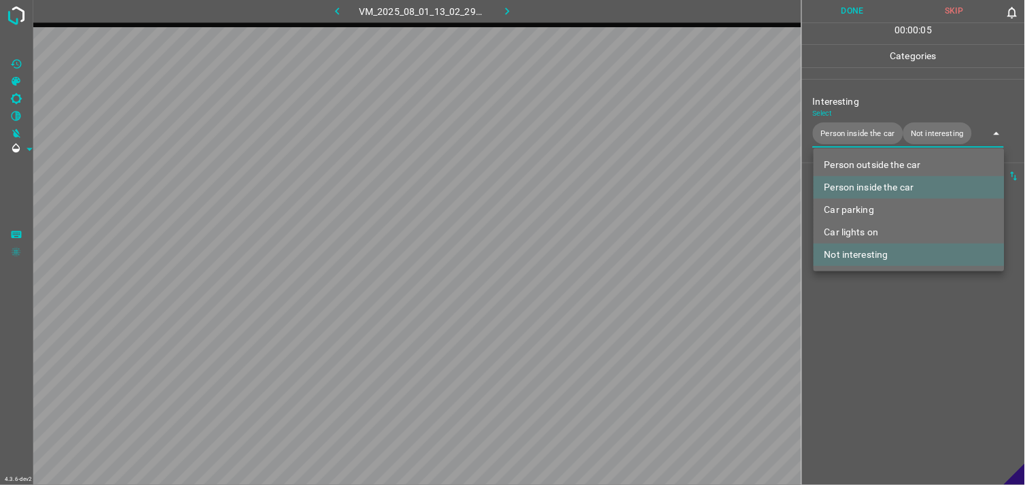
click at [887, 194] on li "Person inside the car" at bounding box center [909, 187] width 191 height 22
type input "Not interesting"
click at [875, 318] on div at bounding box center [512, 242] width 1025 height 485
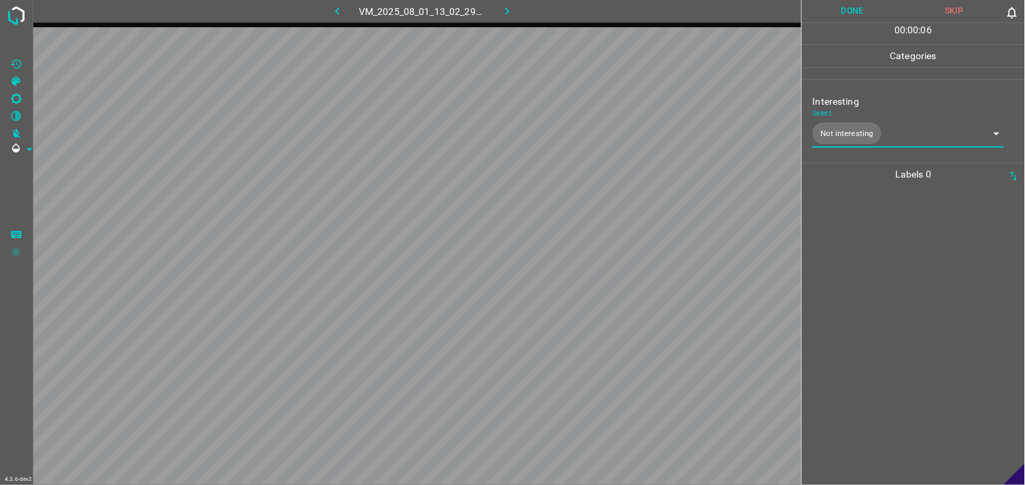
click at [881, 276] on div at bounding box center [913, 335] width 215 height 299
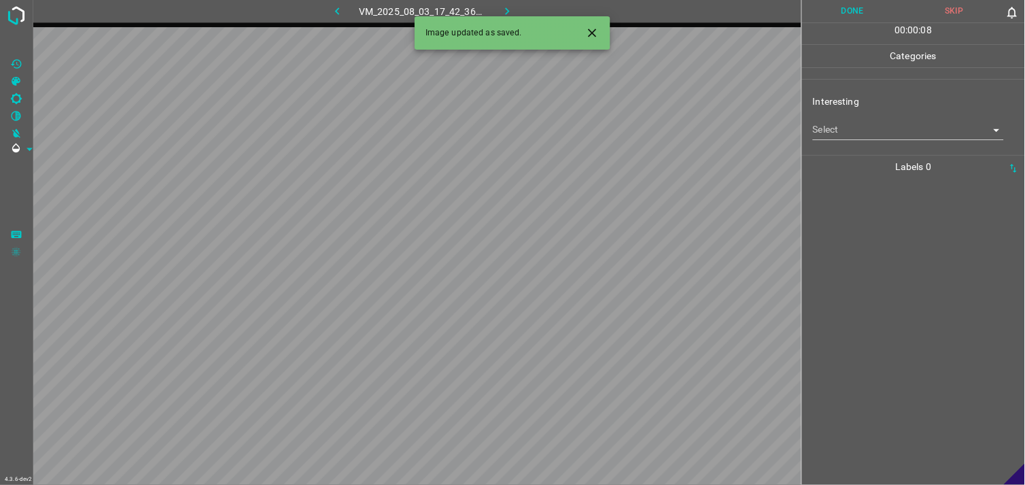
click at [877, 133] on body "4.3.6-dev2 VM_2025_08_03_17_42_36_832_03.gif Done Skip 0 00 : 00 : 08 Categorie…" at bounding box center [512, 242] width 1025 height 485
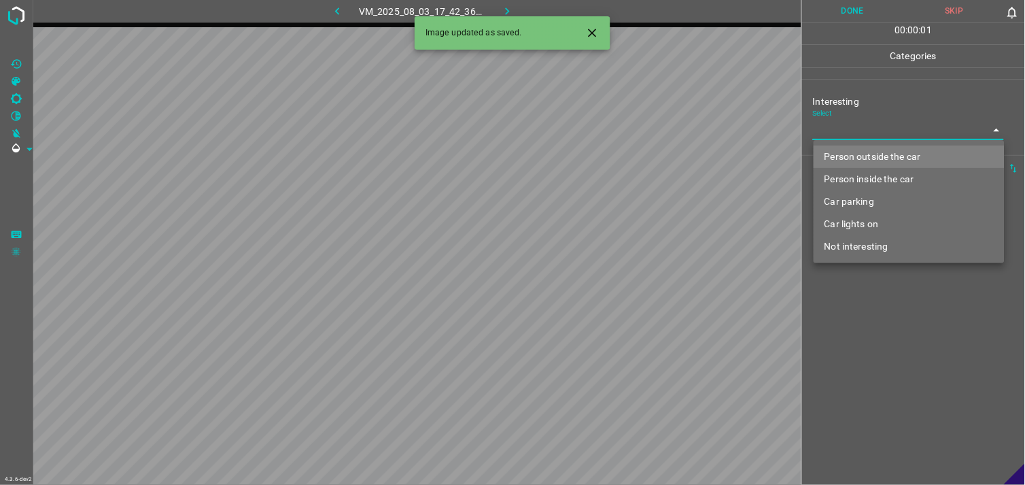
click at [895, 152] on li "Person outside the car" at bounding box center [909, 156] width 191 height 22
type input "Person outside the car"
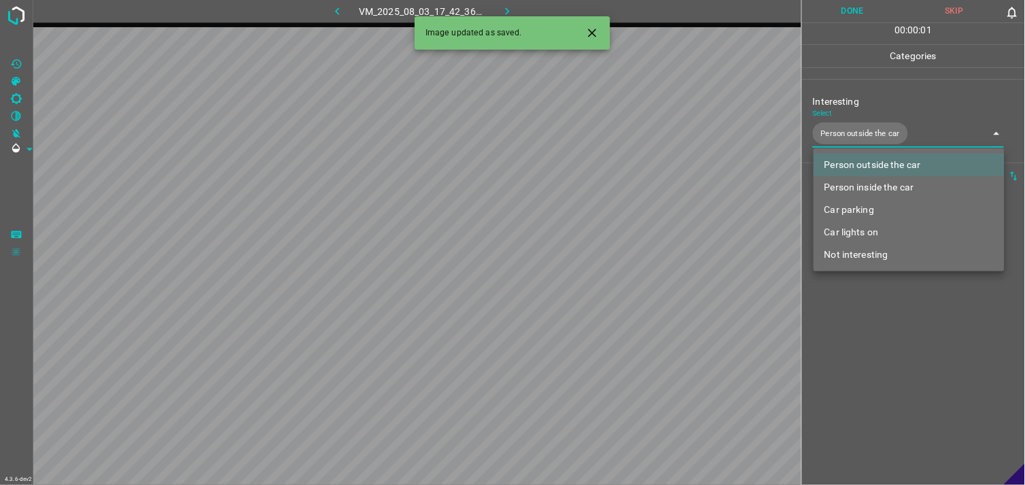
click at [894, 329] on div at bounding box center [512, 242] width 1025 height 485
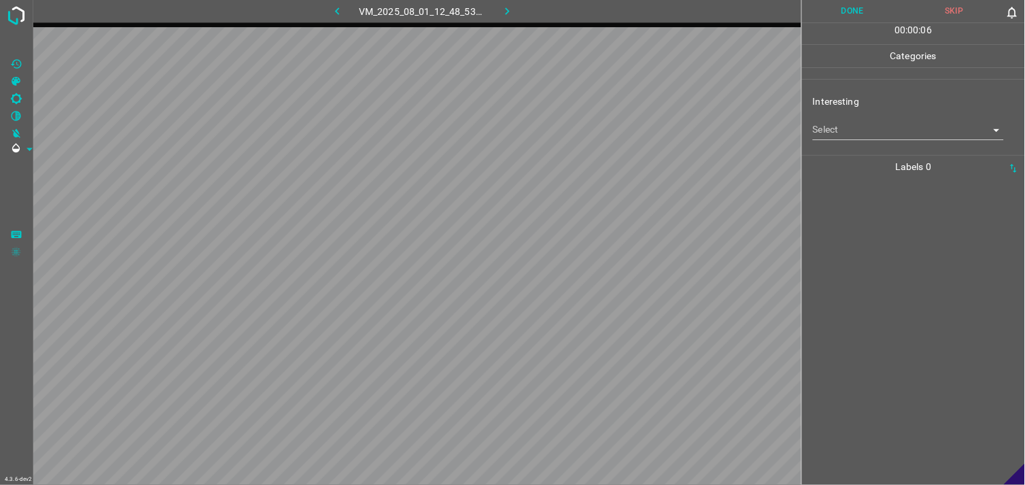
click at [869, 139] on body "4.3.6-dev2 VM_2025_08_01_12_48_53_466_00.gif Done Skip 0 00 : 00 : 06 Categorie…" at bounding box center [512, 242] width 1025 height 485
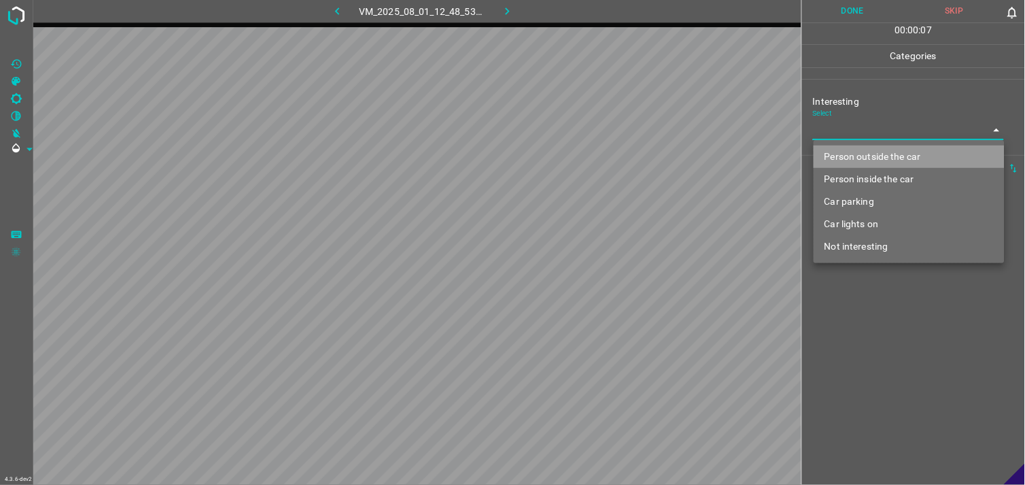
click at [894, 154] on li "Person outside the car" at bounding box center [909, 156] width 191 height 22
type input "Person outside the car"
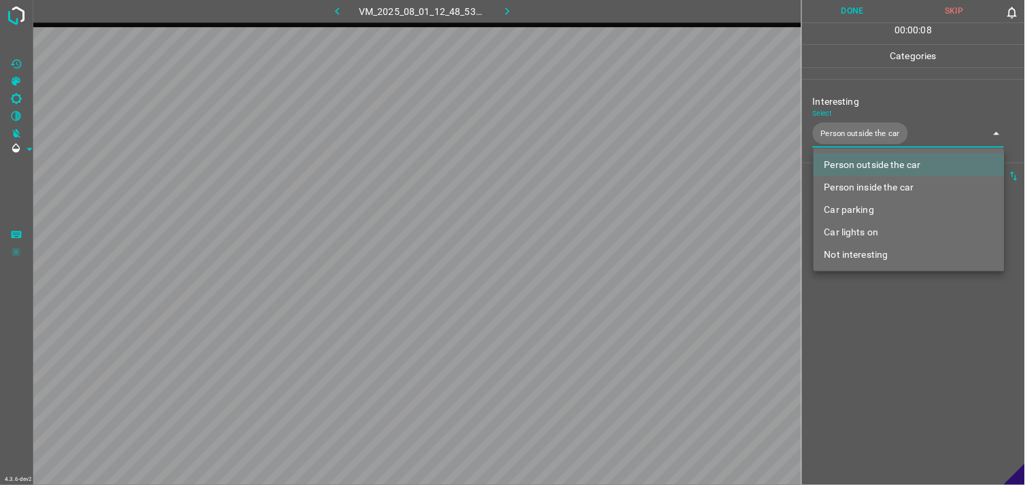
click at [880, 379] on div at bounding box center [512, 242] width 1025 height 485
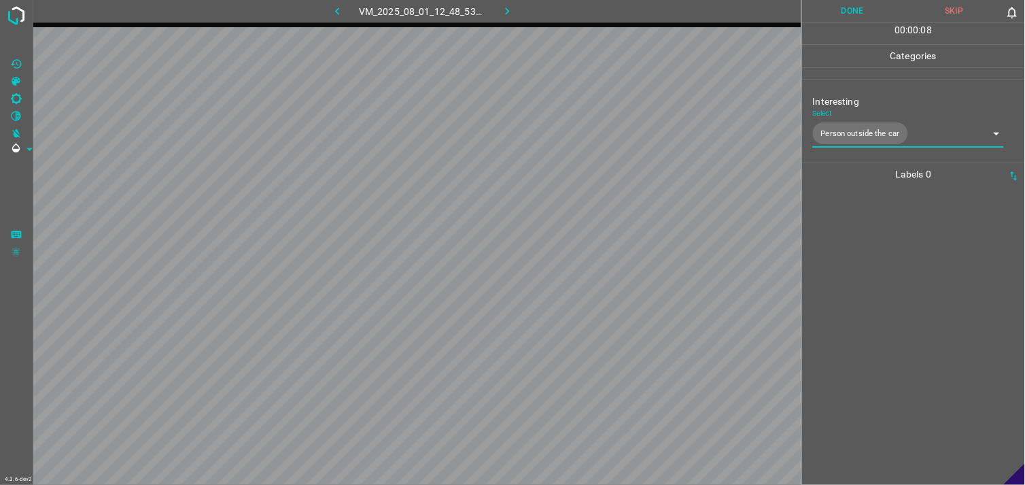
click at [891, 328] on div at bounding box center [913, 335] width 215 height 299
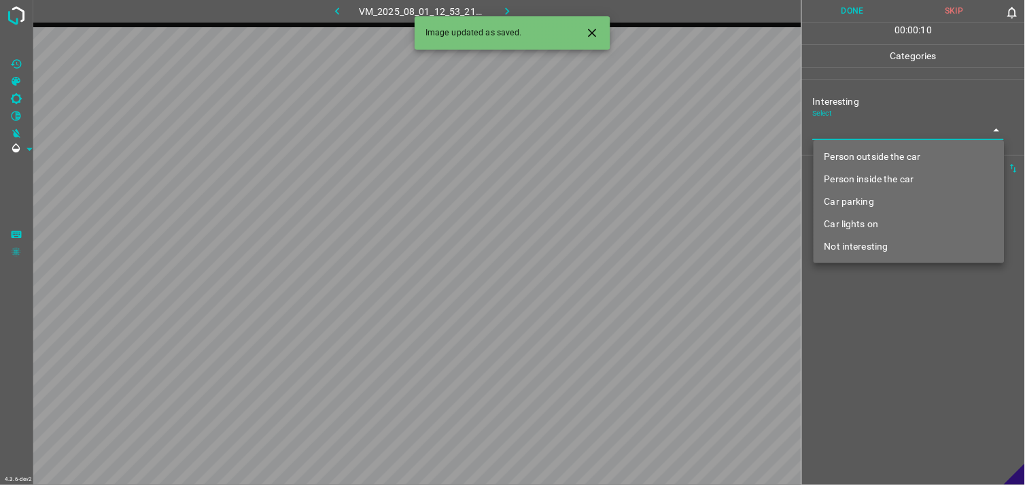
click at [897, 127] on body "4.3.6-dev2 VM_2025_08_01_12_53_21_472_00.gif Done Skip 0 00 : 00 : 10 Categorie…" at bounding box center [512, 242] width 1025 height 485
click at [893, 151] on li "Person outside the car" at bounding box center [909, 156] width 191 height 22
type input "Person outside the car"
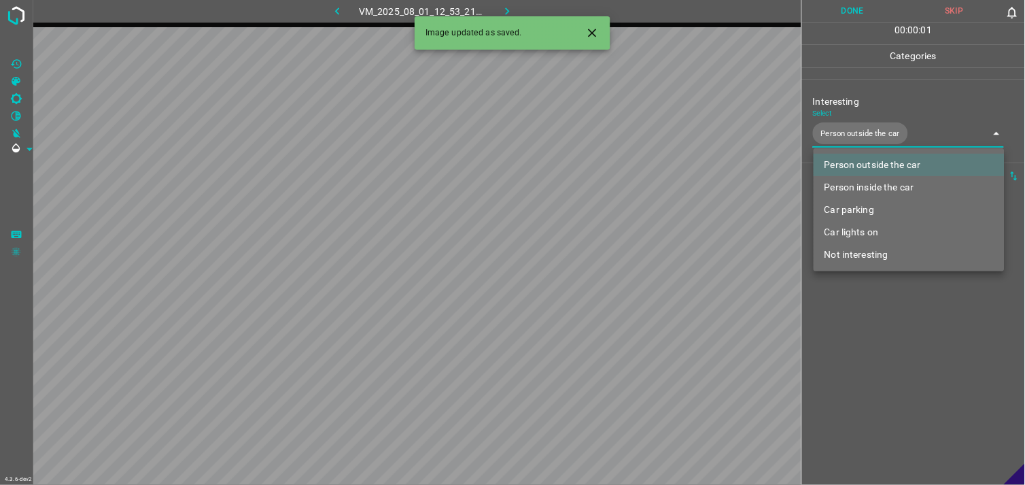
click at [884, 317] on div at bounding box center [512, 242] width 1025 height 485
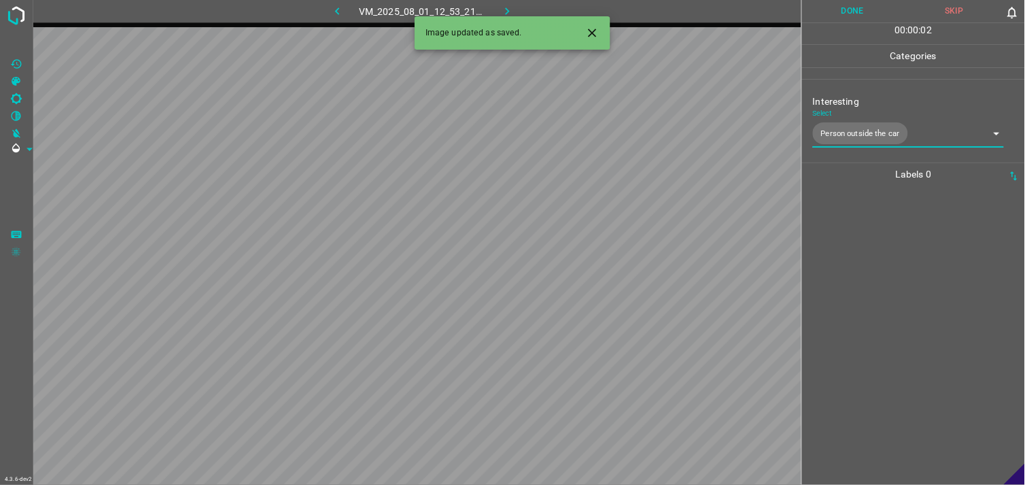
click at [892, 284] on div at bounding box center [913, 335] width 215 height 299
click at [887, 138] on body "4.3.6-dev2 VM_2025_08_01_13_02_29_086_00.gif Done Skip 0 00 : 00 : 04 Categorie…" at bounding box center [512, 242] width 1025 height 485
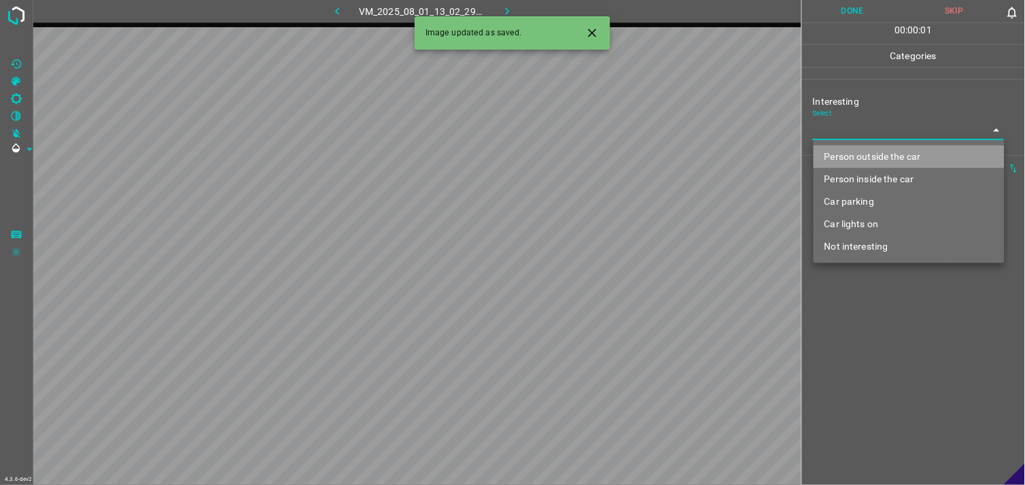
click at [888, 152] on li "Person outside the car" at bounding box center [909, 156] width 191 height 22
type input "Person outside the car"
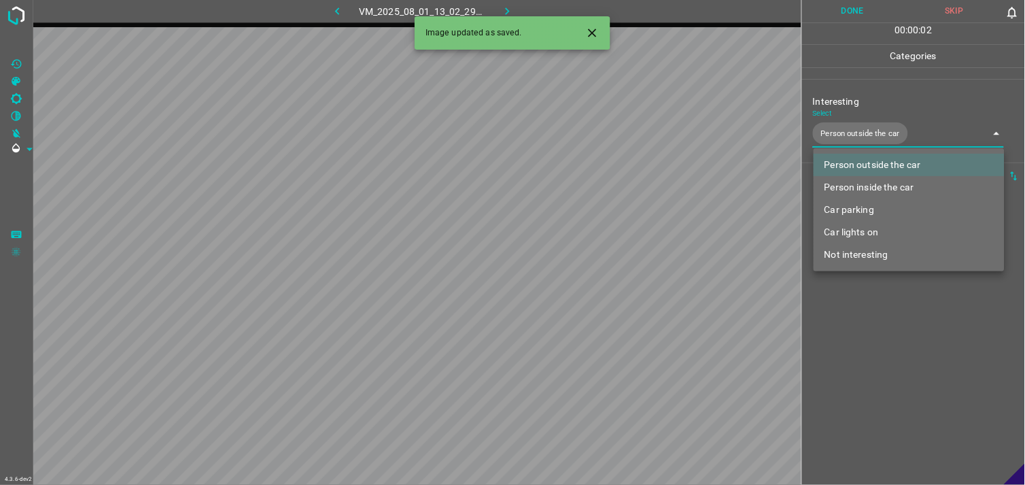
click at [878, 325] on div at bounding box center [512, 242] width 1025 height 485
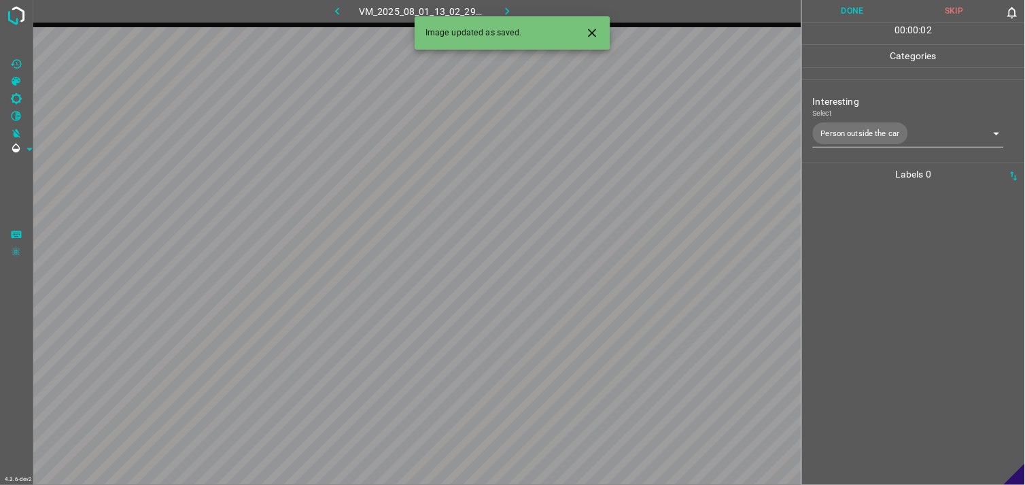
click at [892, 286] on div at bounding box center [913, 335] width 215 height 299
click at [858, 126] on body "4.3.6-dev2 VM_2025_08_01_13_06_34_484_03.gif Done Skip 0 00 : 00 : 04 Categorie…" at bounding box center [512, 242] width 1025 height 485
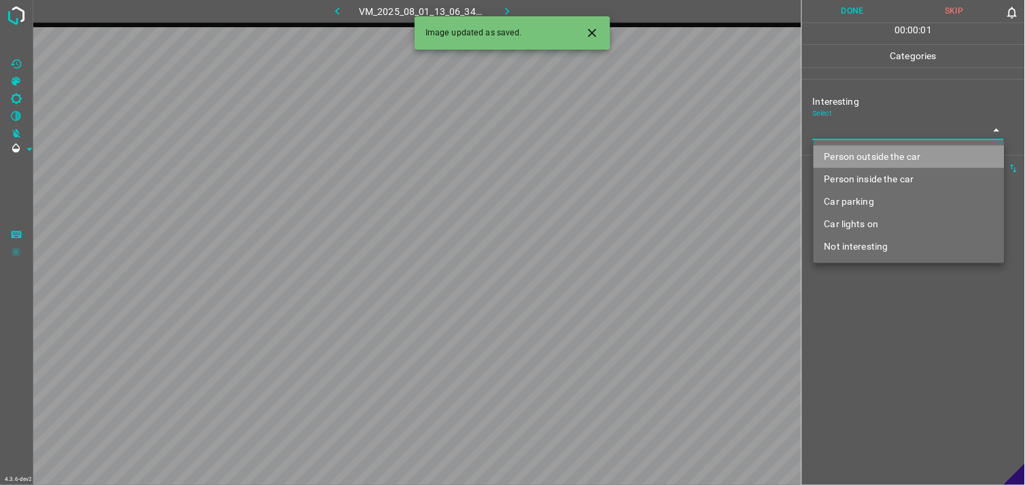
click at [880, 153] on li "Person outside the car" at bounding box center [909, 156] width 191 height 22
type input "Person outside the car"
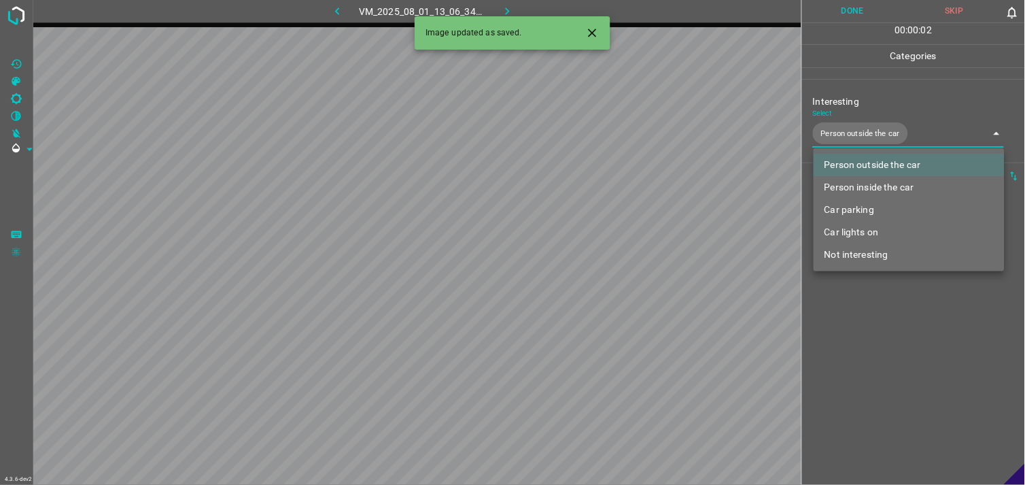
click at [892, 314] on div at bounding box center [512, 242] width 1025 height 485
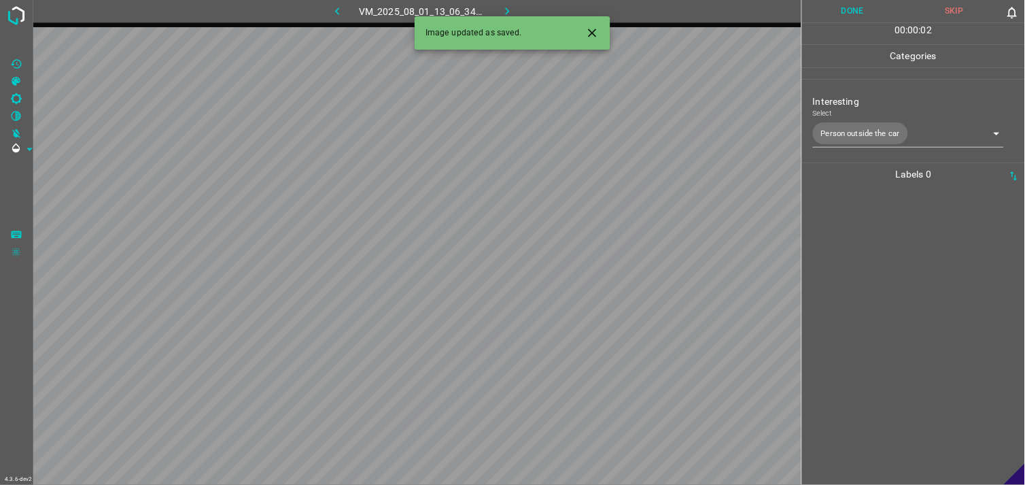
click at [899, 265] on div at bounding box center [913, 335] width 215 height 299
click at [870, 131] on body "4.3.6-dev2 VM_2025_08_01_13_05_50_870_01.gif Done Skip 0 00 : 01 : 04 Categorie…" at bounding box center [512, 242] width 1025 height 485
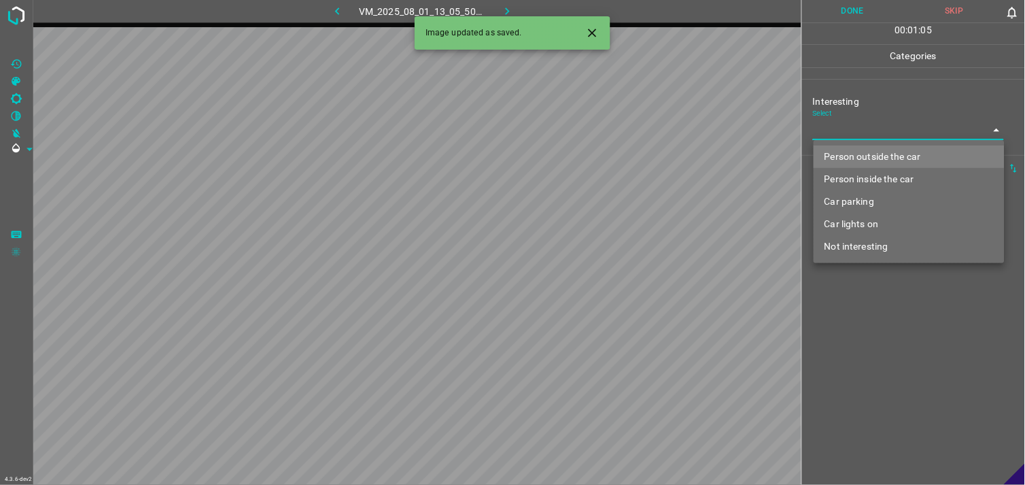
click at [880, 146] on li "Person outside the car" at bounding box center [909, 156] width 191 height 22
type input "Person outside the car"
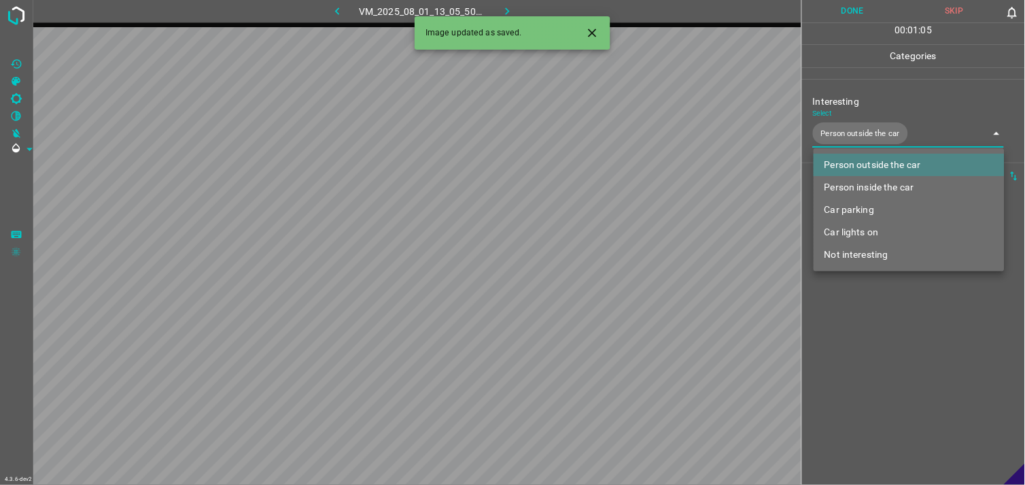
click at [870, 321] on div at bounding box center [512, 242] width 1025 height 485
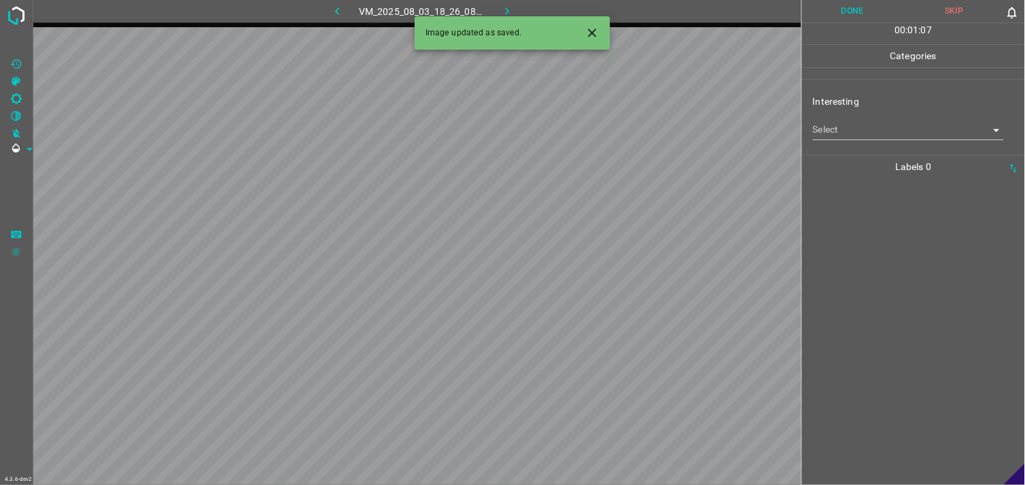
click at [848, 130] on body "4.3.6-dev2 VM_2025_08_03_18_26_08_846_00.gif Done Skip 0 00 : 01 : 07 Categorie…" at bounding box center [512, 242] width 1025 height 485
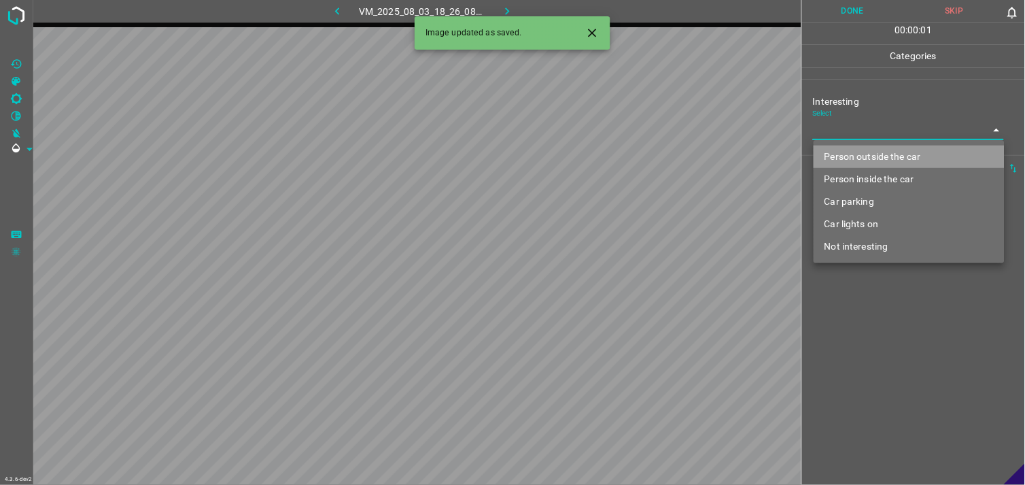
click at [856, 158] on li "Person outside the car" at bounding box center [909, 156] width 191 height 22
type input "Person outside the car"
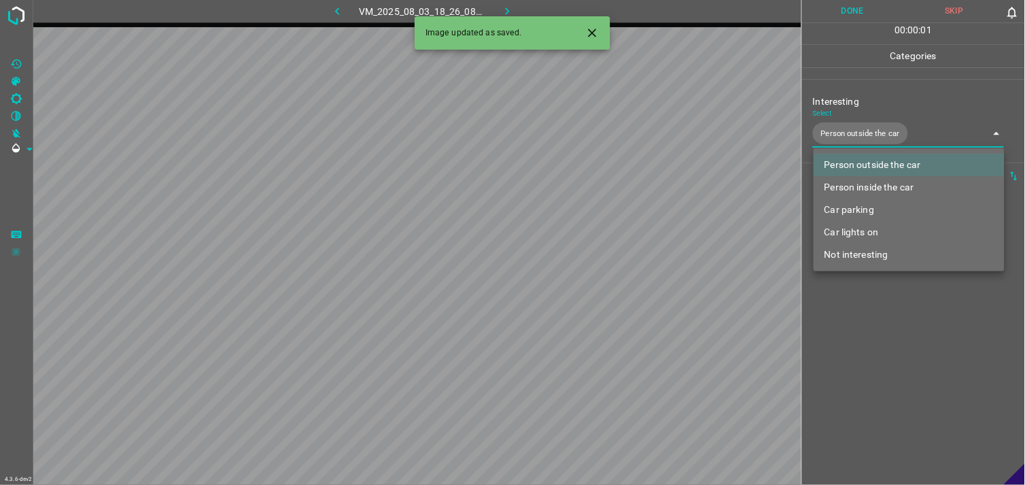
click at [888, 283] on div at bounding box center [512, 242] width 1025 height 485
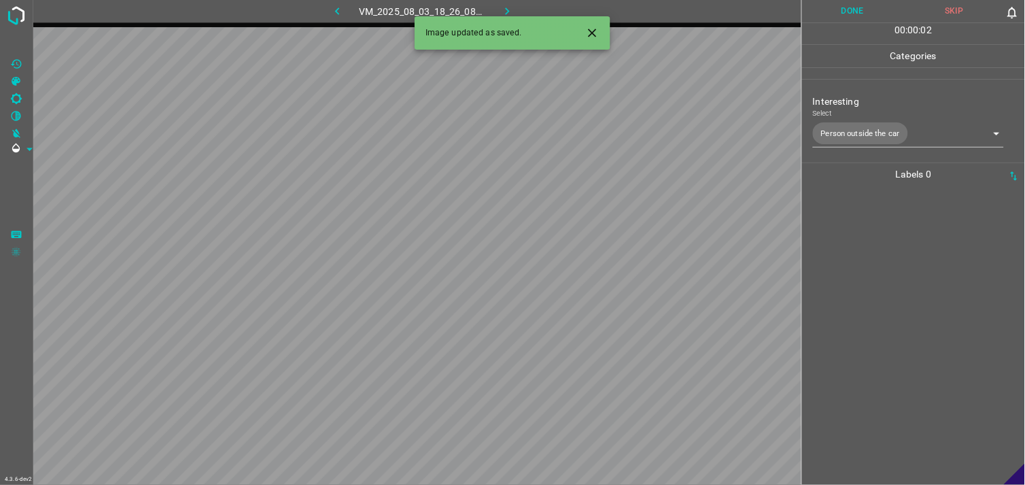
click at [890, 283] on div at bounding box center [913, 335] width 215 height 299
click at [853, 131] on body "4.3.6-dev2 VM_2025_08_01_13_04_45_116_04.gif Done Skip 0 00 : 00 : 03 Categorie…" at bounding box center [512, 242] width 1025 height 485
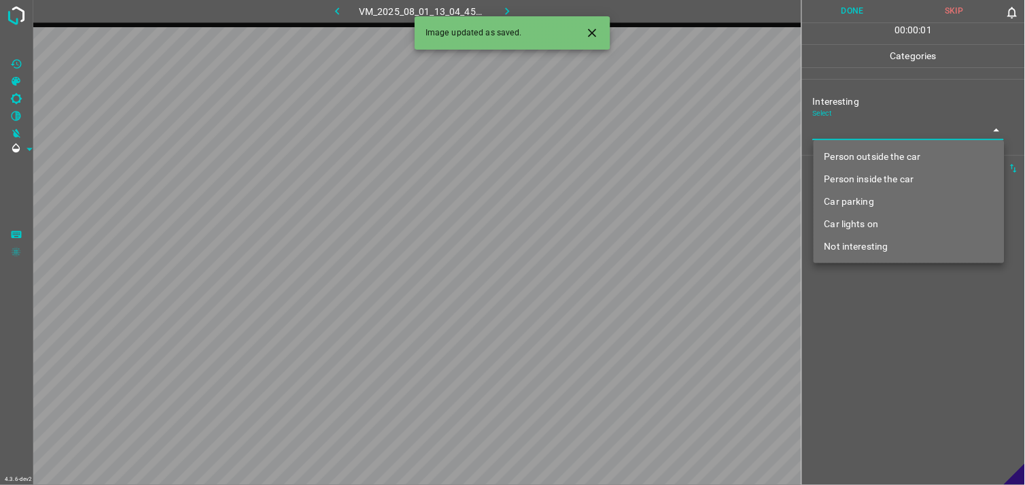
click at [858, 153] on li "Person outside the car" at bounding box center [909, 156] width 191 height 22
type input "Person outside the car"
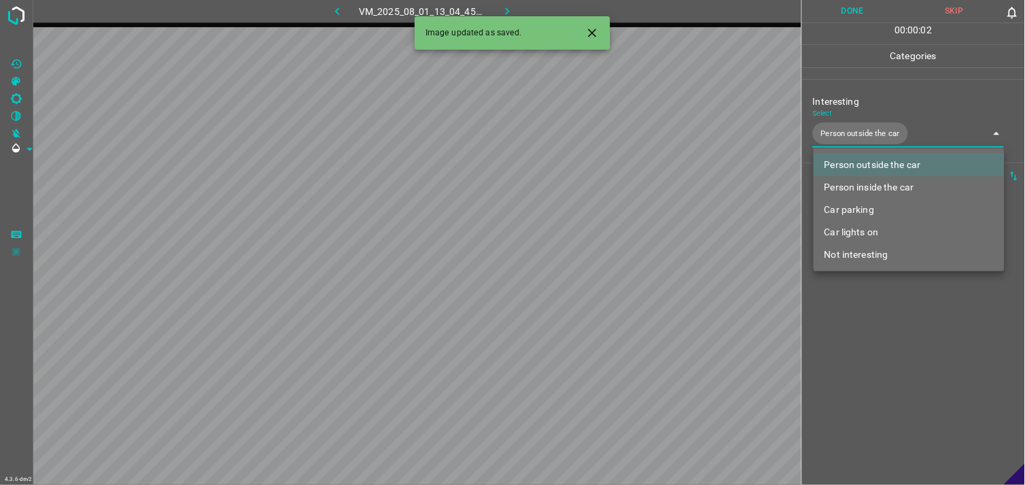
click at [890, 296] on div at bounding box center [512, 242] width 1025 height 485
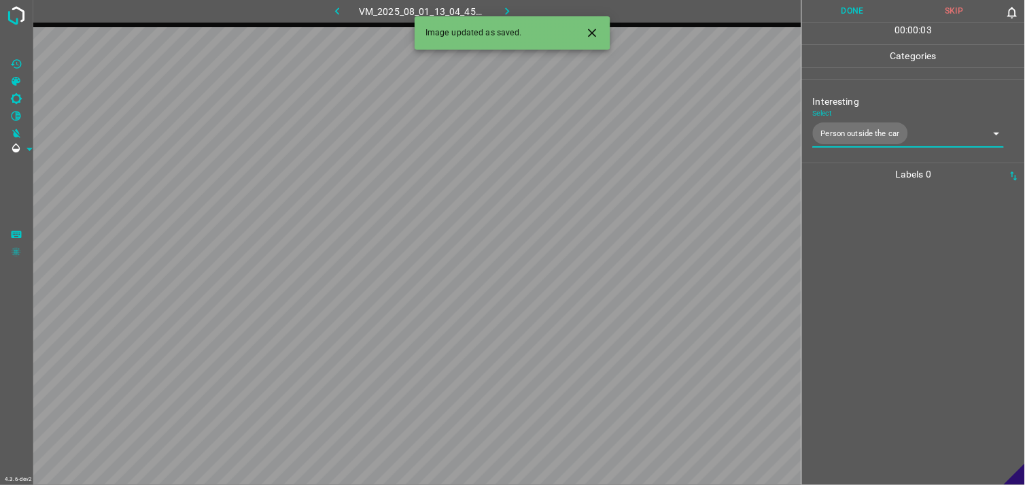
click at [889, 281] on div at bounding box center [913, 335] width 215 height 299
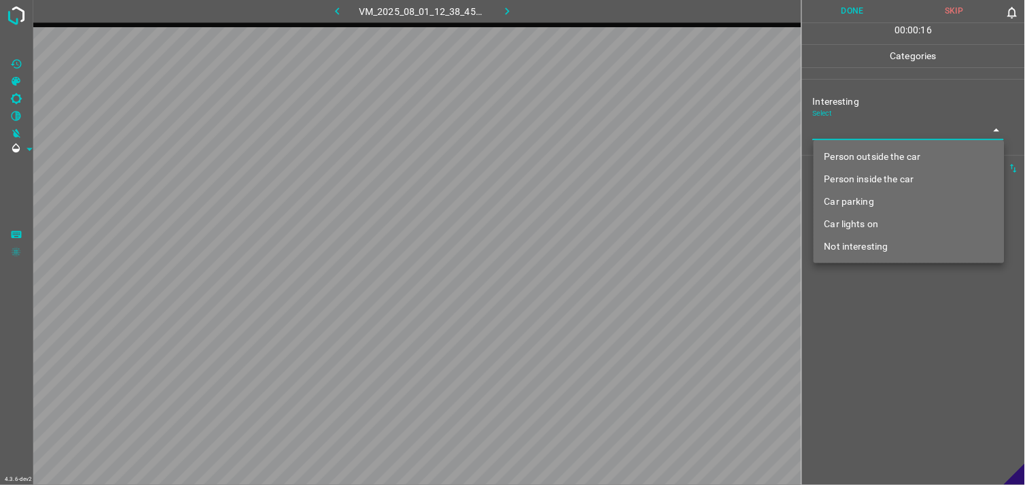
click at [844, 125] on body "4.3.6-dev2 VM_2025_08_01_12_38_45_701_02.gif Done Skip 0 00 : 00 : 16 Categorie…" at bounding box center [512, 242] width 1025 height 485
click at [888, 156] on li "Person outside the car" at bounding box center [909, 156] width 191 height 22
type input "Person outside the car"
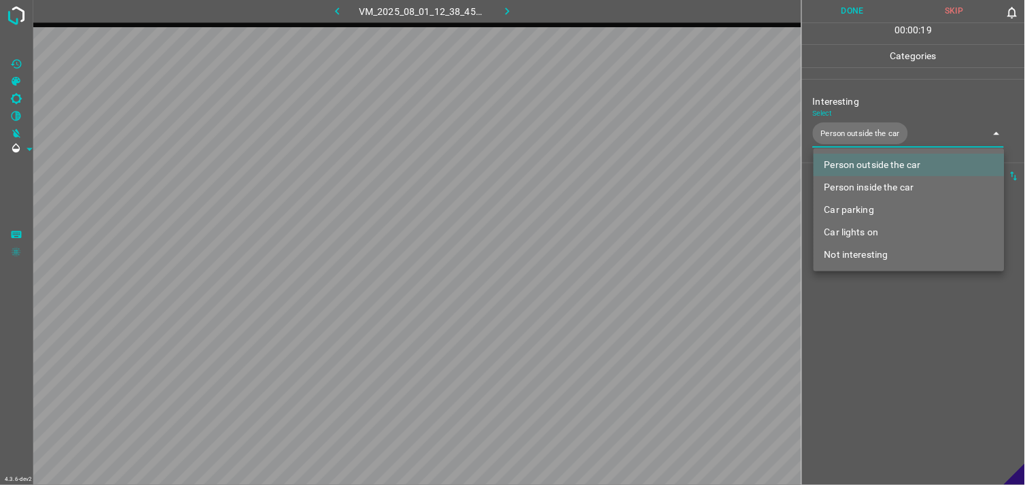
click at [912, 376] on div at bounding box center [512, 242] width 1025 height 485
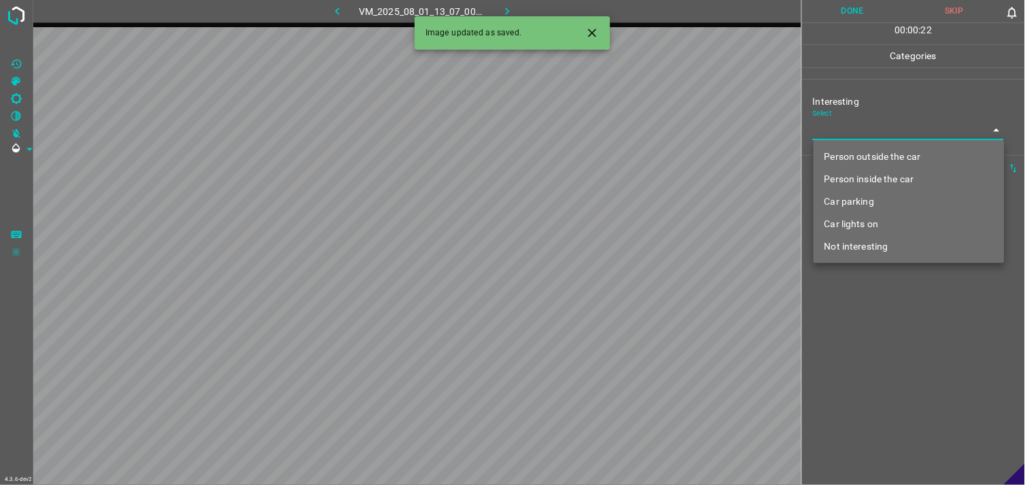
click at [839, 131] on body "4.3.6-dev2 VM_2025_08_01_13_07_00_694_04.gif Done Skip 0 00 : 00 : 22 Categorie…" at bounding box center [512, 242] width 1025 height 485
drag, startPoint x: 850, startPoint y: 245, endPoint x: 871, endPoint y: 282, distance: 42.9
click at [850, 245] on li "Not interesting" at bounding box center [909, 246] width 191 height 22
type input "Not interesting"
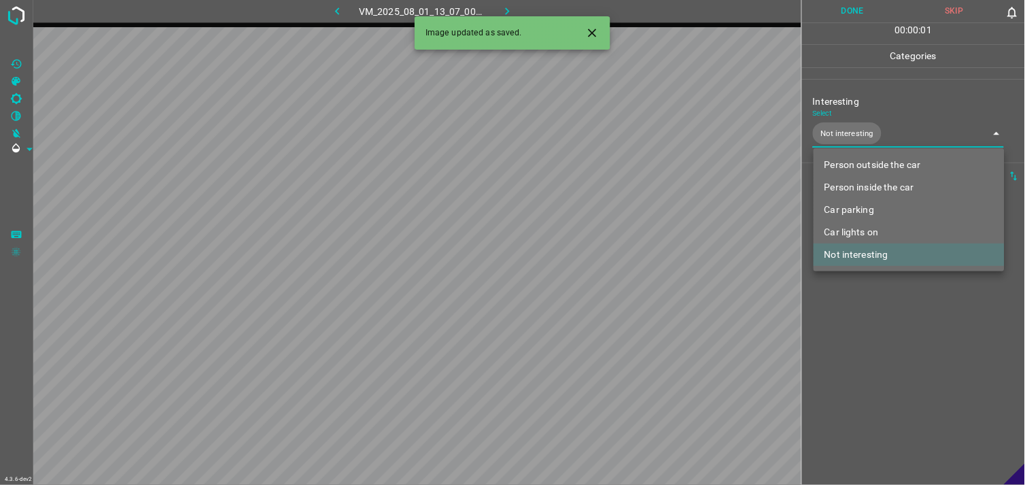
click at [880, 318] on div at bounding box center [512, 242] width 1025 height 485
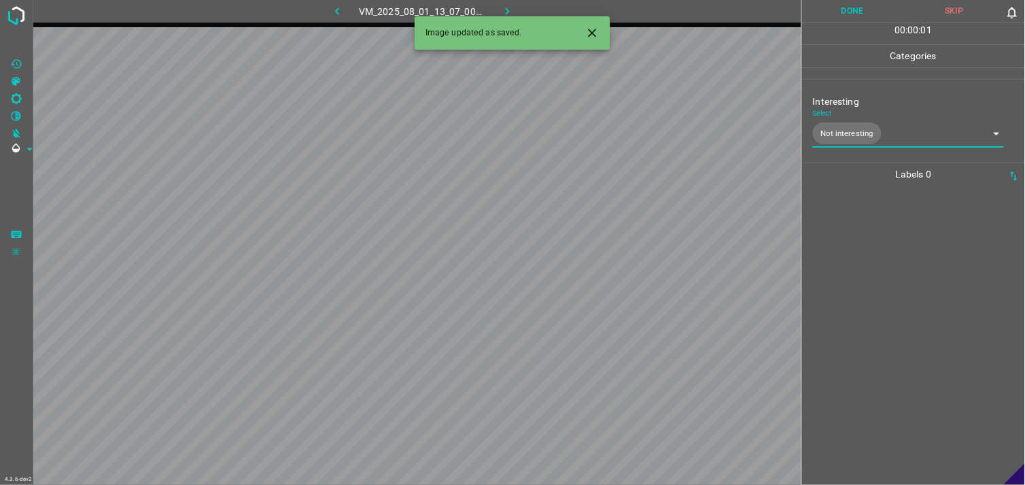
click at [879, 264] on div at bounding box center [913, 335] width 215 height 299
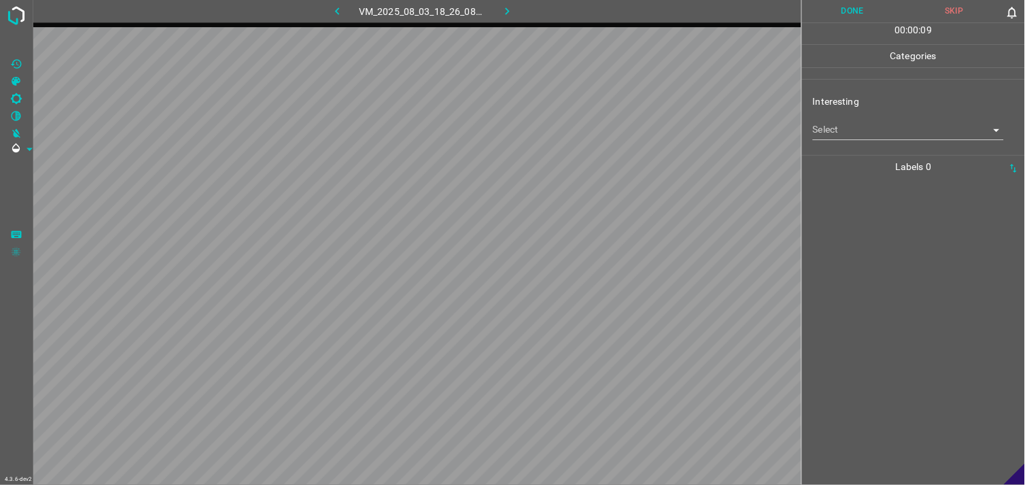
click at [903, 125] on body "4.3.6-dev2 VM_2025_08_03_18_26_08_846_04.gif Done Skip 0 00 : 00 : 09 Categorie…" at bounding box center [512, 242] width 1025 height 485
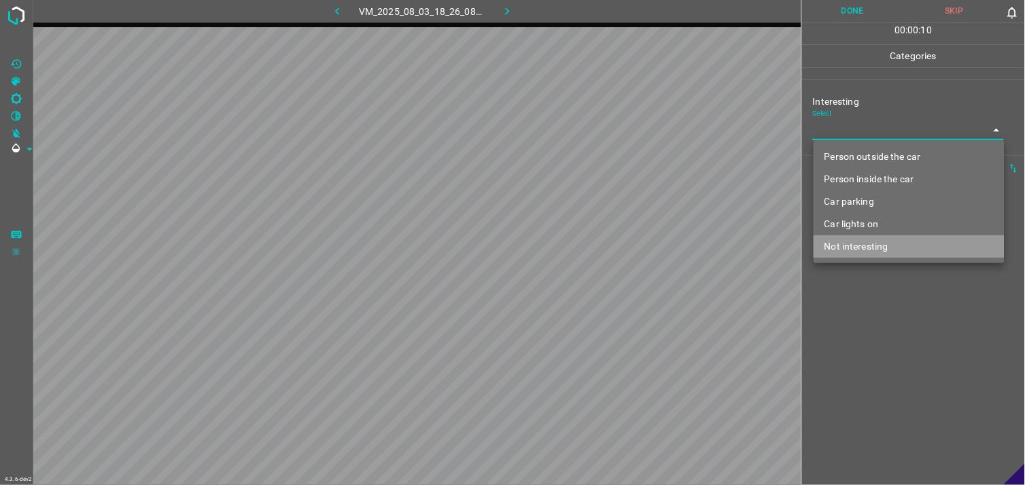
click at [882, 236] on li "Not interesting" at bounding box center [909, 246] width 191 height 22
type input "Not interesting"
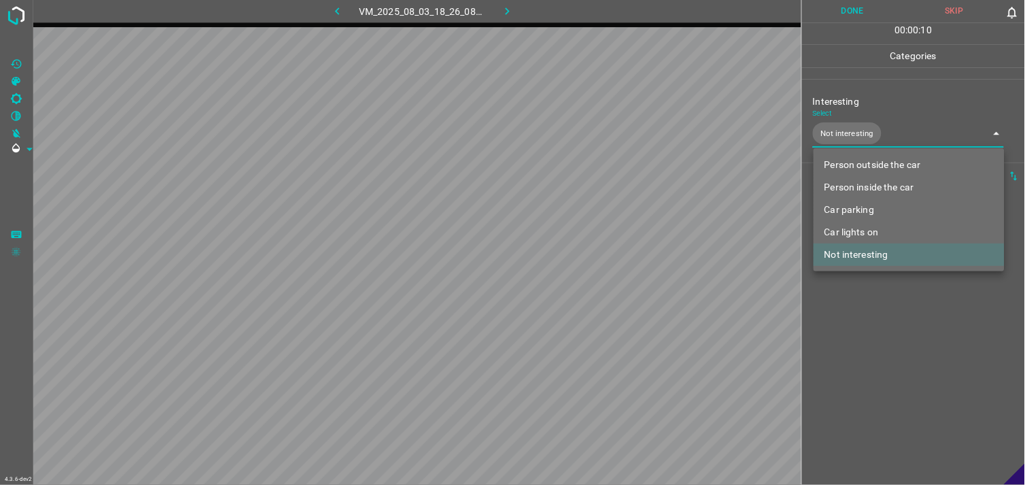
click at [875, 331] on div at bounding box center [512, 242] width 1025 height 485
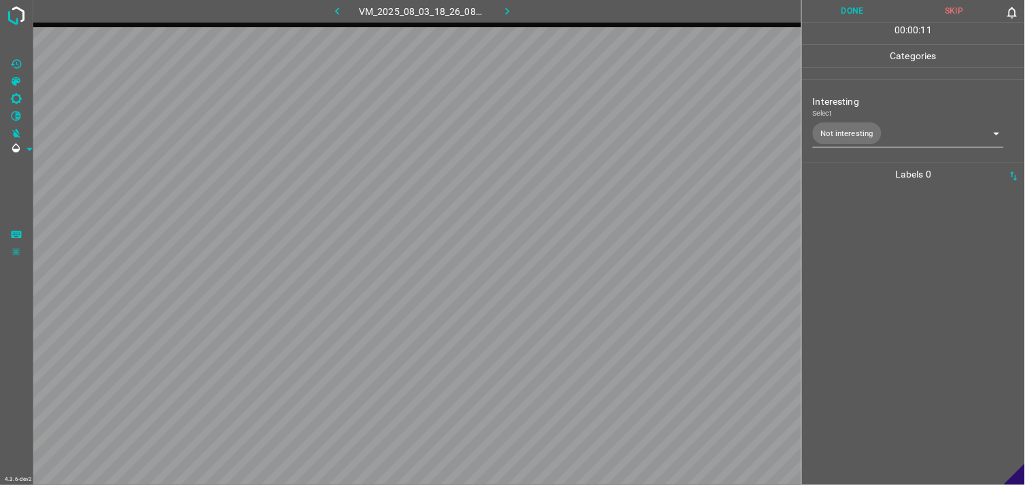
click at [861, 305] on div at bounding box center [913, 335] width 215 height 299
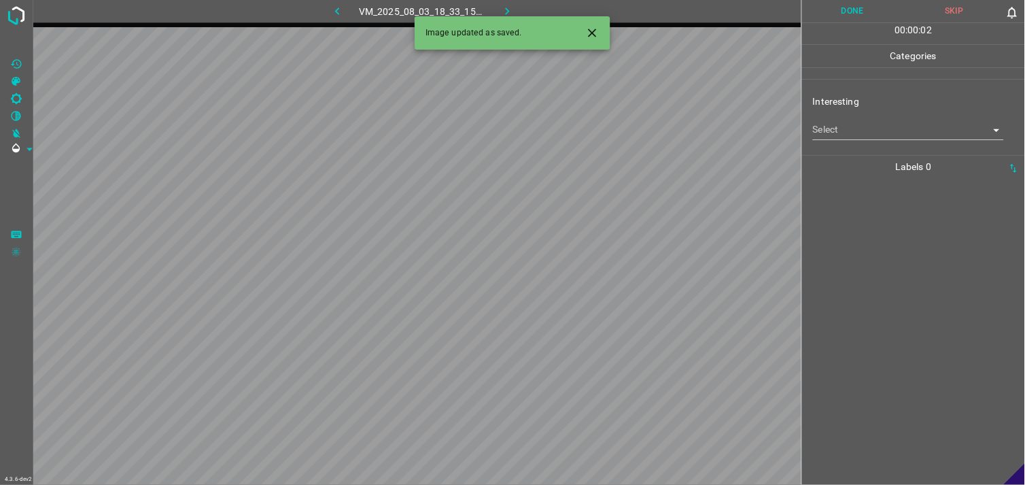
click at [874, 141] on div "Interesting Select ​" at bounding box center [913, 117] width 223 height 64
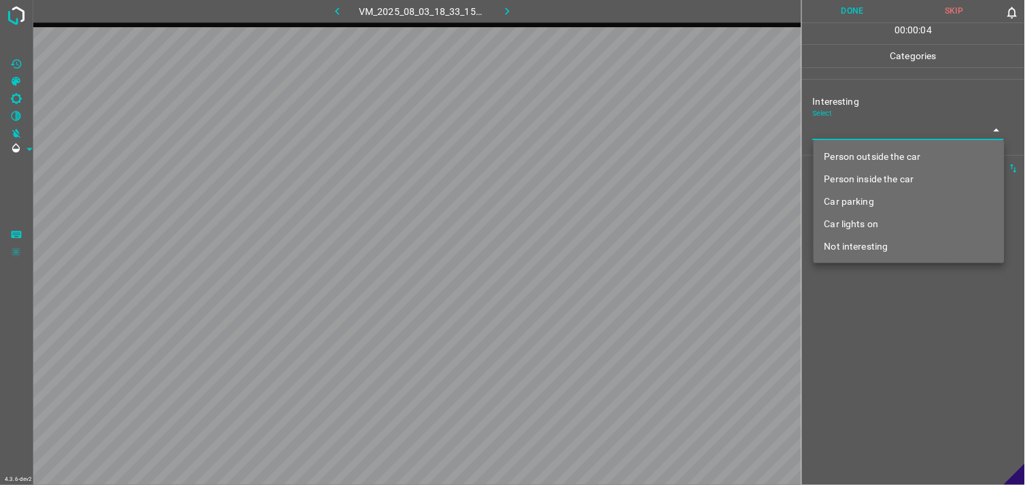
click at [881, 133] on body "4.3.6-dev2 VM_2025_08_03_18_33_15_267_03.gif Done Skip 0 00 : 00 : 04 Categorie…" at bounding box center [512, 242] width 1025 height 485
click at [881, 156] on li "Person outside the car" at bounding box center [909, 156] width 191 height 22
type input "Person outside the car"
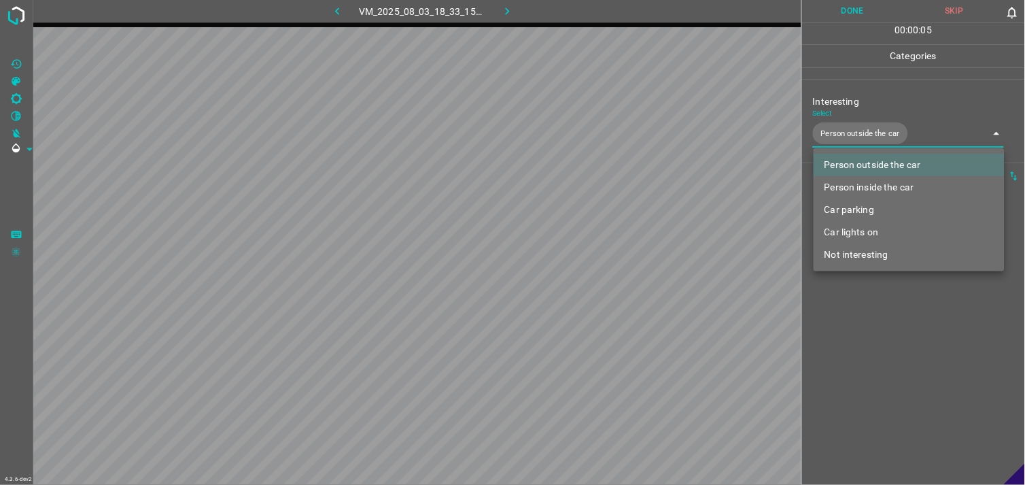
click at [865, 327] on div at bounding box center [512, 242] width 1025 height 485
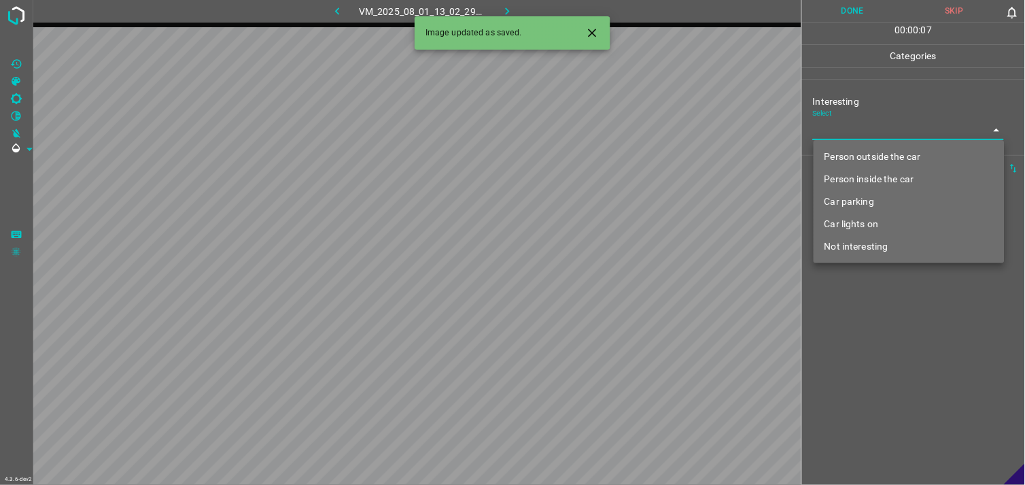
click at [873, 132] on body "4.3.6-dev2 VM_2025_08_01_13_02_29_086_03.gif Done Skip 0 00 : 00 : 07 Categorie…" at bounding box center [512, 242] width 1025 height 485
click at [892, 151] on li "Person outside the car" at bounding box center [909, 156] width 191 height 22
type input "Person outside the car"
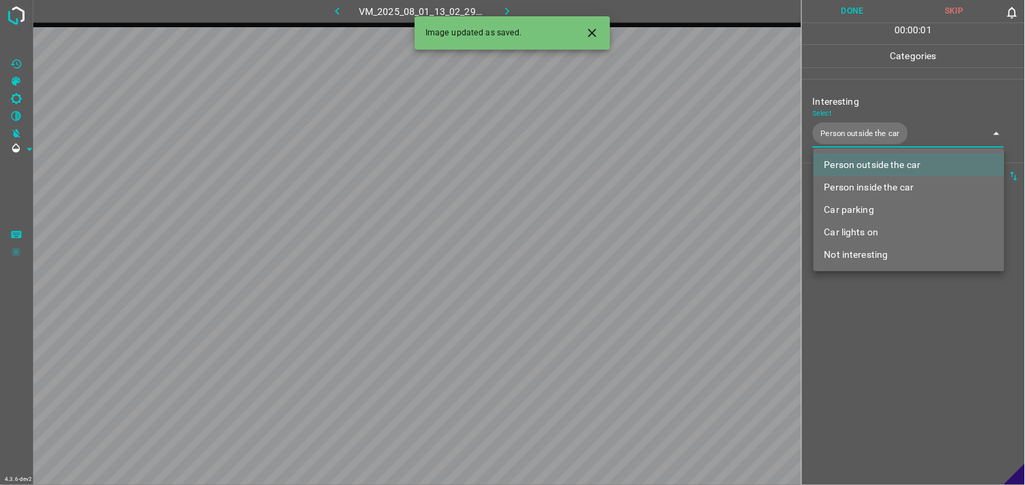
click at [875, 324] on div at bounding box center [512, 242] width 1025 height 485
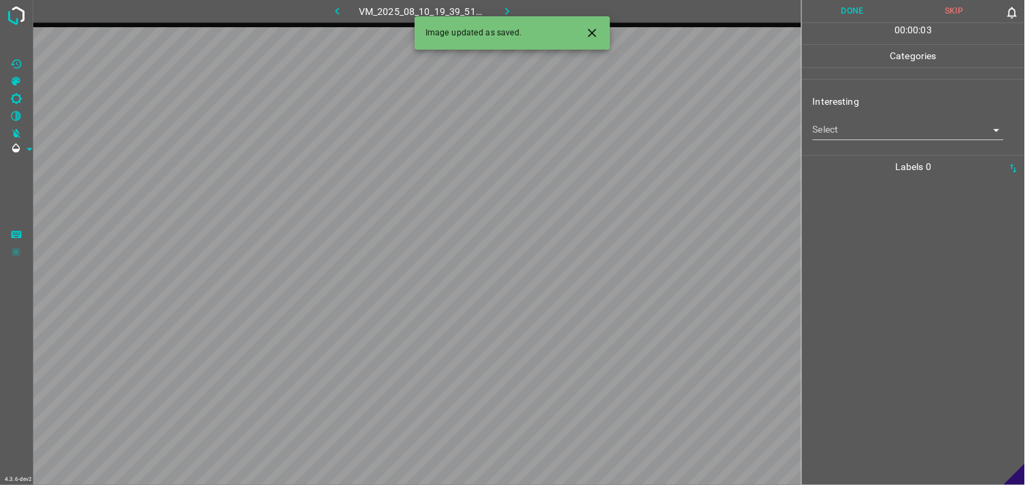
click at [860, 139] on body "4.3.6-dev2 VM_2025_08_10_19_39_51_079_02.gif Done Skip 0 00 : 00 : 03 Categorie…" at bounding box center [512, 242] width 1025 height 485
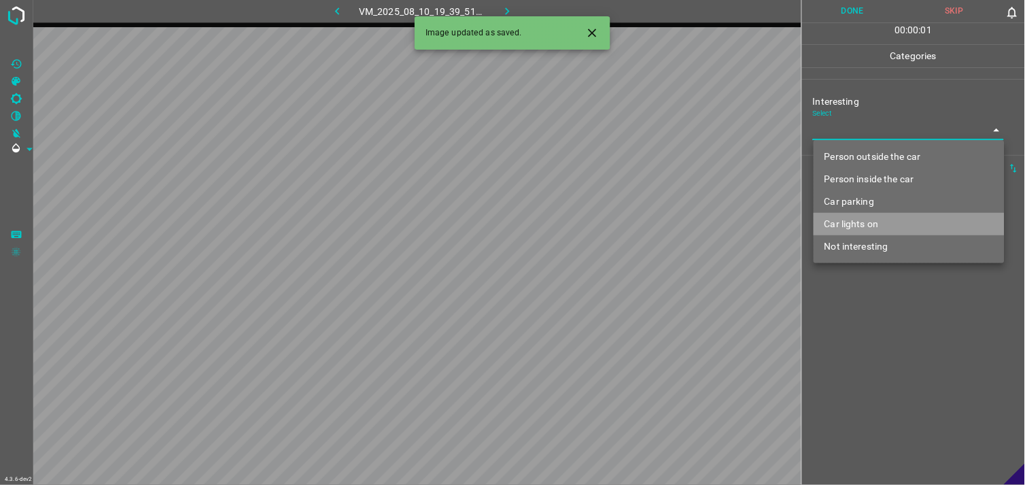
click at [858, 220] on li "Car lights on" at bounding box center [909, 224] width 191 height 22
type input "Car lights on"
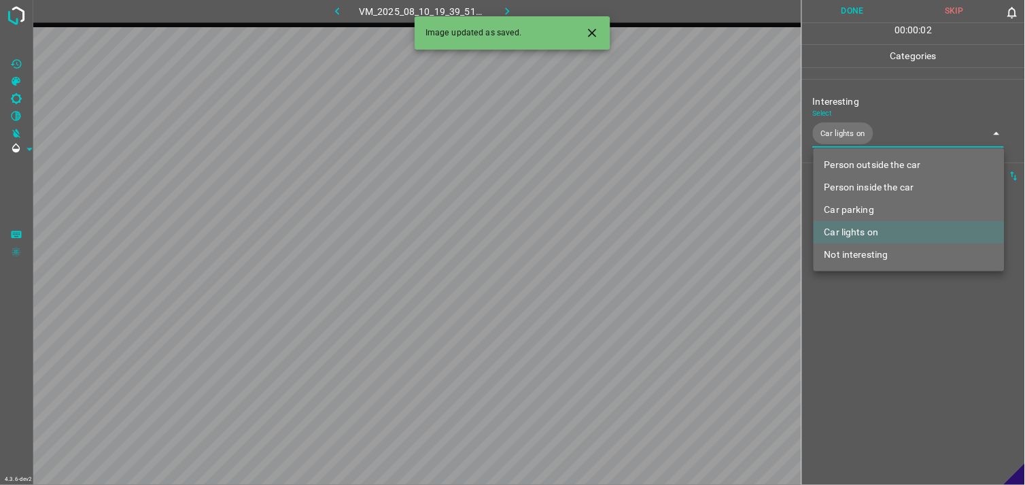
click at [907, 357] on div at bounding box center [512, 242] width 1025 height 485
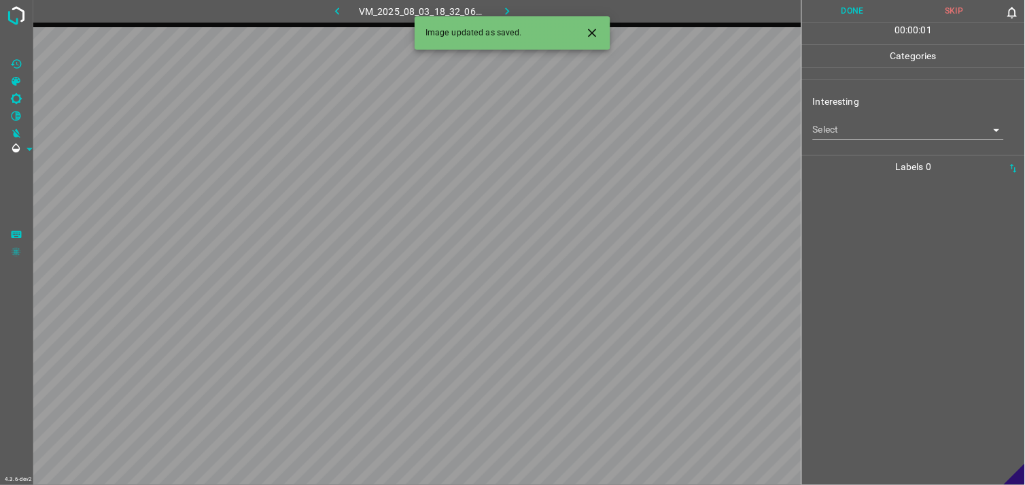
click at [868, 147] on div "Interesting Select ​" at bounding box center [913, 117] width 223 height 64
click at [890, 127] on body "4.3.6-dev2 VM_2025_08_03_18_32_06_948_02.gif Done Skip 0 00 : 00 : 02 Categorie…" at bounding box center [512, 242] width 1025 height 485
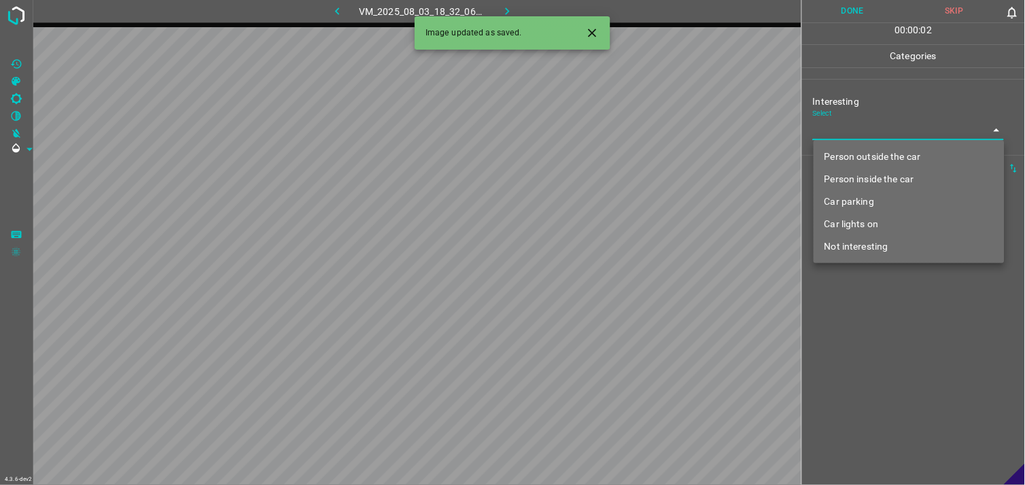
click at [878, 249] on li "Not interesting" at bounding box center [909, 246] width 191 height 22
type input "Not interesting"
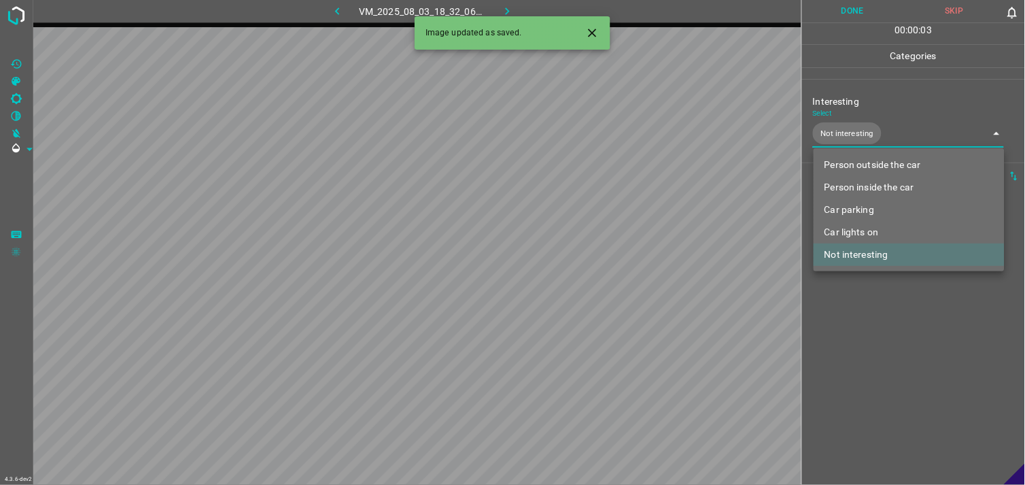
click at [888, 314] on div at bounding box center [512, 242] width 1025 height 485
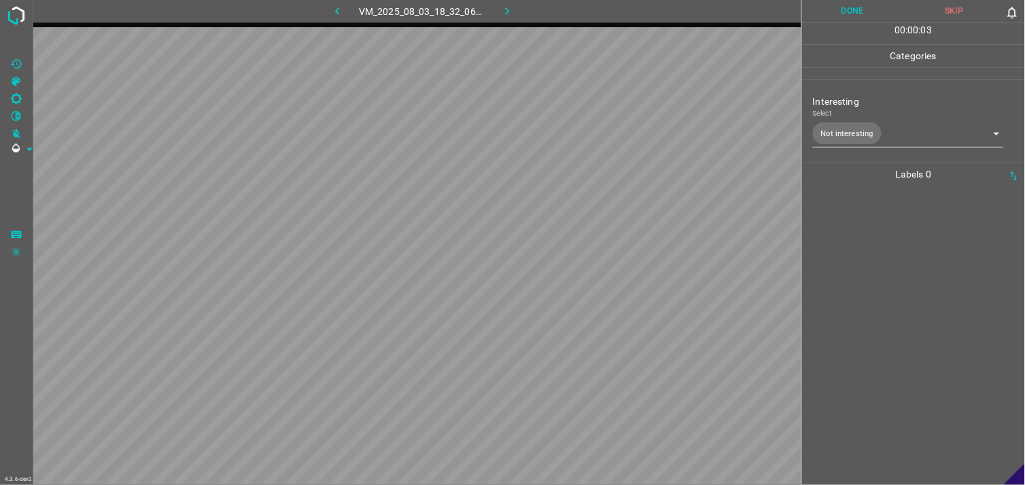
click at [888, 304] on div at bounding box center [913, 335] width 215 height 299
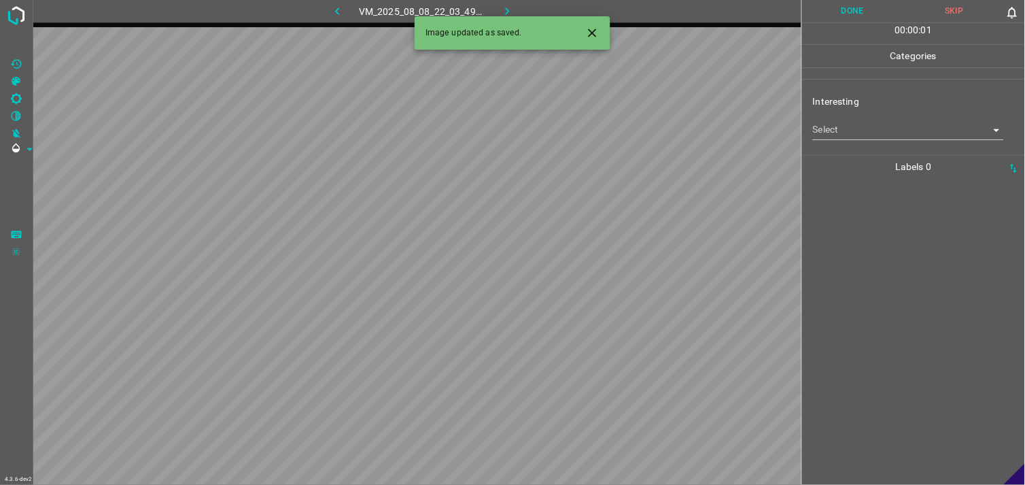
click at [858, 125] on body "4.3.6-dev2 VM_2025_08_08_22_03_49_514_02.gif Done Skip 0 00 : 00 : 01 Categorie…" at bounding box center [512, 242] width 1025 height 485
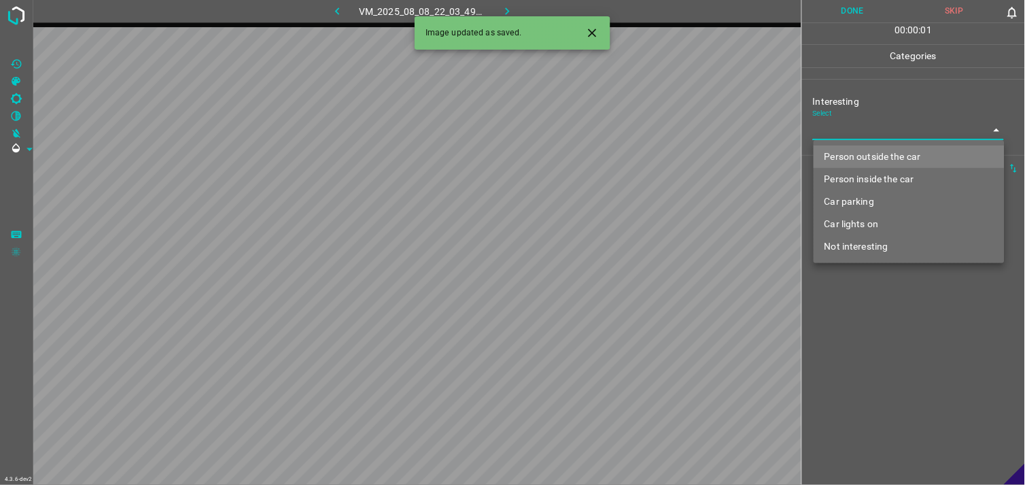
click at [865, 160] on li "Person outside the car" at bounding box center [909, 156] width 191 height 22
type input "Person outside the car"
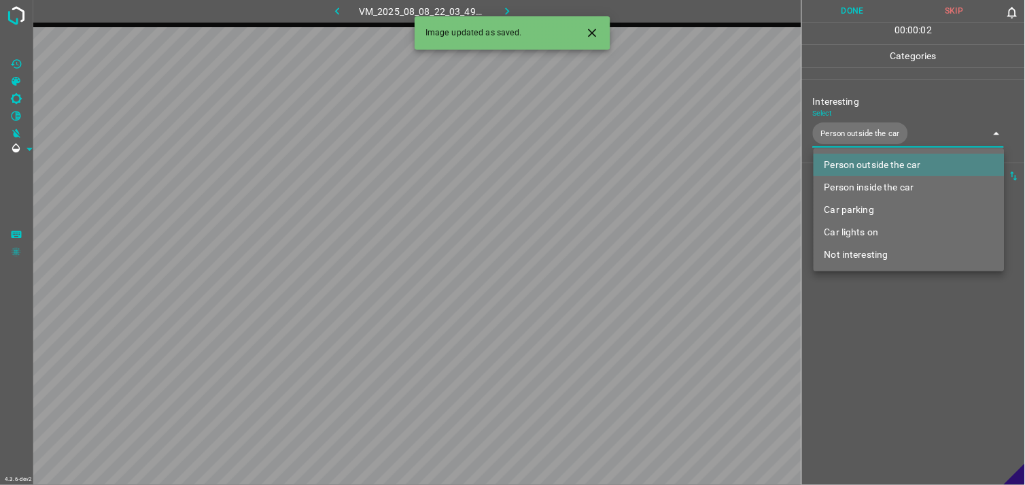
click at [855, 343] on div at bounding box center [512, 242] width 1025 height 485
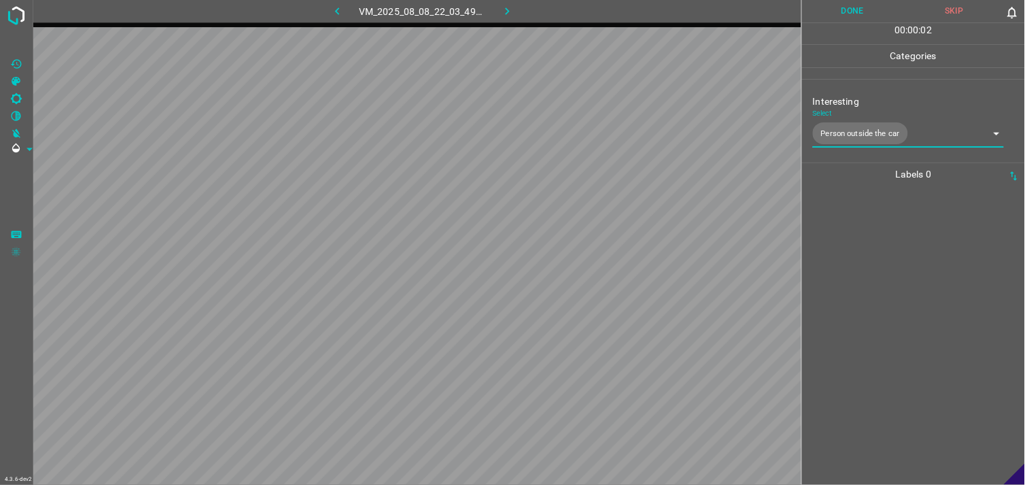
click at [851, 286] on div at bounding box center [913, 335] width 215 height 299
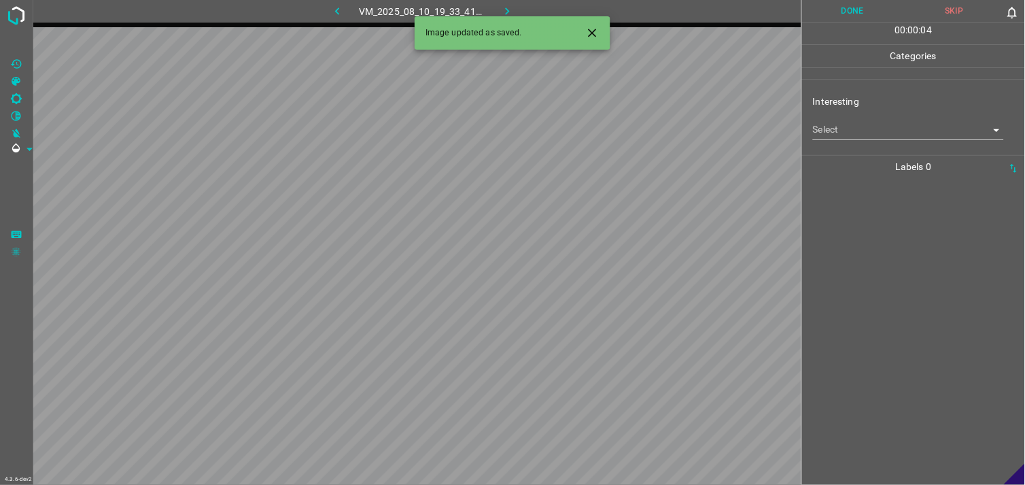
click at [865, 122] on body "4.3.6-dev2 VM_2025_08_10_19_33_41_247_00.gif Done Skip 0 00 : 00 : 04 Categorie…" at bounding box center [512, 242] width 1025 height 485
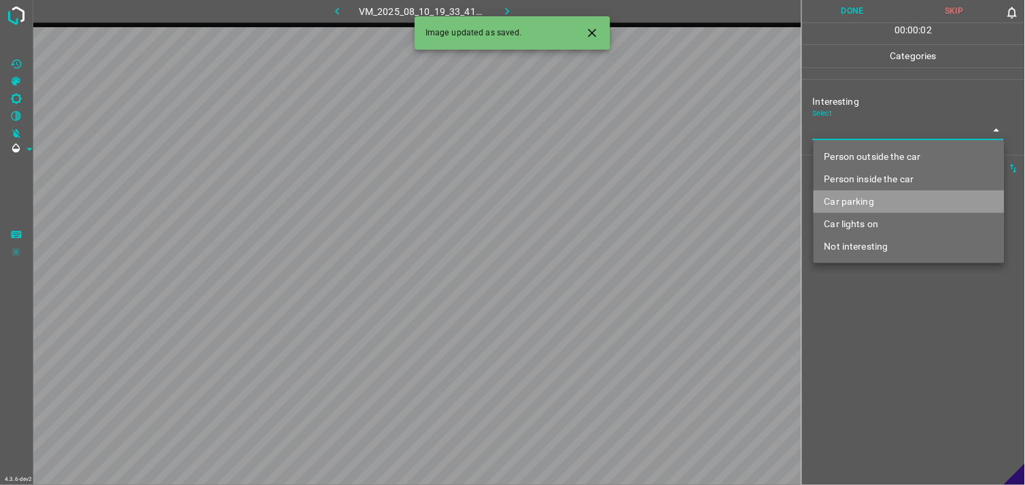
click at [865, 204] on li "Car parking" at bounding box center [909, 201] width 191 height 22
type input "Car parking"
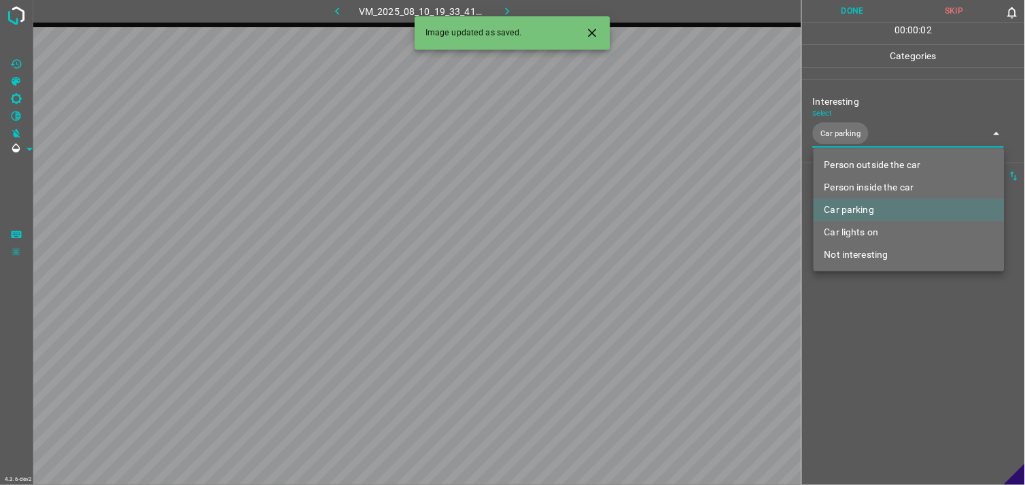
click at [886, 321] on div at bounding box center [512, 242] width 1025 height 485
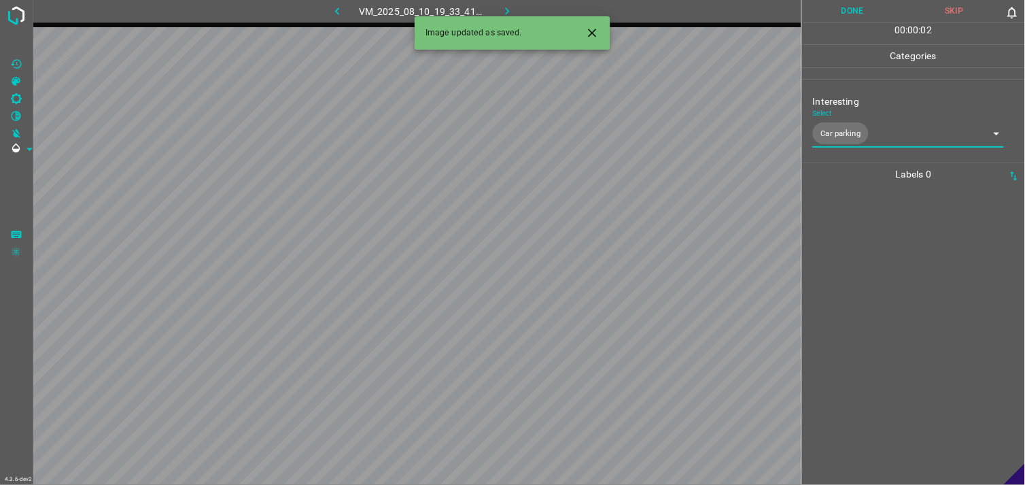
click at [888, 307] on div at bounding box center [913, 335] width 215 height 299
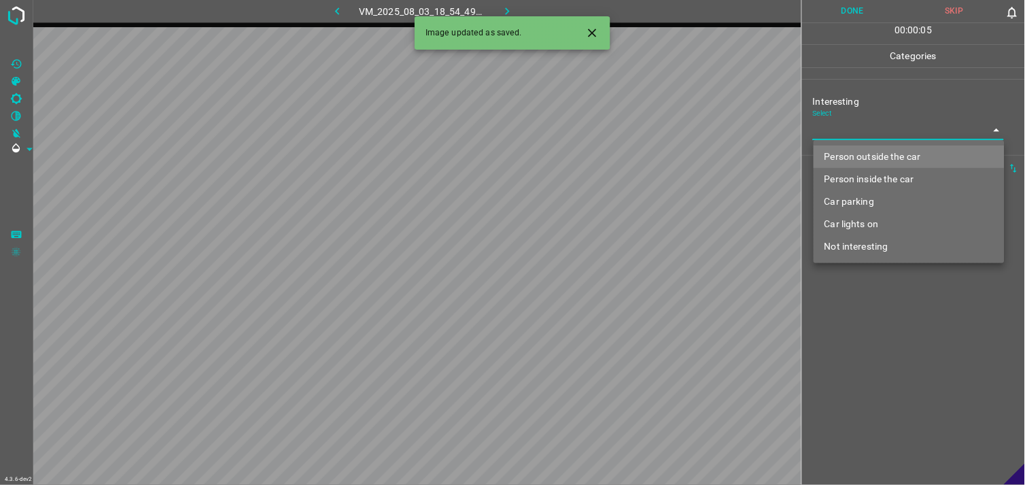
click at [867, 129] on body "4.3.6-dev2 VM_2025_08_03_18_54_49_177_01.gif Done Skip 0 00 : 00 : 05 Categorie…" at bounding box center [512, 242] width 1025 height 485
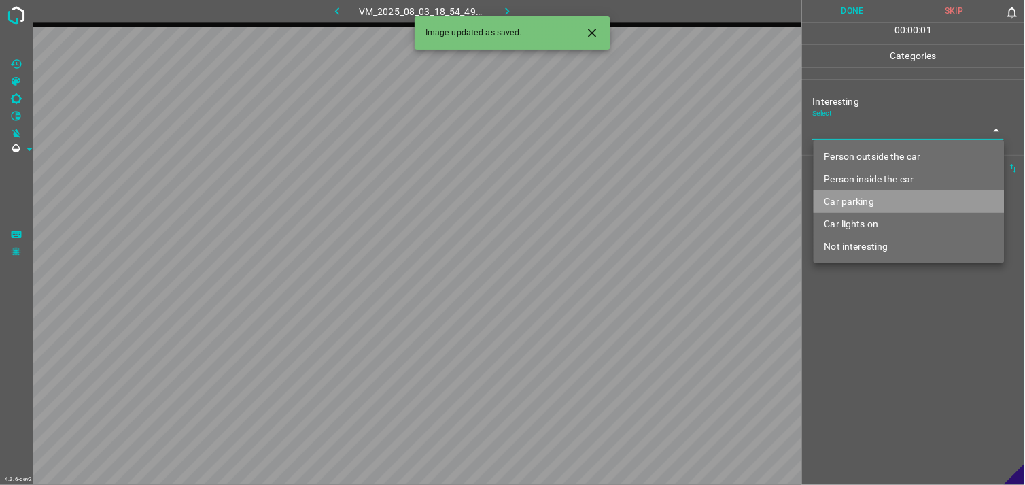
click at [863, 202] on li "Car parking" at bounding box center [909, 201] width 191 height 22
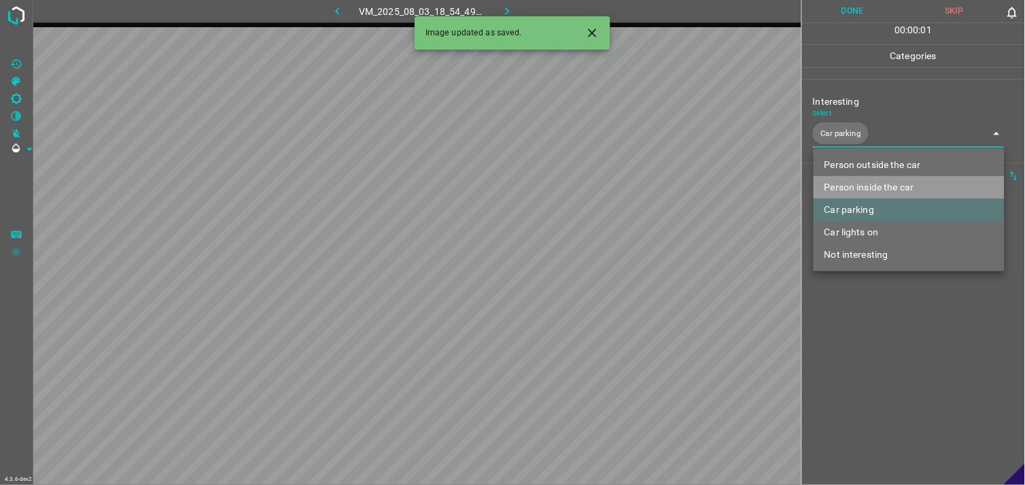
click at [873, 186] on li "Person inside the car" at bounding box center [909, 187] width 191 height 22
type input "Car parking,Person inside the car"
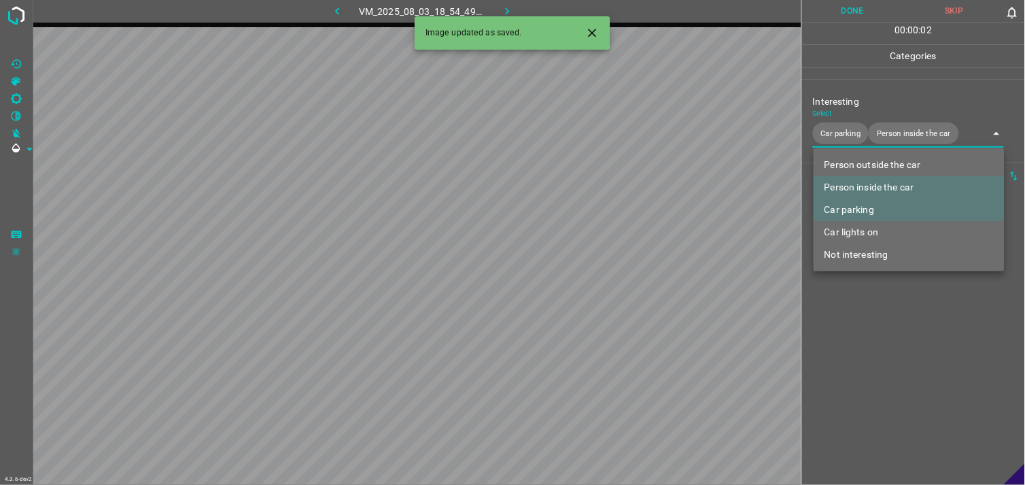
click at [888, 307] on div at bounding box center [512, 242] width 1025 height 485
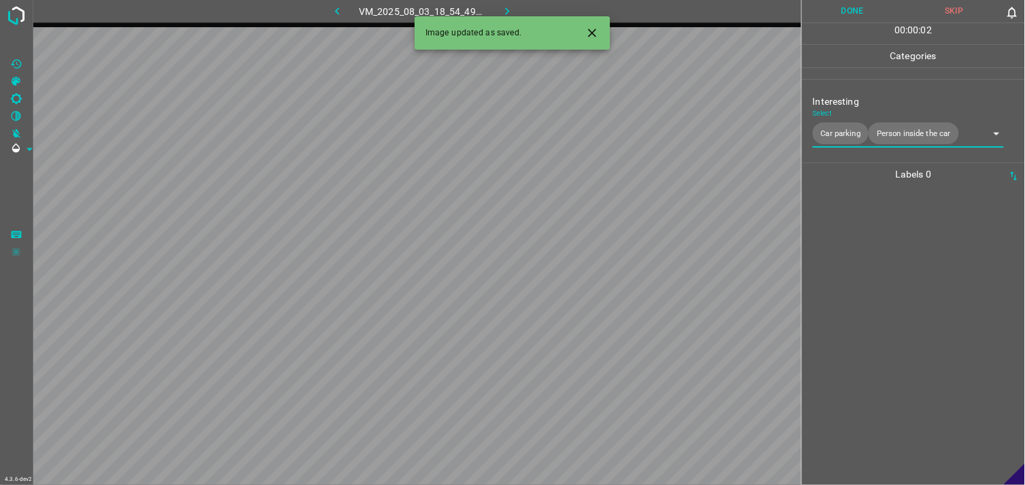
click at [886, 293] on div at bounding box center [913, 335] width 215 height 299
click at [854, 141] on div "Interesting Select ​" at bounding box center [913, 117] width 223 height 64
click at [858, 136] on body "4.3.6-dev2 VM_2025_08_05_00_55_04_907_02.gif Done Skip 0 00 : 00 : 04 Categorie…" at bounding box center [512, 242] width 1025 height 485
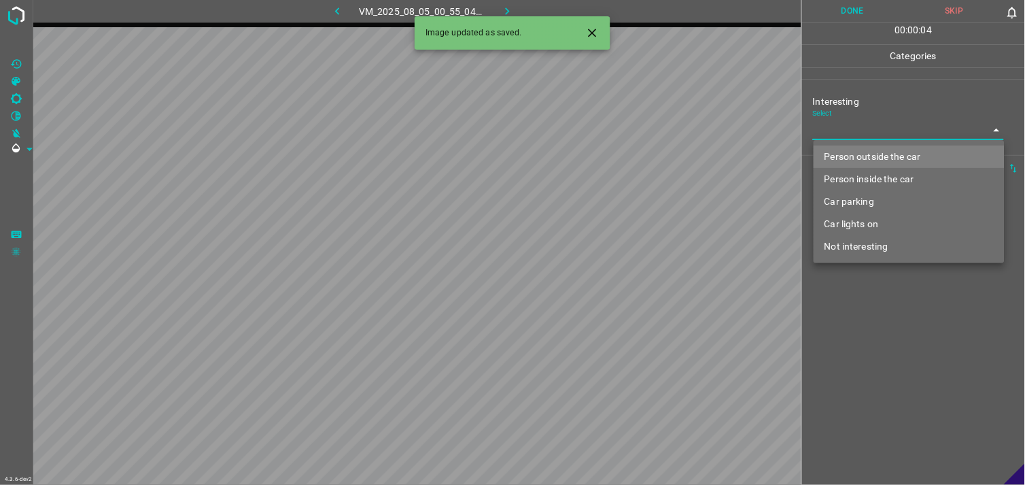
click at [865, 160] on li "Person outside the car" at bounding box center [909, 156] width 191 height 22
type input "Person outside the car"
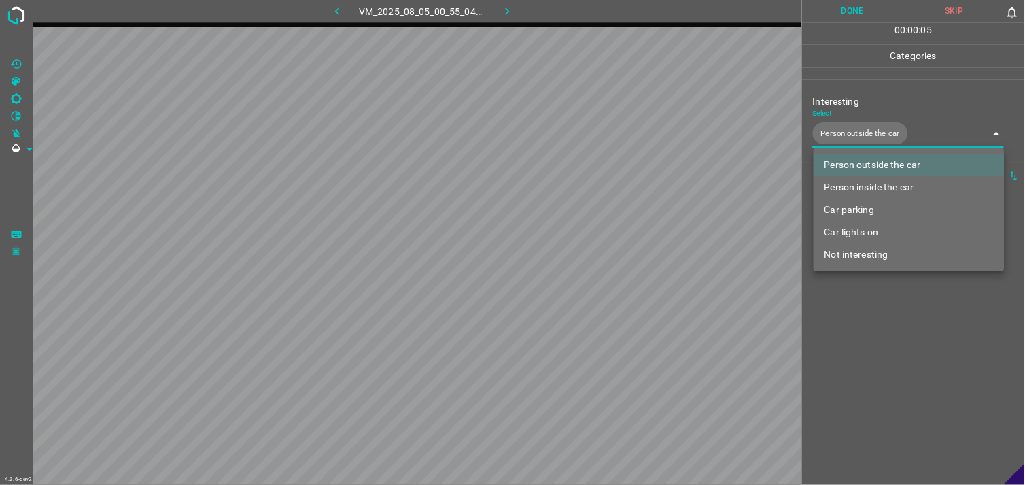
click at [866, 319] on div at bounding box center [512, 242] width 1025 height 485
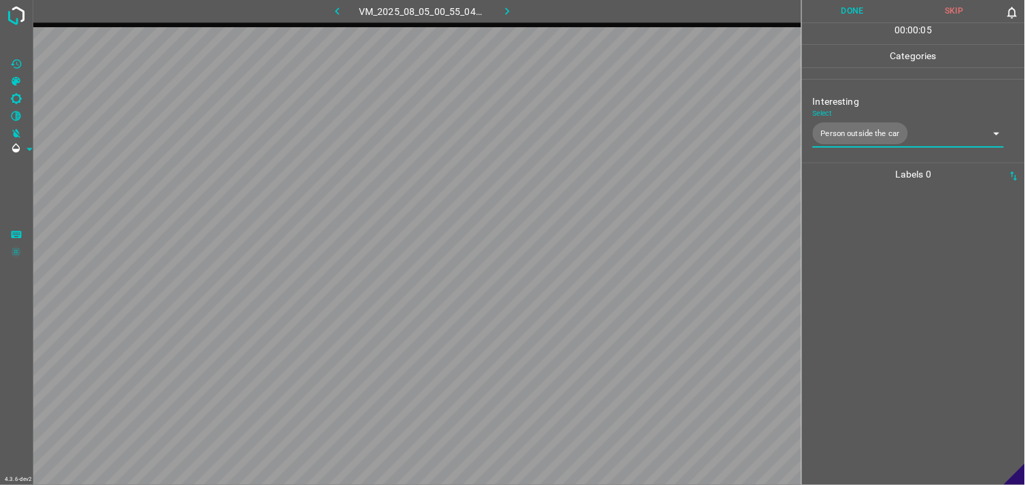
click at [866, 319] on div at bounding box center [913, 335] width 215 height 299
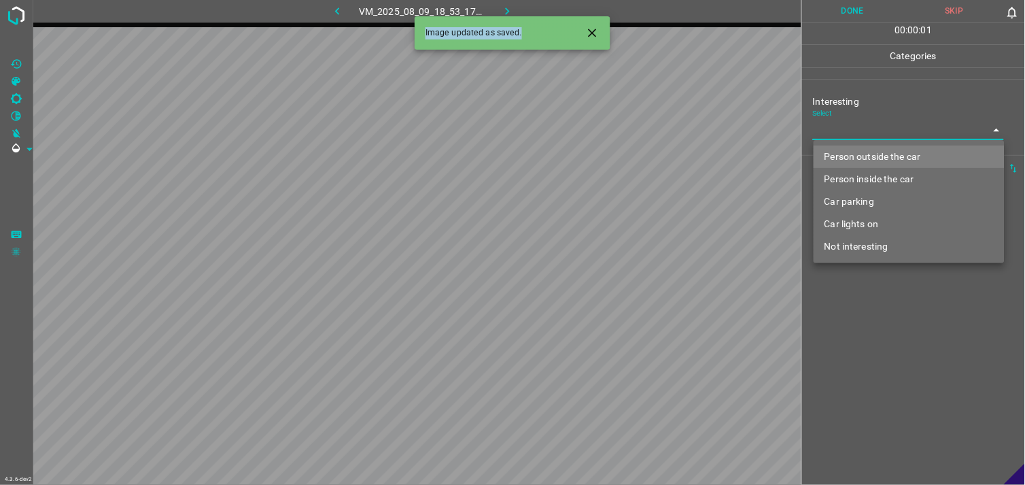
click at [867, 131] on body "4.3.6-dev2 VM_2025_08_09_18_53_17_239_02.gif Done Skip 0 00 : 00 : 01 Categorie…" at bounding box center [512, 242] width 1025 height 485
click at [879, 157] on li "Person outside the car" at bounding box center [909, 156] width 191 height 22
type input "Person outside the car"
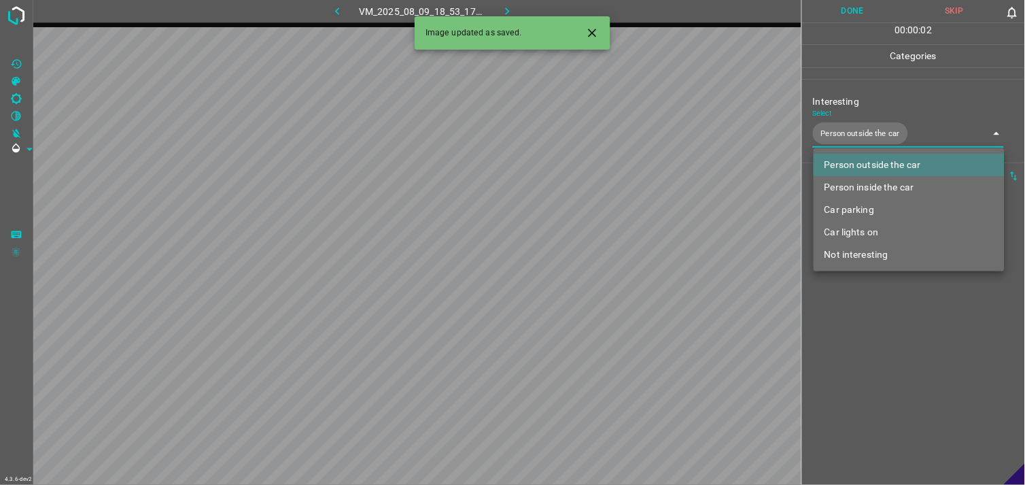
click at [936, 101] on div at bounding box center [512, 242] width 1025 height 485
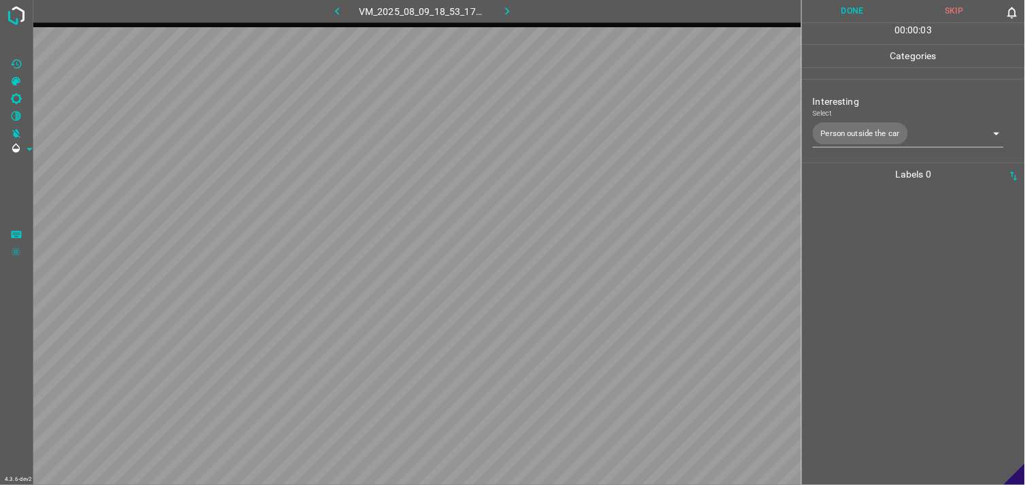
click at [898, 258] on div at bounding box center [913, 335] width 215 height 299
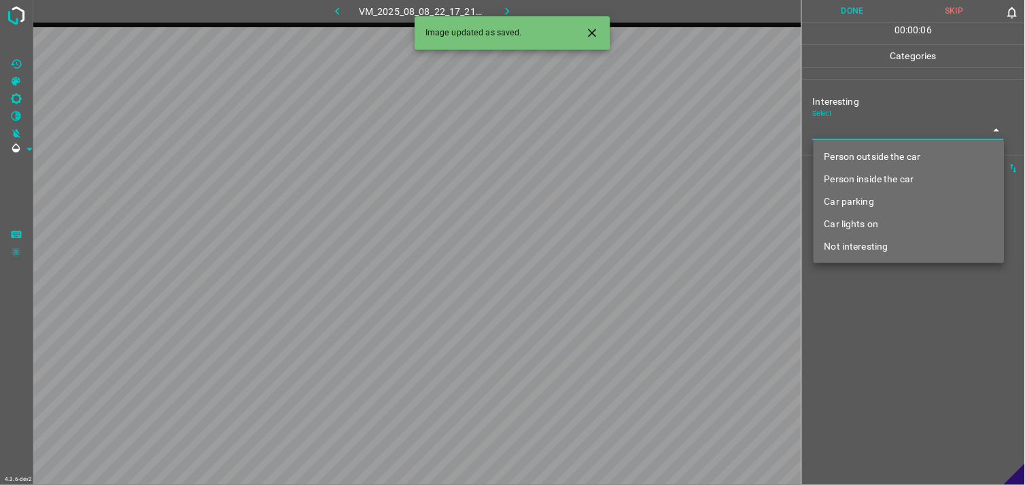
click at [852, 127] on body "4.3.6-dev2 VM_2025_08_08_22_17_21_538_01.gif Done Skip 0 00 : 00 : 06 Categorie…" at bounding box center [512, 242] width 1025 height 485
click at [865, 146] on li "Person outside the car" at bounding box center [909, 156] width 191 height 22
type input "Person outside the car"
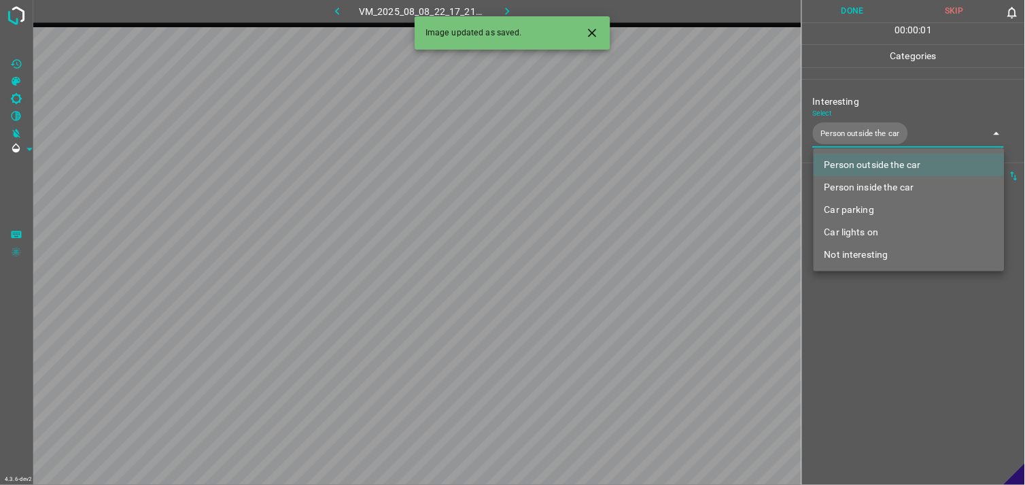
click at [892, 362] on div at bounding box center [512, 242] width 1025 height 485
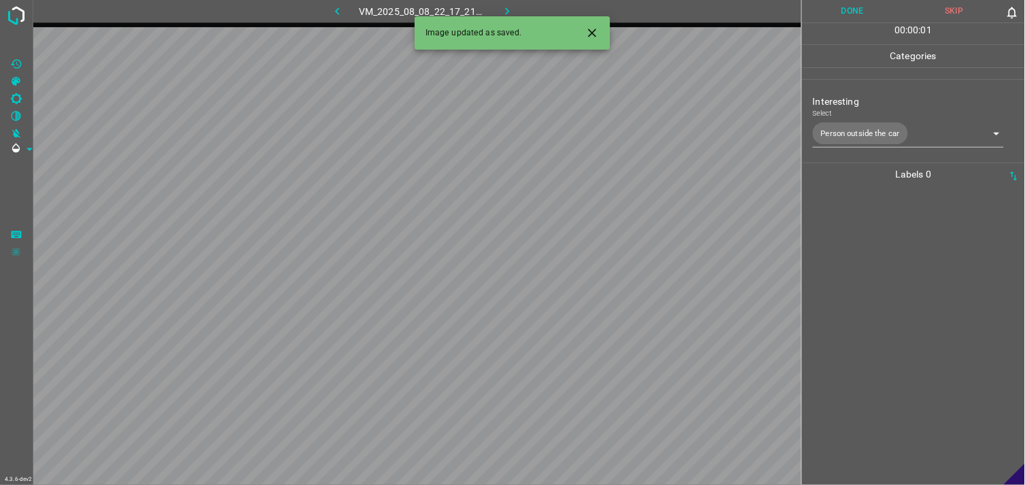
click at [891, 334] on div at bounding box center [913, 335] width 215 height 299
click at [866, 133] on body "4.3.6-dev2 VM_2025_08_09_20_33_38_153_02.gif Done Skip 0 00 : 00 : 04 Categorie…" at bounding box center [512, 242] width 1025 height 485
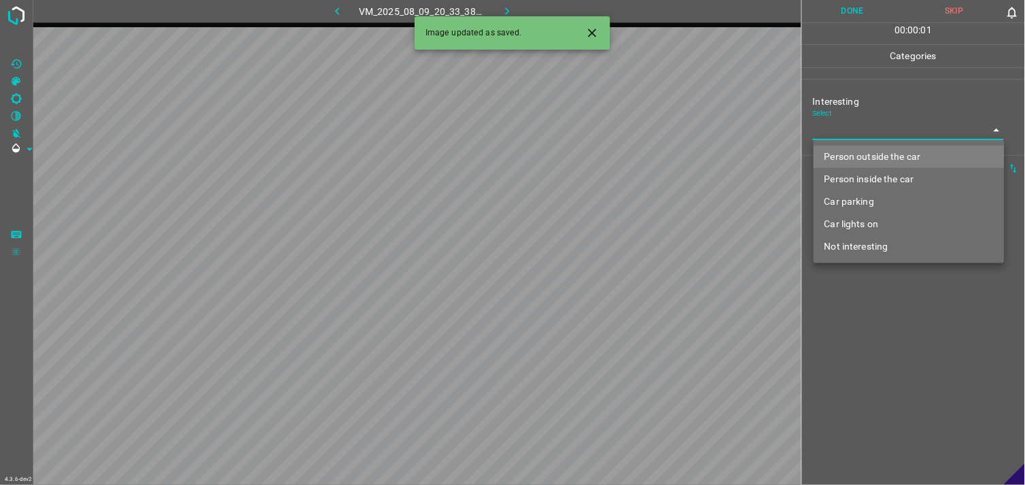
click at [869, 194] on li "Car parking" at bounding box center [909, 201] width 191 height 22
type input "Car parking"
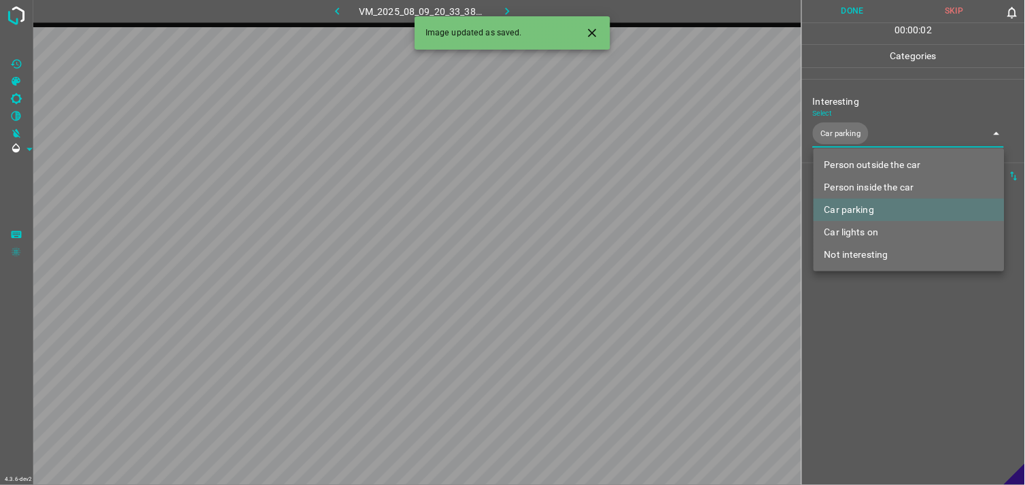
click at [884, 350] on div at bounding box center [512, 242] width 1025 height 485
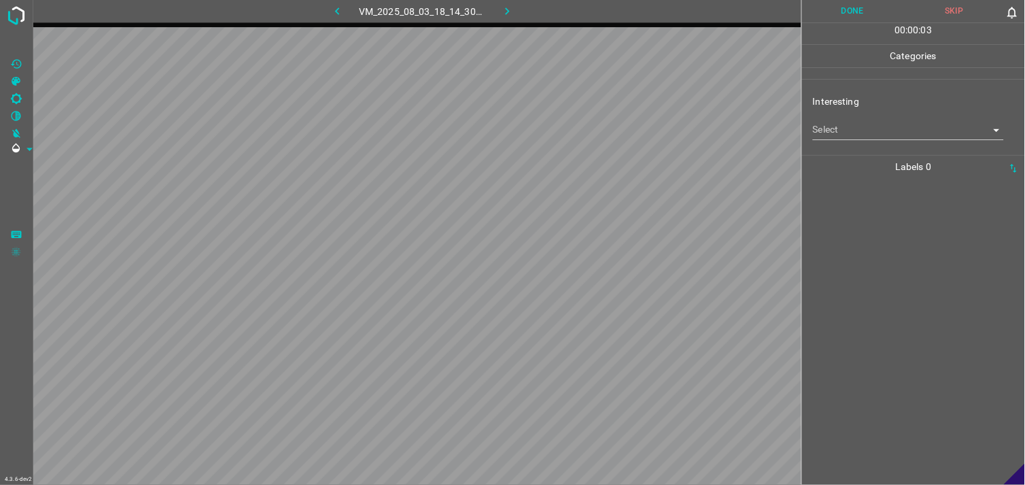
click at [873, 134] on body "4.3.6-dev2 VM_2025_08_03_18_14_30_344_04.gif Done Skip 0 00 : 00 : 03 Categorie…" at bounding box center [512, 242] width 1025 height 485
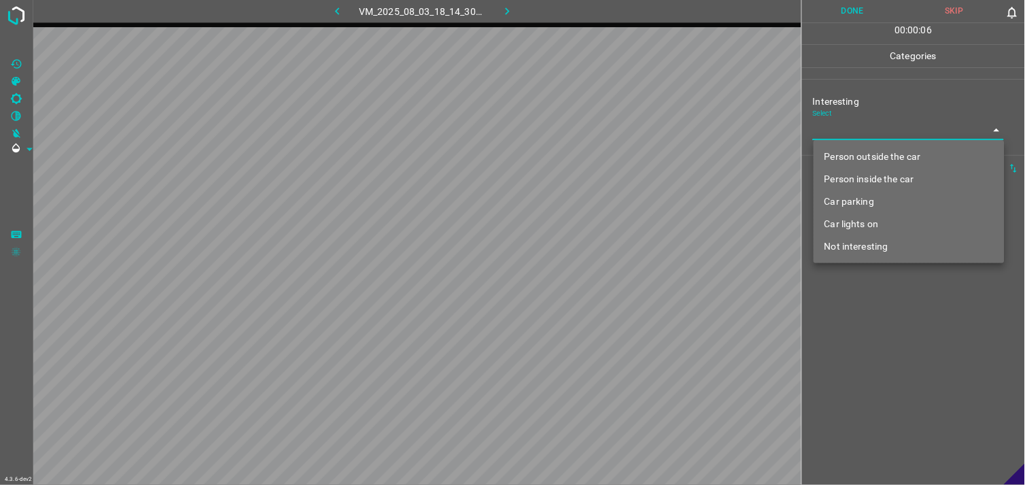
click at [886, 245] on li "Not interesting" at bounding box center [909, 246] width 191 height 22
type input "Not interesting"
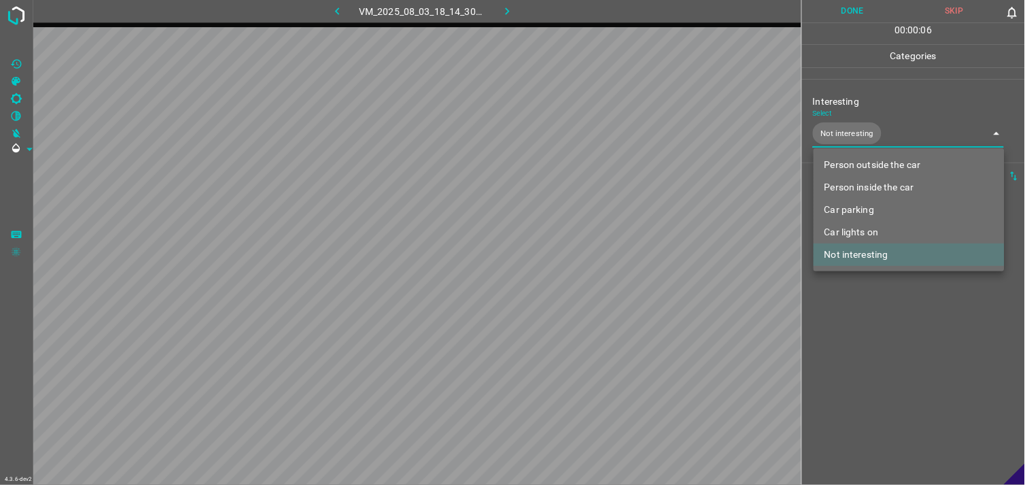
click at [888, 325] on div at bounding box center [512, 242] width 1025 height 485
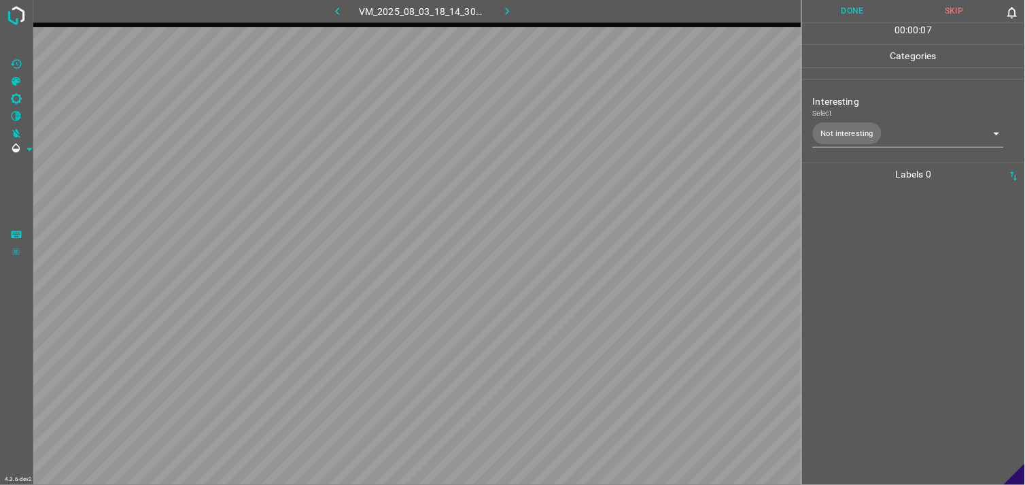
click at [884, 311] on div at bounding box center [913, 335] width 215 height 299
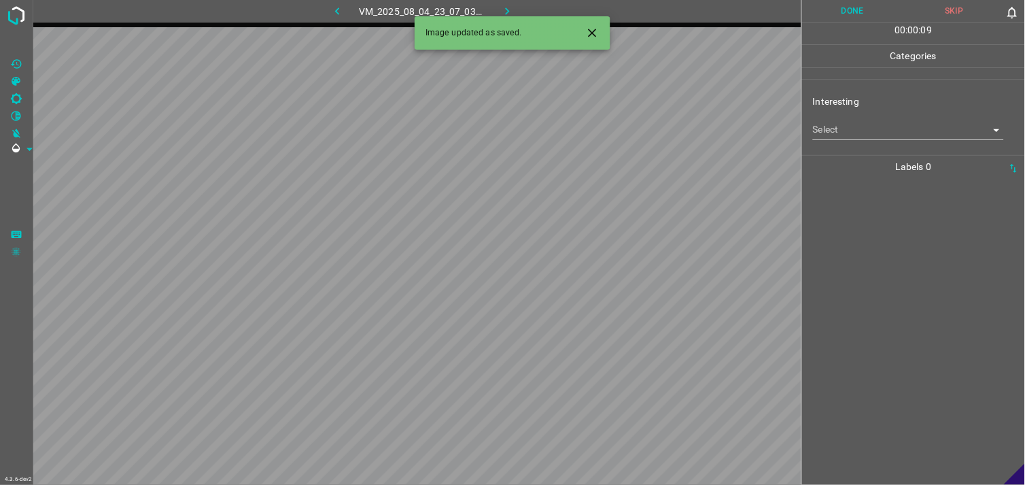
click at [851, 130] on body "4.3.6-dev2 VM_2025_08_04_23_07_03_128_00.gif Done Skip 0 00 : 00 : 09 Categorie…" at bounding box center [512, 242] width 1025 height 485
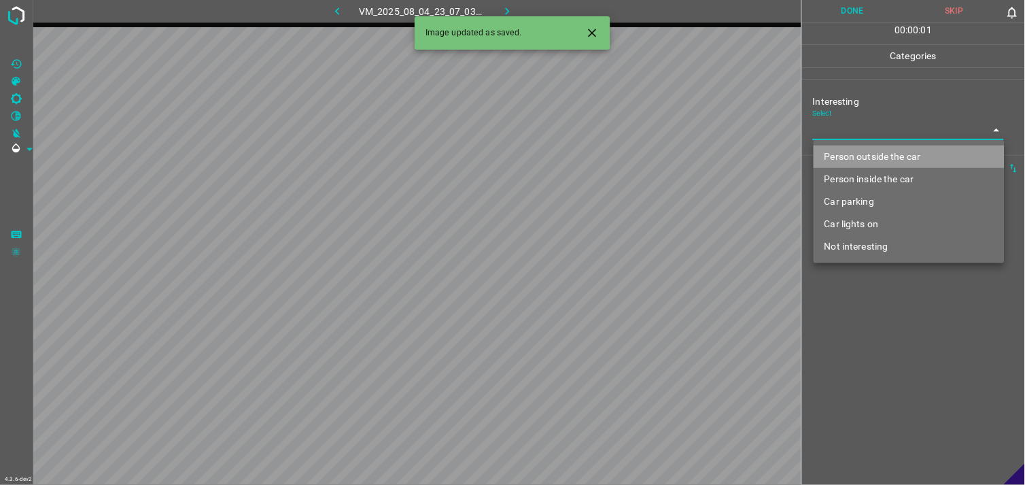
click at [875, 159] on li "Person outside the car" at bounding box center [909, 156] width 191 height 22
type input "Person outside the car"
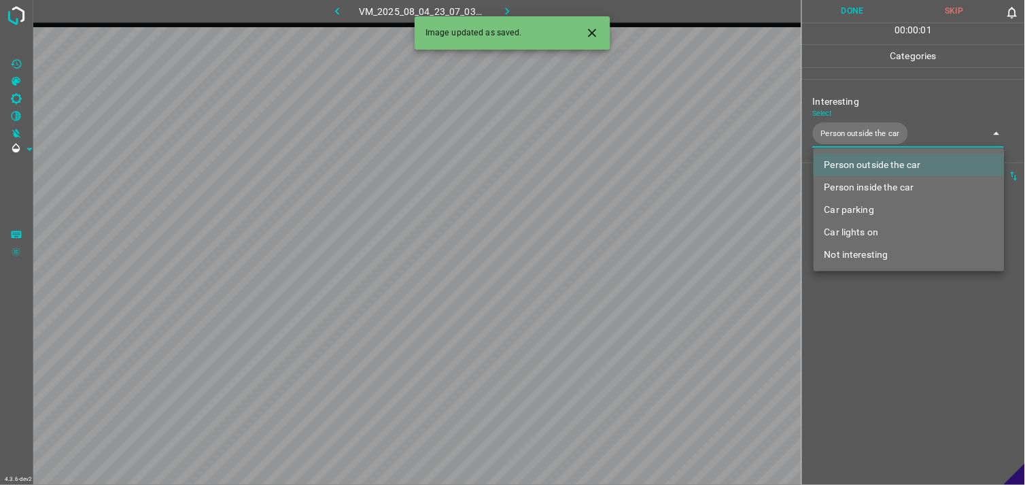
click at [925, 90] on div at bounding box center [512, 242] width 1025 height 485
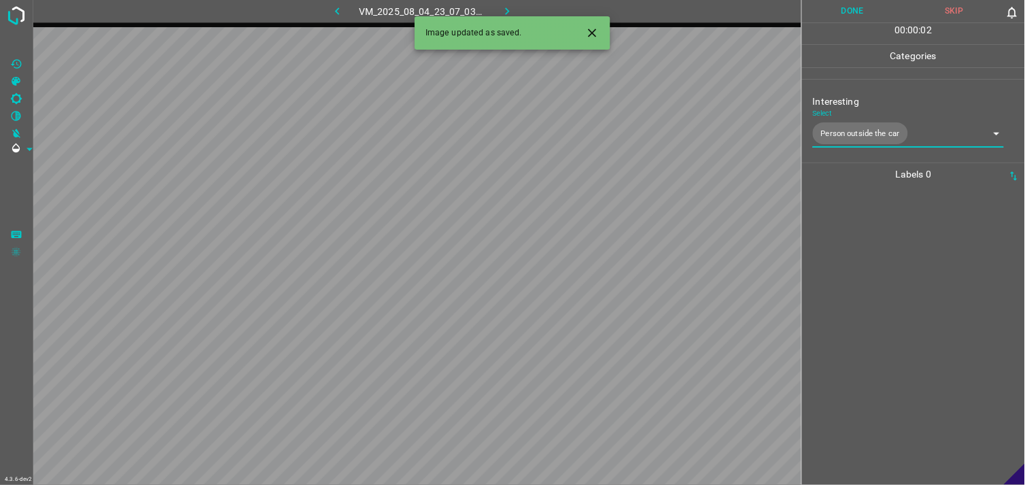
click at [888, 289] on div at bounding box center [913, 335] width 215 height 299
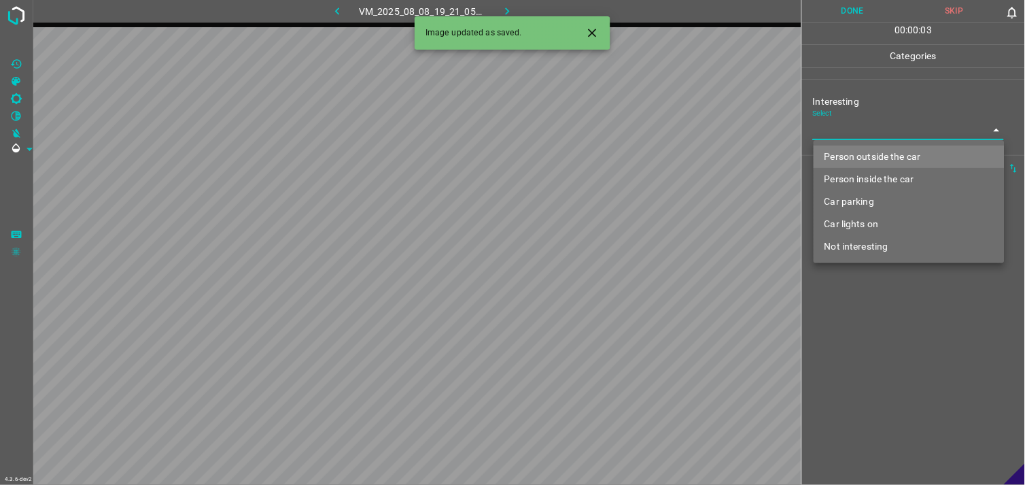
click at [846, 124] on body "4.3.6-dev2 VM_2025_08_08_19_21_05_852_02.gif Done Skip 0 00 : 00 : 03 Categorie…" at bounding box center [512, 242] width 1025 height 485
click at [903, 160] on li "Person outside the car" at bounding box center [909, 156] width 191 height 22
type input "Person outside the car"
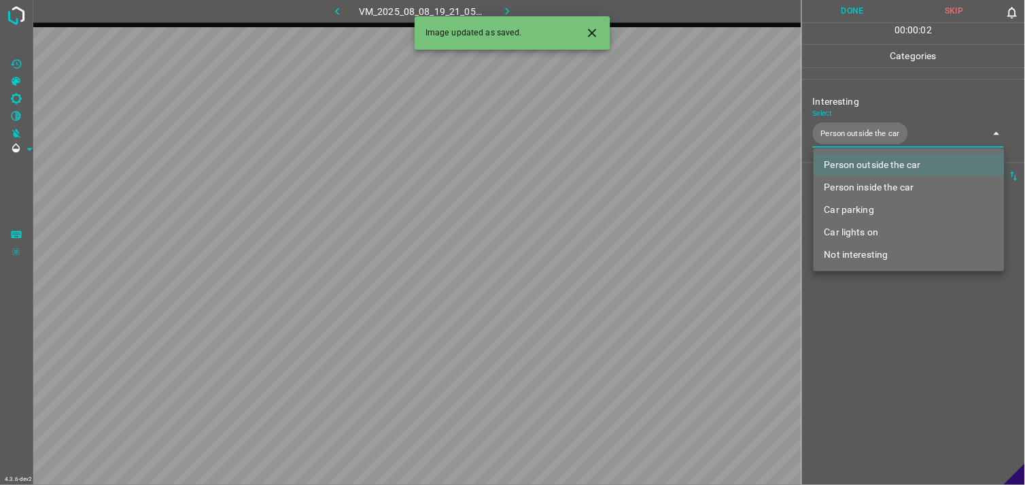
click at [891, 345] on div at bounding box center [512, 242] width 1025 height 485
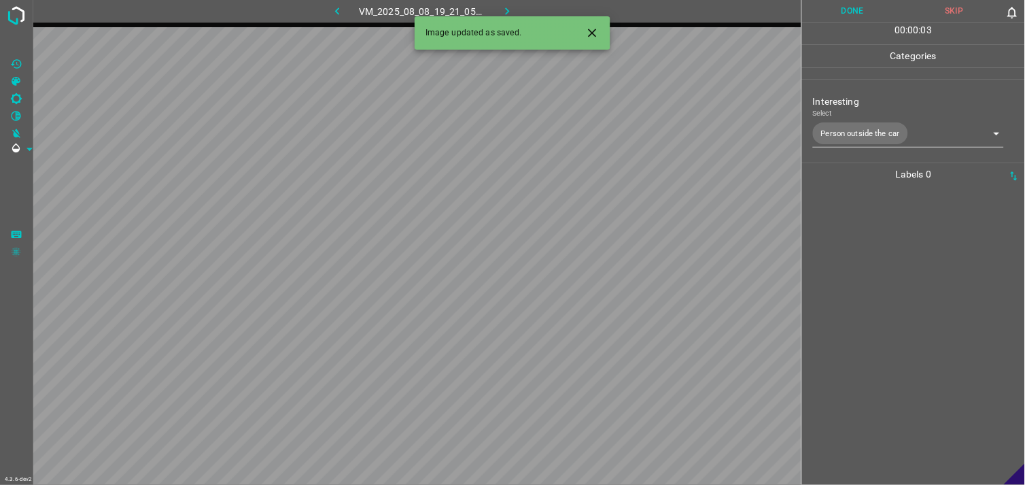
click at [897, 288] on div at bounding box center [913, 335] width 215 height 299
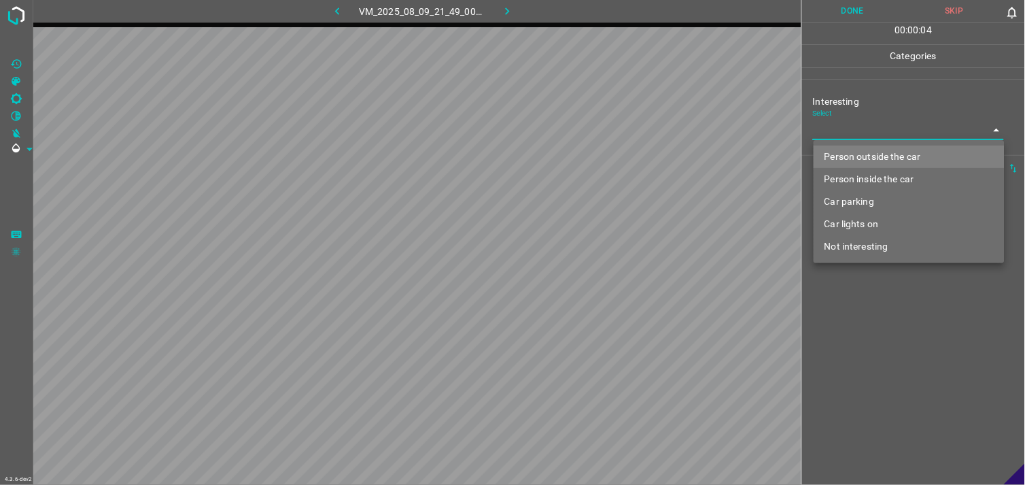
click at [838, 120] on body "4.3.6-dev2 VM_2025_08_09_21_49_00_888_04.gif Done Skip 0 00 : 00 : 04 Categorie…" at bounding box center [512, 242] width 1025 height 485
click at [900, 157] on li "Person outside the car" at bounding box center [909, 156] width 191 height 22
type input "Person outside the car"
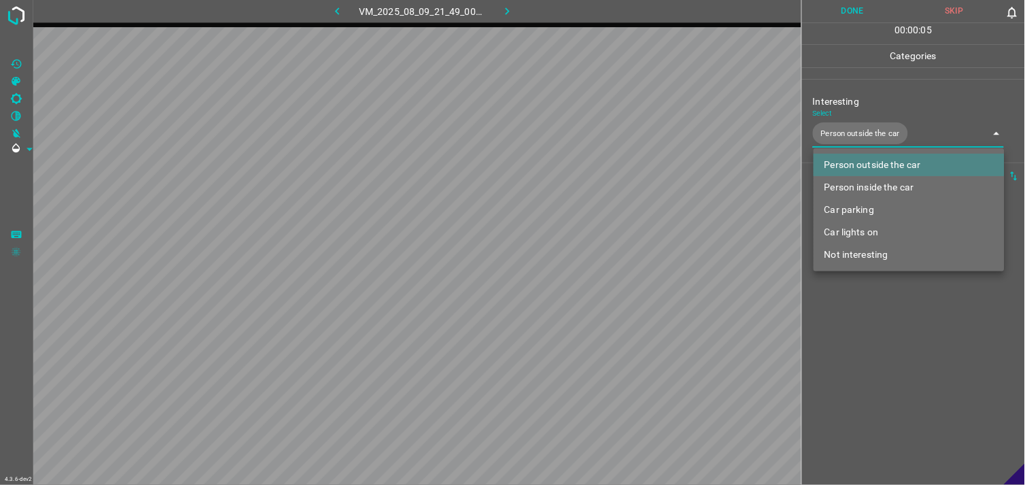
click at [888, 307] on div at bounding box center [512, 242] width 1025 height 485
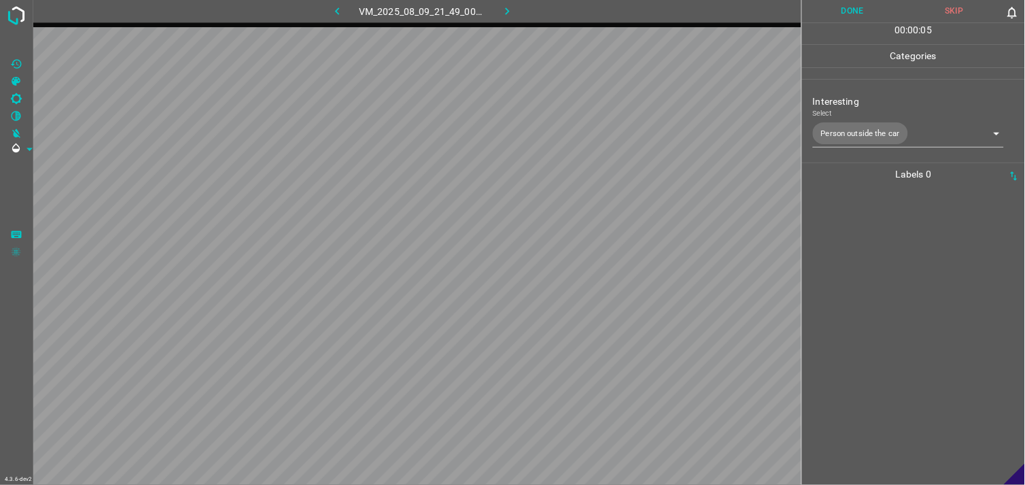
click at [888, 283] on div at bounding box center [913, 335] width 215 height 299
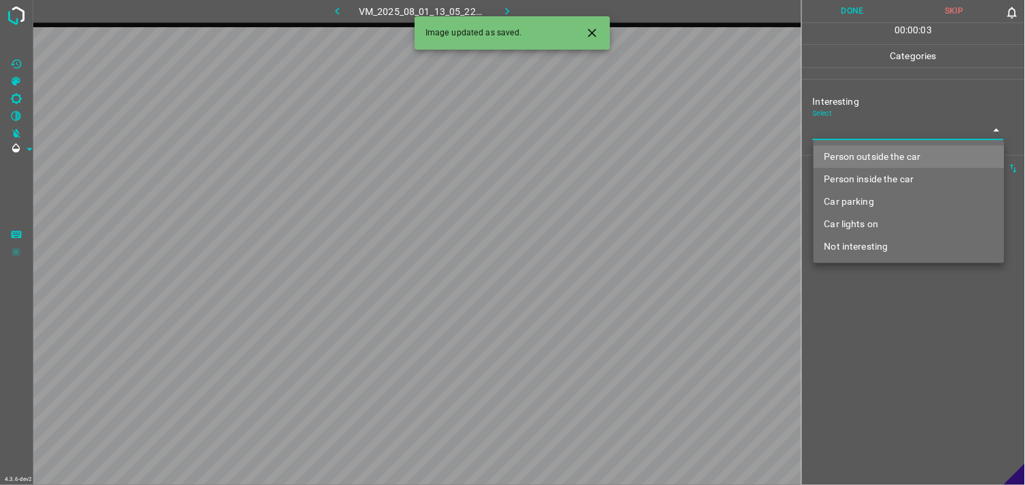
click at [897, 133] on body "4.3.6-dev2 VM_2025_08_01_13_05_22_348_03.gif Done Skip 0 00 : 00 : 03 Categorie…" at bounding box center [512, 242] width 1025 height 485
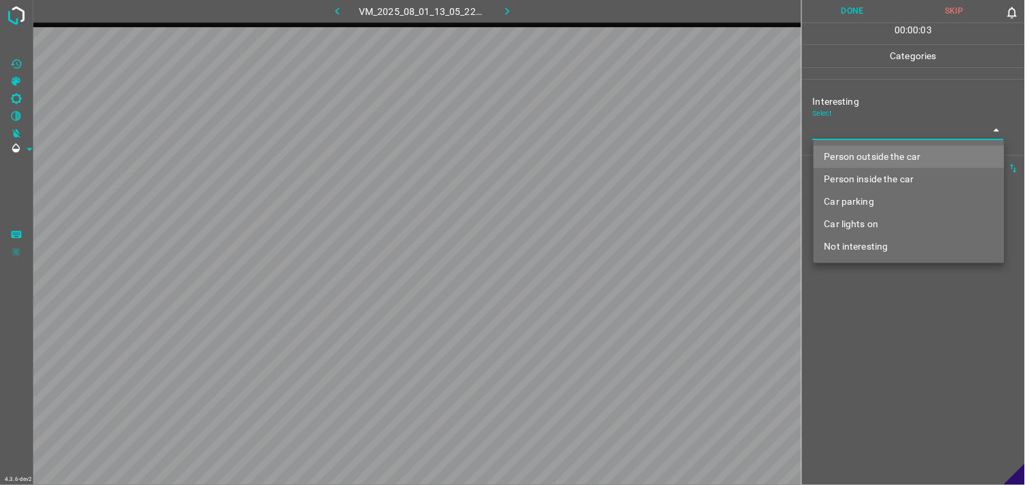
click at [898, 153] on li "Person outside the car" at bounding box center [909, 156] width 191 height 22
type input "Person outside the car"
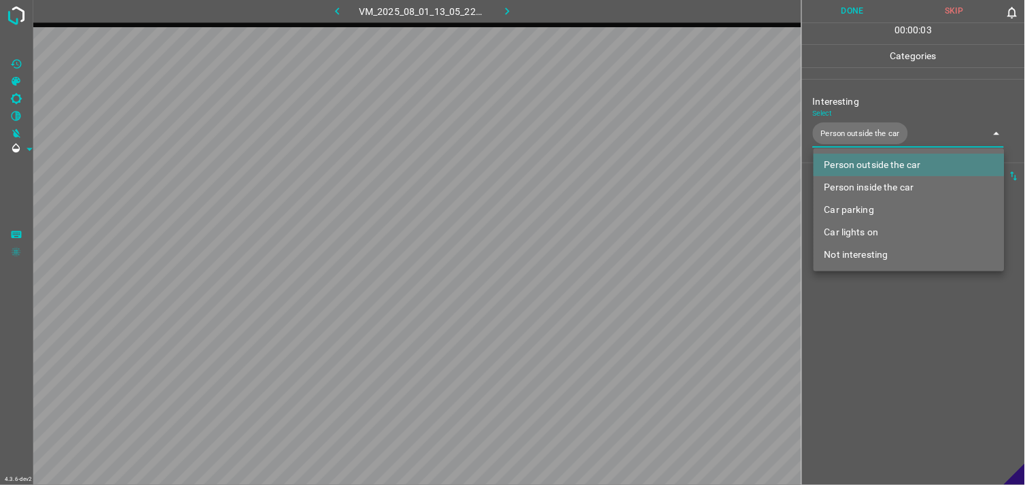
click at [891, 349] on div at bounding box center [512, 242] width 1025 height 485
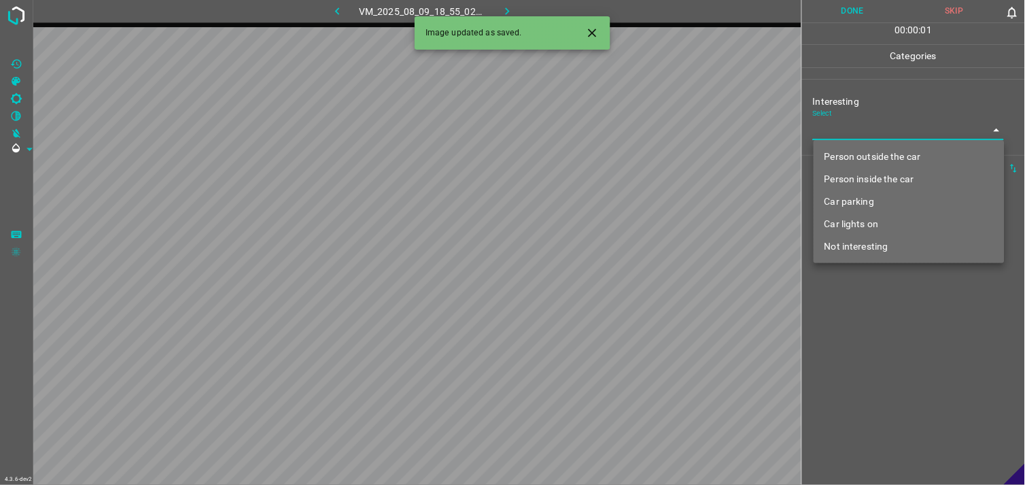
click at [888, 131] on body "4.3.6-dev2 VM_2025_08_09_18_55_02_681_04.gif Done Skip 0 00 : 00 : 01 Categorie…" at bounding box center [512, 242] width 1025 height 485
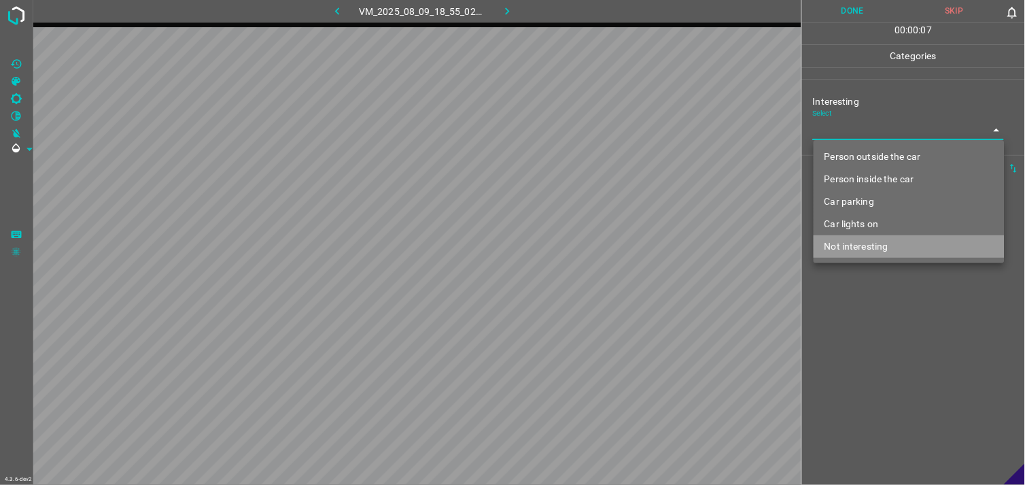
click at [880, 241] on li "Not interesting" at bounding box center [909, 246] width 191 height 22
type input "Not interesting"
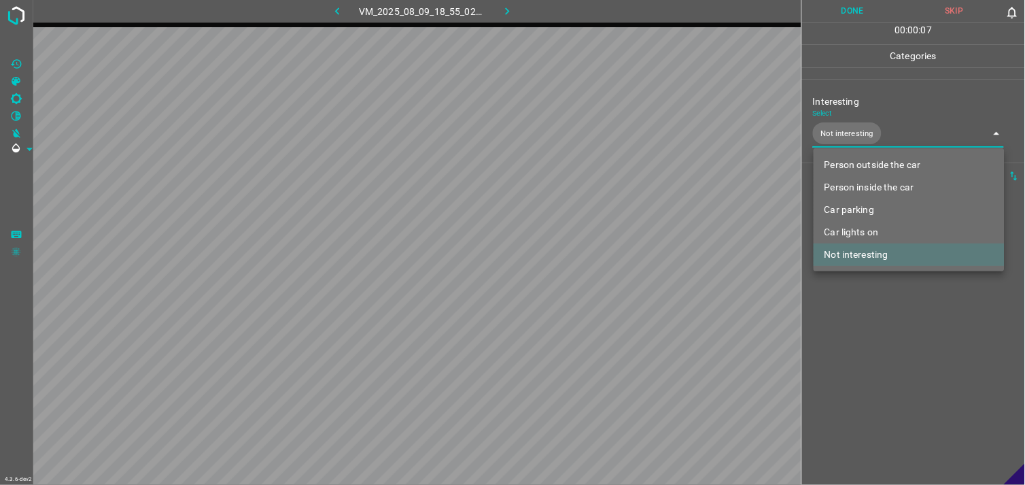
click at [909, 322] on div at bounding box center [512, 242] width 1025 height 485
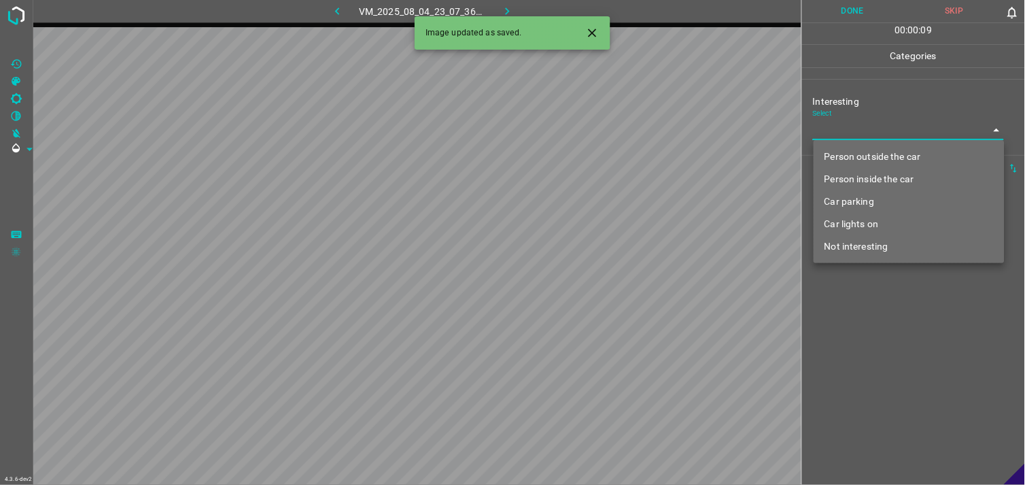
click at [854, 125] on body "4.3.6-dev2 VM_2025_08_04_23_07_36_219_02.gif Done Skip 0 00 : 00 : 09 Categorie…" at bounding box center [512, 242] width 1025 height 485
click at [878, 152] on li "Person outside the car" at bounding box center [909, 156] width 191 height 22
type input "Person outside the car"
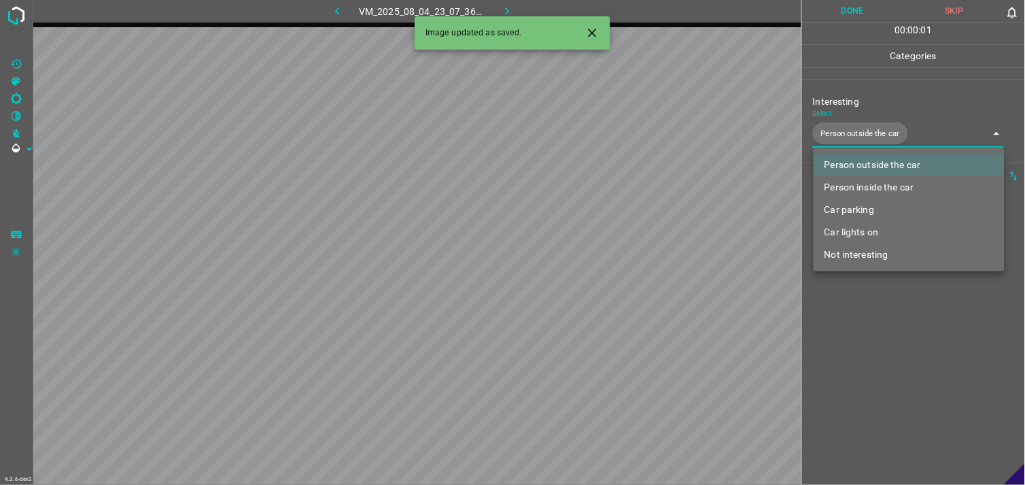
click at [939, 355] on div at bounding box center [512, 242] width 1025 height 485
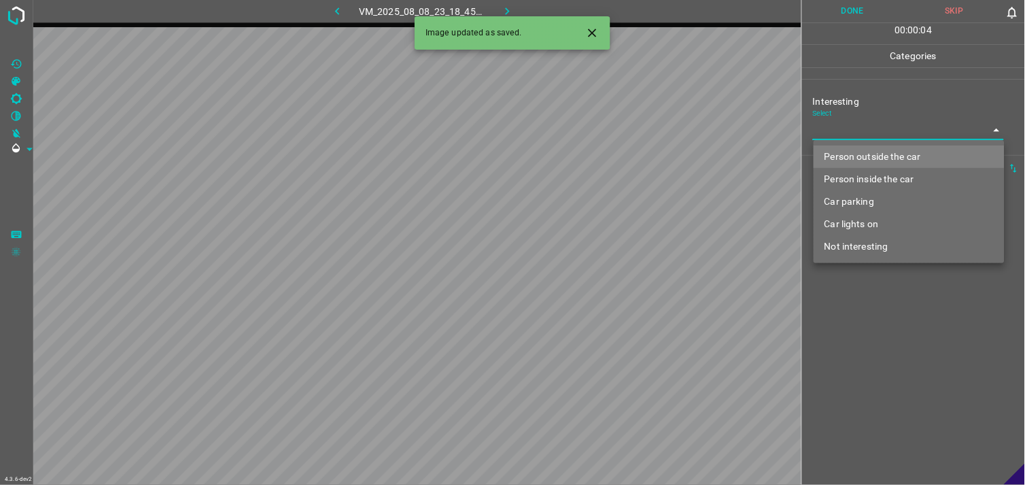
click at [861, 128] on body "4.3.6-dev2 VM_2025_08_08_23_18_45_220_01.gif Done Skip 0 00 : 00 : 04 Categorie…" at bounding box center [512, 242] width 1025 height 485
click at [880, 153] on li "Person outside the car" at bounding box center [909, 156] width 191 height 22
type input "Person outside the car"
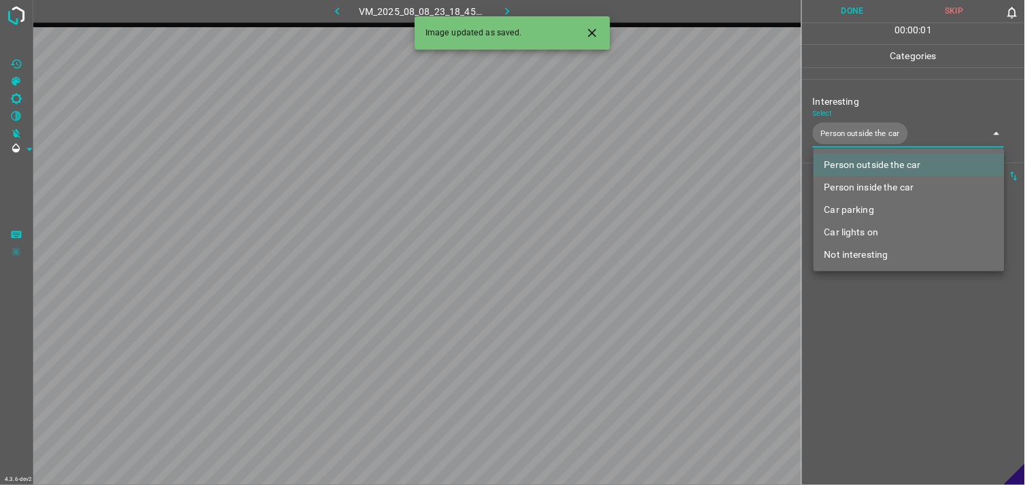
drag, startPoint x: 882, startPoint y: 374, endPoint x: 886, endPoint y: 324, distance: 50.5
click at [882, 372] on div at bounding box center [512, 242] width 1025 height 485
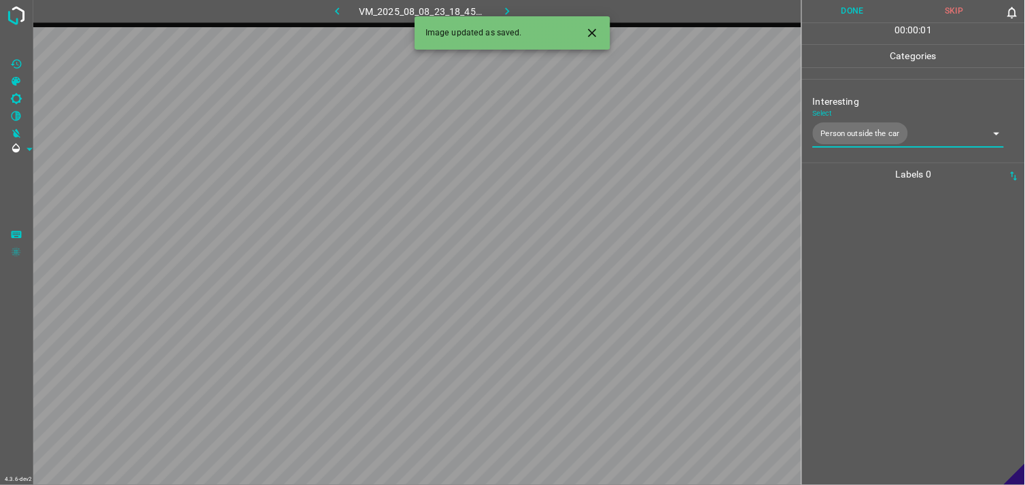
click at [888, 313] on div at bounding box center [913, 335] width 215 height 299
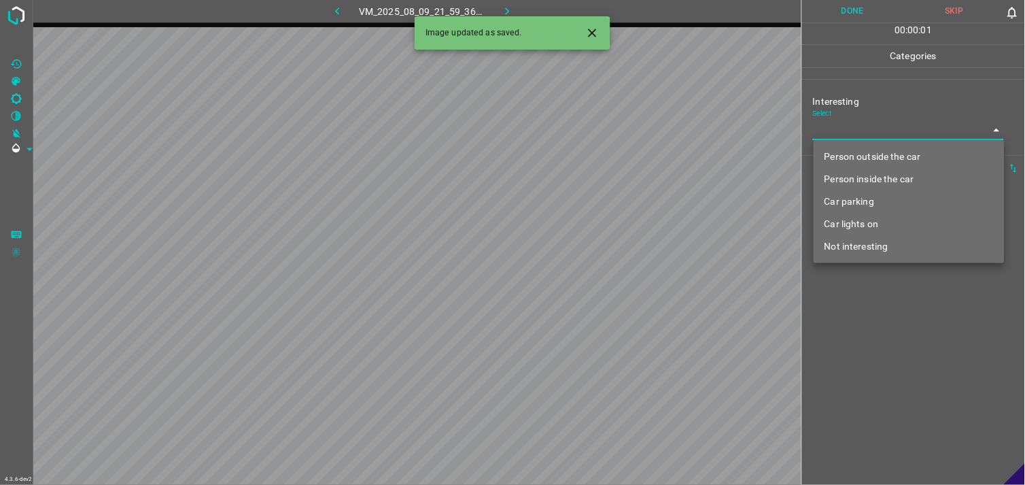
click at [872, 132] on body "4.3.6-dev2 VM_2025_08_09_21_59_36_895_04.gif Done Skip 0 00 : 00 : 01 Categorie…" at bounding box center [512, 242] width 1025 height 485
click at [880, 179] on li "Person inside the car" at bounding box center [909, 179] width 191 height 22
type input "Person inside the car"
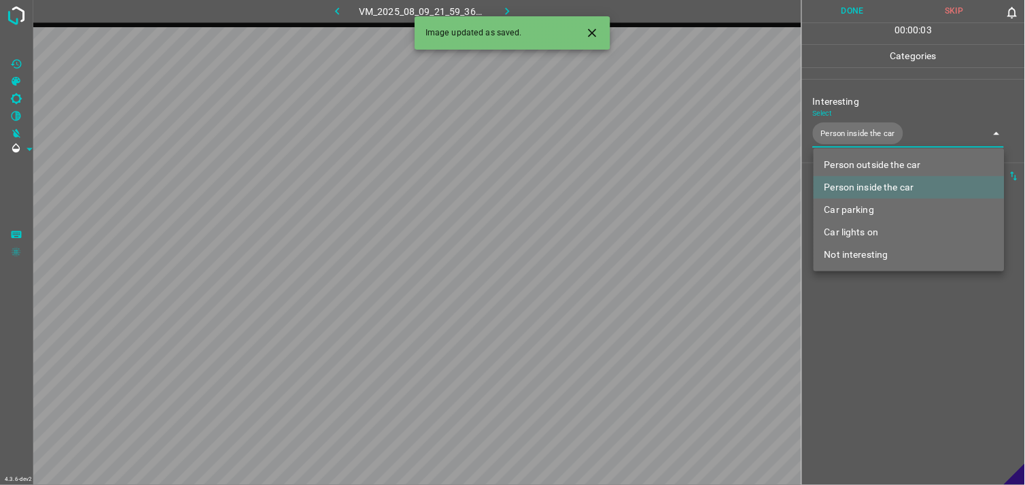
click at [901, 351] on div at bounding box center [512, 242] width 1025 height 485
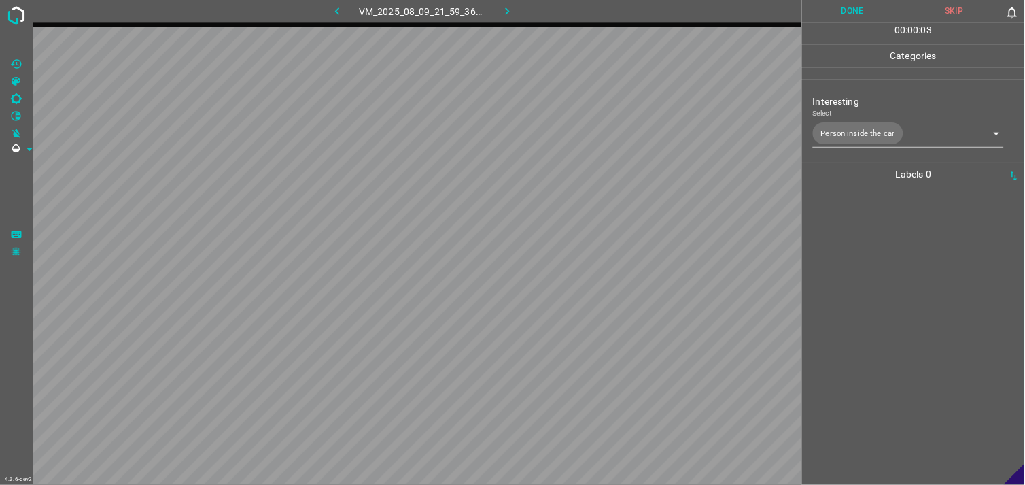
click at [901, 296] on div at bounding box center [913, 335] width 215 height 299
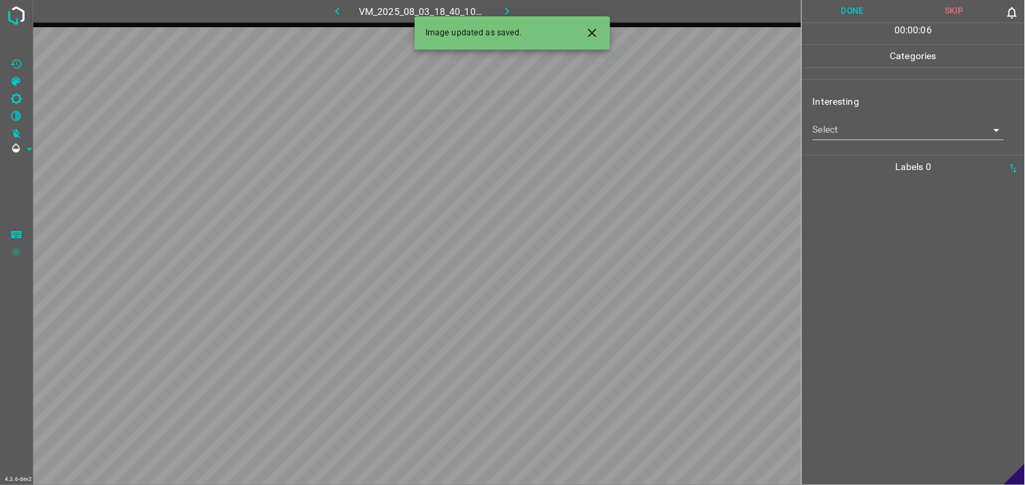
click at [836, 129] on body "4.3.6-dev2 VM_2025_08_03_18_40_10_114_07.gif Done Skip 0 00 : 00 : 06 Categorie…" at bounding box center [512, 242] width 1025 height 485
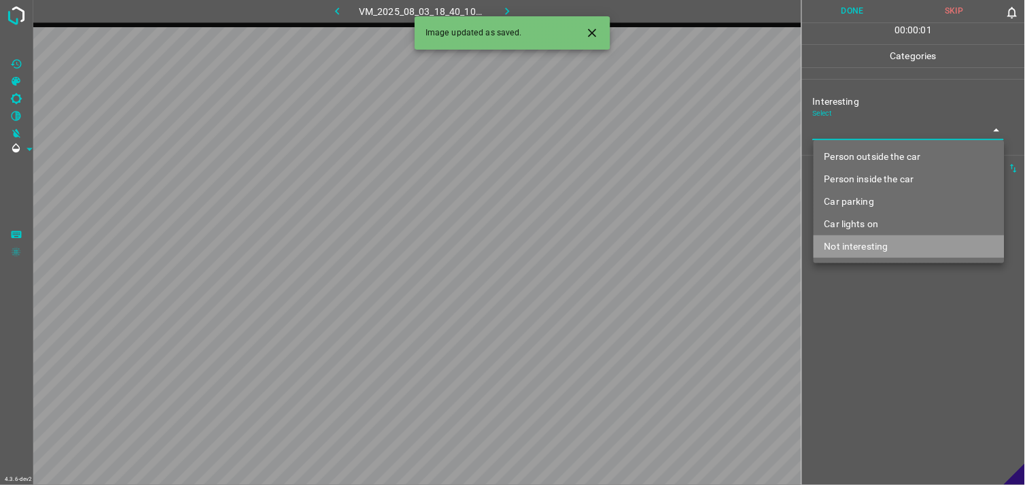
click at [859, 247] on li "Not interesting" at bounding box center [909, 246] width 191 height 22
type input "Not interesting"
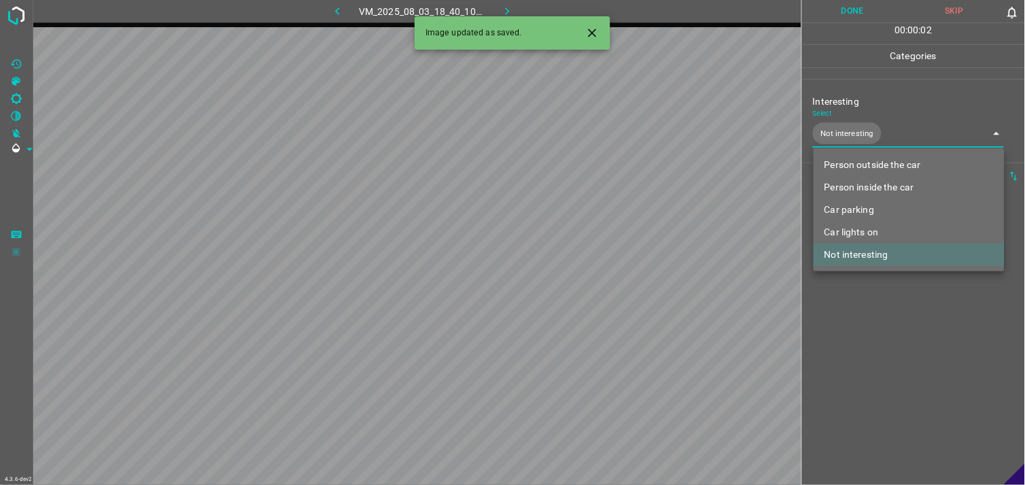
click at [872, 317] on div at bounding box center [512, 242] width 1025 height 485
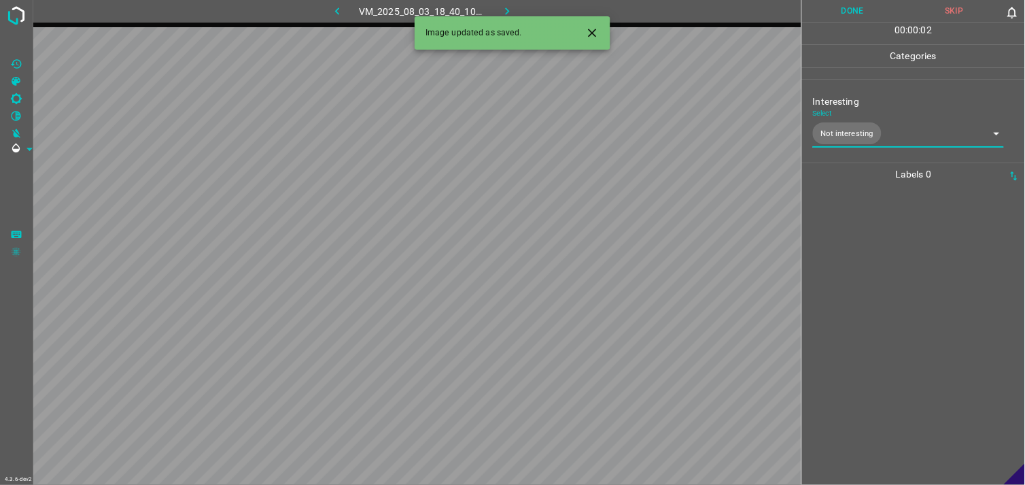
click at [875, 283] on div at bounding box center [913, 335] width 215 height 299
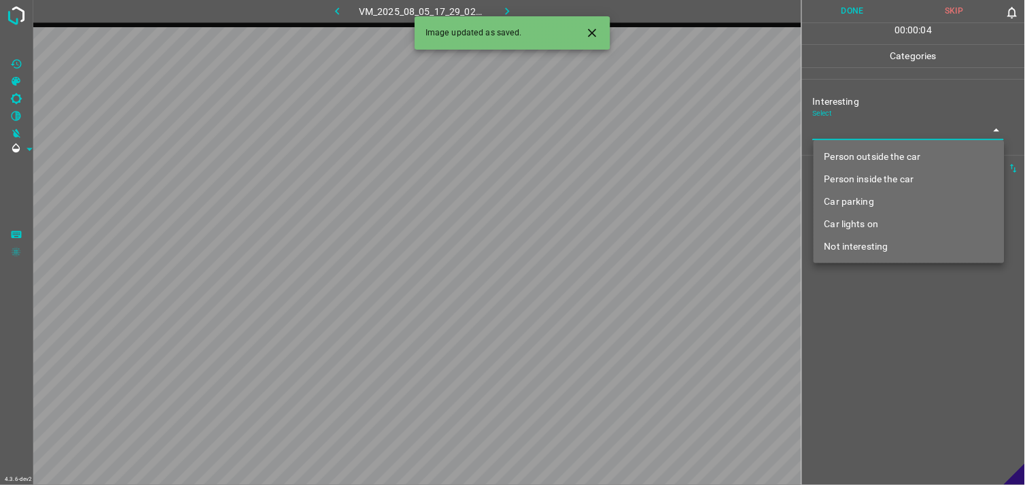
click at [860, 133] on body "4.3.6-dev2 VM_2025_08_05_17_29_02_149_00.gif Done Skip 0 00 : 00 : 04 Categorie…" at bounding box center [512, 242] width 1025 height 485
click at [873, 152] on li "Person outside the car" at bounding box center [909, 156] width 191 height 22
type input "Person outside the car"
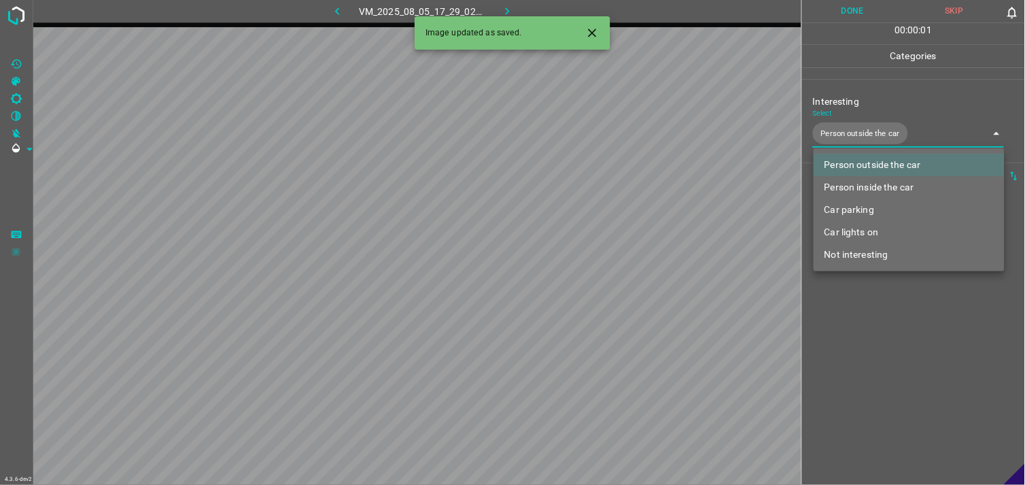
click at [892, 307] on div at bounding box center [512, 242] width 1025 height 485
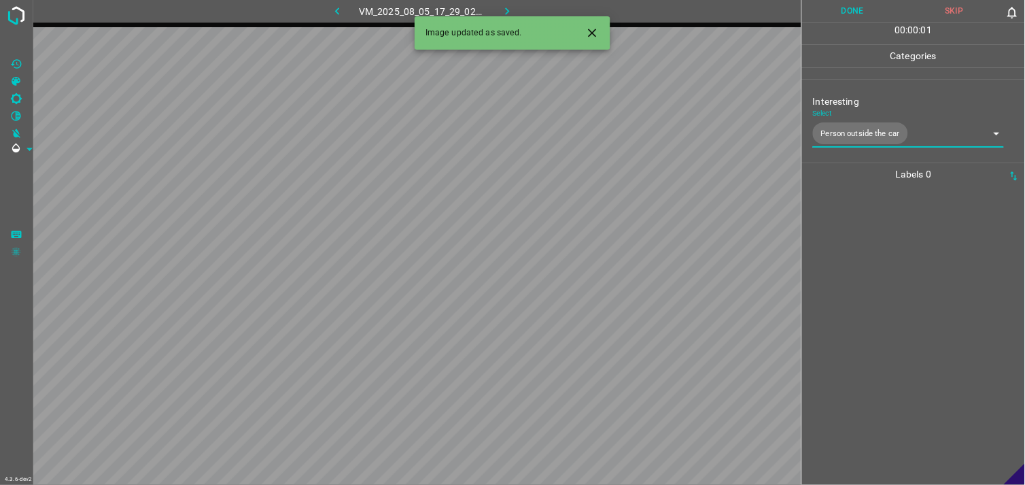
click at [892, 294] on div at bounding box center [913, 335] width 215 height 299
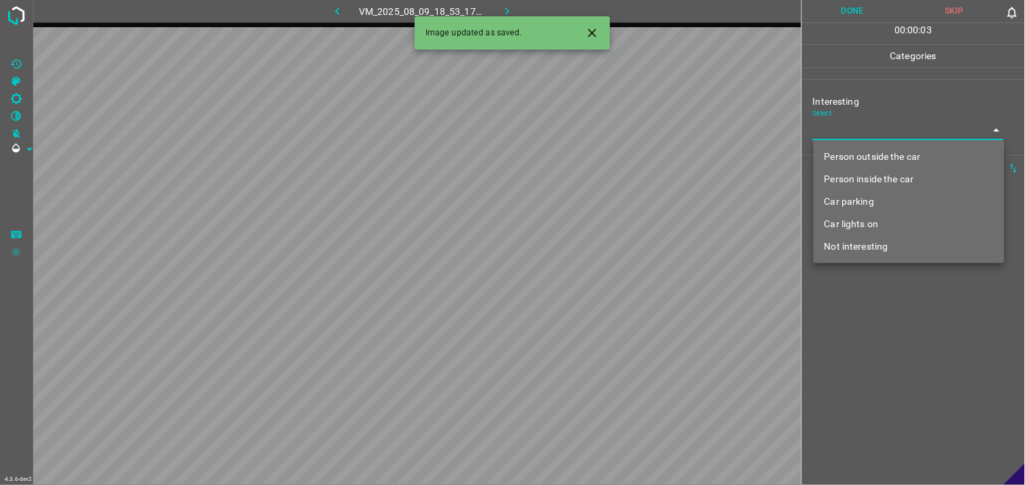
click at [871, 138] on body "4.3.6-dev2 VM_2025_08_09_18_53_17_239_07.gif Done Skip 0 00 : 00 : 03 Categorie…" at bounding box center [512, 242] width 1025 height 485
click at [888, 150] on li "Person outside the car" at bounding box center [909, 156] width 191 height 22
type input "Person outside the car"
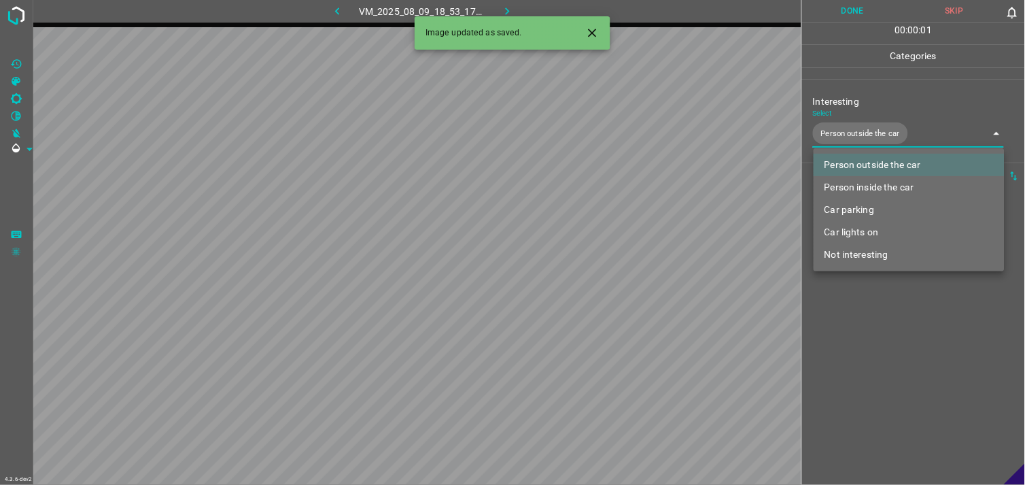
click at [902, 379] on div at bounding box center [512, 242] width 1025 height 485
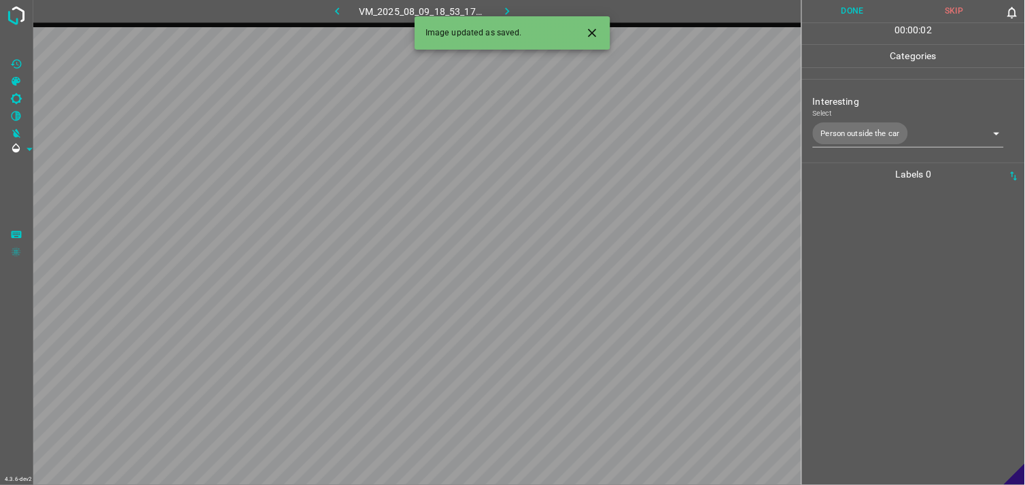
click at [905, 315] on div at bounding box center [913, 335] width 215 height 299
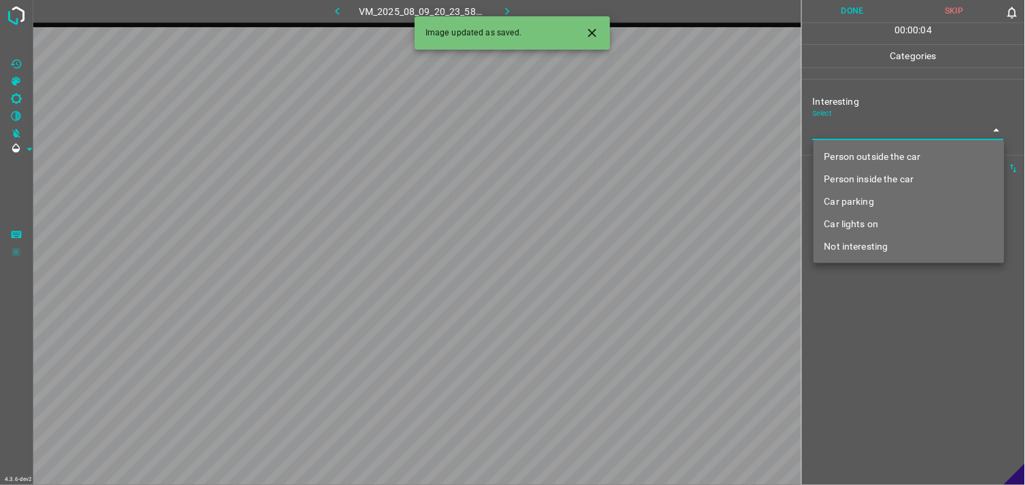
click at [869, 128] on body "4.3.6-dev2 VM_2025_08_09_20_23_58_843_05.gif Done Skip 0 00 : 00 : 04 Categorie…" at bounding box center [512, 242] width 1025 height 485
click at [880, 158] on li "Person outside the car" at bounding box center [909, 156] width 191 height 22
type input "Person outside the car"
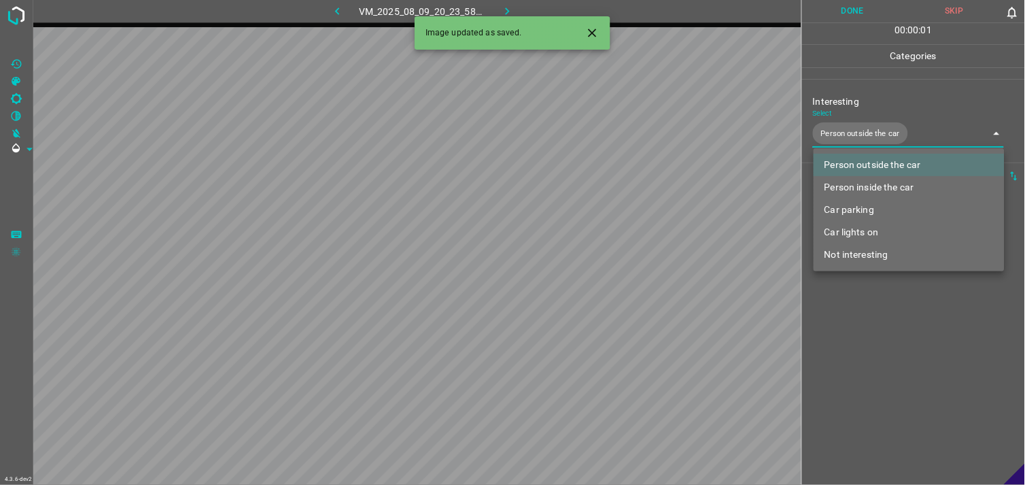
click at [884, 343] on div at bounding box center [512, 242] width 1025 height 485
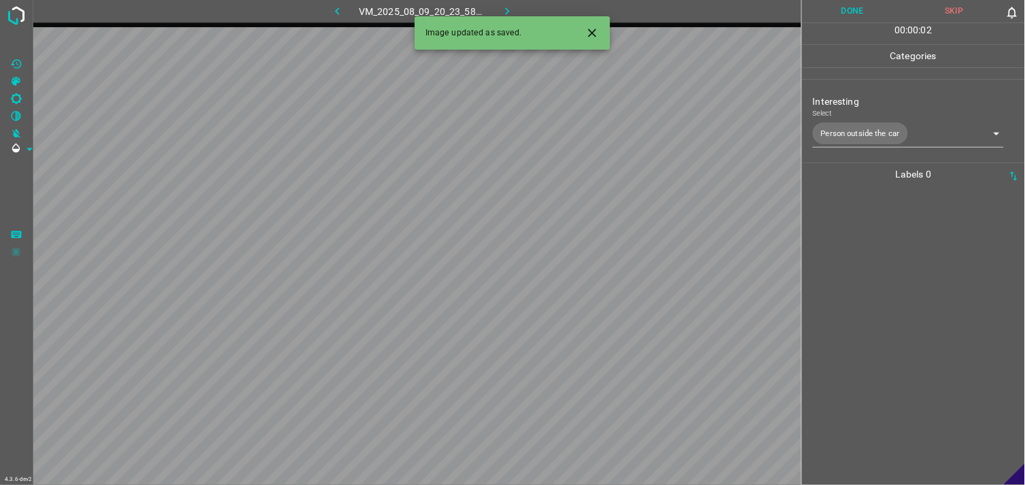
click at [887, 308] on div at bounding box center [913, 335] width 215 height 299
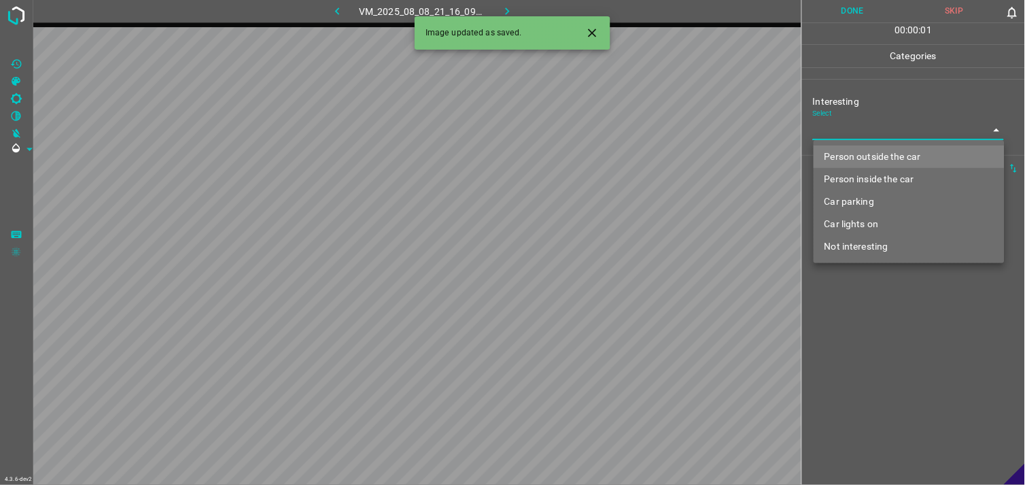
click at [844, 128] on body "4.3.6-dev2 VM_2025_08_08_21_16_09_406_01.gif Done Skip 0 00 : 00 : 01 Categorie…" at bounding box center [512, 242] width 1025 height 485
click at [865, 157] on li "Person outside the car" at bounding box center [909, 156] width 191 height 22
type input "Person outside the car"
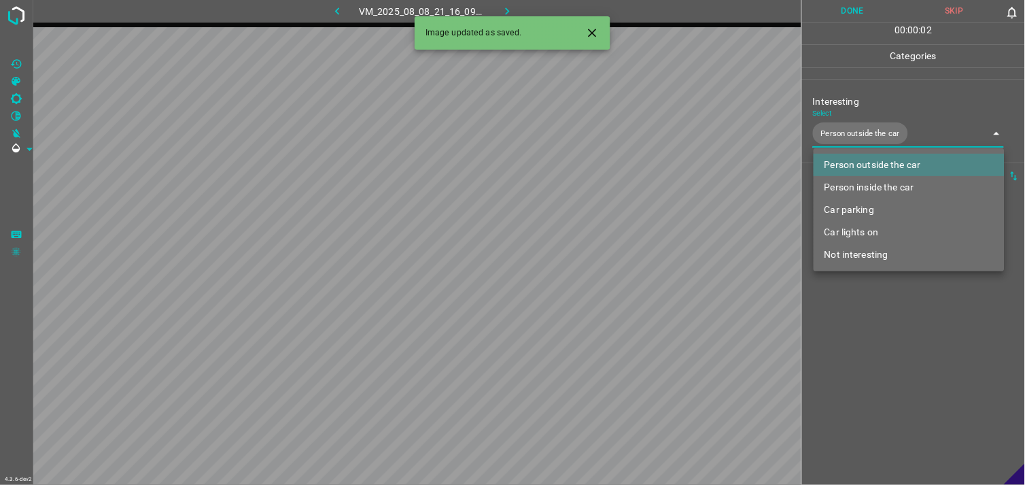
click at [885, 328] on div at bounding box center [512, 242] width 1025 height 485
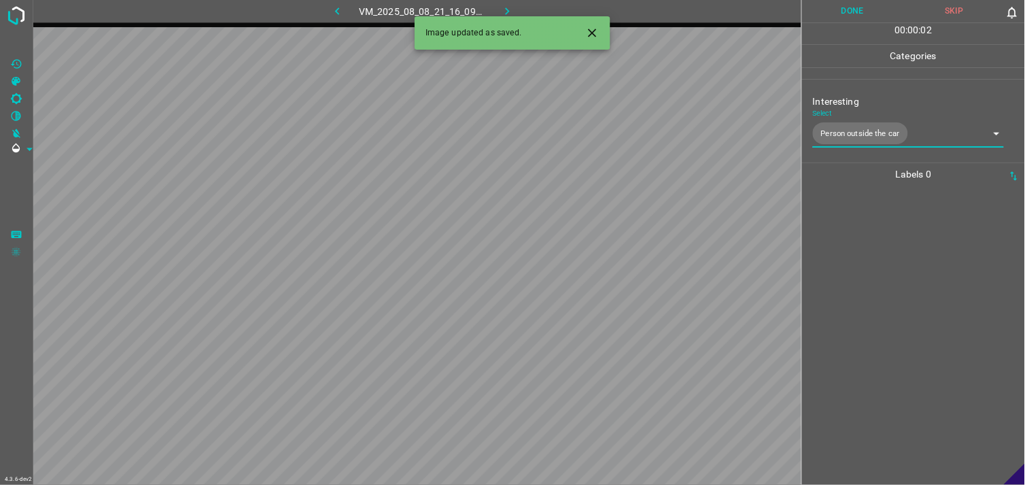
click at [886, 325] on div at bounding box center [913, 335] width 215 height 299
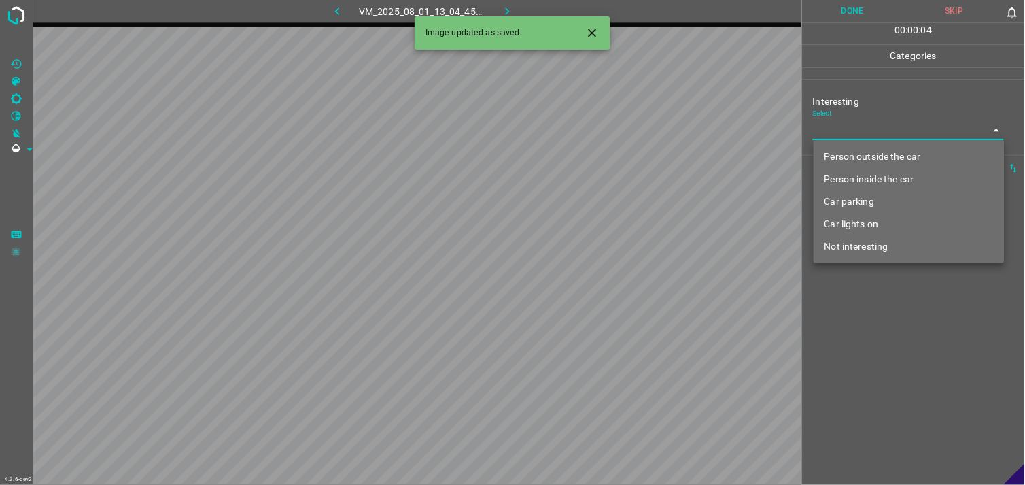
click at [853, 137] on body "4.3.6-dev2 VM_2025_08_01_13_04_45_116_03.gif Done Skip 0 00 : 00 : 04 Categorie…" at bounding box center [512, 242] width 1025 height 485
click at [870, 156] on li "Person outside the car" at bounding box center [909, 156] width 191 height 22
type input "Person outside the car"
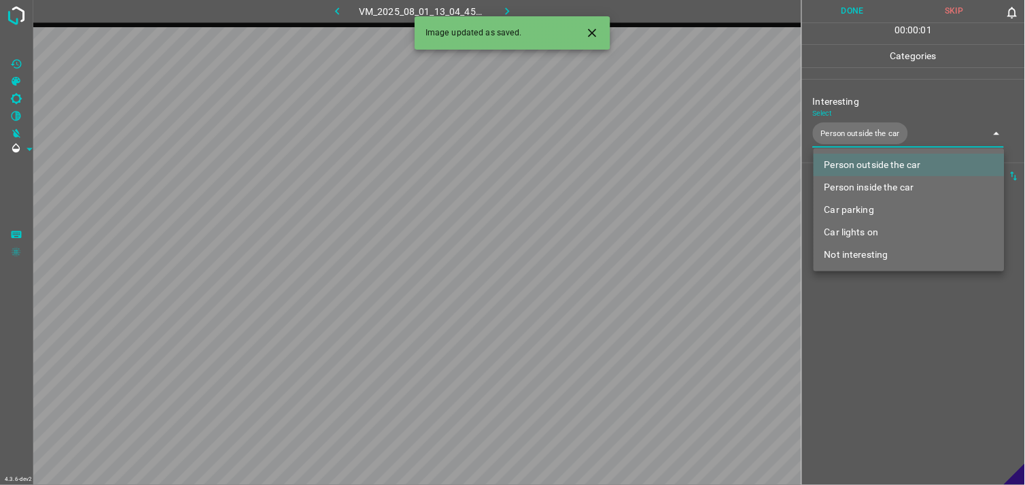
click at [880, 293] on div at bounding box center [512, 242] width 1025 height 485
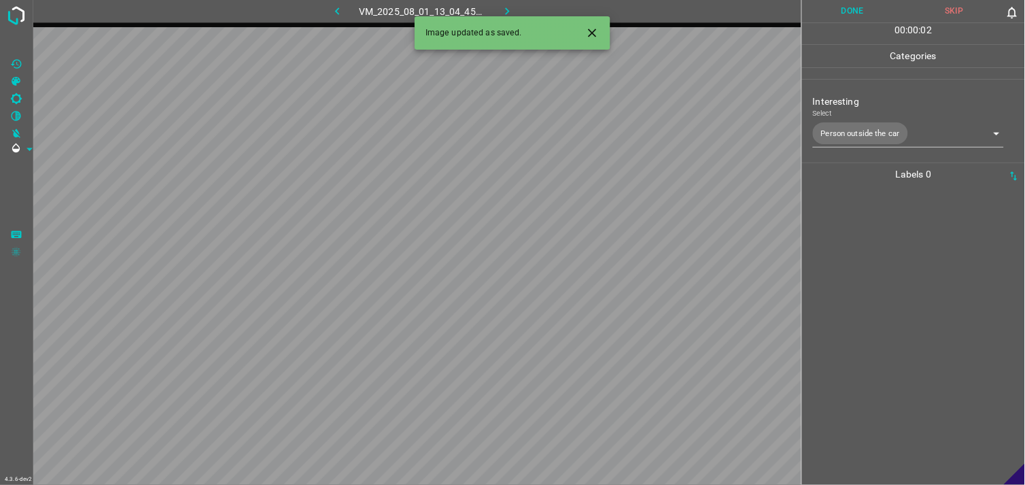
click at [880, 293] on div at bounding box center [913, 335] width 215 height 299
click at [826, 126] on body "4.3.6-dev2 VM_2025_08_04_21_39_23_003_07.gif Done Skip 0 00 : 00 : 04 Categorie…" at bounding box center [512, 242] width 1025 height 485
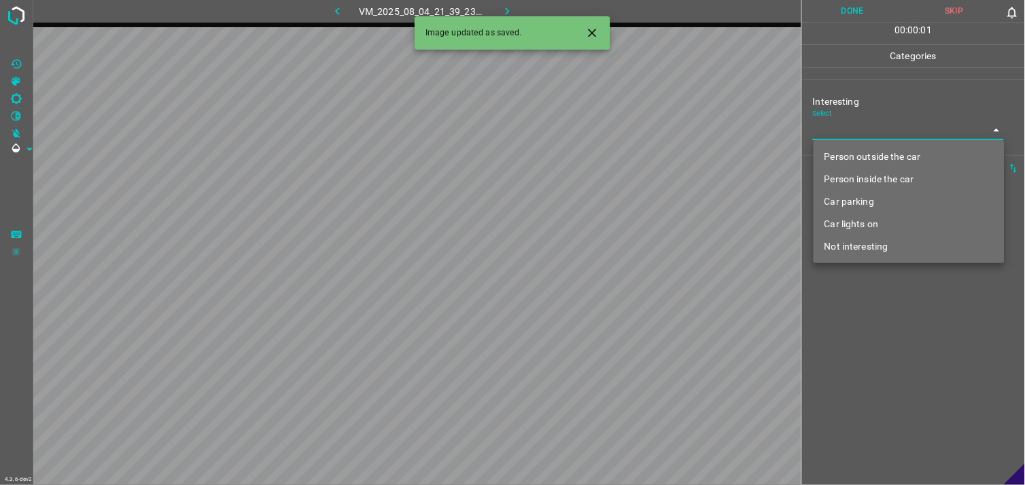
click at [857, 152] on li "Person outside the car" at bounding box center [909, 156] width 191 height 22
type input "Person outside the car"
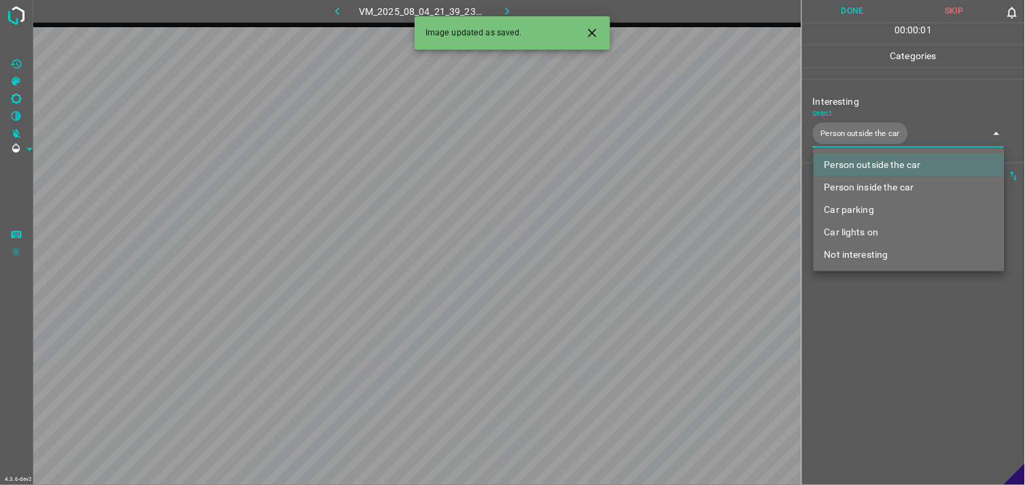
click at [875, 314] on div at bounding box center [512, 242] width 1025 height 485
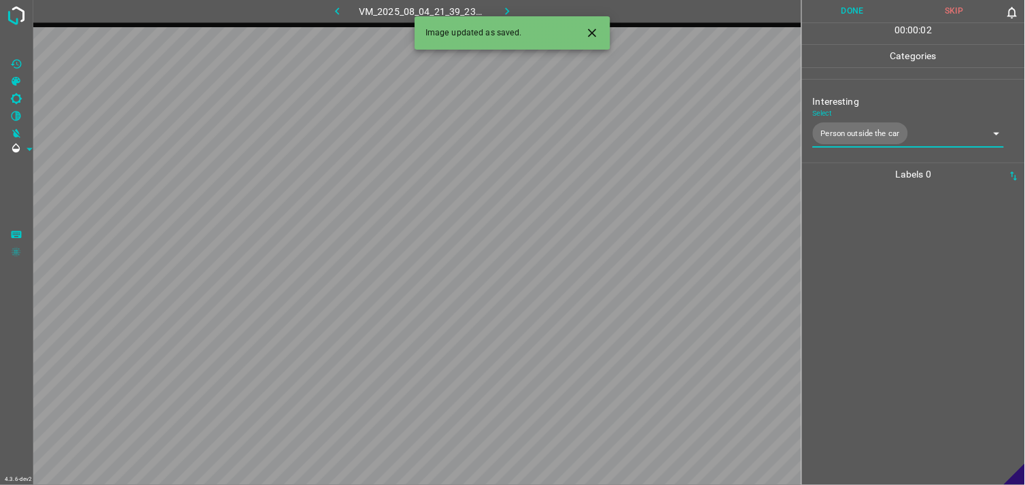
click at [879, 293] on div at bounding box center [913, 335] width 215 height 299
click at [860, 120] on body "4.3.6-dev2 VM_2025_08_08_23_18_45_220_05.gif Done Skip 0 00 : 00 : 04 Categorie…" at bounding box center [512, 242] width 1025 height 485
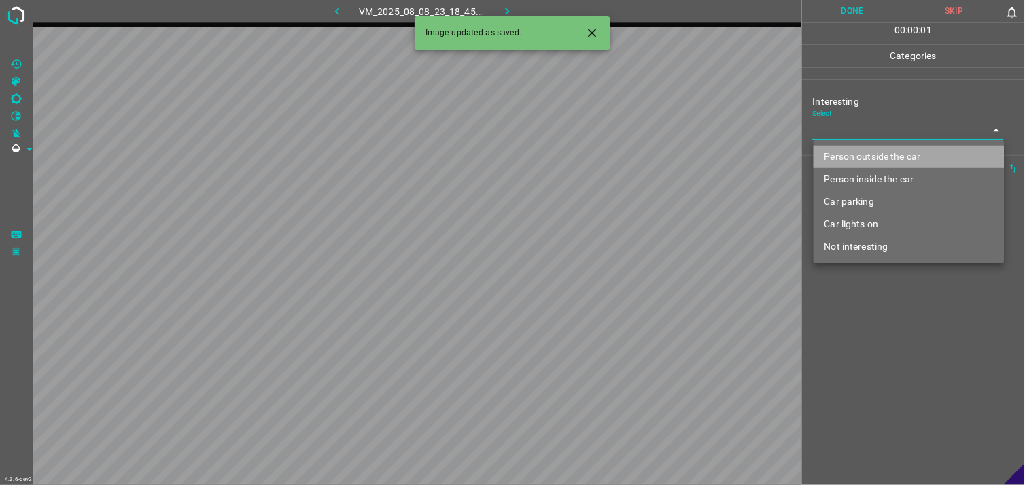
click at [879, 152] on li "Person outside the car" at bounding box center [909, 156] width 191 height 22
type input "Person outside the car"
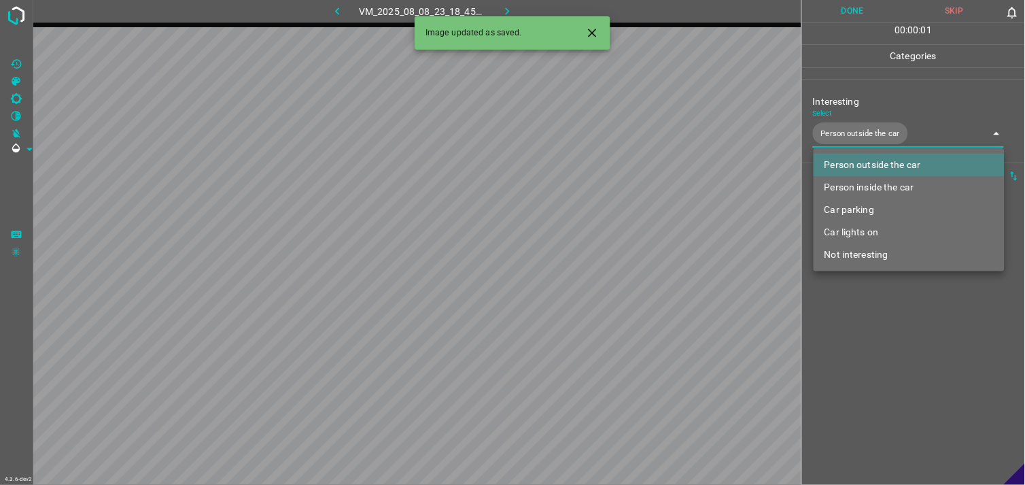
click at [899, 343] on div at bounding box center [512, 242] width 1025 height 485
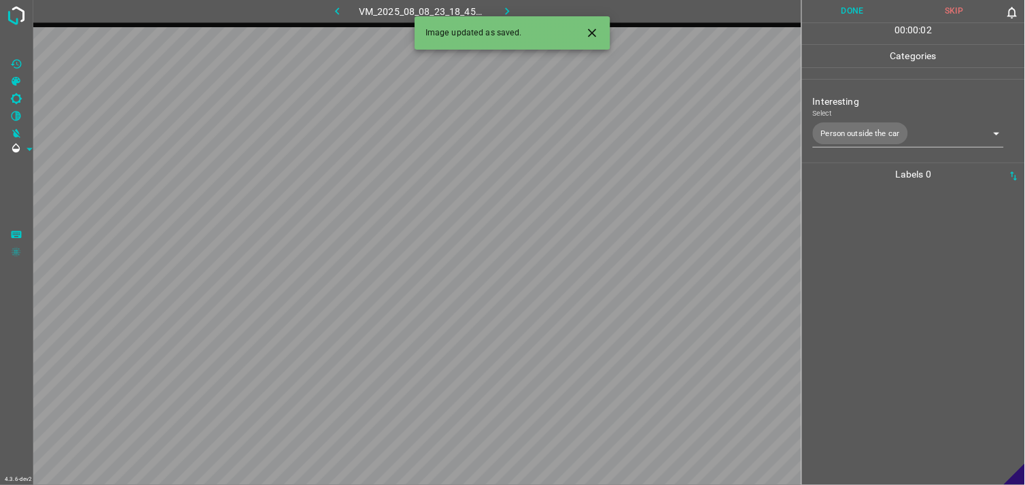
click at [896, 303] on div at bounding box center [913, 335] width 215 height 299
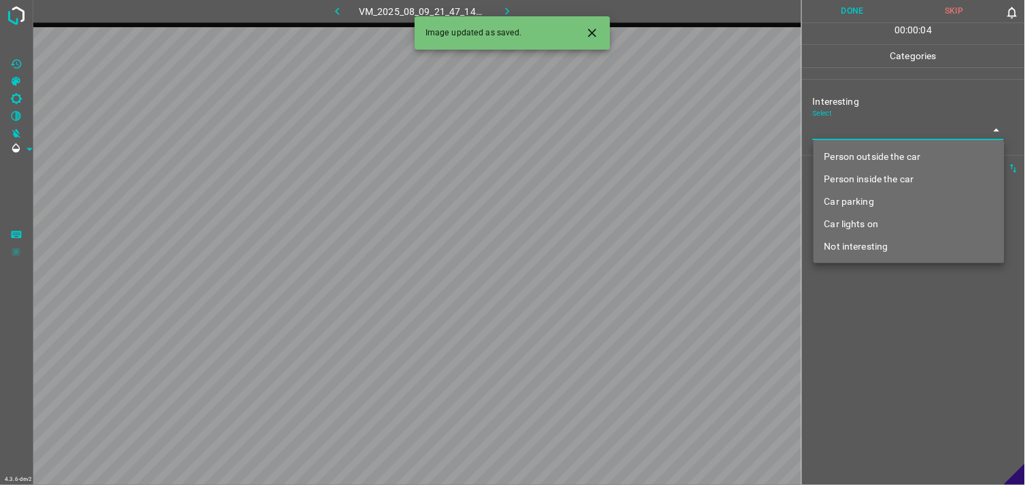
click at [857, 133] on body "4.3.6-dev2 VM_2025_08_09_21_47_14_049_08.gif Done Skip 0 00 : 00 : 04 Categorie…" at bounding box center [512, 242] width 1025 height 485
click at [875, 144] on ul "Person outside the car Person inside the car Car parking Car lights on Not inte…" at bounding box center [909, 201] width 191 height 123
click at [875, 154] on li "Person outside the car" at bounding box center [909, 156] width 191 height 22
type input "Person outside the car"
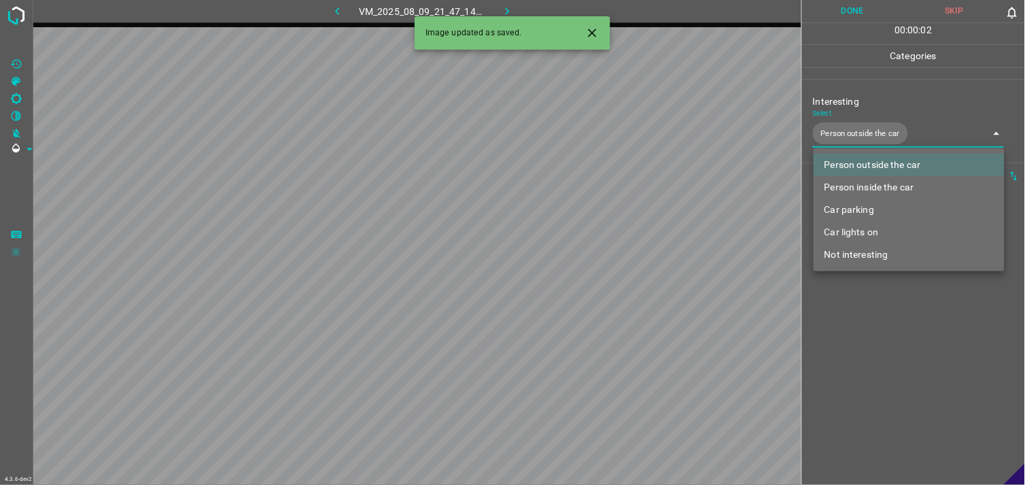
click at [911, 107] on div at bounding box center [512, 242] width 1025 height 485
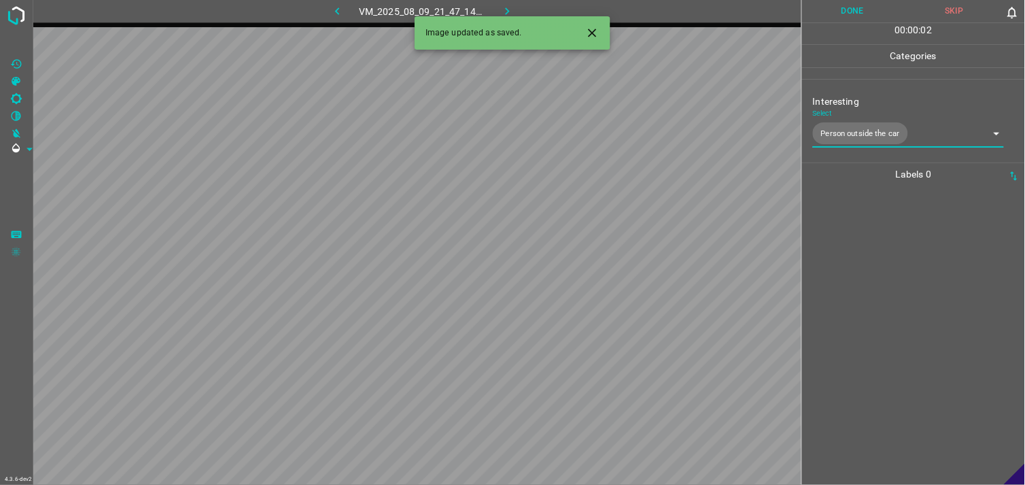
click at [928, 315] on div at bounding box center [913, 335] width 215 height 299
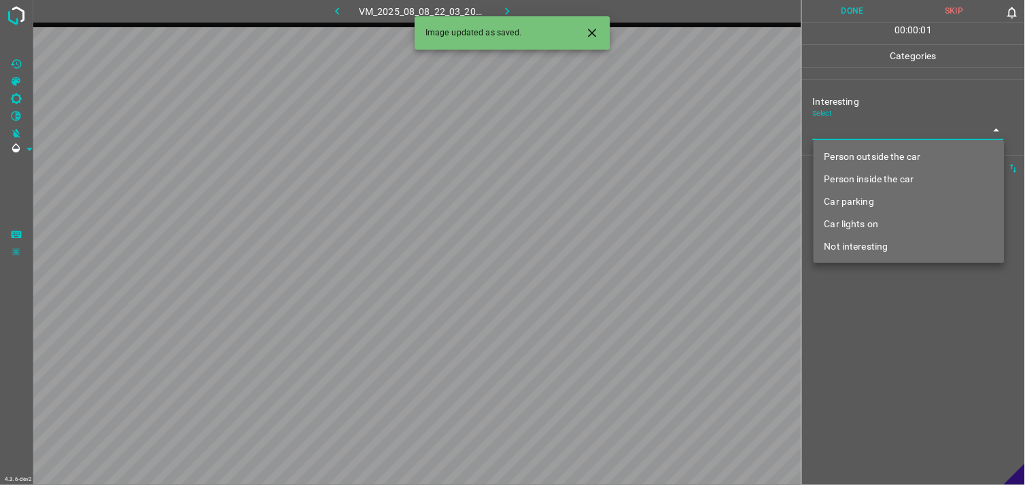
click at [864, 130] on body "4.3.6-dev2 VM_2025_08_08_22_03_20_909_02.gif Done Skip 0 00 : 00 : 01 Categorie…" at bounding box center [512, 242] width 1025 height 485
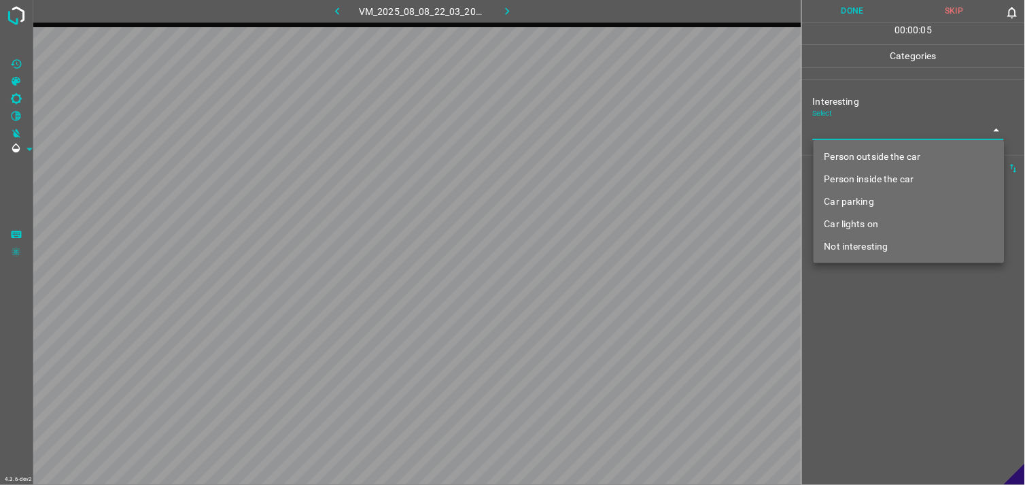
click at [898, 156] on li "Person outside the car" at bounding box center [909, 156] width 191 height 22
type input "Person outside the car"
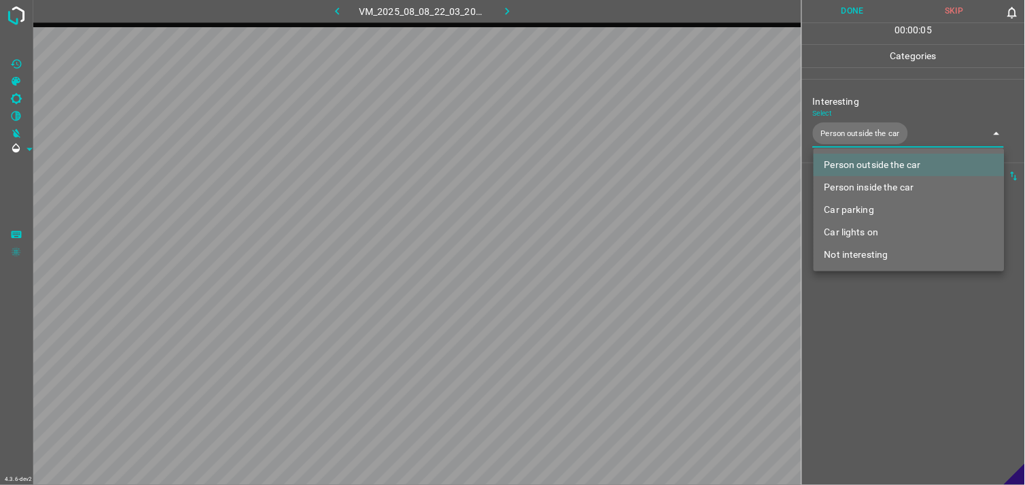
click at [892, 300] on div at bounding box center [512, 242] width 1025 height 485
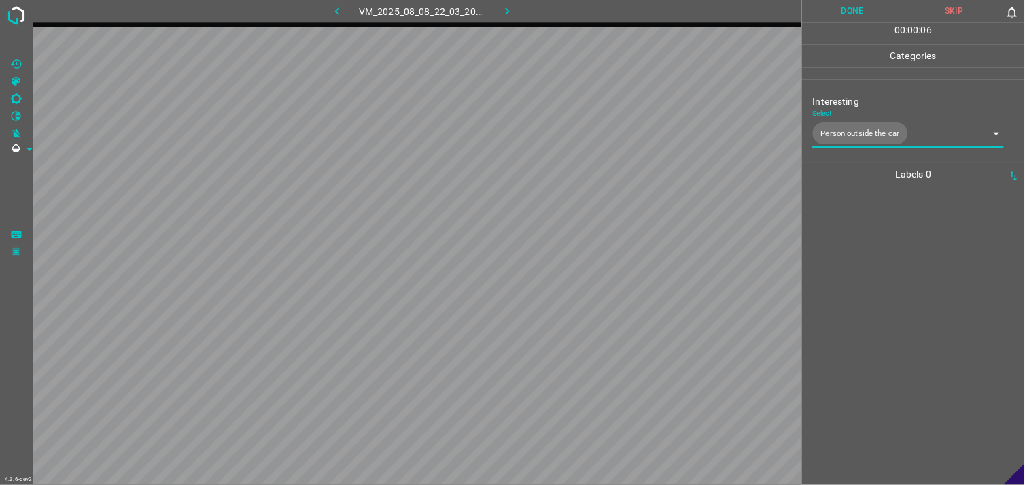
click at [886, 273] on div at bounding box center [913, 335] width 215 height 299
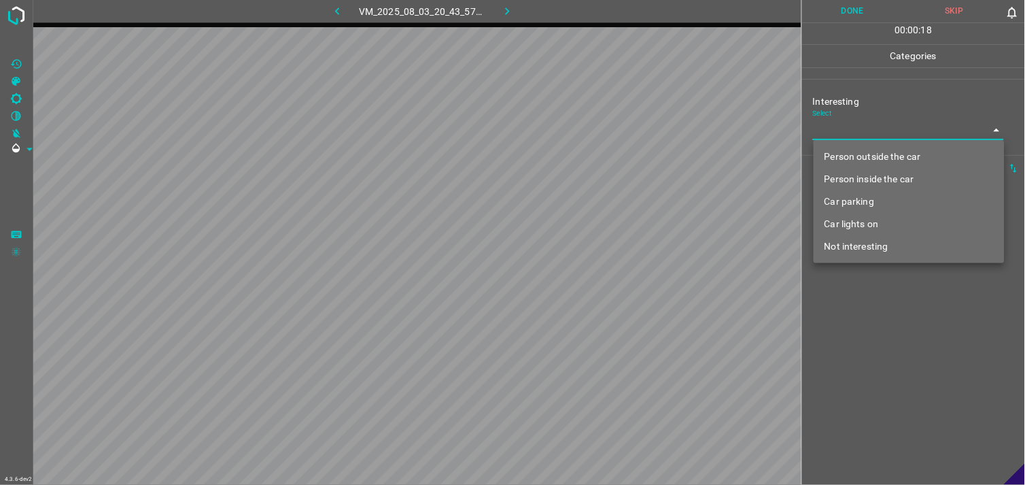
click at [866, 131] on body "4.3.6-dev2 VM_2025_08_03_20_43_57_544_02.gif Done Skip 0 00 : 00 : 18 Categorie…" at bounding box center [512, 242] width 1025 height 485
click at [889, 159] on li "Person outside the car" at bounding box center [909, 156] width 191 height 22
type input "Person outside the car"
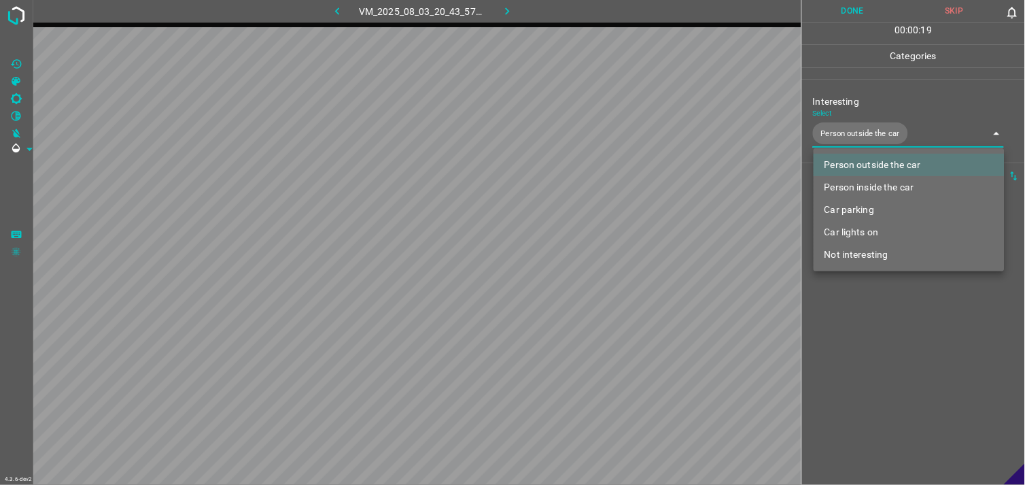
click at [893, 327] on div at bounding box center [512, 242] width 1025 height 485
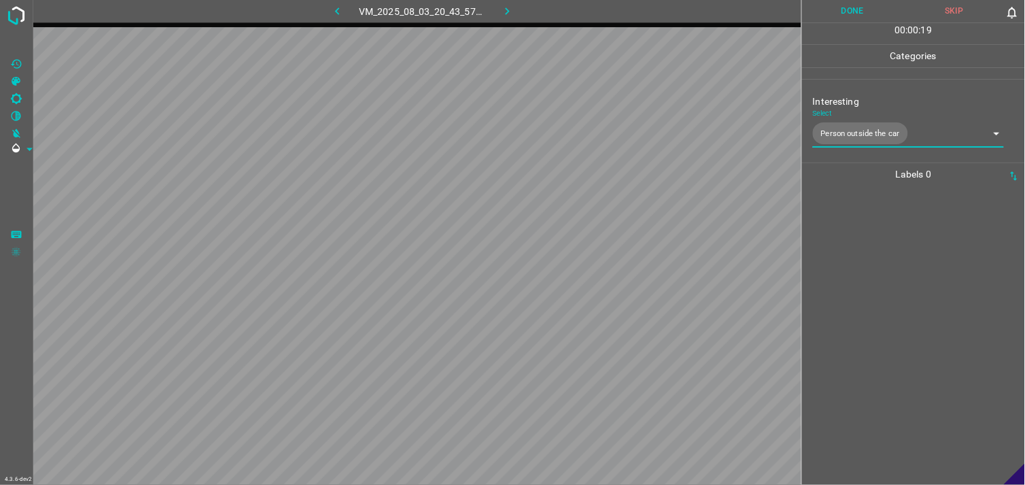
click at [892, 276] on div at bounding box center [913, 335] width 215 height 299
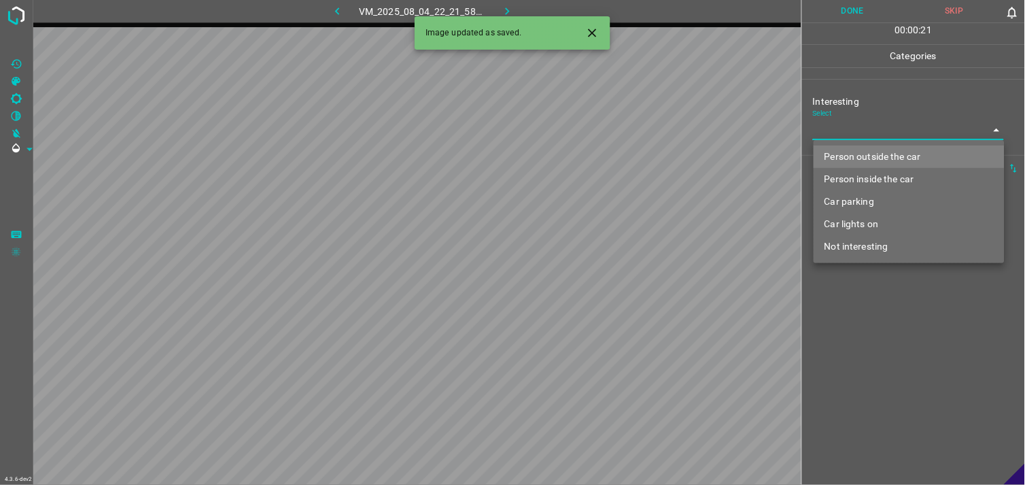
click at [852, 123] on body "4.3.6-dev2 VM_2025_08_04_22_21_58_384_04.gif Done Skip 0 00 : 00 : 21 Categorie…" at bounding box center [512, 242] width 1025 height 485
click at [877, 153] on li "Person outside the car" at bounding box center [909, 156] width 191 height 22
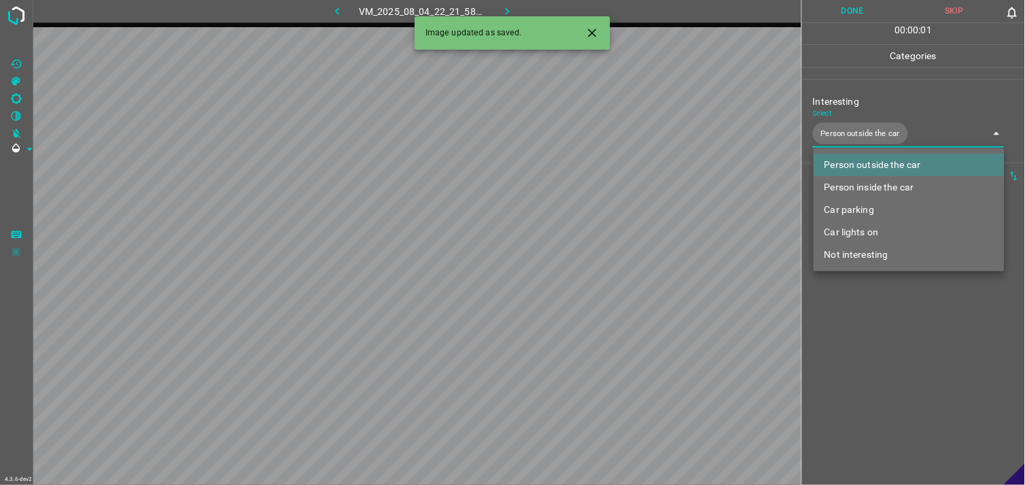
click at [886, 232] on li "Car lights on" at bounding box center [909, 232] width 191 height 22
type input "Person outside the car,Car lights on"
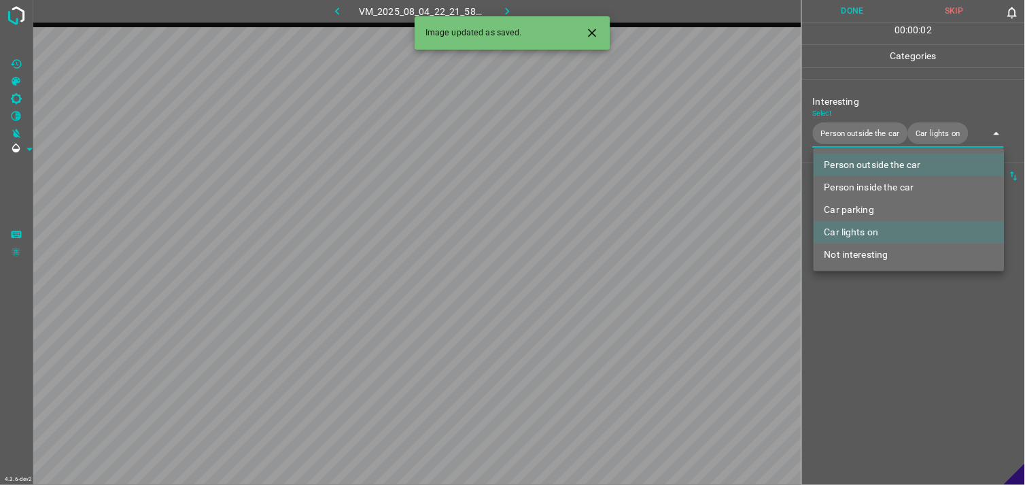
click at [886, 337] on div at bounding box center [512, 242] width 1025 height 485
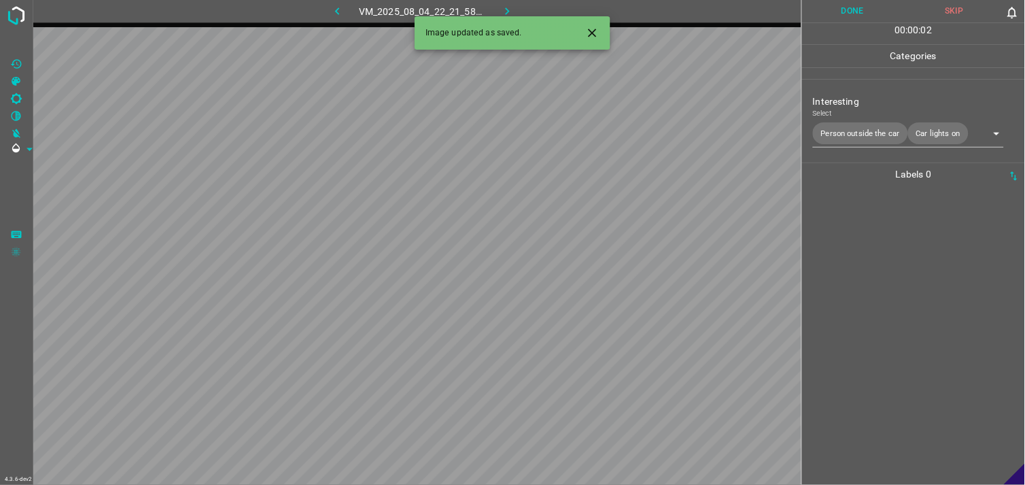
click at [873, 302] on div at bounding box center [913, 335] width 215 height 299
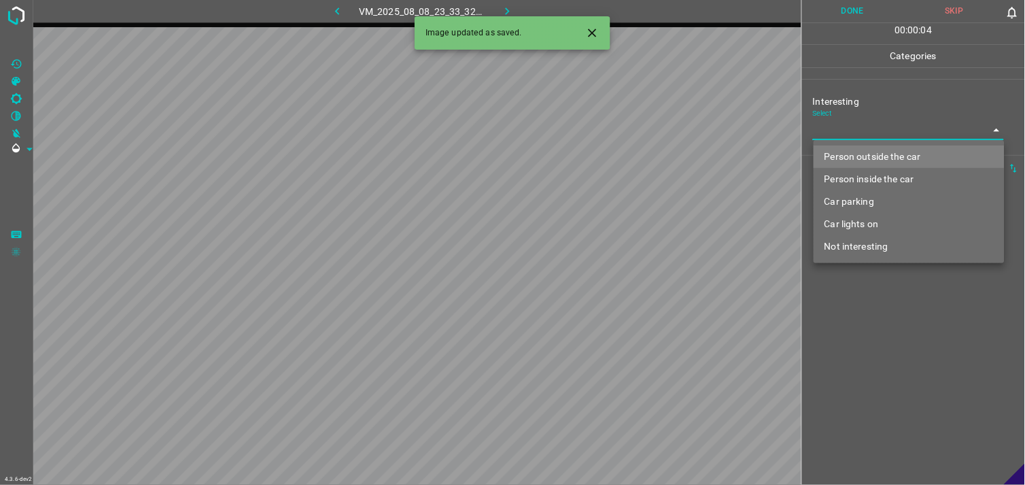
click at [839, 138] on body "4.3.6-dev2 VM_2025_08_08_23_33_32_224_03.gif Done Skip 0 00 : 00 : 04 Categorie…" at bounding box center [512, 242] width 1025 height 485
click at [861, 206] on li "Car parking" at bounding box center [909, 201] width 191 height 22
type input "Car parking"
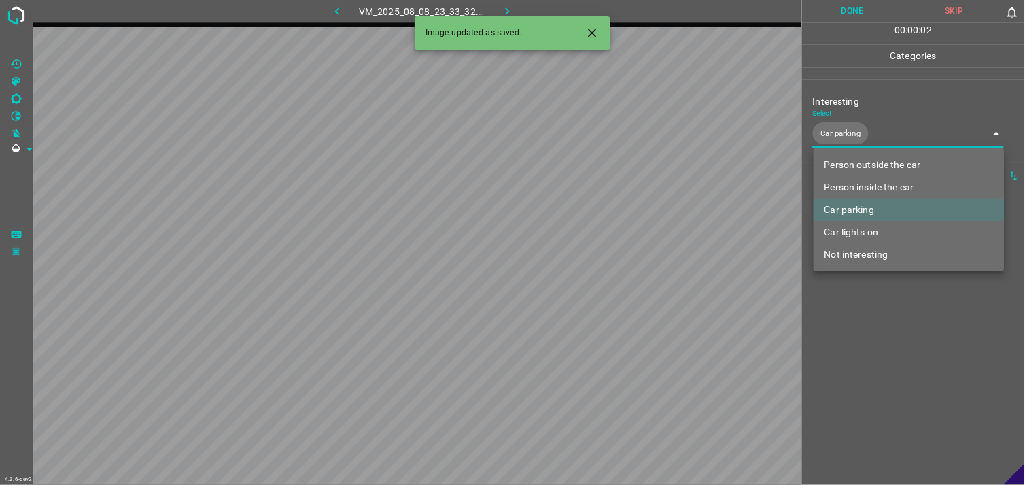
click at [875, 347] on div at bounding box center [512, 242] width 1025 height 485
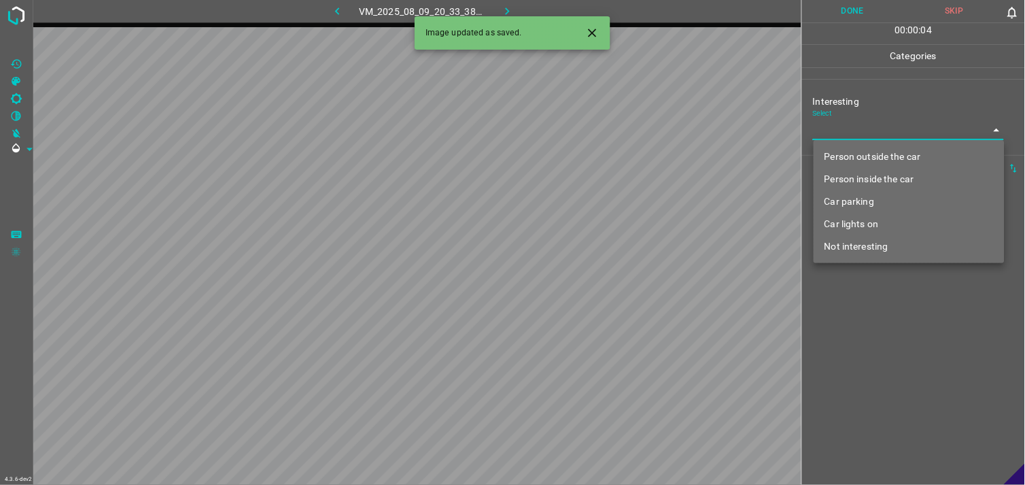
click at [848, 125] on body "4.3.6-dev2 VM_2025_08_09_20_33_38_153_03.gif Done Skip 0 00 : 00 : 04 Categorie…" at bounding box center [512, 242] width 1025 height 485
click at [858, 203] on li "Car parking" at bounding box center [909, 201] width 191 height 22
type input "Car parking"
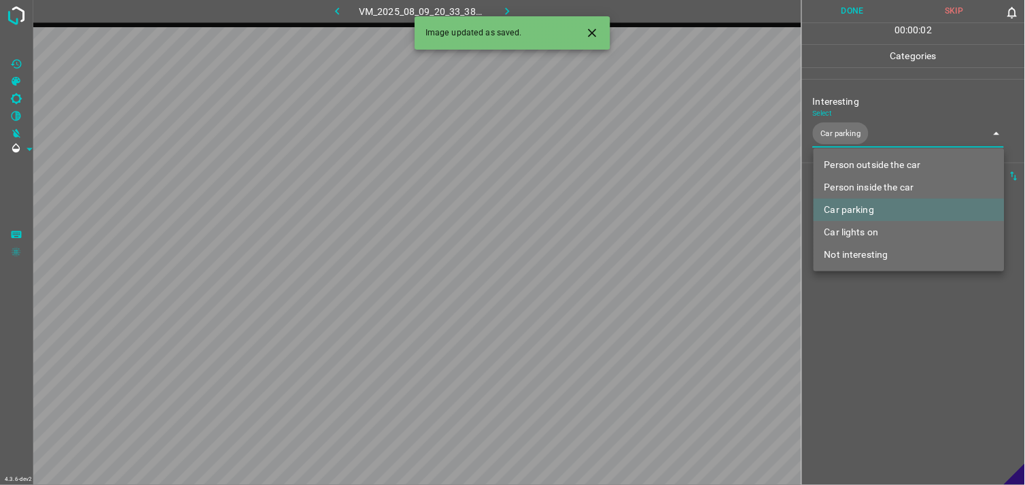
click at [896, 338] on div at bounding box center [512, 242] width 1025 height 485
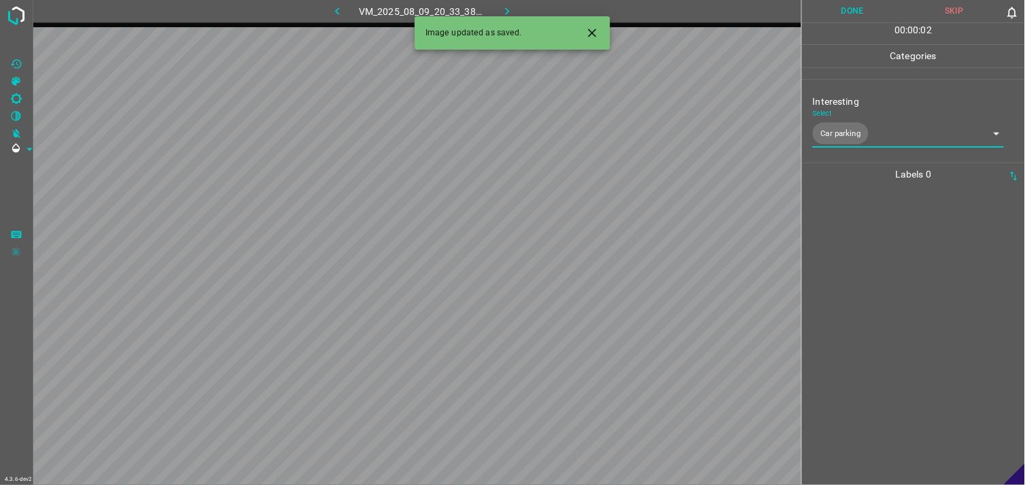
click at [891, 283] on div at bounding box center [913, 335] width 215 height 299
click at [872, 123] on body "4.3.6-dev2 VM_2025_08_08_22_03_49_514_00.gif Done Skip 0 00 : 00 : 05 Categorie…" at bounding box center [512, 242] width 1025 height 485
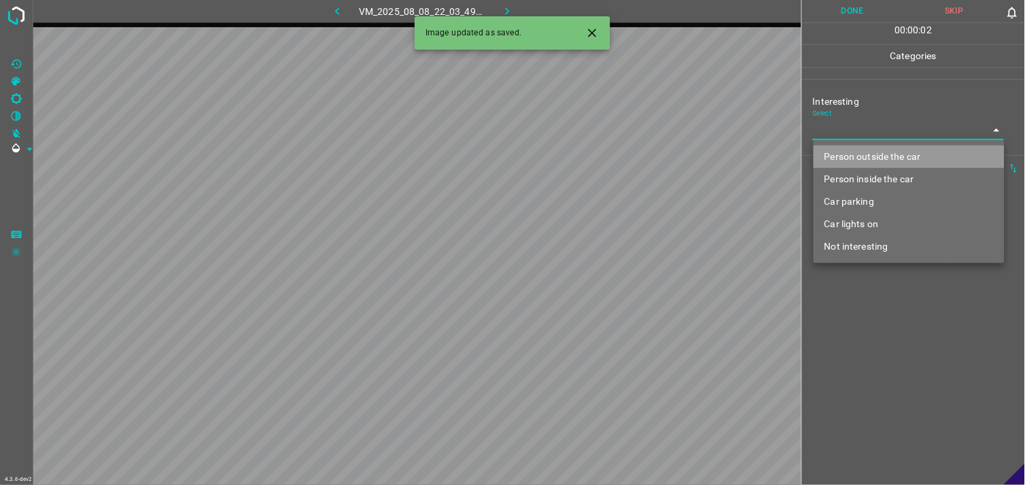
click at [888, 156] on li "Person outside the car" at bounding box center [909, 156] width 191 height 22
type input "Person outside the car"
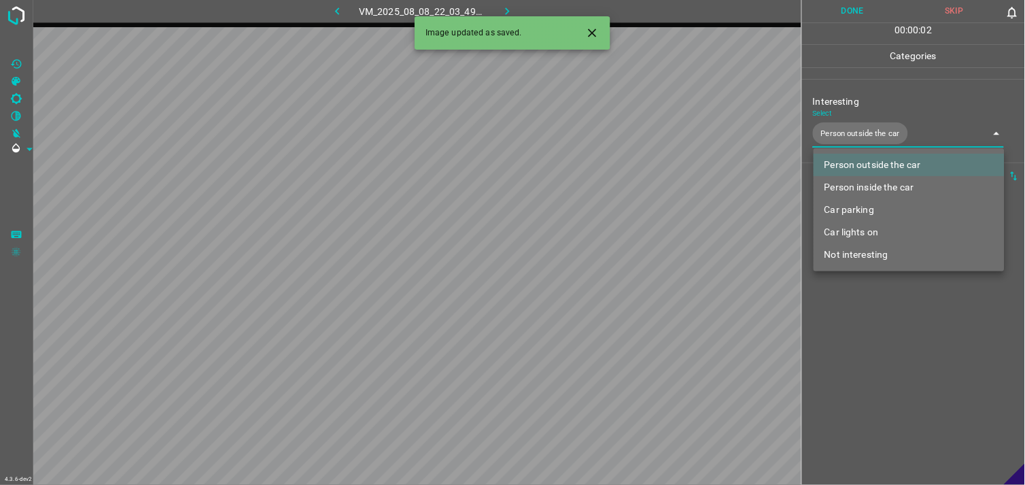
click at [901, 327] on div at bounding box center [512, 242] width 1025 height 485
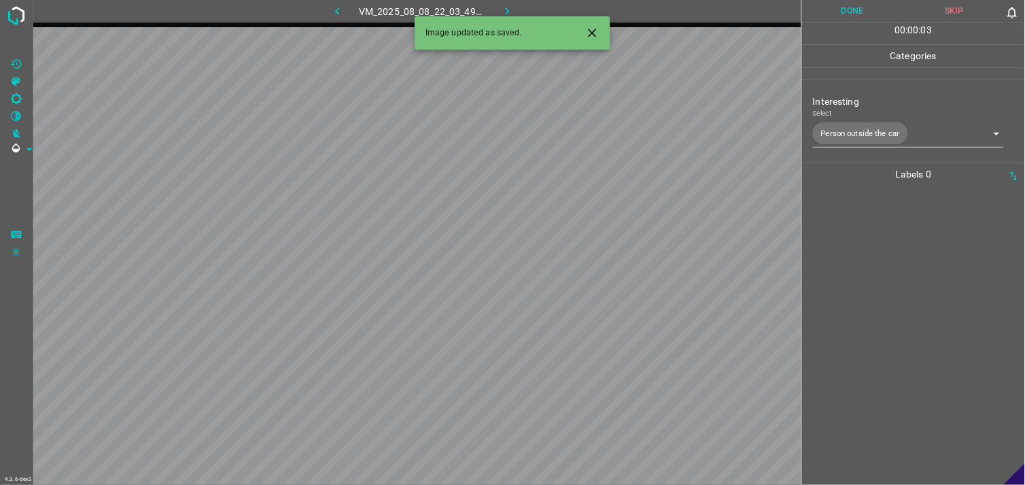
click at [893, 311] on div at bounding box center [913, 335] width 215 height 299
click at [878, 131] on body "4.3.6-dev2 VM_2025_08_03_20_43_57_544_00.gif Done Skip 0 00 : 00 : 04 Categorie…" at bounding box center [512, 242] width 1025 height 485
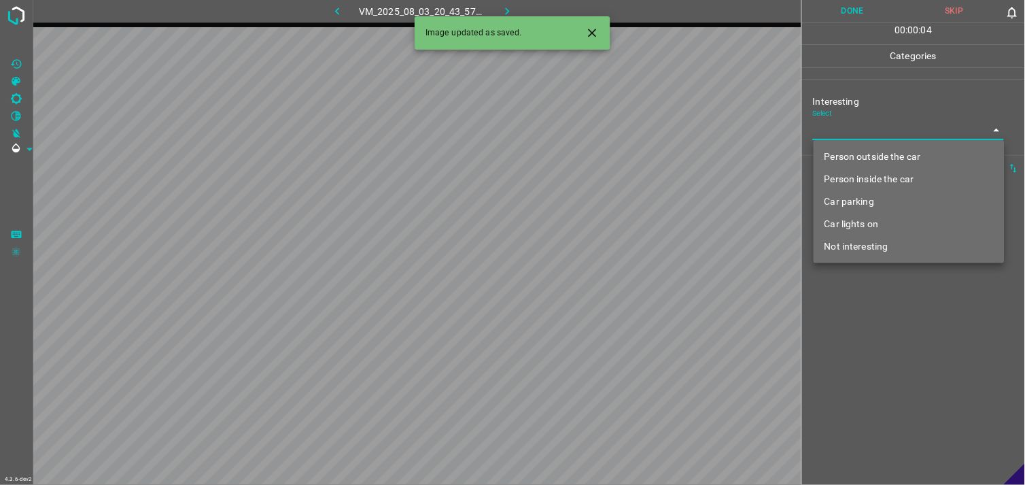
click at [900, 155] on li "Person outside the car" at bounding box center [909, 156] width 191 height 22
type input "Person outside the car"
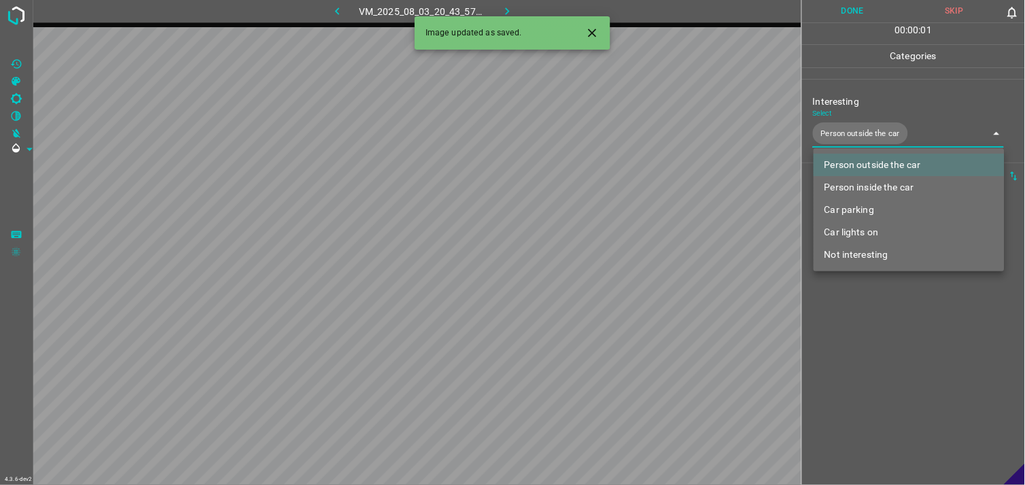
click at [907, 298] on div at bounding box center [512, 242] width 1025 height 485
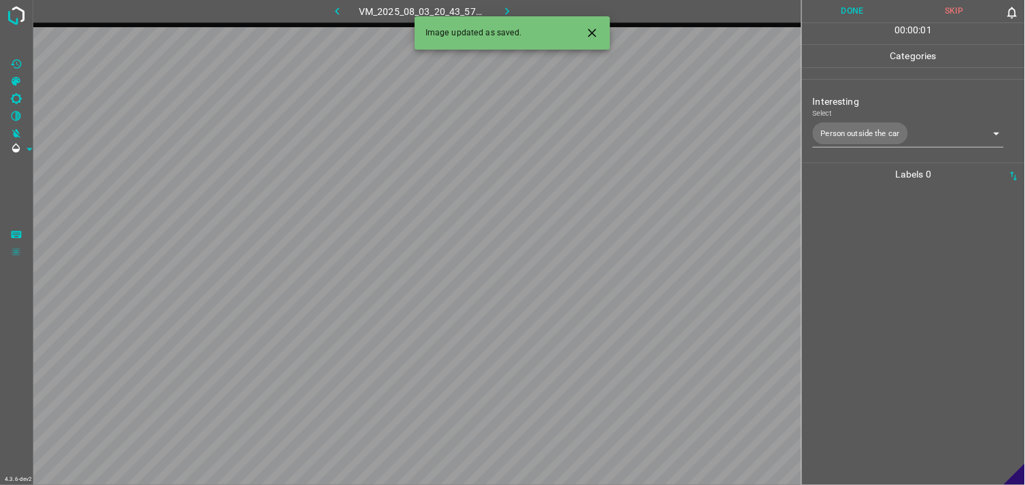
click at [901, 259] on div at bounding box center [913, 335] width 215 height 299
click at [887, 138] on body "4.3.6-dev2 VM_2025_08_05_17_24_57_319_02.gif Done Skip 0 00 : 00 : 03 Categorie…" at bounding box center [512, 242] width 1025 height 485
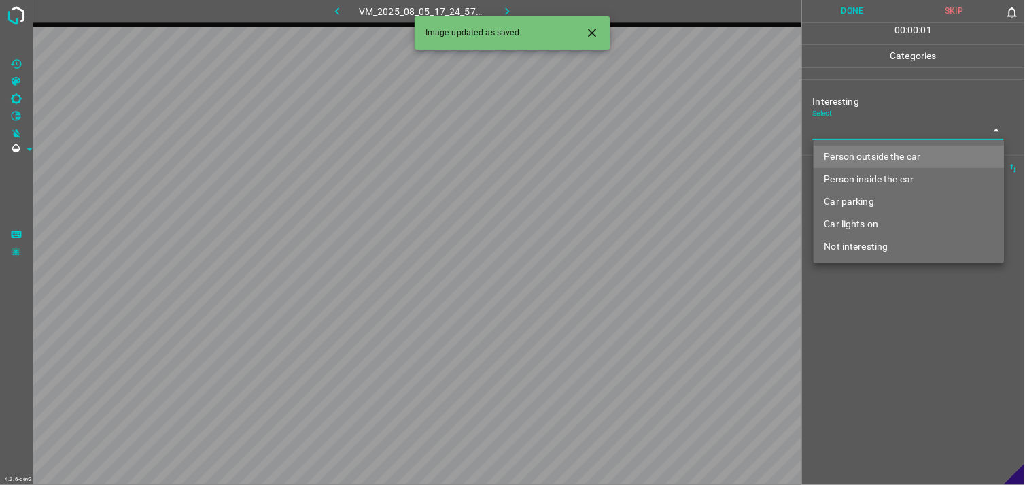
click at [892, 192] on li "Car parking" at bounding box center [909, 201] width 191 height 22
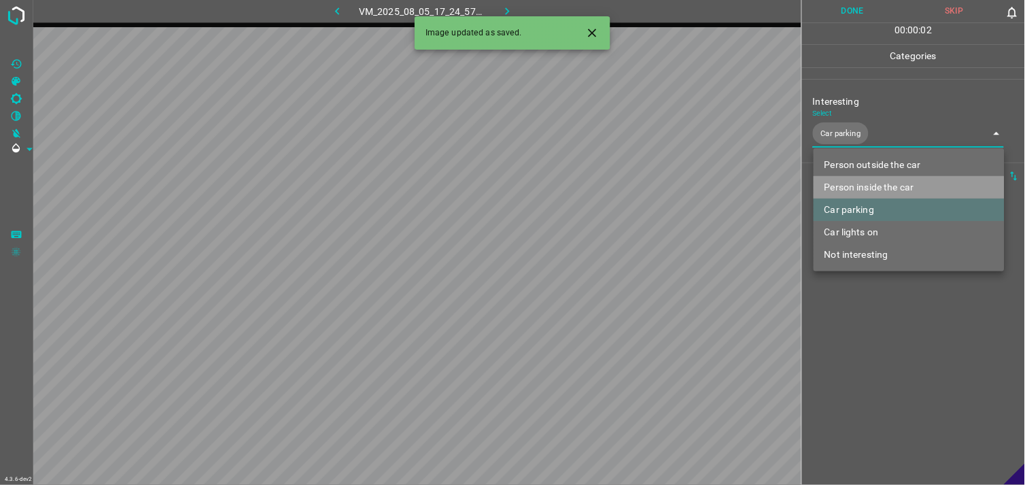
click at [888, 184] on li "Person inside the car" at bounding box center [909, 187] width 191 height 22
type input "Car parking,Person inside the car"
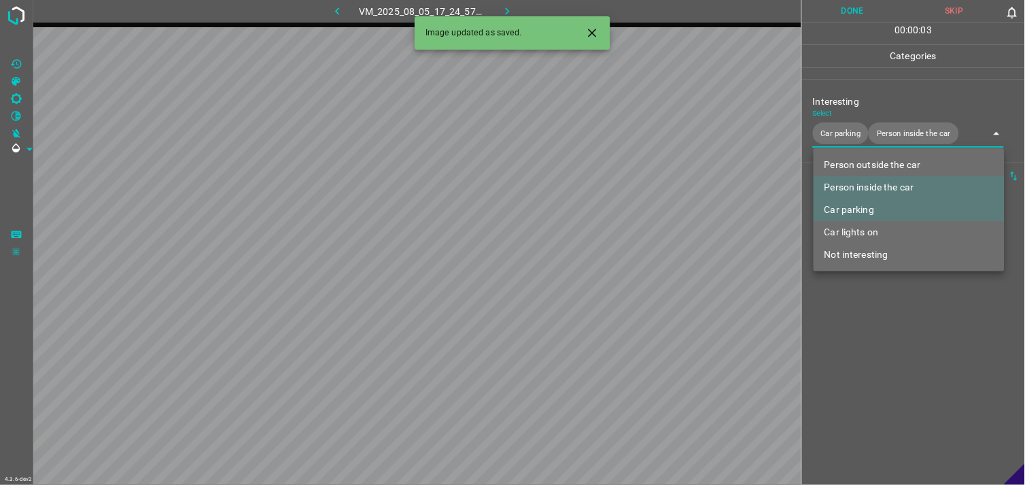
click at [900, 318] on div at bounding box center [512, 242] width 1025 height 485
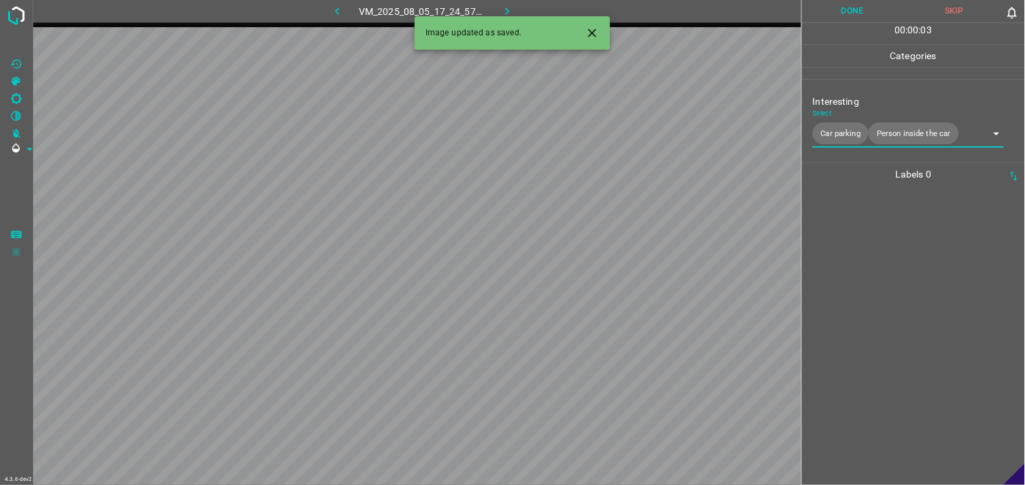
click at [890, 281] on div at bounding box center [913, 335] width 215 height 299
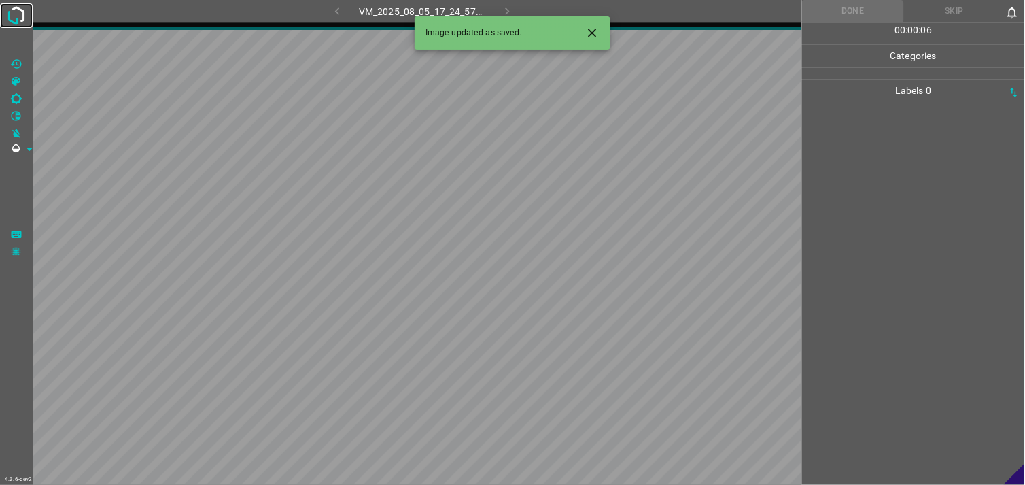
click at [16, 12] on img at bounding box center [16, 15] width 24 height 24
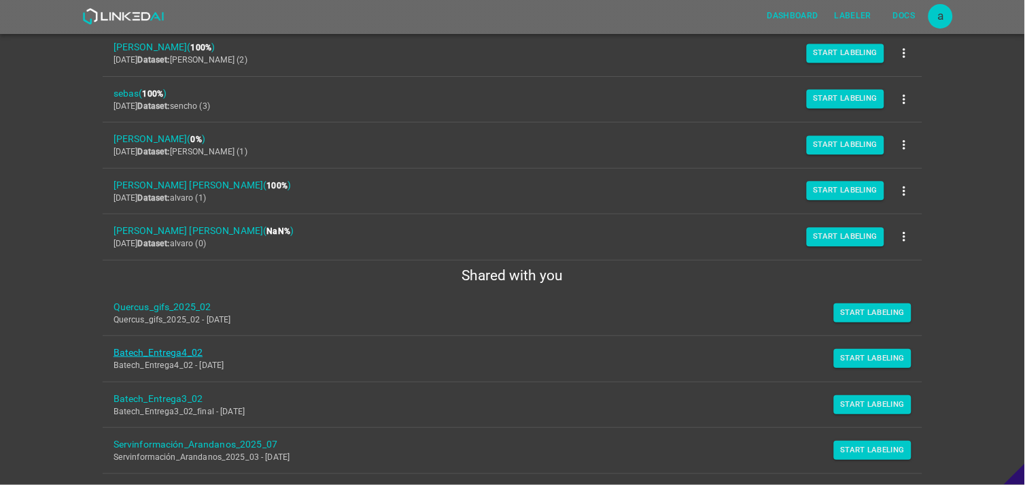
scroll to position [231, 0]
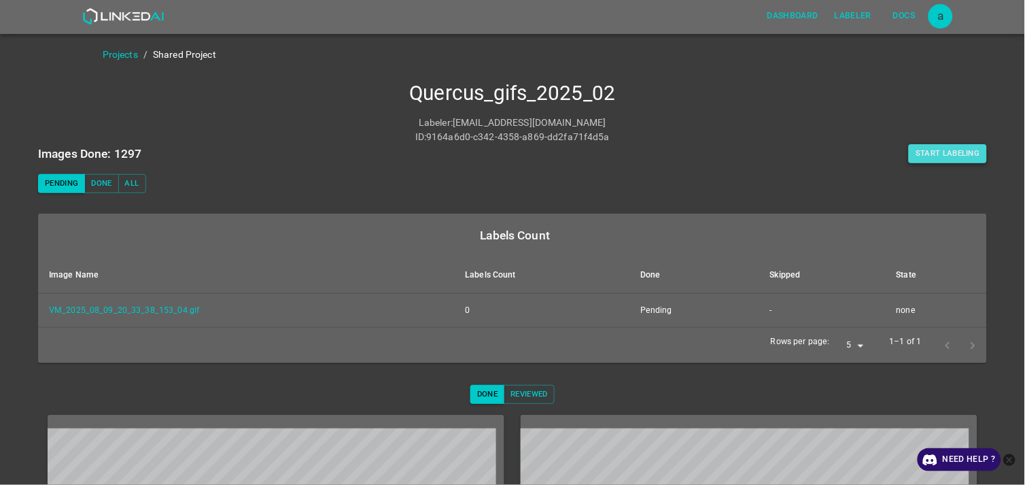
click at [939, 160] on button "Start Labeling" at bounding box center [948, 153] width 78 height 19
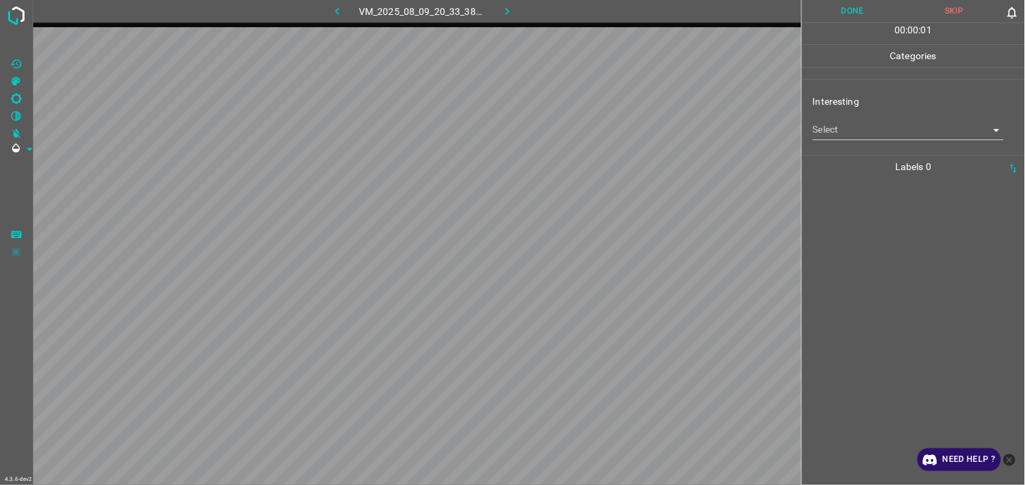
click at [873, 122] on body "4.3.6-dev2 VM_2025_08_09_20_33_38_153_04.gif Done Skip 0 00 : 00 : 01 Categorie…" at bounding box center [512, 242] width 1025 height 485
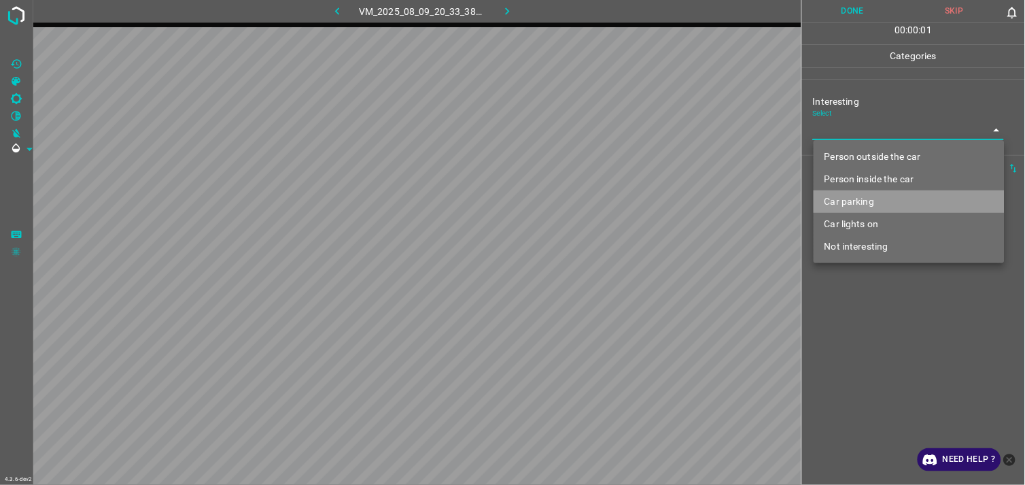
click at [871, 205] on li "Car parking" at bounding box center [909, 201] width 191 height 22
type input "Car parking"
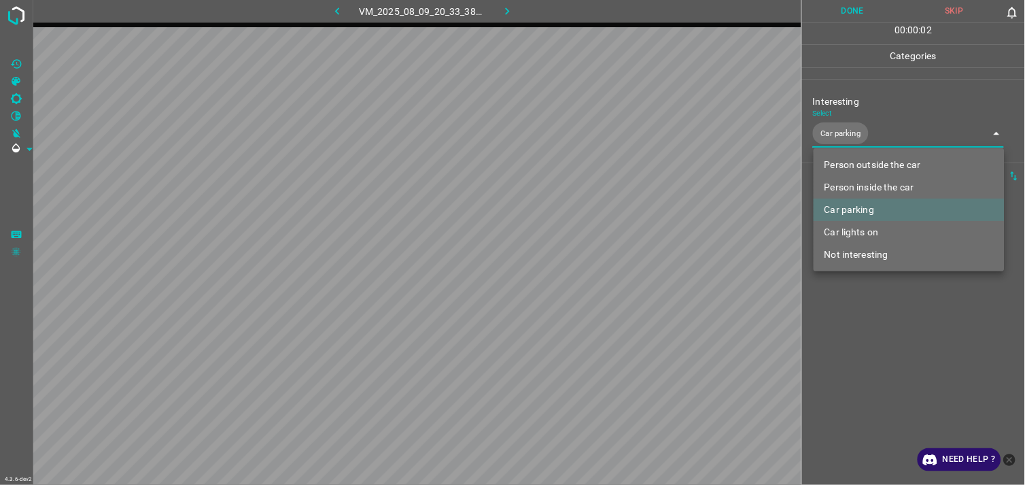
click at [882, 295] on div at bounding box center [512, 242] width 1025 height 485
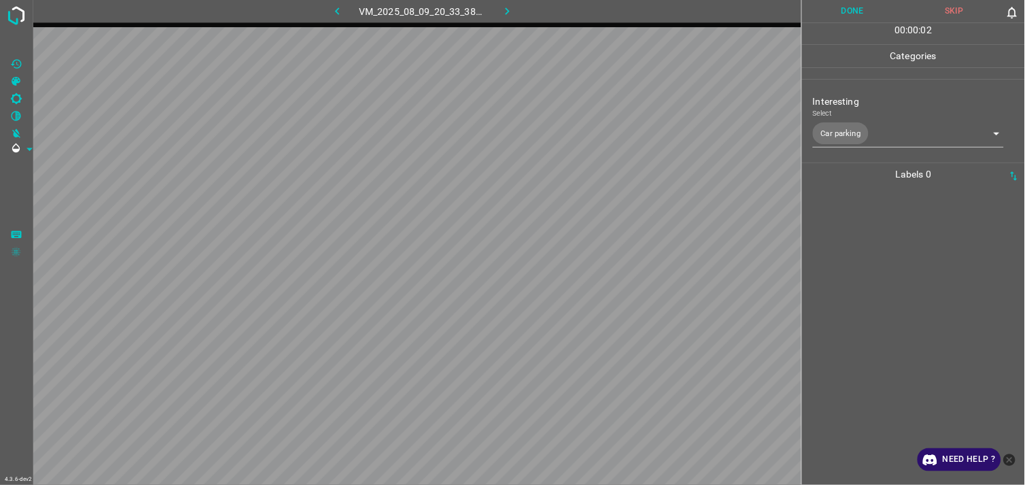
click at [875, 277] on div at bounding box center [913, 335] width 215 height 299
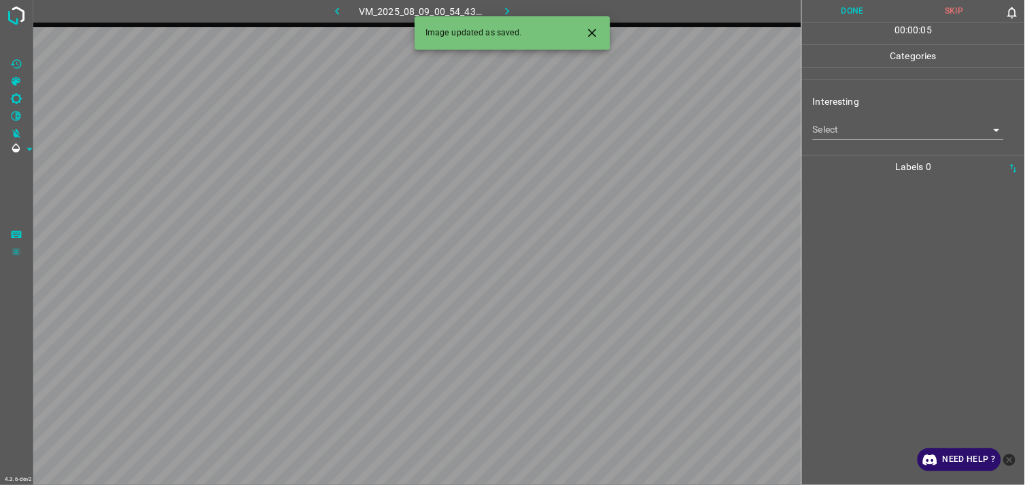
click at [892, 131] on body "4.3.6-dev2 VM_2025_08_09_00_54_43_330_01.gif Done Skip 0 00 : 00 : 05 Categorie…" at bounding box center [512, 242] width 1025 height 485
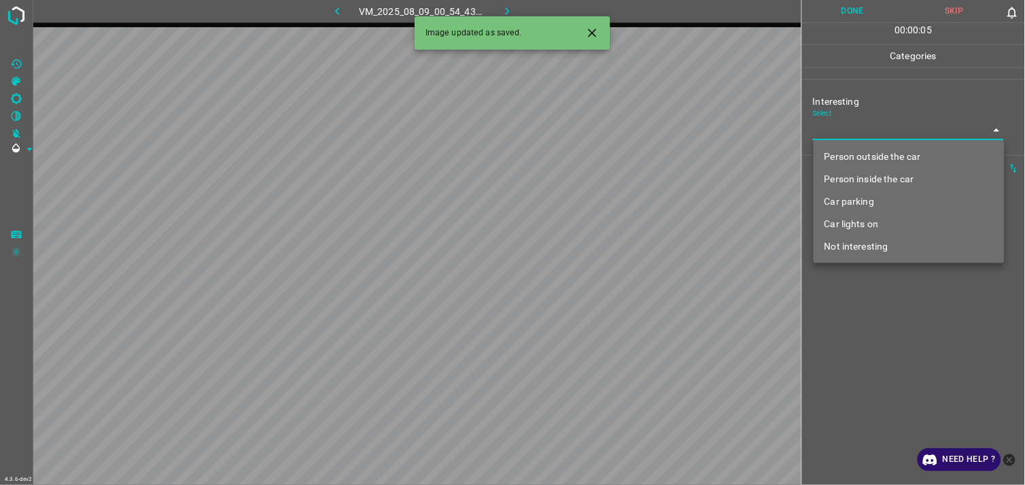
click at [901, 153] on li "Person outside the car" at bounding box center [909, 156] width 191 height 22
type input "Person outside the car"
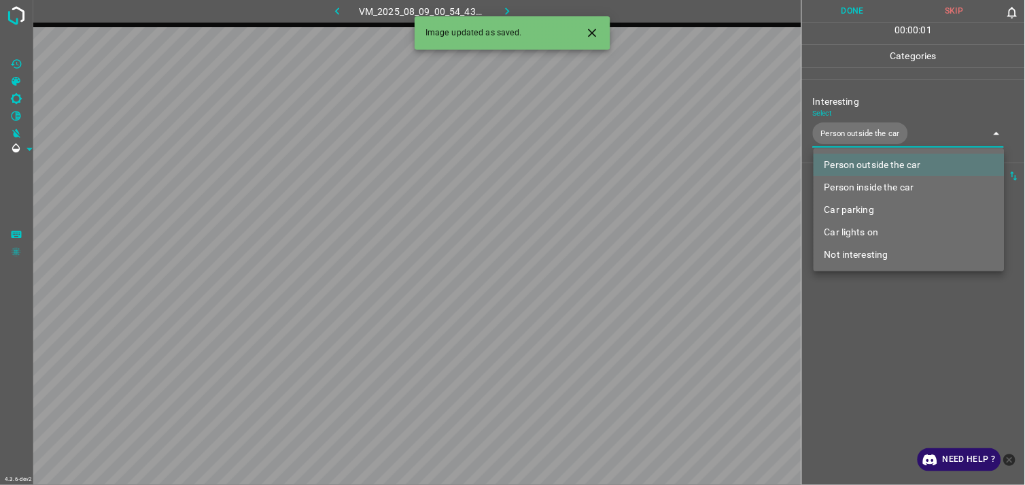
click at [920, 324] on div at bounding box center [512, 242] width 1025 height 485
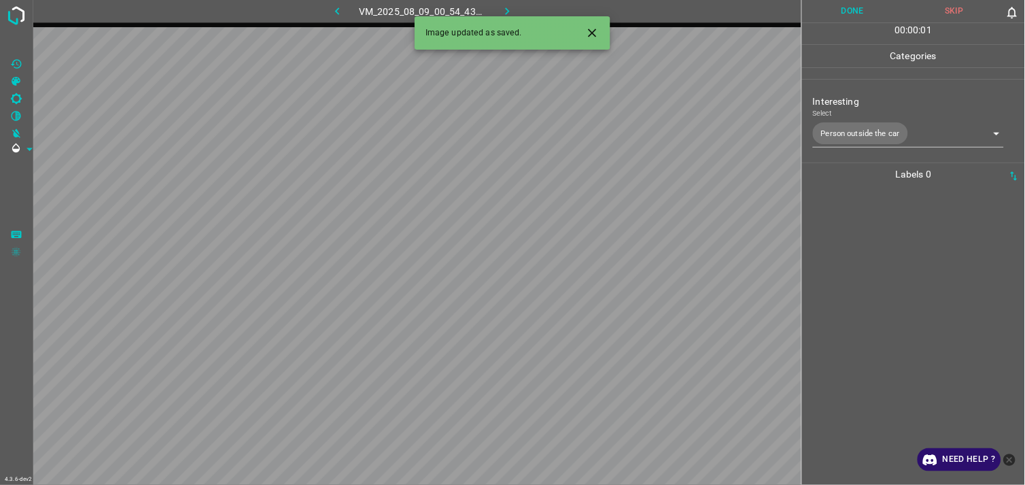
click at [920, 286] on div at bounding box center [913, 335] width 215 height 299
click at [850, 126] on body "4.3.6-dev2 VM_2025_08_08_22_14_57_426_01.gif Done Skip 0 00 : 00 : 03 Categorie…" at bounding box center [512, 242] width 1025 height 485
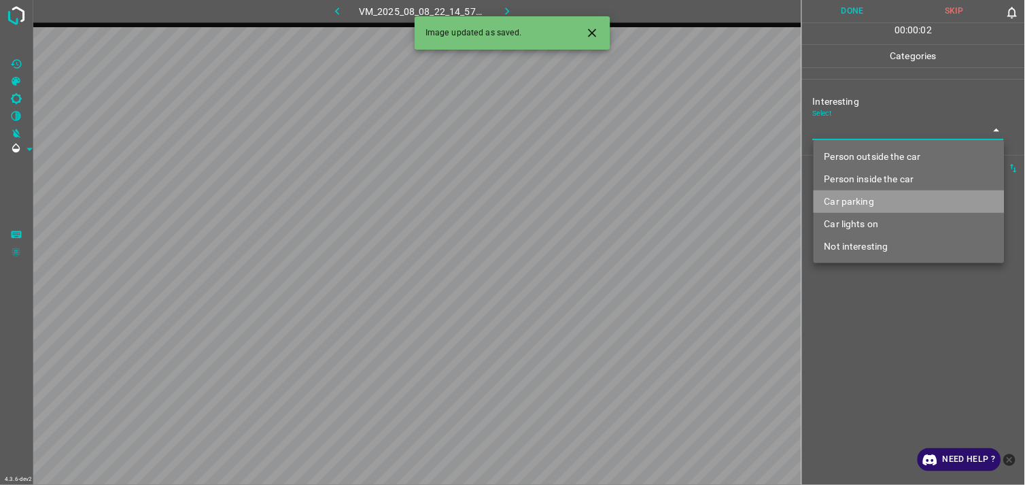
click at [864, 203] on li "Car parking" at bounding box center [909, 201] width 191 height 22
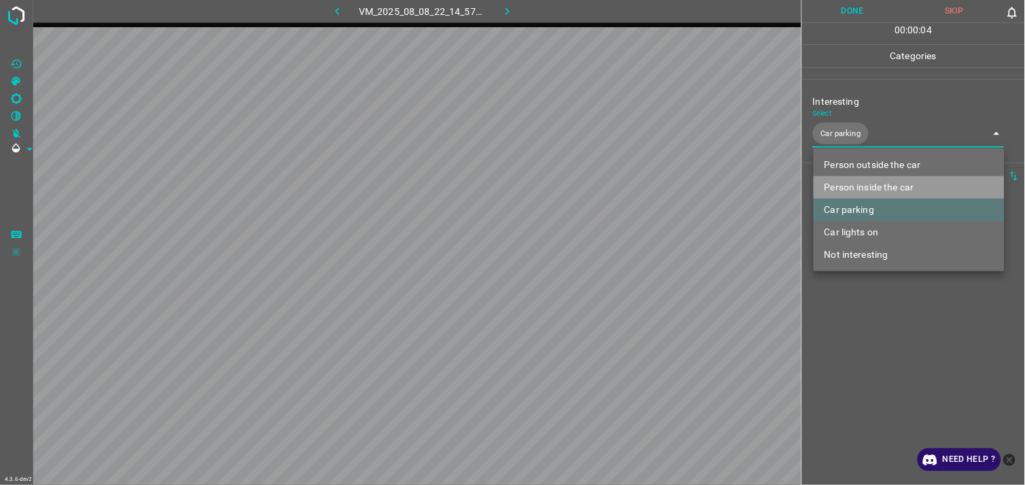
click at [875, 187] on li "Person inside the car" at bounding box center [909, 187] width 191 height 22
type input "Car parking,Person inside the car"
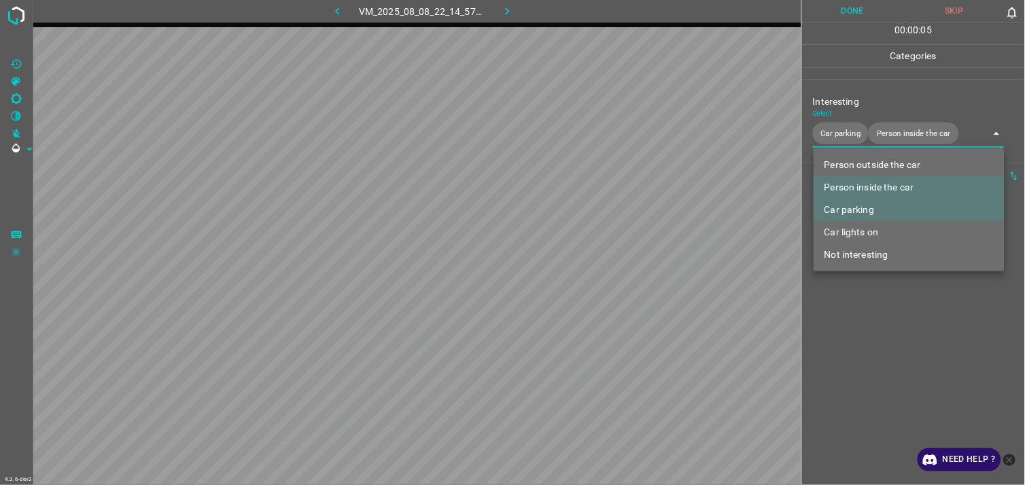
drag, startPoint x: 907, startPoint y: 330, endPoint x: 906, endPoint y: 309, distance: 21.8
click at [907, 330] on div at bounding box center [512, 242] width 1025 height 485
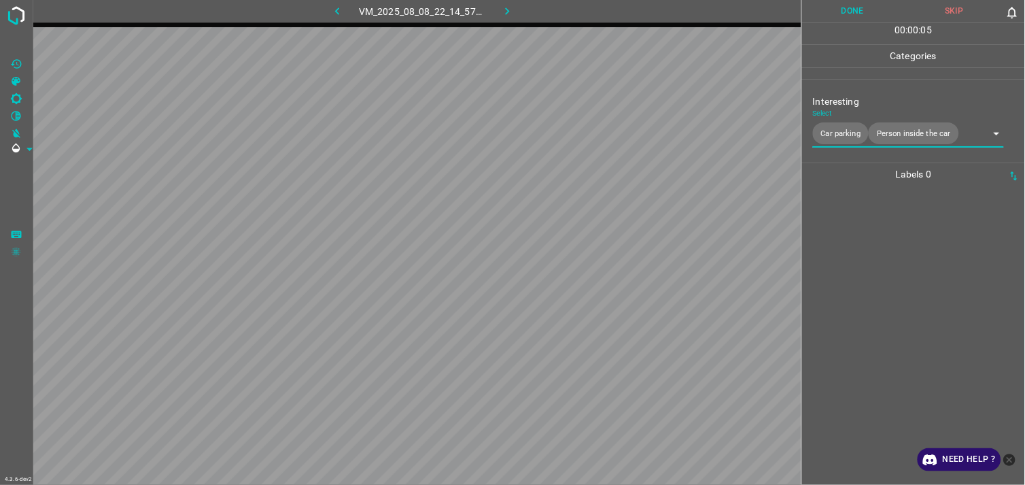
click at [905, 303] on div at bounding box center [913, 335] width 215 height 299
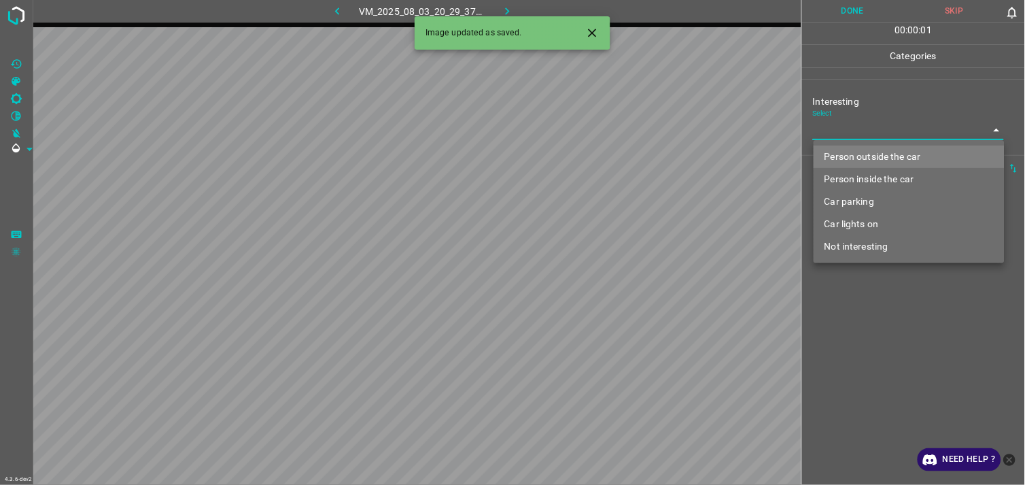
click at [905, 126] on body "4.3.6-dev2 VM_2025_08_03_20_29_37_346_04.gif Done Skip 0 00 : 00 : 01 Categorie…" at bounding box center [512, 242] width 1025 height 485
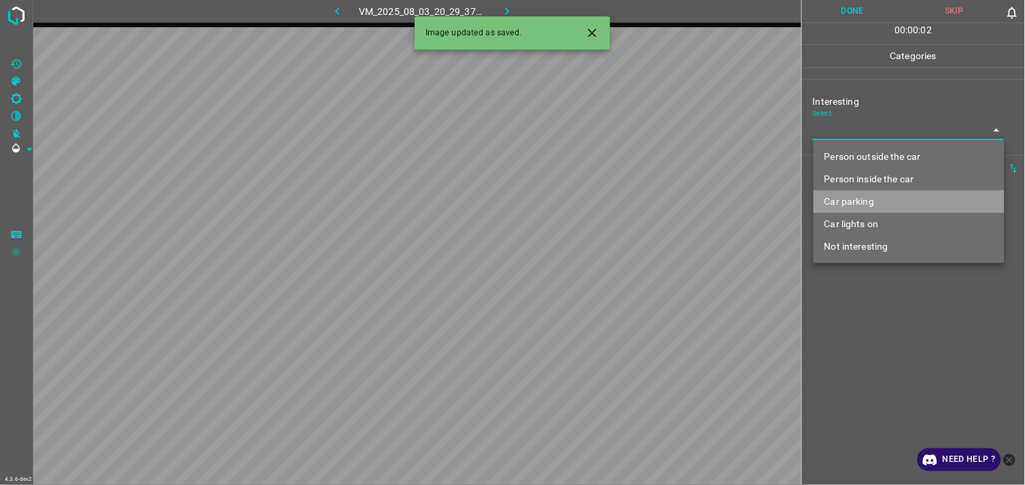
click at [911, 194] on li "Car parking" at bounding box center [909, 201] width 191 height 22
type input "Car parking"
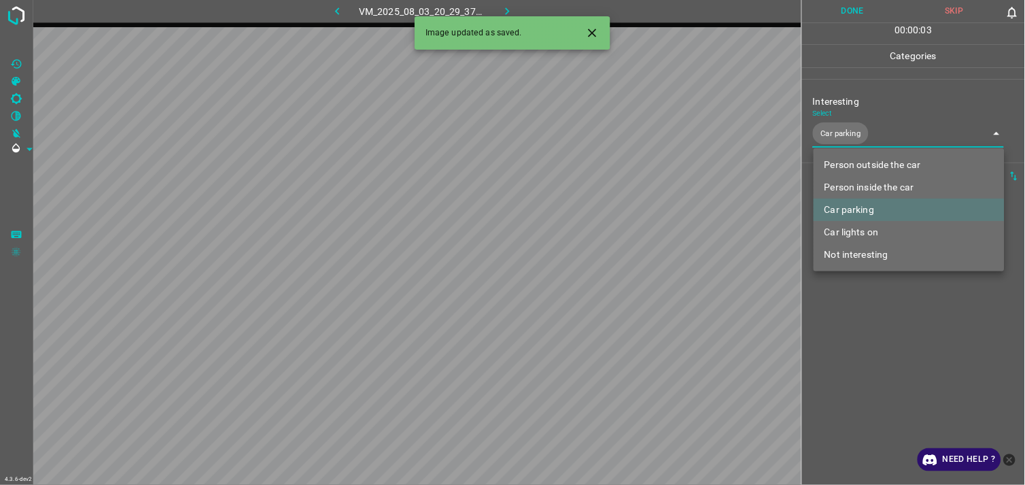
click at [896, 343] on div at bounding box center [512, 242] width 1025 height 485
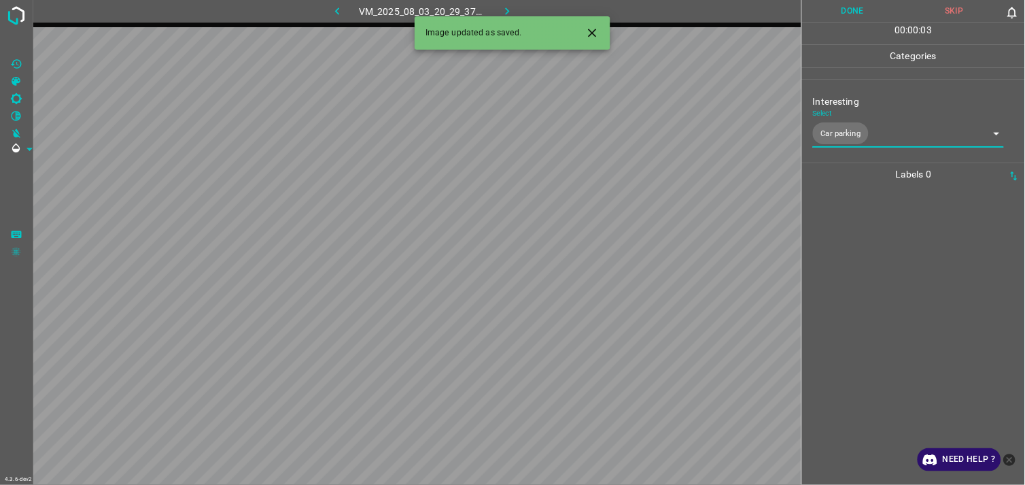
click at [893, 326] on div at bounding box center [913, 335] width 215 height 299
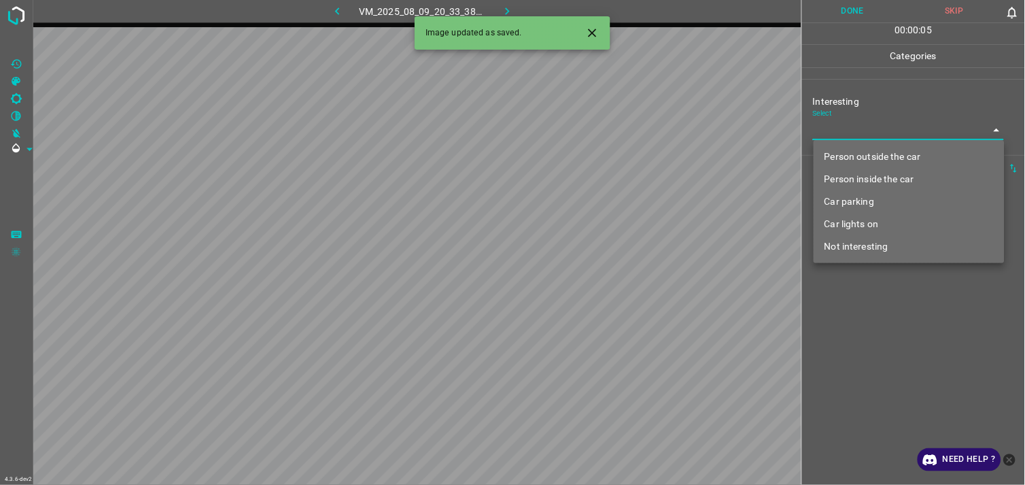
click at [839, 133] on body "4.3.6-dev2 VM_2025_08_09_20_33_38_153_12.gif Done Skip 0 00 : 00 : 05 Categorie…" at bounding box center [512, 242] width 1025 height 485
click at [856, 247] on li "Not interesting" at bounding box center [909, 246] width 191 height 22
type input "Not interesting"
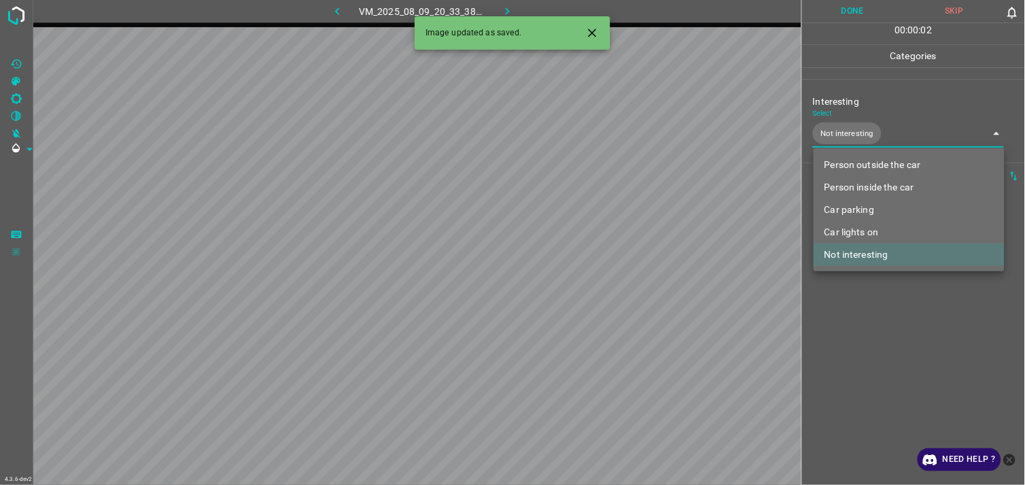
click at [865, 321] on div at bounding box center [512, 242] width 1025 height 485
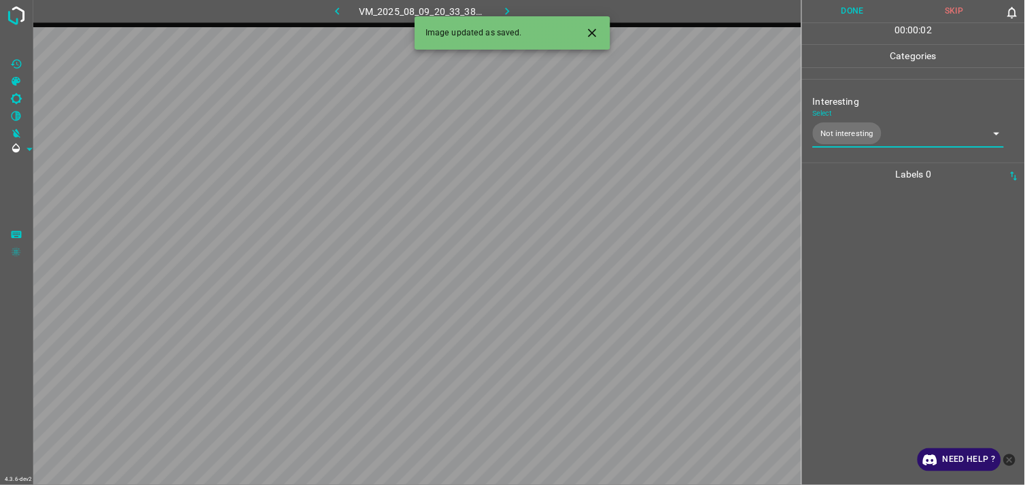
click at [865, 314] on div at bounding box center [913, 335] width 215 height 299
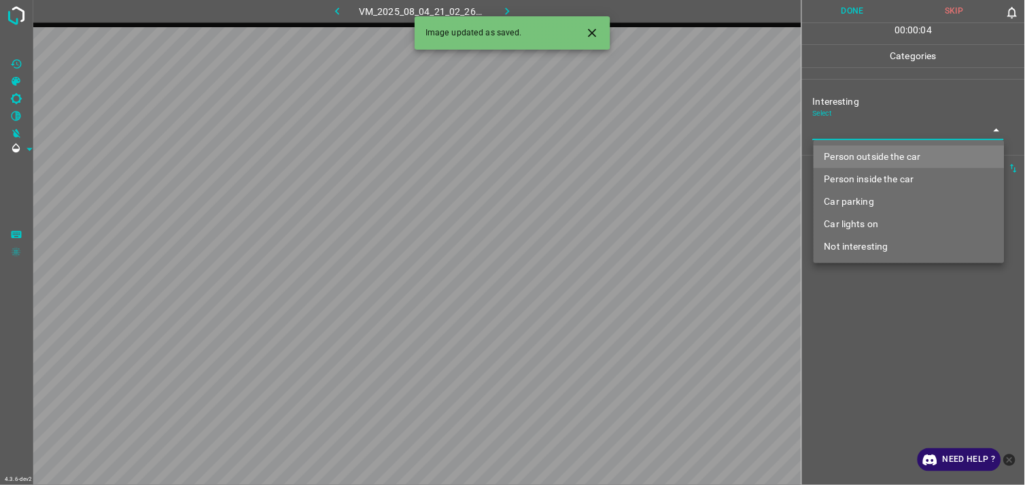
click at [885, 128] on body "4.3.6-dev2 VM_2025_08_04_21_02_26_978_03.gif Done Skip 0 00 : 00 : 04 Categorie…" at bounding box center [512, 242] width 1025 height 485
click at [888, 147] on li "Person outside the car" at bounding box center [909, 156] width 191 height 22
type input "Person outside the car"
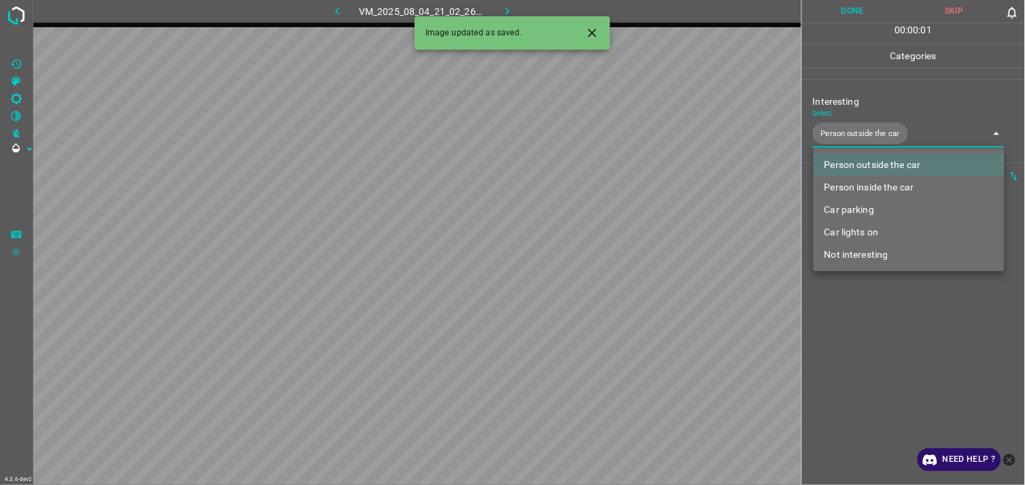
click at [911, 316] on div at bounding box center [512, 242] width 1025 height 485
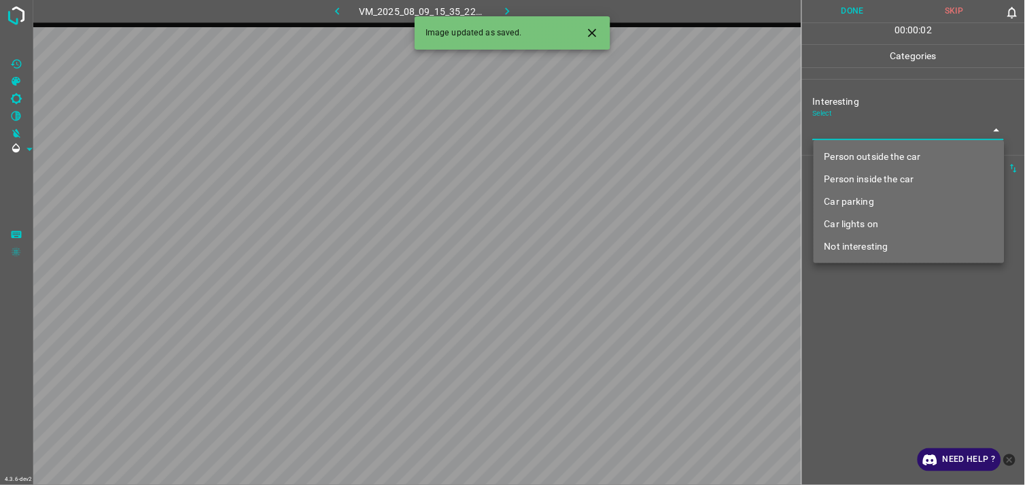
click at [882, 132] on body "4.3.6-dev2 VM_2025_08_09_15_35_22_385_00.gif Done Skip 0 00 : 00 : 02 Categorie…" at bounding box center [512, 242] width 1025 height 485
click at [884, 151] on li "Person outside the car" at bounding box center [909, 156] width 191 height 22
type input "Person outside the car"
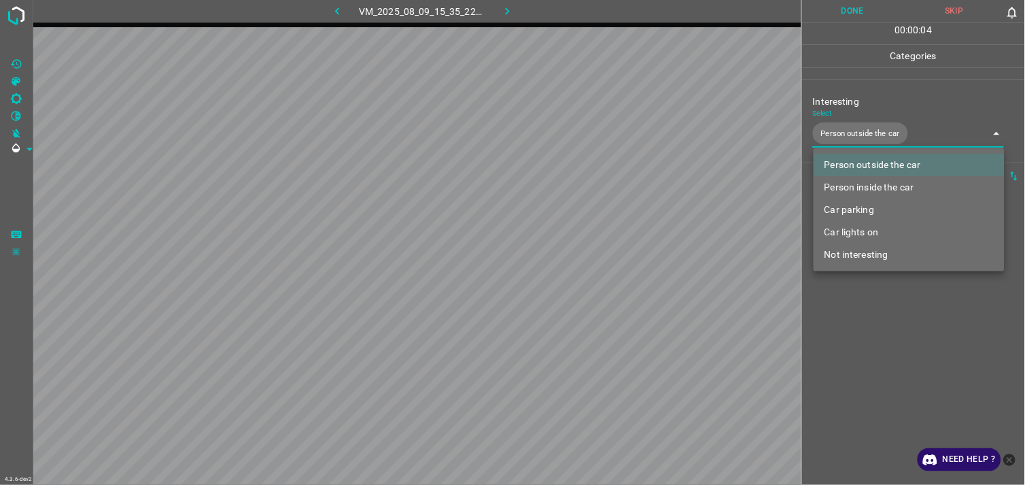
click at [892, 322] on div at bounding box center [512, 242] width 1025 height 485
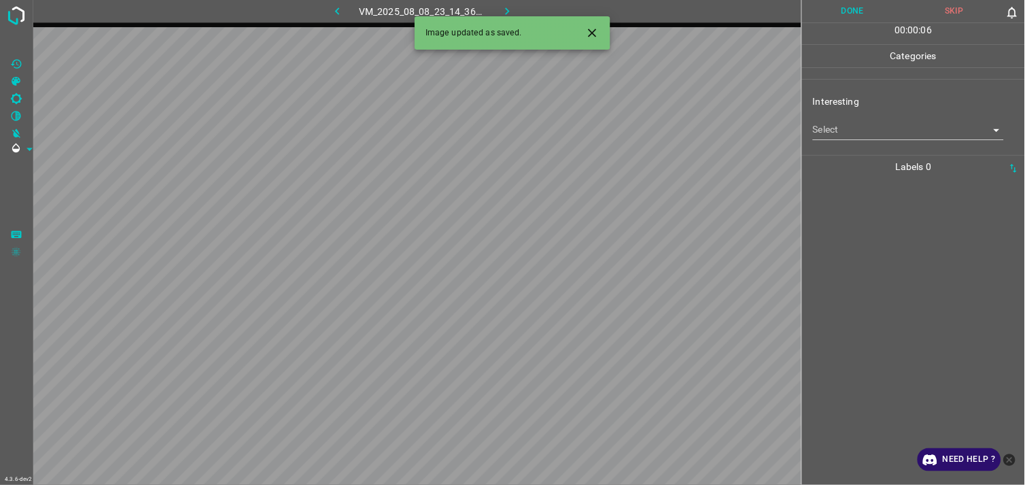
click at [861, 138] on body "4.3.6-dev2 VM_2025_08_08_23_14_36_242_03.gif Done Skip 0 00 : 00 : 06 Categorie…" at bounding box center [512, 242] width 1025 height 485
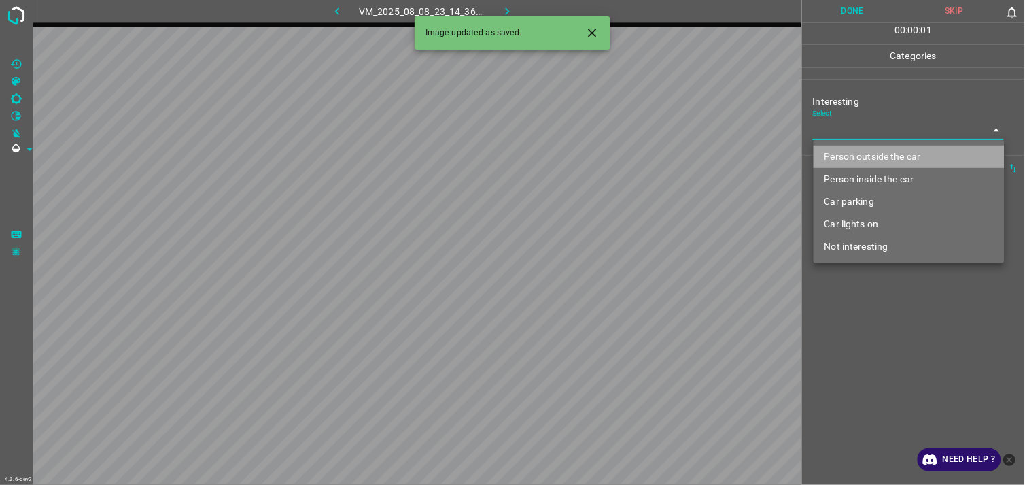
click at [878, 155] on li "Person outside the car" at bounding box center [909, 156] width 191 height 22
type input "Person outside the car"
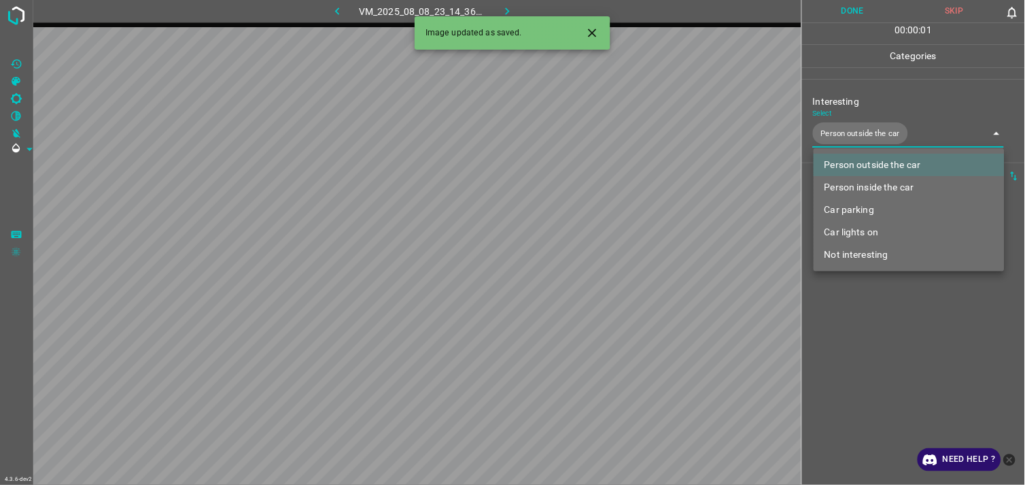
click at [878, 317] on div at bounding box center [512, 242] width 1025 height 485
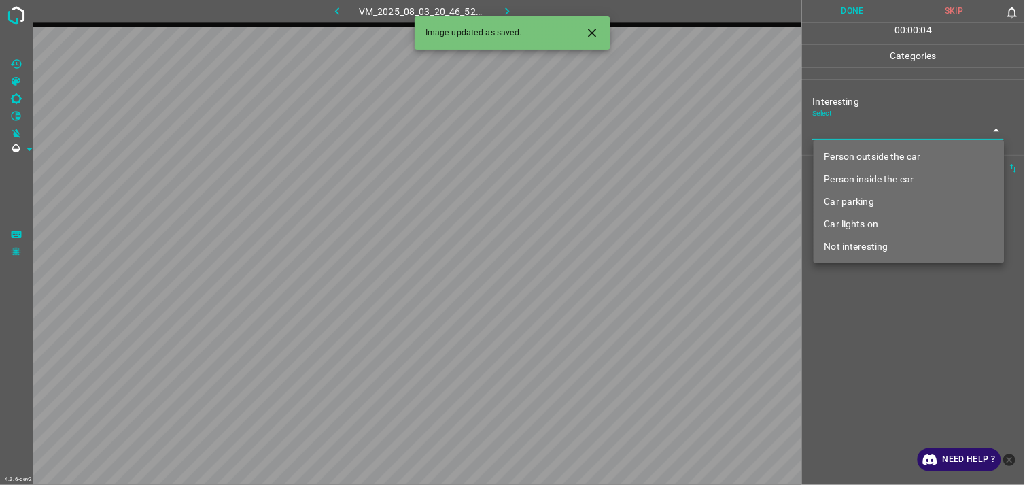
click at [852, 128] on body "4.3.6-dev2 VM_2025_08_03_20_46_52_653_03.gif Done Skip 0 00 : 00 : 04 Categorie…" at bounding box center [512, 242] width 1025 height 485
click at [869, 155] on li "Person outside the car" at bounding box center [909, 156] width 191 height 22
type input "Person outside the car"
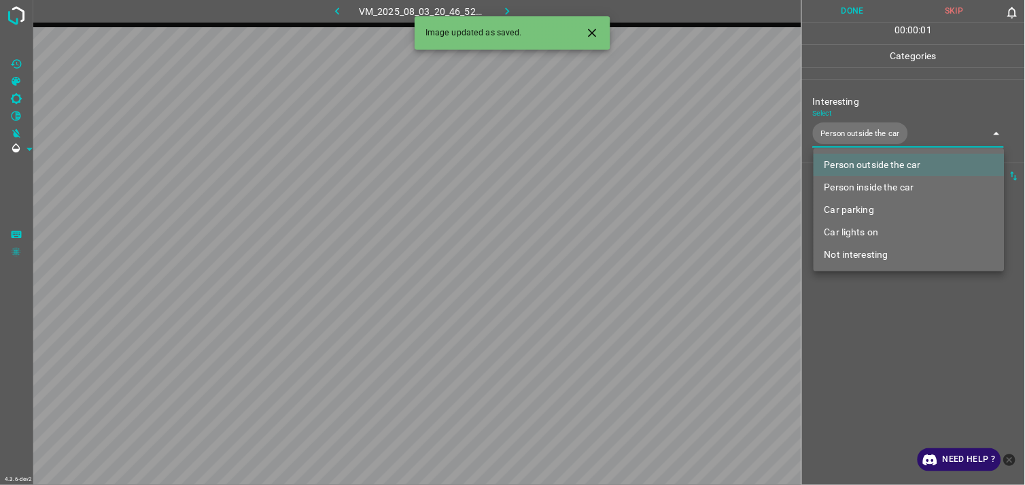
click at [891, 316] on div at bounding box center [512, 242] width 1025 height 485
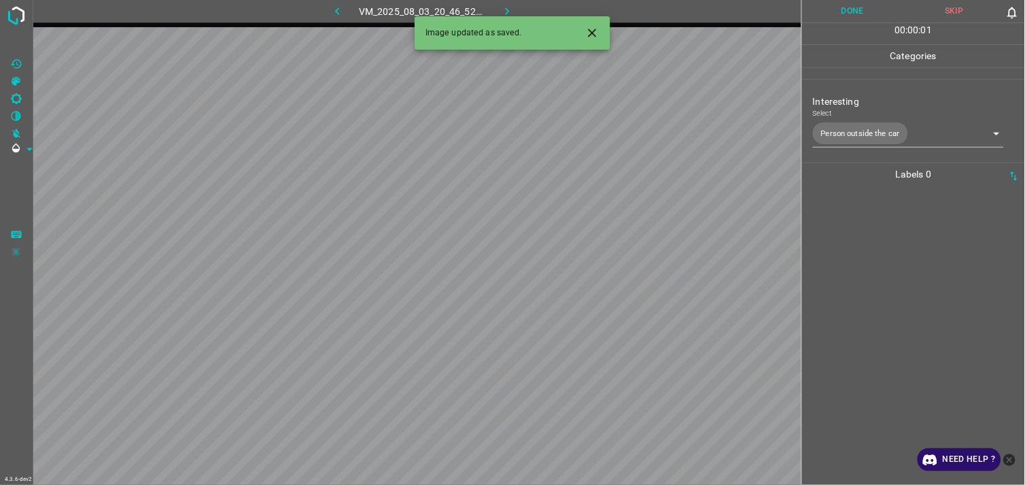
click at [894, 266] on div at bounding box center [913, 335] width 215 height 299
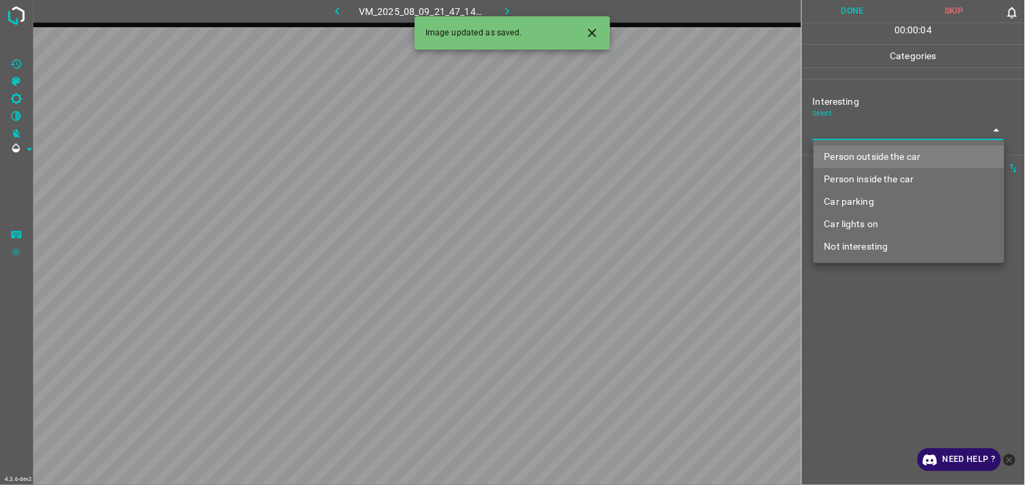
click at [825, 128] on body "4.3.6-dev2 VM_2025_08_09_21_47_14_049_06.gif Done Skip 0 00 : 00 : 04 Categorie…" at bounding box center [512, 242] width 1025 height 485
click at [843, 145] on li "Person outside the car" at bounding box center [909, 156] width 191 height 22
type input "Person outside the car"
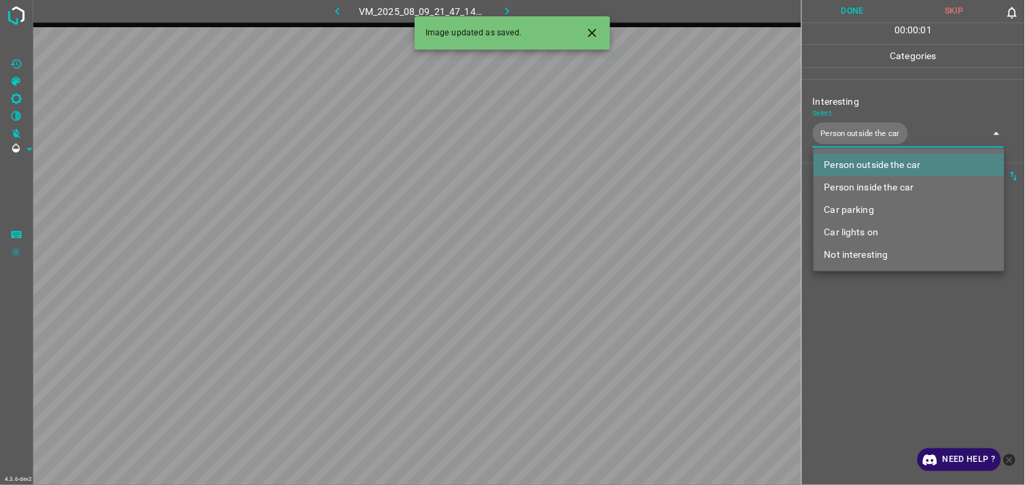
drag, startPoint x: 928, startPoint y: 345, endPoint x: 899, endPoint y: 282, distance: 69.0
click at [928, 344] on div at bounding box center [512, 242] width 1025 height 485
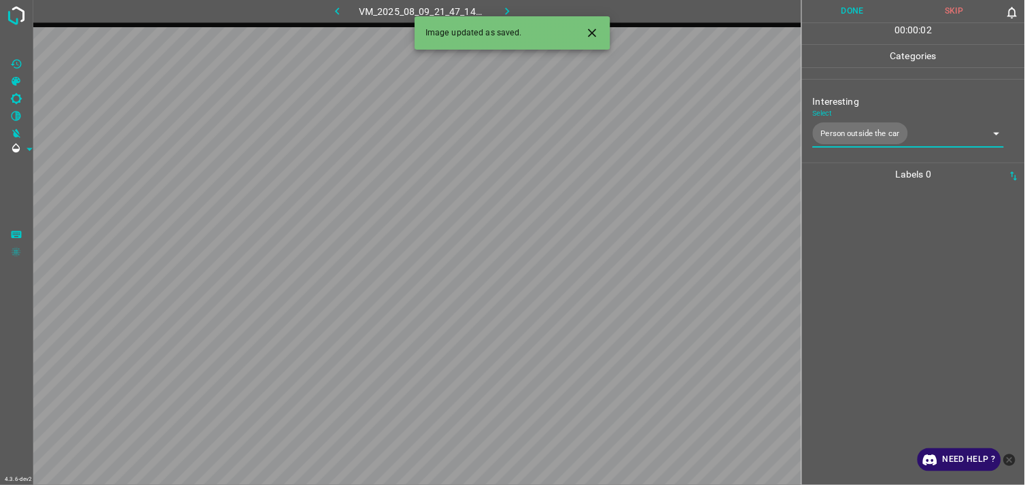
click at [884, 240] on div at bounding box center [913, 335] width 215 height 299
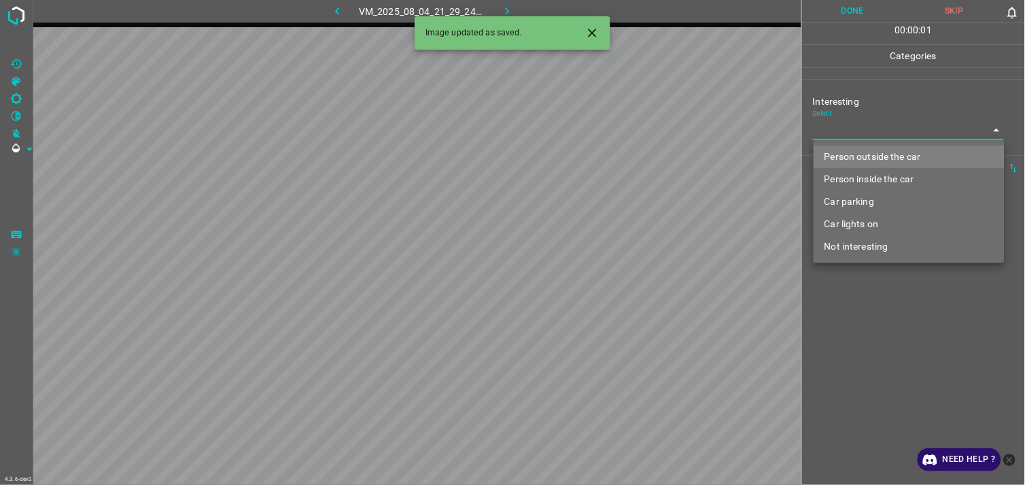
click at [832, 139] on body "4.3.6-dev2 VM_2025_08_04_21_29_24_010_04.gif Done Skip 0 00 : 00 : 01 Categorie…" at bounding box center [512, 242] width 1025 height 485
click at [843, 157] on li "Person outside the car" at bounding box center [909, 156] width 191 height 22
type input "Person outside the car"
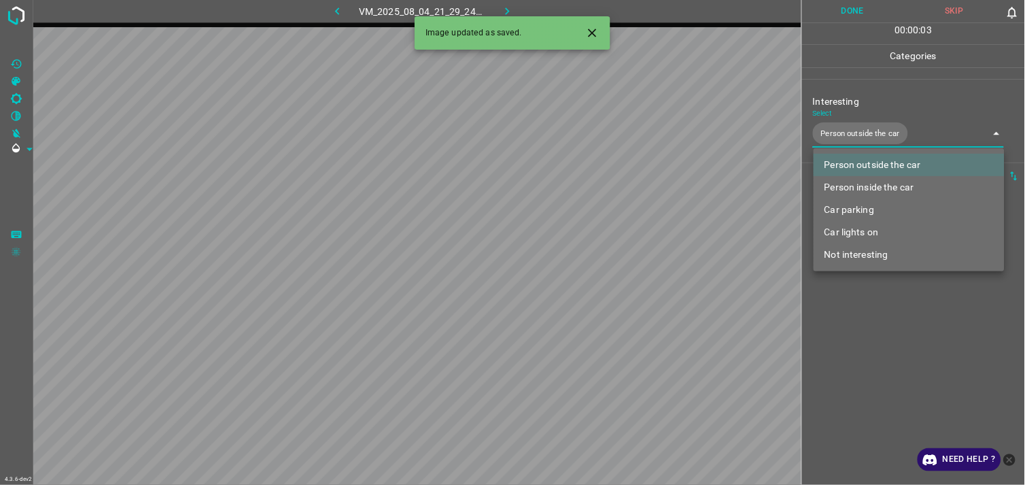
drag, startPoint x: 889, startPoint y: 330, endPoint x: 880, endPoint y: 292, distance: 38.4
click at [888, 324] on div at bounding box center [512, 242] width 1025 height 485
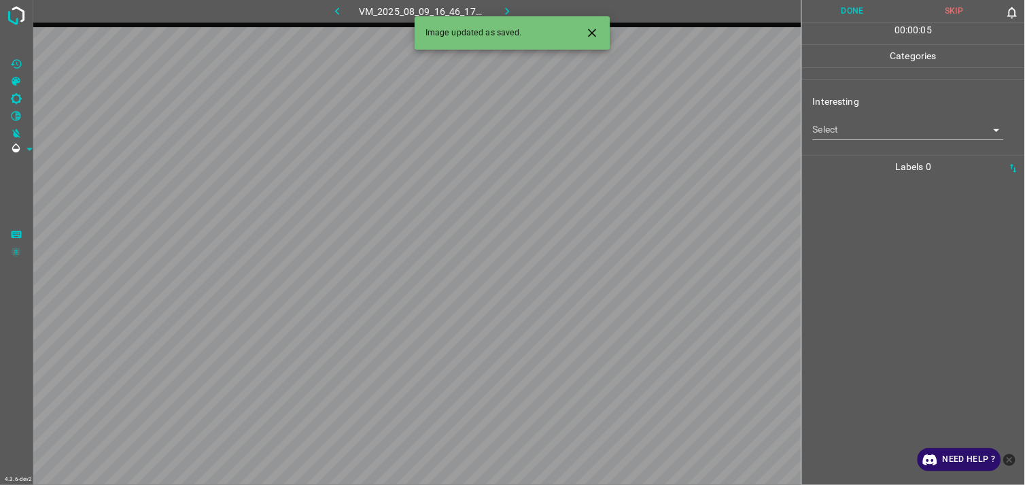
click at [861, 131] on body "4.3.6-dev2 VM_2025_08_09_16_46_17_674_02.gif Done Skip 0 00 : 00 : 05 Categorie…" at bounding box center [512, 242] width 1025 height 485
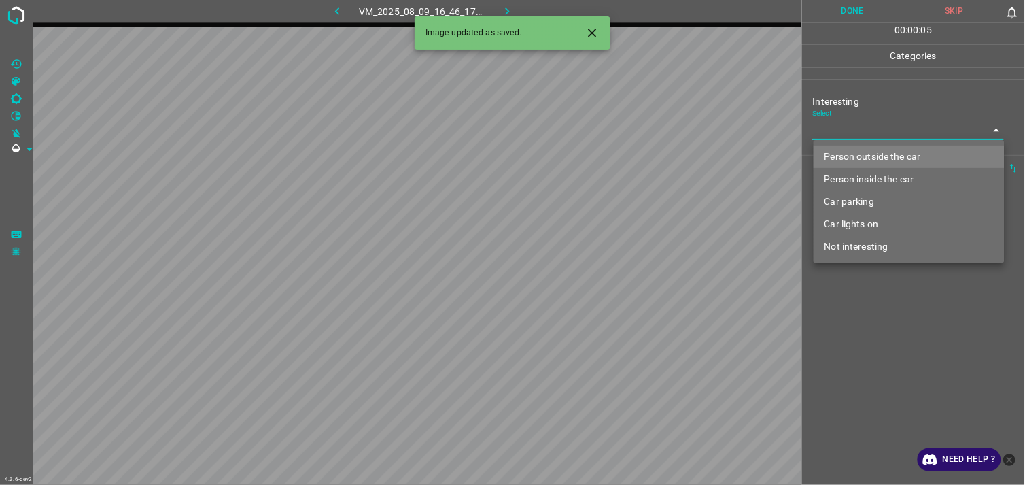
click at [871, 152] on li "Person outside the car" at bounding box center [909, 156] width 191 height 22
type input "Person outside the car"
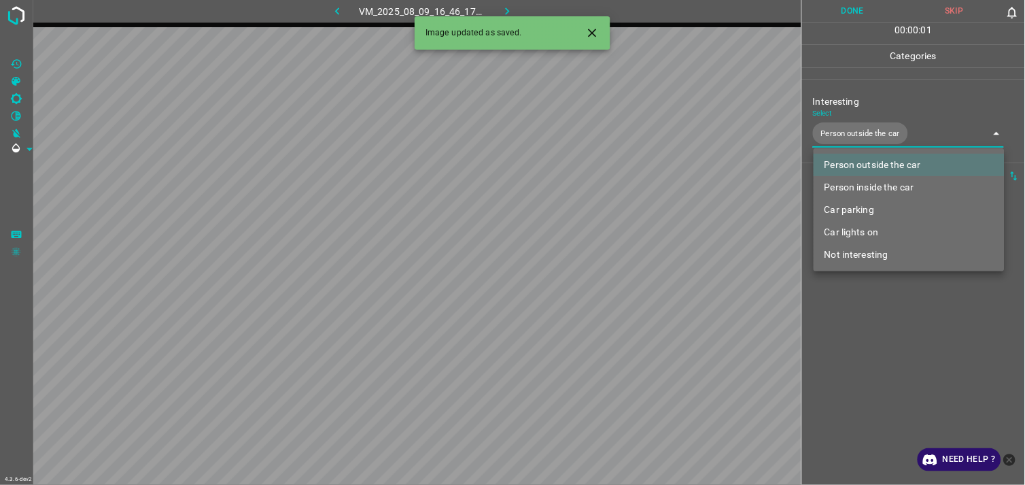
click at [888, 318] on div at bounding box center [512, 242] width 1025 height 485
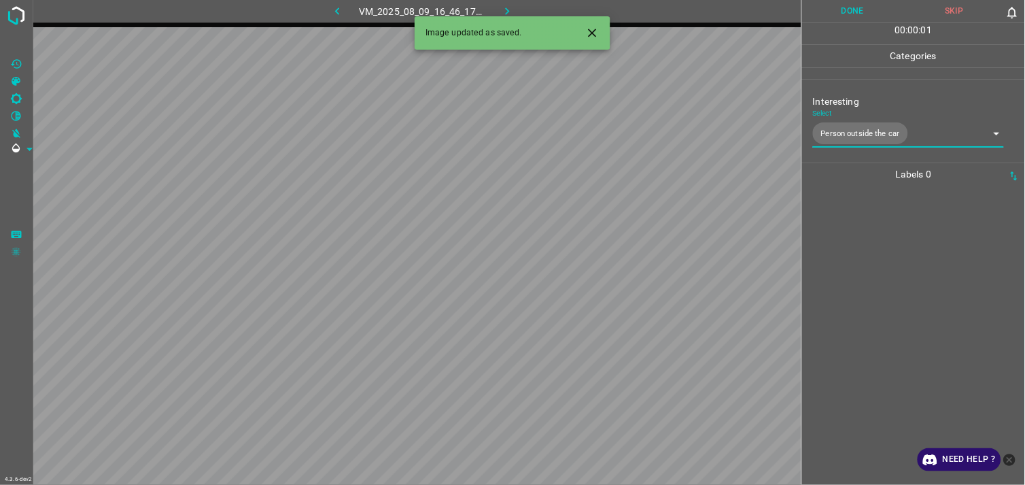
click at [891, 267] on div at bounding box center [913, 335] width 215 height 299
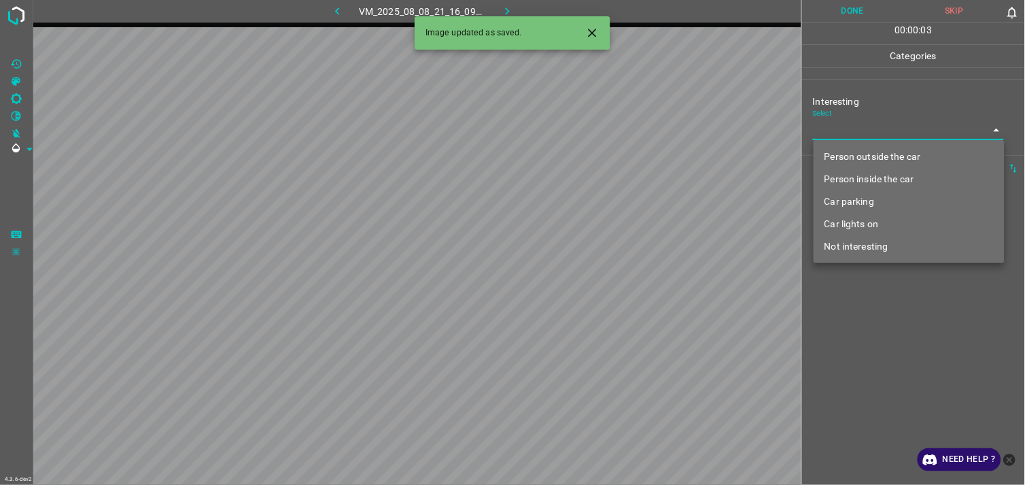
click at [850, 124] on body "4.3.6-dev2 VM_2025_08_08_21_16_09_406_04.gif Done Skip 0 00 : 00 : 03 Categorie…" at bounding box center [512, 242] width 1025 height 485
click at [871, 157] on li "Person outside the car" at bounding box center [909, 156] width 191 height 22
type input "Person outside the car"
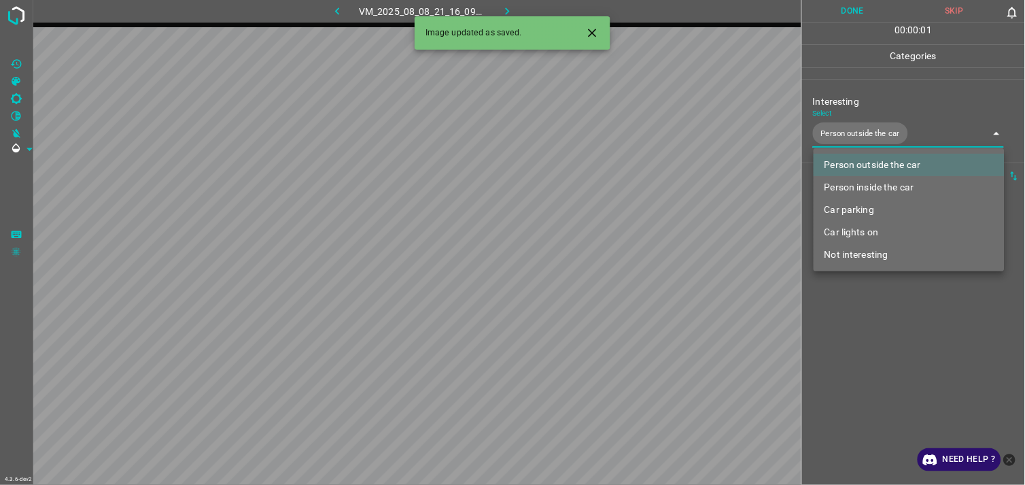
click at [888, 285] on div at bounding box center [512, 242] width 1025 height 485
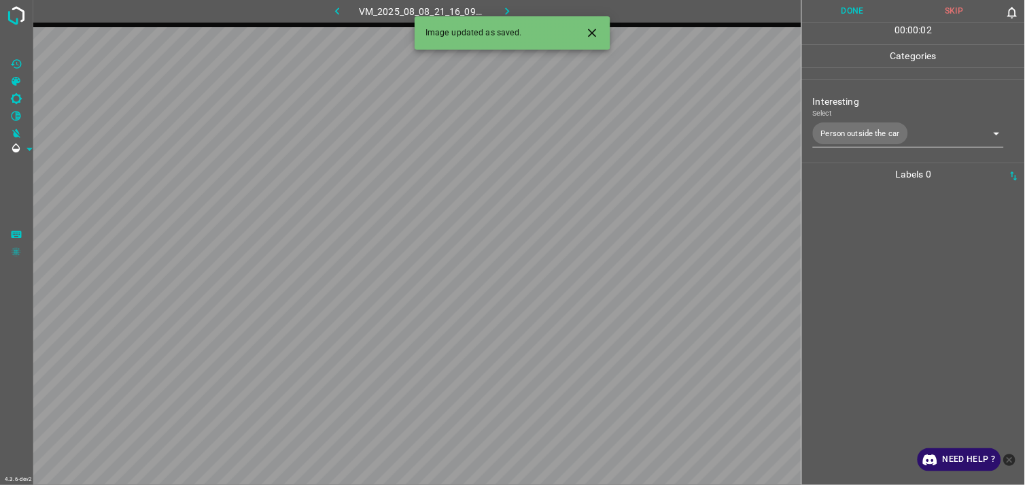
click at [880, 260] on div at bounding box center [913, 335] width 215 height 299
click at [839, 121] on body "4.3.6-dev2 VM_2025_08_03_20_46_52_653_12.gif Done Skip 0 00 : 00 : 04 Categorie…" at bounding box center [512, 242] width 1025 height 485
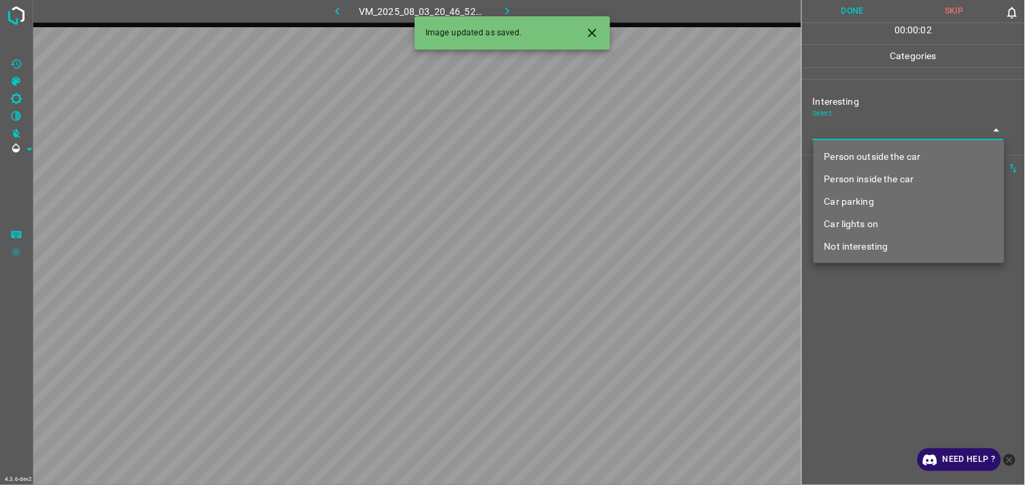
click at [859, 220] on li "Car lights on" at bounding box center [909, 224] width 191 height 22
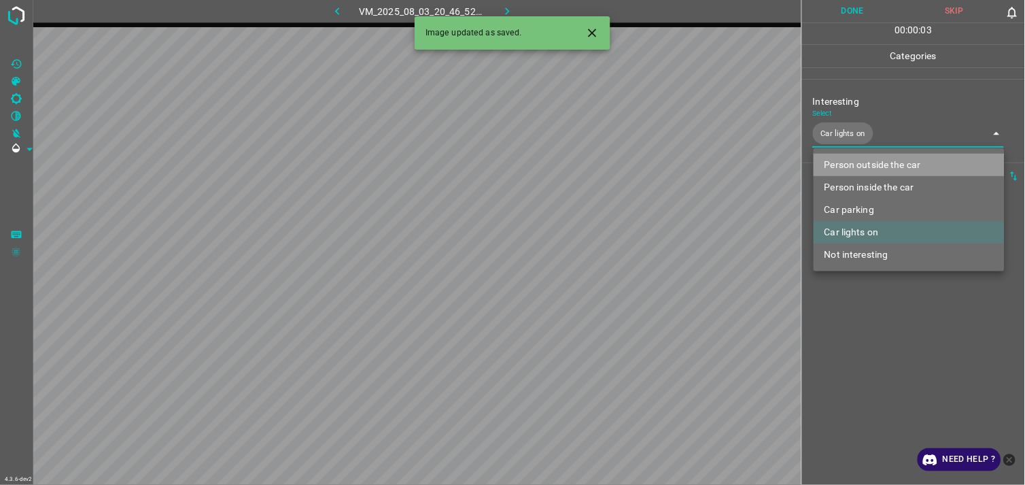
click at [880, 163] on li "Person outside the car" at bounding box center [909, 165] width 191 height 22
type input "Car lights on,Person outside the car"
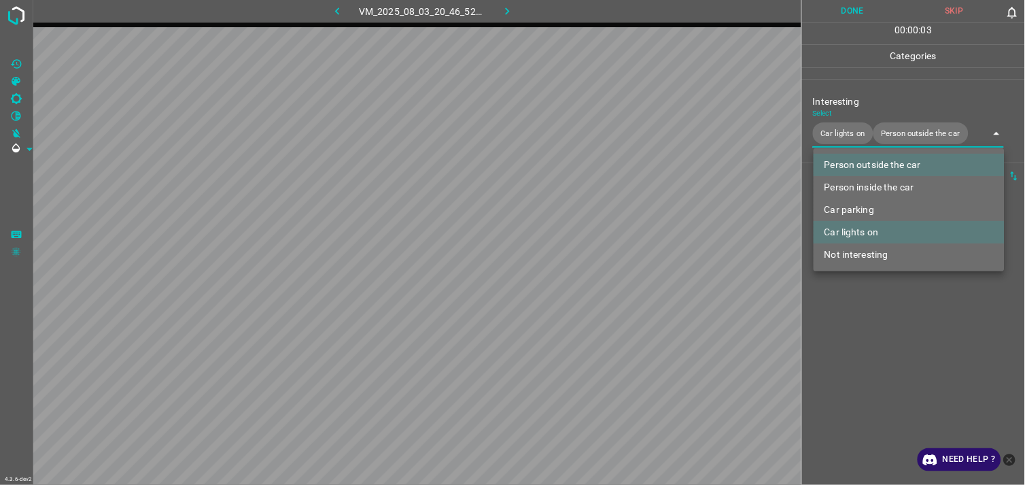
click at [871, 280] on div at bounding box center [512, 242] width 1025 height 485
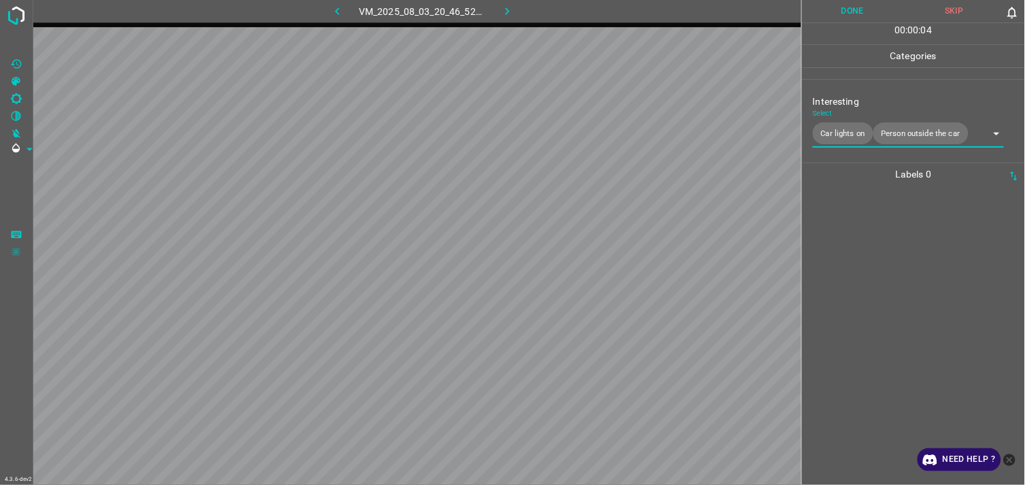
click at [873, 269] on div at bounding box center [913, 335] width 215 height 299
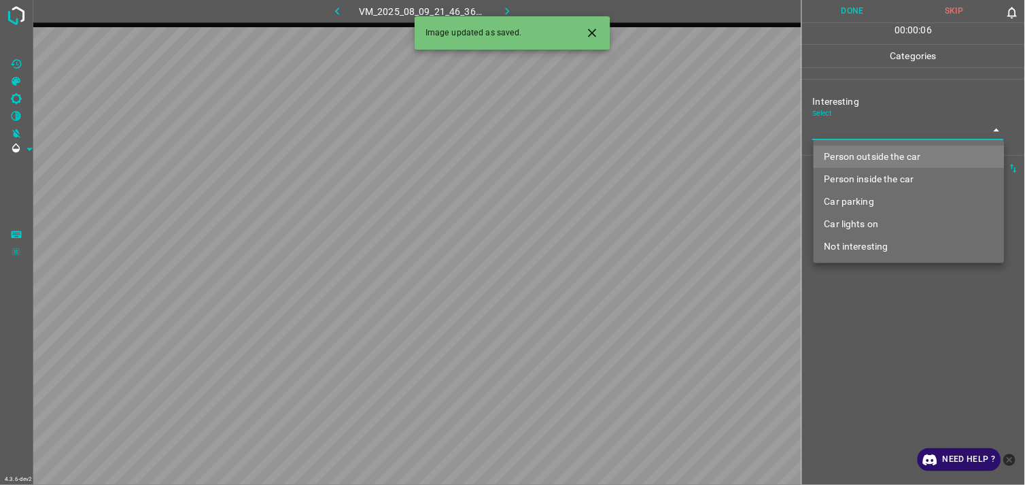
click at [846, 128] on body "4.3.6-dev2 VM_2025_08_09_21_46_36_744_12.gif Done Skip 0 00 : 00 : 06 Categorie…" at bounding box center [512, 242] width 1025 height 485
click at [864, 154] on li "Person outside the car" at bounding box center [909, 156] width 191 height 22
type input "Person outside the car"
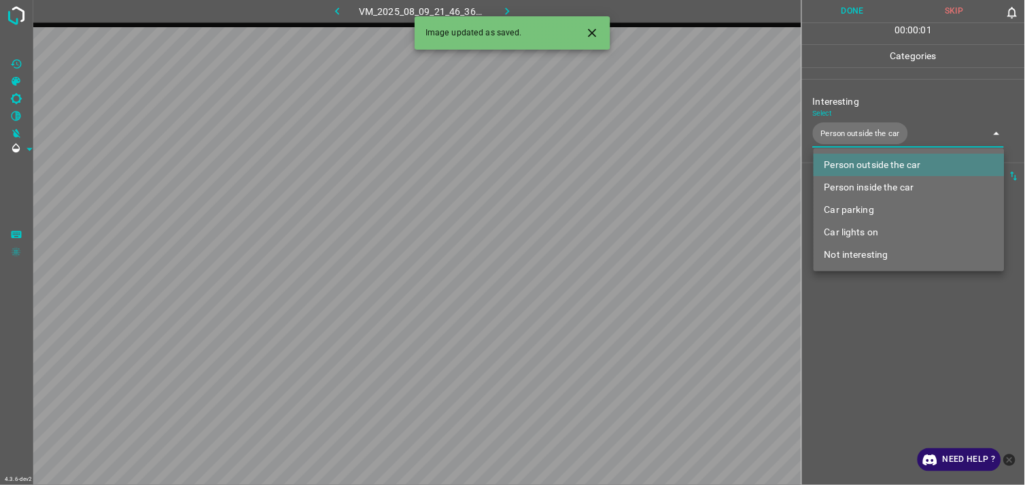
click at [882, 336] on div at bounding box center [512, 242] width 1025 height 485
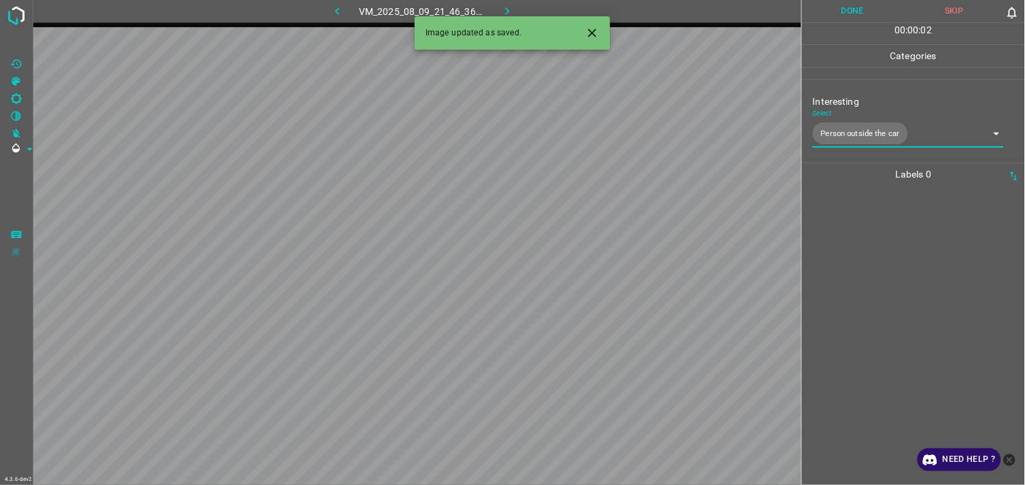
click at [884, 300] on div at bounding box center [913, 335] width 215 height 299
click at [869, 139] on body "4.3.6-dev2 VM_2025_08_04_21_29_24_010_01.gif Done Skip 0 00 : 00 : 04 Categorie…" at bounding box center [512, 242] width 1025 height 485
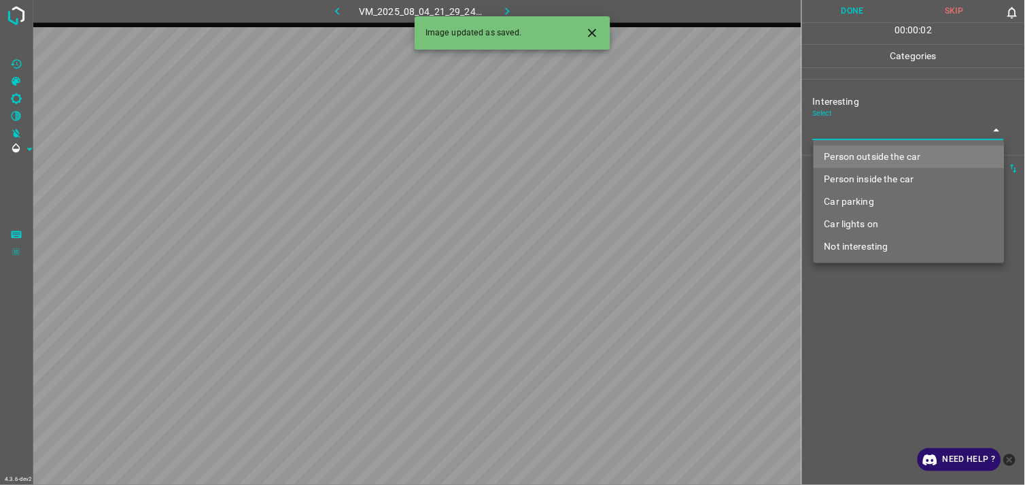
click at [873, 240] on li "Not interesting" at bounding box center [909, 246] width 191 height 22
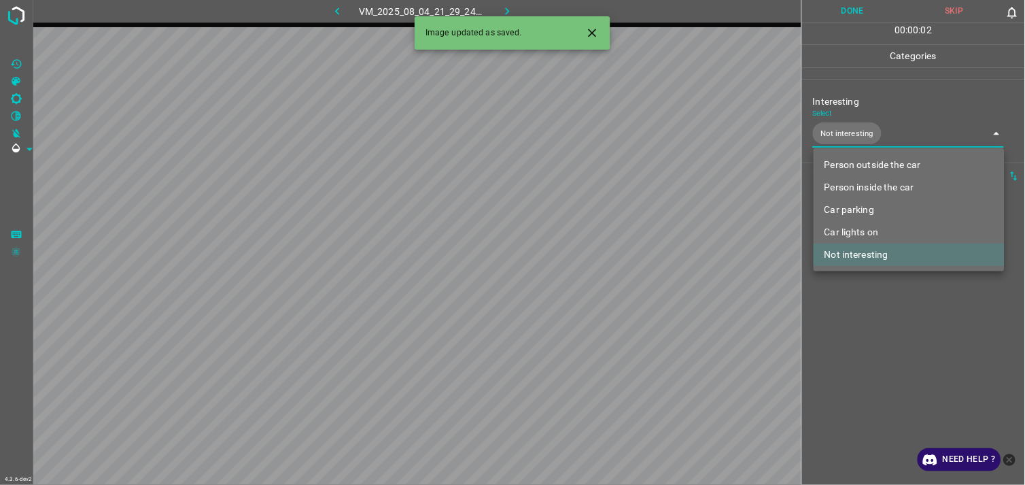
type input "Not interesting"
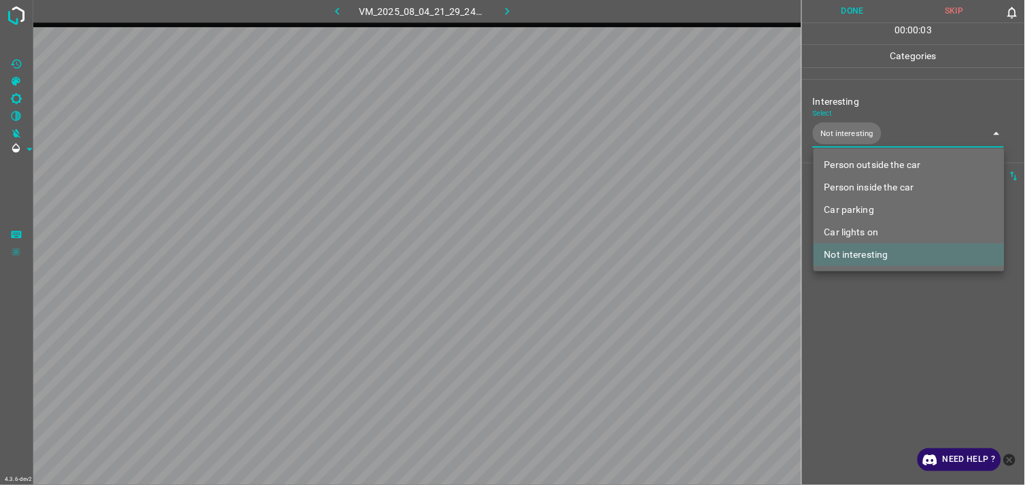
click at [878, 330] on div at bounding box center [512, 242] width 1025 height 485
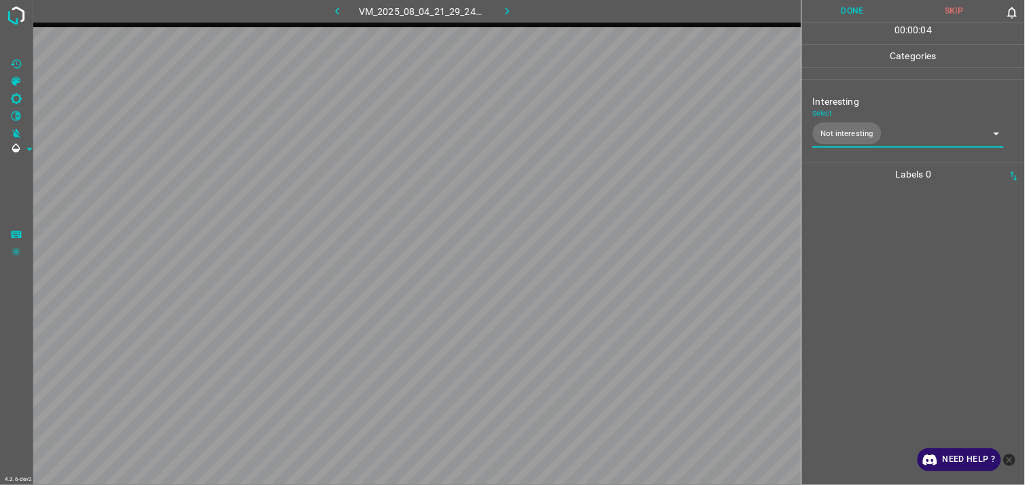
click at [865, 287] on div at bounding box center [913, 335] width 215 height 299
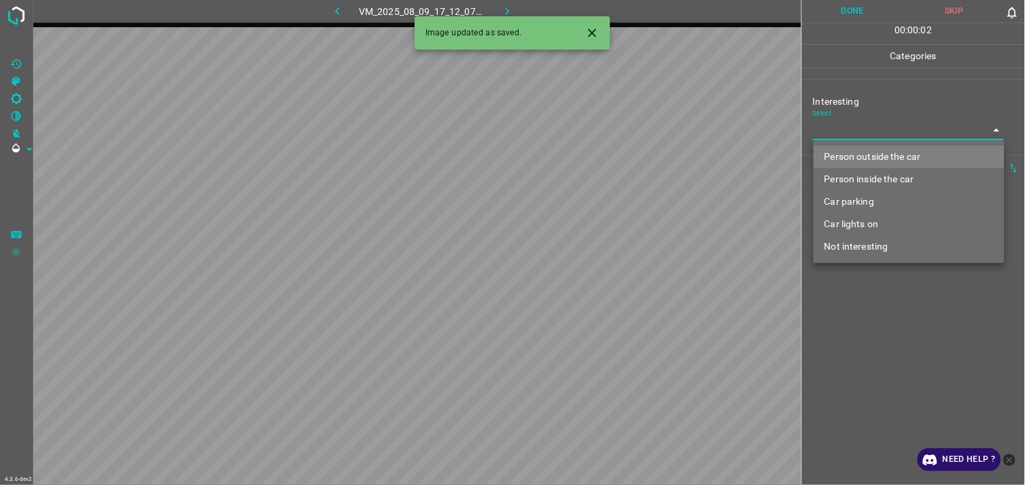
click at [861, 134] on body "4.3.6-dev2 VM_2025_08_09_17_12_07_156_04.gif Done Skip 0 00 : 00 : 02 Categorie…" at bounding box center [512, 242] width 1025 height 485
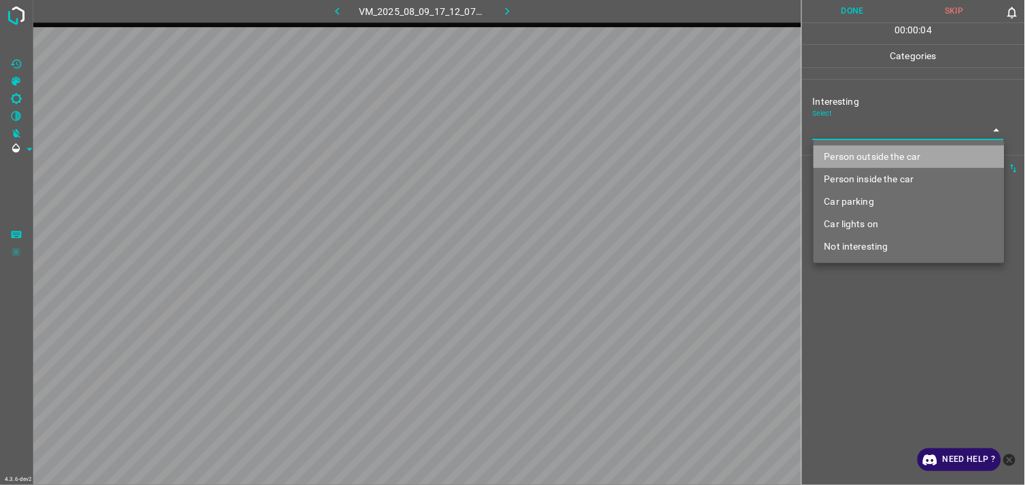
click at [880, 155] on li "Person outside the car" at bounding box center [909, 156] width 191 height 22
type input "Person outside the car"
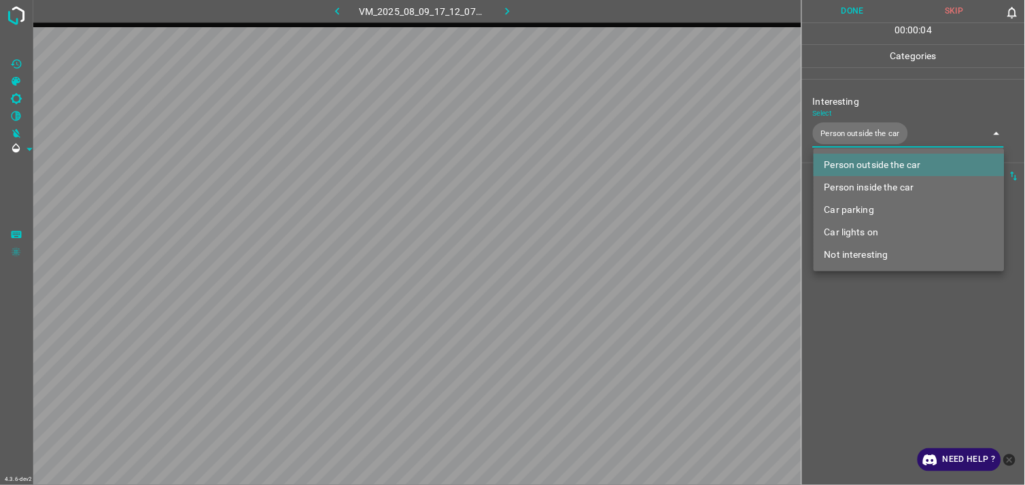
click at [882, 347] on div at bounding box center [512, 242] width 1025 height 485
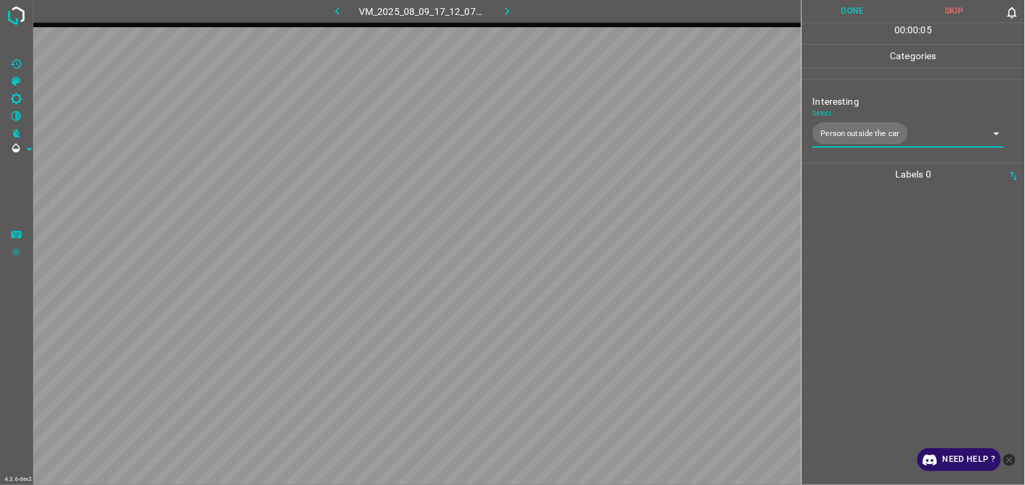
click at [896, 309] on div at bounding box center [913, 335] width 215 height 299
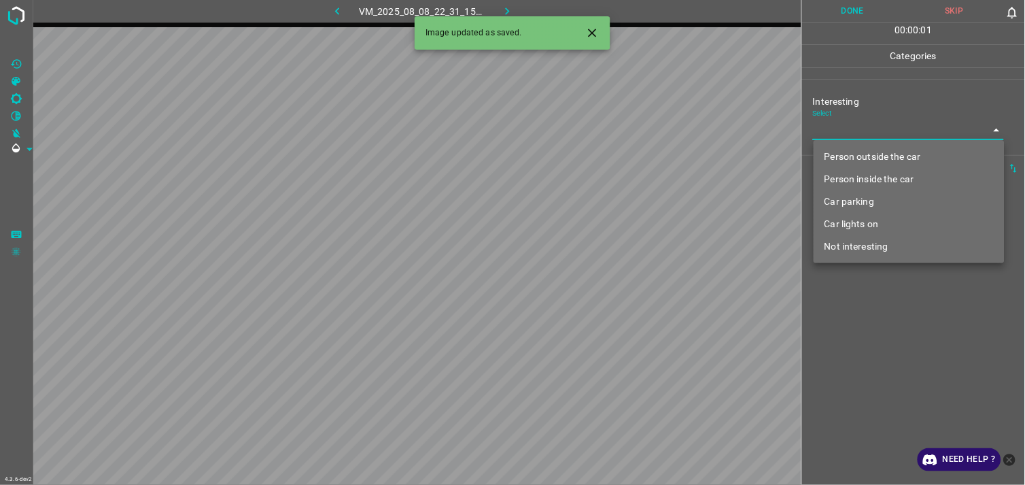
click at [859, 139] on body "4.3.6-dev2 VM_2025_08_08_22_31_15_775_00.gif Done Skip 0 00 : 00 : 01 Categorie…" at bounding box center [512, 242] width 1025 height 485
click at [874, 198] on li "Car parking" at bounding box center [909, 201] width 191 height 22
type input "Car parking"
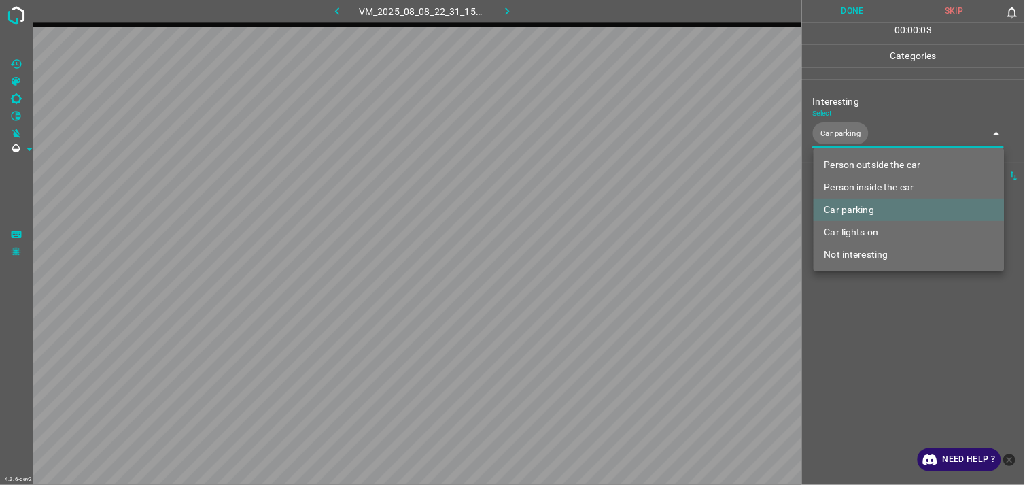
click at [880, 317] on div at bounding box center [512, 242] width 1025 height 485
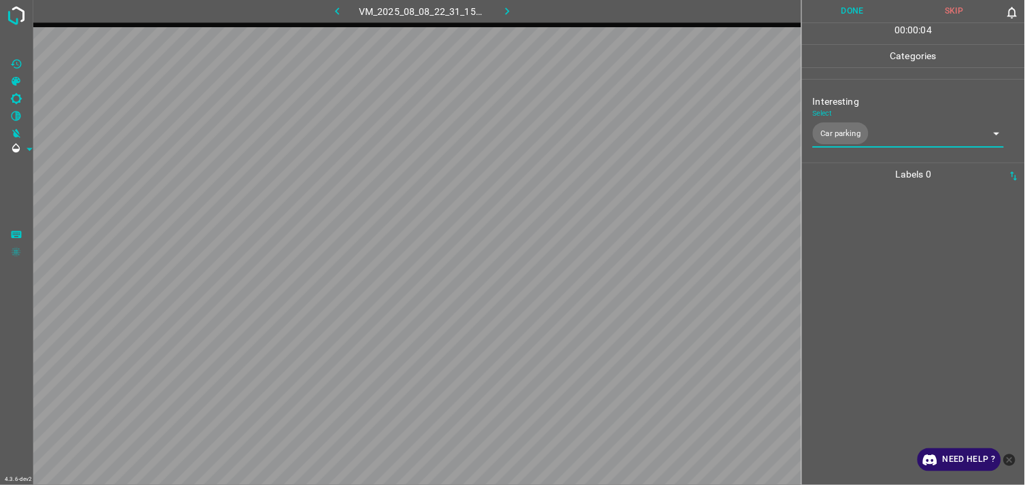
click at [875, 296] on div at bounding box center [913, 335] width 215 height 299
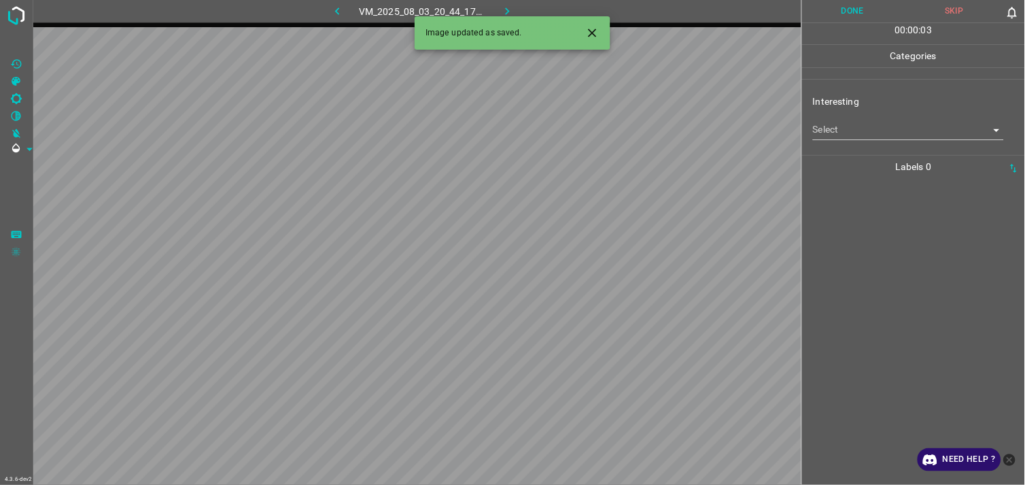
click at [886, 125] on body "4.3.6-dev2 VM_2025_08_03_20_44_17_206_01.gif Done Skip 0 00 : 00 : 03 Categorie…" at bounding box center [512, 242] width 1025 height 485
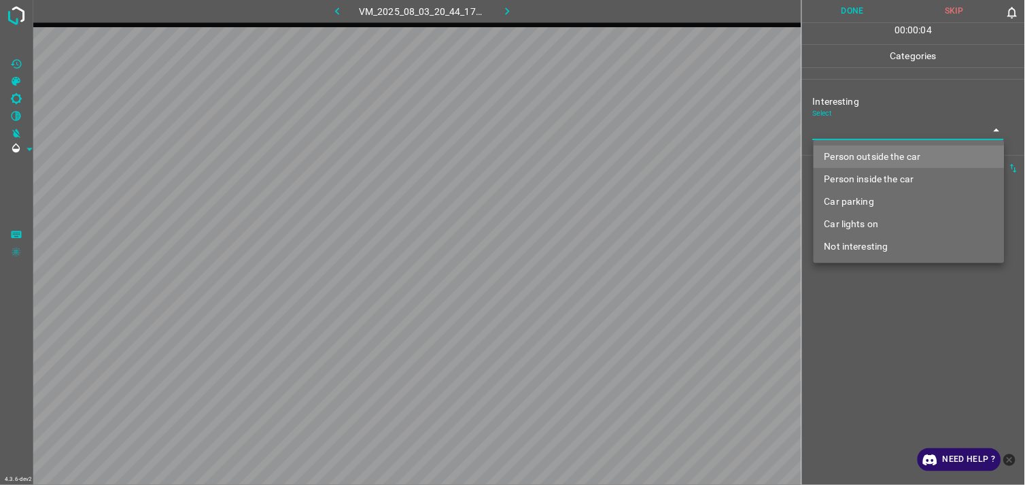
click at [879, 245] on li "Not interesting" at bounding box center [909, 246] width 191 height 22
type input "Not interesting"
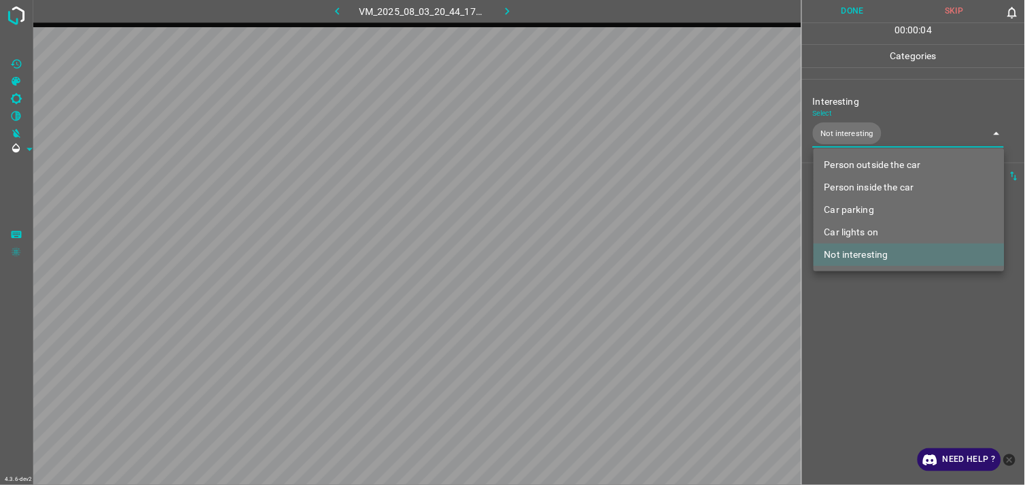
drag, startPoint x: 886, startPoint y: 323, endPoint x: 884, endPoint y: 315, distance: 8.3
click at [886, 322] on div at bounding box center [512, 242] width 1025 height 485
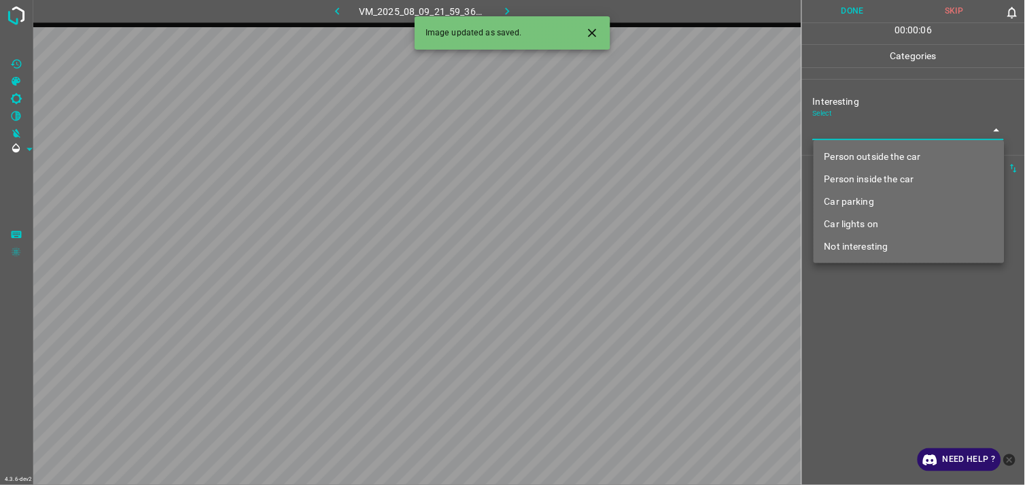
click at [855, 138] on body "4.3.6-dev2 VM_2025_08_09_21_59_36_895_00.gif Done Skip 0 00 : 00 : 06 Categorie…" at bounding box center [512, 242] width 1025 height 485
click at [870, 181] on li "Person inside the car" at bounding box center [909, 179] width 191 height 22
type input "Person inside the car"
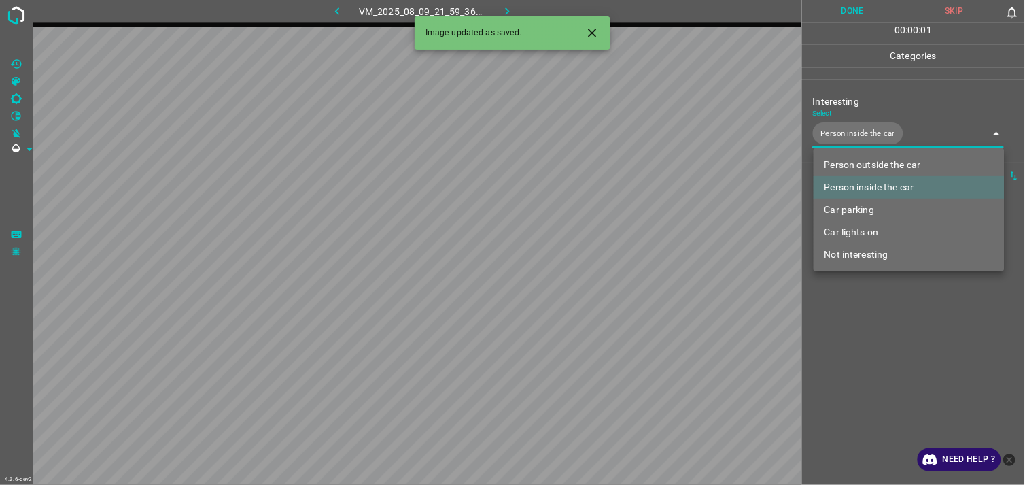
click at [898, 357] on div at bounding box center [512, 242] width 1025 height 485
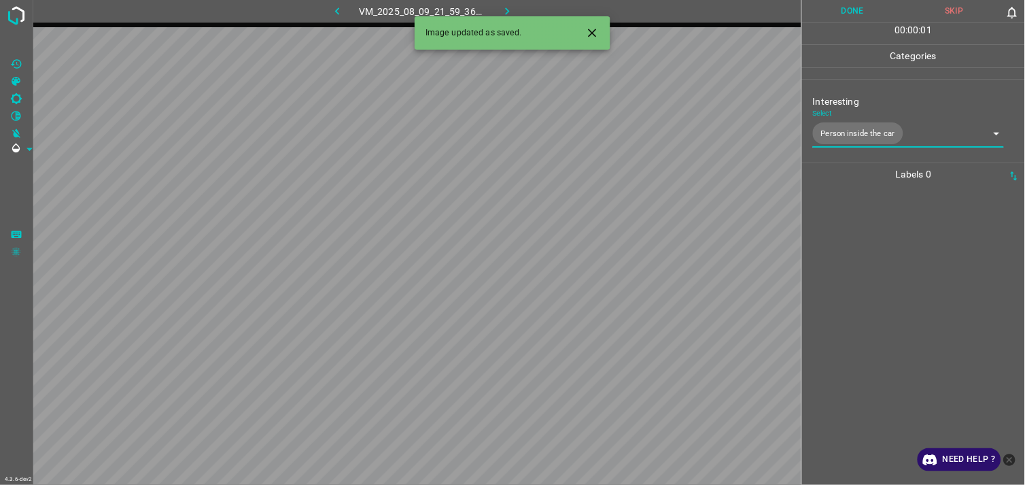
click at [894, 316] on div at bounding box center [913, 335] width 215 height 299
click at [846, 128] on body "4.3.6-dev2 VM_2025_08_04_22_21_58_384_05.gif Done Skip 0 00 : 00 : 03 Categorie…" at bounding box center [512, 242] width 1025 height 485
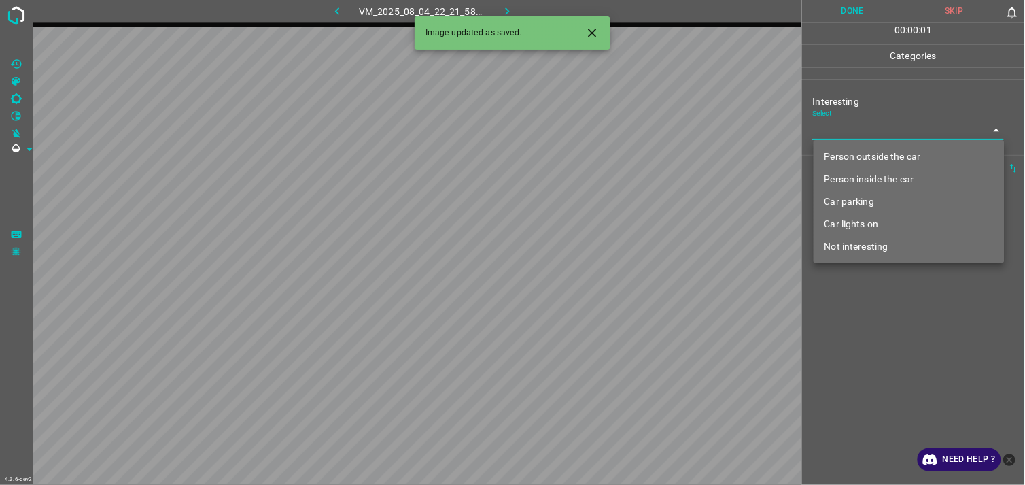
click at [856, 227] on li "Car lights on" at bounding box center [909, 224] width 191 height 22
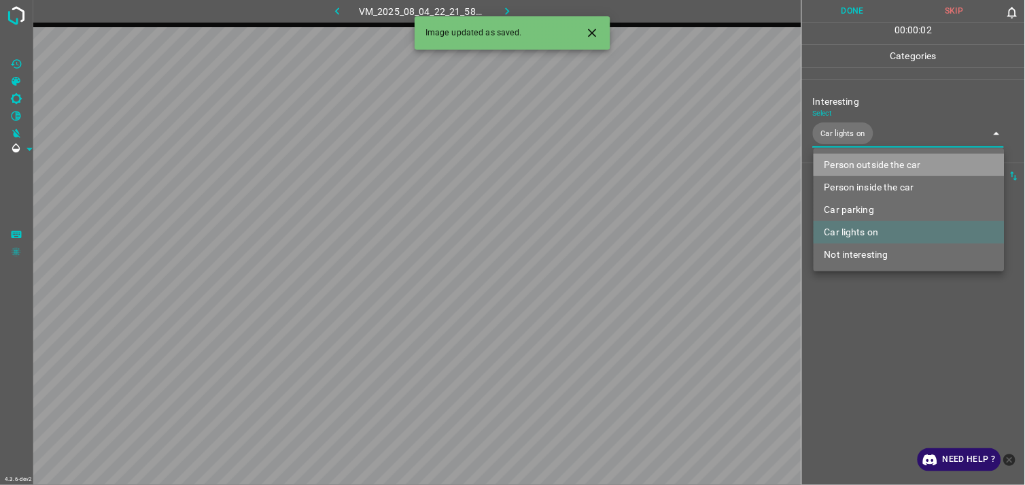
click at [869, 162] on li "Person outside the car" at bounding box center [909, 165] width 191 height 22
type input "Car lights on,Person outside the car"
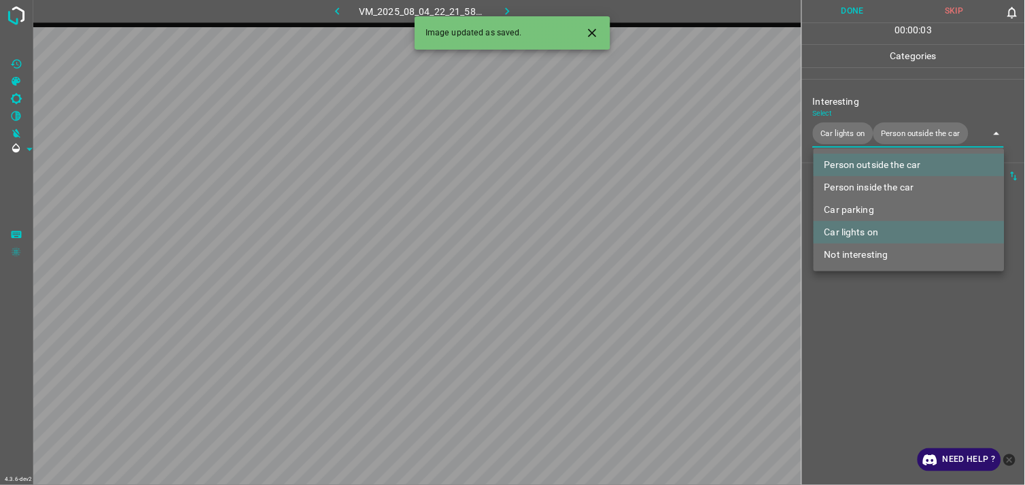
click at [850, 408] on div at bounding box center [512, 242] width 1025 height 485
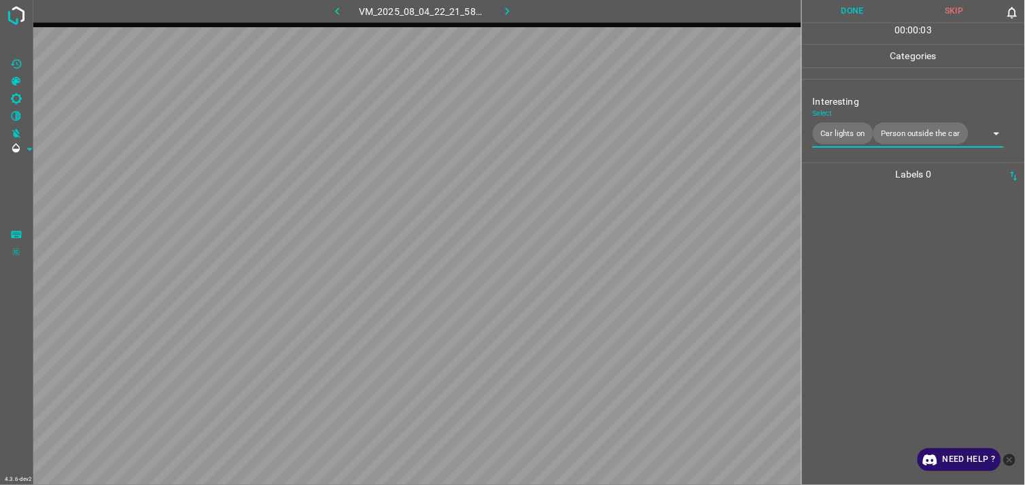
click at [853, 290] on div at bounding box center [913, 335] width 215 height 299
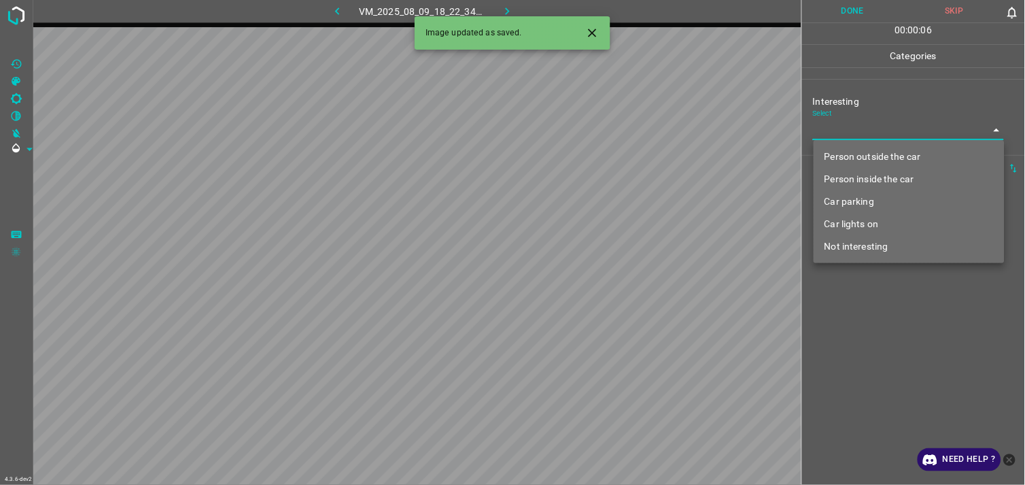
click at [846, 139] on body "4.3.6-dev2 VM_2025_08_09_18_22_34_570_07.gif Done Skip 0 00 : 00 : 06 Categorie…" at bounding box center [512, 242] width 1025 height 485
click at [859, 179] on li "Person inside the car" at bounding box center [909, 179] width 191 height 22
type input "Person inside the car"
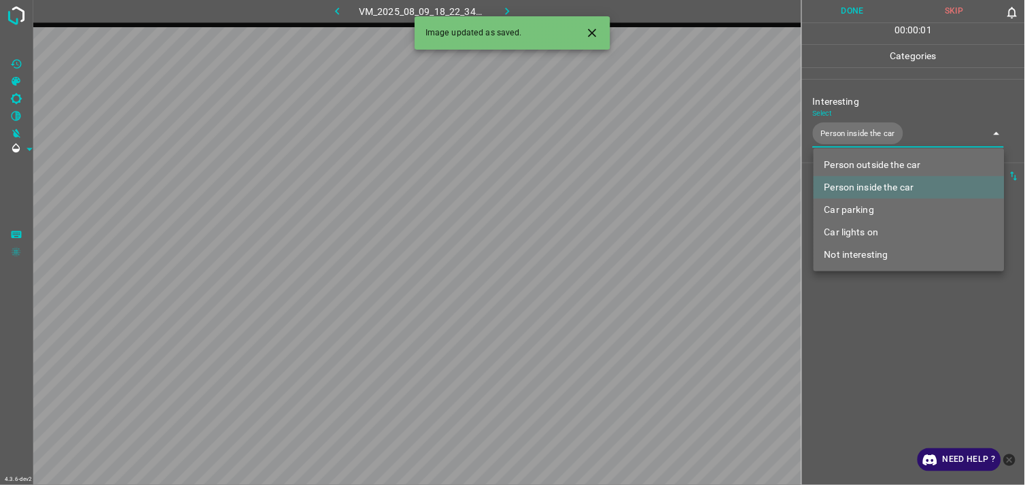
click at [894, 345] on div at bounding box center [512, 242] width 1025 height 485
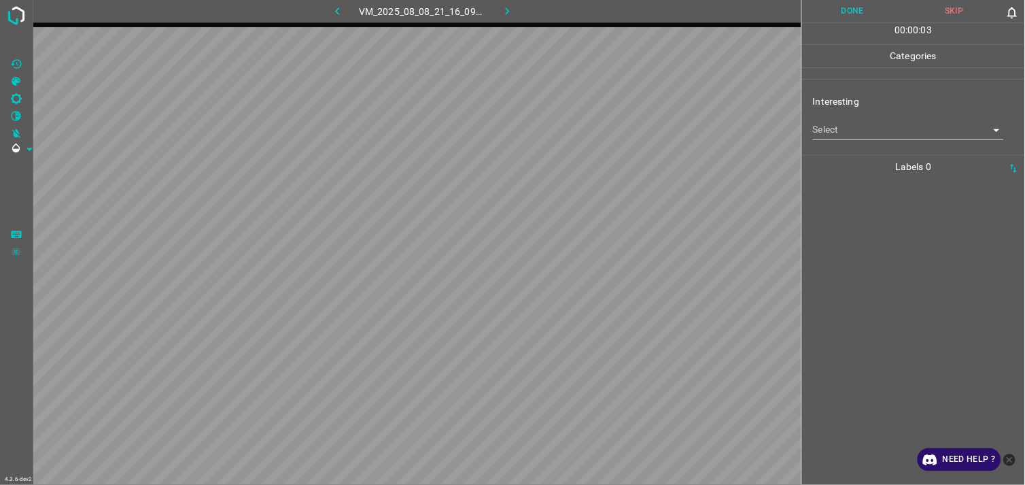
click at [851, 133] on body "4.3.6-dev2 VM_2025_08_08_21_16_09_406_03.gif Done Skip 0 00 : 00 : 03 Categorie…" at bounding box center [512, 242] width 1025 height 485
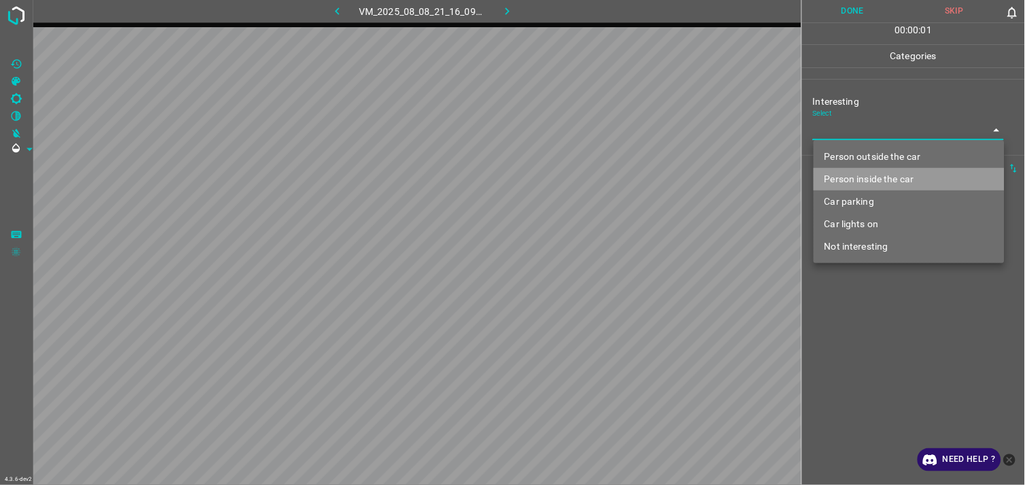
click at [870, 173] on li "Person inside the car" at bounding box center [909, 179] width 191 height 22
type input "Person inside the car"
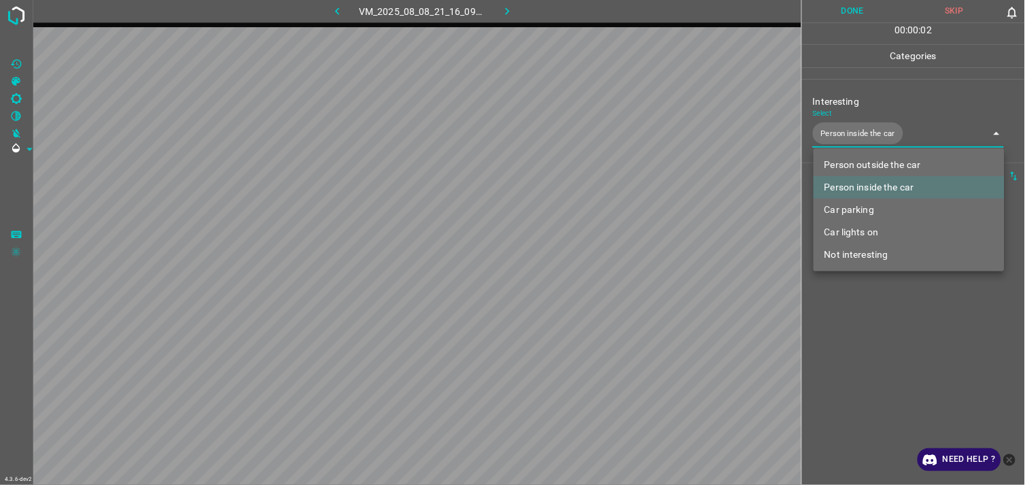
click at [879, 181] on li "Person inside the car" at bounding box center [909, 187] width 191 height 22
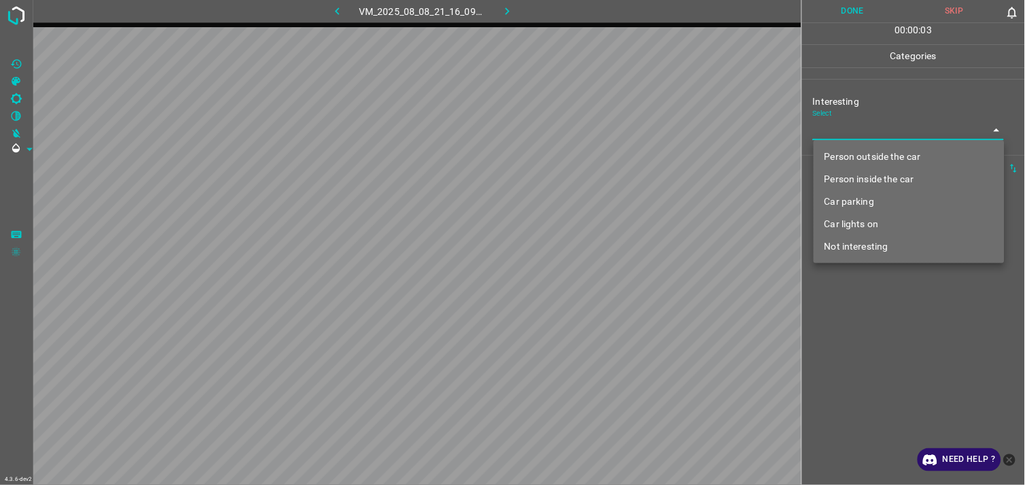
click at [879, 152] on li "Person outside the car" at bounding box center [909, 156] width 191 height 22
type input "Person outside the car"
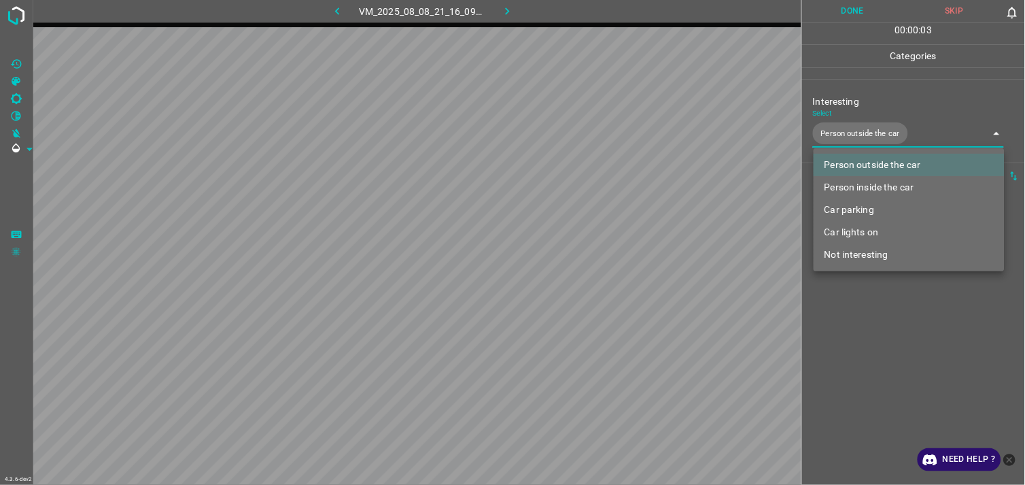
click at [872, 344] on div at bounding box center [512, 242] width 1025 height 485
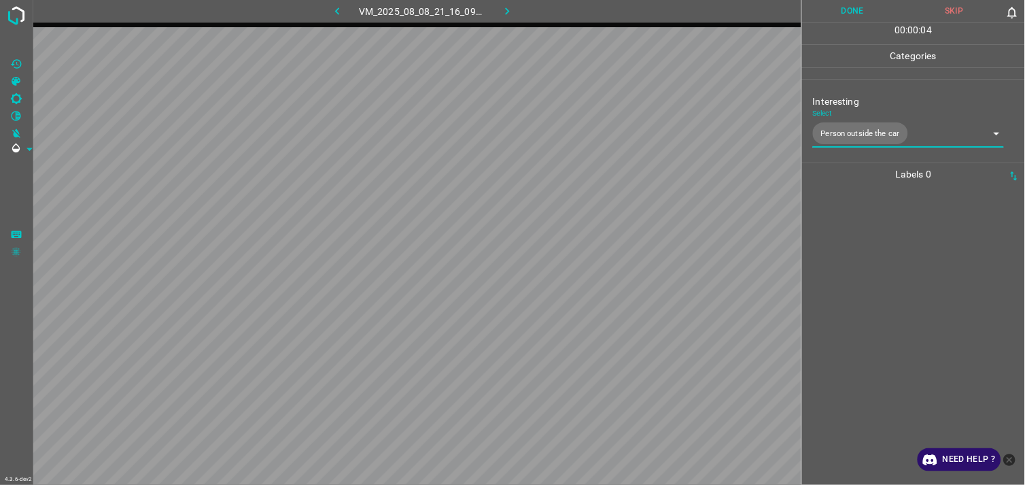
click at [861, 292] on div at bounding box center [913, 335] width 215 height 299
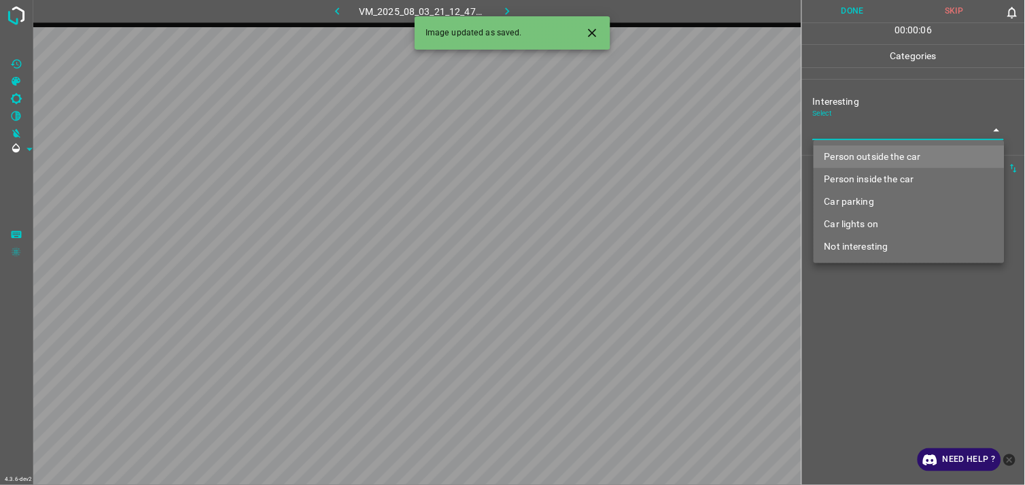
click at [844, 122] on body "4.3.6-dev2 VM_2025_08_03_21_12_47_829_01.gif Done Skip 0 00 : 00 : 06 Categorie…" at bounding box center [512, 242] width 1025 height 485
click at [867, 162] on li "Person outside the car" at bounding box center [909, 156] width 191 height 22
type input "Person outside the car"
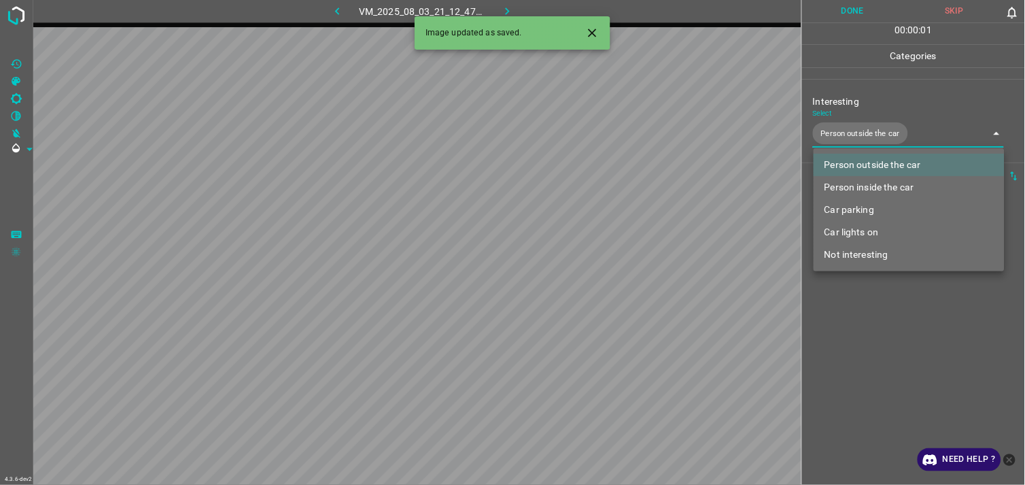
click at [900, 334] on div at bounding box center [512, 242] width 1025 height 485
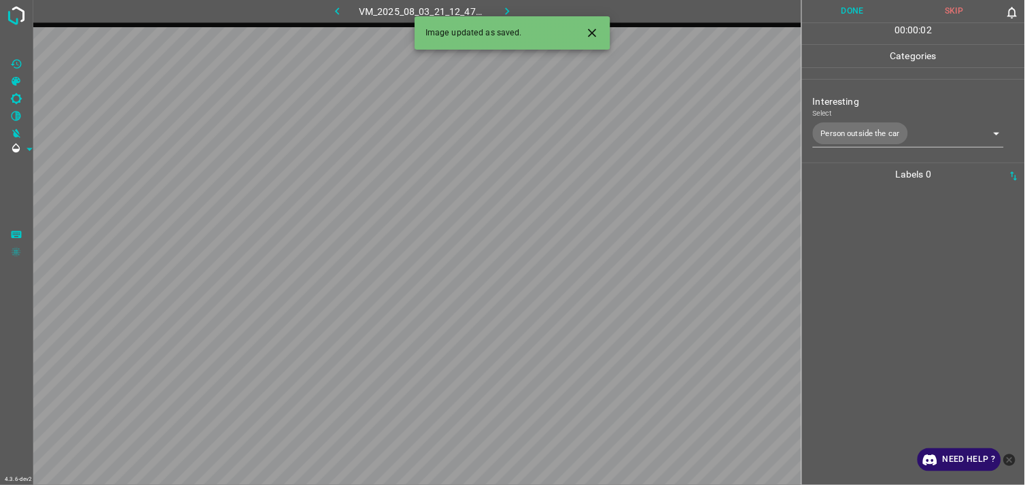
click at [887, 290] on div at bounding box center [913, 335] width 215 height 299
click at [874, 132] on body "4.3.6-dev2 VM_2025_08_09_21_47_14_049_09.gif Done Skip 0 00 : 00 : 04 Categorie…" at bounding box center [512, 242] width 1025 height 485
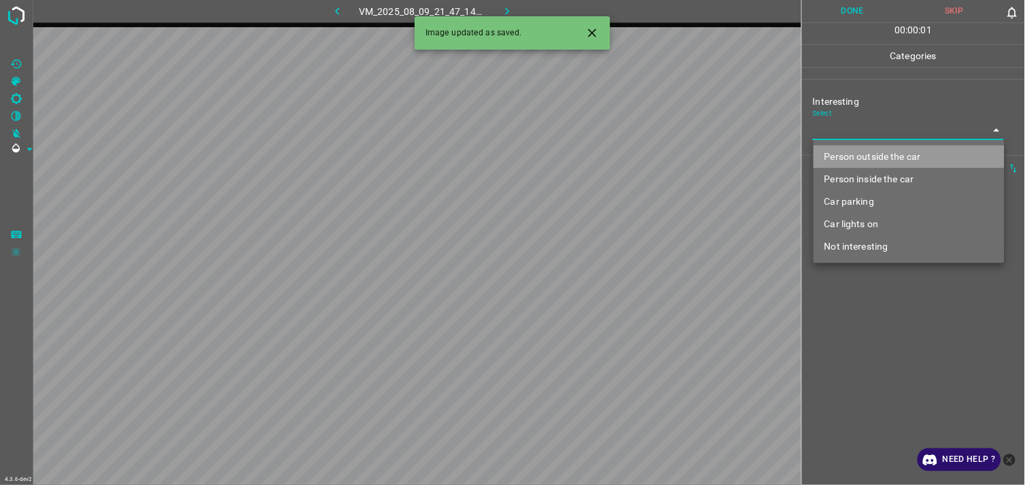
click at [899, 152] on li "Person outside the car" at bounding box center [909, 156] width 191 height 22
type input "Person outside the car"
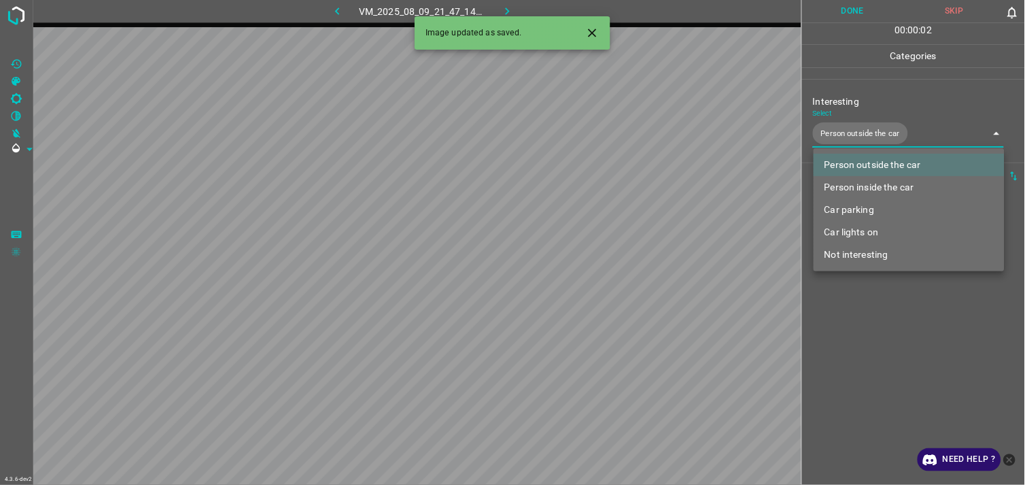
click at [920, 325] on div at bounding box center [512, 242] width 1025 height 485
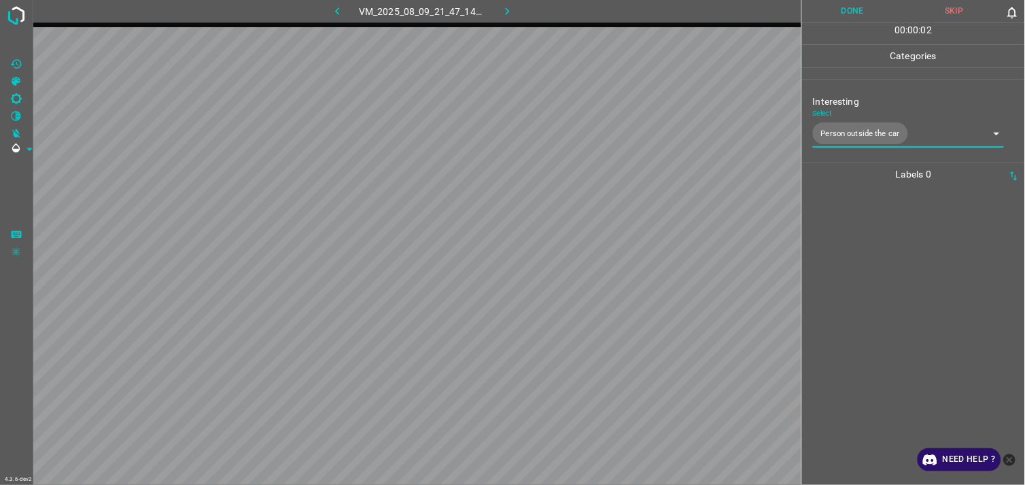
click at [904, 292] on div at bounding box center [913, 335] width 215 height 299
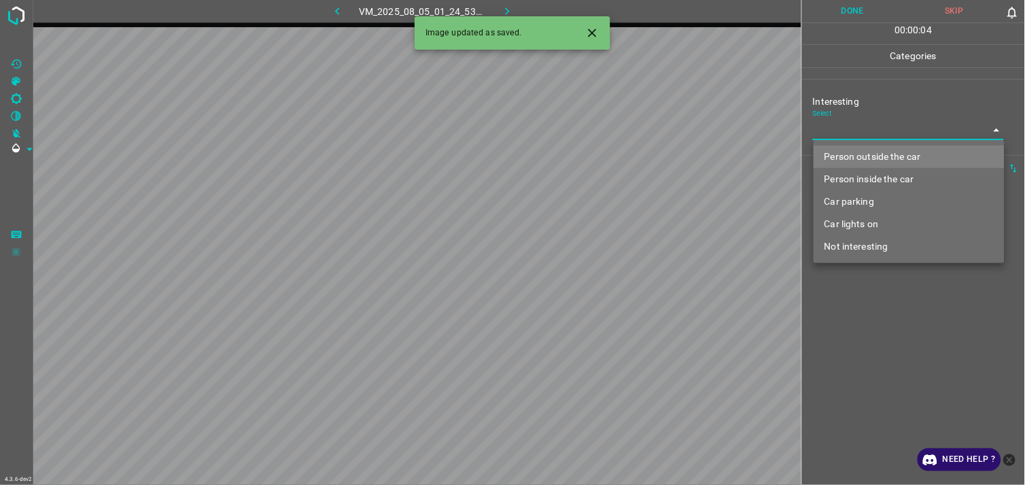
click at [852, 130] on body "4.3.6-dev2 VM_2025_08_05_01_24_53_458_02.gif Done Skip 0 00 : 00 : 04 Categorie…" at bounding box center [512, 242] width 1025 height 485
click at [873, 158] on li "Person outside the car" at bounding box center [909, 156] width 191 height 22
type input "Person outside the car"
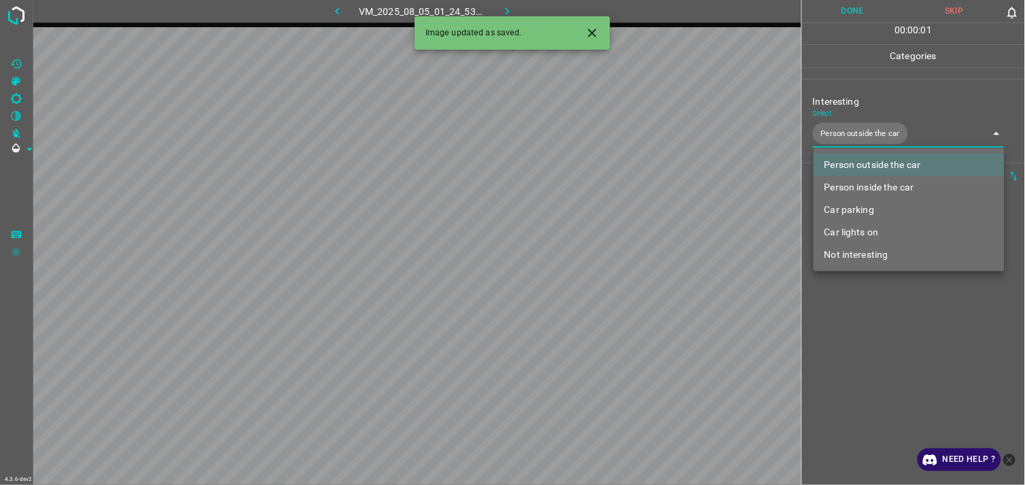
click at [920, 351] on div at bounding box center [512, 242] width 1025 height 485
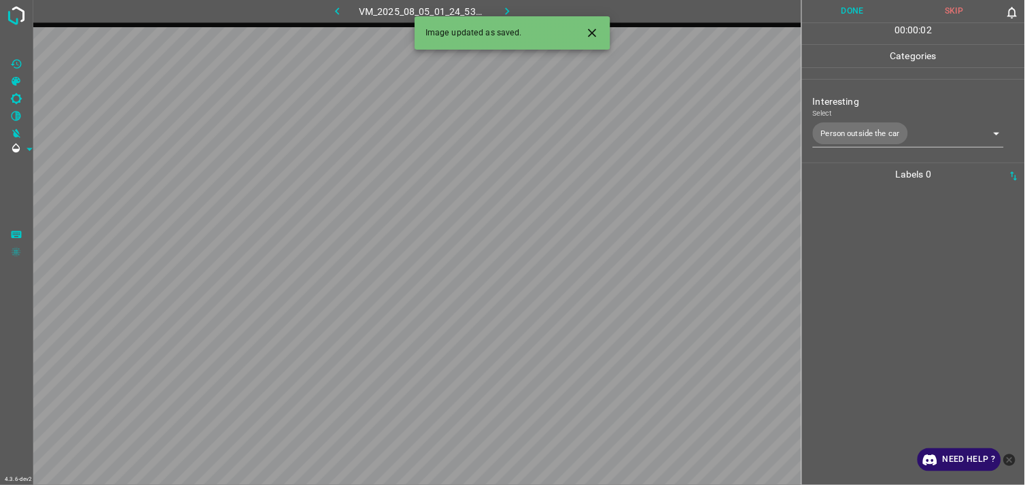
click at [905, 294] on div at bounding box center [913, 335] width 215 height 299
click at [877, 134] on body "4.3.6-dev2 VM_2025_08_09_00_54_43_330_04.gif Done Skip 0 00 : 00 : 06 Categorie…" at bounding box center [512, 242] width 1025 height 485
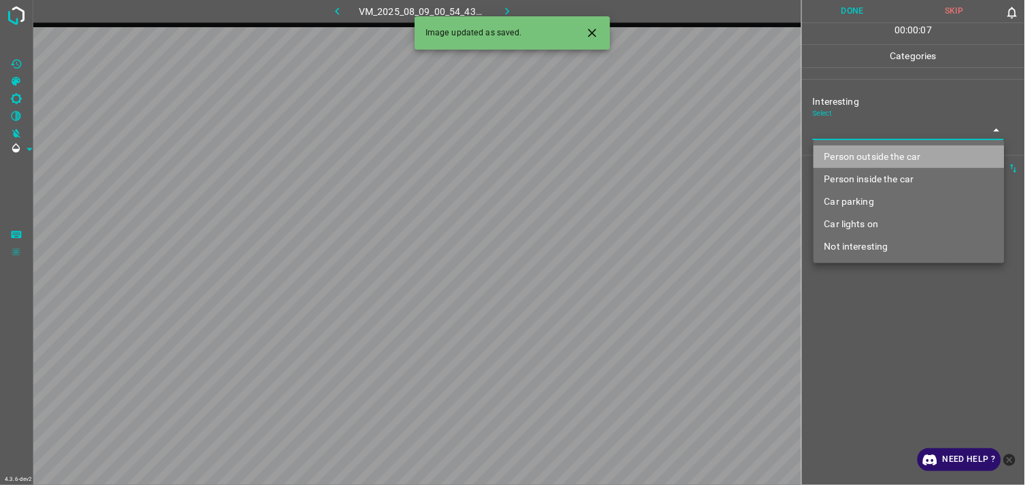
click at [886, 158] on li "Person outside the car" at bounding box center [909, 156] width 191 height 22
type input "Person outside the car"
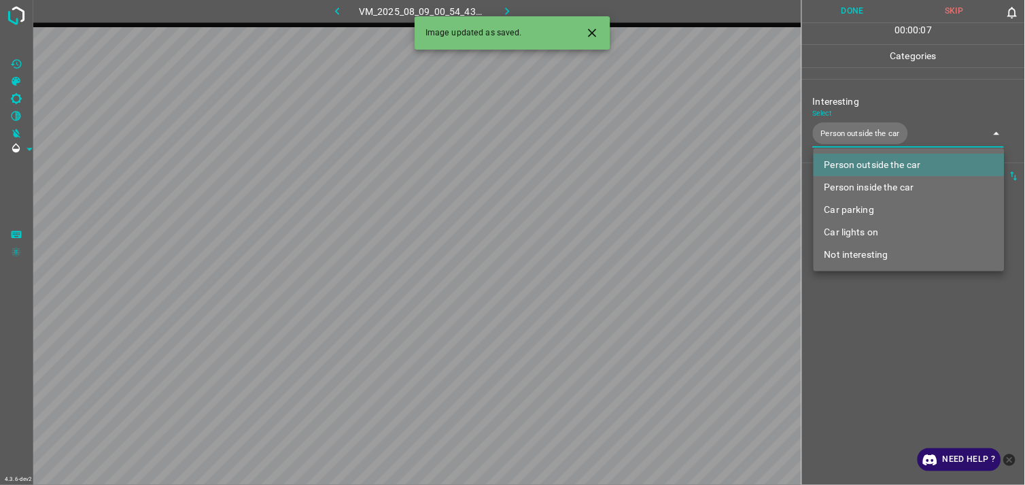
click at [882, 313] on div at bounding box center [512, 242] width 1025 height 485
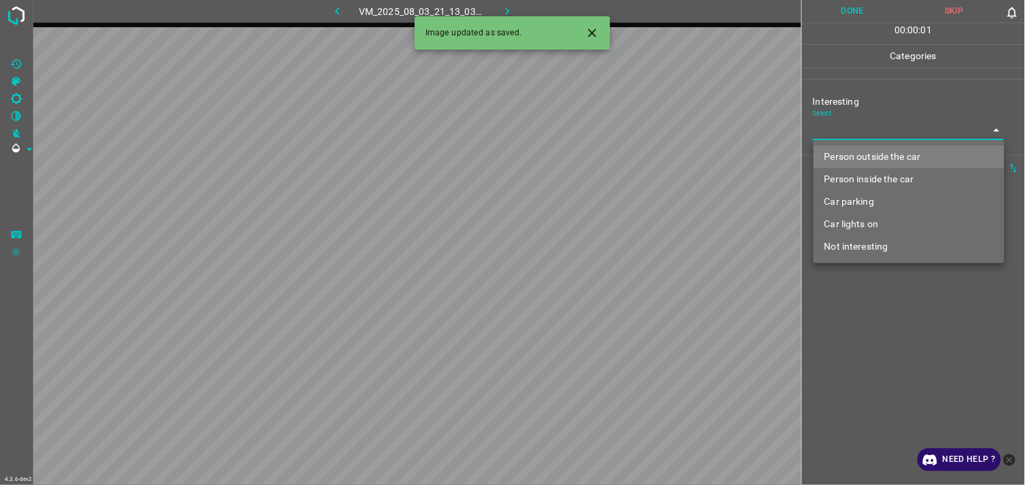
click at [855, 133] on body "4.3.6-dev2 VM_2025_08_03_21_13_03_971_01.gif Done Skip 0 00 : 00 : 01 Categorie…" at bounding box center [512, 242] width 1025 height 485
click at [880, 153] on li "Person outside the car" at bounding box center [909, 156] width 191 height 22
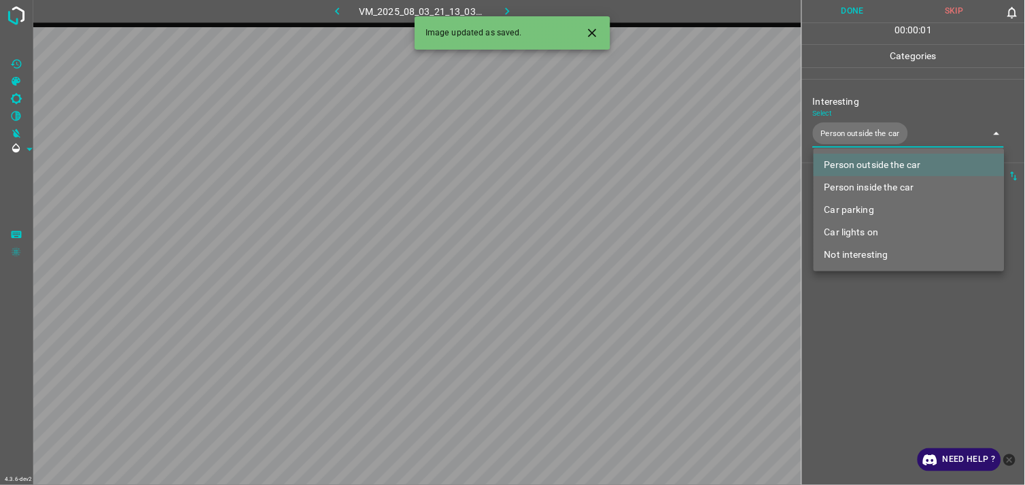
type input "Person outside the car"
click at [896, 307] on div at bounding box center [512, 242] width 1025 height 485
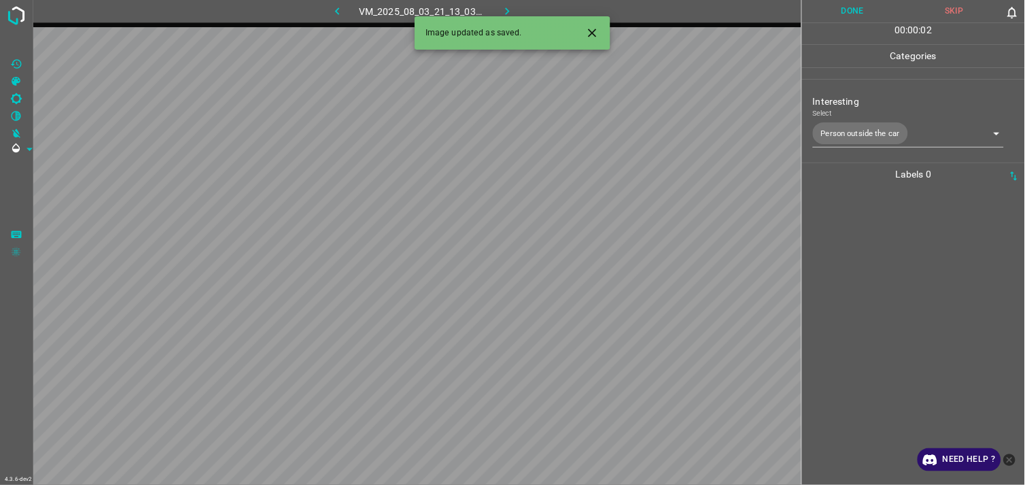
click at [889, 281] on div at bounding box center [913, 335] width 215 height 299
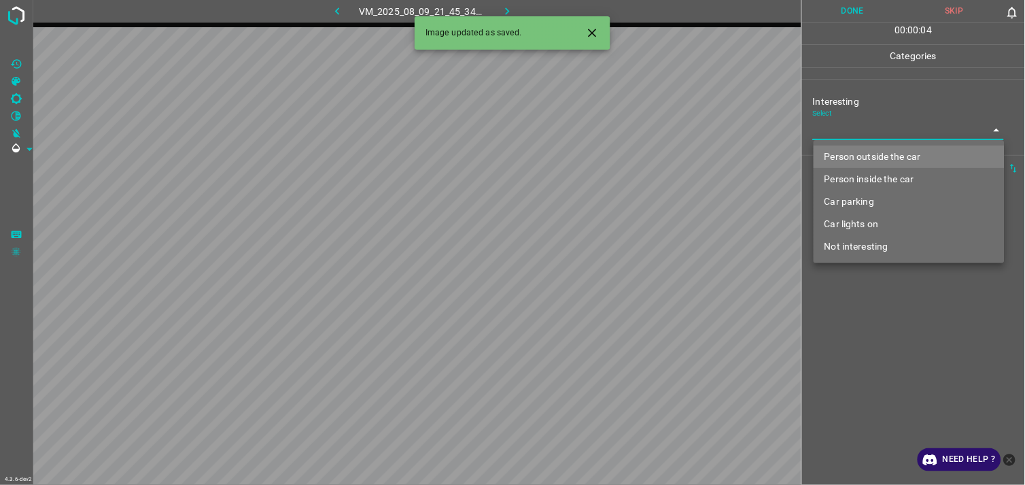
click at [852, 133] on body "4.3.6-dev2 VM_2025_08_09_21_45_34_897_05.gif Done Skip 0 00 : 00 : 04 Categorie…" at bounding box center [512, 242] width 1025 height 485
click at [865, 147] on li "Person outside the car" at bounding box center [909, 156] width 191 height 22
type input "Person outside the car"
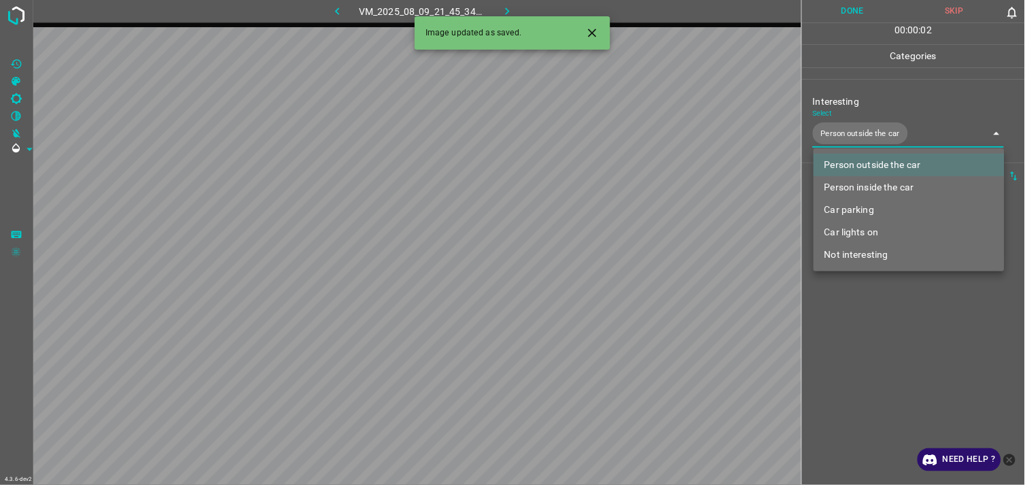
click at [860, 320] on div at bounding box center [512, 242] width 1025 height 485
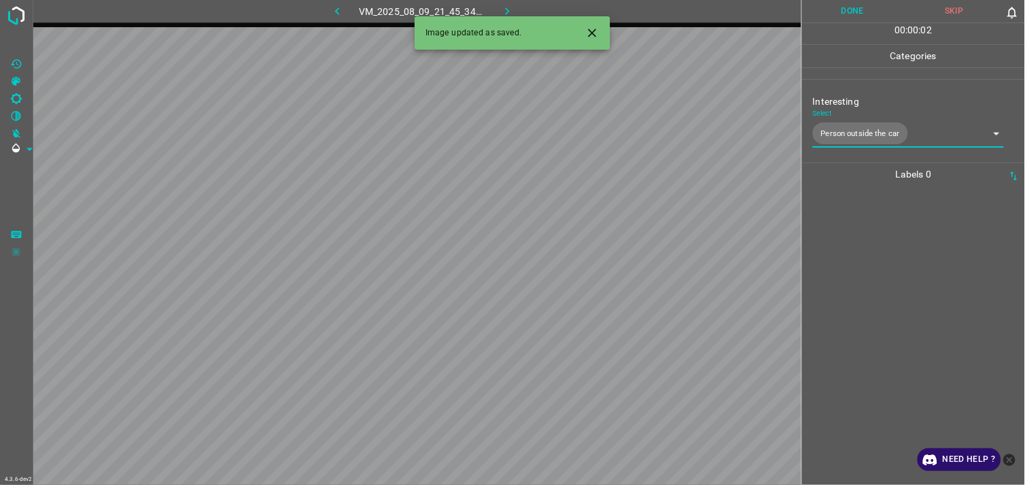
click at [867, 290] on div at bounding box center [913, 335] width 215 height 299
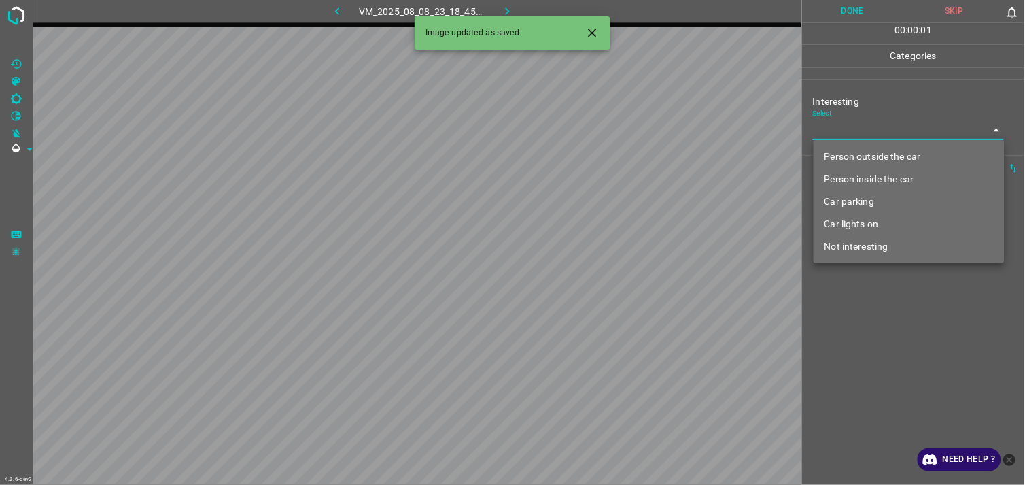
click at [835, 130] on body "4.3.6-dev2 VM_2025_08_08_23_18_45_220_02.gif Done Skip 0 00 : 00 : 01 Categorie…" at bounding box center [512, 242] width 1025 height 485
click at [866, 156] on li "Person outside the car" at bounding box center [909, 156] width 191 height 22
type input "Person outside the car"
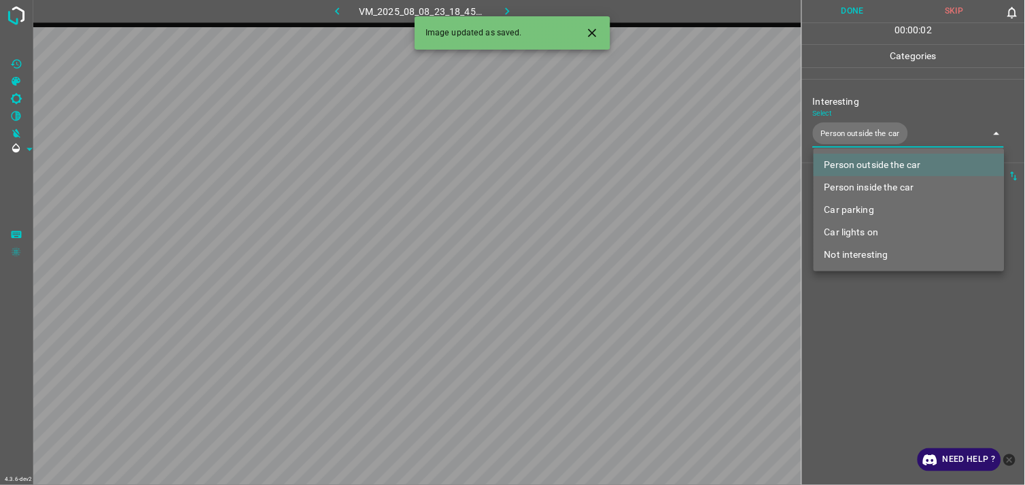
click at [892, 320] on div at bounding box center [512, 242] width 1025 height 485
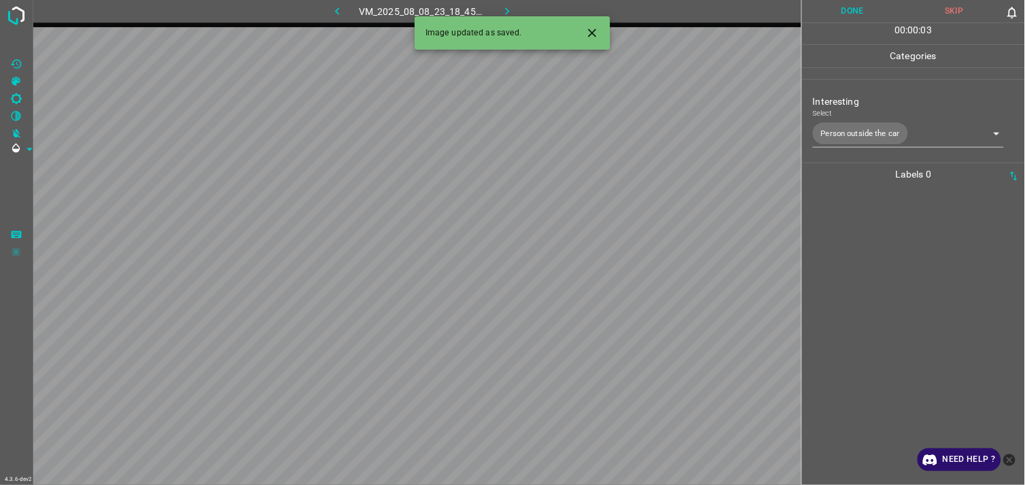
click at [897, 293] on div at bounding box center [913, 335] width 215 height 299
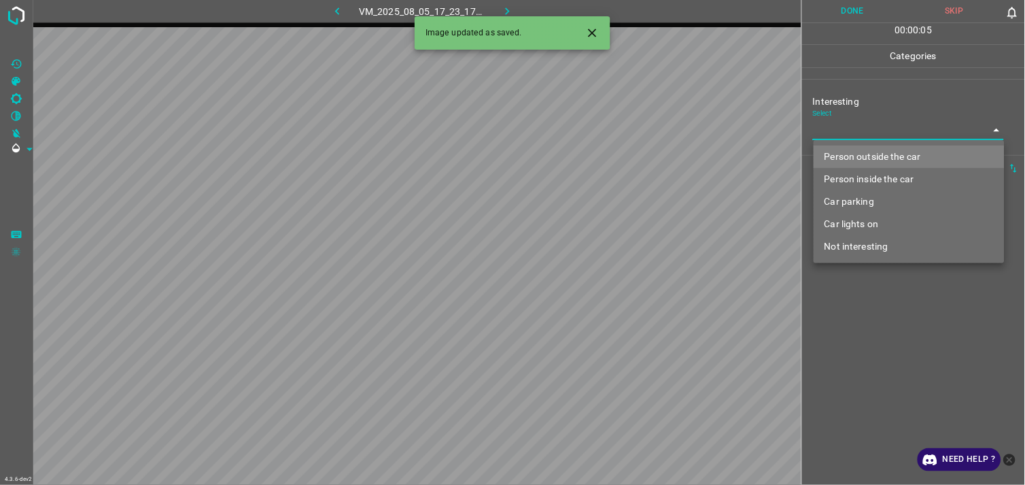
click at [869, 130] on body "4.3.6-dev2 VM_2025_08_05_17_23_17_058_02.gif Done Skip 0 00 : 00 : 05 Categorie…" at bounding box center [512, 242] width 1025 height 485
click at [869, 196] on li "Car parking" at bounding box center [909, 201] width 191 height 22
type input "Car parking"
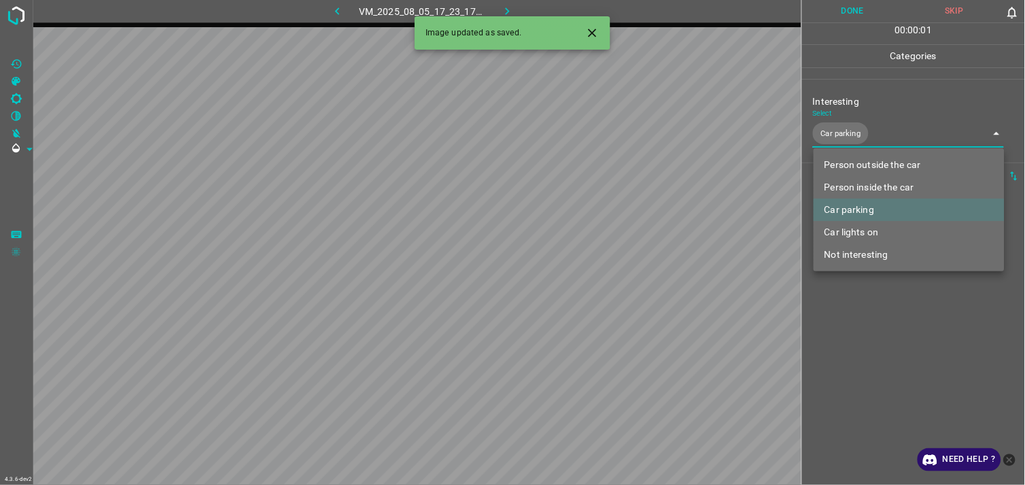
click at [890, 326] on div at bounding box center [512, 242] width 1025 height 485
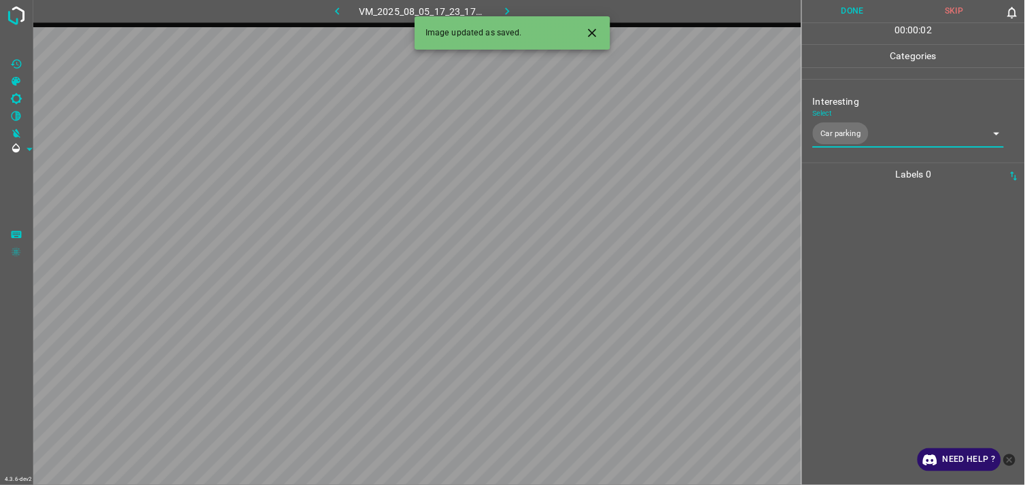
click at [889, 273] on div at bounding box center [913, 335] width 215 height 299
click at [862, 123] on body "4.3.6-dev2 VM_2025_08_03_21_52_04_336_06.gif Done Skip 0 00 : 00 : 04 Categorie…" at bounding box center [512, 242] width 1025 height 485
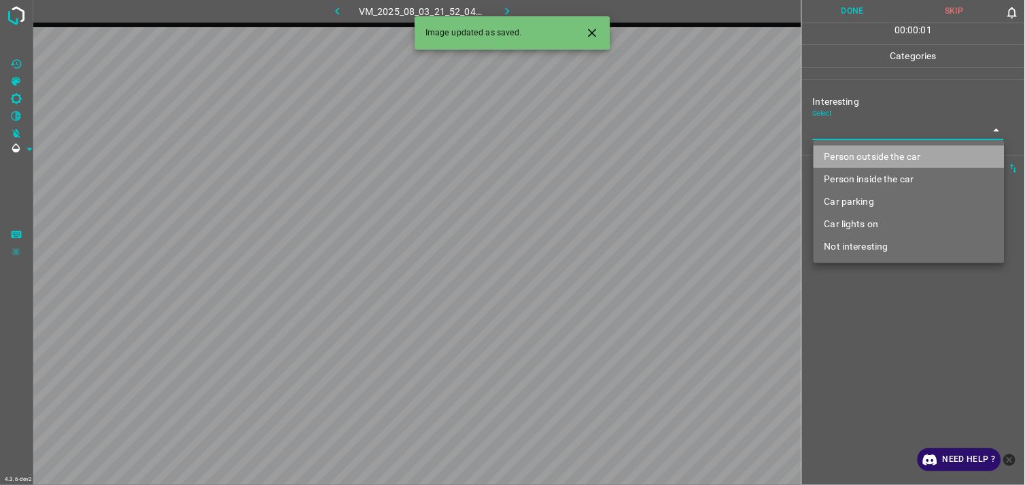
click at [899, 155] on li "Person outside the car" at bounding box center [909, 156] width 191 height 22
type input "Person outside the car"
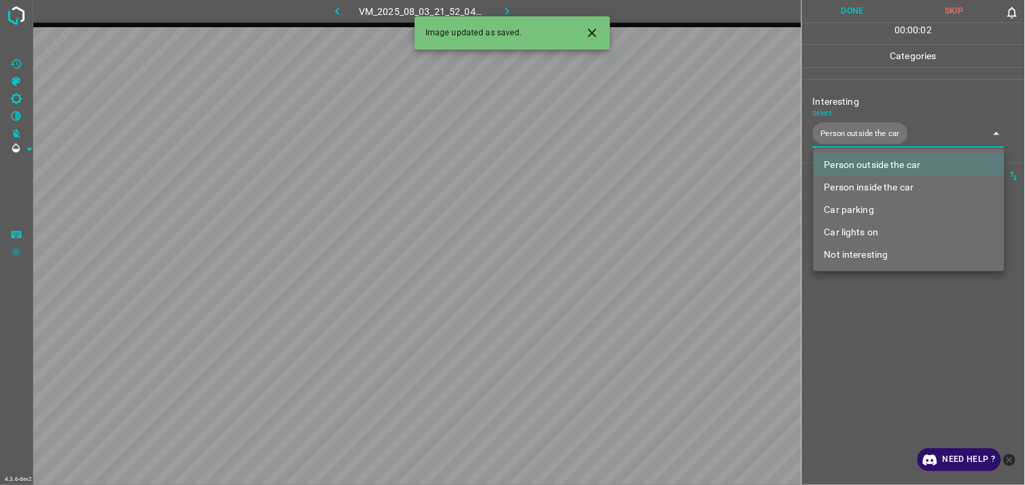
click at [913, 329] on div at bounding box center [512, 242] width 1025 height 485
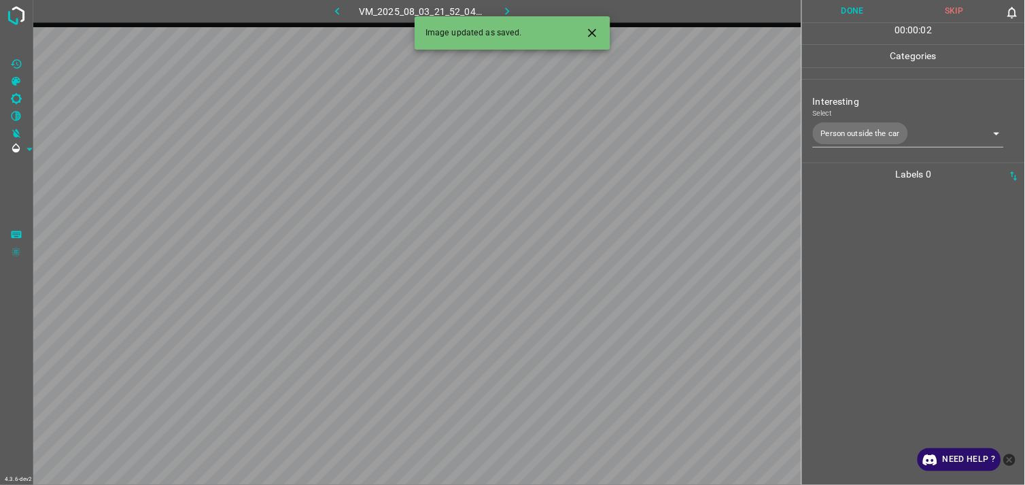
click at [899, 288] on div at bounding box center [913, 335] width 215 height 299
click at [873, 130] on body "4.3.6-dev2 VM_2025_08_09_20_23_58_843_06.gif Done Skip 0 00 : 00 : 04 Categorie…" at bounding box center [512, 242] width 1025 height 485
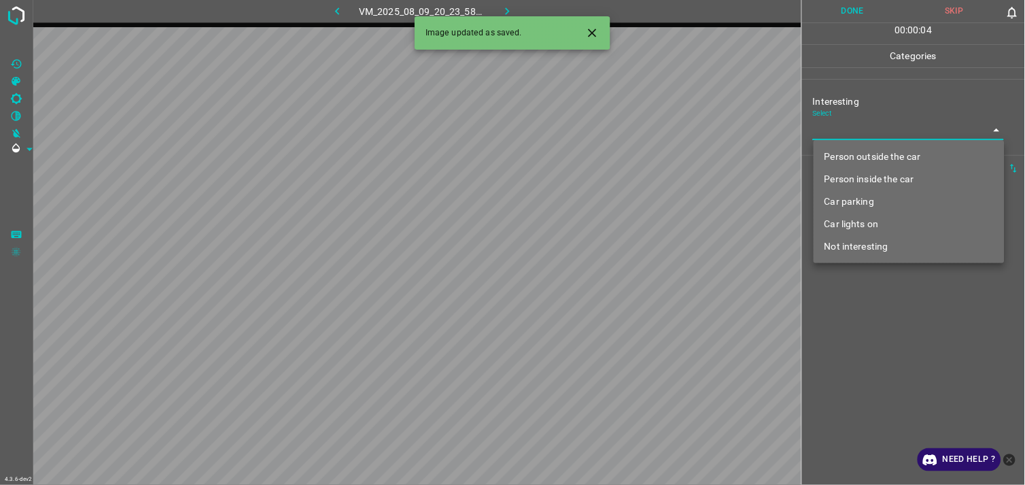
click at [896, 154] on li "Person outside the car" at bounding box center [909, 156] width 191 height 22
type input "Person outside the car"
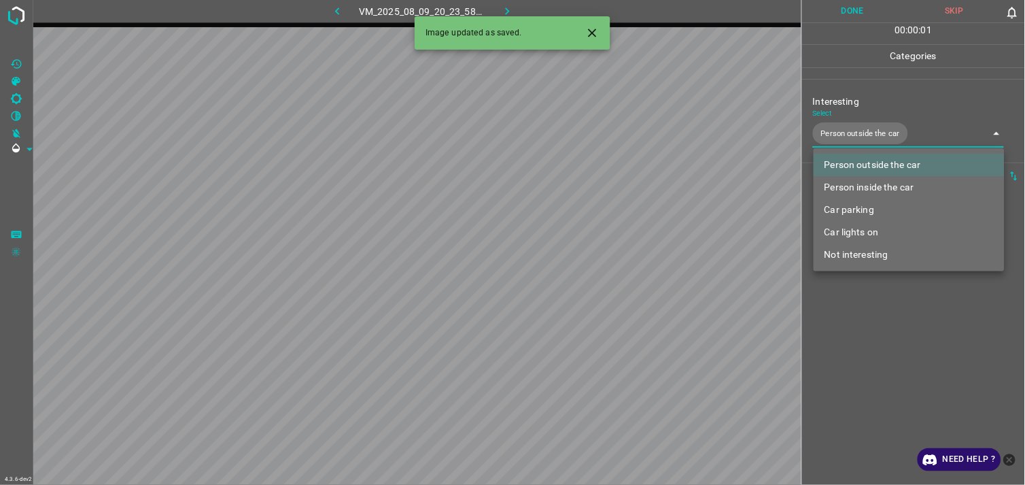
drag, startPoint x: 922, startPoint y: 313, endPoint x: 888, endPoint y: 264, distance: 59.8
click at [920, 313] on div at bounding box center [512, 242] width 1025 height 485
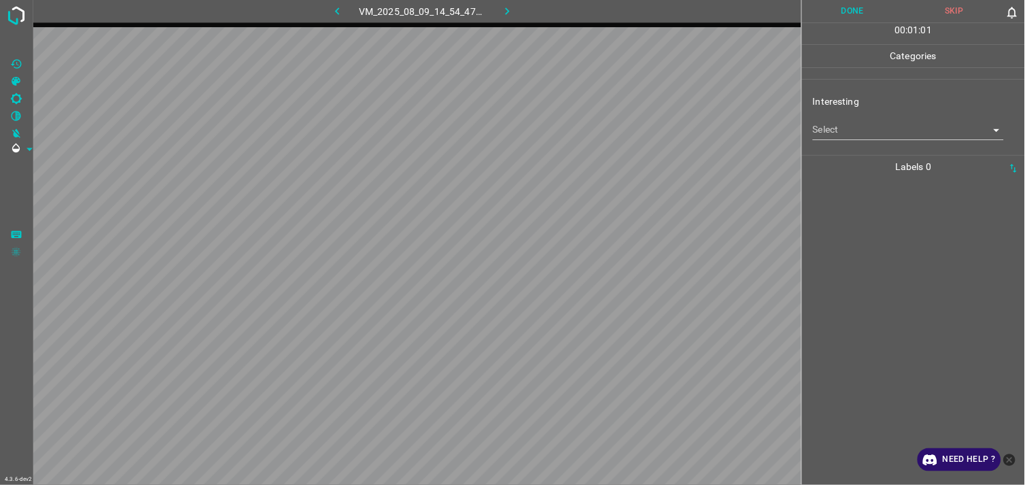
click at [891, 133] on body "4.3.6-dev2 VM_2025_08_09_14_54_47_005_00.gif Done Skip 0 00 : 01 : 01 Categorie…" at bounding box center [512, 242] width 1025 height 485
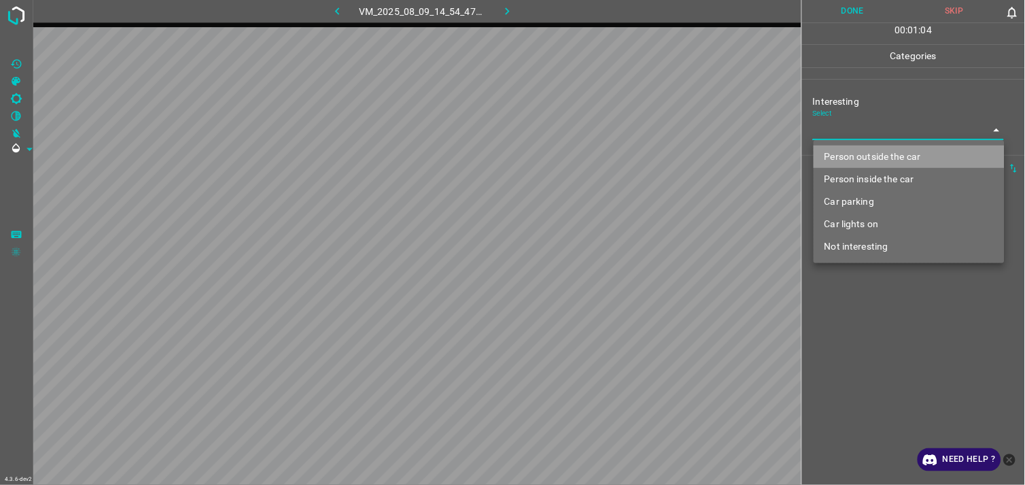
click at [899, 151] on li "Person outside the car" at bounding box center [909, 156] width 191 height 22
type input "Person outside the car"
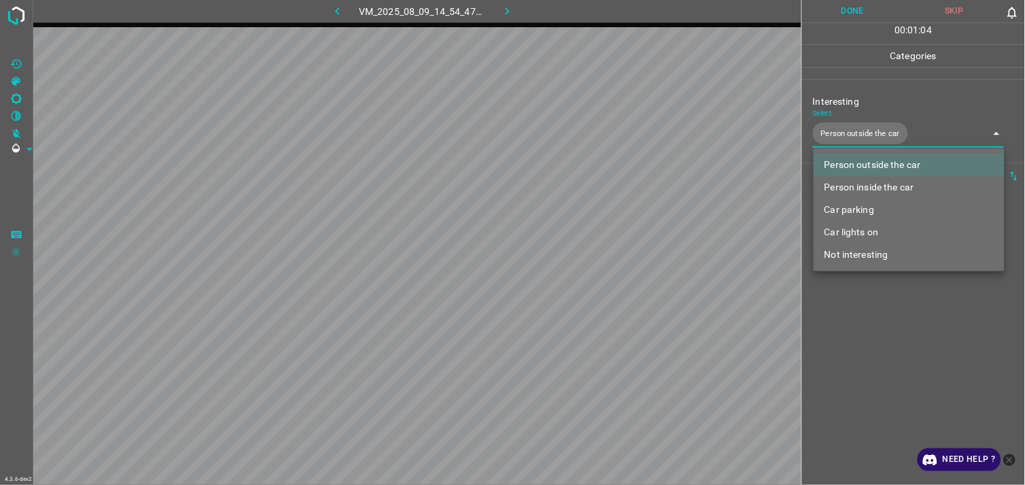
click at [884, 369] on div at bounding box center [512, 242] width 1025 height 485
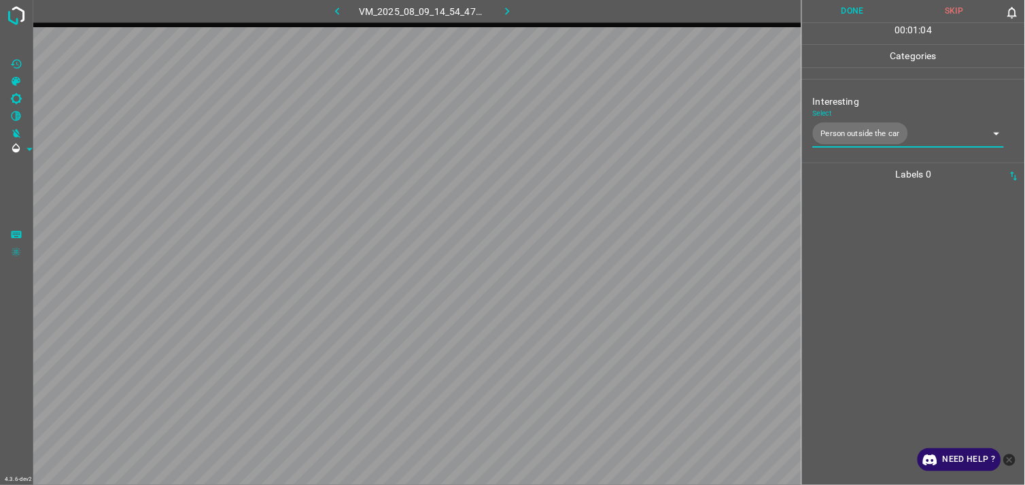
click at [881, 364] on div at bounding box center [913, 335] width 215 height 299
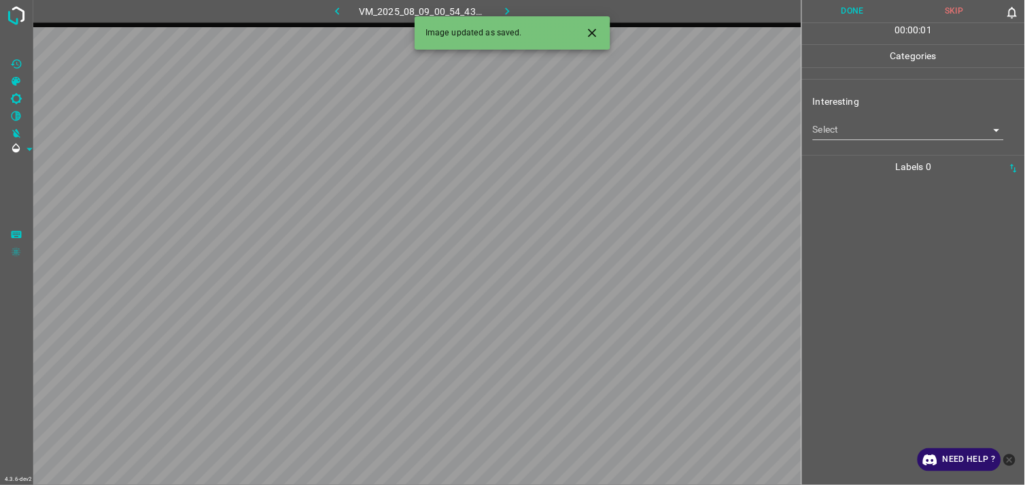
click at [865, 141] on div "Interesting Select ​" at bounding box center [913, 117] width 223 height 64
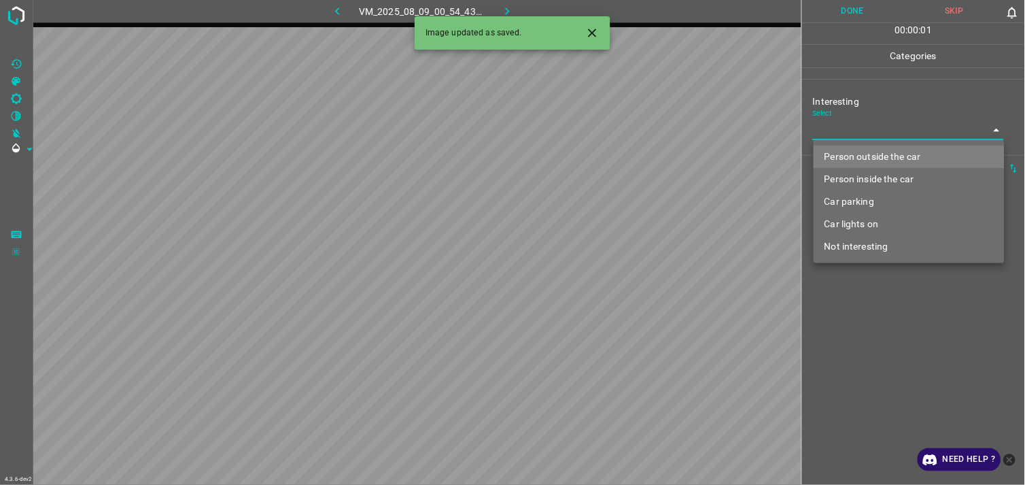
click at [873, 131] on body "4.3.6-dev2 VM_2025_08_09_00_54_43_330_03.gif Done Skip 0 00 : 00 : 01 Categorie…" at bounding box center [512, 242] width 1025 height 485
click at [878, 159] on li "Person outside the car" at bounding box center [909, 156] width 191 height 22
type input "Person outside the car"
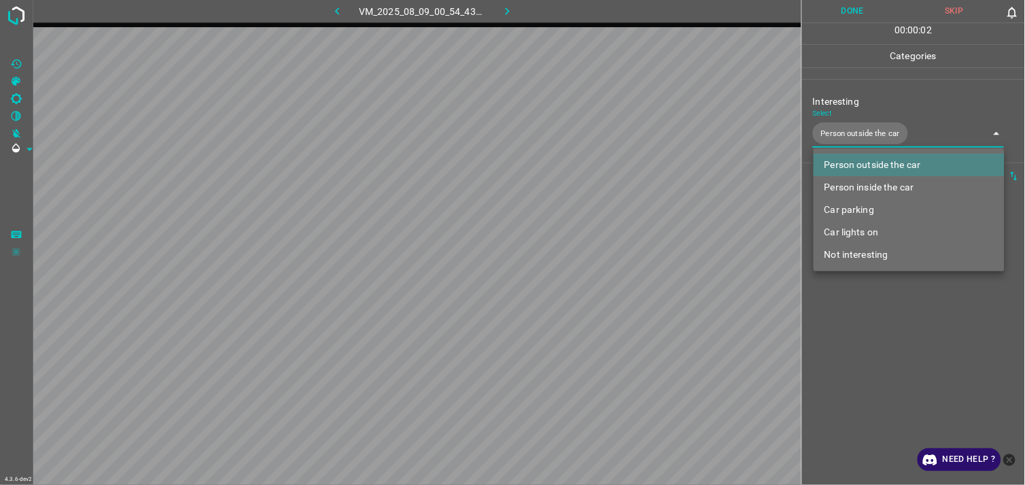
click at [932, 313] on div at bounding box center [512, 242] width 1025 height 485
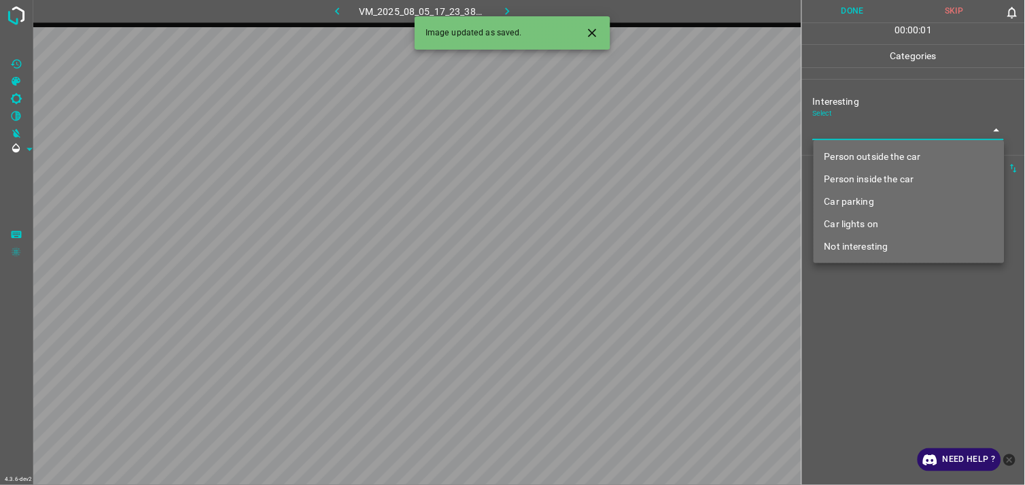
click at [874, 126] on body "4.3.6-dev2 VM_2025_08_05_17_23_38_753_02.gif Done Skip 0 00 : 00 : 01 Categorie…" at bounding box center [512, 242] width 1025 height 485
click at [873, 250] on li "Not interesting" at bounding box center [909, 246] width 191 height 22
type input "Not interesting"
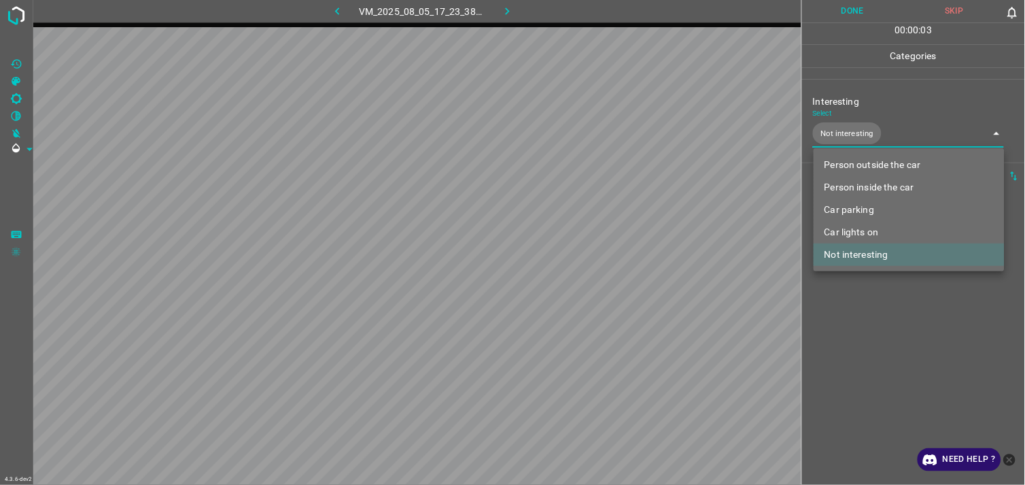
click at [878, 297] on div at bounding box center [512, 242] width 1025 height 485
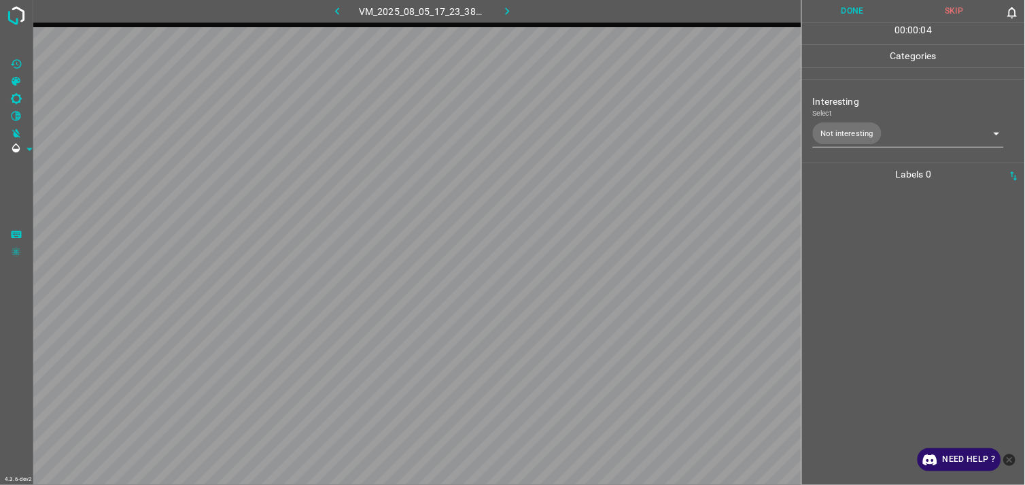
click at [880, 287] on div at bounding box center [913, 335] width 215 height 299
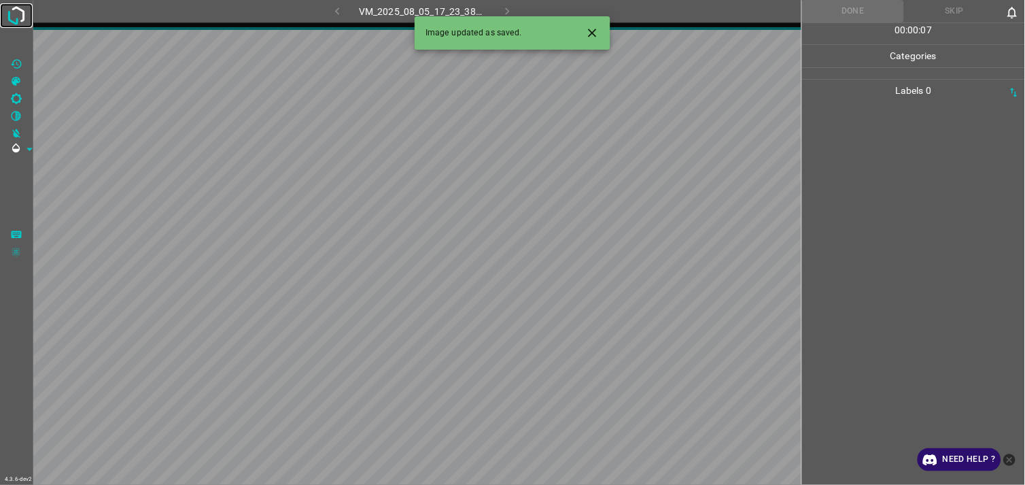
click at [14, 20] on img at bounding box center [16, 15] width 24 height 24
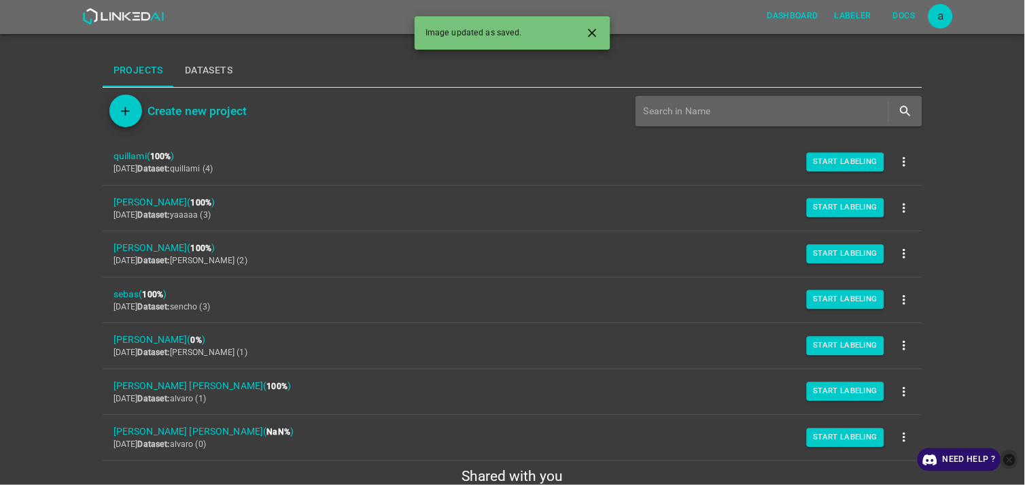
click at [1008, 456] on icon "close-help" at bounding box center [1010, 459] width 12 height 12
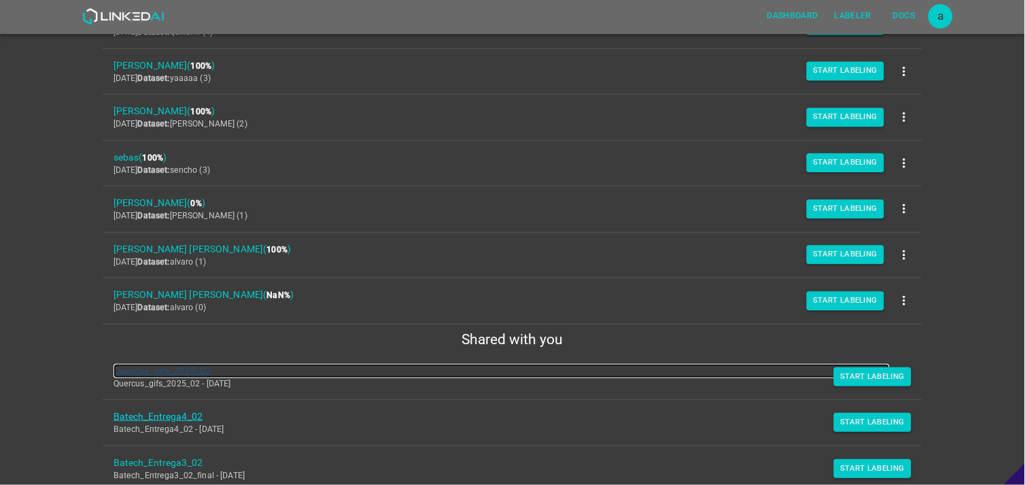
scroll to position [155, 0]
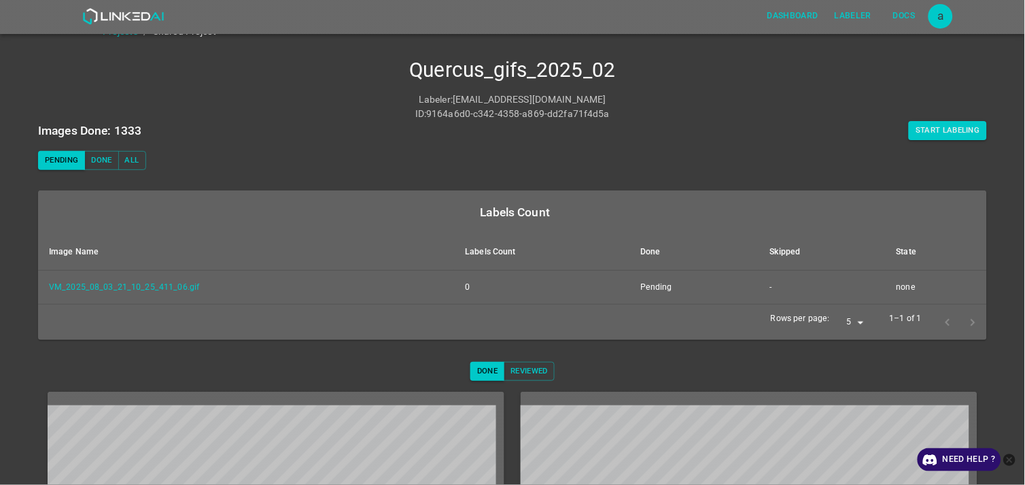
scroll to position [75, 0]
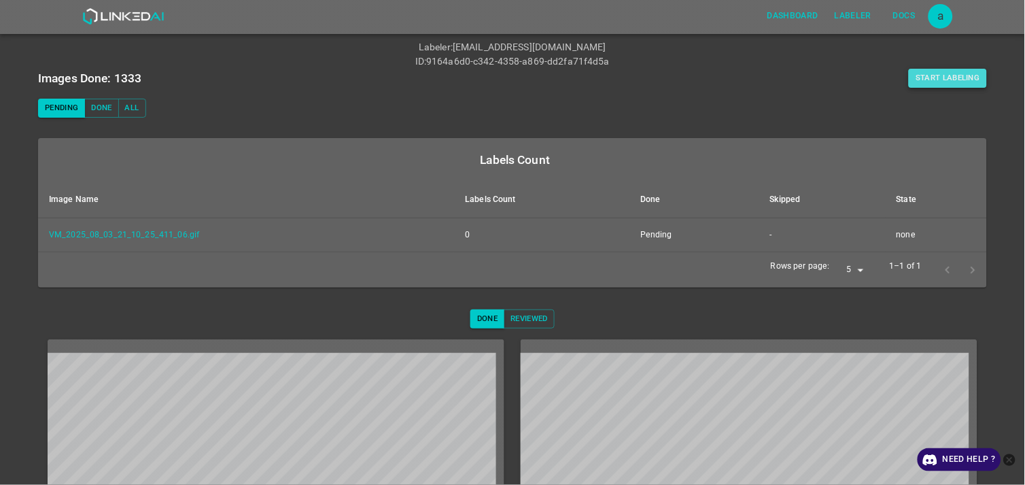
click at [933, 82] on button "Start Labeling" at bounding box center [948, 78] width 78 height 19
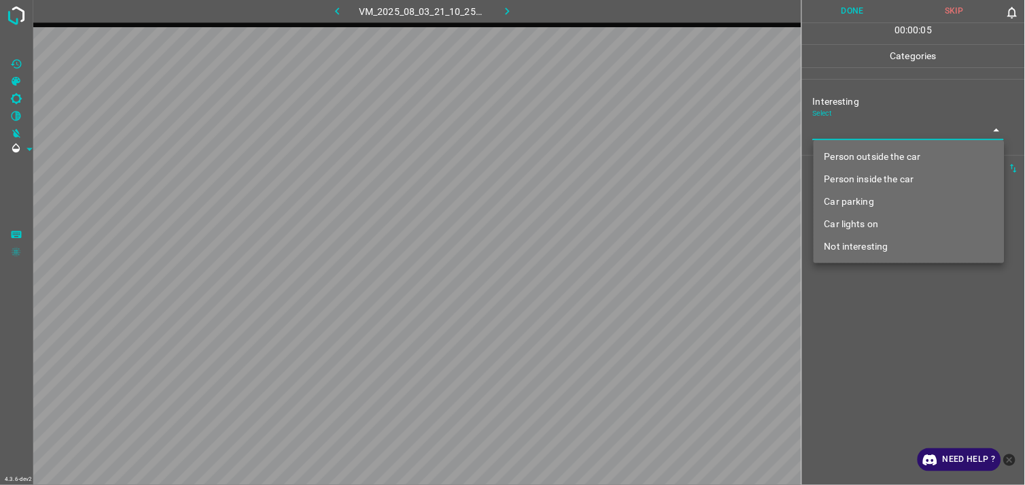
click at [935, 131] on body "4.3.6-dev2 VM_2025_08_03_21_10_25_411_06.gif Done Skip 0 00 : 00 : 05 Categorie…" at bounding box center [512, 242] width 1025 height 485
click at [934, 153] on li "Person outside the car" at bounding box center [909, 156] width 191 height 22
type input "Person outside the car"
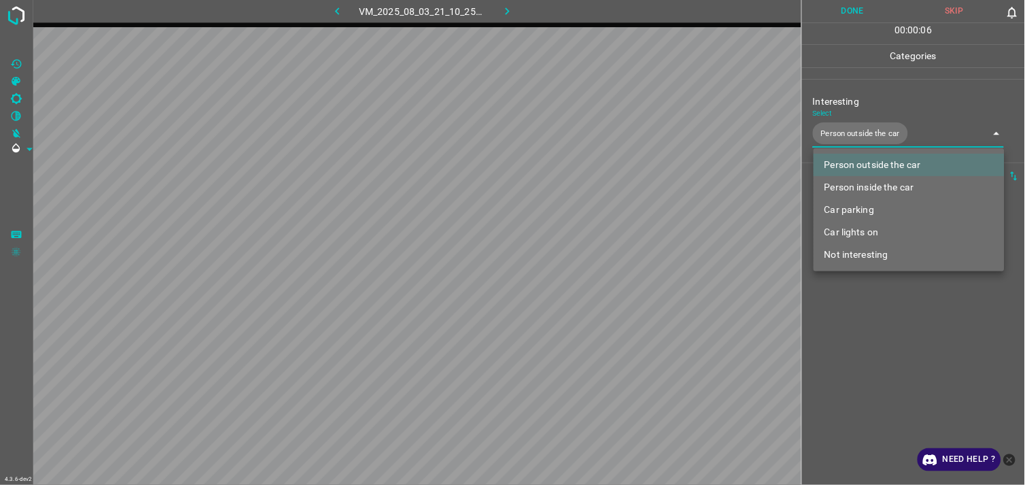
click at [921, 302] on div at bounding box center [512, 242] width 1025 height 485
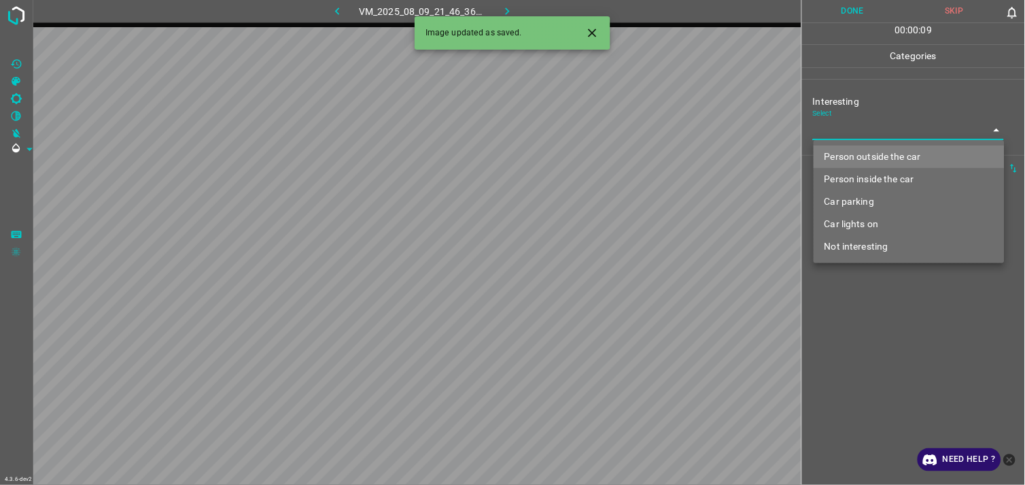
click at [847, 133] on body "4.3.6-dev2 VM_2025_08_09_21_46_36_744_01.gif Done Skip 0 00 : 00 : 09 Categorie…" at bounding box center [512, 242] width 1025 height 485
click at [885, 160] on li "Person outside the car" at bounding box center [909, 156] width 191 height 22
type input "Person outside the car"
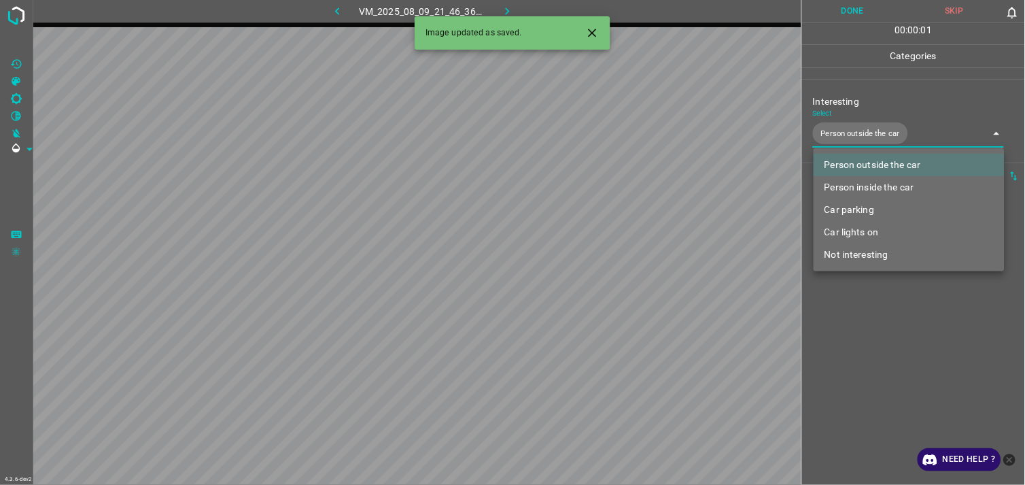
click at [903, 326] on div at bounding box center [512, 242] width 1025 height 485
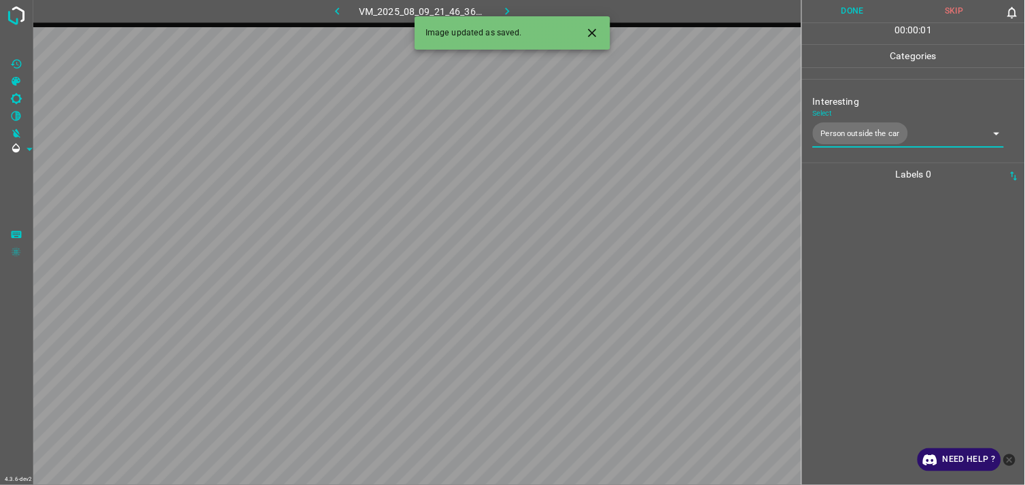
click at [903, 266] on div at bounding box center [913, 335] width 215 height 299
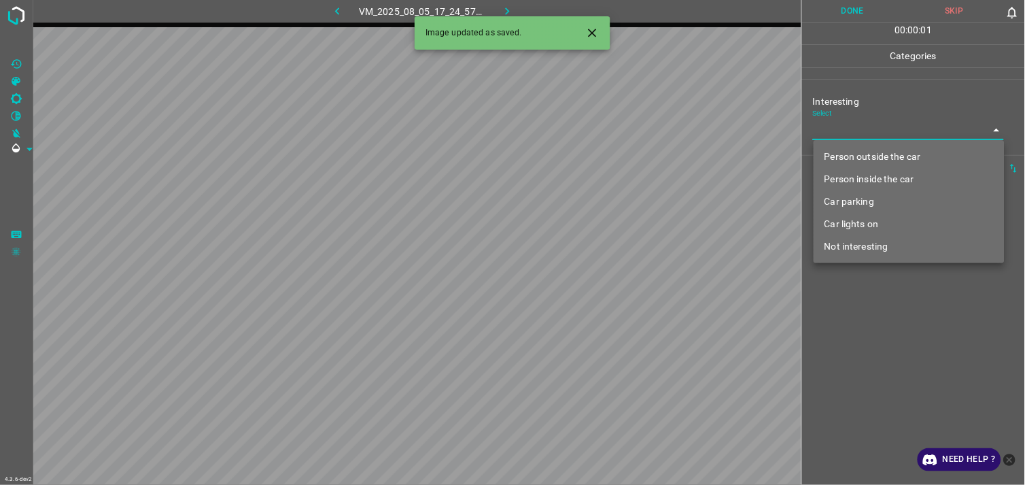
click at [899, 128] on body "4.3.6-dev2 VM_2025_08_05_17_24_57_319_01.gif Done Skip 0 00 : 00 : 01 Categorie…" at bounding box center [512, 242] width 1025 height 485
click at [882, 201] on li "Car parking" at bounding box center [909, 201] width 191 height 22
type input "Car parking"
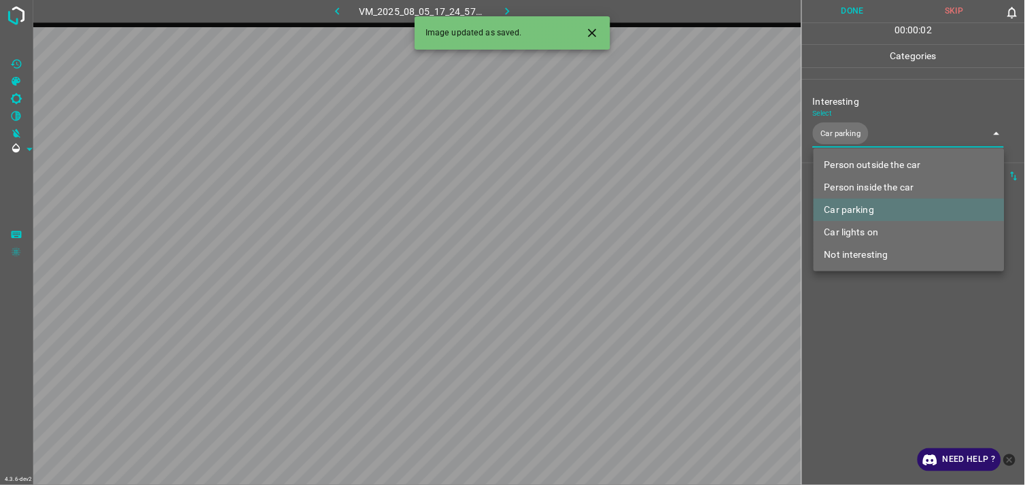
click at [913, 304] on div at bounding box center [512, 242] width 1025 height 485
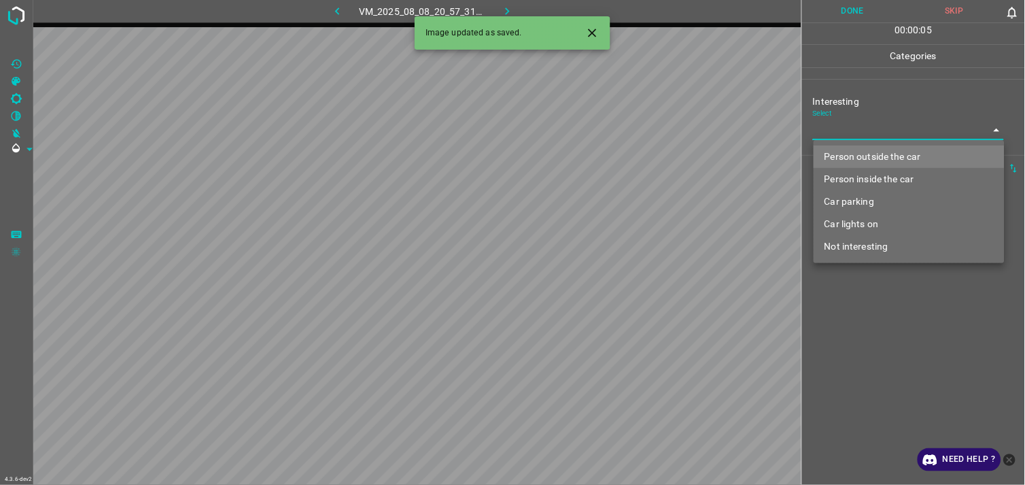
click at [880, 132] on body "4.3.6-dev2 VM_2025_08_08_20_57_31_729_05.gif Done Skip 0 00 : 00 : 05 Categorie…" at bounding box center [512, 242] width 1025 height 485
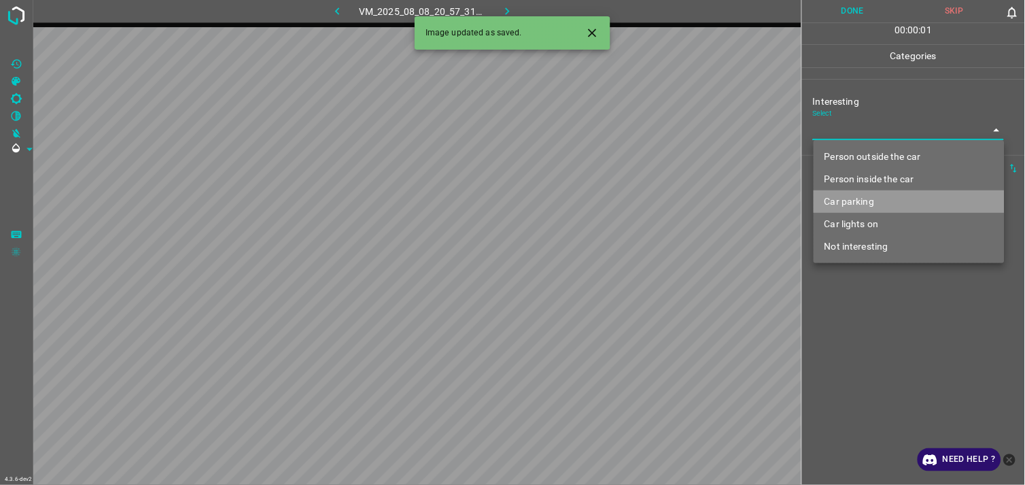
click at [887, 201] on li "Car parking" at bounding box center [909, 201] width 191 height 22
type input "Car parking"
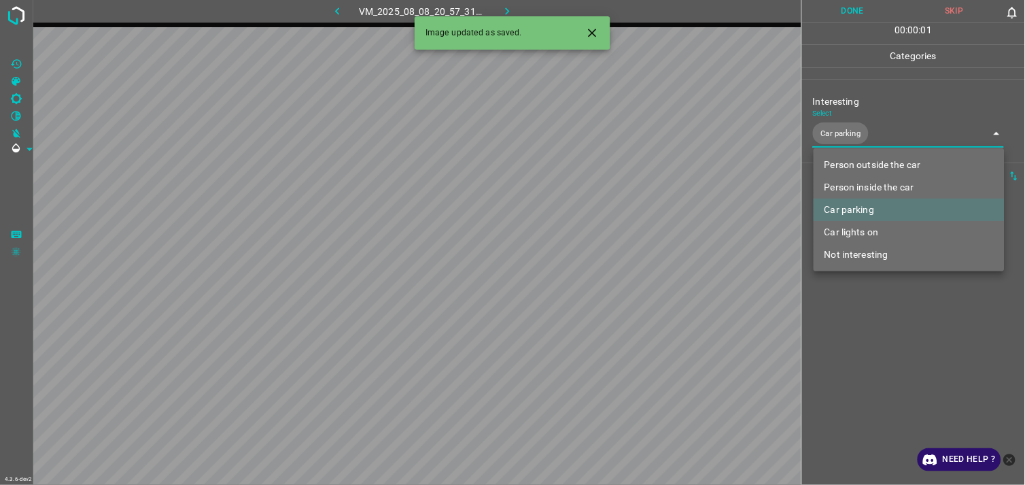
click at [885, 341] on div at bounding box center [512, 242] width 1025 height 485
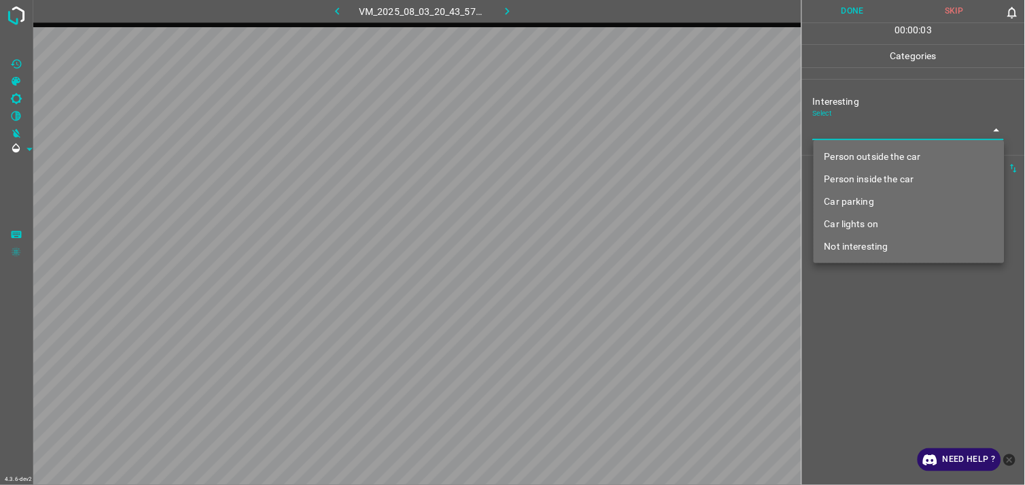
click at [875, 136] on body "4.3.6-dev2 VM_2025_08_03_20_43_57_544_08.gif Done Skip 0 00 : 00 : 03 Categorie…" at bounding box center [512, 242] width 1025 height 485
click at [892, 157] on li "Person outside the car" at bounding box center [909, 156] width 191 height 22
type input "Person outside the car"
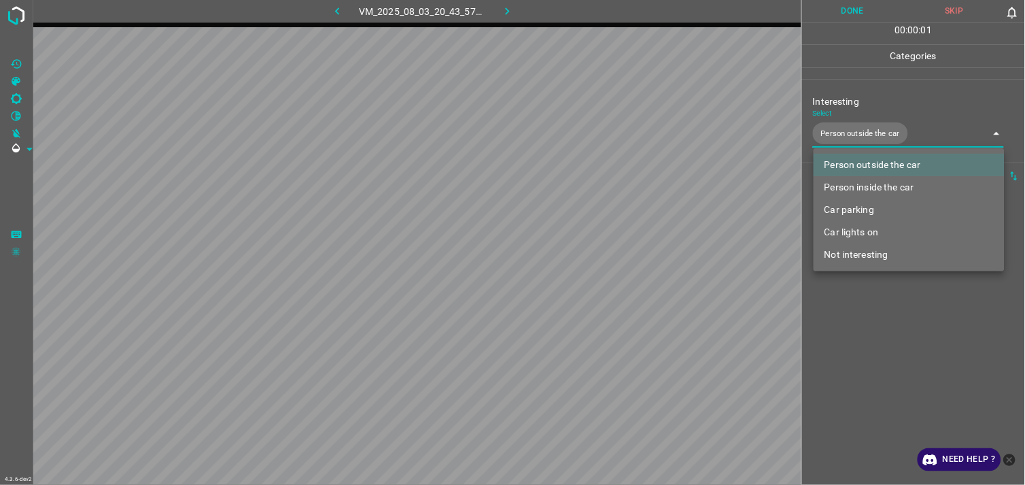
click at [906, 328] on div at bounding box center [512, 242] width 1025 height 485
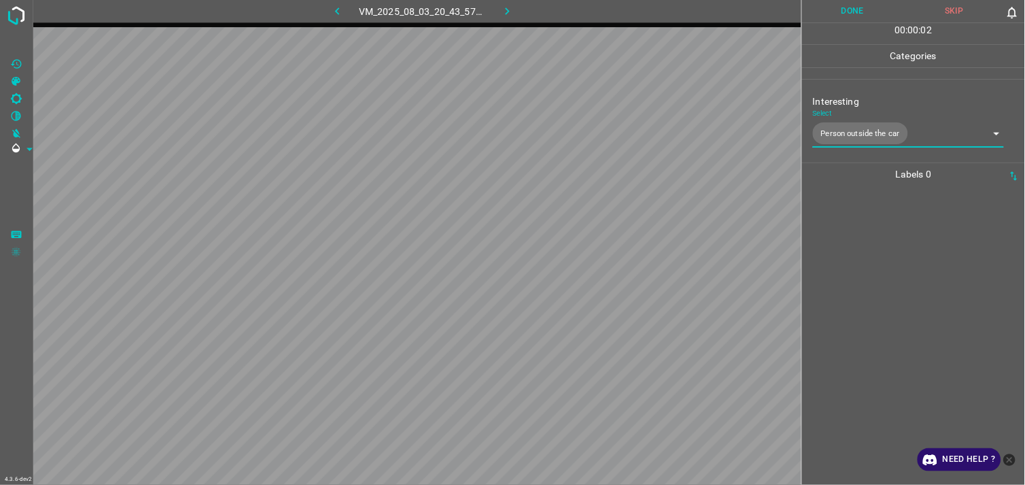
click at [909, 311] on div at bounding box center [913, 335] width 215 height 299
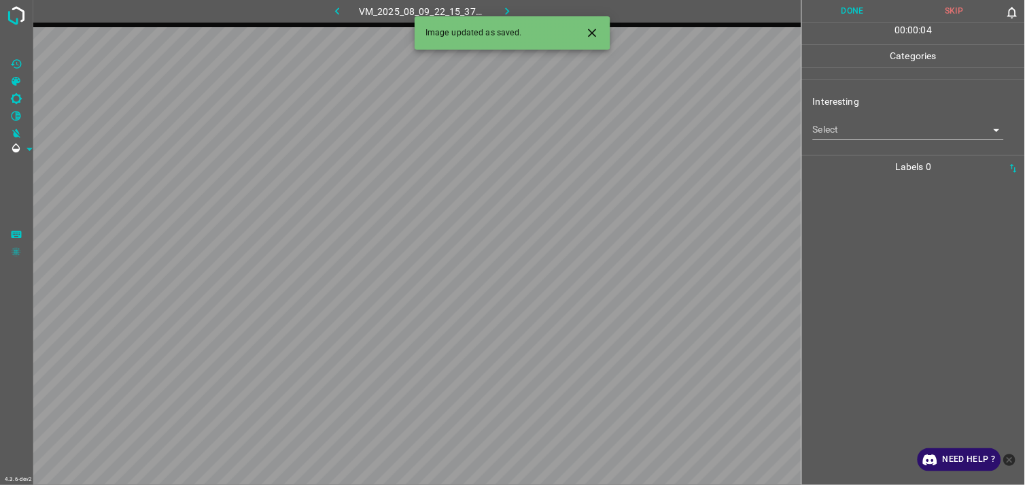
click at [905, 131] on body "4.3.6-dev2 VM_2025_08_09_22_15_37_187_04.gif Done Skip 0 00 : 00 : 04 Categorie…" at bounding box center [512, 242] width 1025 height 485
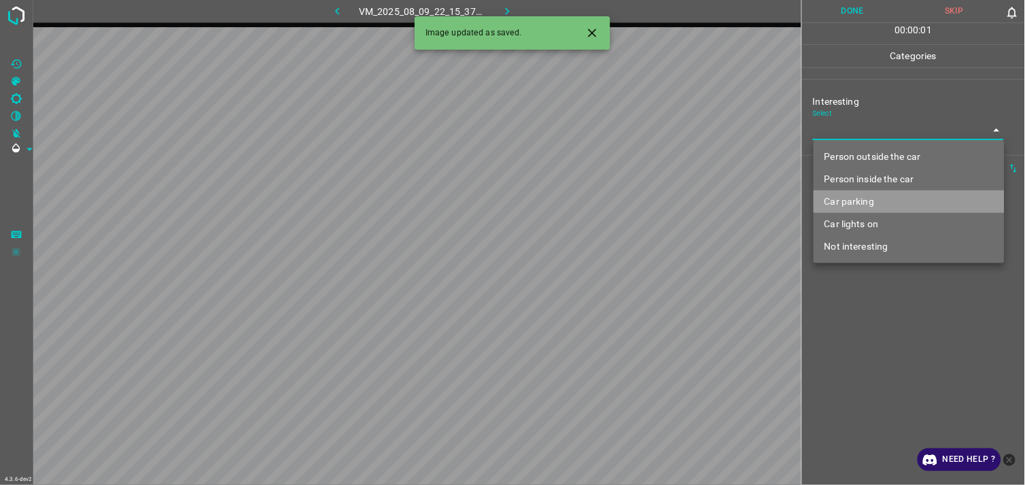
click at [884, 201] on li "Car parking" at bounding box center [909, 201] width 191 height 22
type input "Car parking"
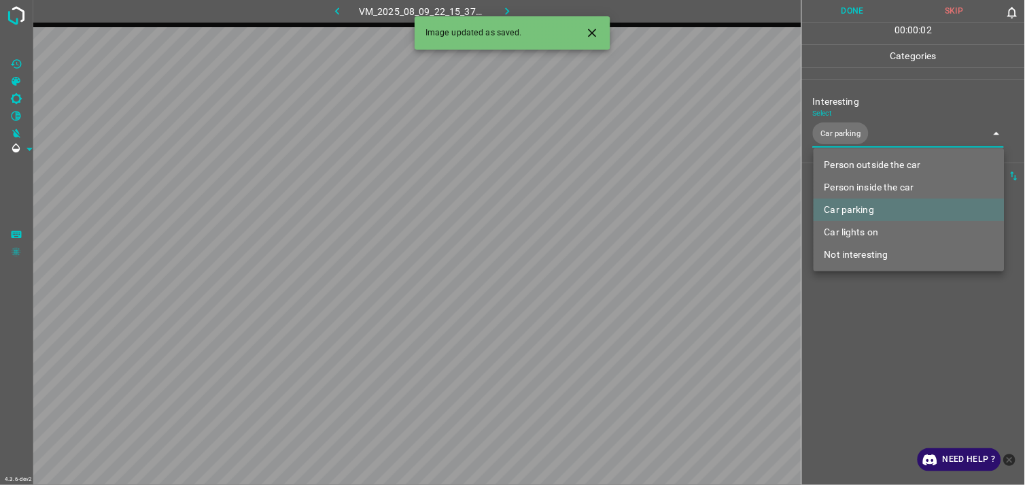
click at [898, 311] on div at bounding box center [512, 242] width 1025 height 485
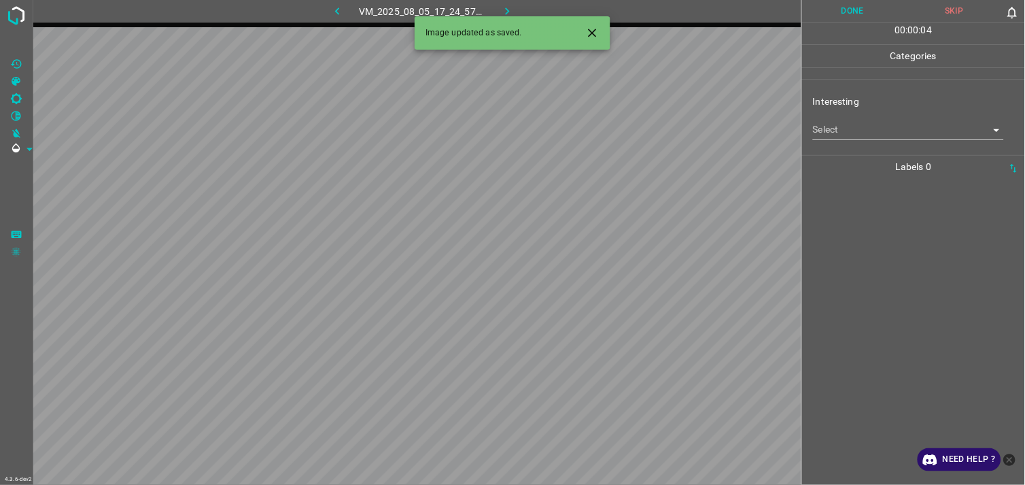
click at [848, 131] on body "4.3.6-dev2 VM_2025_08_05_17_24_57_319_09.gif Done Skip 0 00 : 00 : 04 Categorie…" at bounding box center [512, 242] width 1025 height 485
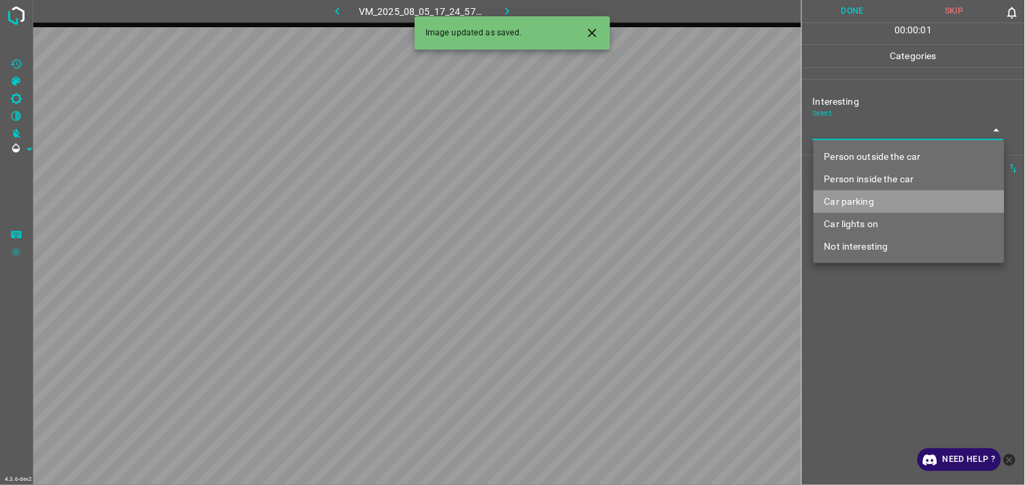
click at [874, 197] on li "Car parking" at bounding box center [909, 201] width 191 height 22
type input "Car parking"
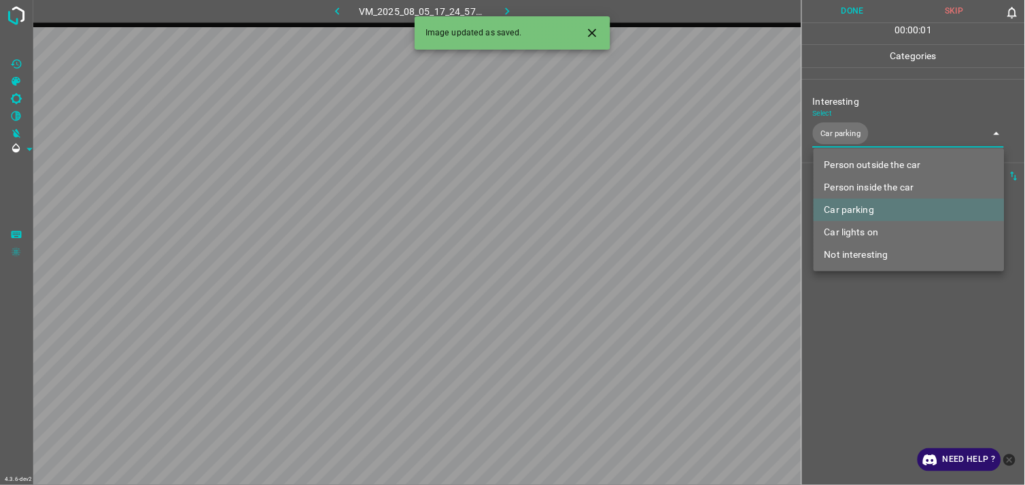
click at [894, 308] on div at bounding box center [512, 242] width 1025 height 485
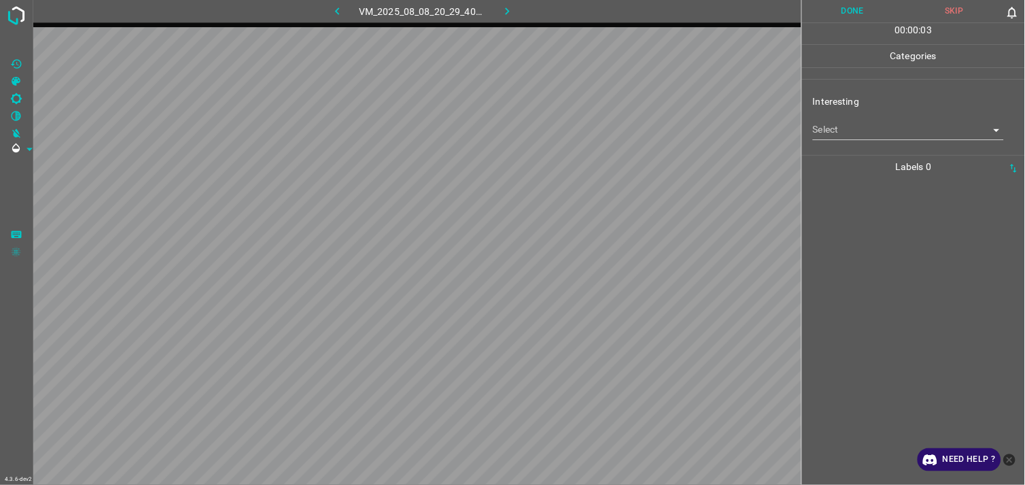
click at [869, 130] on body "4.3.6-dev2 VM_2025_08_08_20_29_40_437_00.gif Done Skip 0 00 : 00 : 03 Categorie…" at bounding box center [512, 242] width 1025 height 485
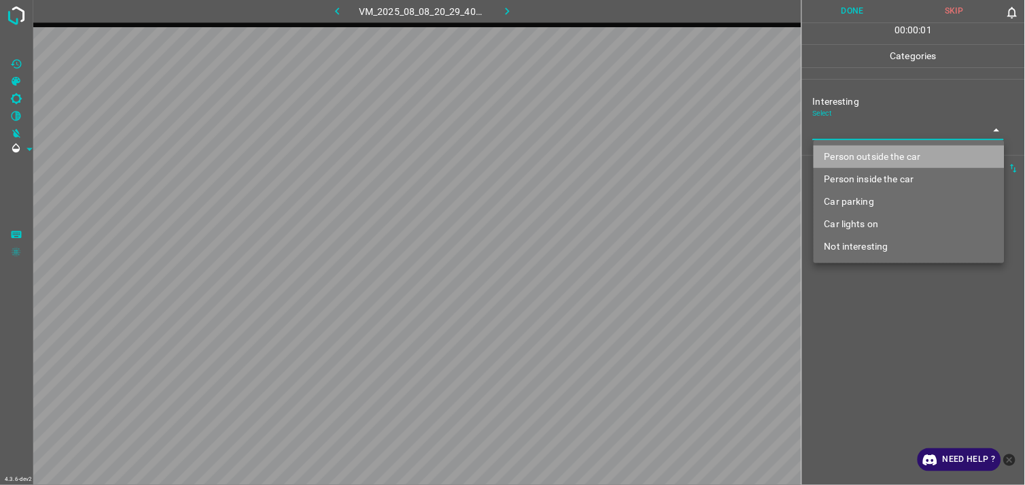
click at [878, 160] on li "Person outside the car" at bounding box center [909, 156] width 191 height 22
type input "Person outside the car"
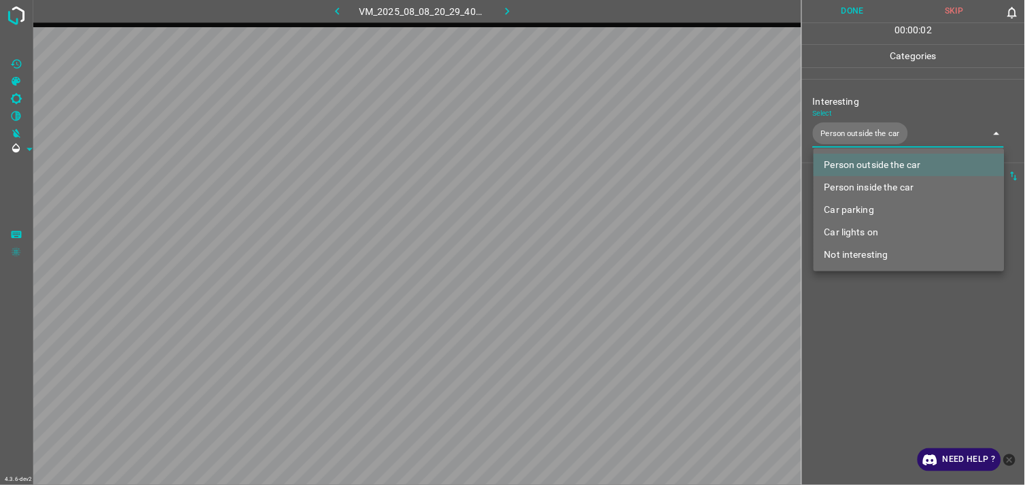
click at [887, 321] on div at bounding box center [512, 242] width 1025 height 485
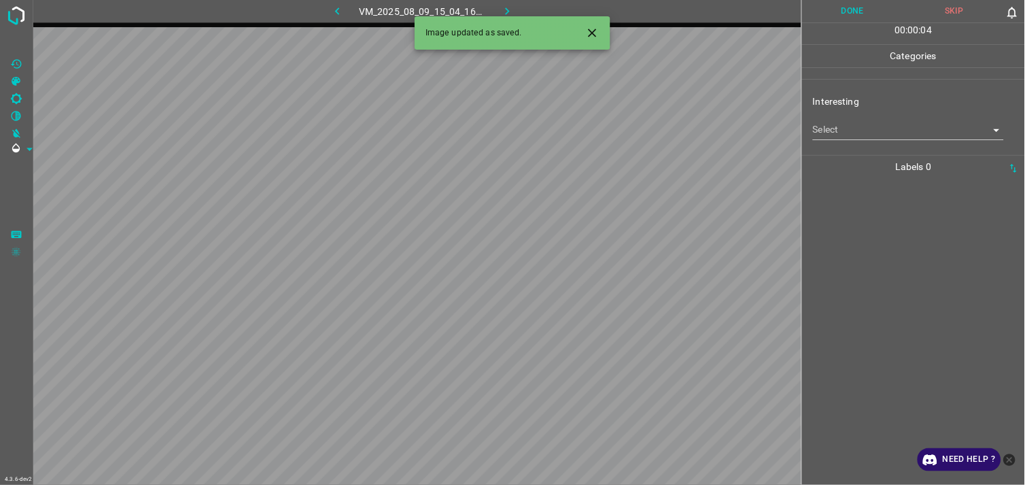
click at [862, 139] on body "4.3.6-dev2 VM_2025_08_09_15_04_16_100_00.gif Done Skip 0 00 : 00 : 04 Categorie…" at bounding box center [512, 242] width 1025 height 485
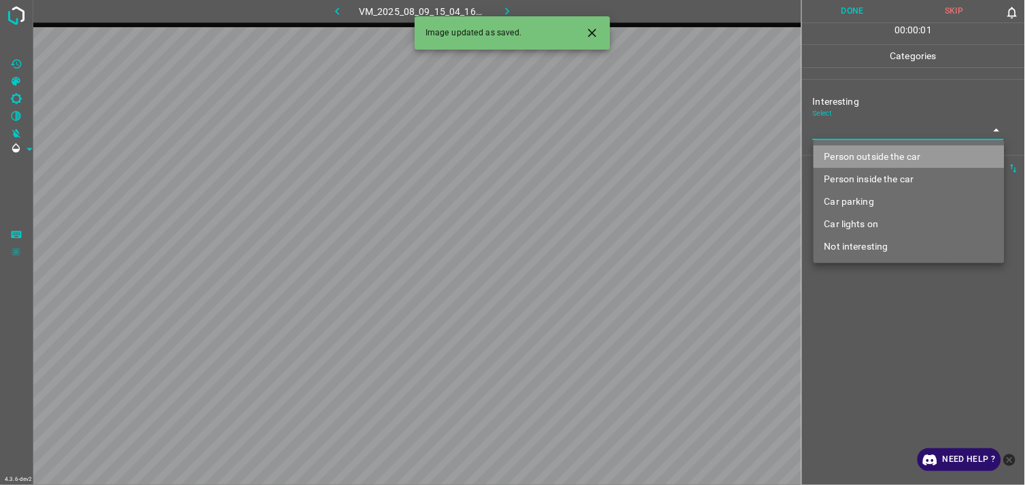
click at [868, 151] on li "Person outside the car" at bounding box center [909, 156] width 191 height 22
type input "Person outside the car"
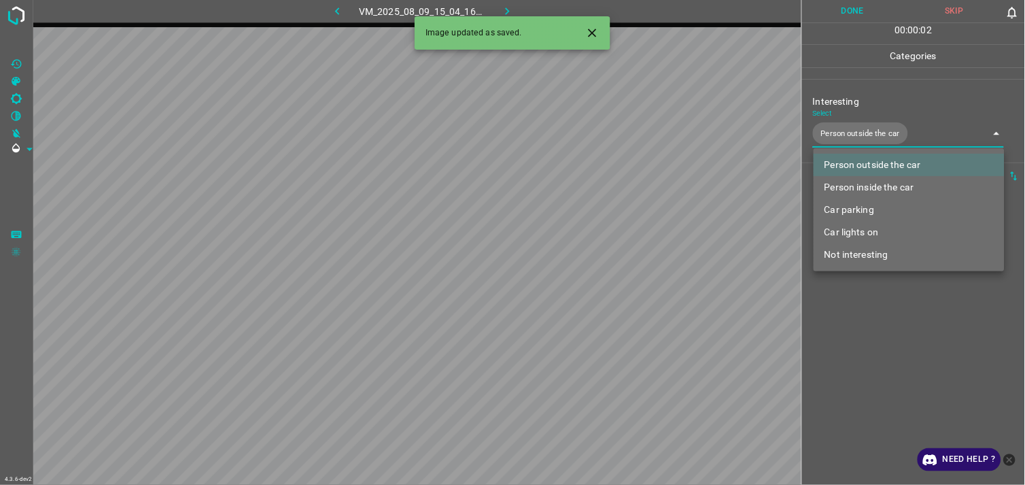
click at [884, 336] on div at bounding box center [512, 242] width 1025 height 485
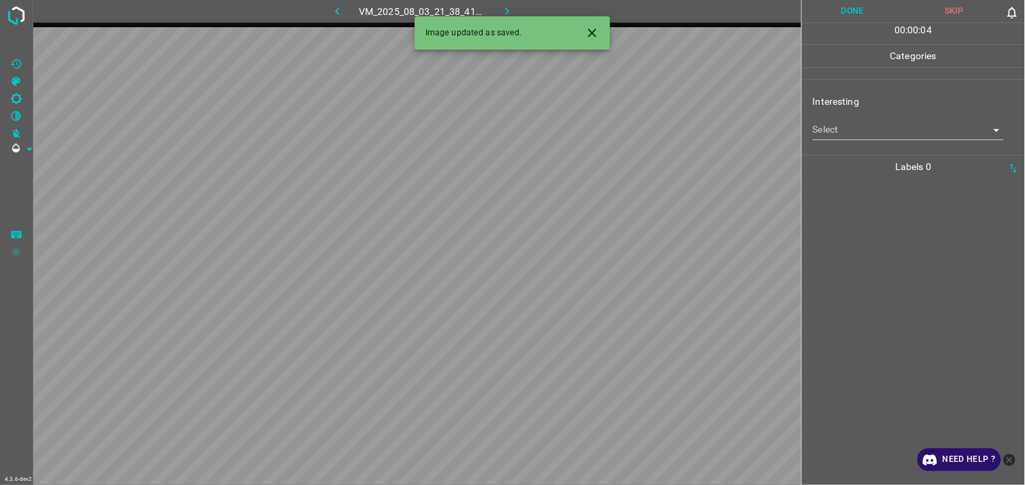
click at [866, 136] on body "4.3.6-dev2 VM_2025_08_03_21_38_41_955_03.gif Done Skip 0 00 : 00 : 04 Categorie…" at bounding box center [512, 242] width 1025 height 485
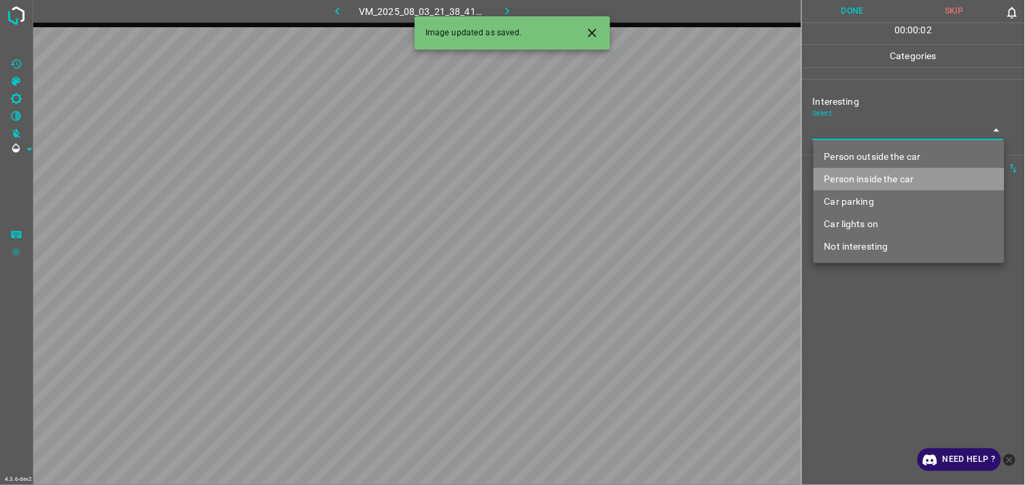
click at [884, 179] on li "Person inside the car" at bounding box center [909, 179] width 191 height 22
type input "Person inside the car"
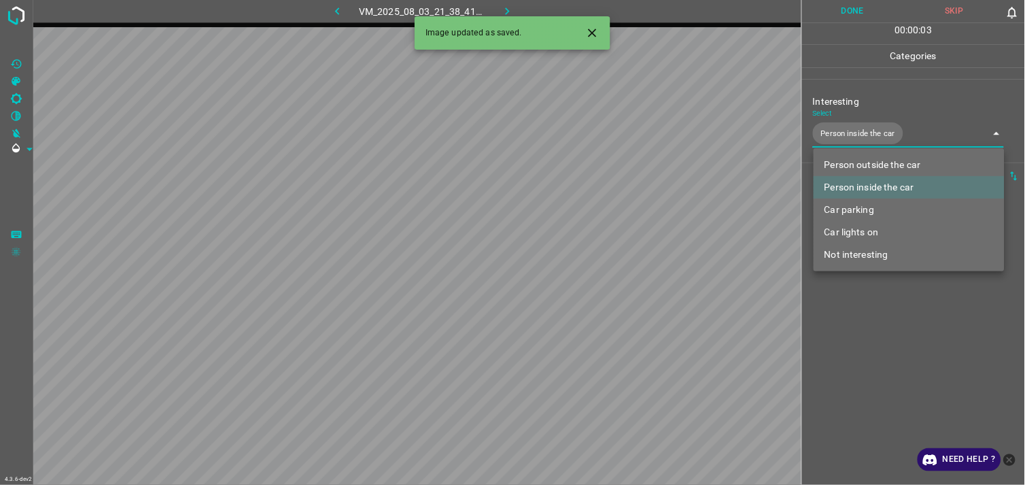
click at [901, 345] on div at bounding box center [512, 242] width 1025 height 485
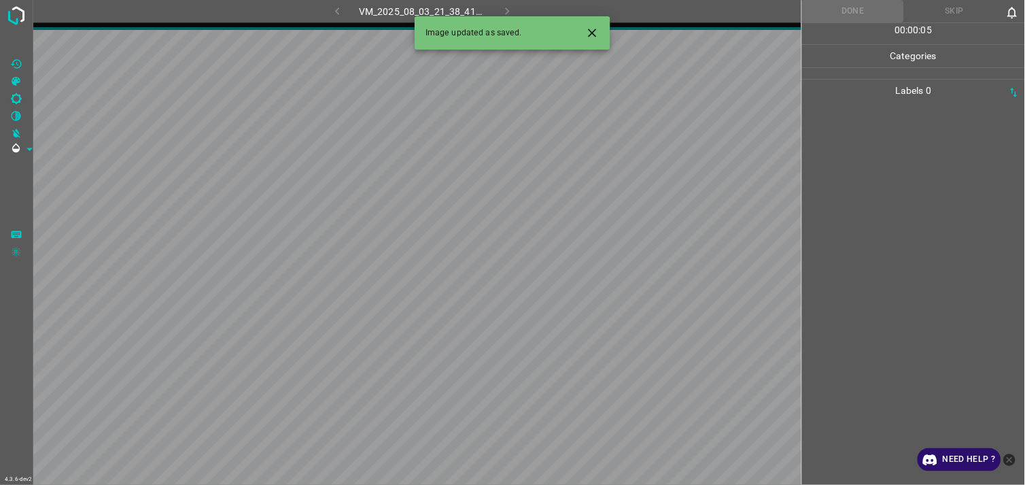
click at [7, 28] on span at bounding box center [16, 41] width 33 height 27
click at [7, 12] on img at bounding box center [16, 15] width 24 height 24
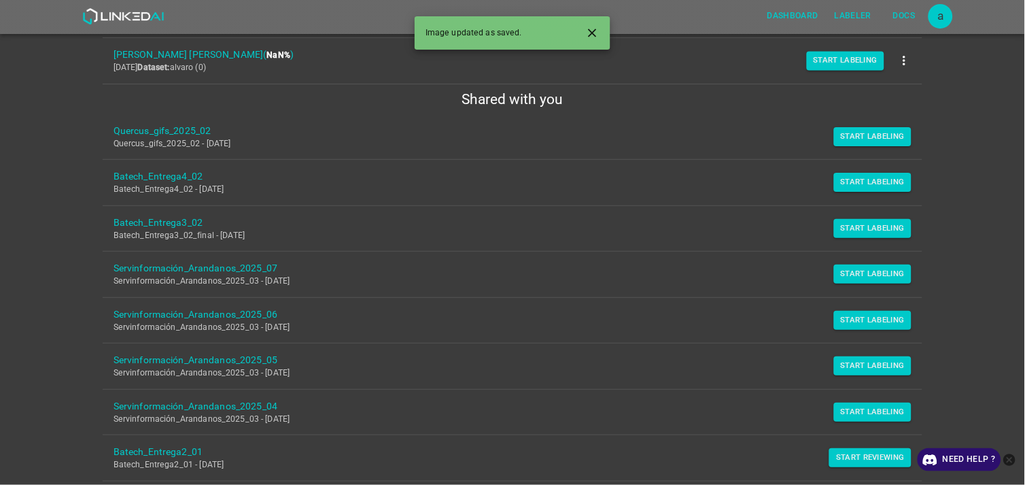
scroll to position [377, 0]
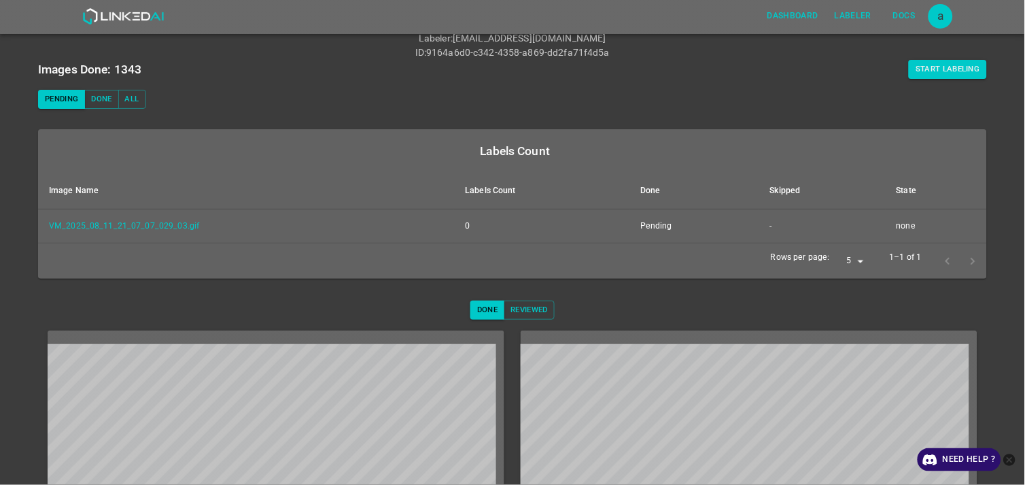
scroll to position [57, 0]
